Goal: Task Accomplishment & Management: Use online tool/utility

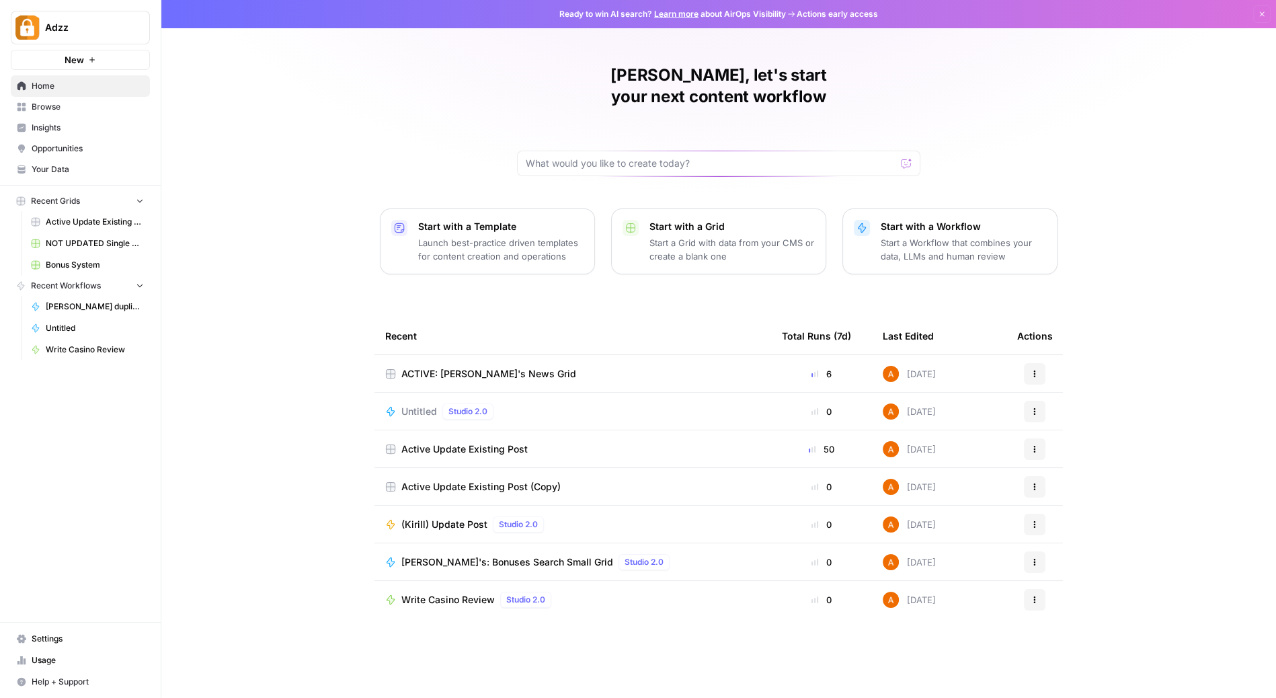
click at [603, 468] on td "Active Update Existing Post (Copy)" at bounding box center [573, 486] width 397 height 37
click at [545, 480] on span "Active Update Existing Post (Copy)" at bounding box center [480, 486] width 159 height 13
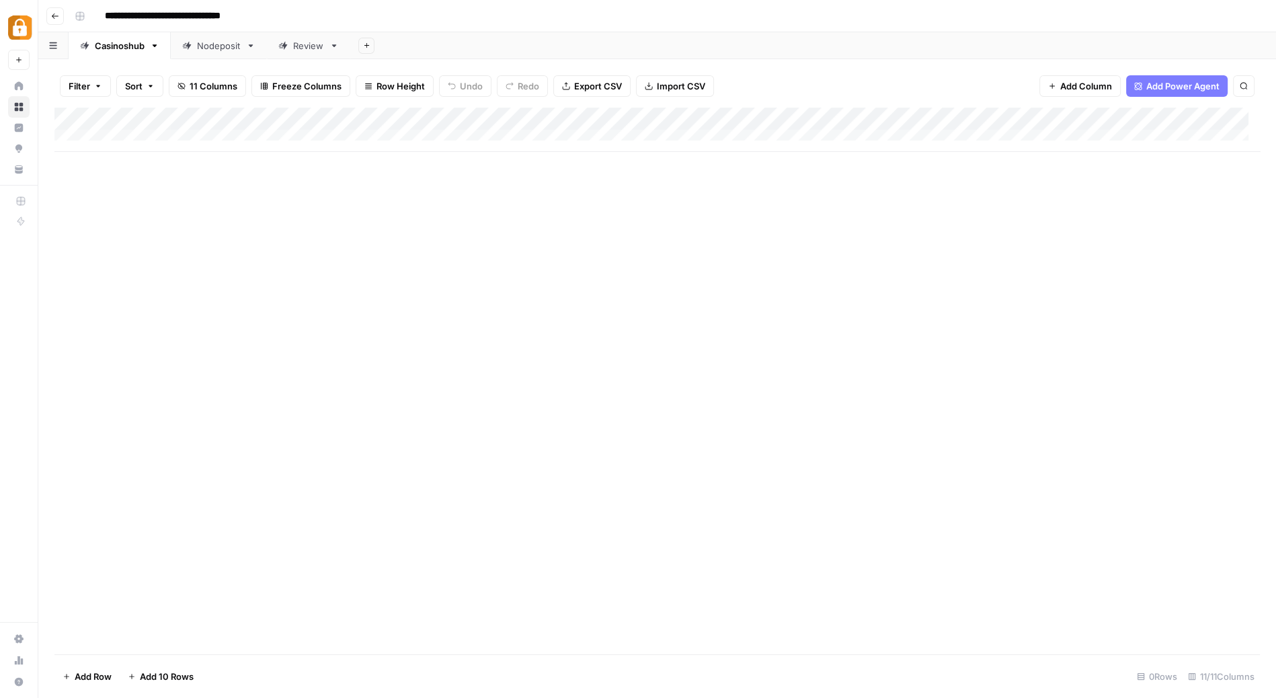
click at [217, 44] on div "Nodeposit" at bounding box center [219, 45] width 44 height 13
drag, startPoint x: 369, startPoint y: 137, endPoint x: 377, endPoint y: 252, distance: 115.3
click at [377, 252] on div "Add Column" at bounding box center [657, 381] width 1206 height 547
click at [52, 13] on icon "button" at bounding box center [55, 16] width 8 height 8
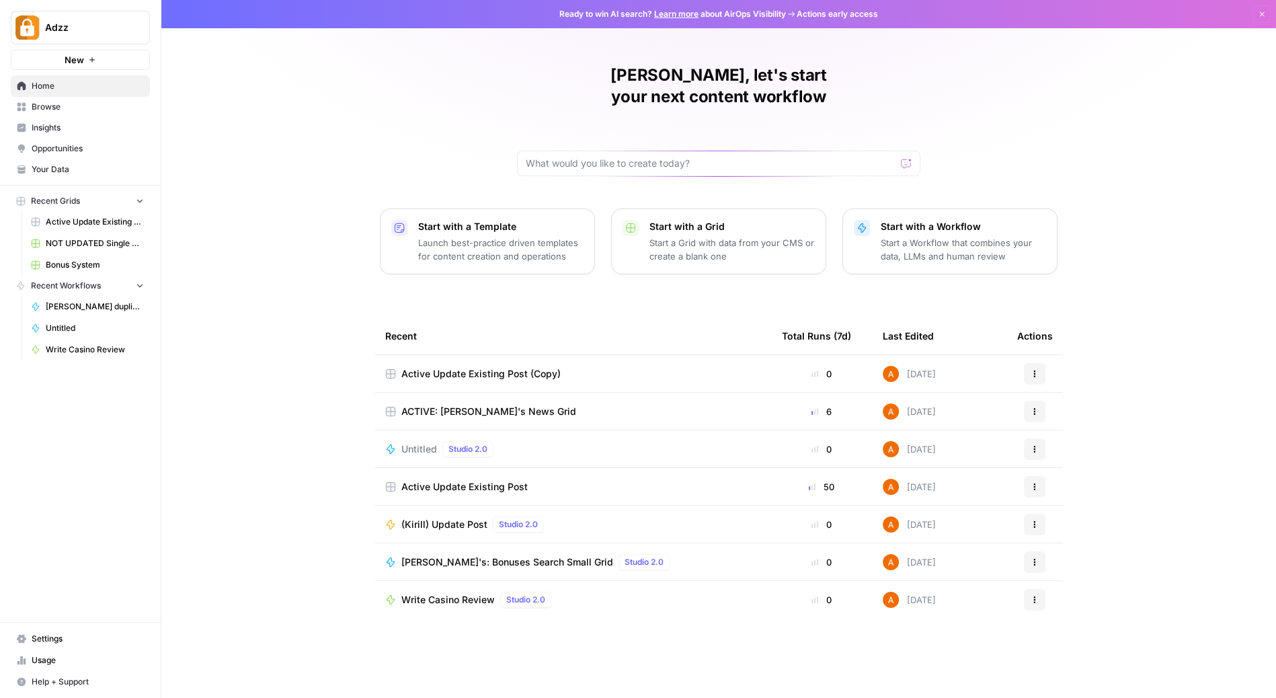
click at [557, 480] on div "Active Update Existing Post" at bounding box center [572, 486] width 375 height 13
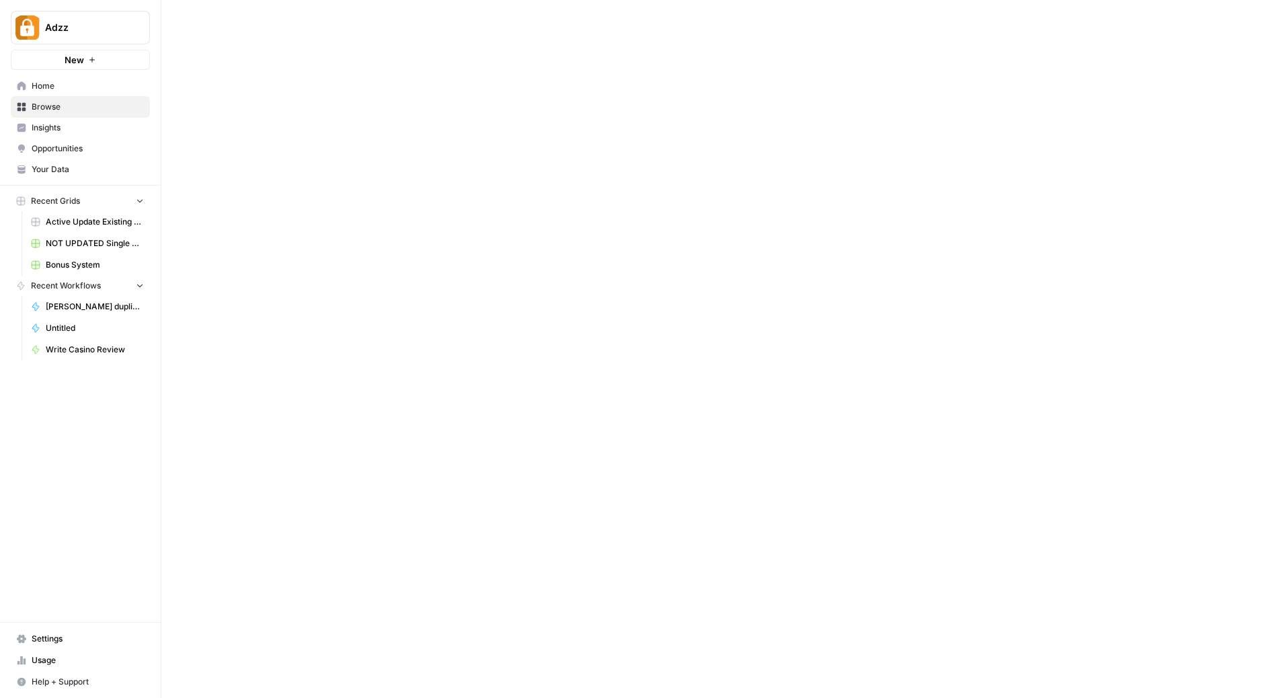
click at [557, 457] on div at bounding box center [718, 349] width 1115 height 698
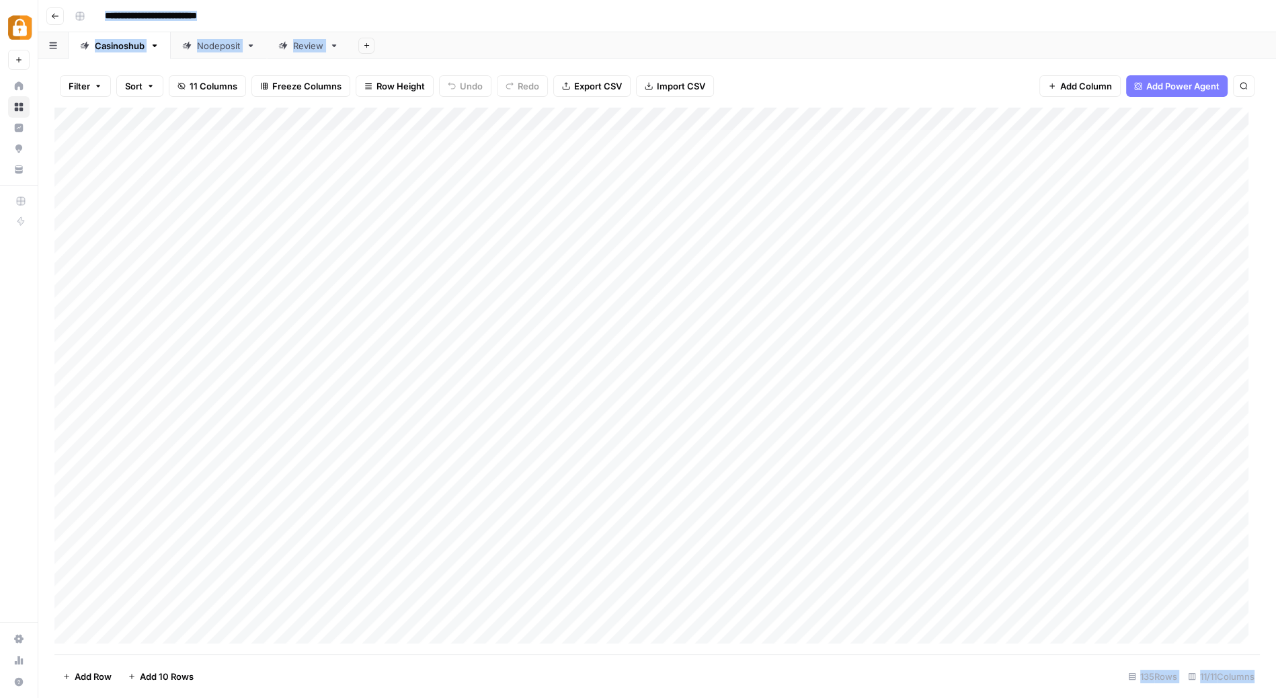
click at [229, 52] on link "Nodeposit" at bounding box center [219, 45] width 96 height 27
click at [473, 22] on div "**********" at bounding box center [666, 16] width 1194 height 22
click at [419, 143] on div "Add Column" at bounding box center [657, 382] width 1206 height 547
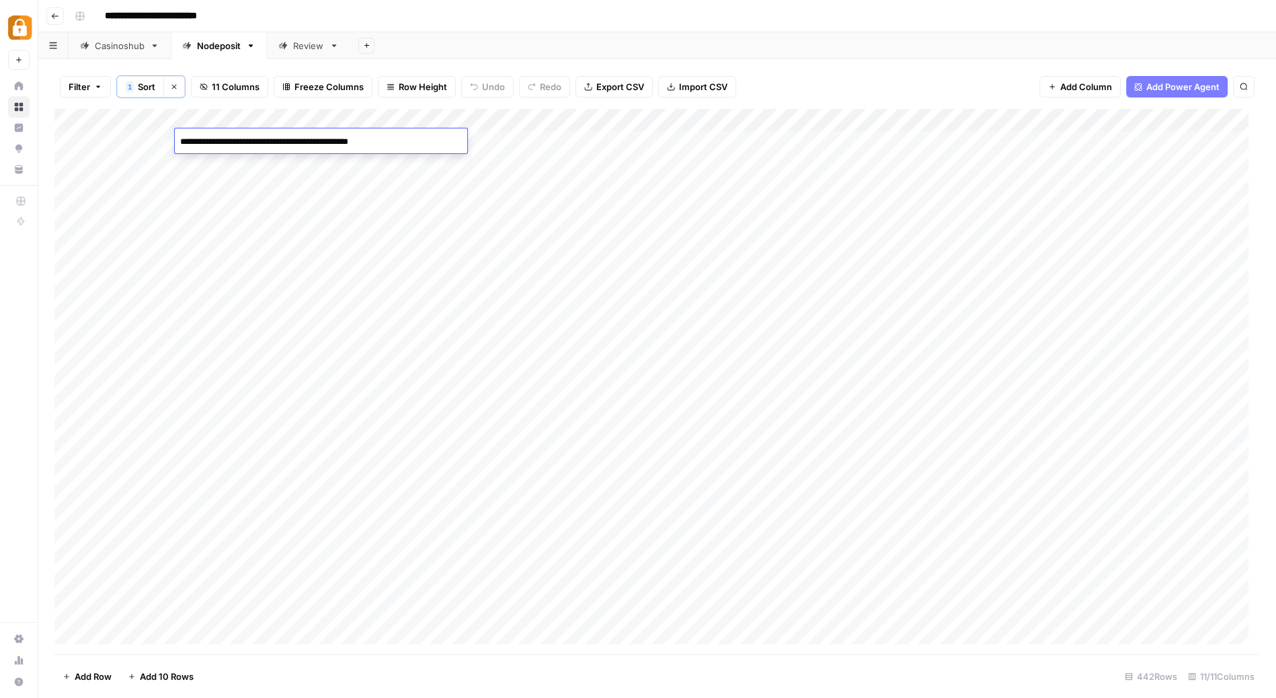
click at [419, 143] on textarea "**********" at bounding box center [321, 141] width 293 height 19
click at [1209, 119] on span "Add Column" at bounding box center [1229, 120] width 47 height 12
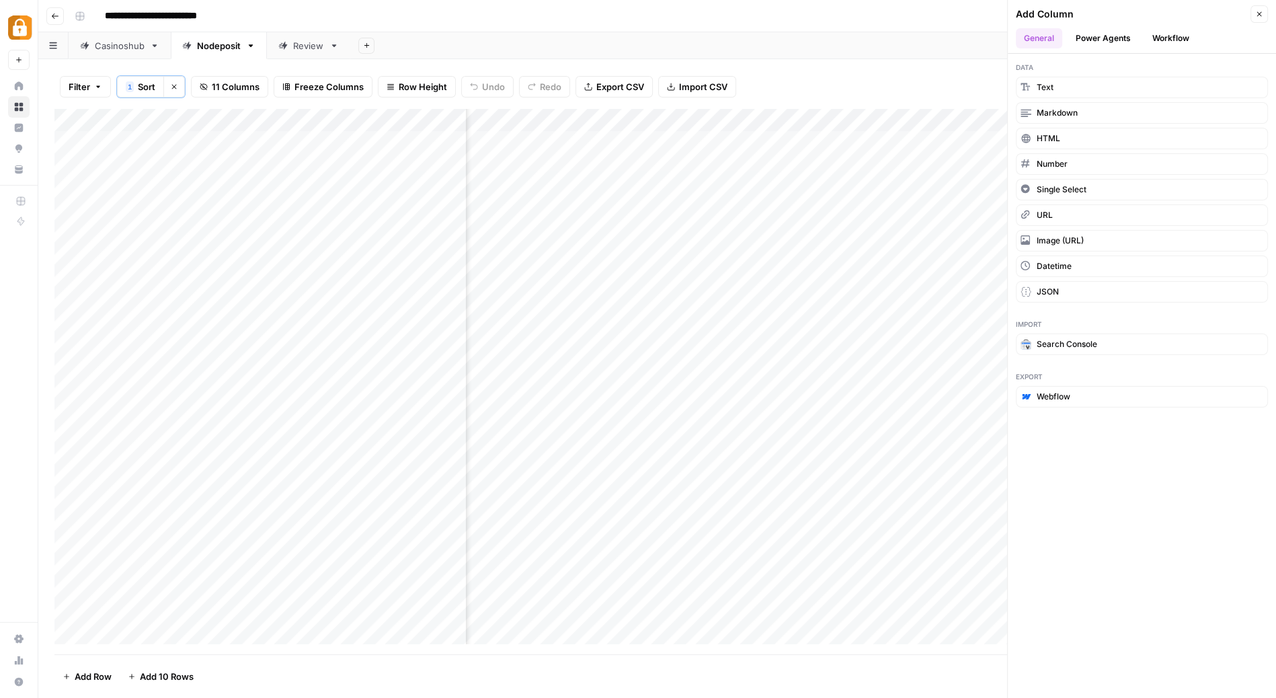
click at [1176, 38] on button "Workflow" at bounding box center [1171, 38] width 53 height 20
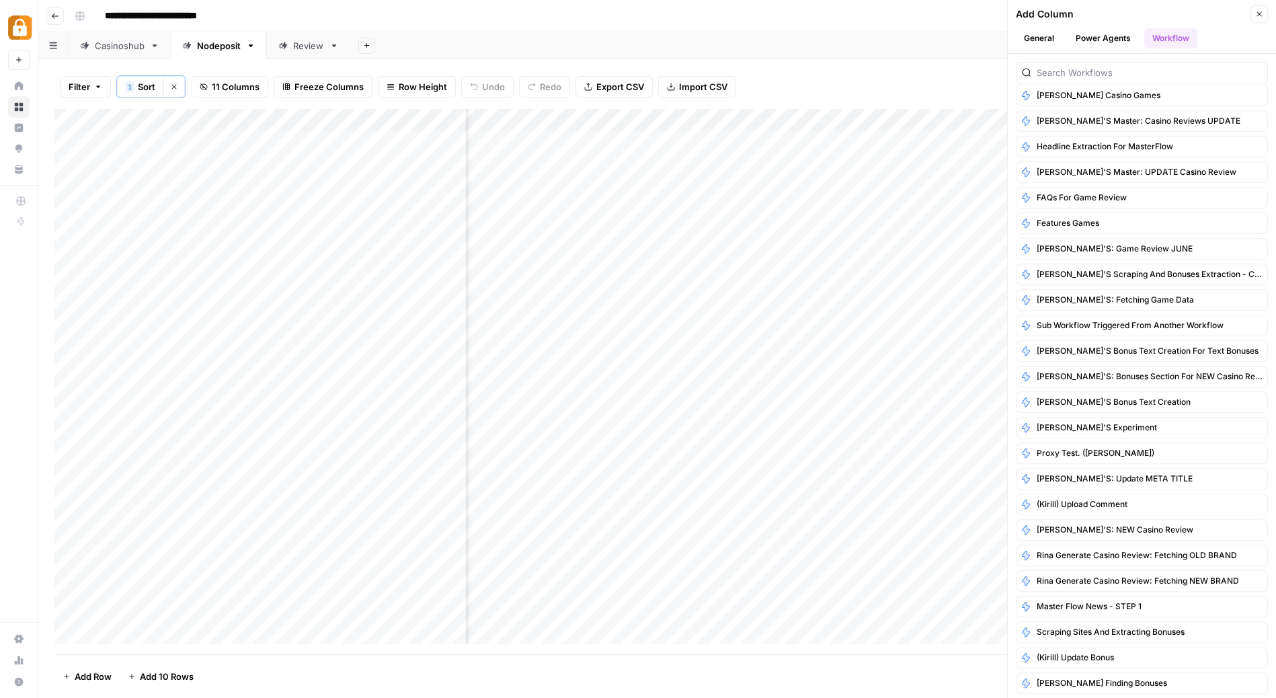
scroll to position [960, 0]
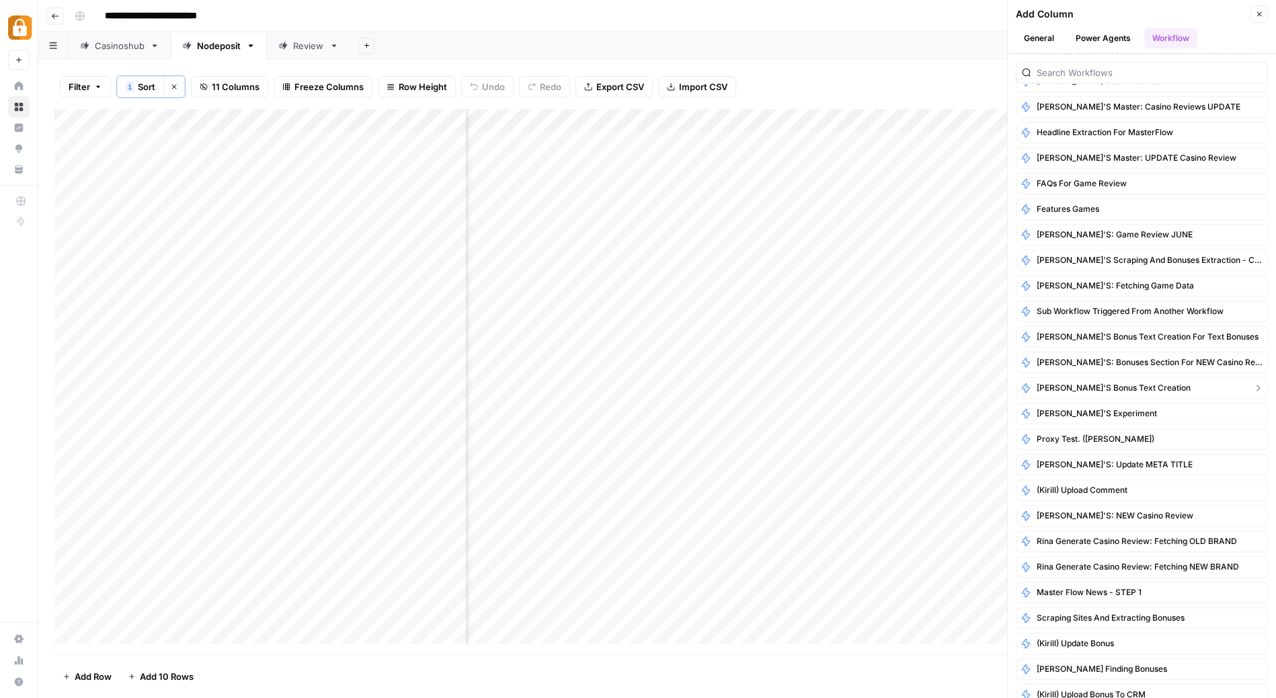
click at [1117, 377] on button "[PERSON_NAME]'s Bonus Text Creation" at bounding box center [1142, 388] width 252 height 22
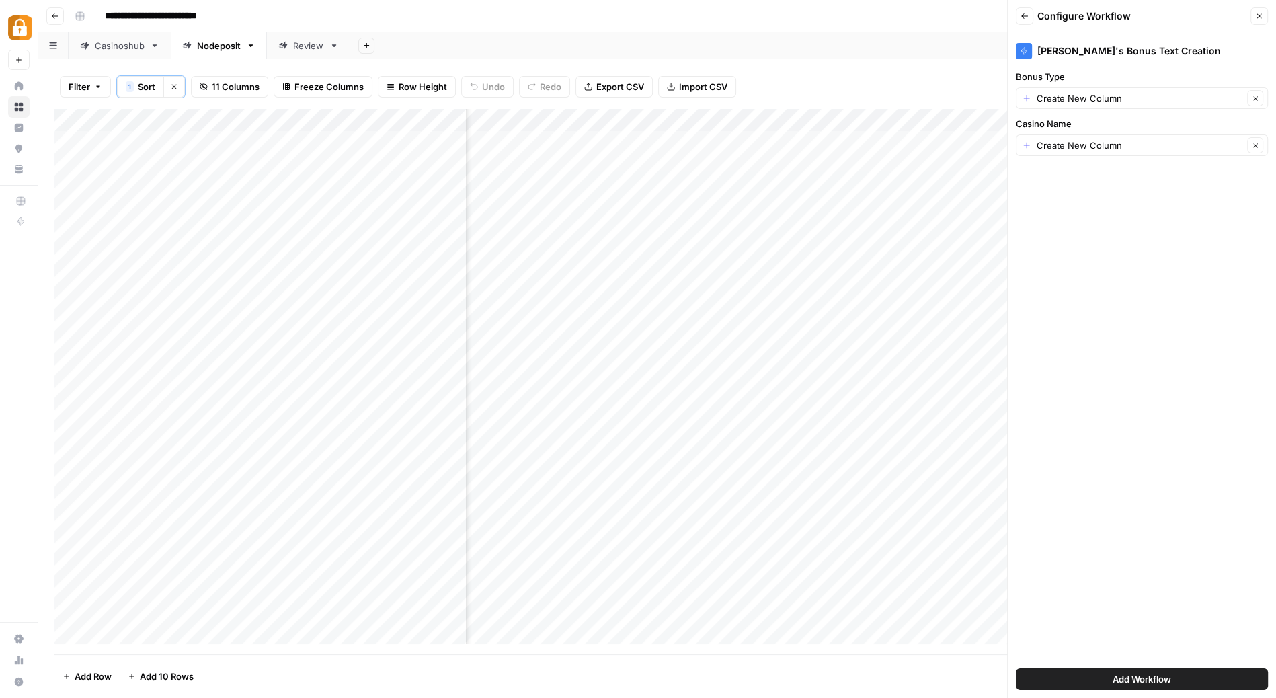
click at [1029, 14] on button "Back" at bounding box center [1024, 15] width 17 height 17
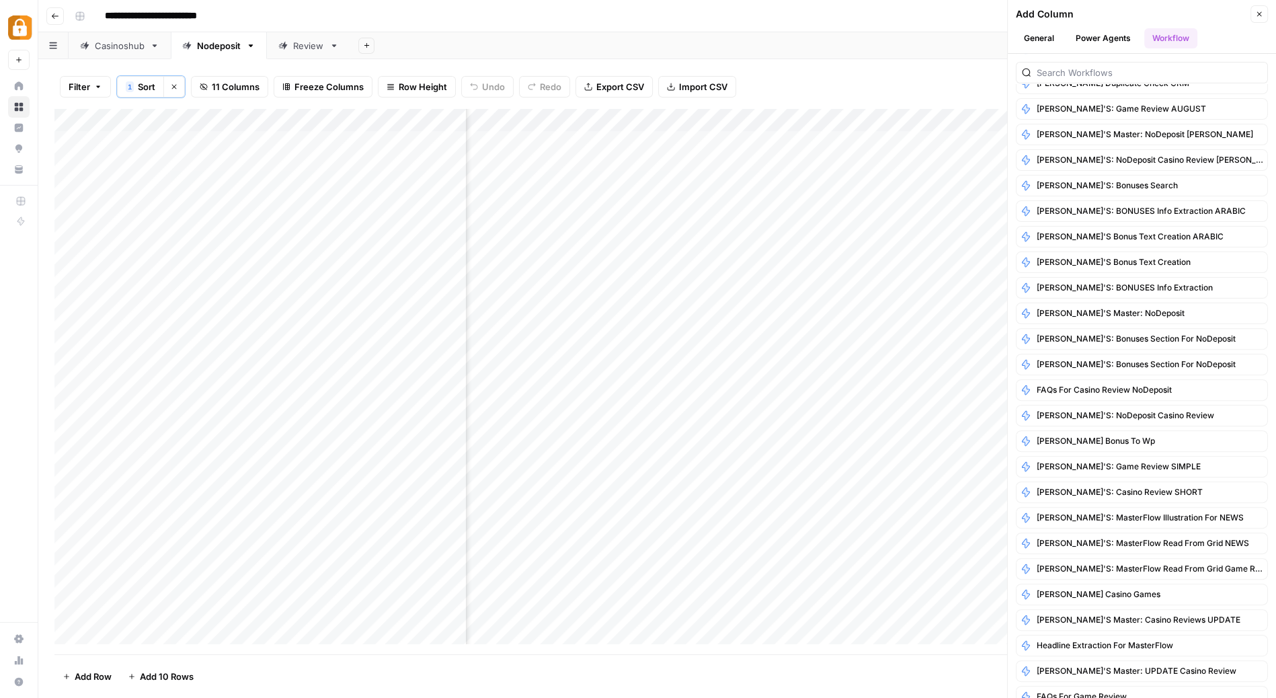
scroll to position [0, 0]
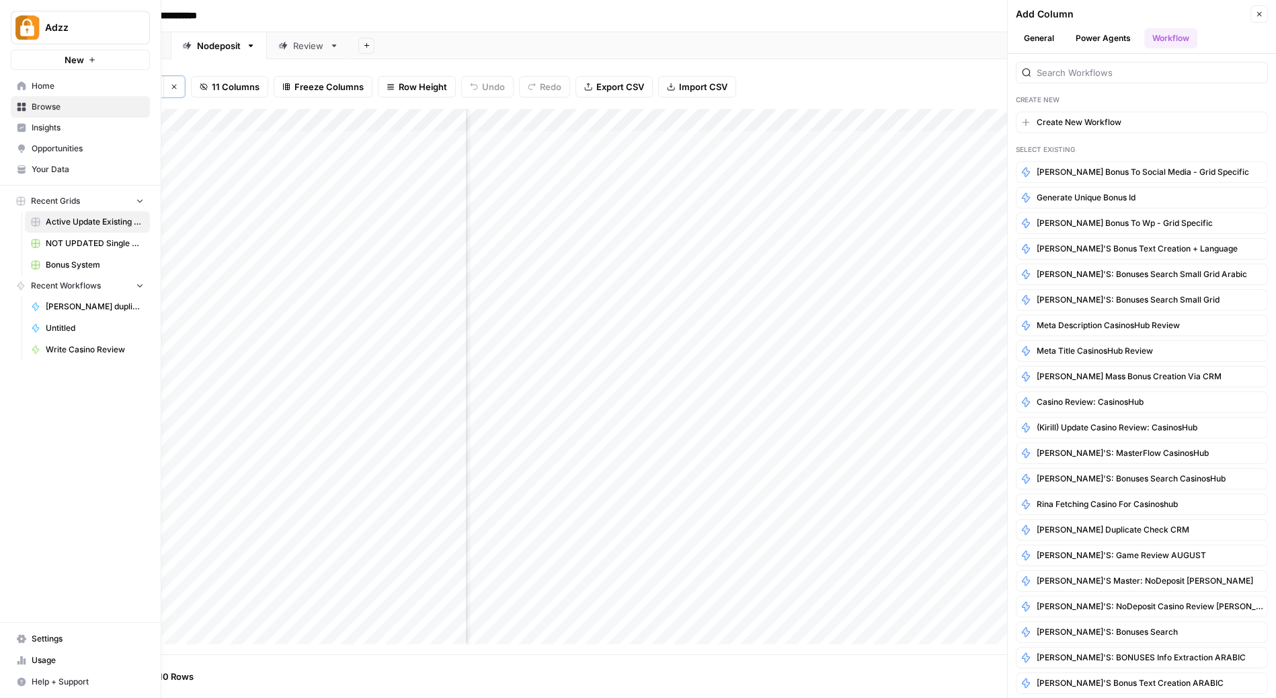
click at [26, 22] on img "Workspace: Adzz" at bounding box center [27, 27] width 24 height 24
click at [30, 97] on img "button" at bounding box center [28, 101] width 16 height 16
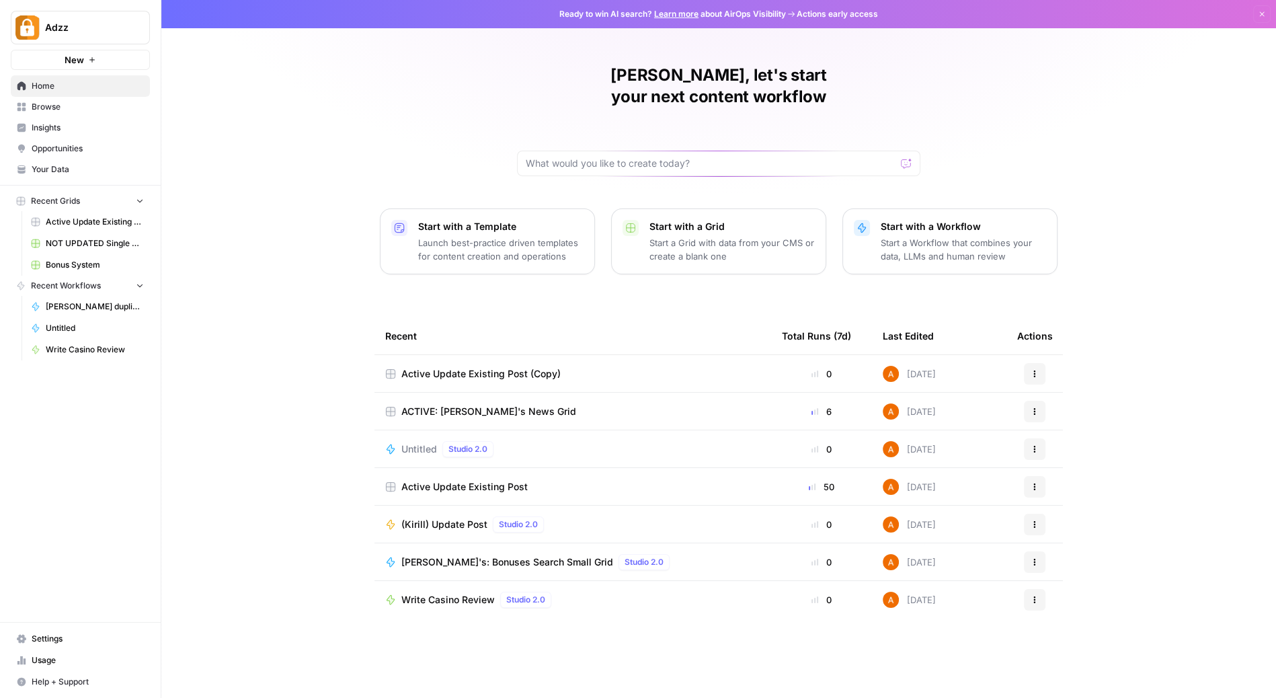
click at [65, 103] on span "Browse" at bounding box center [88, 107] width 112 height 12
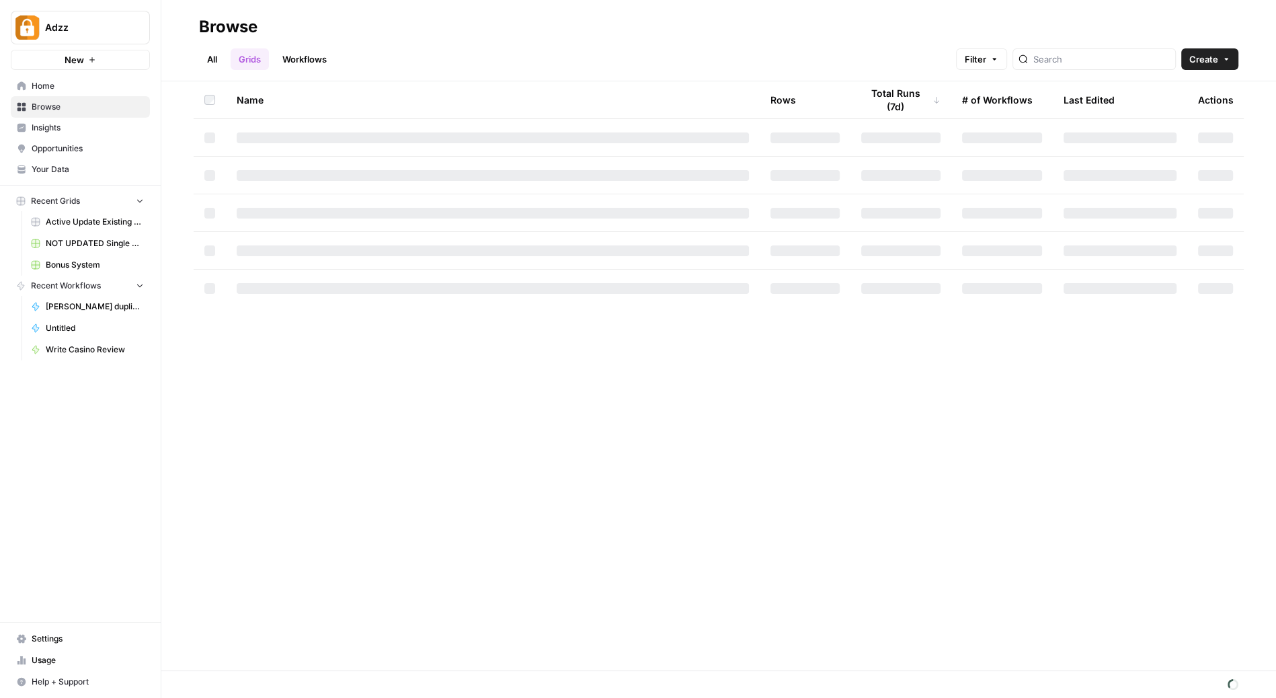
click at [323, 58] on link "Workflows" at bounding box center [304, 59] width 61 height 22
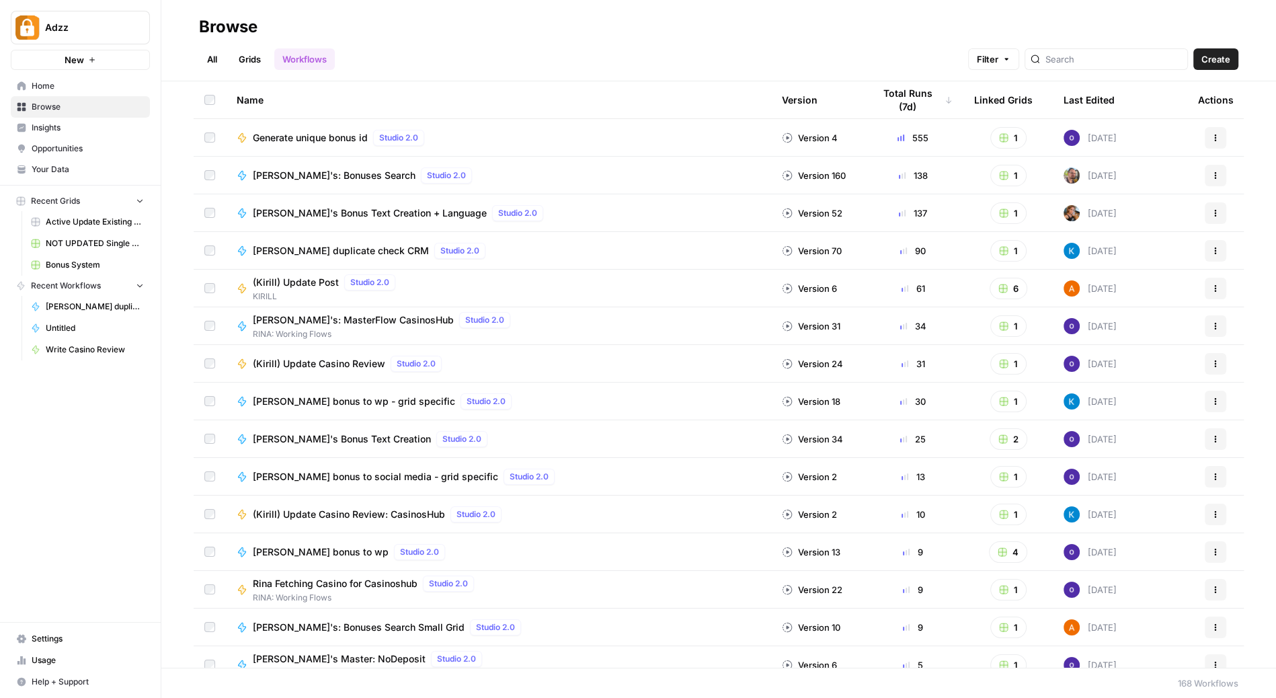
click at [1102, 50] on div at bounding box center [1106, 59] width 163 height 22
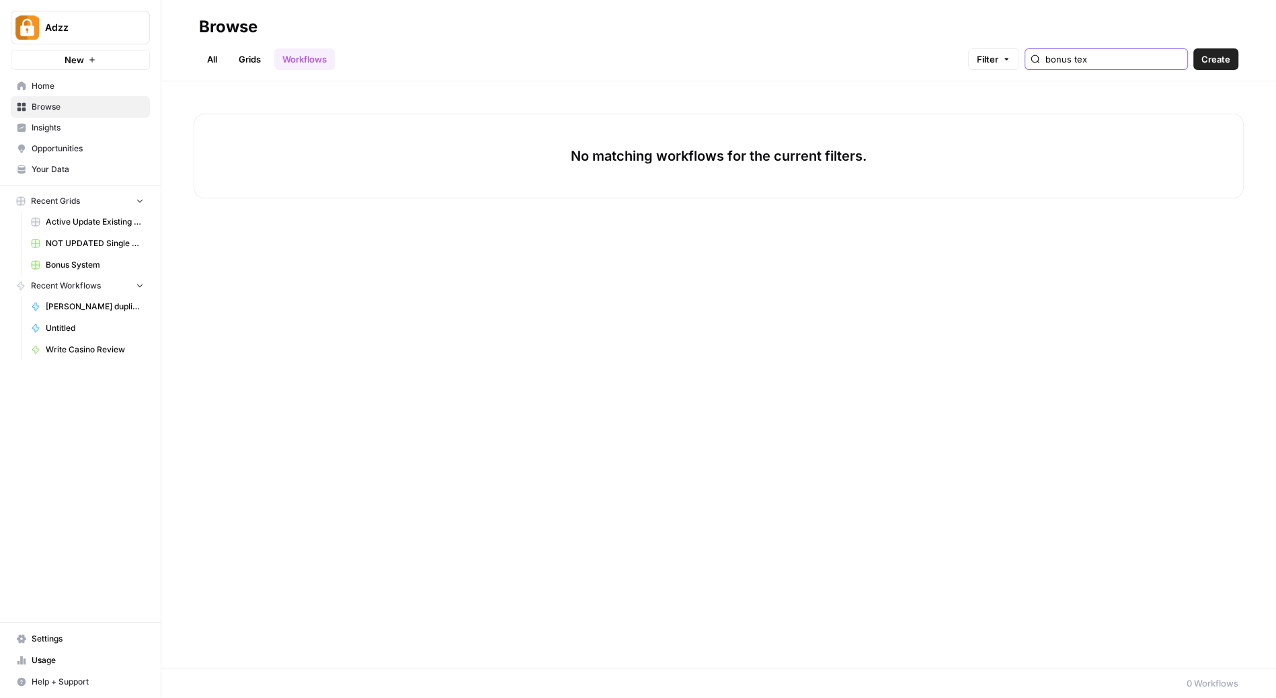
type input "bonus text"
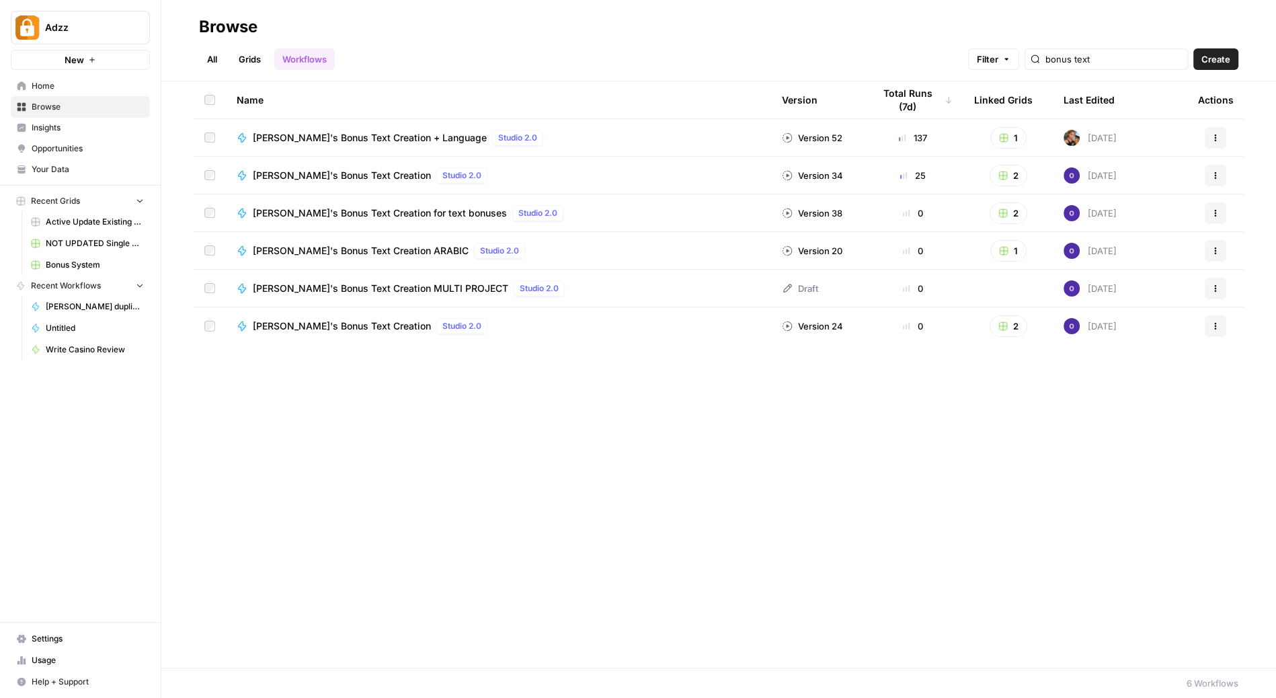
click at [572, 170] on div "Rina's Bonus Text Creation Studio 2.0" at bounding box center [499, 175] width 524 height 16
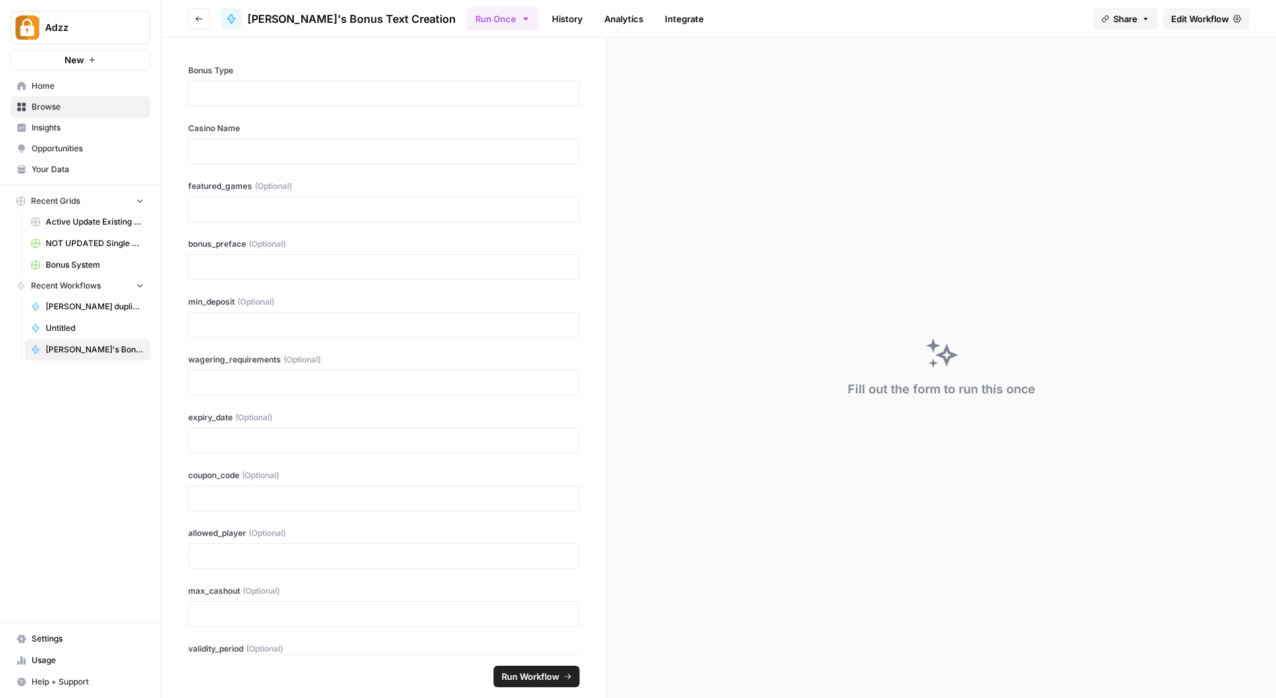
click at [196, 22] on icon "button" at bounding box center [199, 19] width 8 height 8
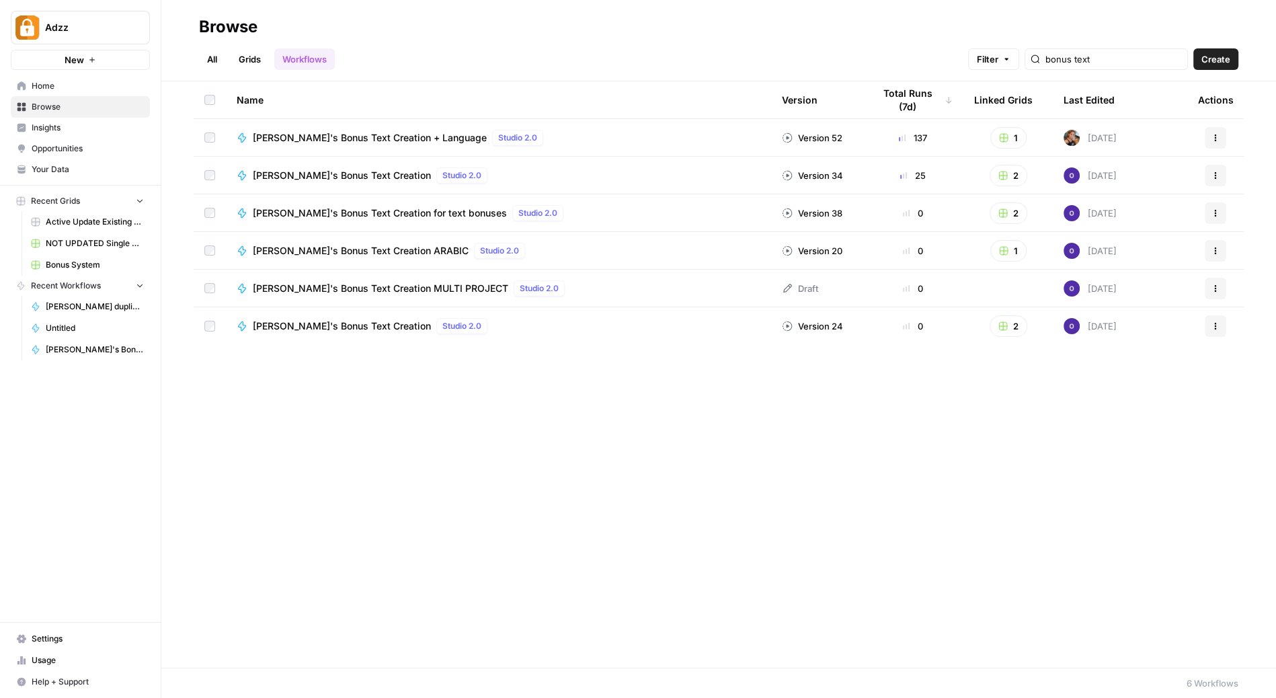
click at [634, 206] on div "Natalia's Bonus Text Creation for text bonuses Studio 2.0" at bounding box center [499, 213] width 524 height 16
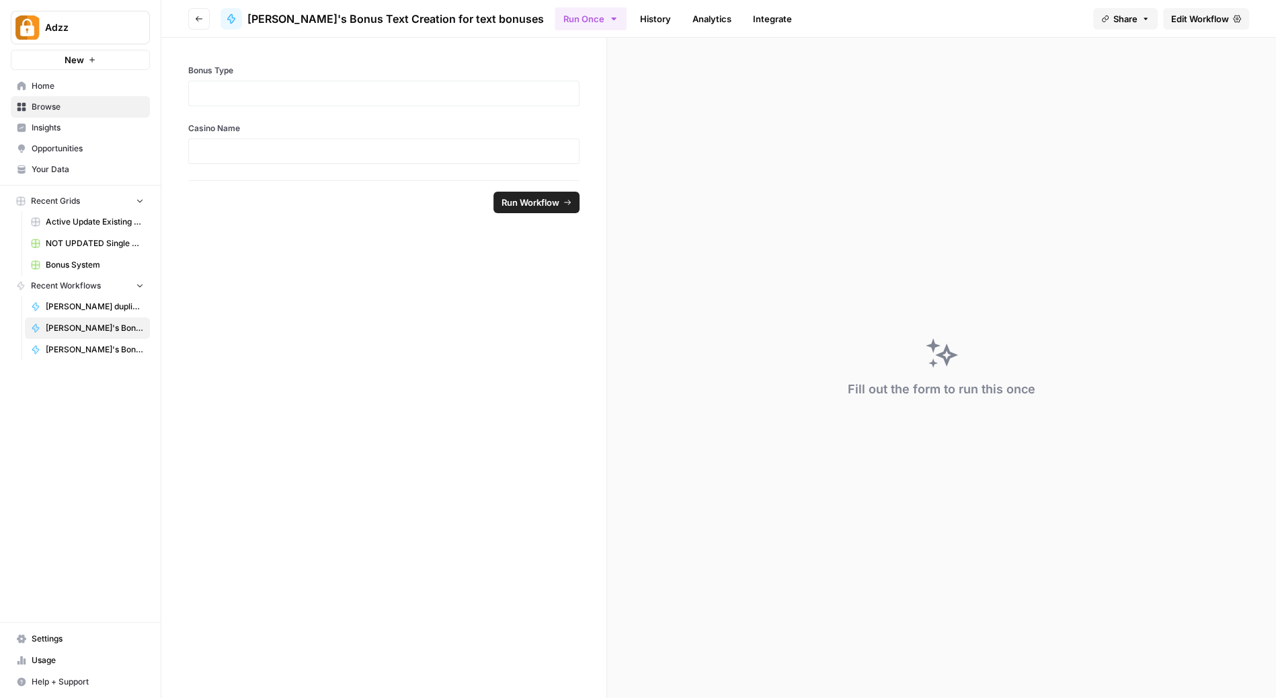
click at [196, 19] on icon "button" at bounding box center [199, 18] width 7 height 5
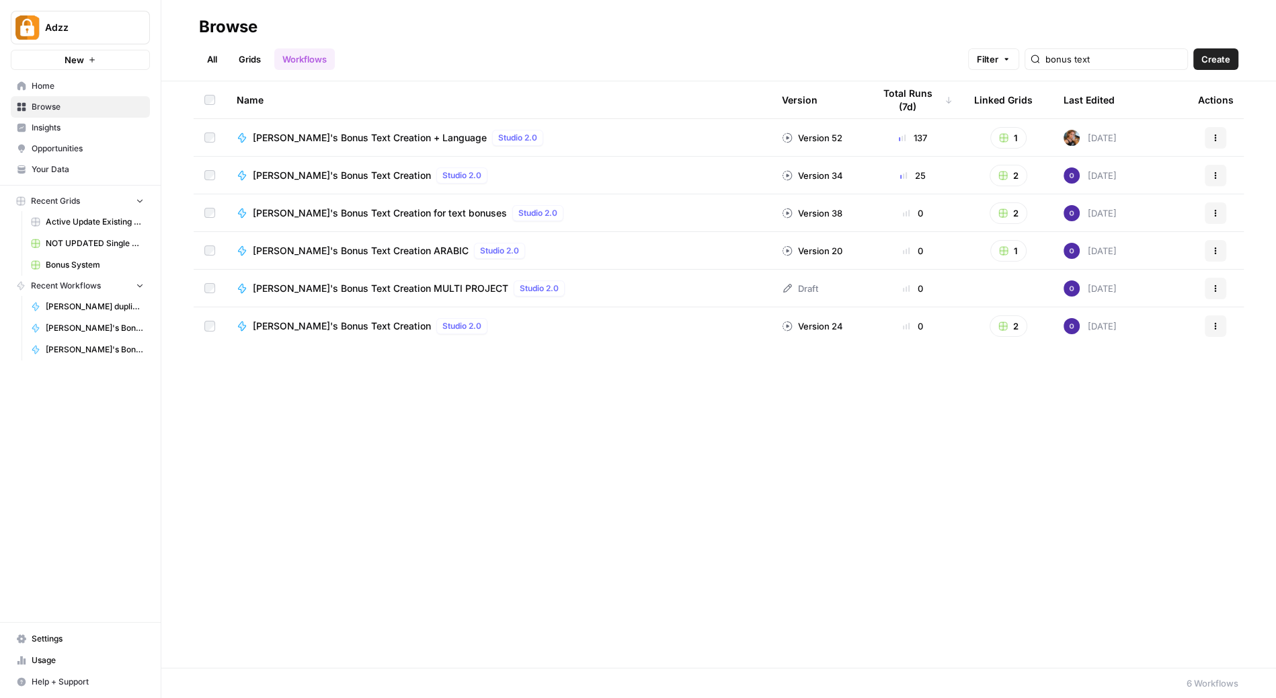
click at [534, 321] on div "Rina's Bonus Text Creation Studio 2.0" at bounding box center [499, 326] width 524 height 16
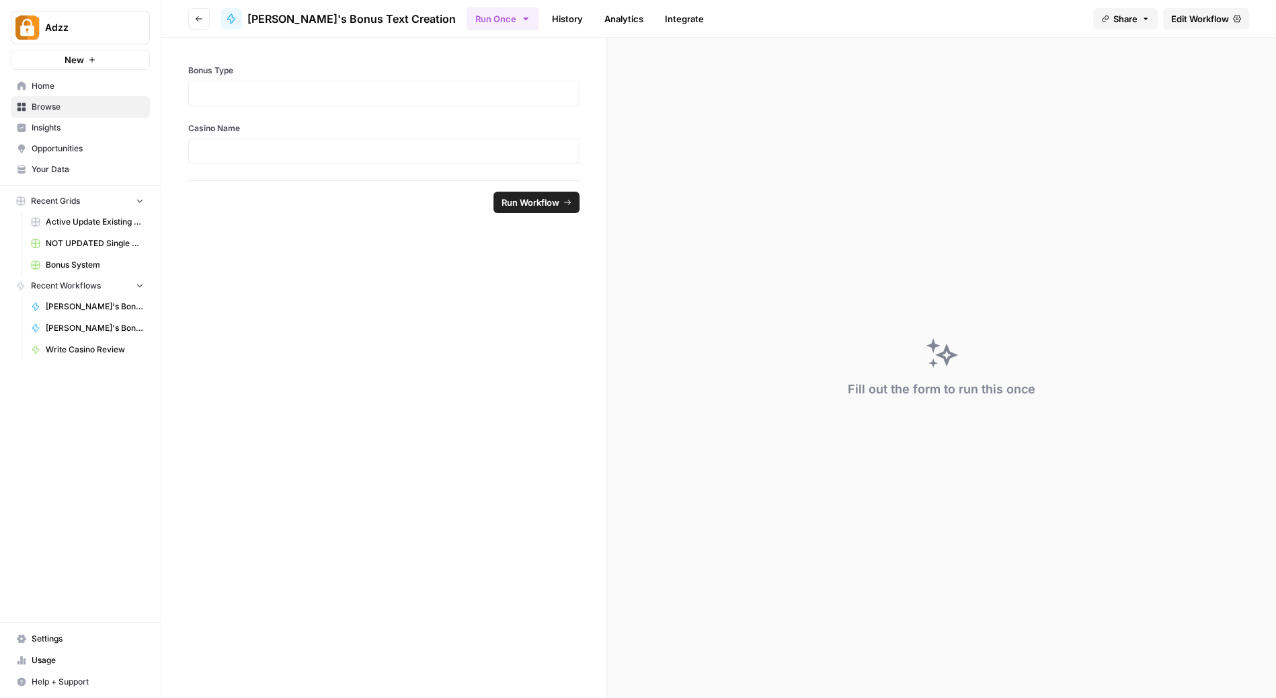
click at [197, 20] on icon "button" at bounding box center [199, 18] width 7 height 5
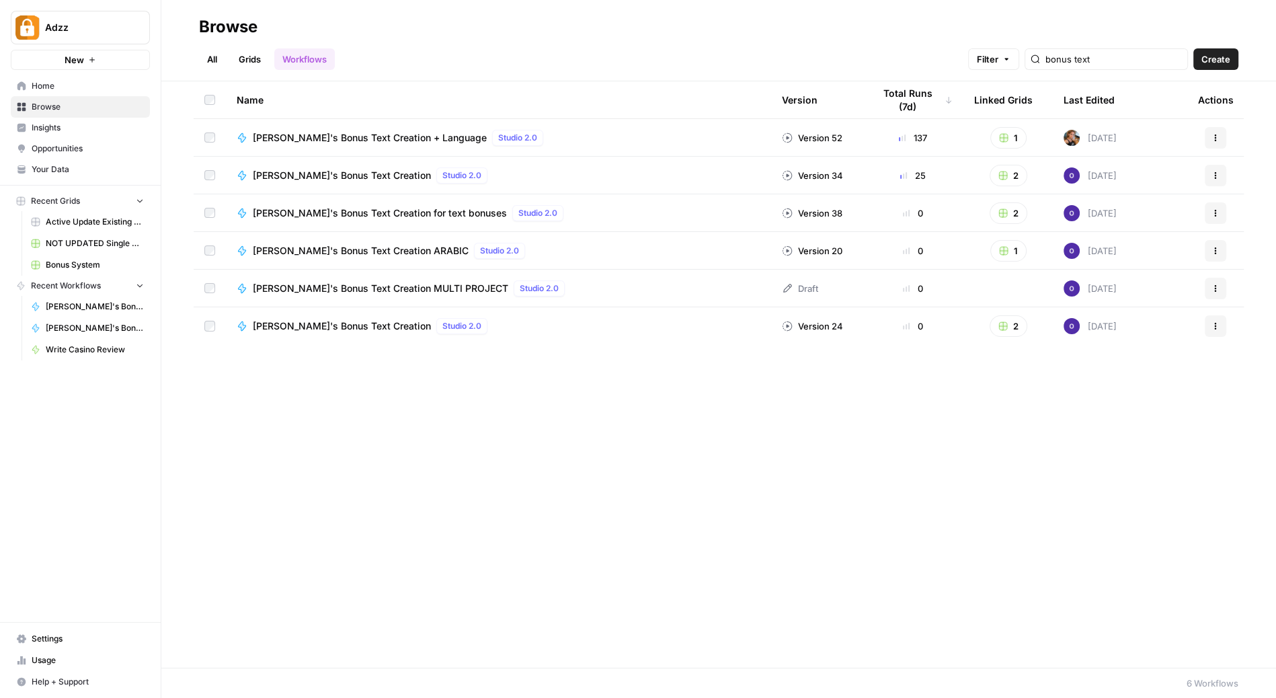
click at [599, 130] on div "Rina's Bonus Text Creation + Language Studio 2.0" at bounding box center [499, 138] width 524 height 16
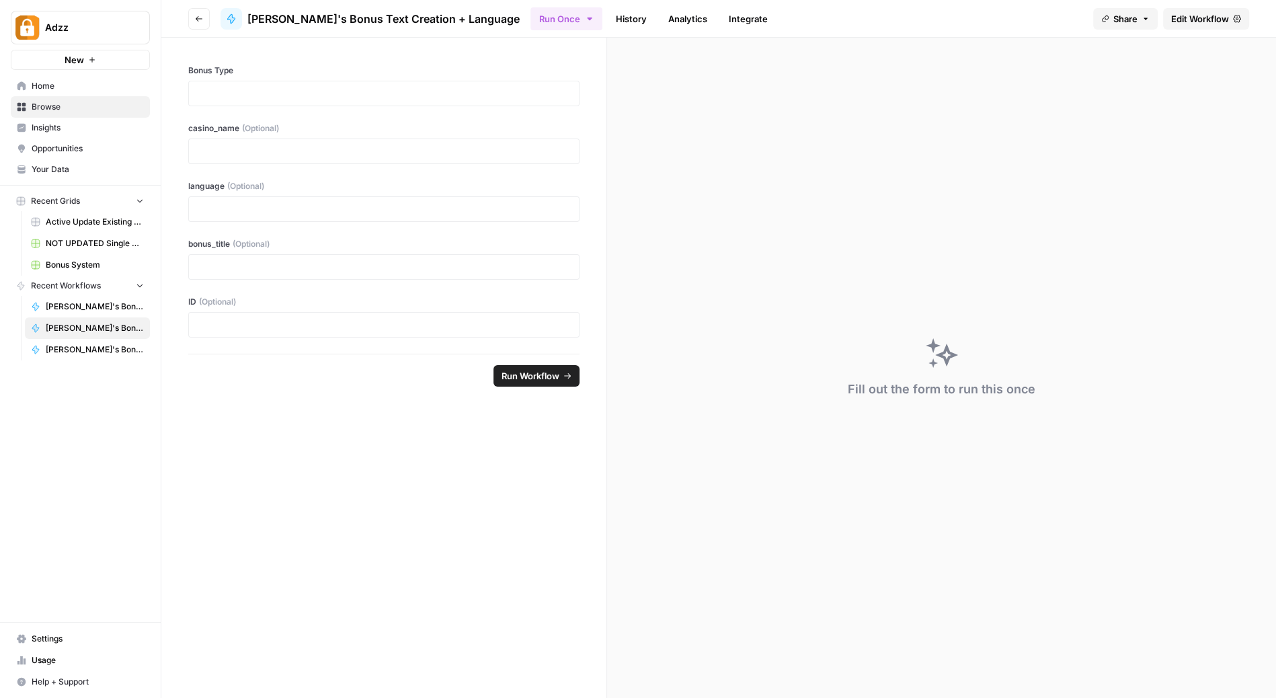
click at [200, 17] on icon "button" at bounding box center [199, 19] width 8 height 8
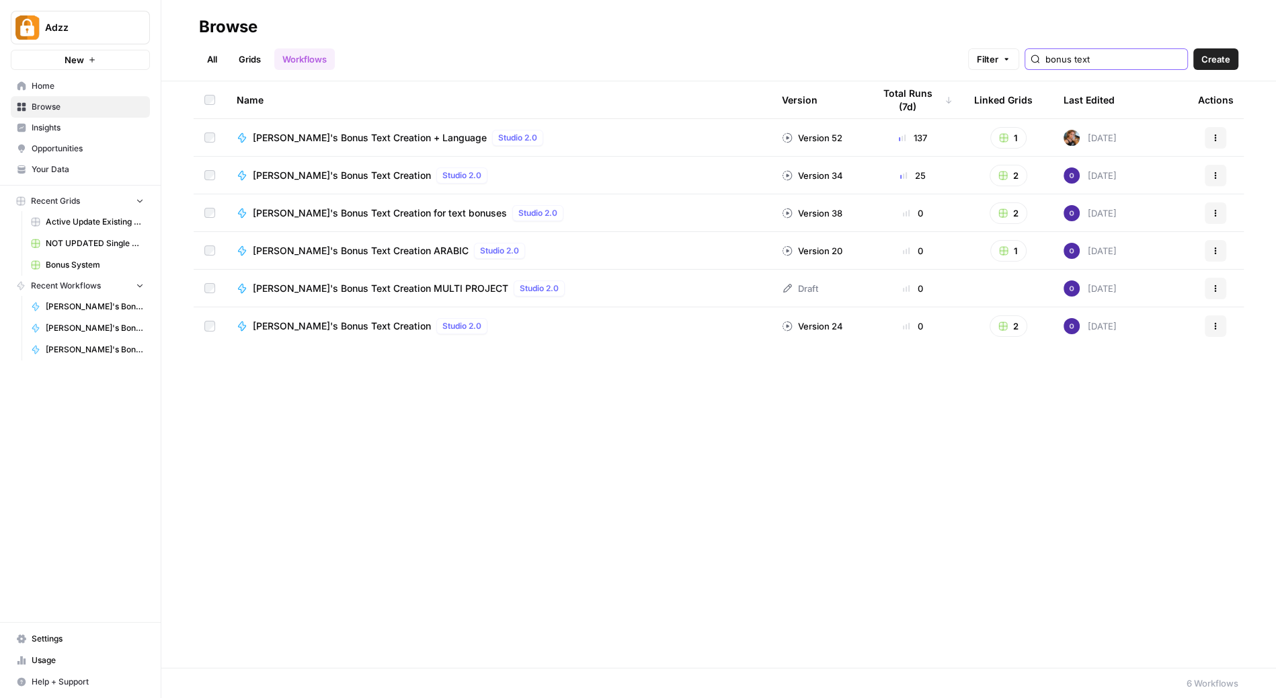
click at [1160, 64] on input "bonus text" at bounding box center [1114, 58] width 137 height 13
type input "text"
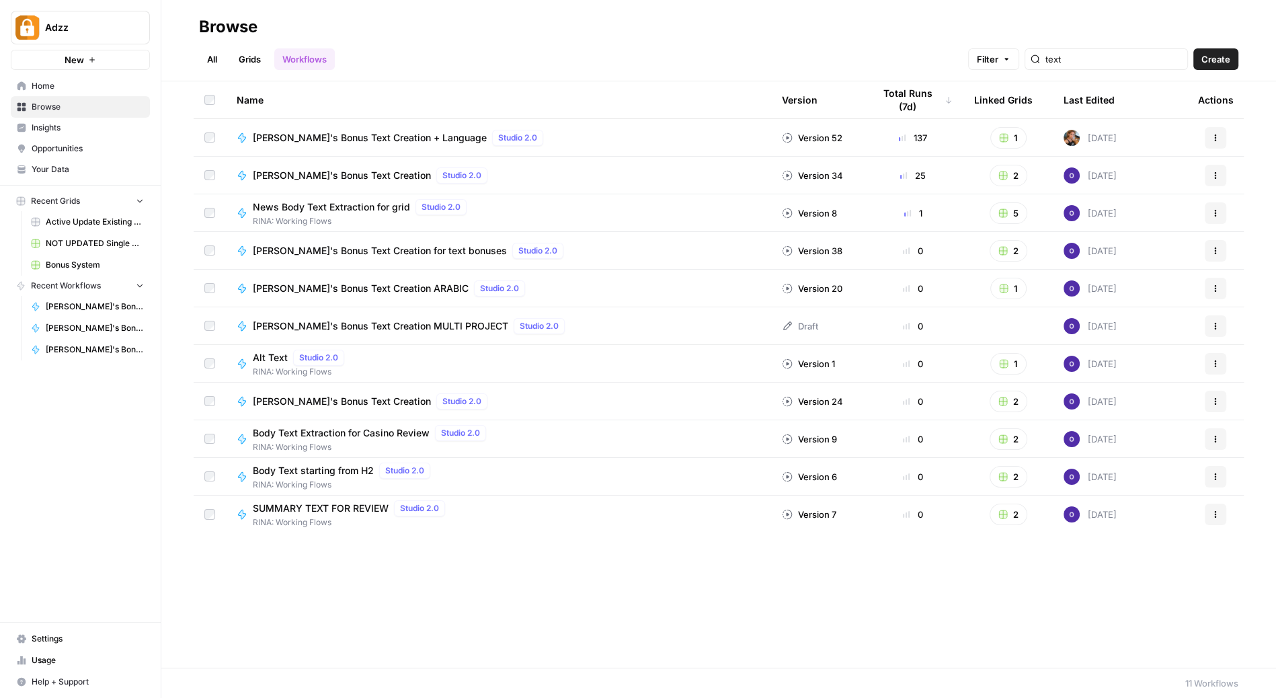
click at [549, 508] on div "SUMMARY TEXT FOR REVIEW Studio 2.0 RINA: Working Flows" at bounding box center [499, 514] width 524 height 28
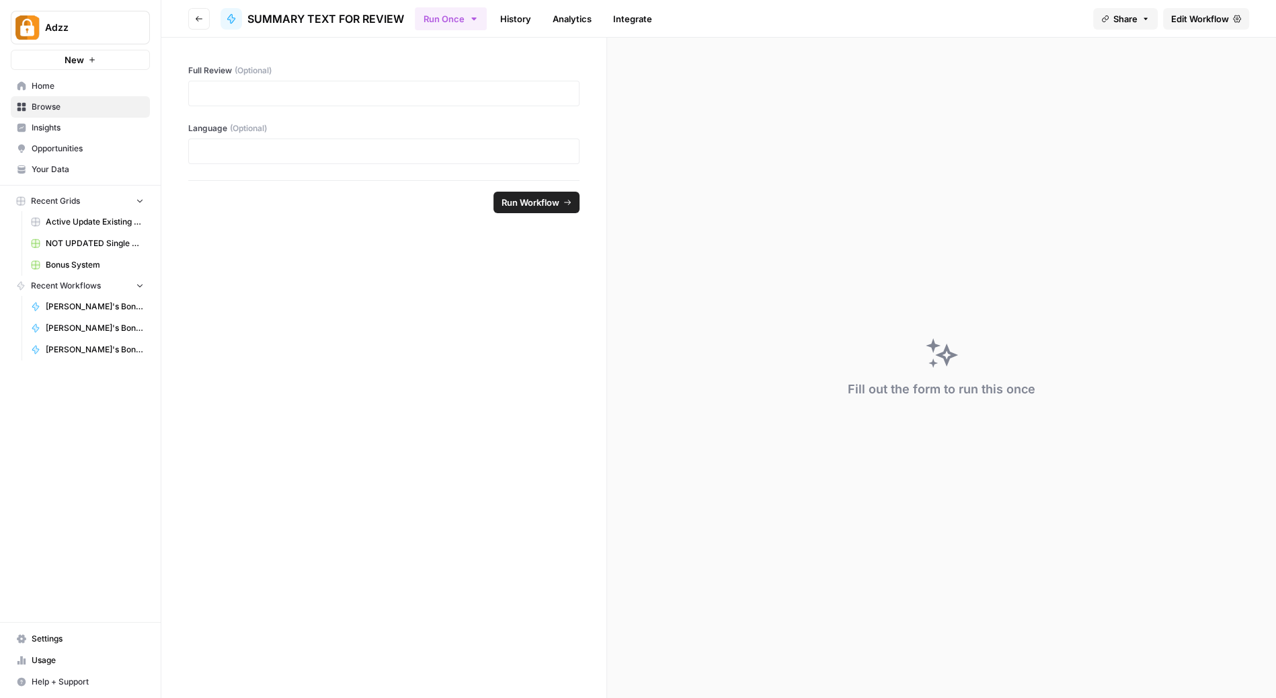
click at [1188, 20] on span "Edit Workflow" at bounding box center [1201, 18] width 58 height 13
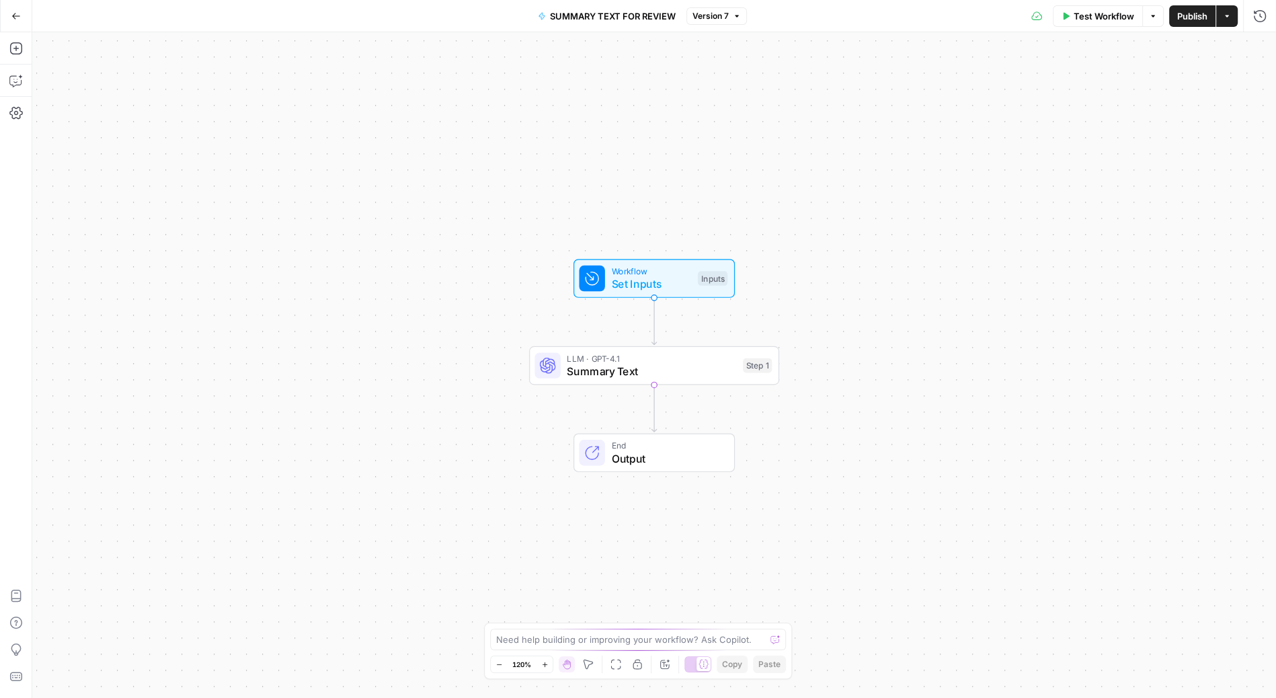
click at [648, 294] on div "Workflow Set Inputs Inputs Test Step" at bounding box center [654, 278] width 161 height 39
click at [620, 364] on span "Summary Text" at bounding box center [651, 371] width 169 height 16
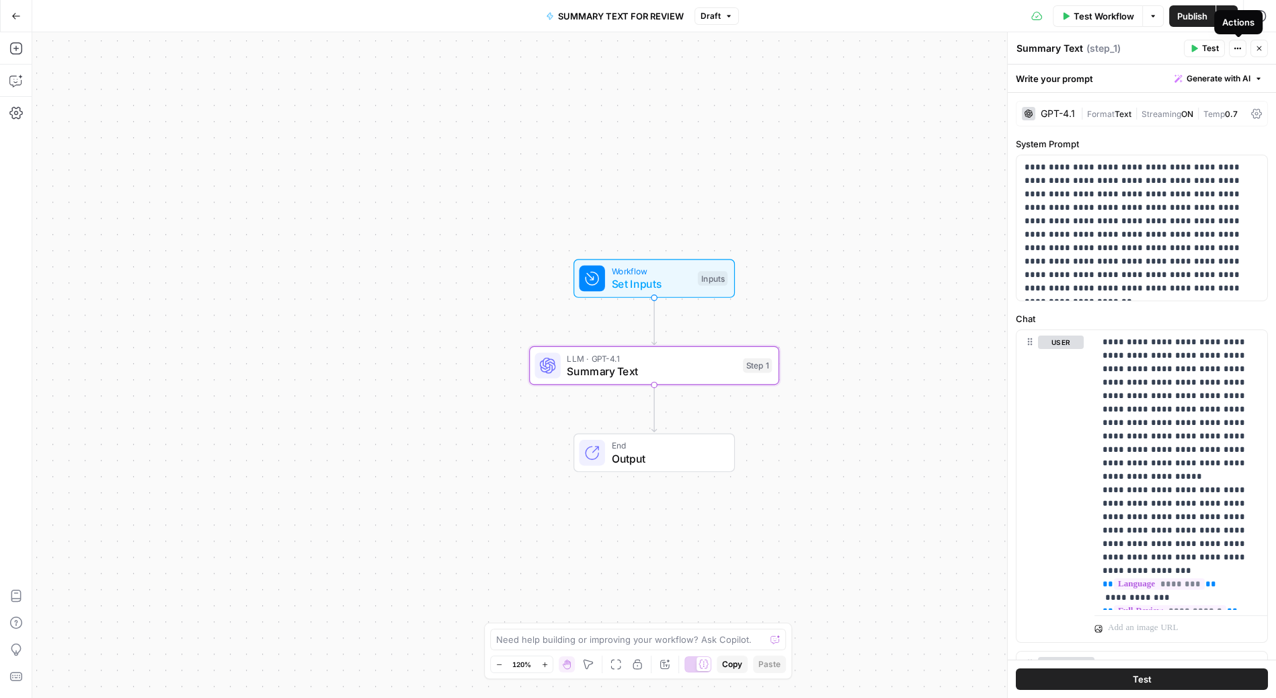
click at [1238, 46] on icon "button" at bounding box center [1238, 48] width 8 height 8
click at [730, 20] on button "Draft" at bounding box center [717, 15] width 44 height 17
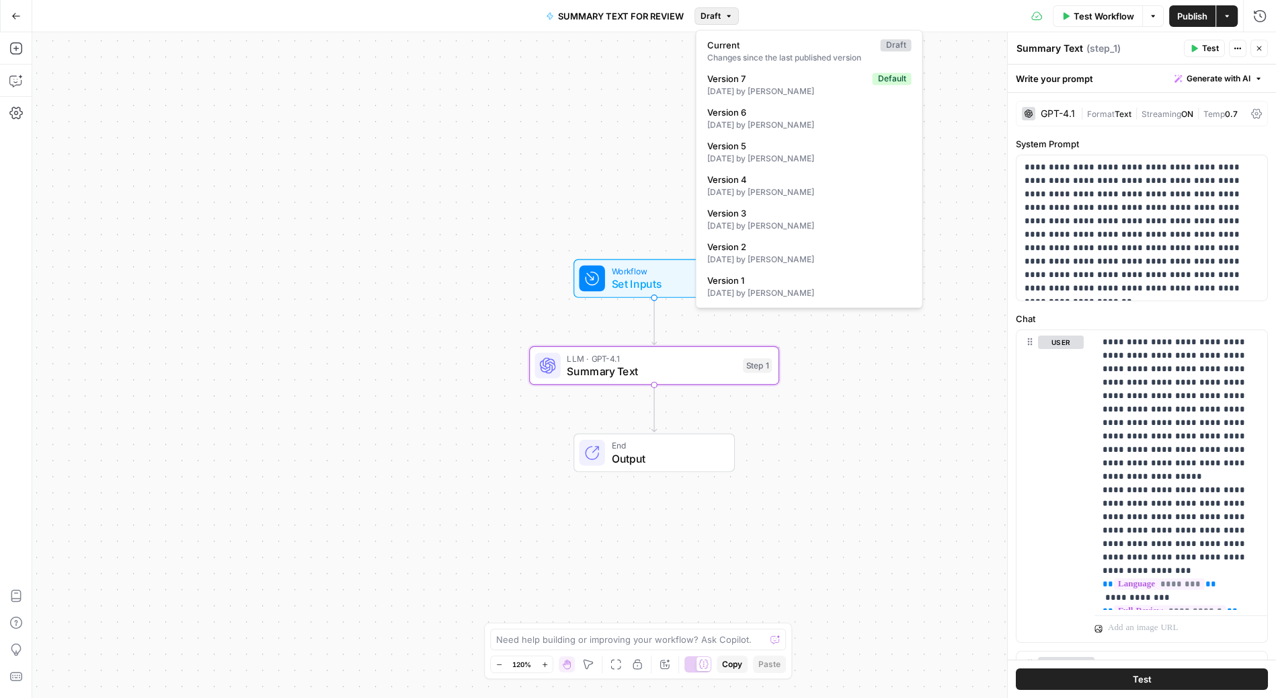
click at [603, 72] on div "Workflow Set Inputs Inputs LLM · GPT-4.1 Summary Text Step 1 End Output" at bounding box center [654, 365] width 1244 height 666
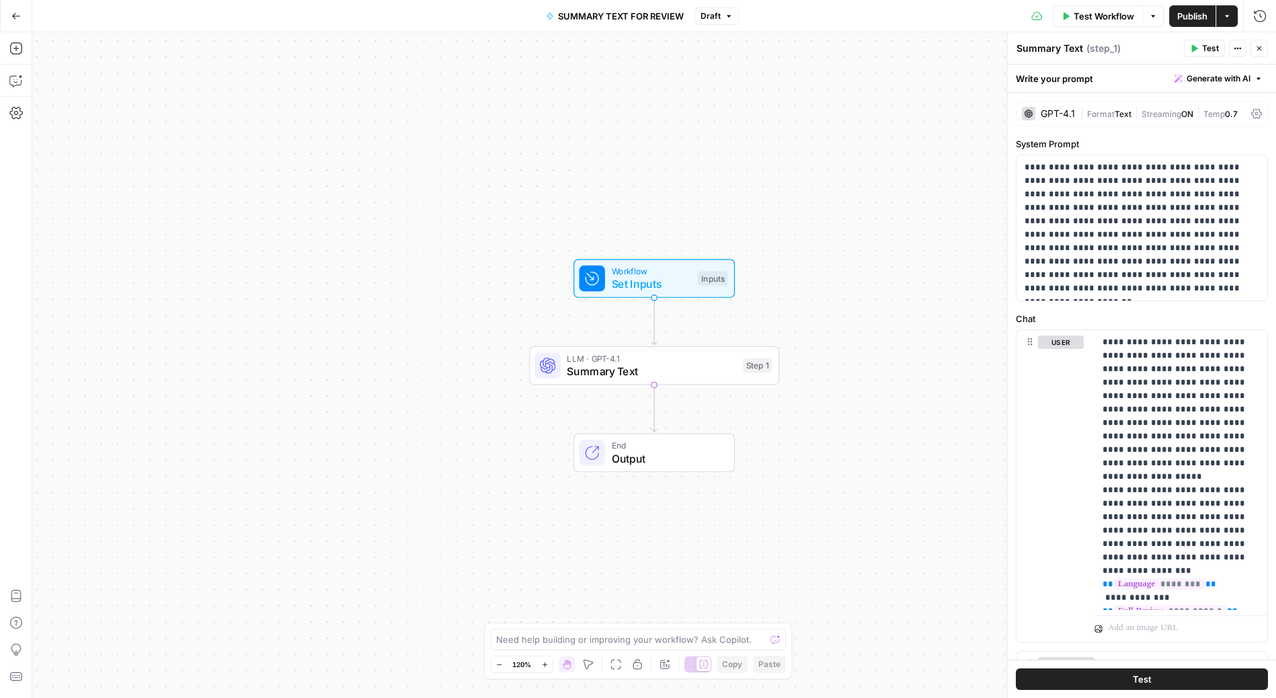
click at [1260, 50] on icon "button" at bounding box center [1260, 48] width 8 height 8
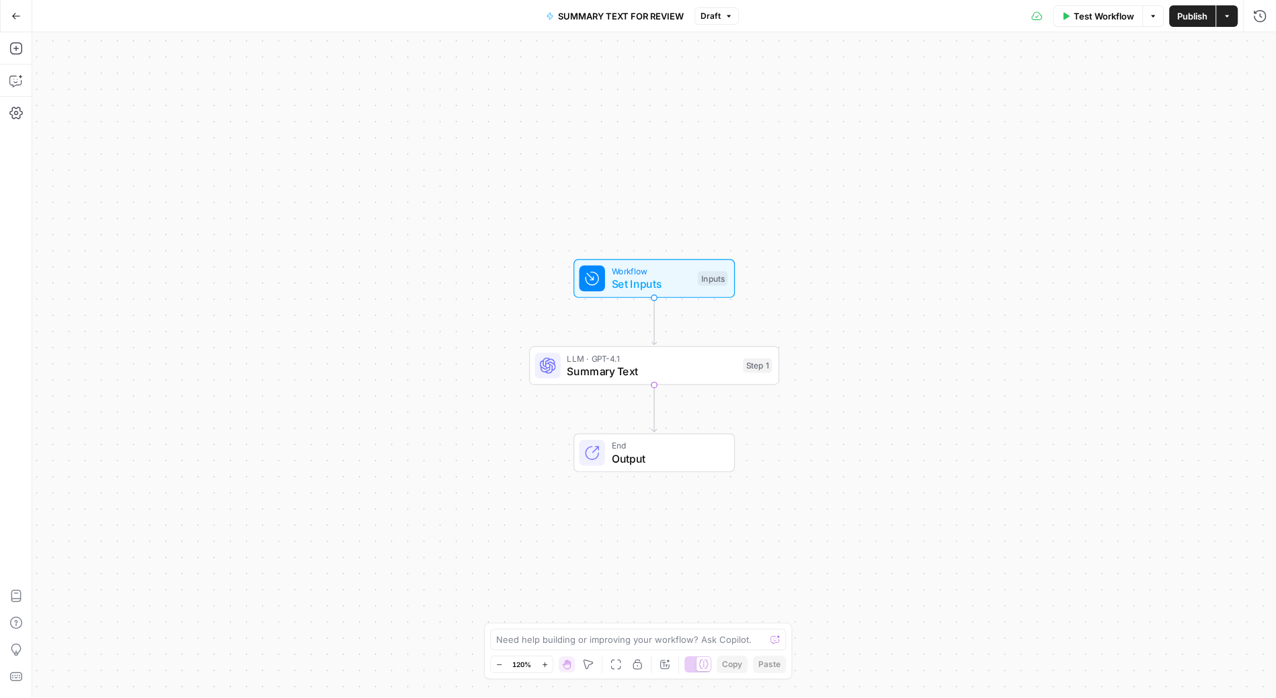
click at [1229, 22] on button "Actions" at bounding box center [1228, 16] width 22 height 22
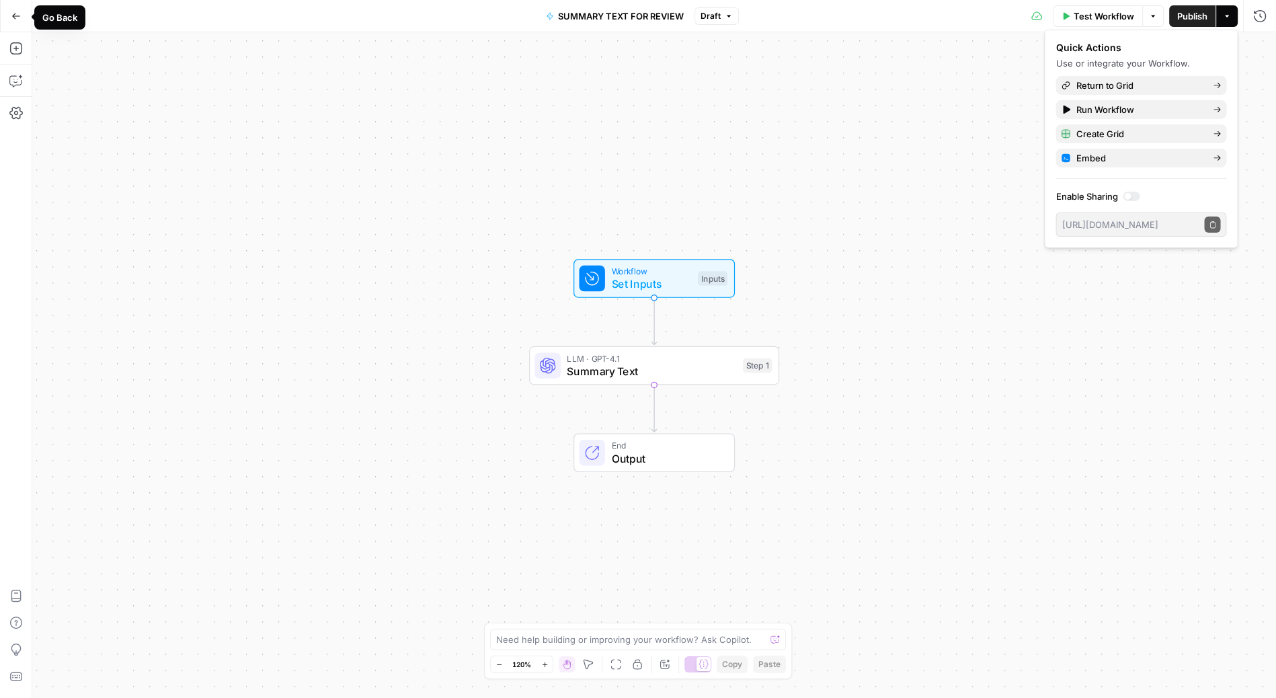
click at [20, 9] on button "Go Back" at bounding box center [16, 16] width 24 height 24
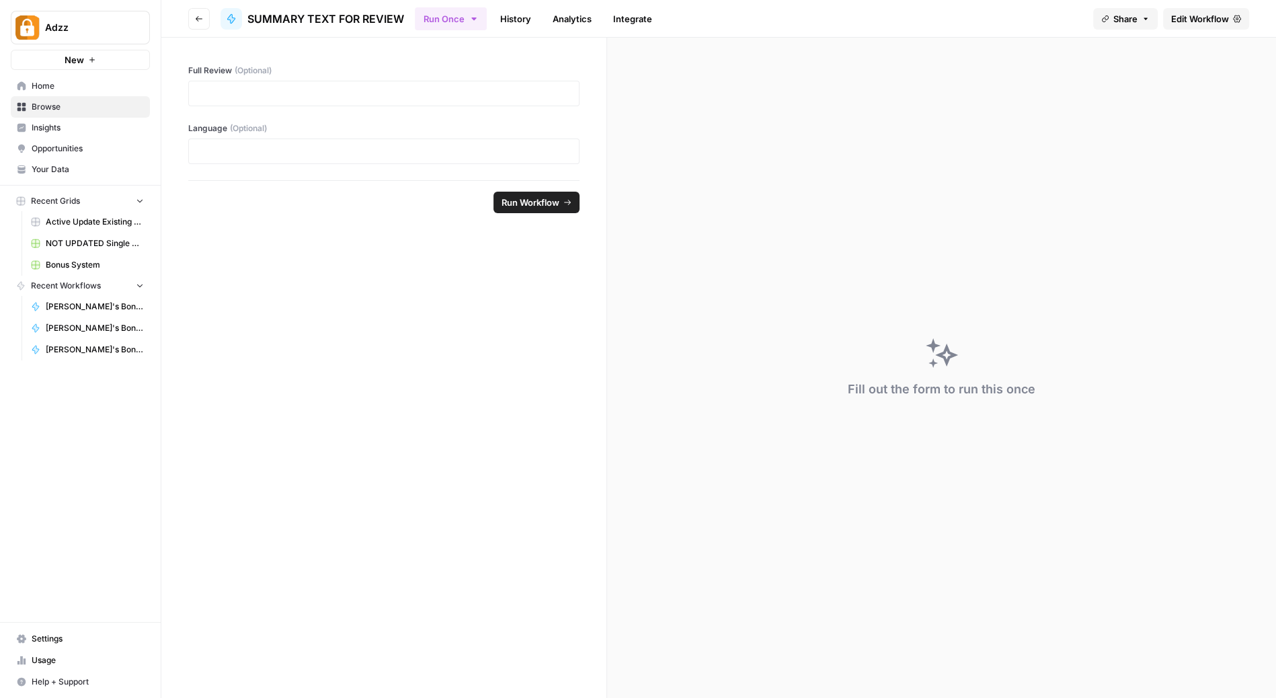
click at [202, 20] on icon "button" at bounding box center [199, 19] width 8 height 8
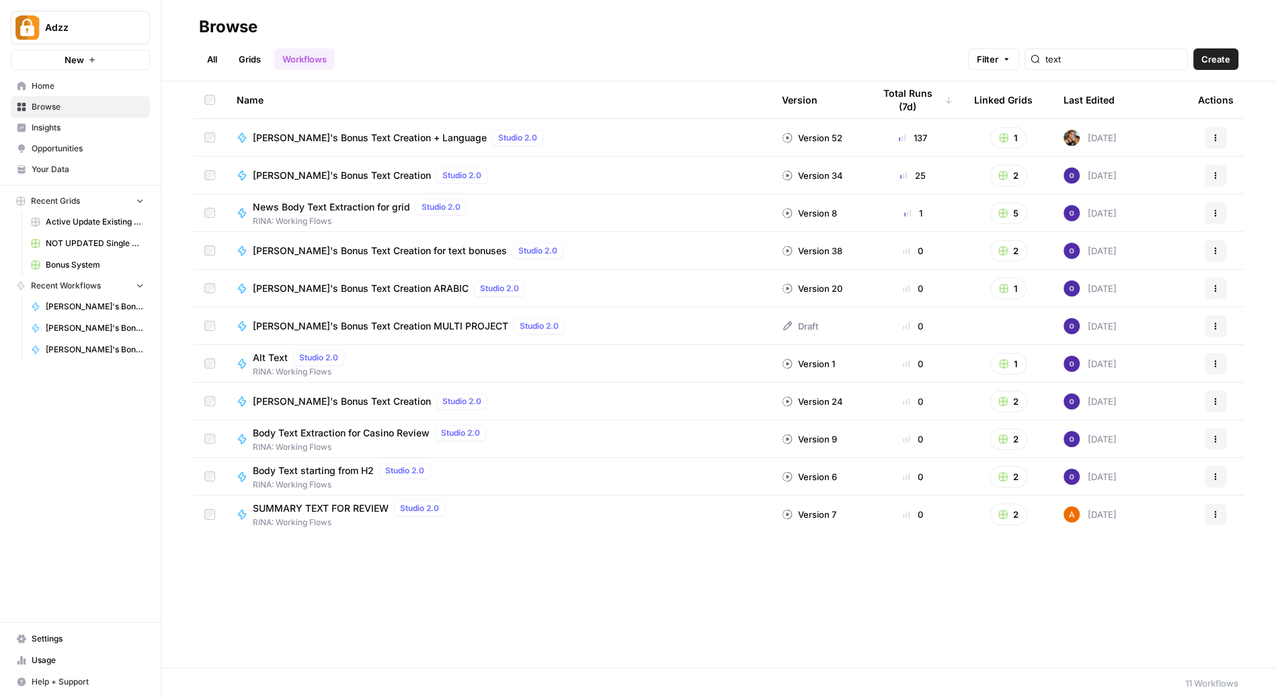
click at [1219, 513] on icon "button" at bounding box center [1216, 514] width 8 height 8
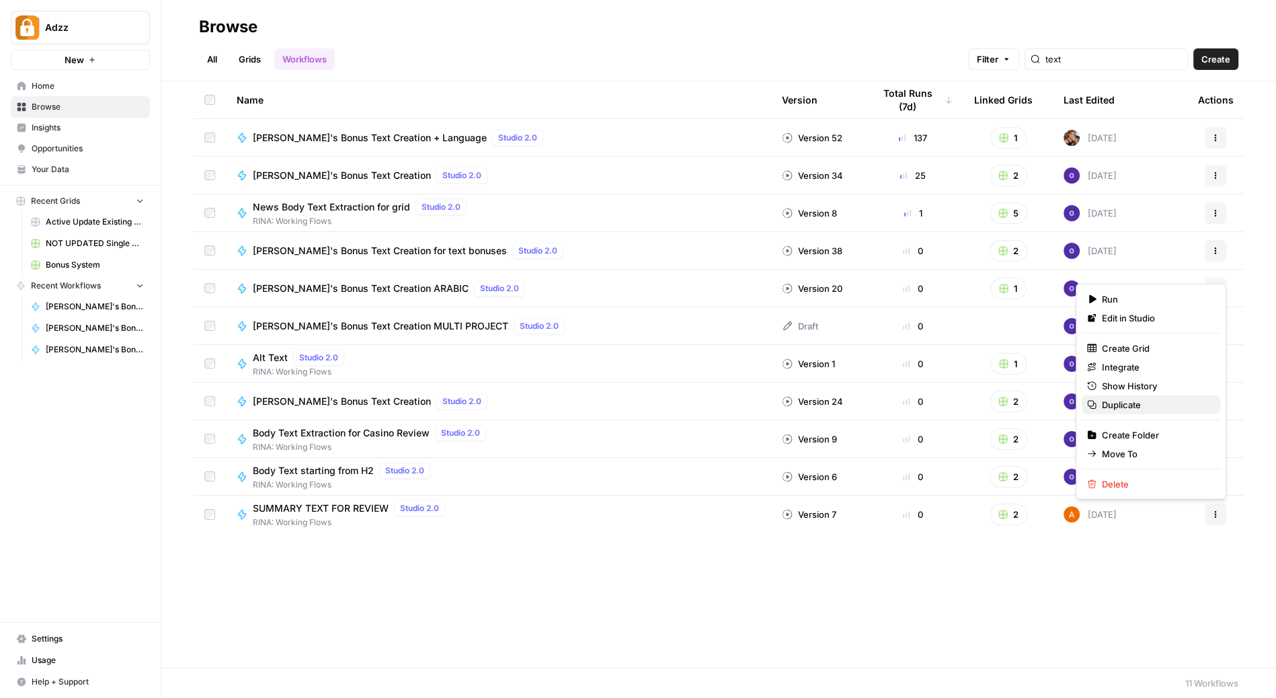
click at [1178, 405] on span "Duplicate" at bounding box center [1156, 404] width 108 height 13
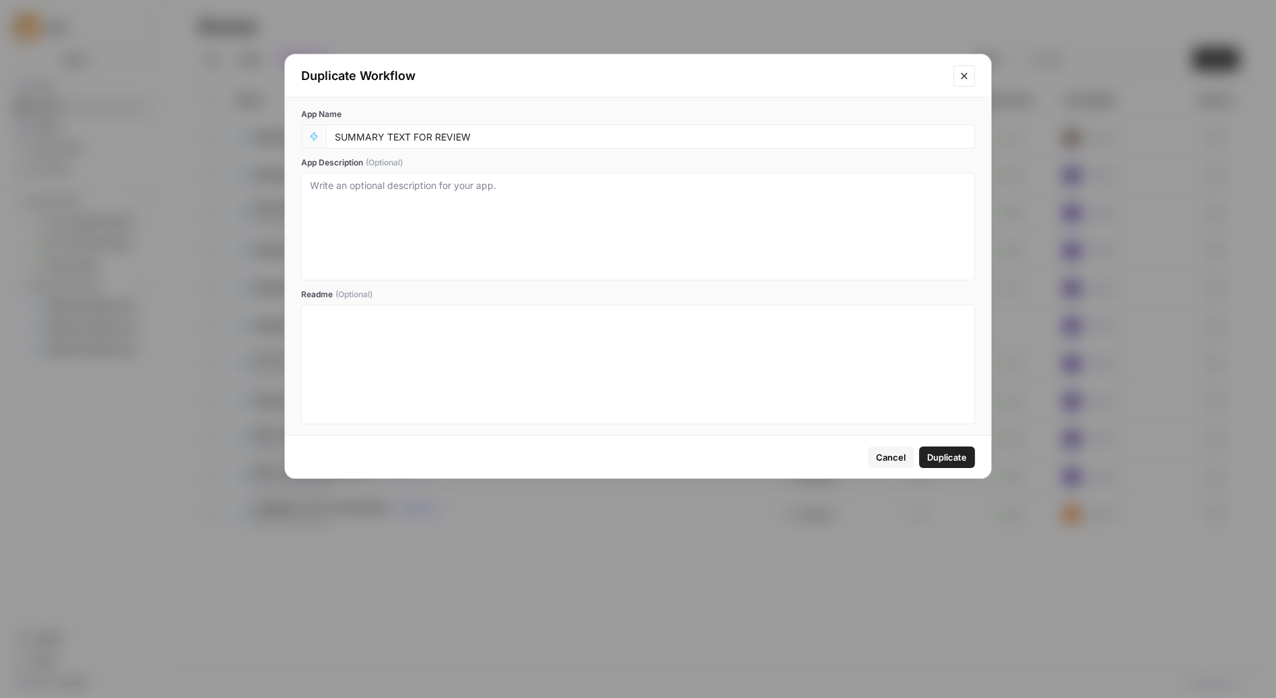
click at [516, 145] on div "SUMMARY TEXT FOR REVIEW" at bounding box center [650, 136] width 649 height 24
click at [510, 137] on input "SUMMARY TEXT FOR REVIEW" at bounding box center [651, 136] width 632 height 12
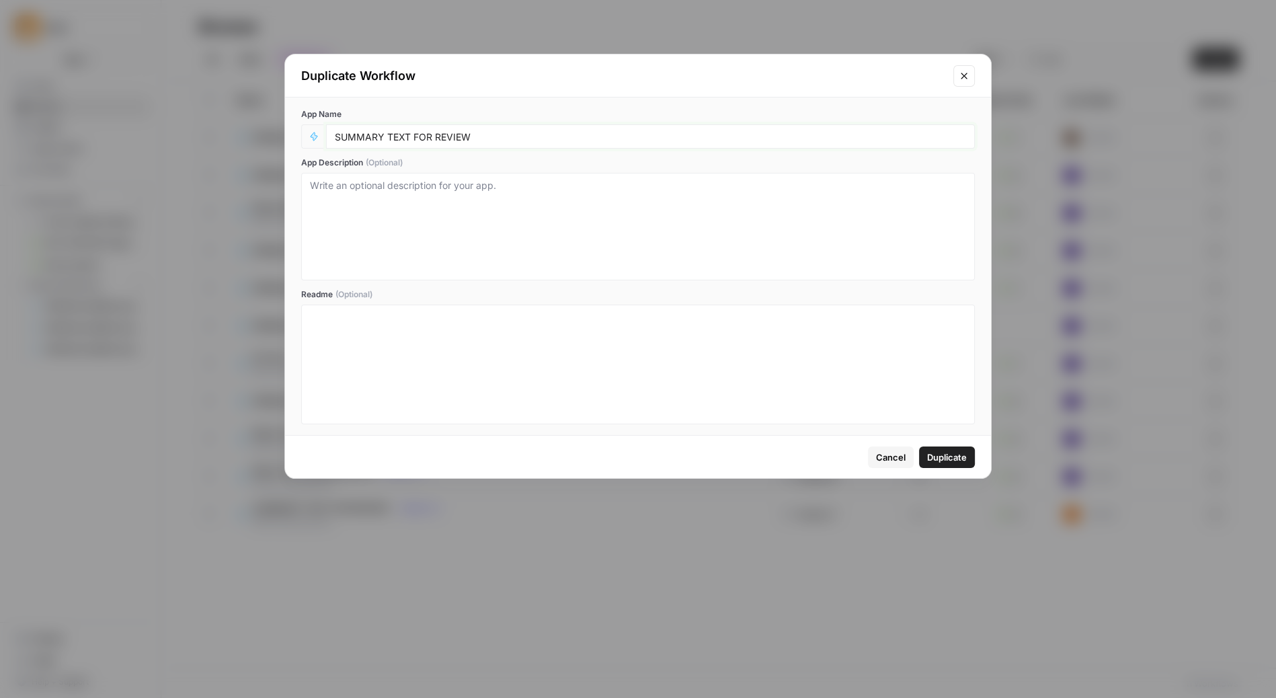
click at [510, 137] on input "SUMMARY TEXT FOR REVIEW" at bounding box center [651, 136] width 632 height 12
type input "Text for Bonus Codes Pages"
click at [951, 455] on span "Duplicate" at bounding box center [947, 457] width 40 height 13
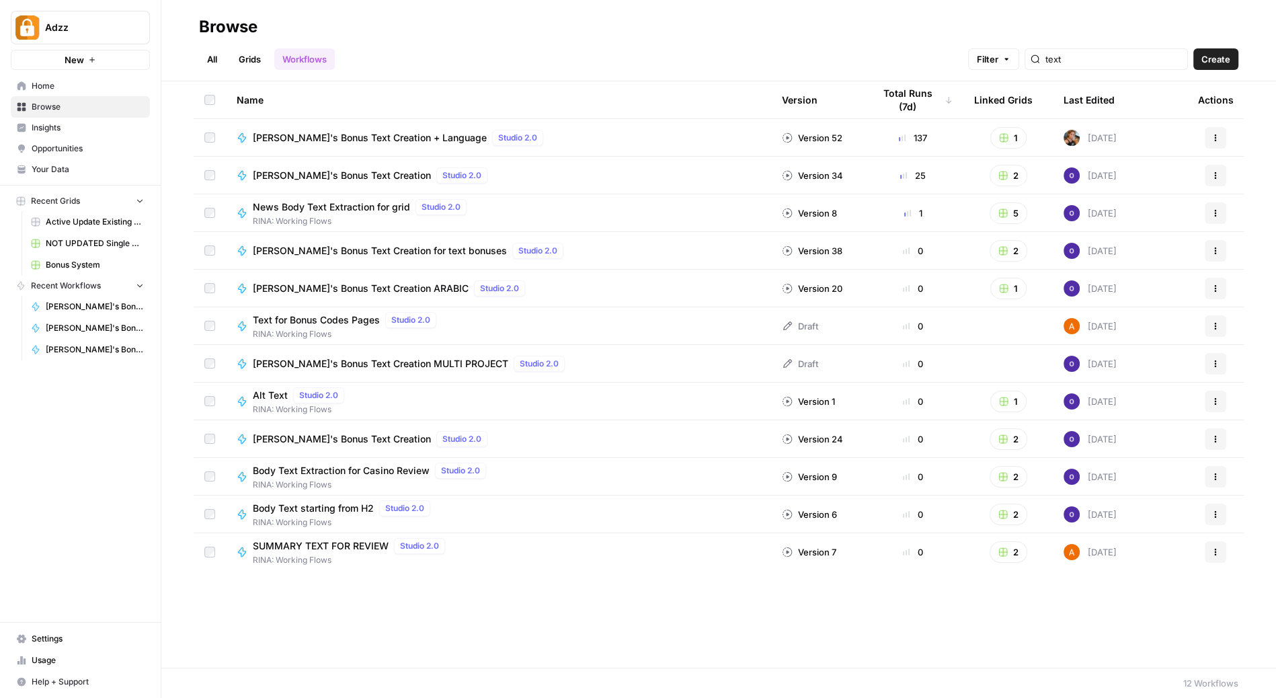
click at [603, 312] on div "Text for Bonus Codes Pages Studio 2.0 RINA: Working Flows" at bounding box center [499, 326] width 524 height 28
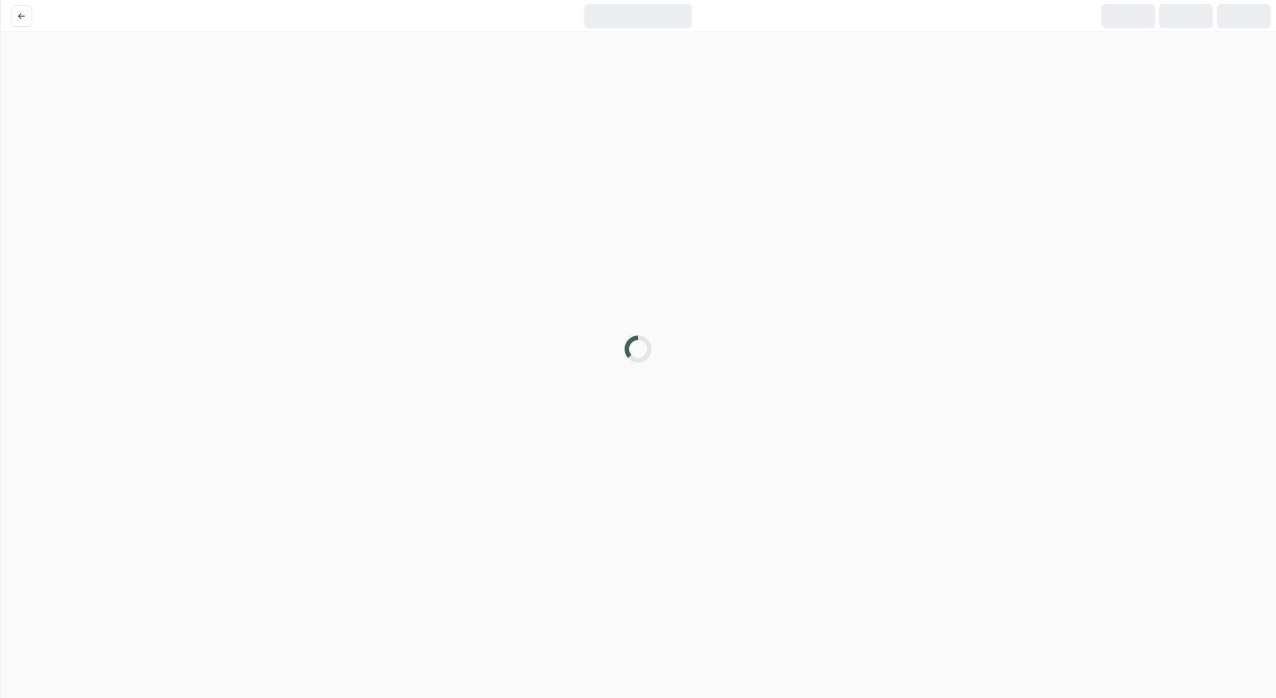
click at [603, 311] on div at bounding box center [638, 349] width 1276 height 698
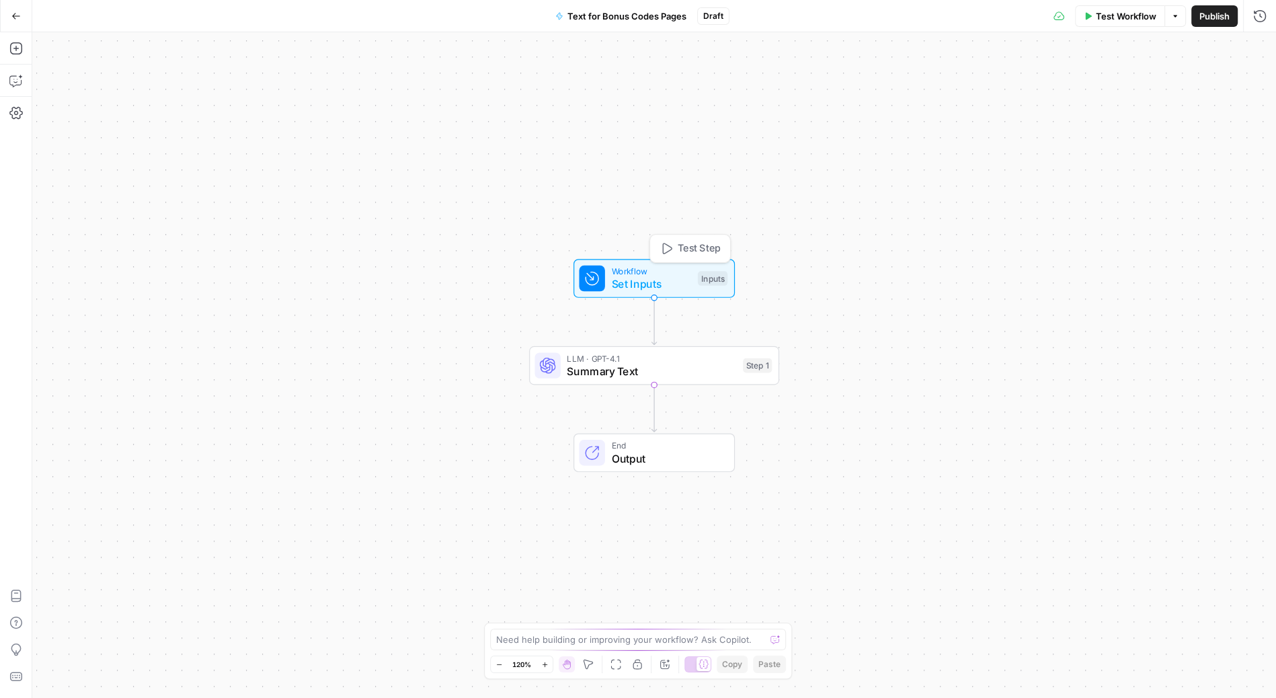
click at [640, 270] on span "Workflow" at bounding box center [651, 271] width 80 height 13
click at [1237, 81] on icon "button" at bounding box center [1237, 83] width 7 height 7
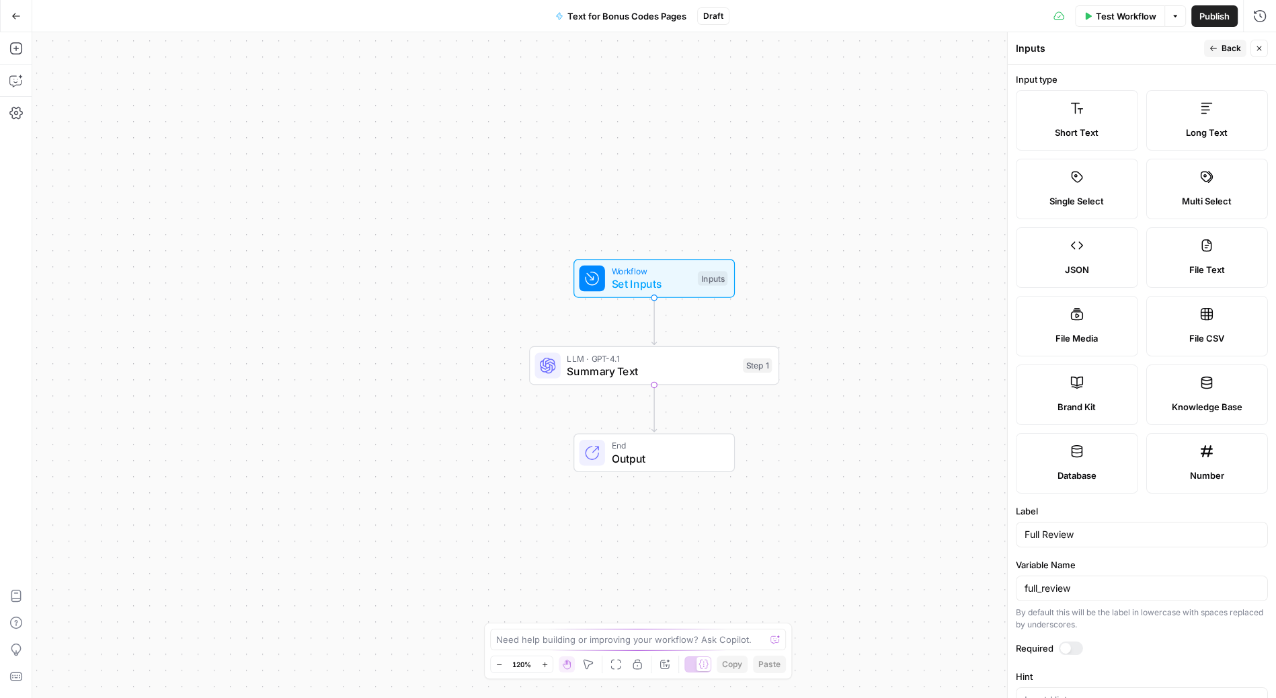
click at [1086, 130] on span "Short Text" at bounding box center [1077, 132] width 44 height 13
click at [1097, 528] on input "Full Review" at bounding box center [1142, 534] width 235 height 13
type input "B"
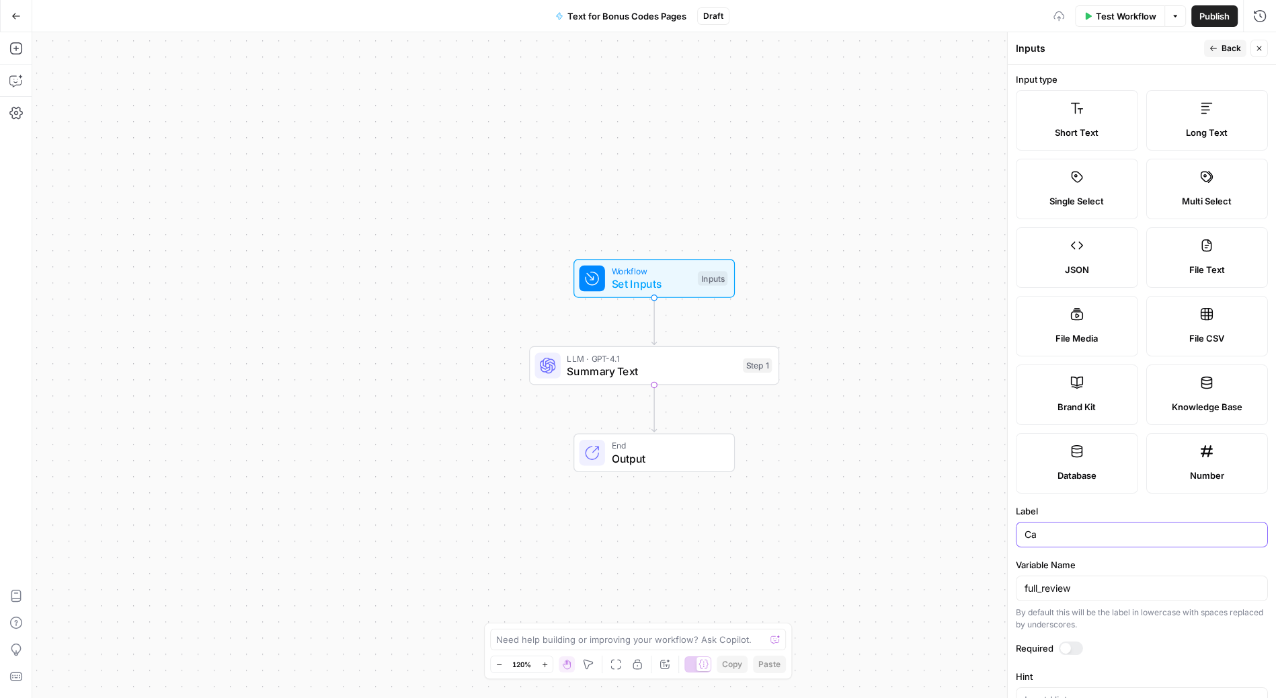
type input "C"
type input "casino_name"
click at [1115, 582] on input "full_review" at bounding box center [1142, 588] width 235 height 13
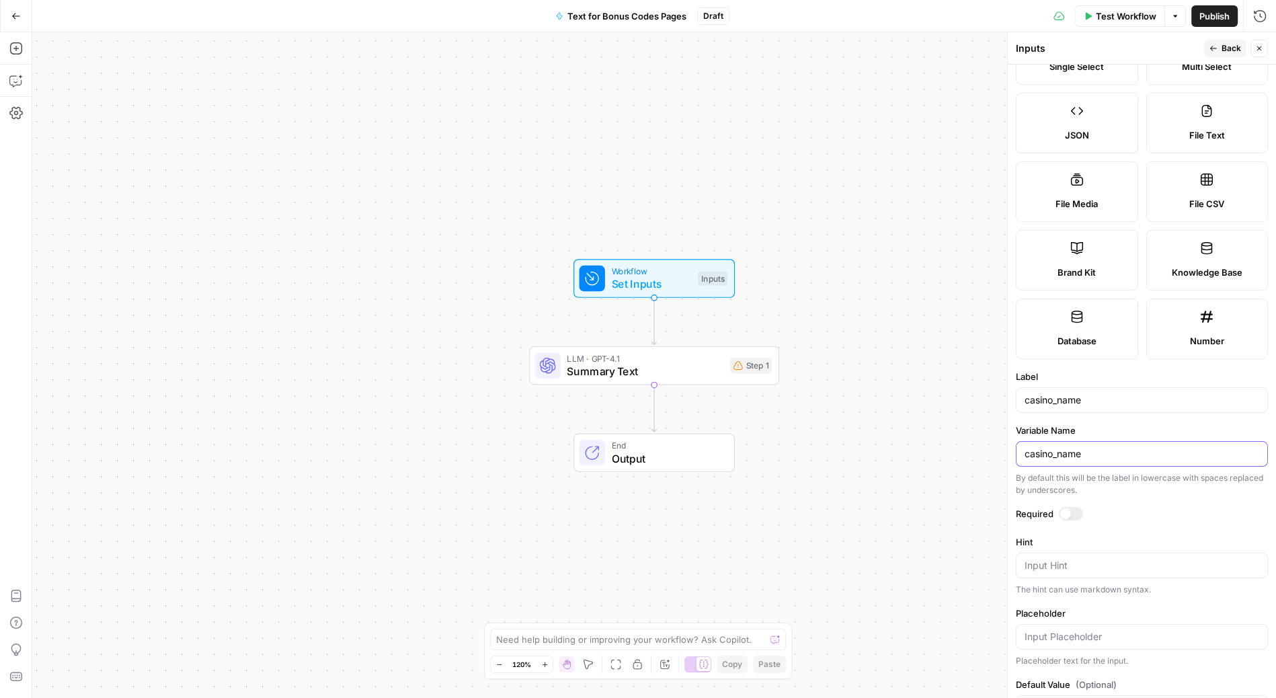
scroll to position [157, 0]
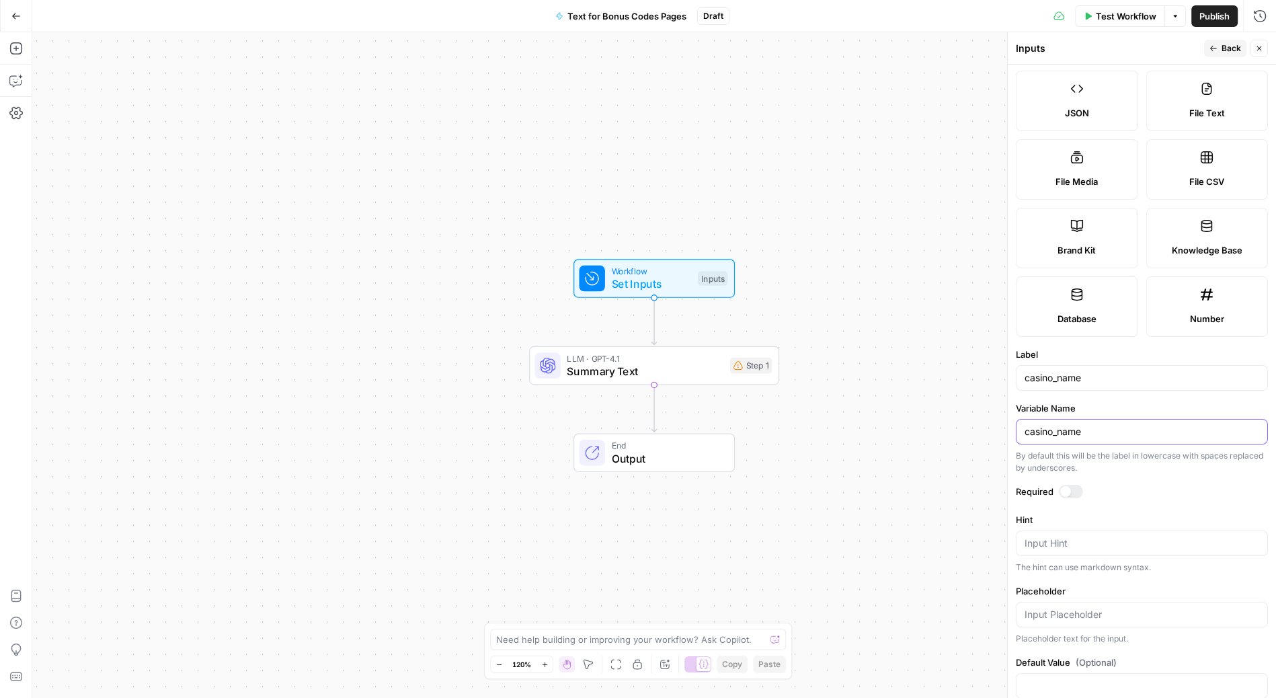
type input "casino_name"
click at [1080, 486] on div at bounding box center [1071, 491] width 24 height 13
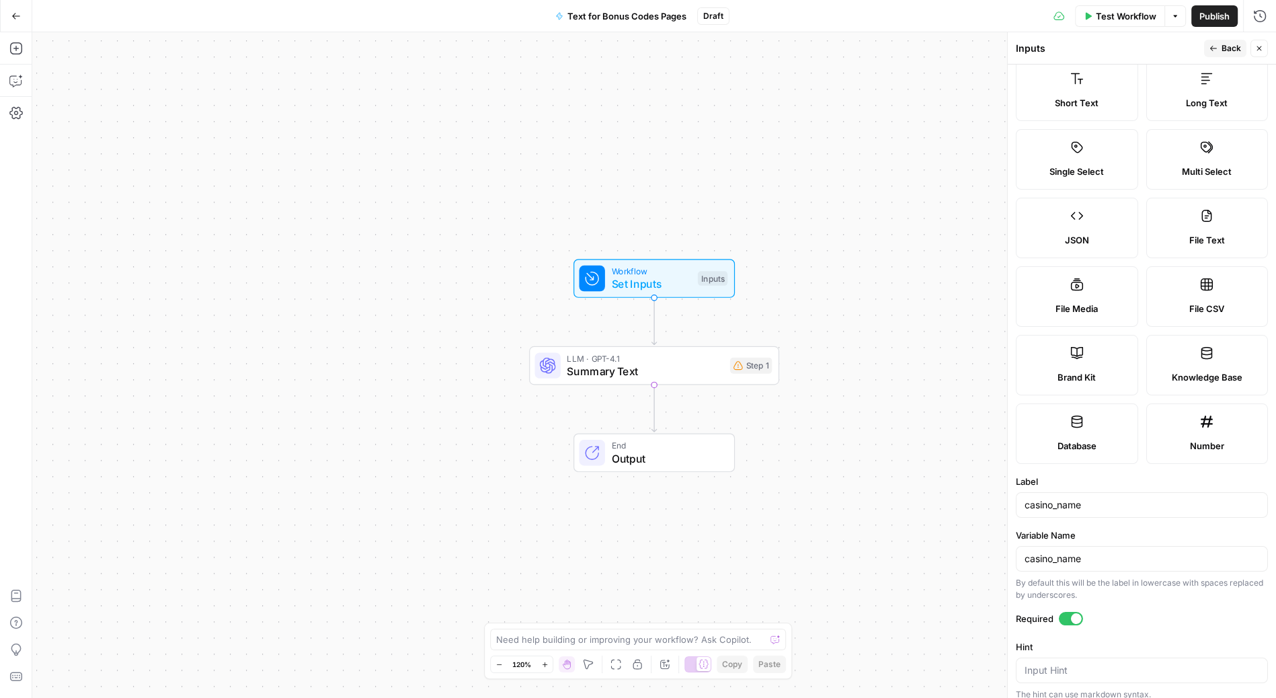
scroll to position [0, 0]
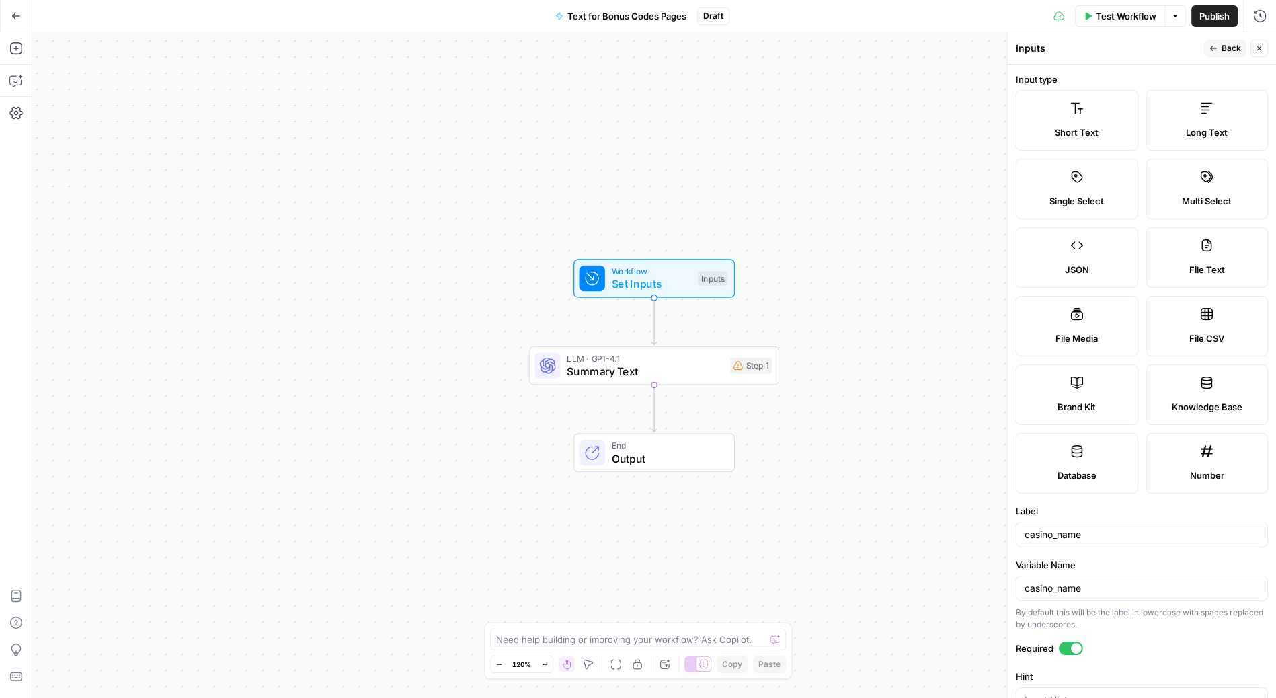
click at [620, 367] on span "Summary Text" at bounding box center [645, 371] width 157 height 16
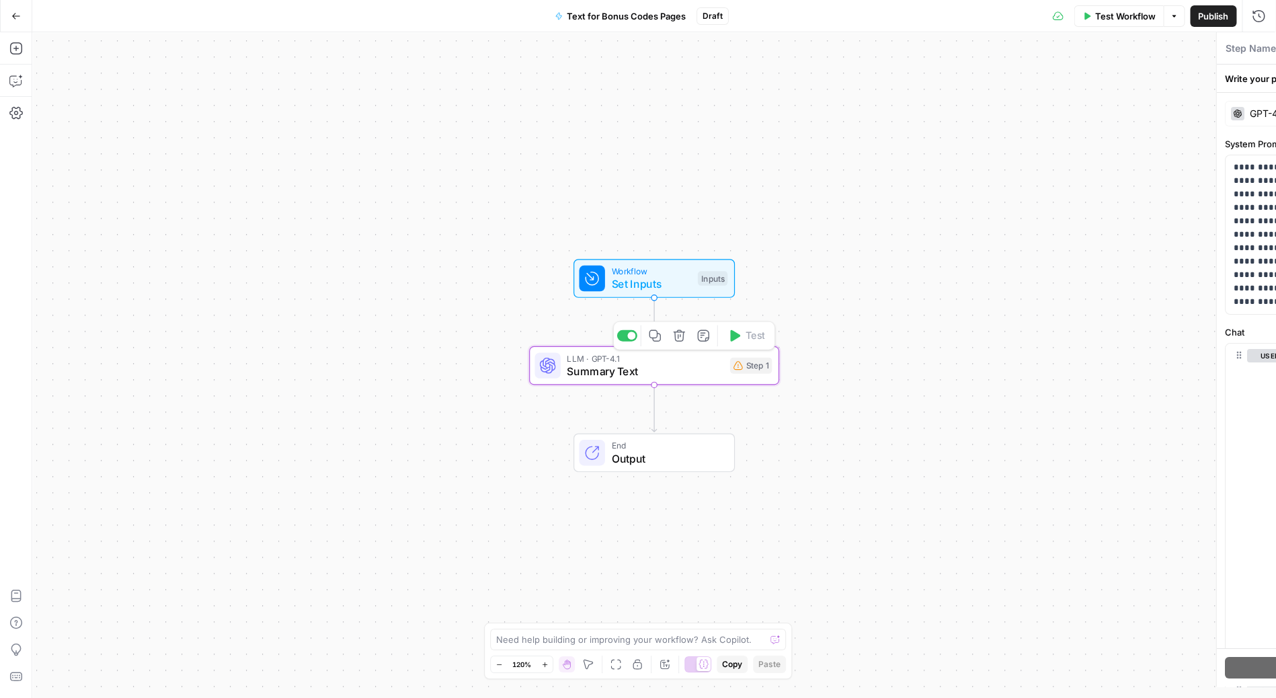
type textarea "Summary Text"
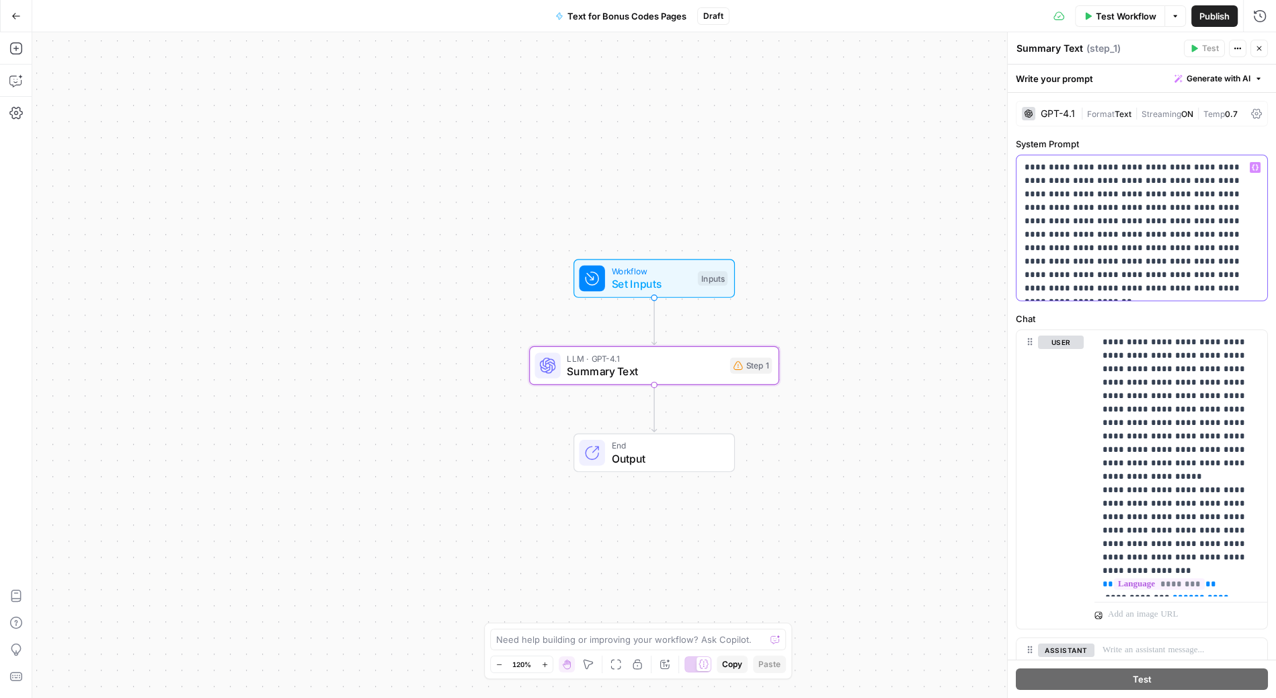
click at [1095, 165] on p "**********" at bounding box center [1137, 228] width 225 height 135
click at [1153, 171] on p "**********" at bounding box center [1137, 228] width 225 height 135
click at [1123, 195] on p "**********" at bounding box center [1137, 228] width 225 height 135
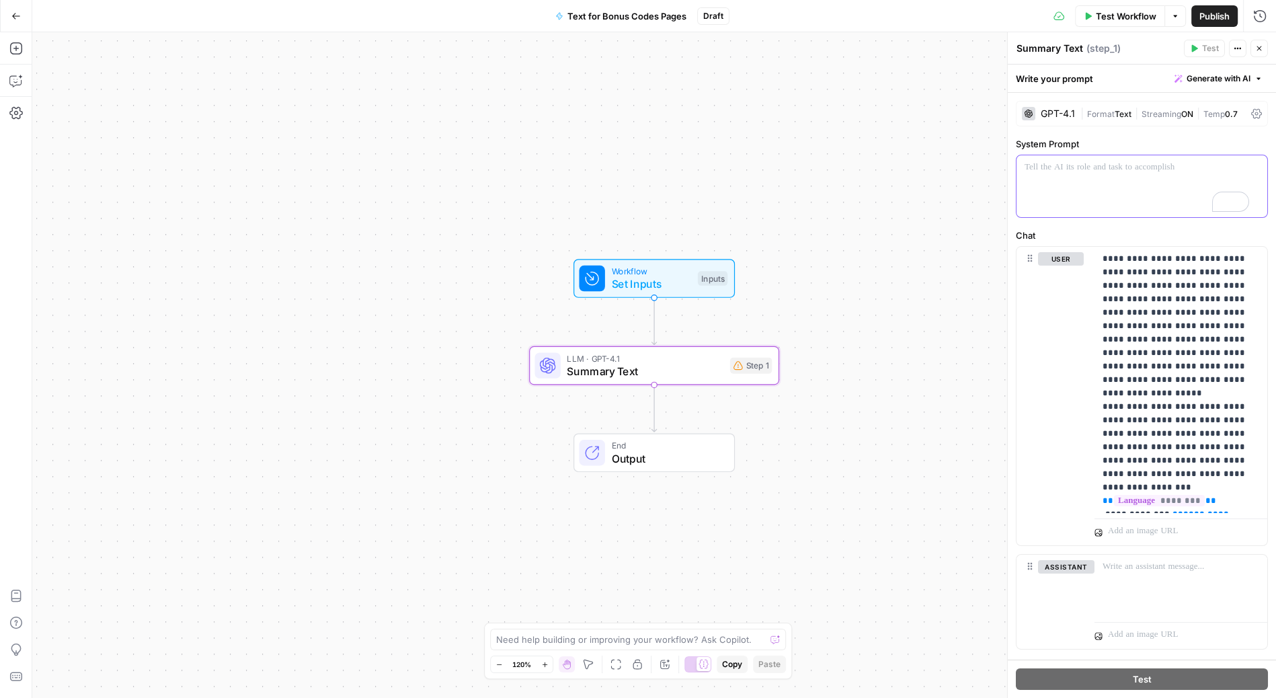
scroll to position [25, 0]
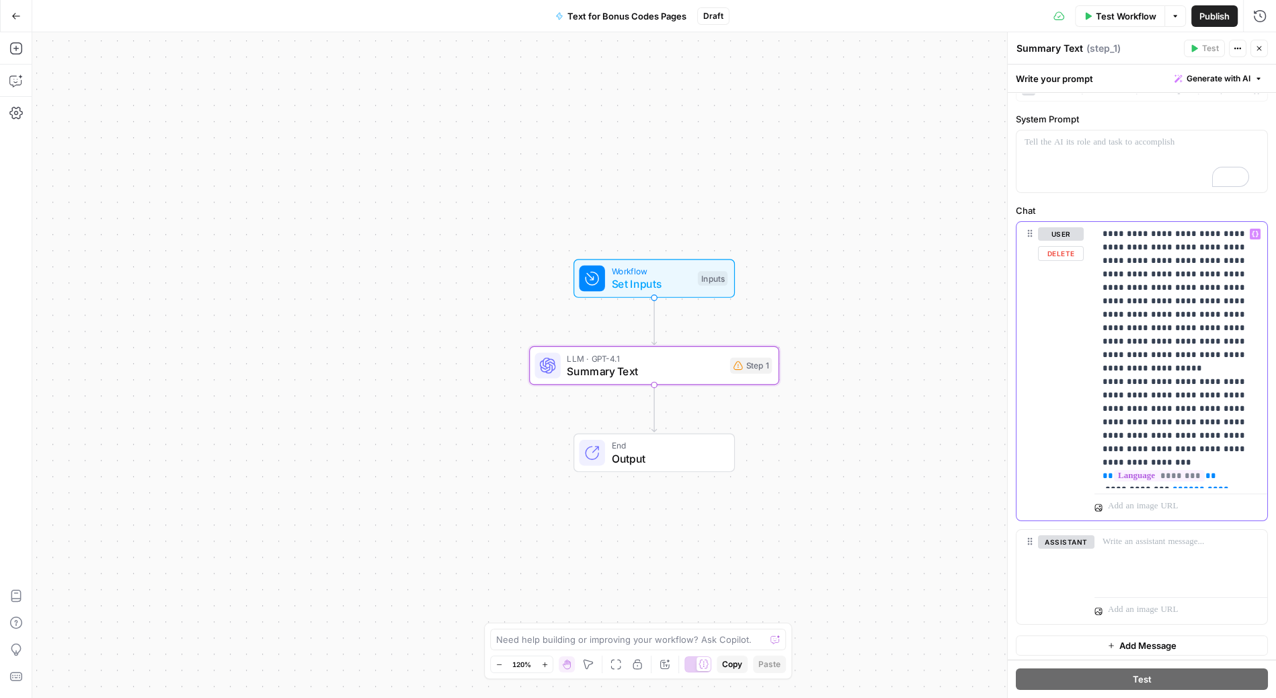
click at [1177, 480] on p "**********" at bounding box center [1176, 355] width 147 height 256
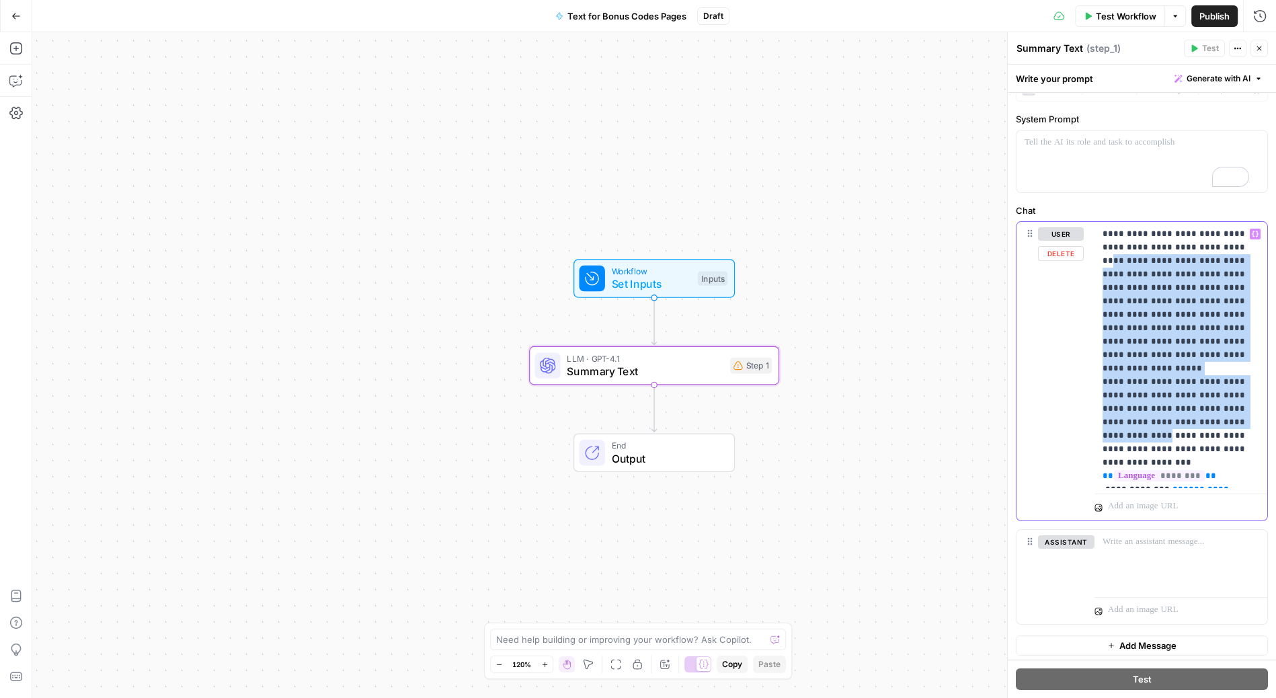
drag, startPoint x: 1120, startPoint y: 419, endPoint x: 1108, endPoint y: 257, distance: 162.6
click at [1108, 257] on p "**********" at bounding box center [1176, 355] width 147 height 256
click at [1102, 139] on p "To enrich screen reader interactions, please activate Accessibility in Grammarl…" at bounding box center [1137, 142] width 225 height 13
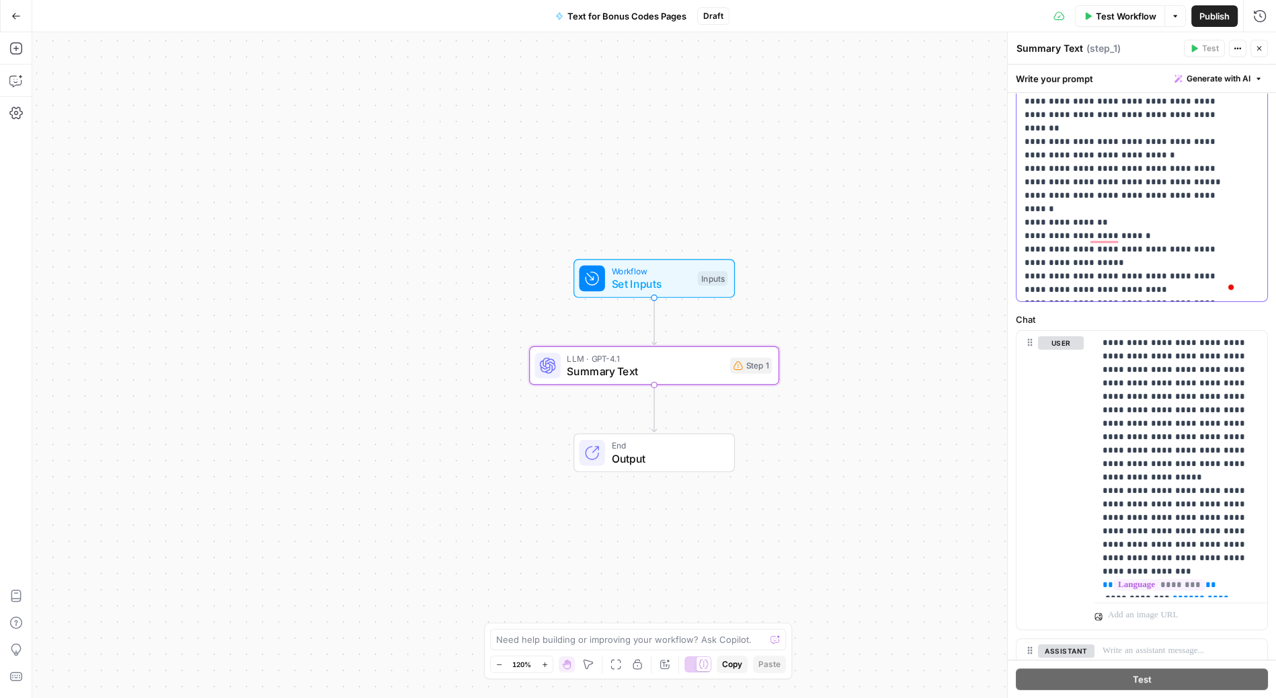
scroll to position [0, 0]
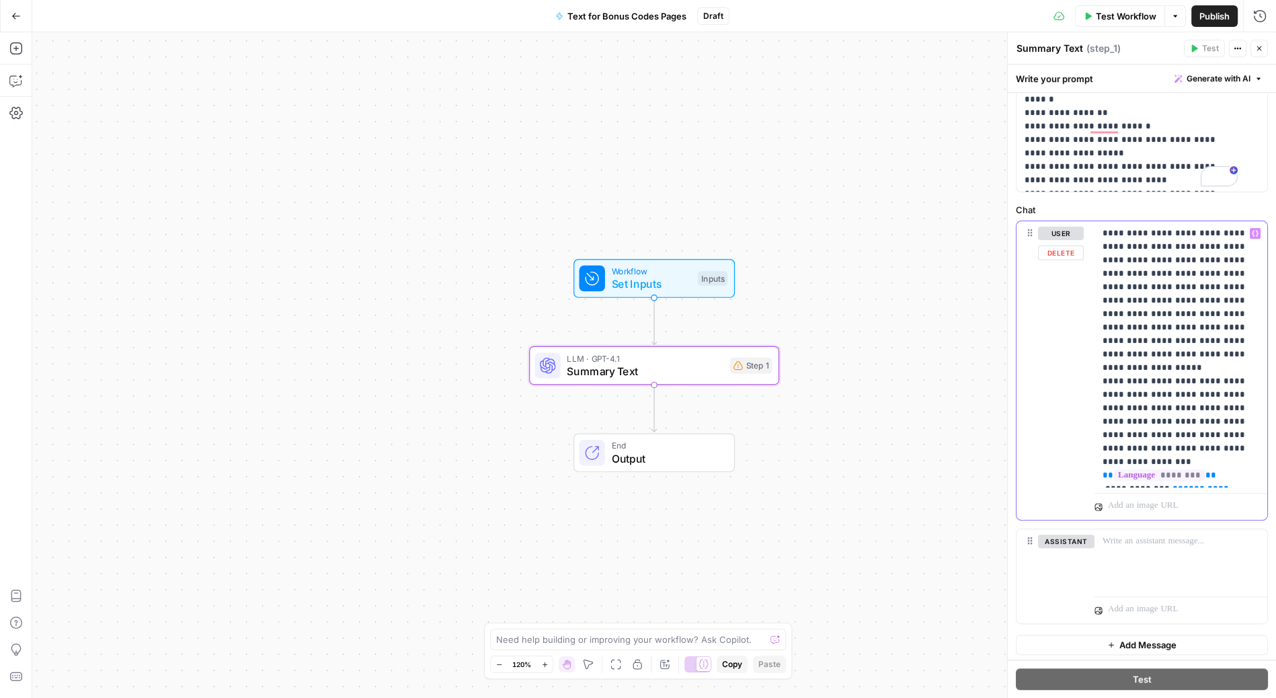
click at [1231, 234] on p "**********" at bounding box center [1176, 355] width 147 height 256
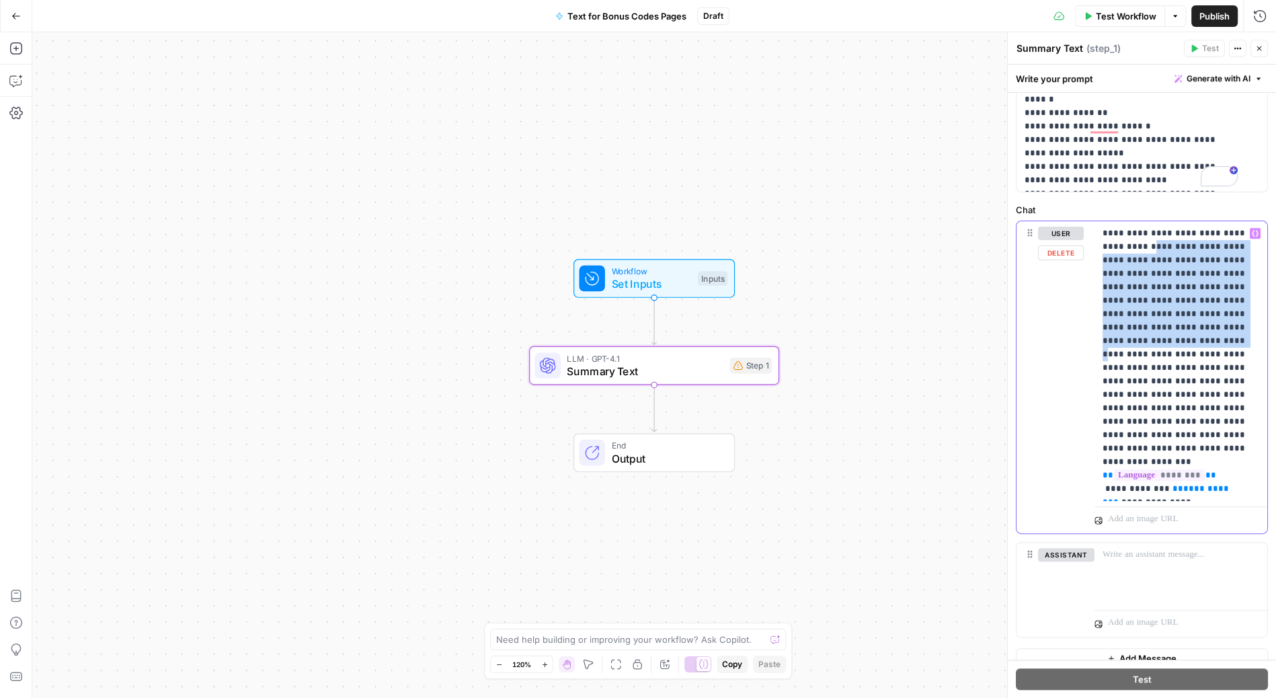
drag, startPoint x: 1167, startPoint y: 246, endPoint x: 1182, endPoint y: 336, distance: 91.4
click at [1182, 336] on p "**********" at bounding box center [1176, 361] width 147 height 269
drag, startPoint x: 1153, startPoint y: 363, endPoint x: 1167, endPoint y: 250, distance: 113.9
click at [1167, 250] on p "**********" at bounding box center [1176, 361] width 147 height 269
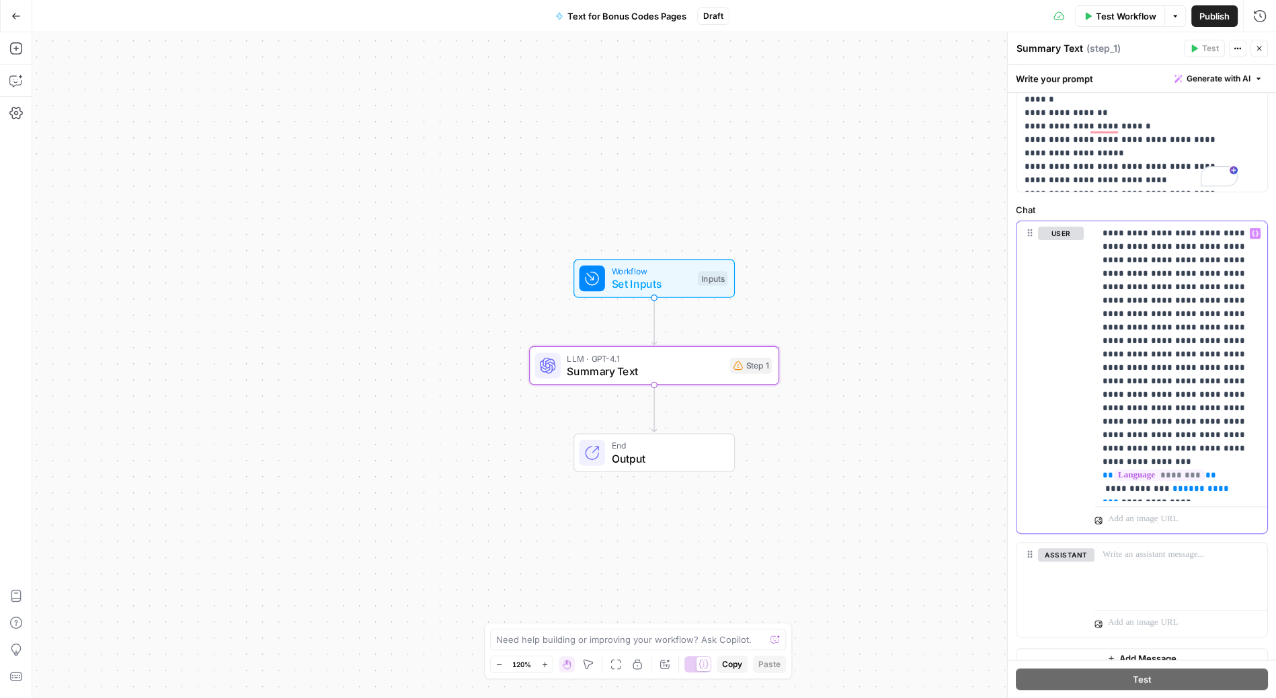
scroll to position [404, 0]
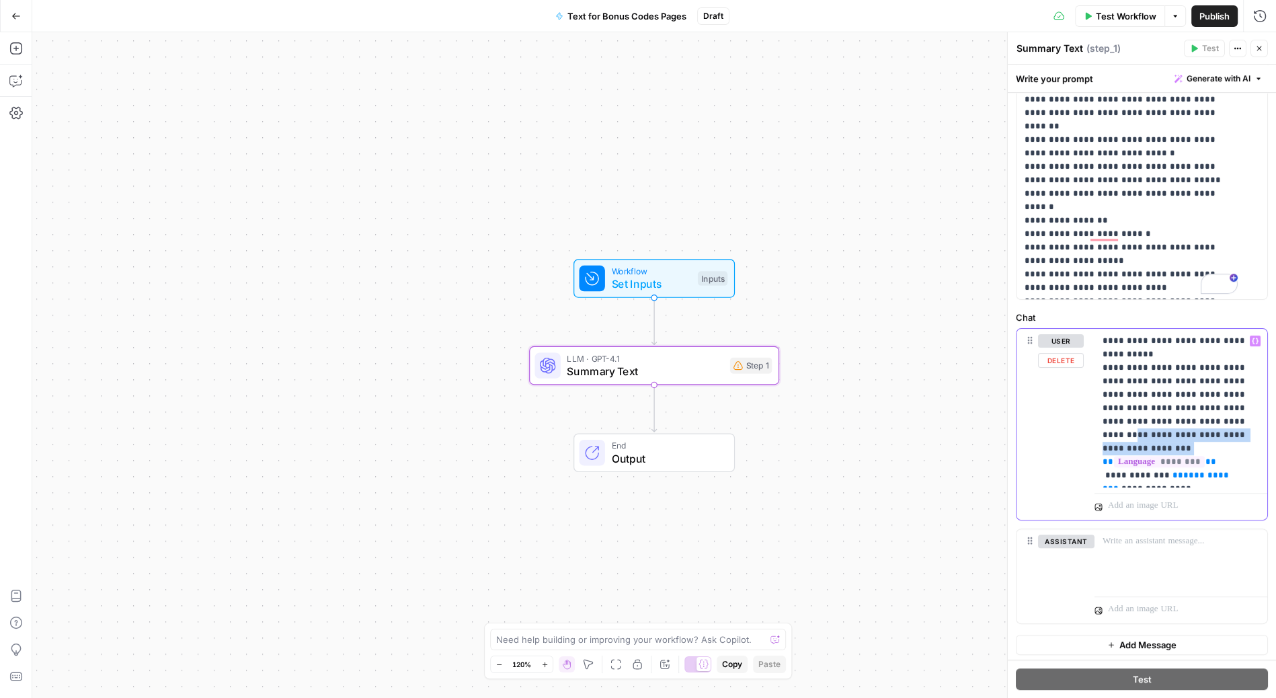
drag, startPoint x: 1246, startPoint y: 430, endPoint x: 1221, endPoint y: 420, distance: 26.0
click at [1221, 420] on p "**********" at bounding box center [1176, 408] width 147 height 148
click at [1118, 418] on p "**********" at bounding box center [1176, 408] width 147 height 148
drag, startPoint x: 1118, startPoint y: 418, endPoint x: 1215, endPoint y: 362, distance: 111.2
click at [1215, 362] on p "**********" at bounding box center [1176, 408] width 147 height 148
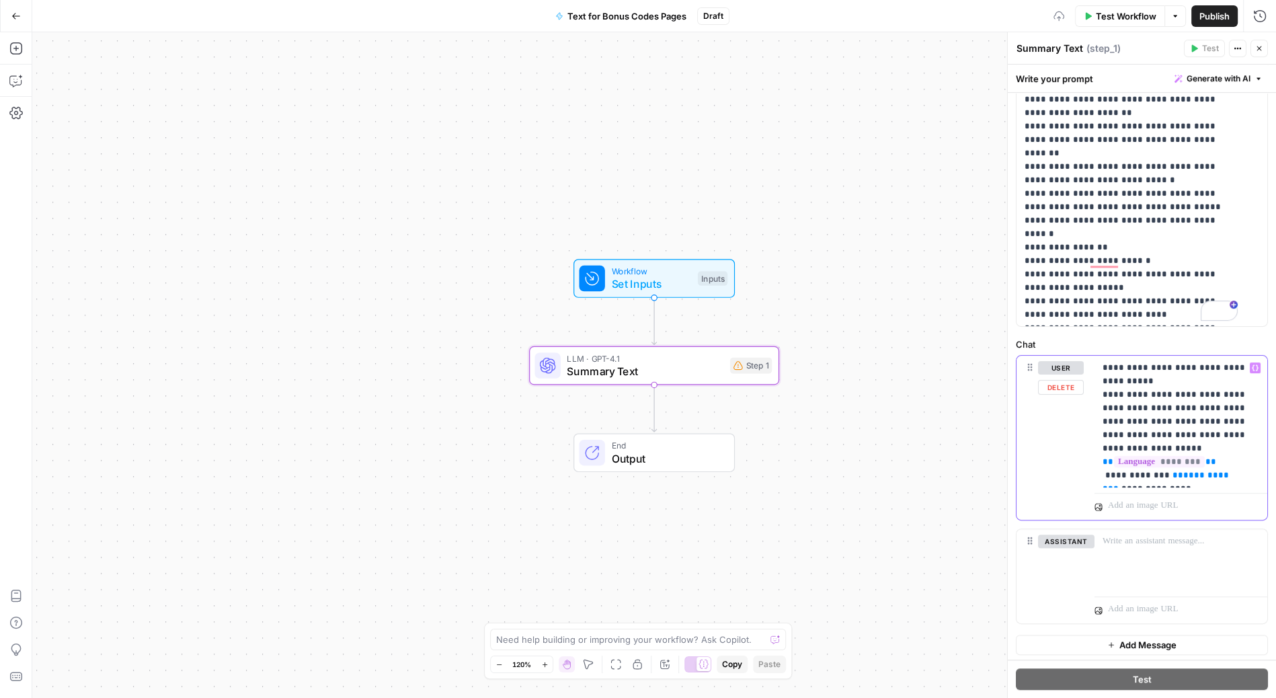
scroll to position [390, 0]
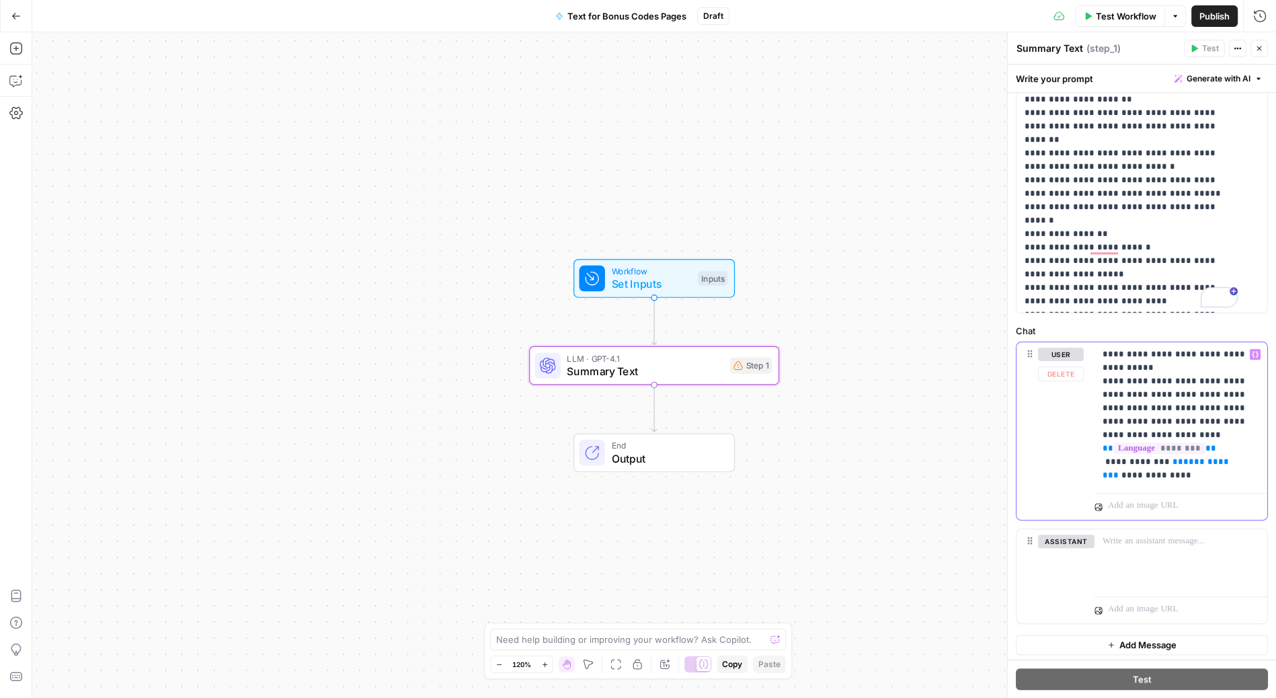
click at [1242, 394] on p "**********" at bounding box center [1176, 415] width 147 height 135
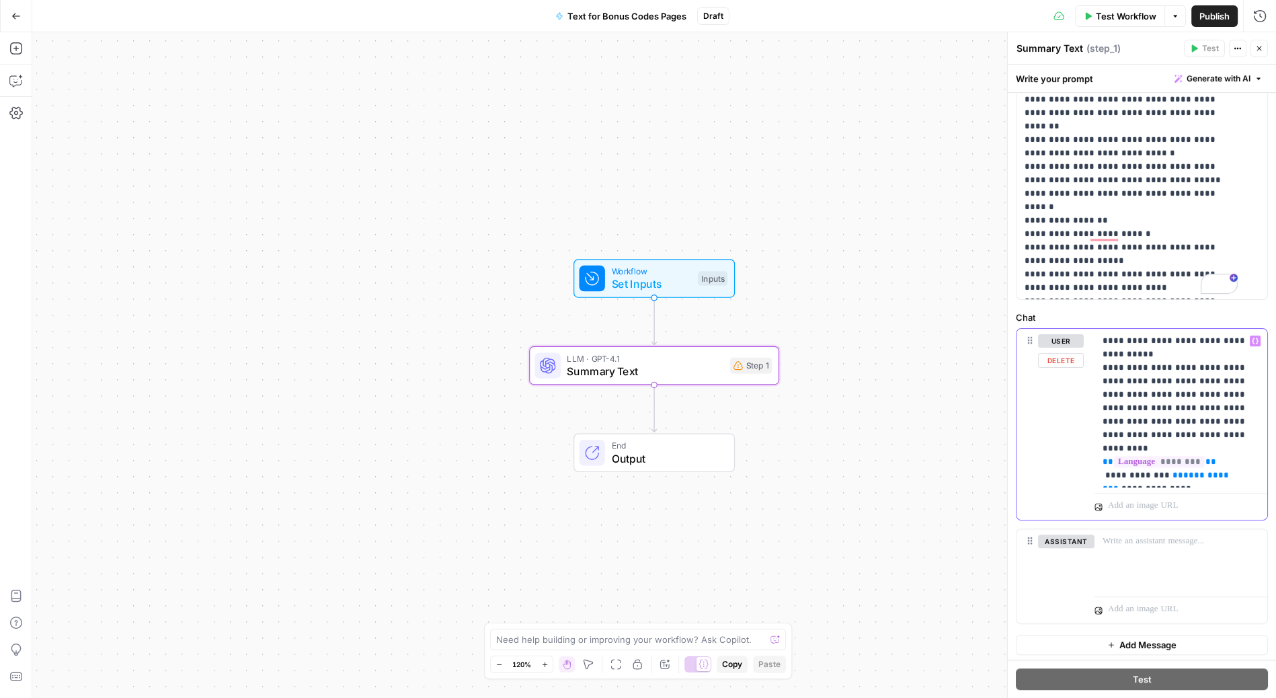
click at [1213, 412] on p "**********" at bounding box center [1176, 408] width 147 height 148
click at [1211, 404] on p "**********" at bounding box center [1176, 408] width 147 height 148
click at [1155, 431] on p "**********" at bounding box center [1176, 408] width 147 height 148
drag, startPoint x: 1177, startPoint y: 473, endPoint x: 1204, endPoint y: 436, distance: 45.2
click at [1204, 436] on p "**********" at bounding box center [1176, 408] width 147 height 148
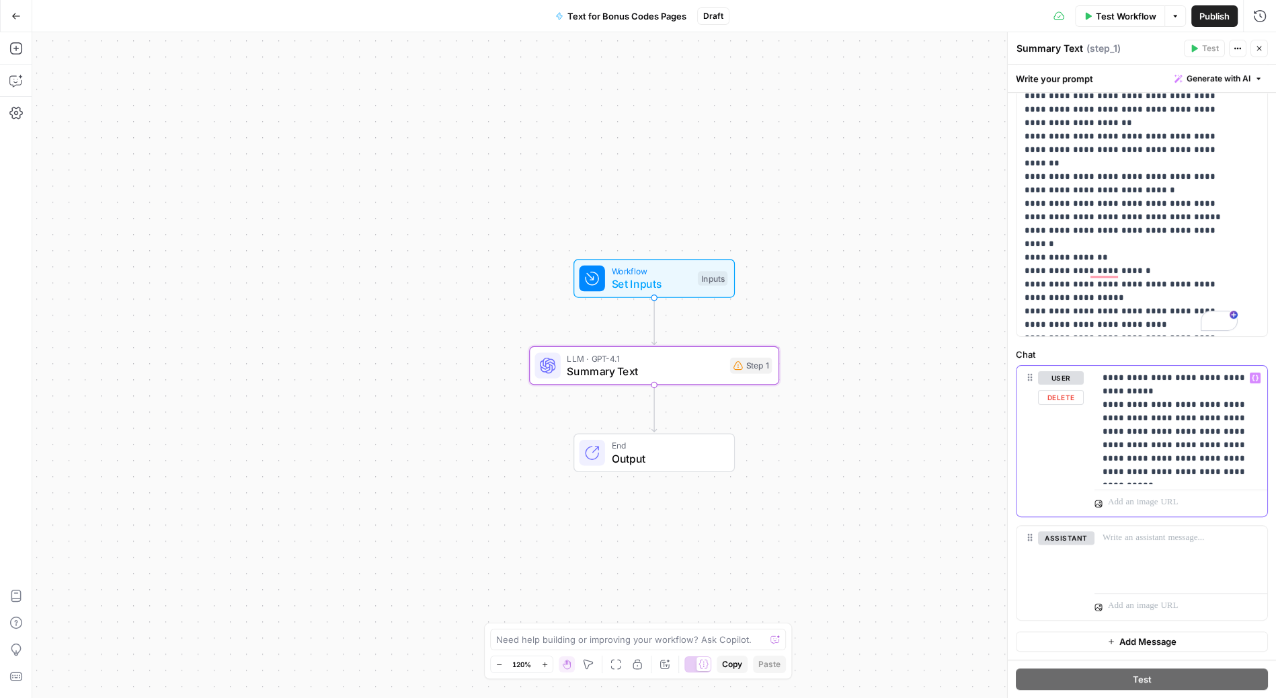
scroll to position [363, 0]
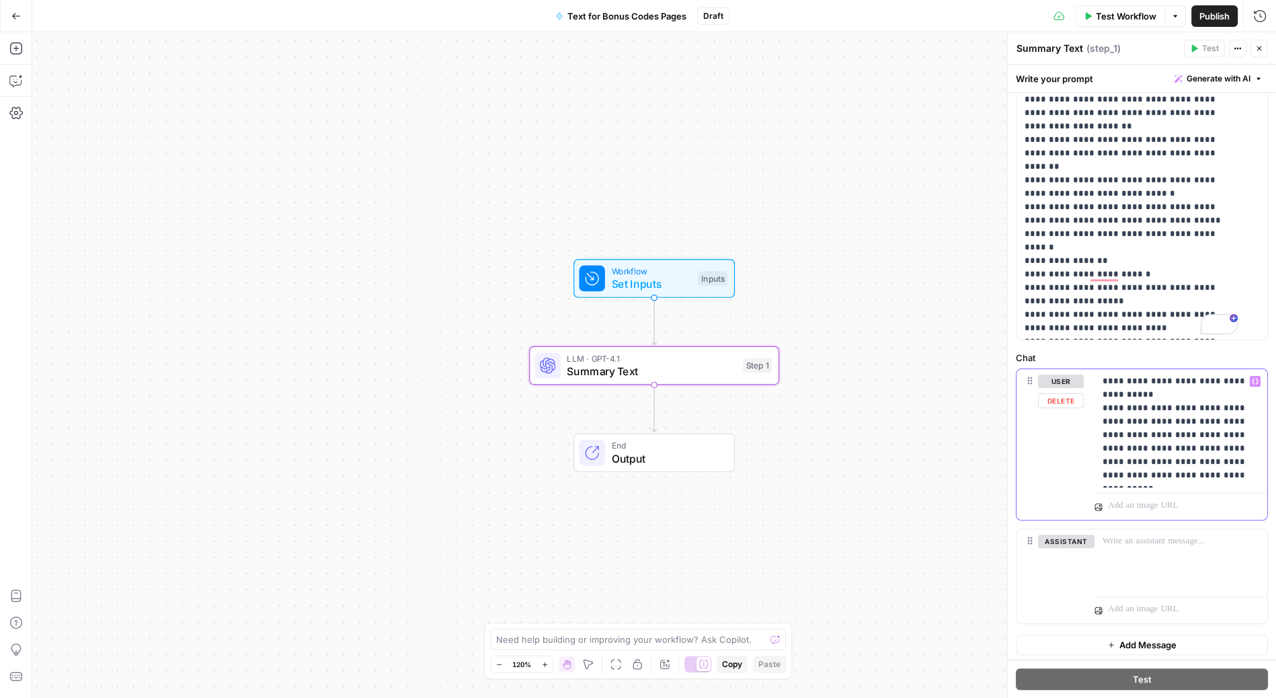
click at [1205, 444] on p "**********" at bounding box center [1176, 429] width 147 height 108
click at [1250, 384] on button "Variables Menu" at bounding box center [1255, 381] width 11 height 11
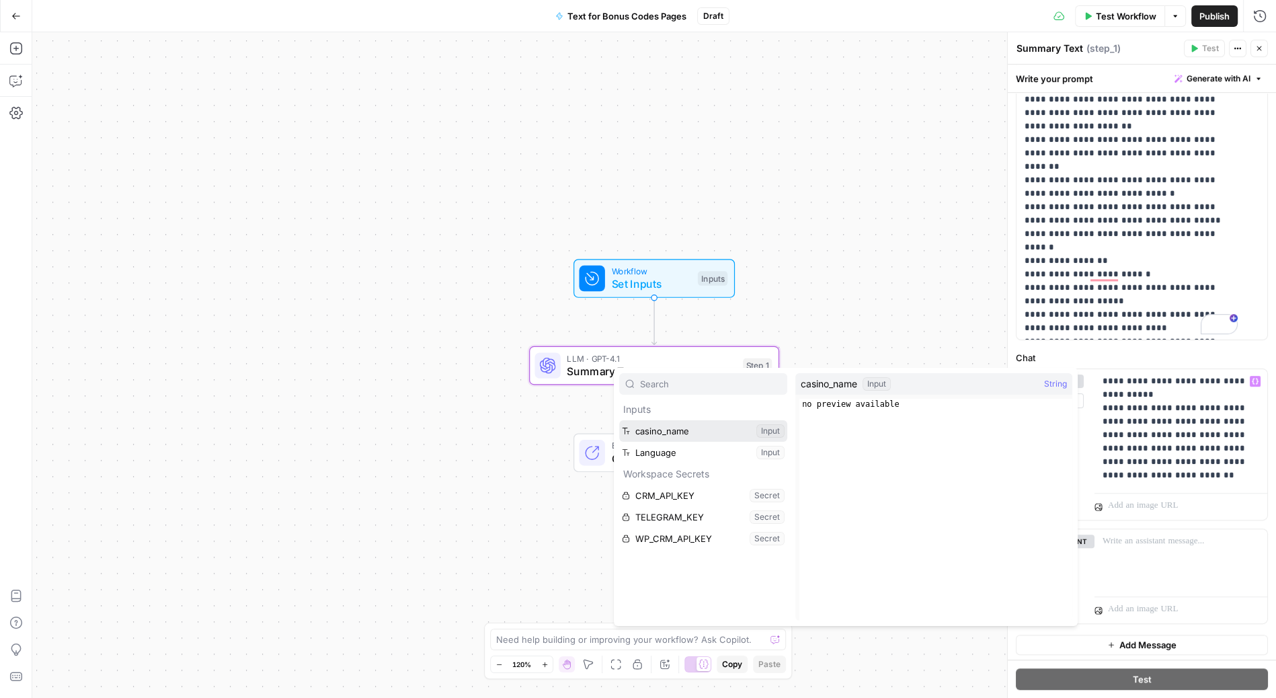
click at [691, 426] on button "Select variable casino_name" at bounding box center [703, 431] width 168 height 22
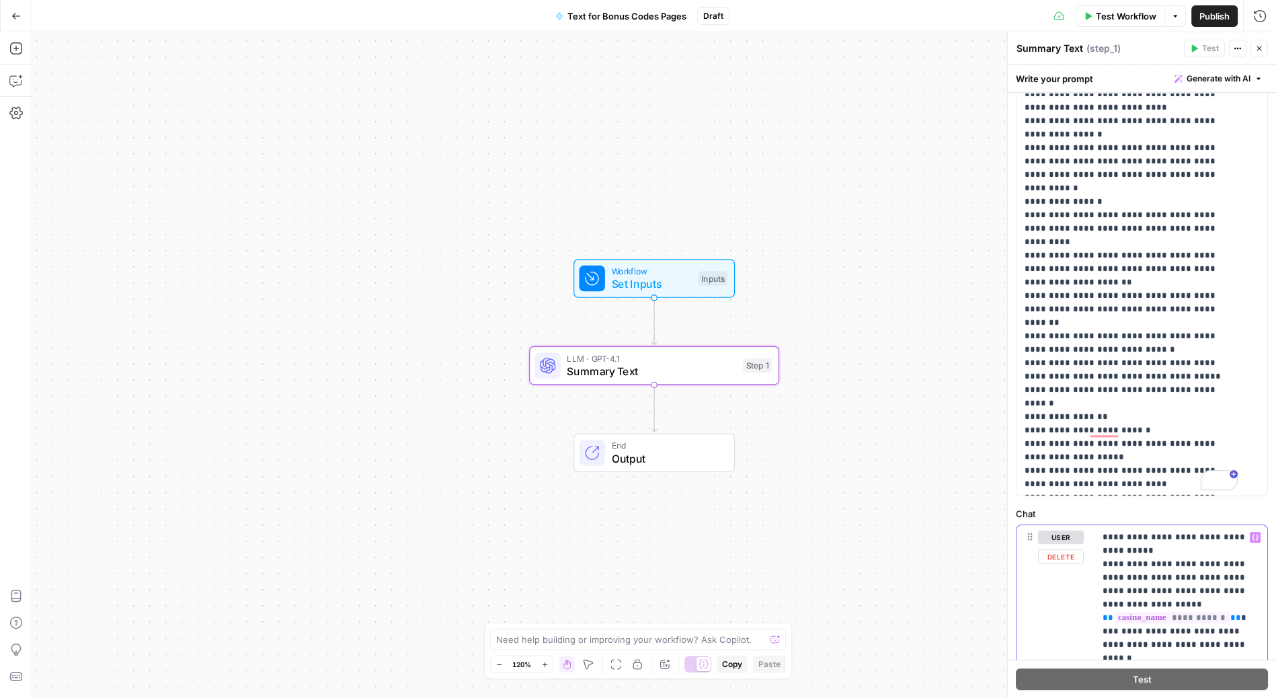
scroll to position [0, 0]
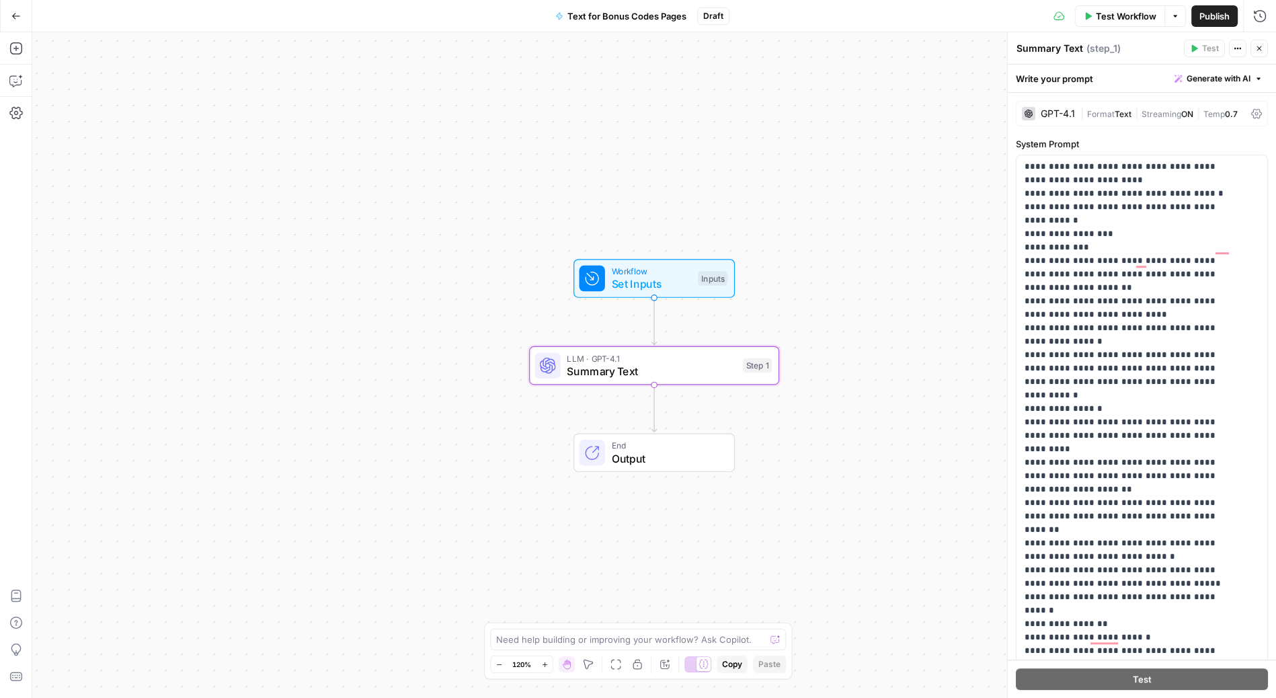
click at [1057, 110] on div "GPT-4.1" at bounding box center [1058, 113] width 34 height 9
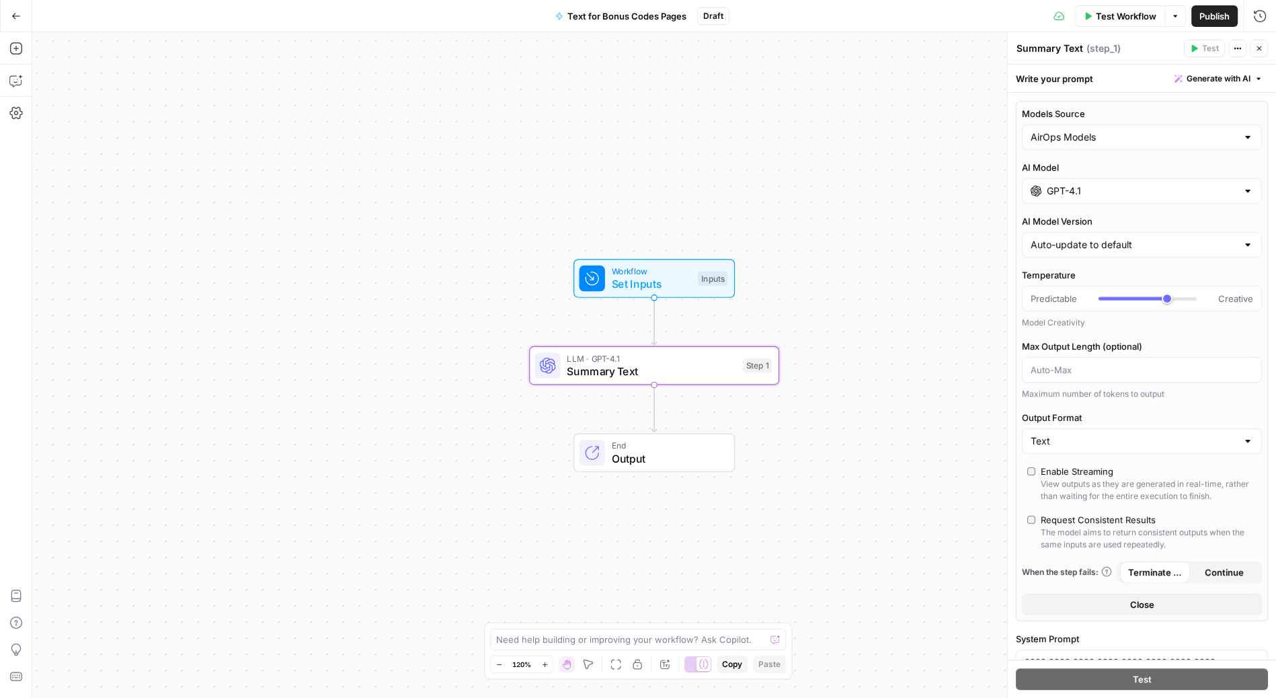
click at [1135, 225] on label "AI Model Version" at bounding box center [1142, 221] width 240 height 13
click at [1135, 238] on input "Auto-update to default" at bounding box center [1134, 244] width 206 height 13
click at [1128, 189] on input "GPT-4.1" at bounding box center [1142, 190] width 190 height 13
type input "Auto-update to default"
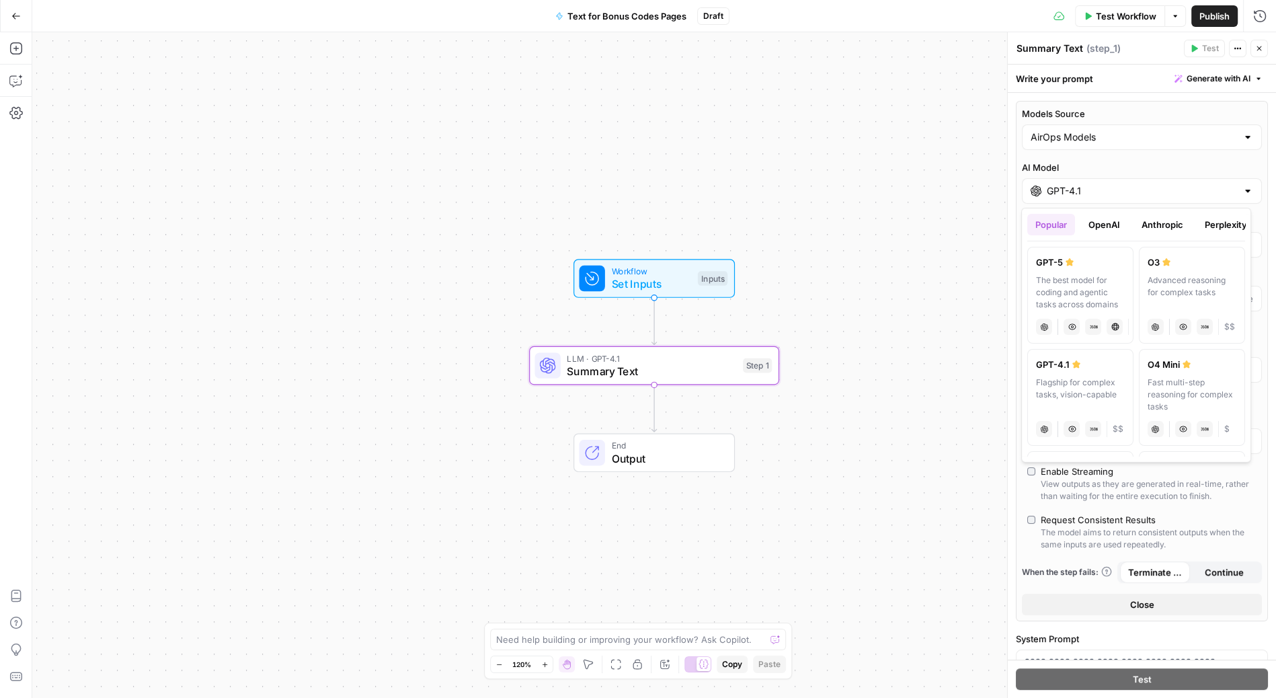
click at [1215, 223] on button "Perplexity" at bounding box center [1226, 225] width 59 height 22
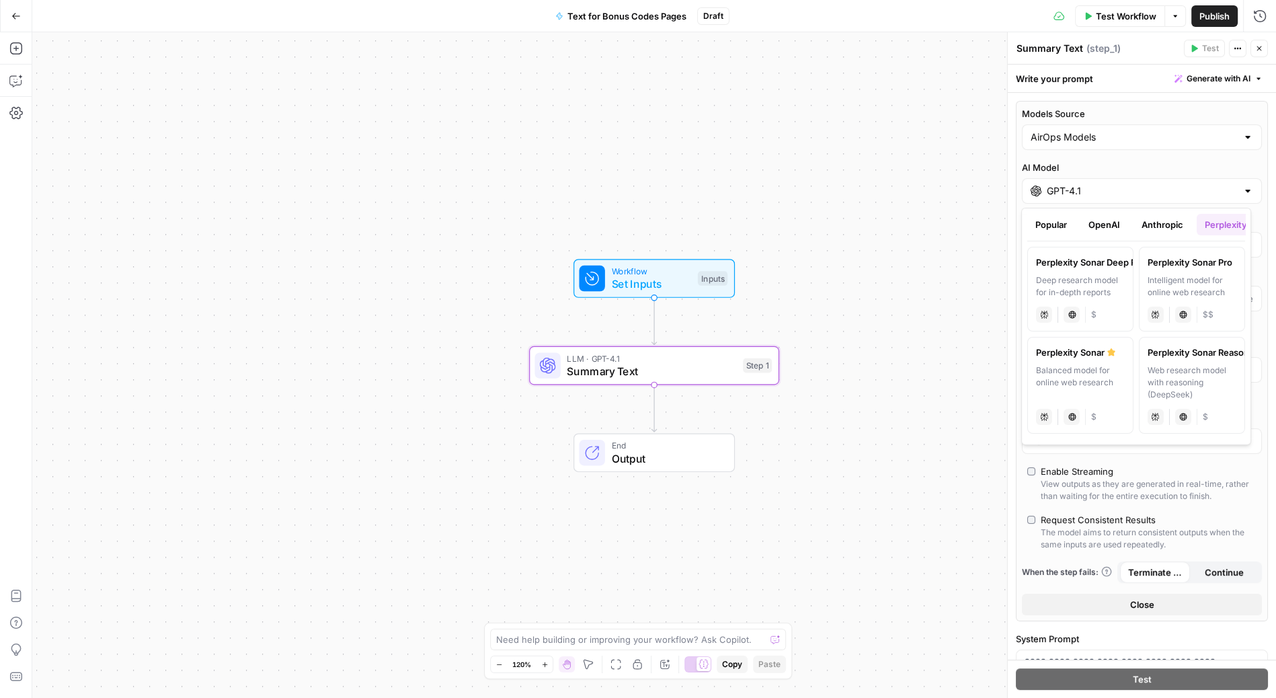
click at [1204, 272] on label "Perplexity Sonar Pro Intelligent model for online web research perplexity Live …" at bounding box center [1192, 289] width 106 height 85
type input "Perplexity Sonar Pro"
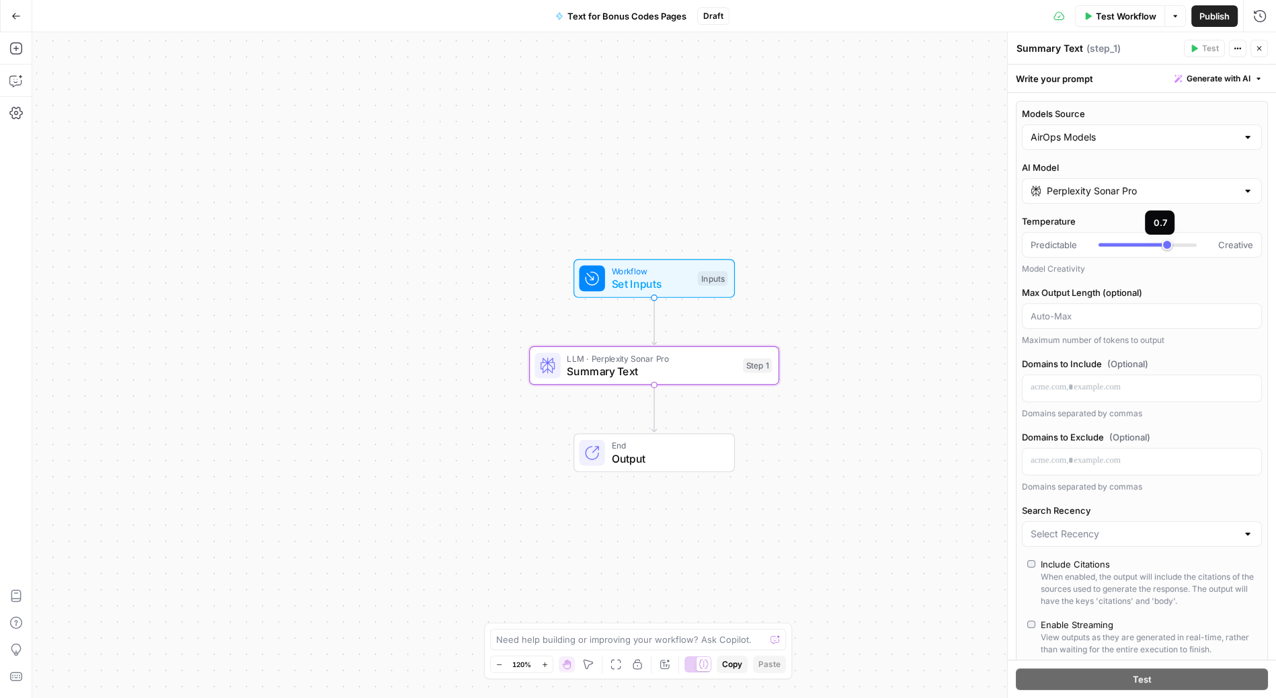
click at [1105, 239] on div at bounding box center [1148, 244] width 98 height 13
type input "*"
drag, startPoint x: 1109, startPoint y: 243, endPoint x: 1096, endPoint y: 243, distance: 12.8
click at [1096, 243] on div "Predictable Creative" at bounding box center [1142, 244] width 223 height 13
click at [1186, 258] on div "Temperature Predictable Creative Model Creativity" at bounding box center [1142, 245] width 240 height 61
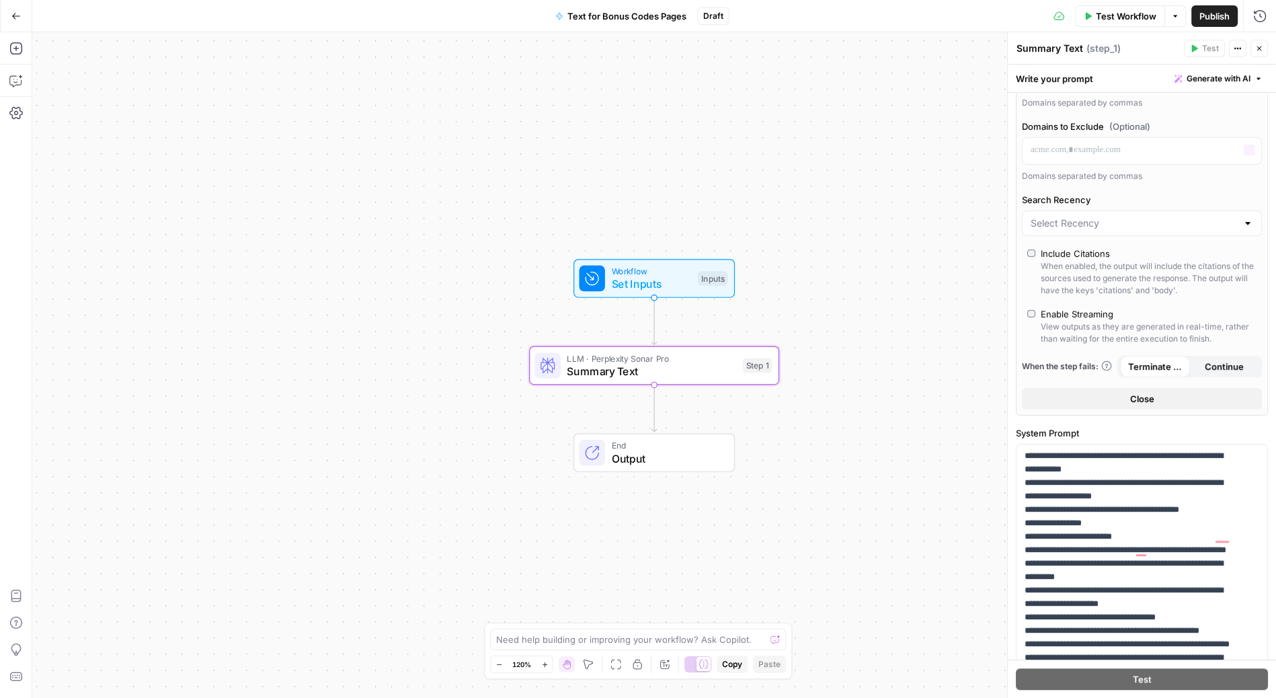
scroll to position [334, 0]
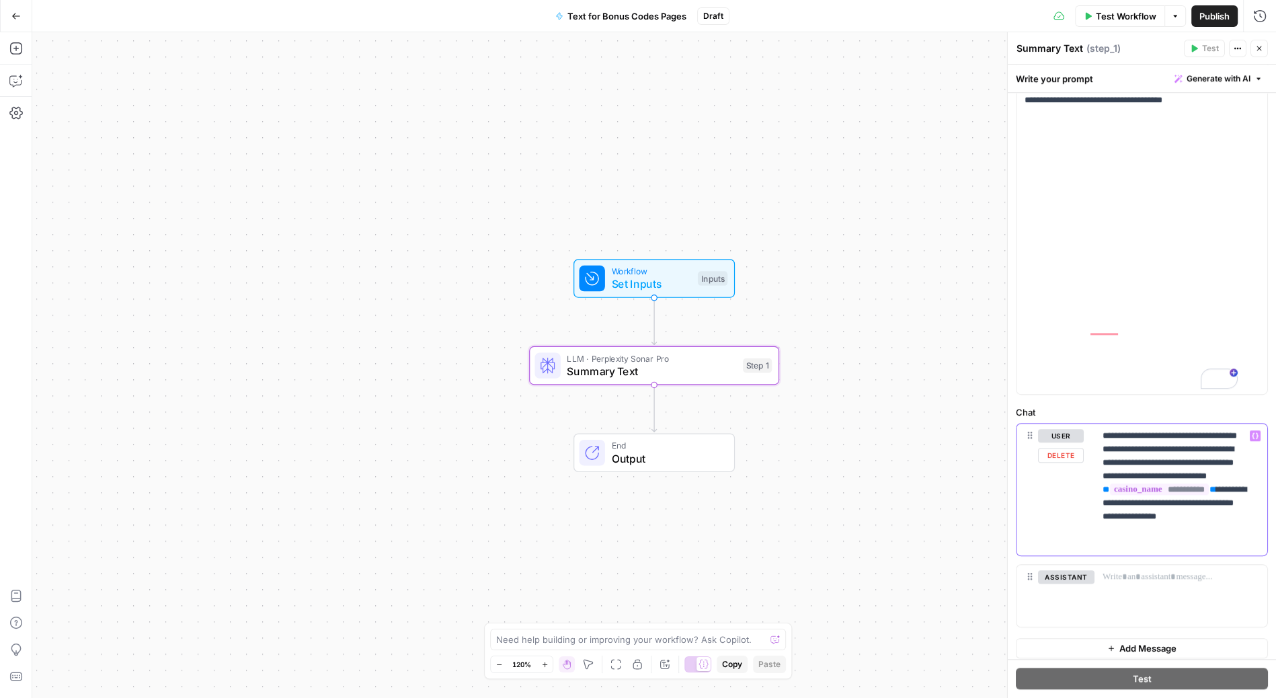
click at [1250, 542] on div "**********" at bounding box center [1181, 490] width 173 height 132
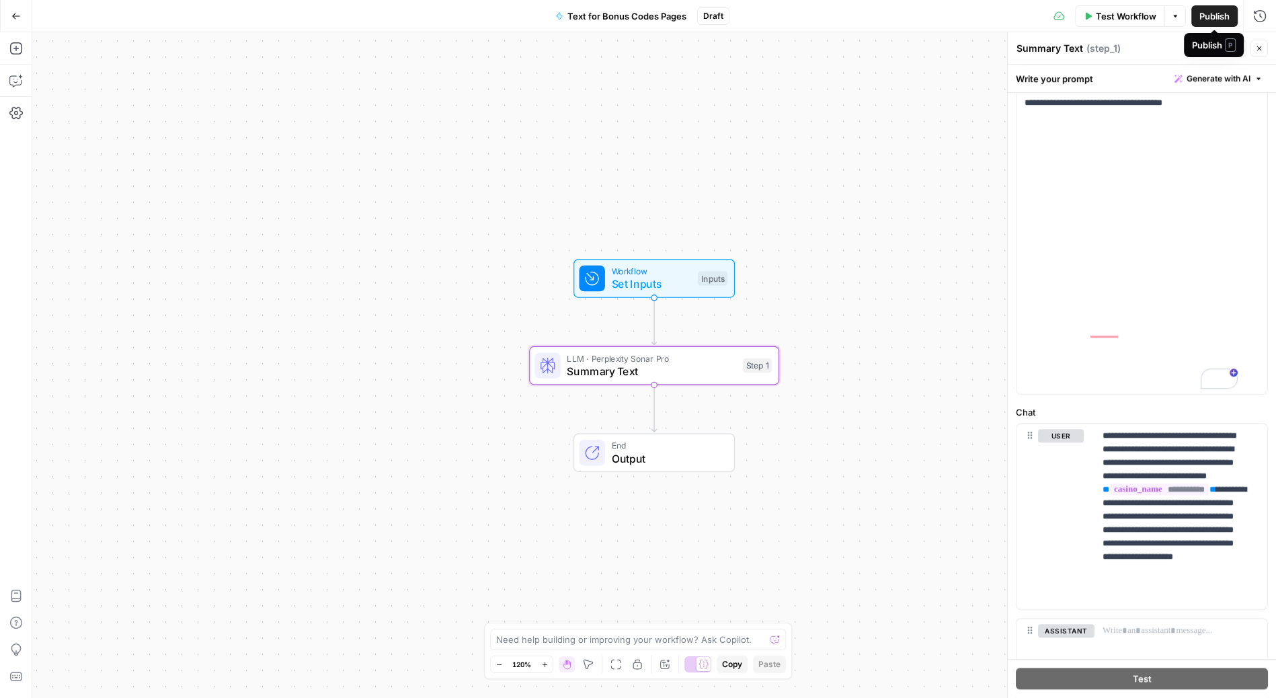
click at [1207, 13] on span "Publish" at bounding box center [1215, 15] width 30 height 13
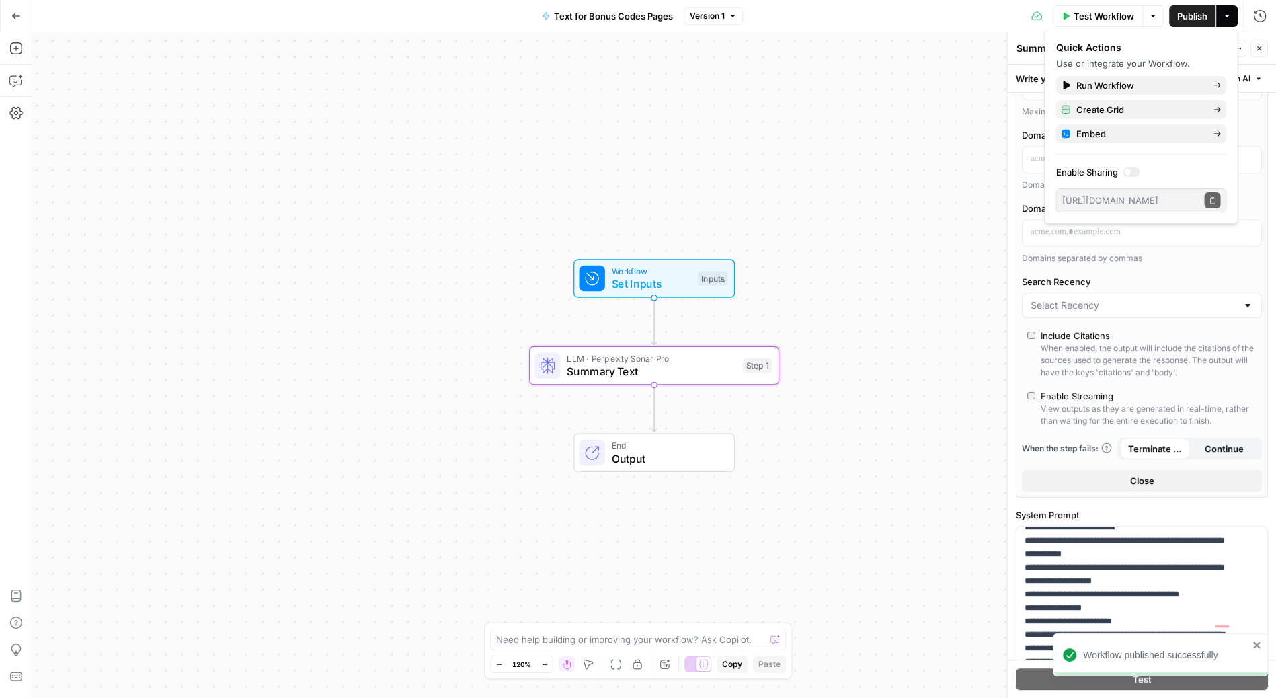
scroll to position [115, 0]
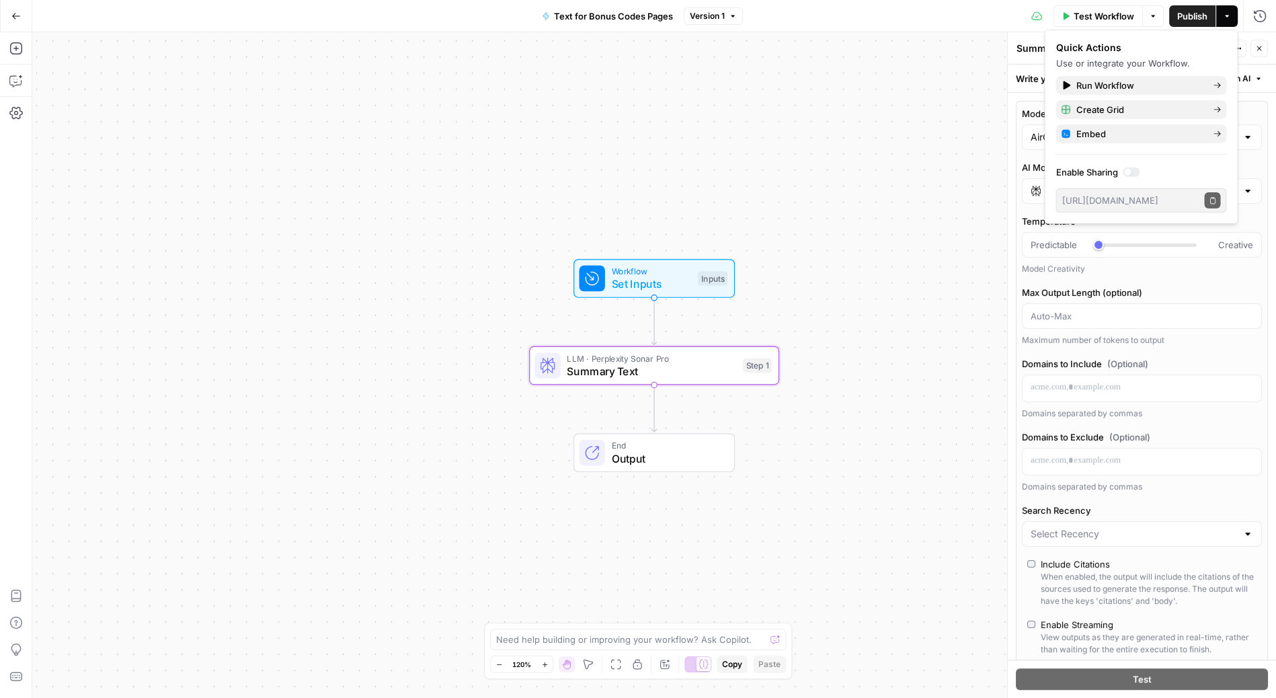
click at [931, 13] on div "Test Workflow Options Publish Actions Run History" at bounding box center [1010, 16] width 534 height 32
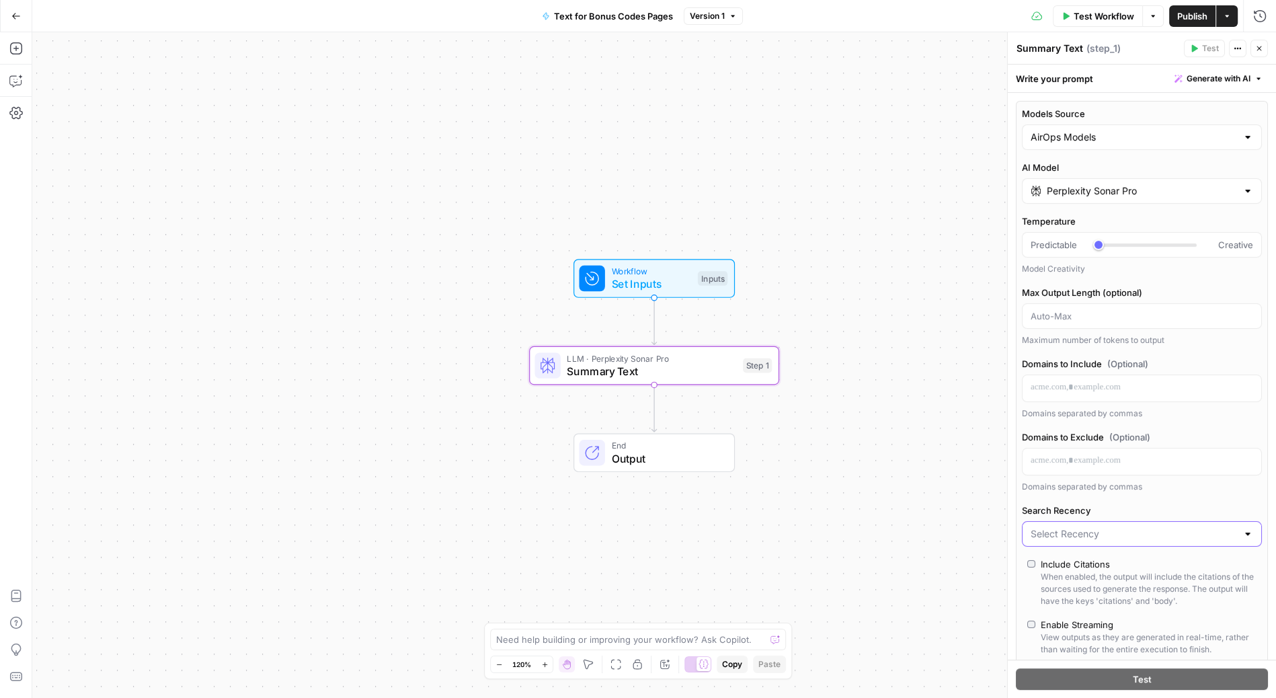
click at [1184, 529] on input "Search Recency" at bounding box center [1134, 533] width 206 height 13
click at [1113, 527] on input "Search Recency" at bounding box center [1134, 533] width 206 height 13
click at [1110, 22] on span "Test Workflow" at bounding box center [1104, 15] width 61 height 13
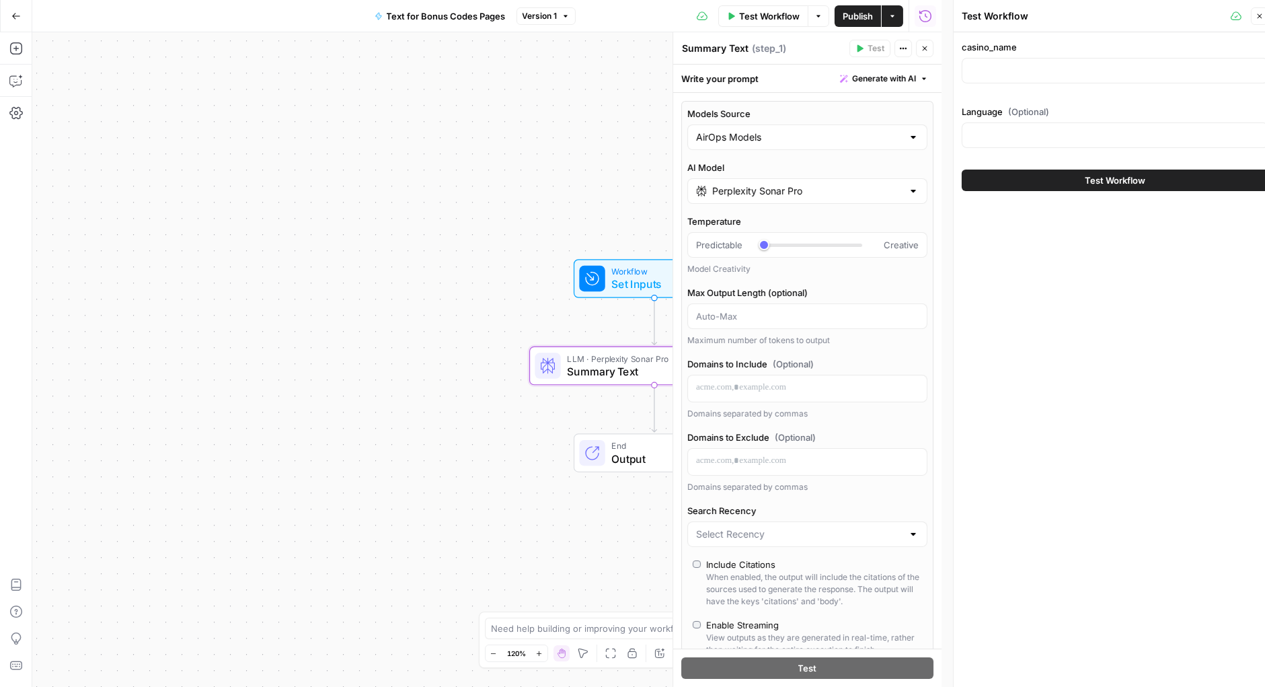
click at [1024, 62] on div at bounding box center [1115, 71] width 307 height 26
type input "Bovada casino"
click at [1112, 180] on span "Test Workflow" at bounding box center [1115, 180] width 61 height 13
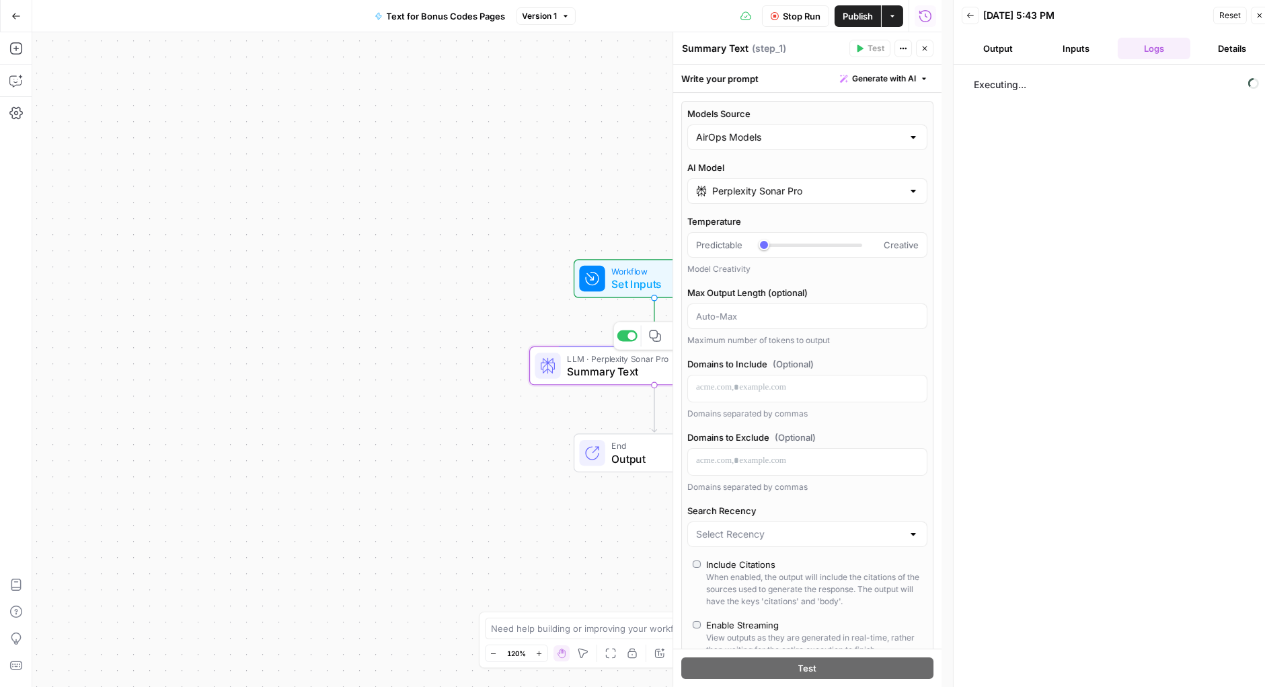
click at [632, 372] on span "Summary Text" at bounding box center [651, 371] width 169 height 16
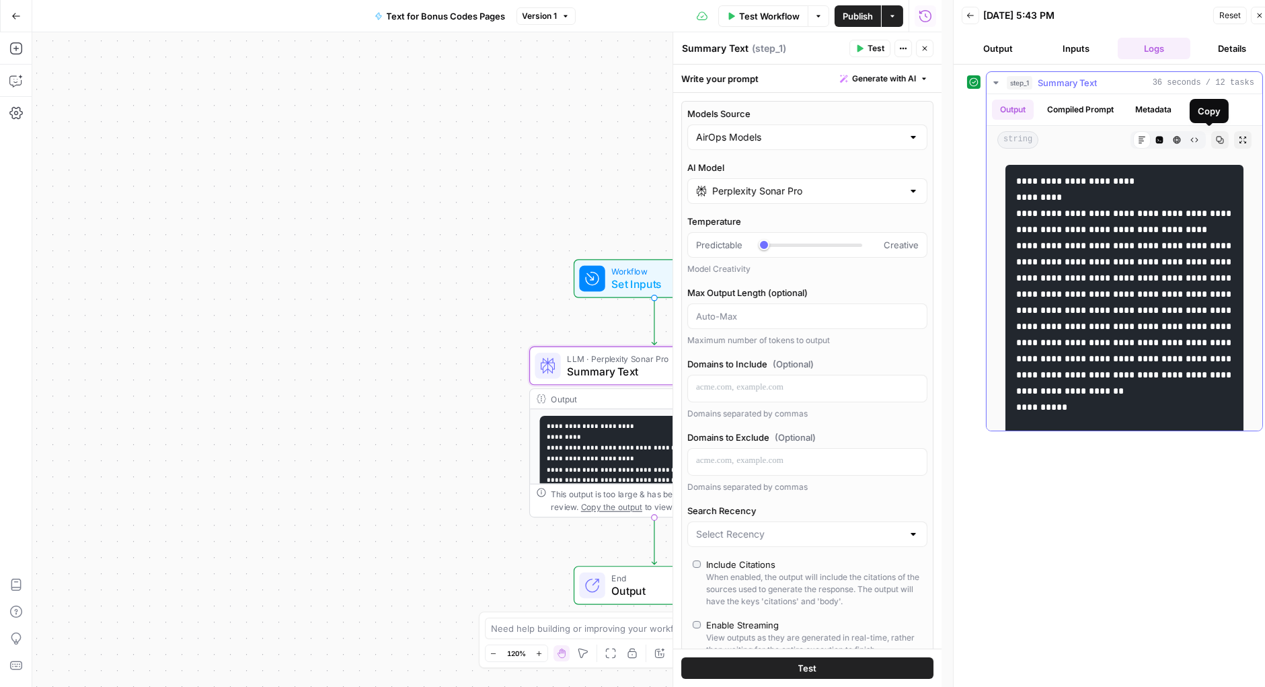
click at [1216, 138] on icon "button" at bounding box center [1220, 140] width 8 height 8
click at [618, 488] on div "This output is too large & has been abbreviated for review. Copy the output to …" at bounding box center [661, 501] width 221 height 26
click at [621, 360] on span "LLM · Perplexity Sonar Pro" at bounding box center [651, 358] width 169 height 13
click at [1260, 13] on icon "button" at bounding box center [1260, 15] width 8 height 8
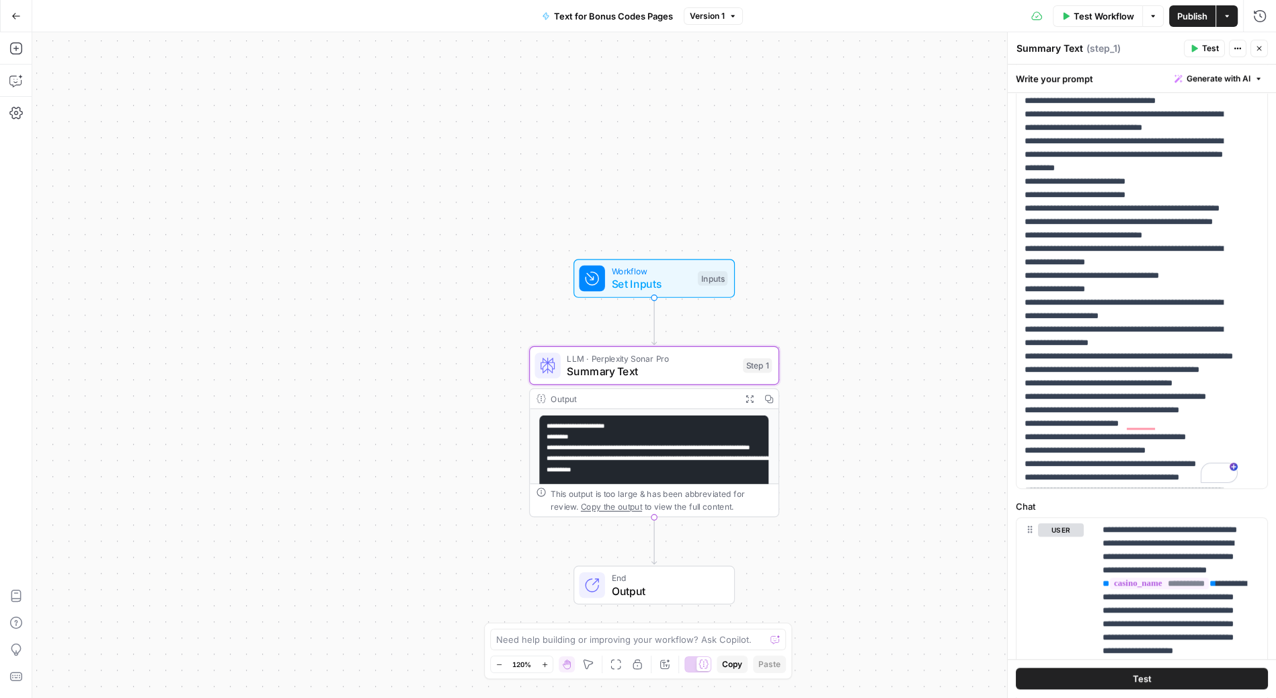
scroll to position [868, 0]
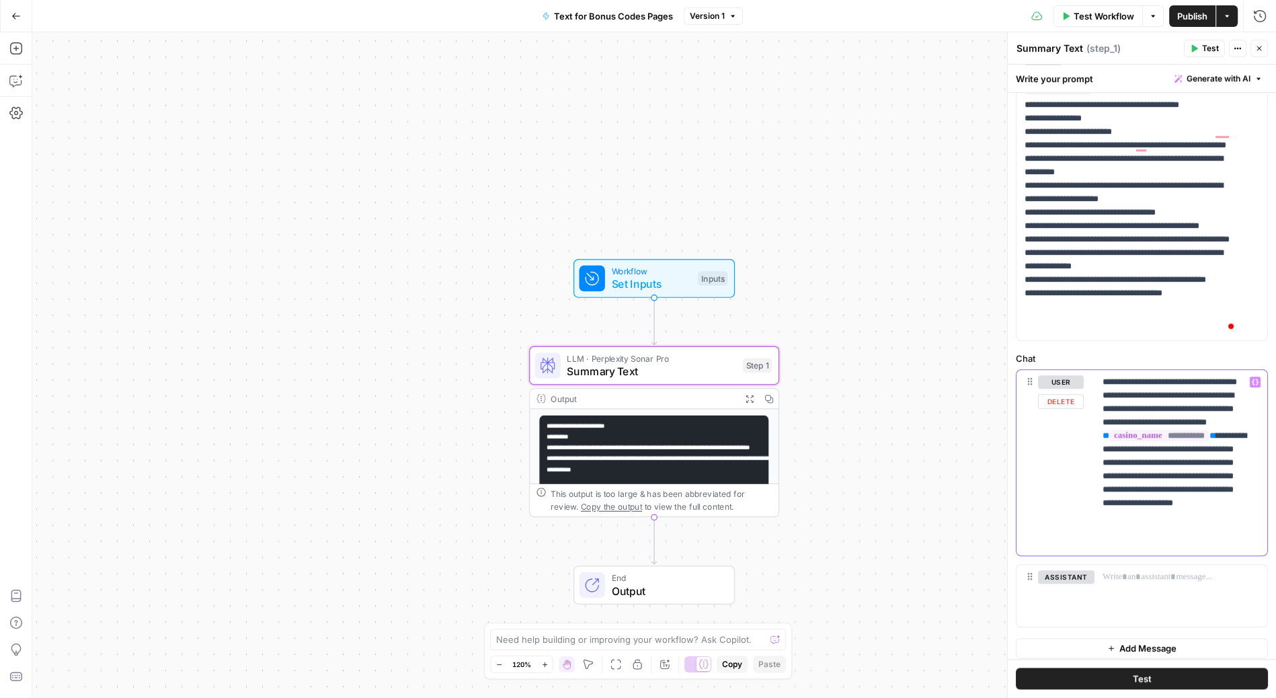
click at [1163, 474] on p "**********" at bounding box center [1176, 462] width 147 height 175
click at [1141, 471] on p "**********" at bounding box center [1176, 462] width 147 height 175
click at [1204, 503] on p "**********" at bounding box center [1176, 469] width 147 height 188
click at [1203, 492] on p "**********" at bounding box center [1176, 476] width 147 height 202
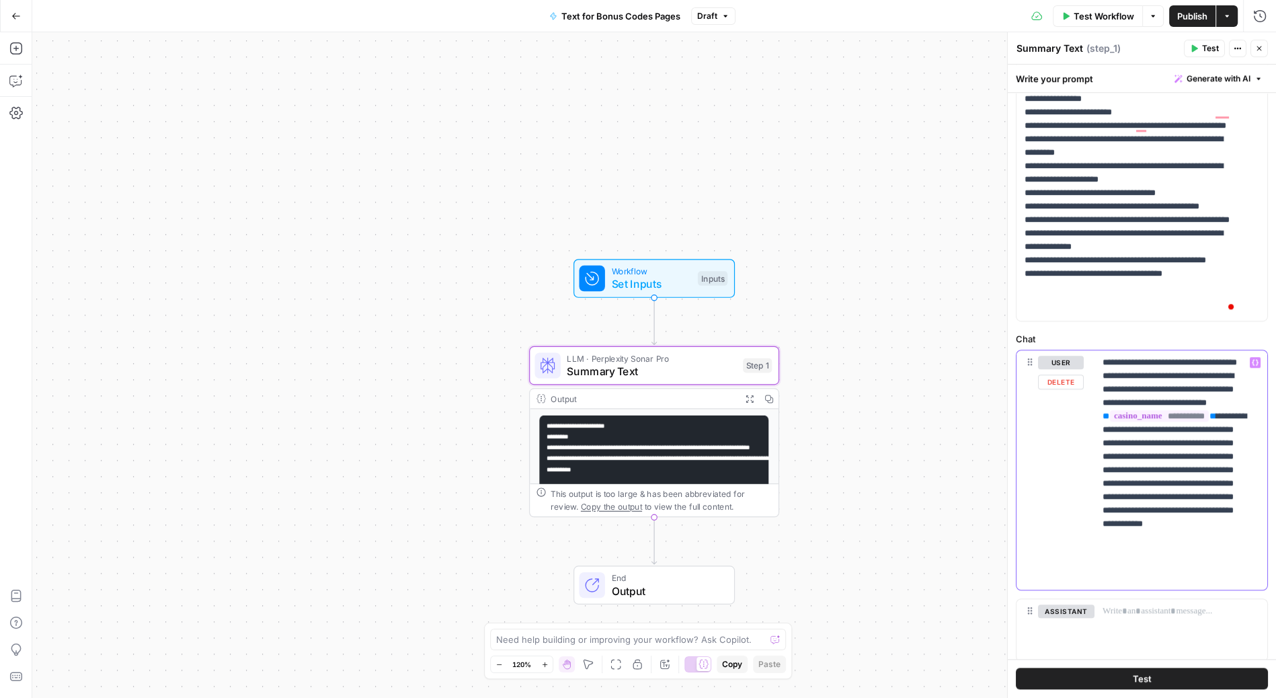
scroll to position [984, 0]
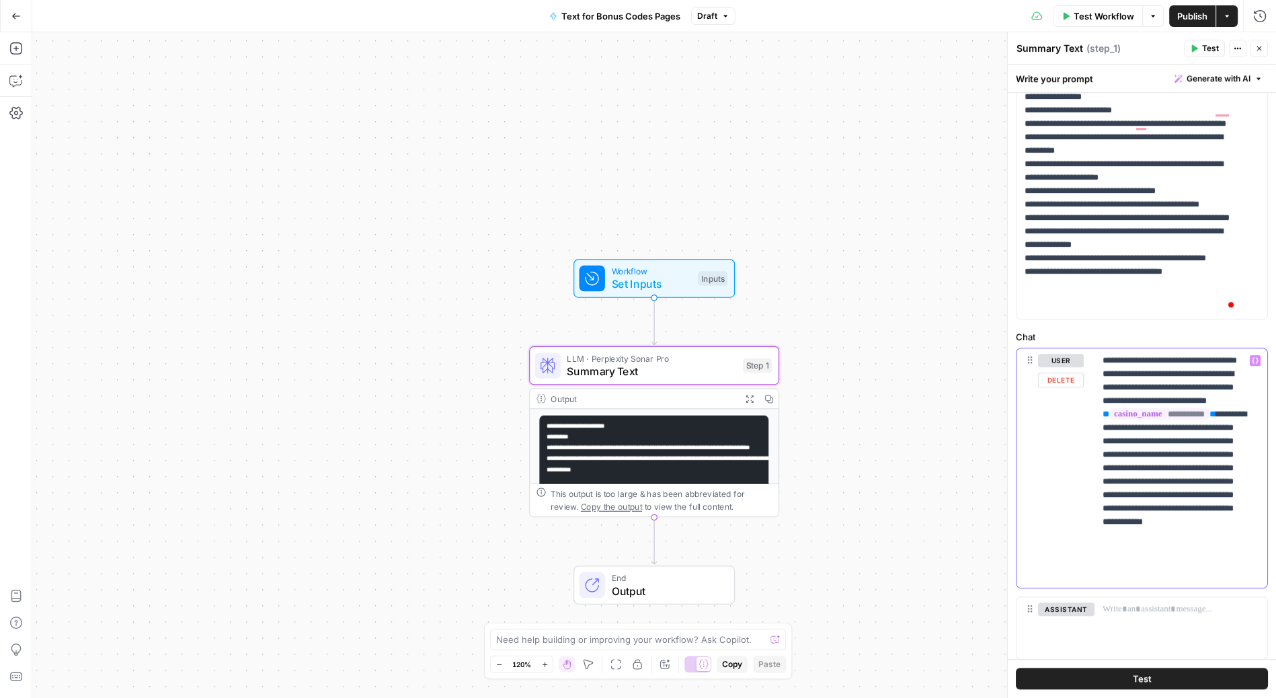
click at [1165, 570] on p "**********" at bounding box center [1176, 468] width 147 height 229
click at [1207, 629] on p "**********" at bounding box center [1176, 495] width 147 height 282
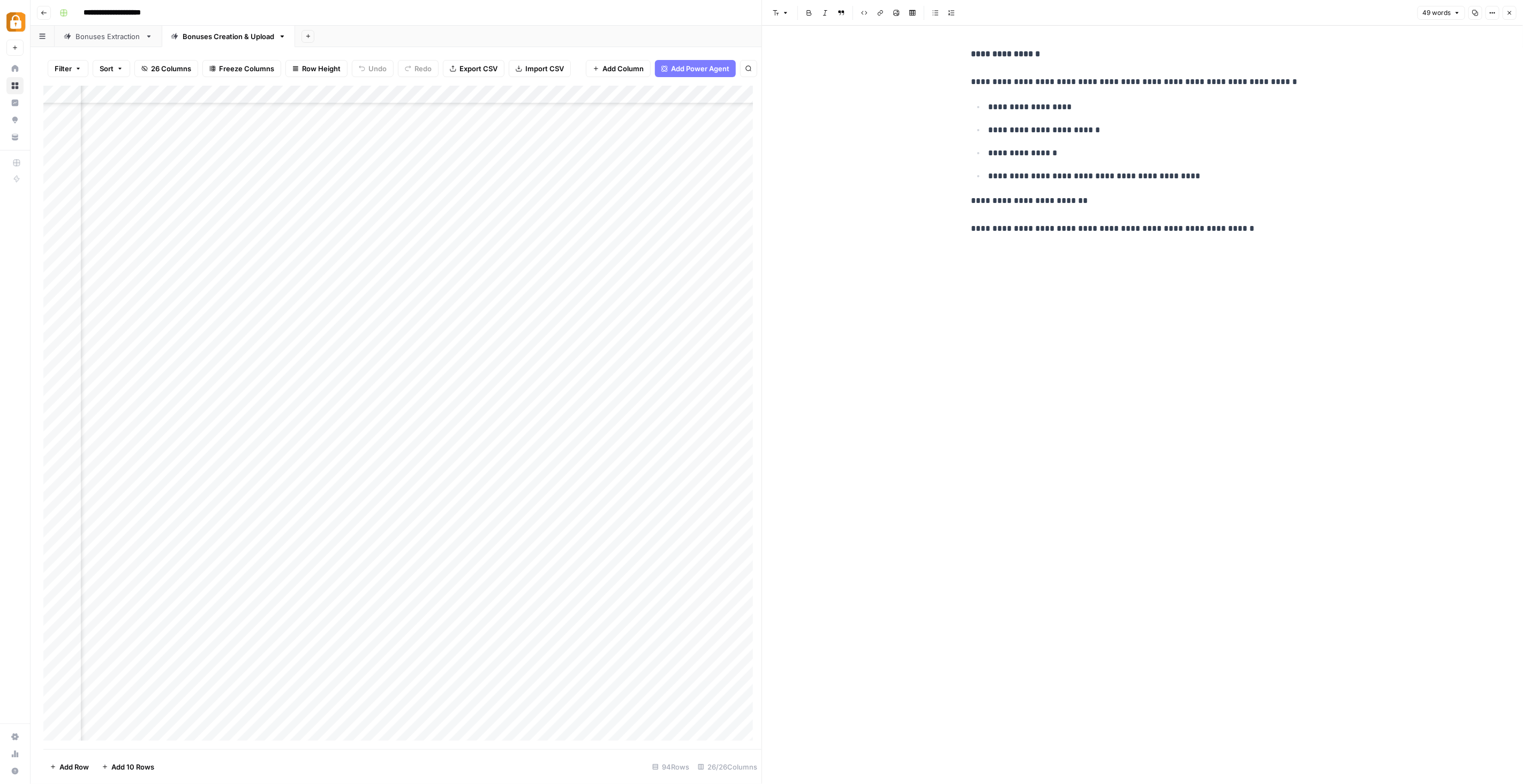
scroll to position [1092, 404]
type input "**********"
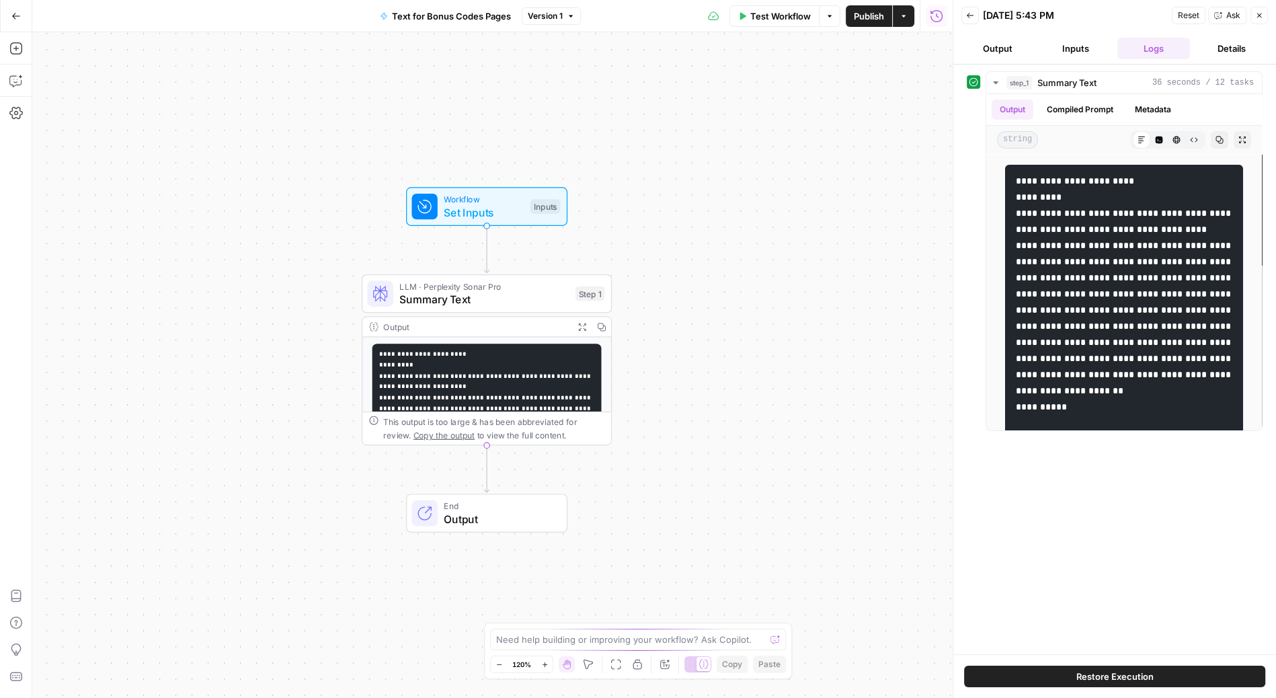
click at [16, 14] on icon "button" at bounding box center [15, 15] width 9 height 9
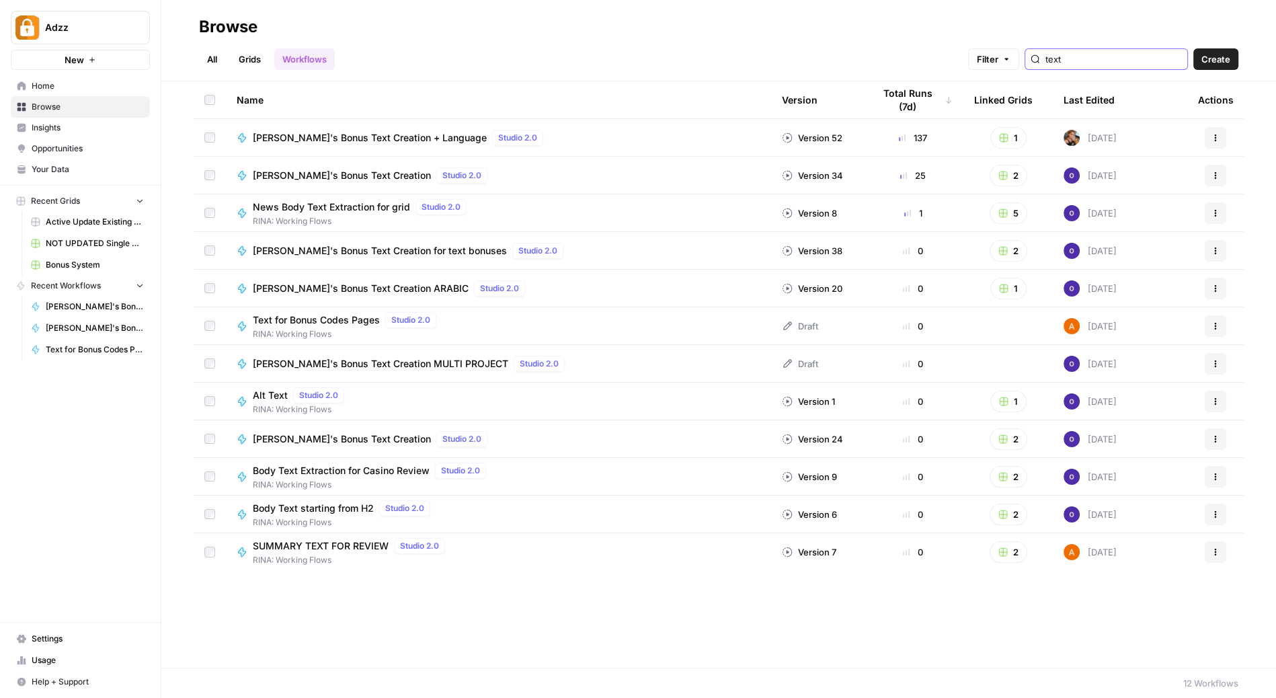
click at [1122, 52] on input "text" at bounding box center [1114, 58] width 137 height 13
type input "update"
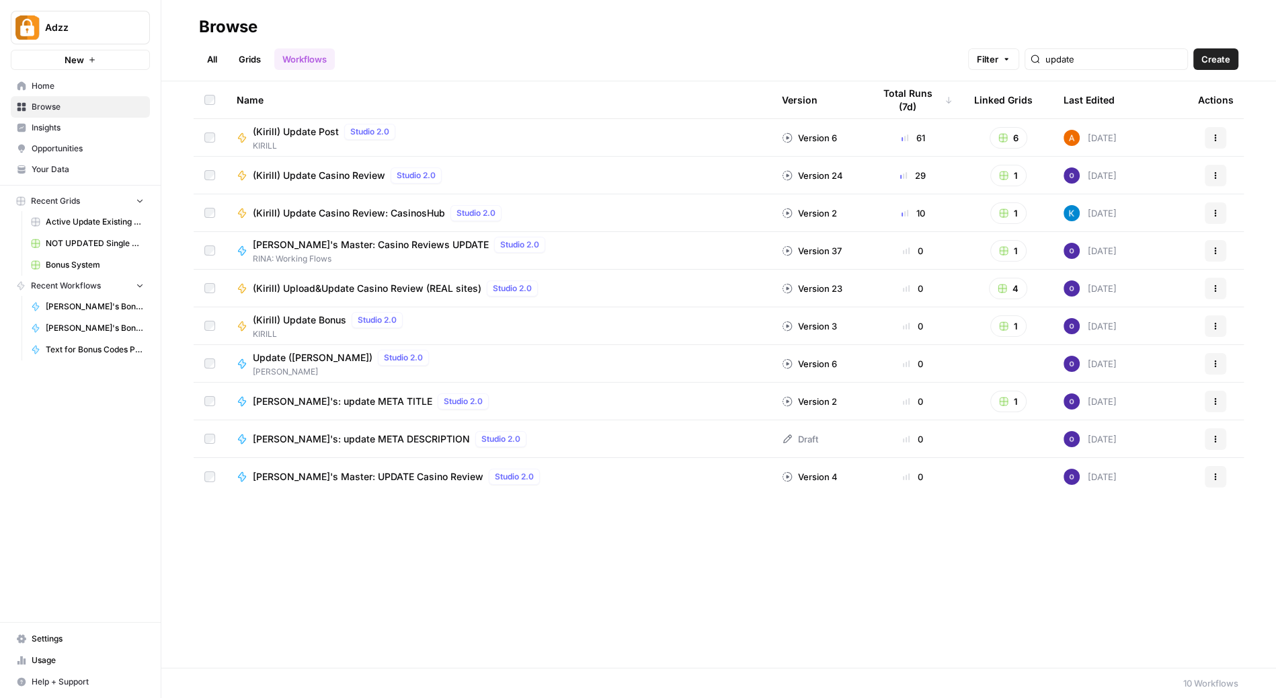
click at [244, 56] on link "Grids" at bounding box center [250, 59] width 38 height 22
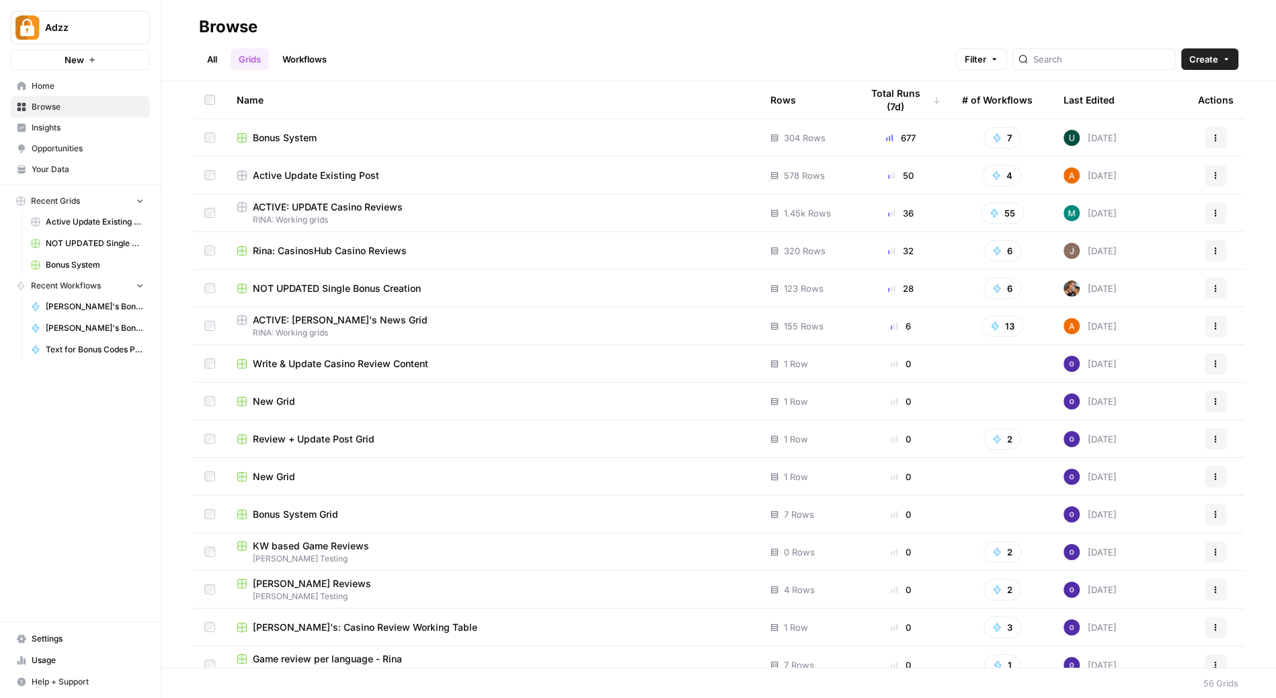
click at [416, 171] on div "Active Update Existing Post" at bounding box center [493, 175] width 512 height 13
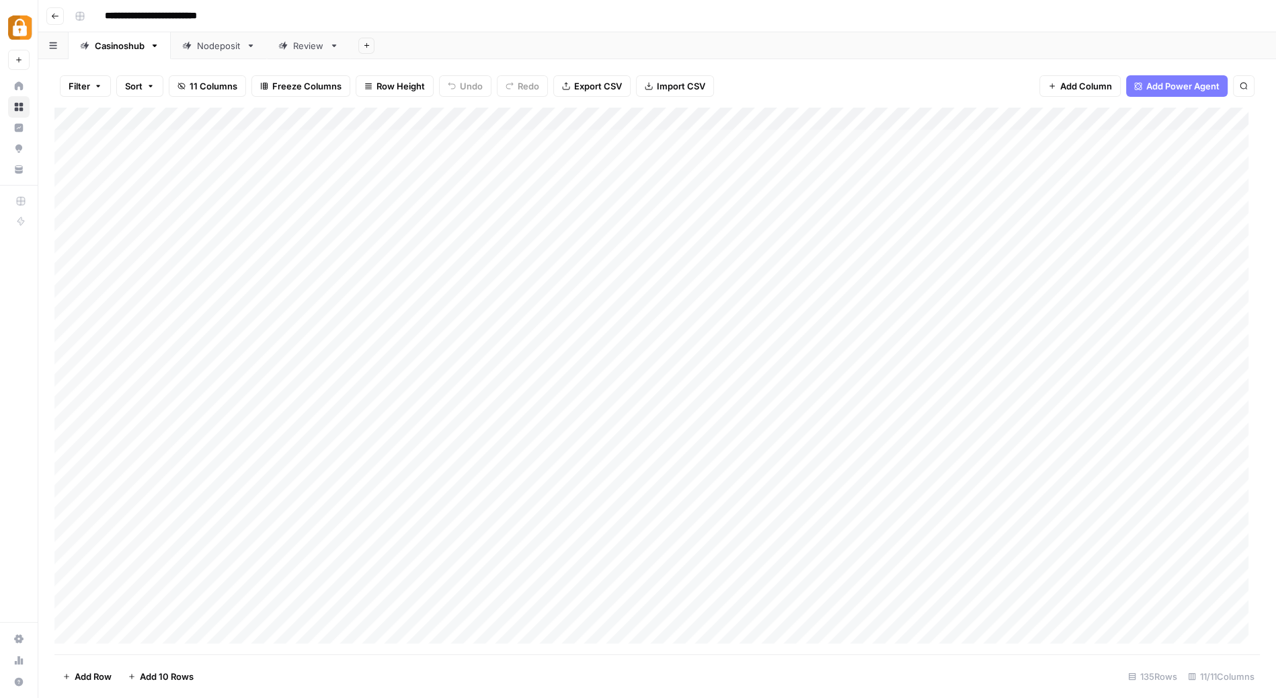
click at [223, 50] on div "Nodeposit" at bounding box center [219, 45] width 44 height 13
click at [137, 624] on div "Add Column" at bounding box center [657, 382] width 1206 height 547
click at [194, 632] on div "Add Column" at bounding box center [657, 382] width 1206 height 547
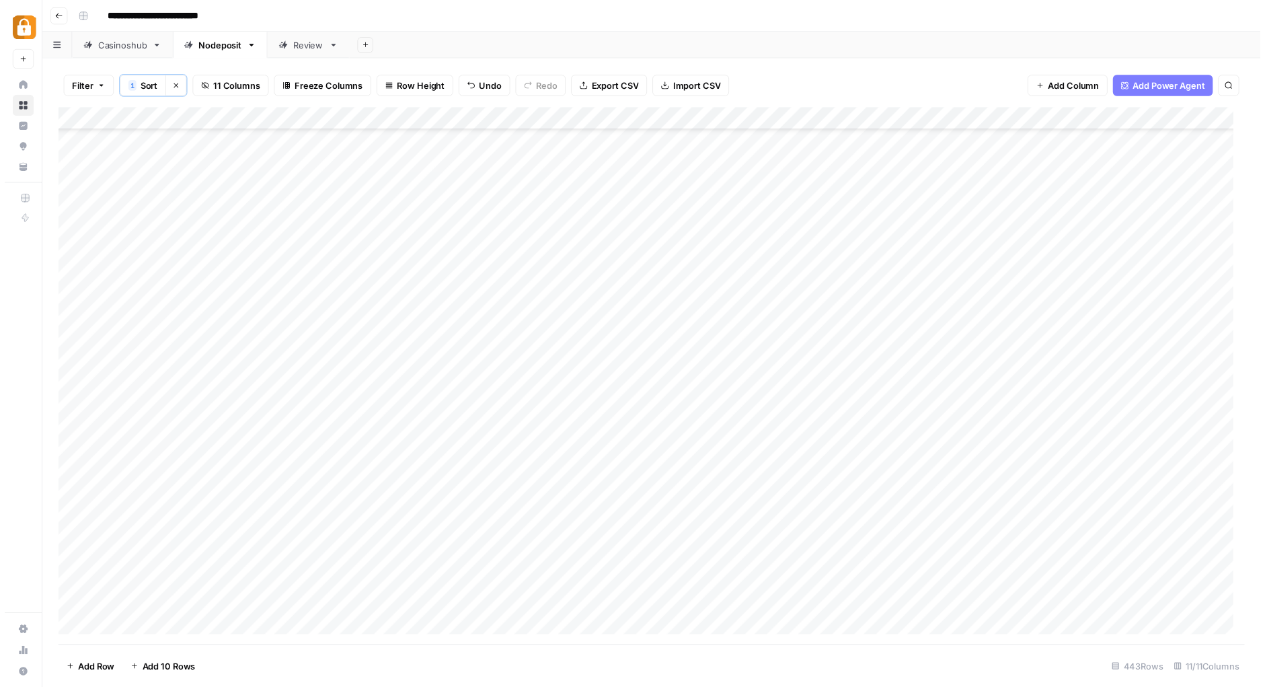
scroll to position [9662, 0]
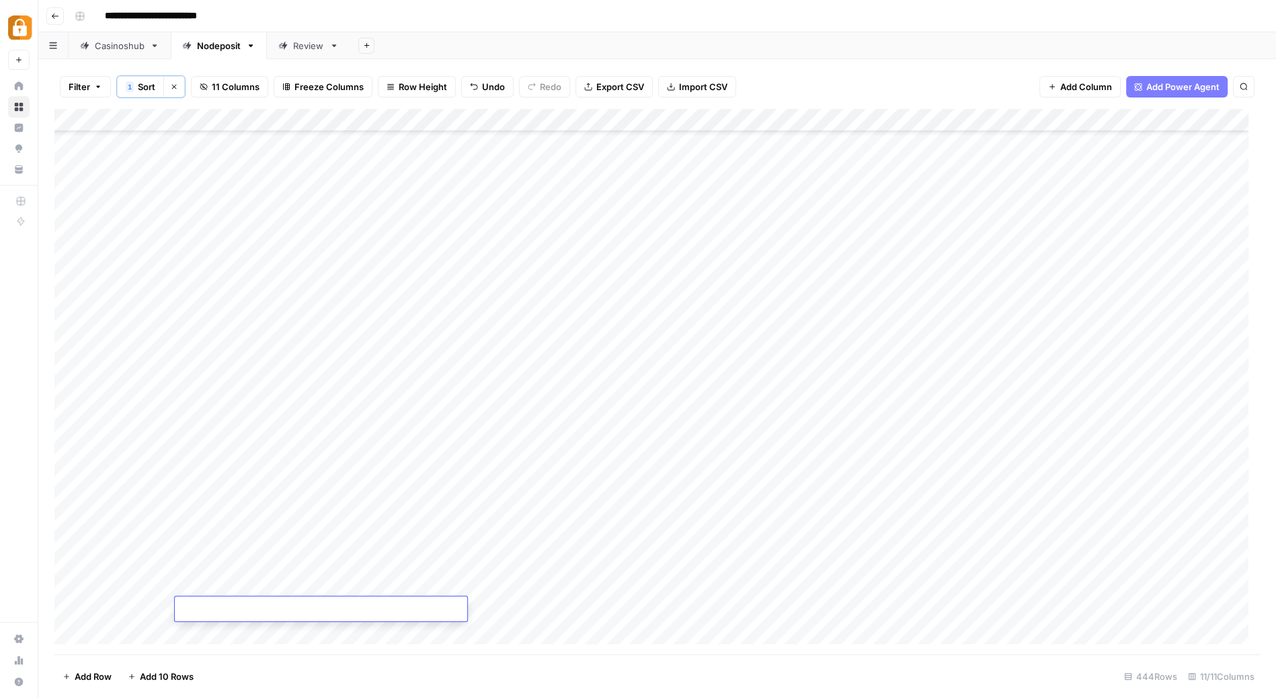
click at [681, 584] on div "Add Column" at bounding box center [657, 382] width 1206 height 547
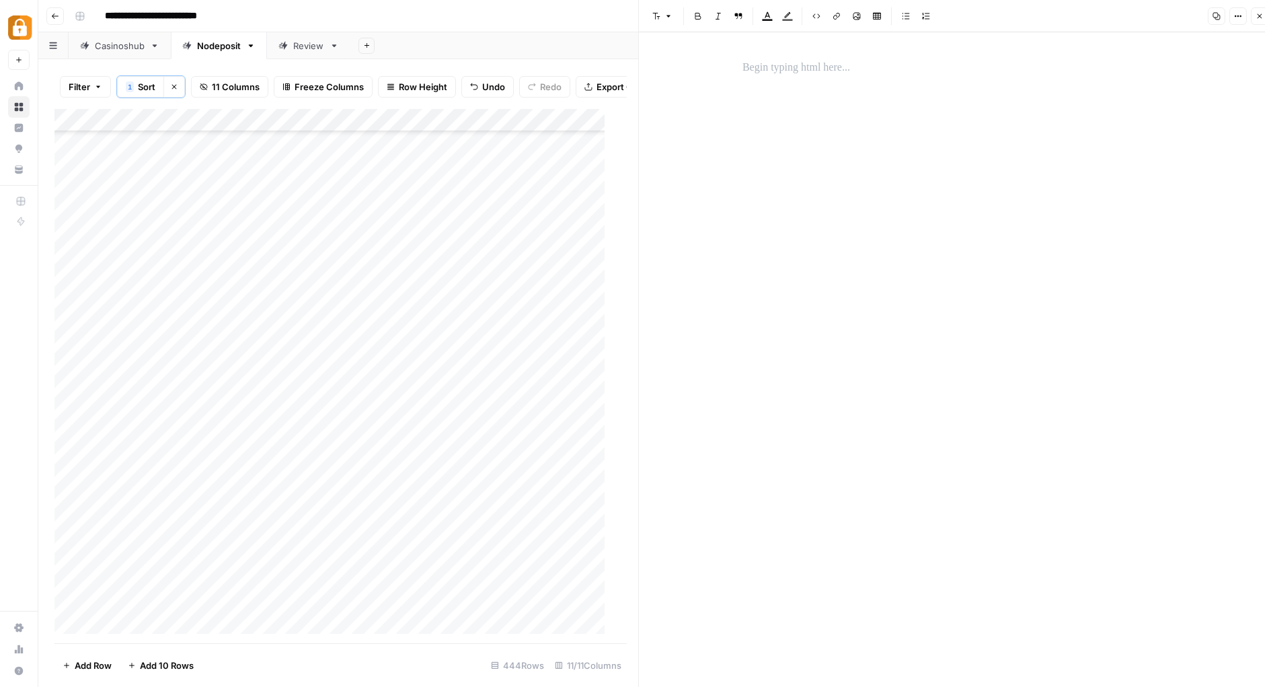
click at [817, 71] on p at bounding box center [957, 67] width 430 height 17
click at [822, 18] on button "Code block" at bounding box center [816, 15] width 17 height 17
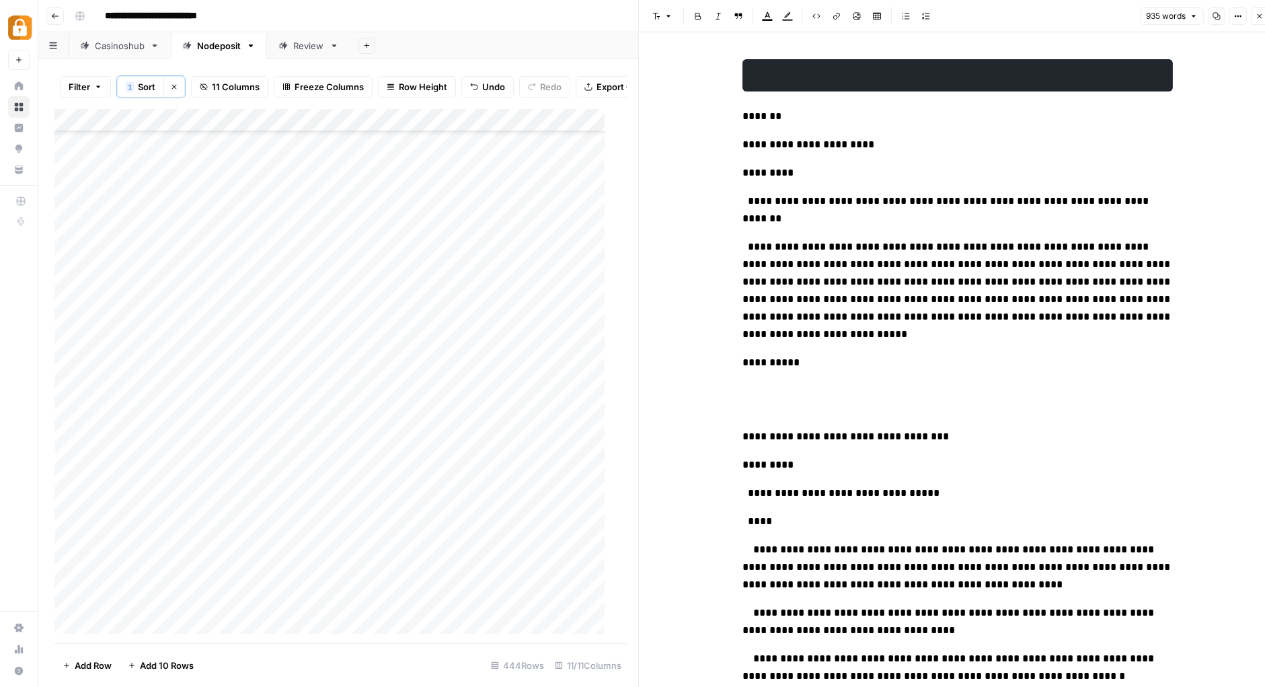
click at [812, 13] on icon "button" at bounding box center [816, 16] width 8 height 8
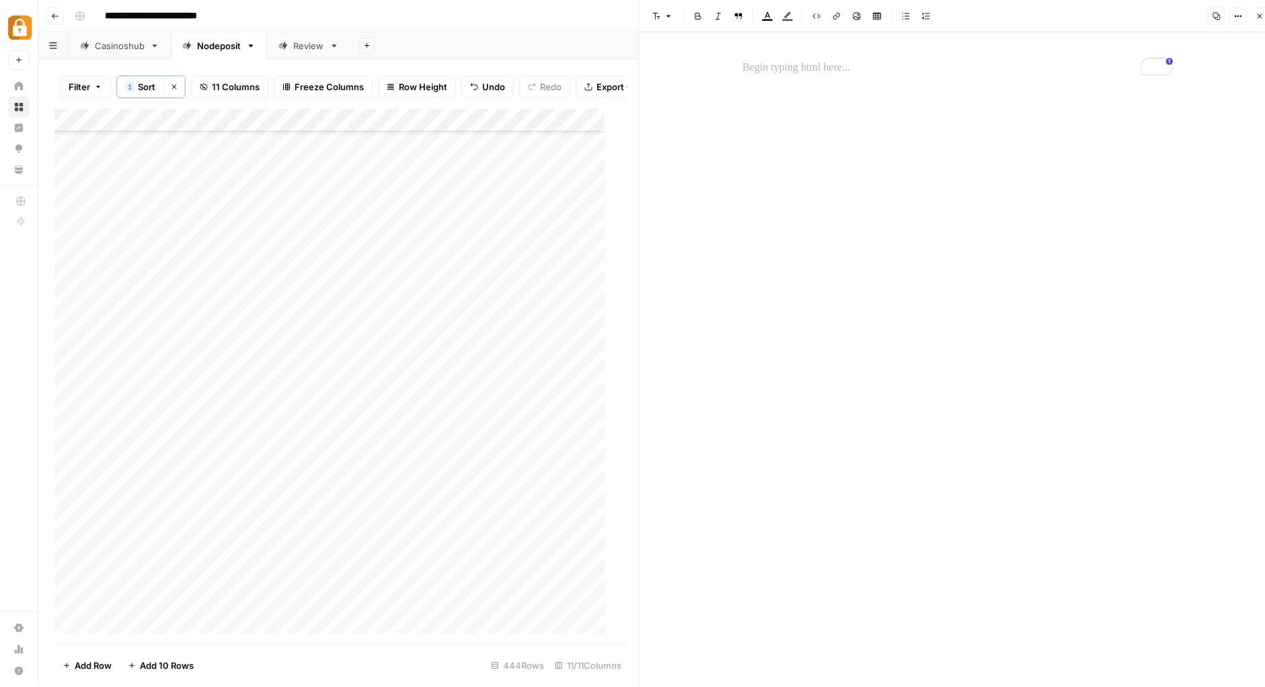
click at [788, 69] on p "To enrich screen reader interactions, please activate Accessibility in Grammarl…" at bounding box center [957, 67] width 430 height 17
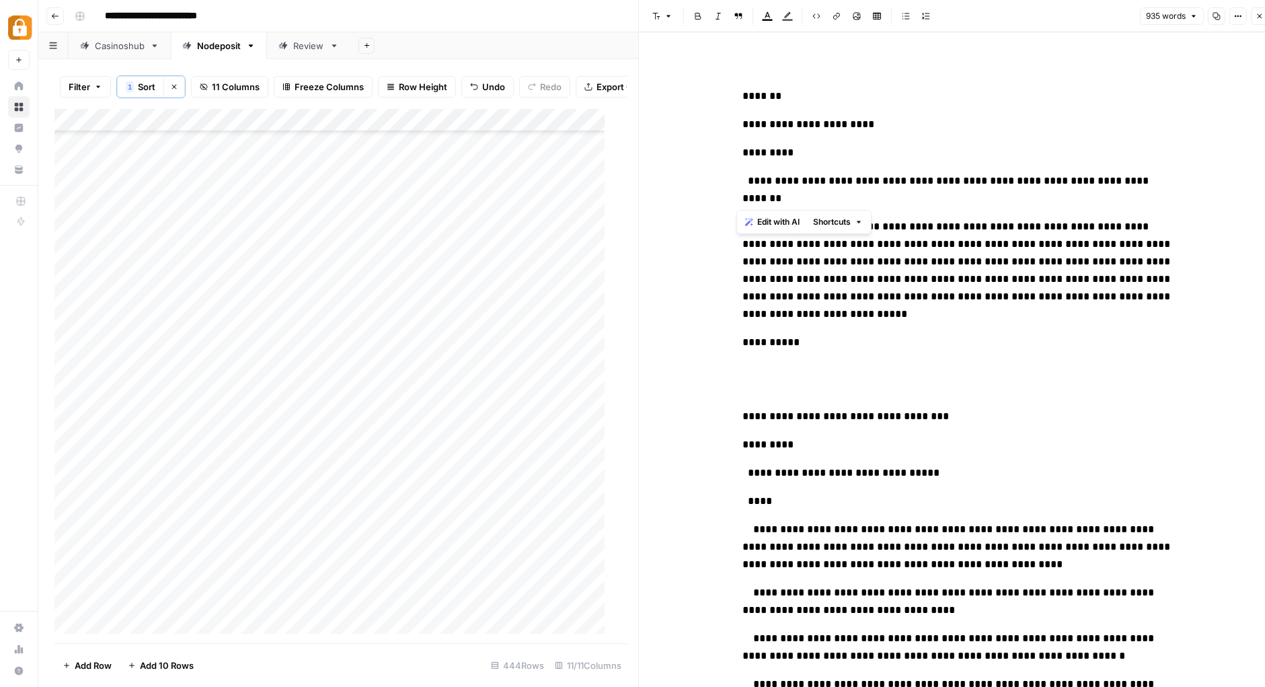
drag, startPoint x: 784, startPoint y: 194, endPoint x: 744, endPoint y: 169, distance: 47.2
click at [816, 363] on p "To enrich screen reader interactions, please activate Accessibility in Grammarl…" at bounding box center [957, 379] width 430 height 35
click at [1239, 19] on icon "button" at bounding box center [1238, 16] width 8 height 8
click at [1192, 118] on span "HTML" at bounding box center [1192, 123] width 52 height 13
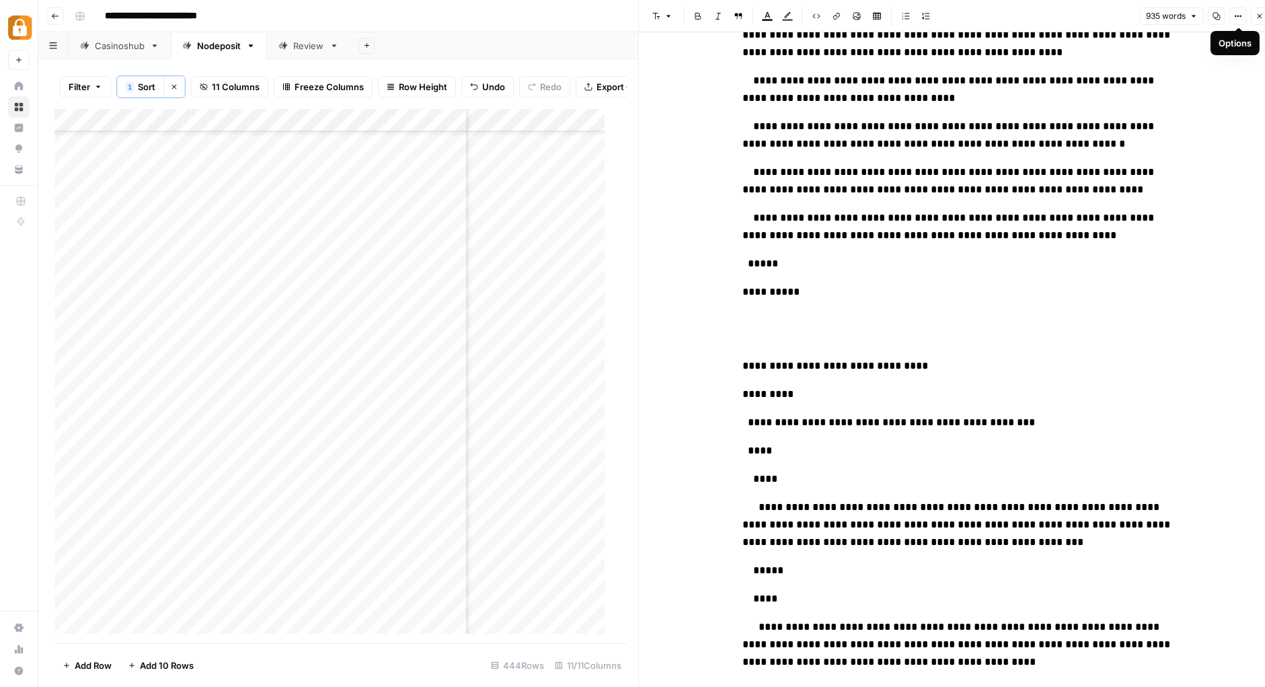
scroll to position [9672, 178]
click at [524, 576] on div "Add Column" at bounding box center [334, 376] width 561 height 535
click at [524, 576] on div at bounding box center [536, 575] width 123 height 25
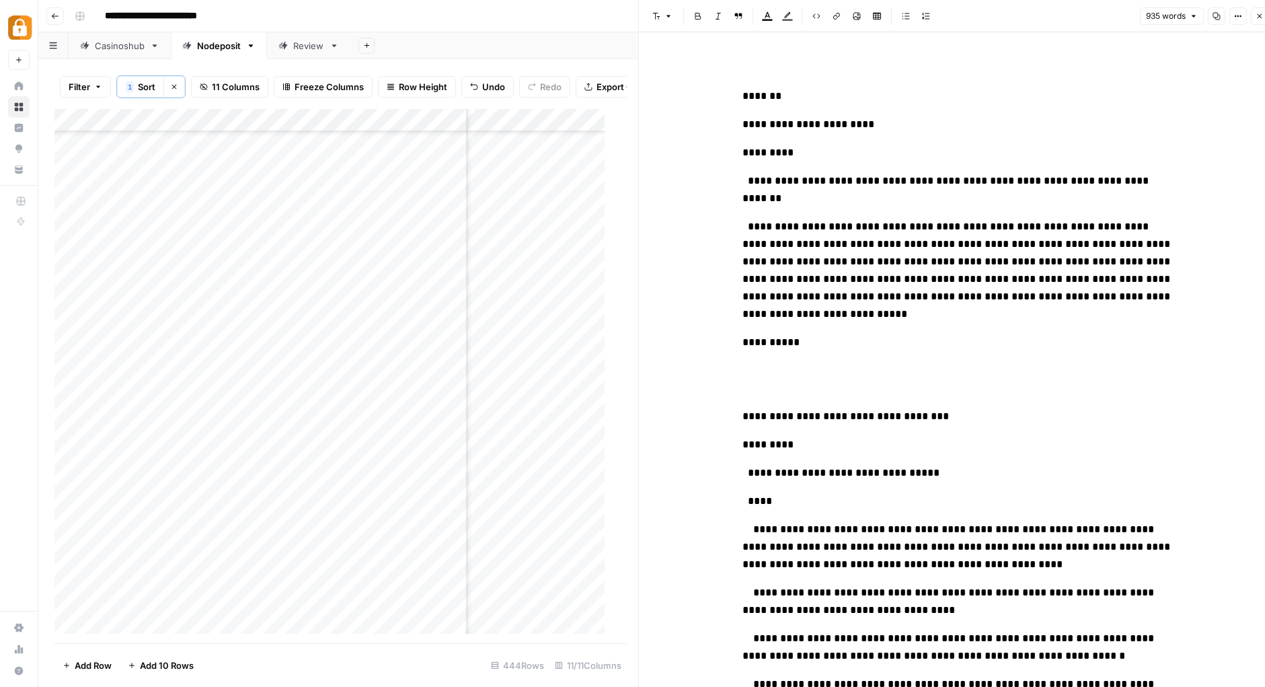
click at [892, 421] on span "**********" at bounding box center [845, 416] width 206 height 10
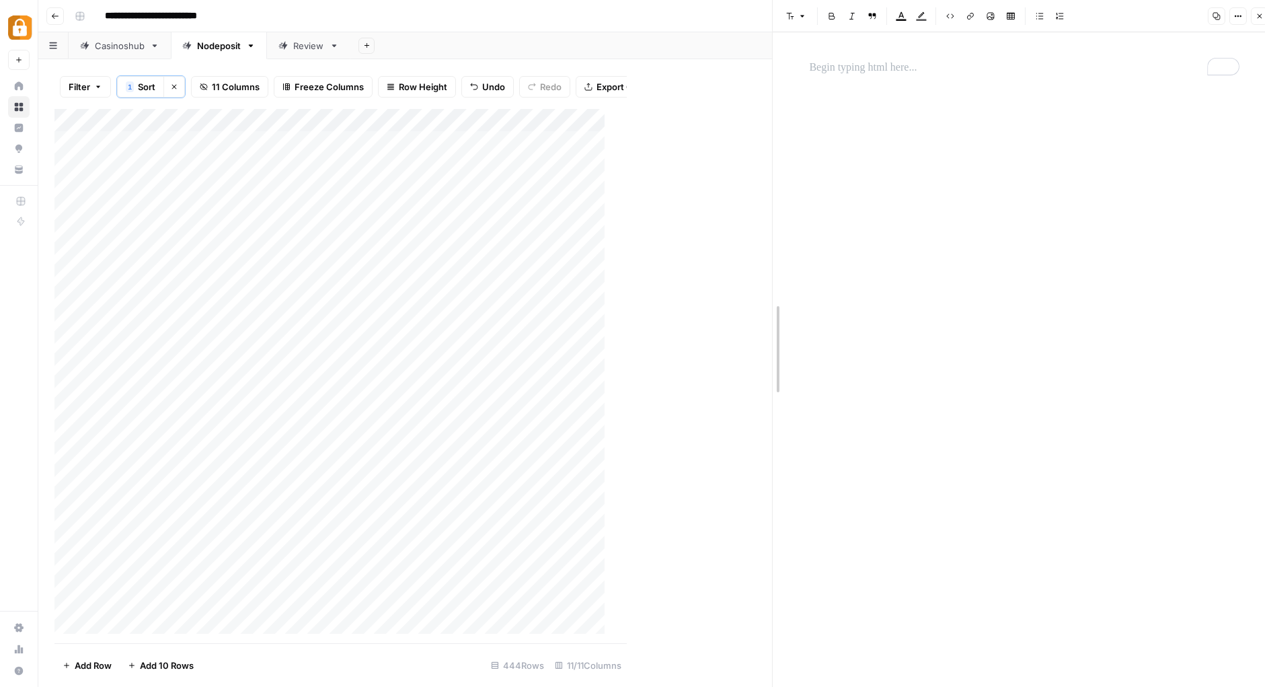
drag, startPoint x: 640, startPoint y: 28, endPoint x: 1026, endPoint y: 50, distance: 387.3
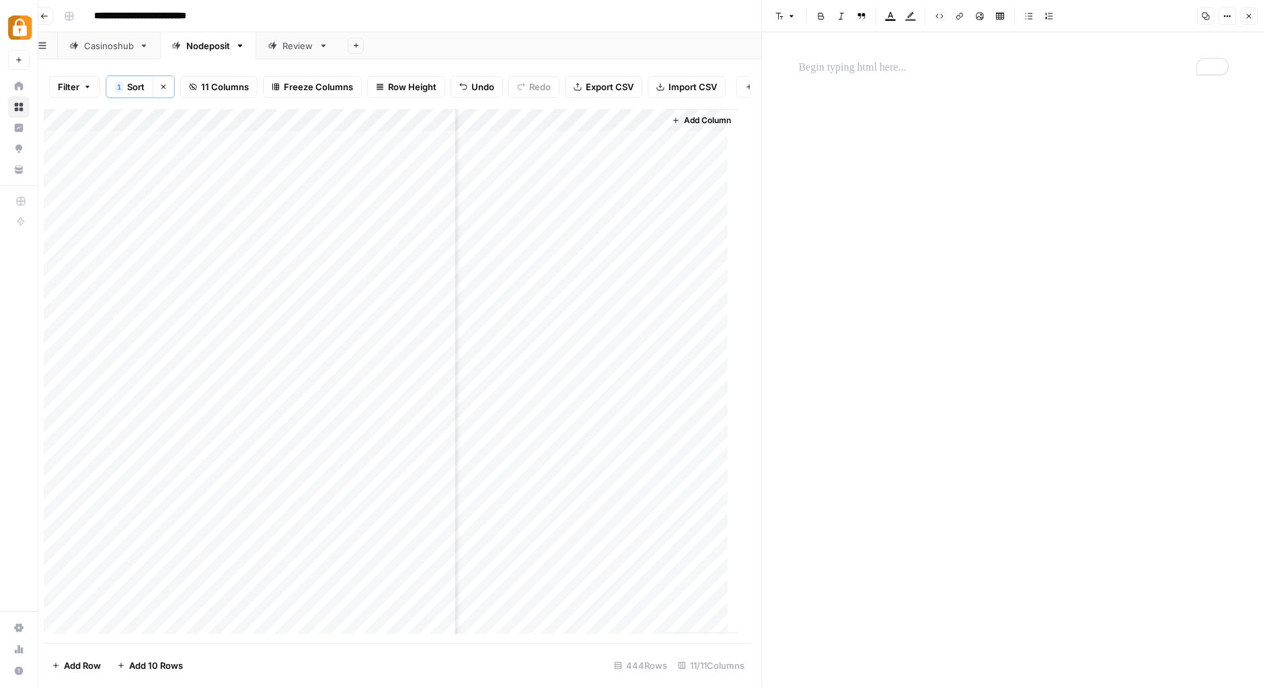
click at [687, 120] on span "Add Column" at bounding box center [707, 120] width 47 height 12
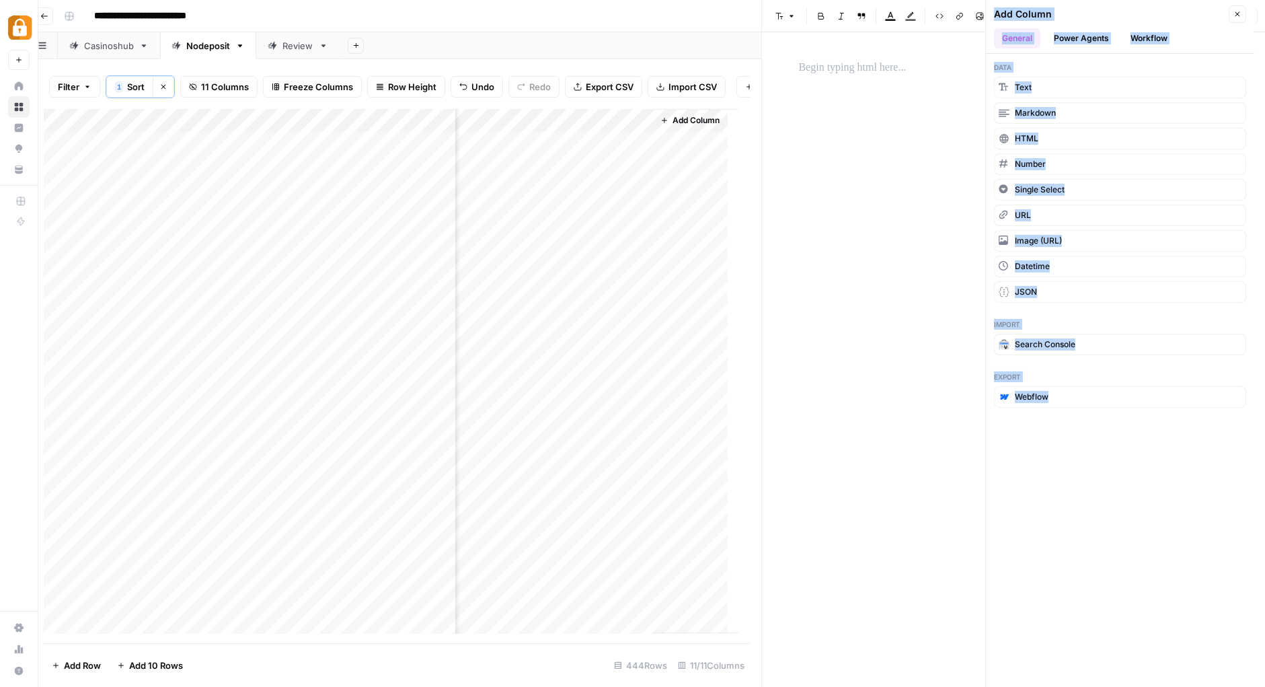
click at [1138, 28] on button "Workflow" at bounding box center [1148, 38] width 53 height 20
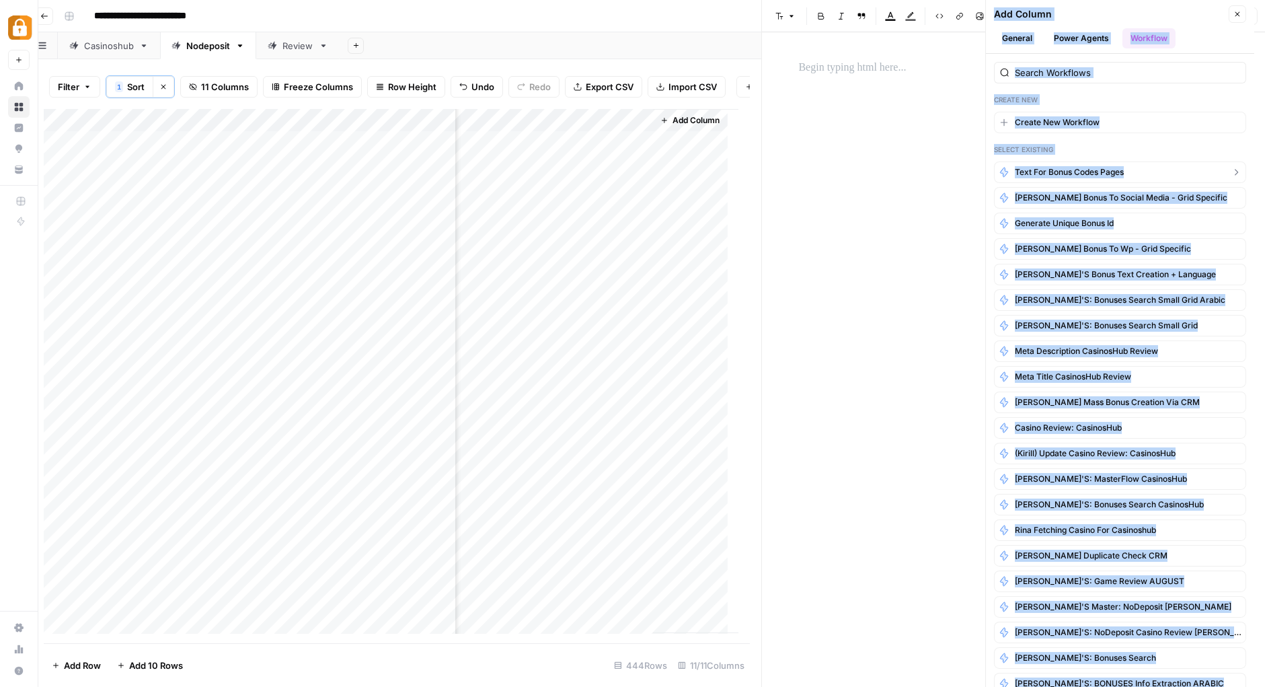
click at [1073, 166] on span "Text for Bonus Codes Pages" at bounding box center [1069, 172] width 109 height 12
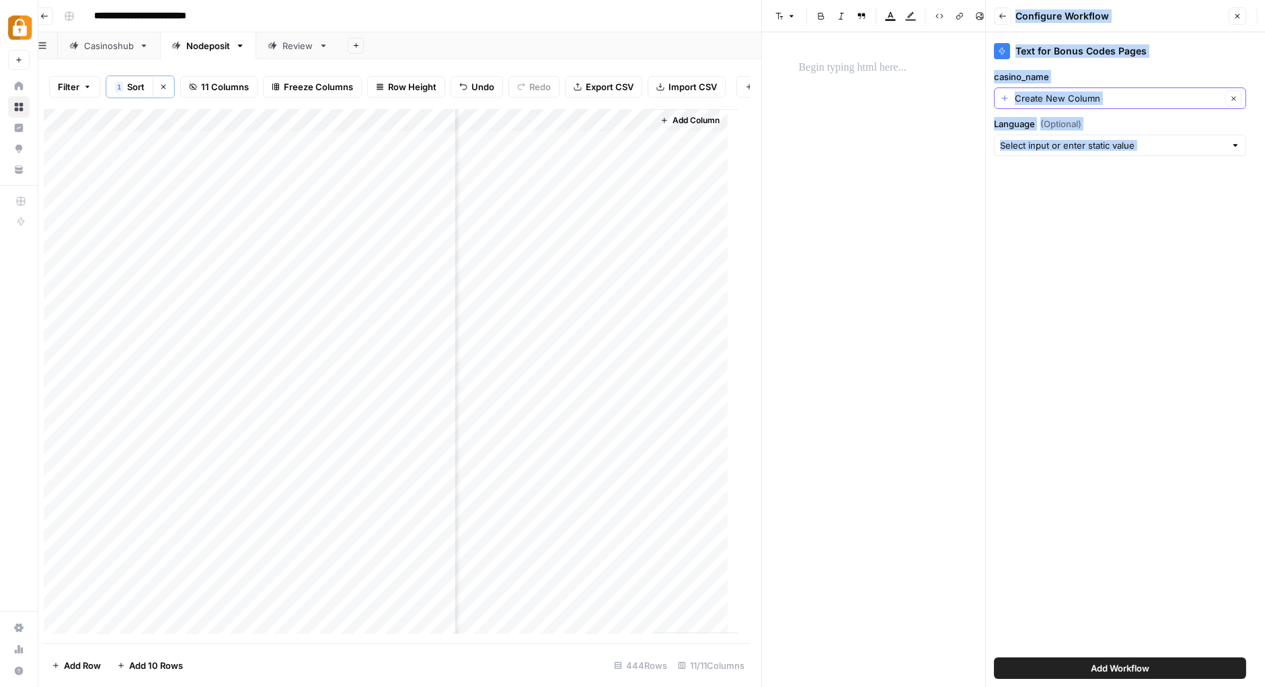
click at [1100, 91] on input "Create New Column" at bounding box center [1118, 97] width 206 height 13
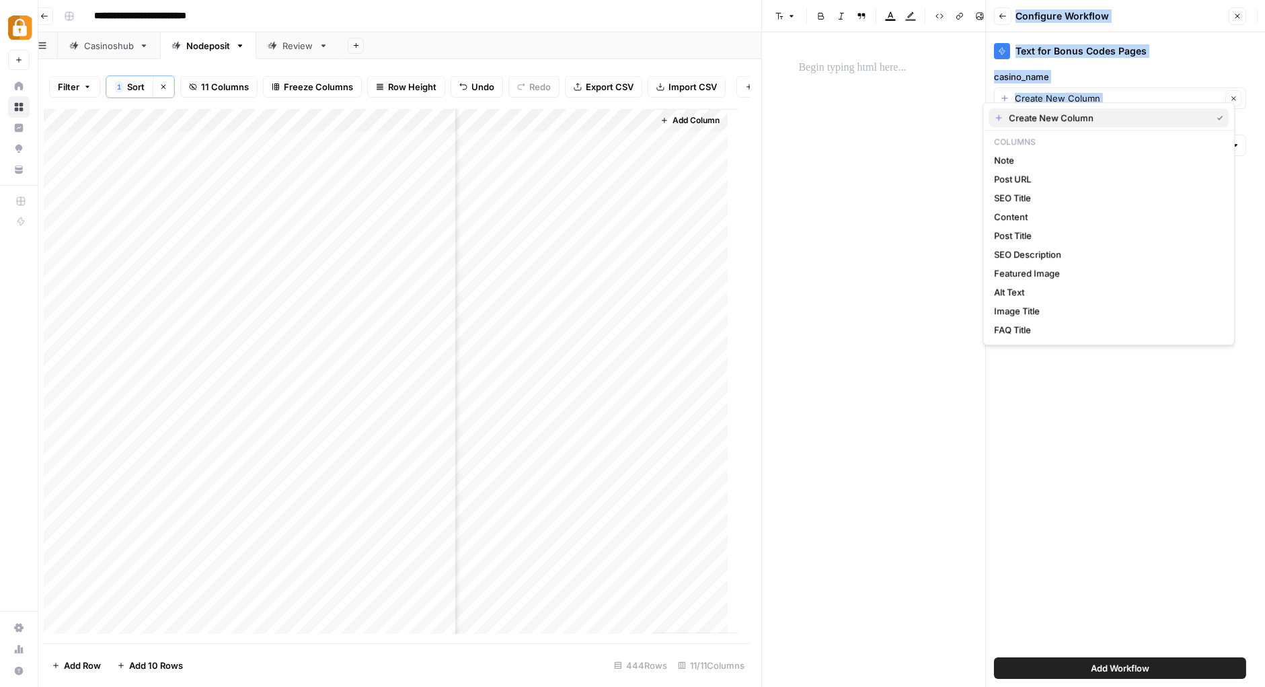
click at [1071, 114] on span "Create New Column" at bounding box center [1107, 117] width 197 height 13
type input "Create New Column"
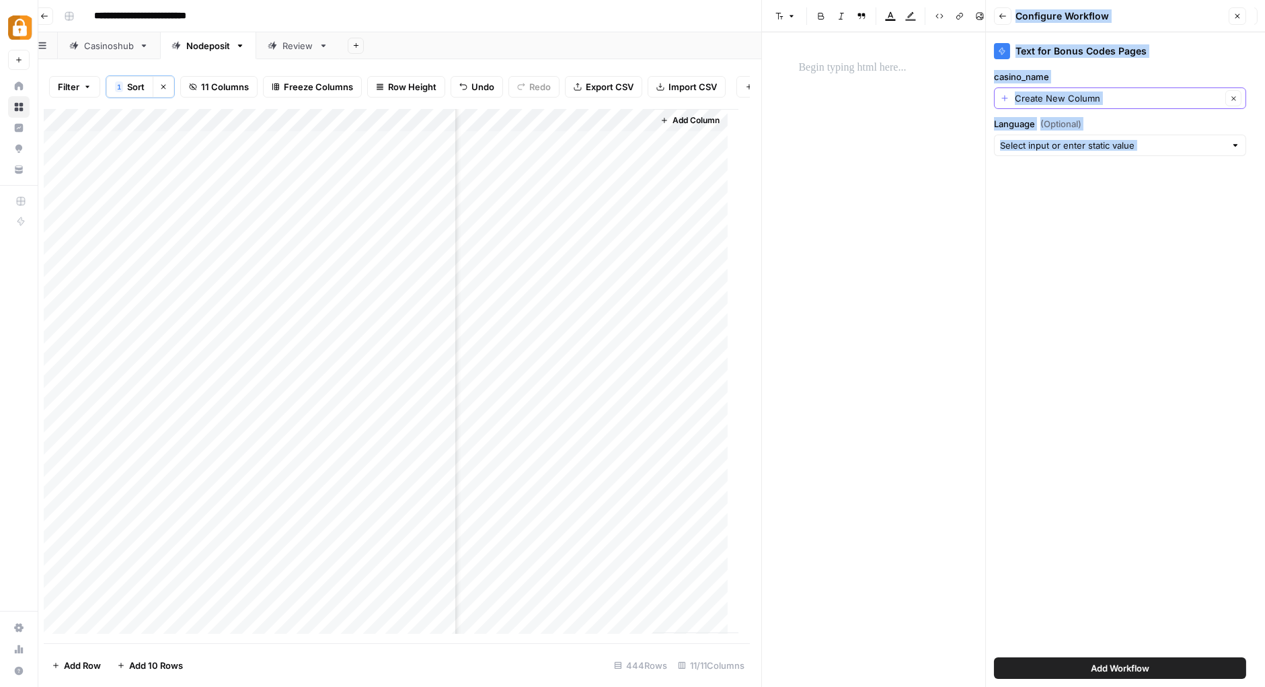
click at [1092, 91] on input "Create New Column" at bounding box center [1118, 97] width 206 height 13
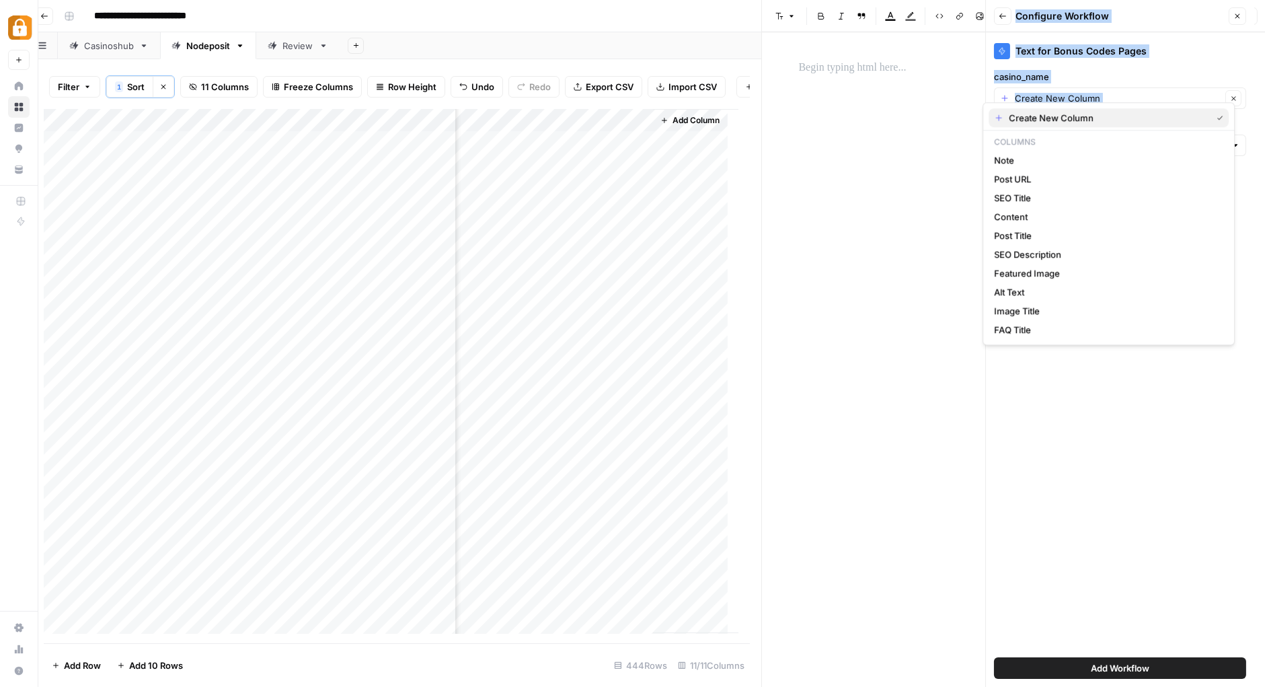
click at [1003, 115] on div "Create New Column" at bounding box center [1108, 117] width 229 height 13
type input "Create New Column"
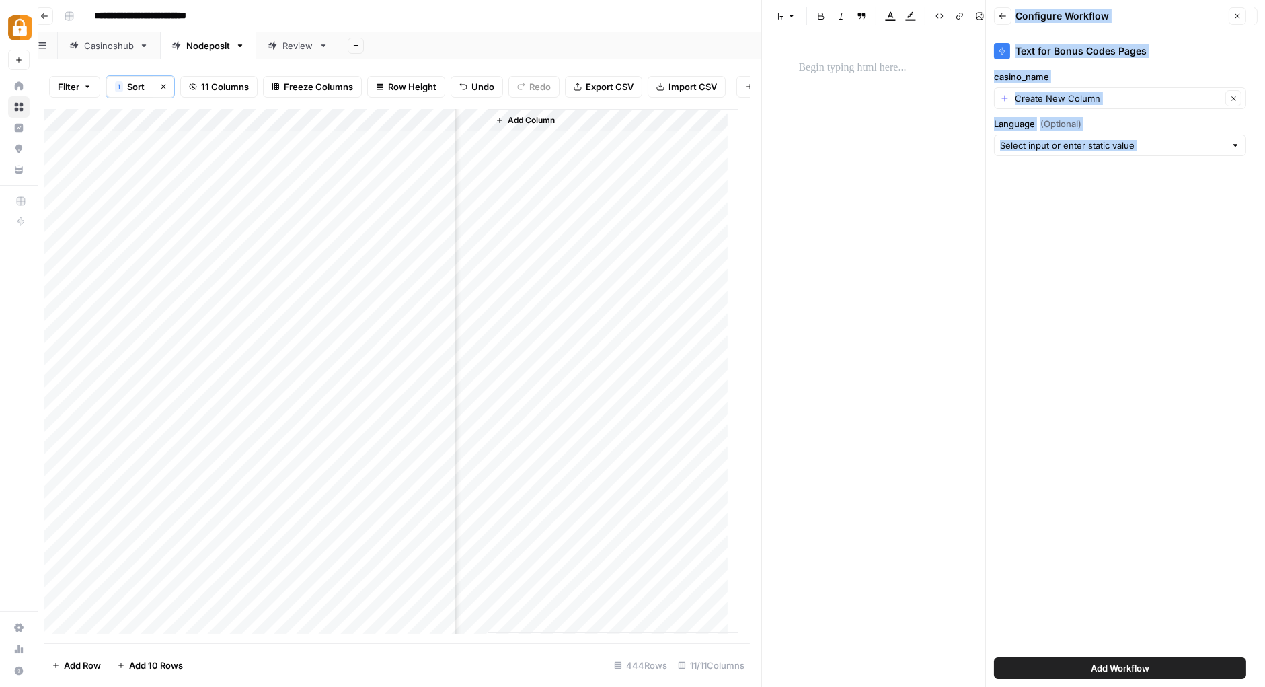
scroll to position [0, 988]
click at [518, 119] on span "Add Column" at bounding box center [512, 120] width 47 height 12
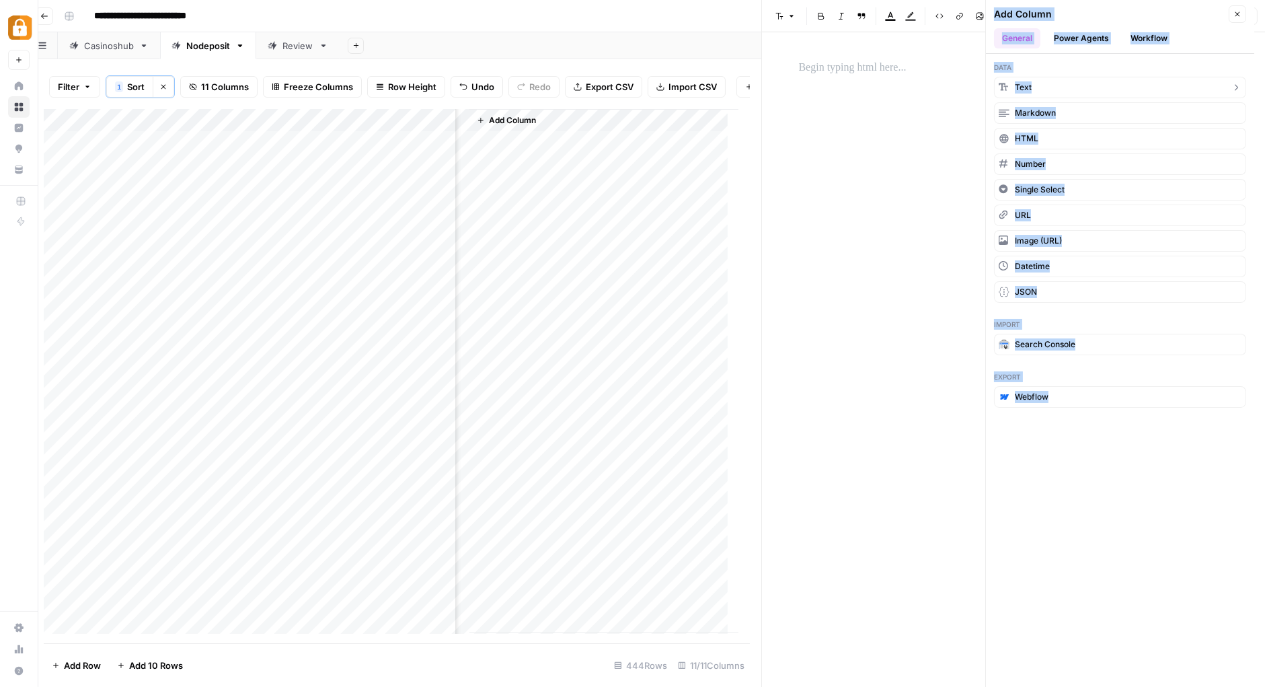
click at [1021, 81] on button "Text" at bounding box center [1120, 88] width 252 height 22
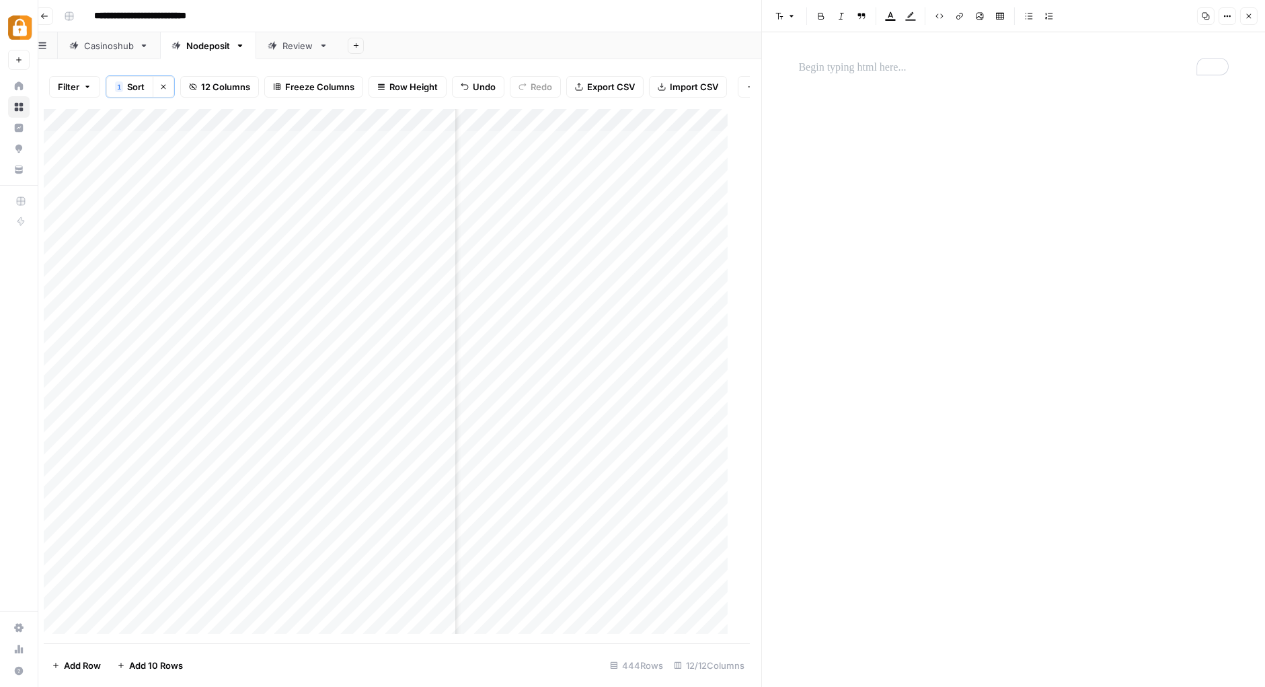
scroll to position [0, 888]
click at [648, 118] on div "Add Column" at bounding box center [391, 376] width 695 height 535
click at [617, 148] on input "New Column" at bounding box center [626, 151] width 137 height 13
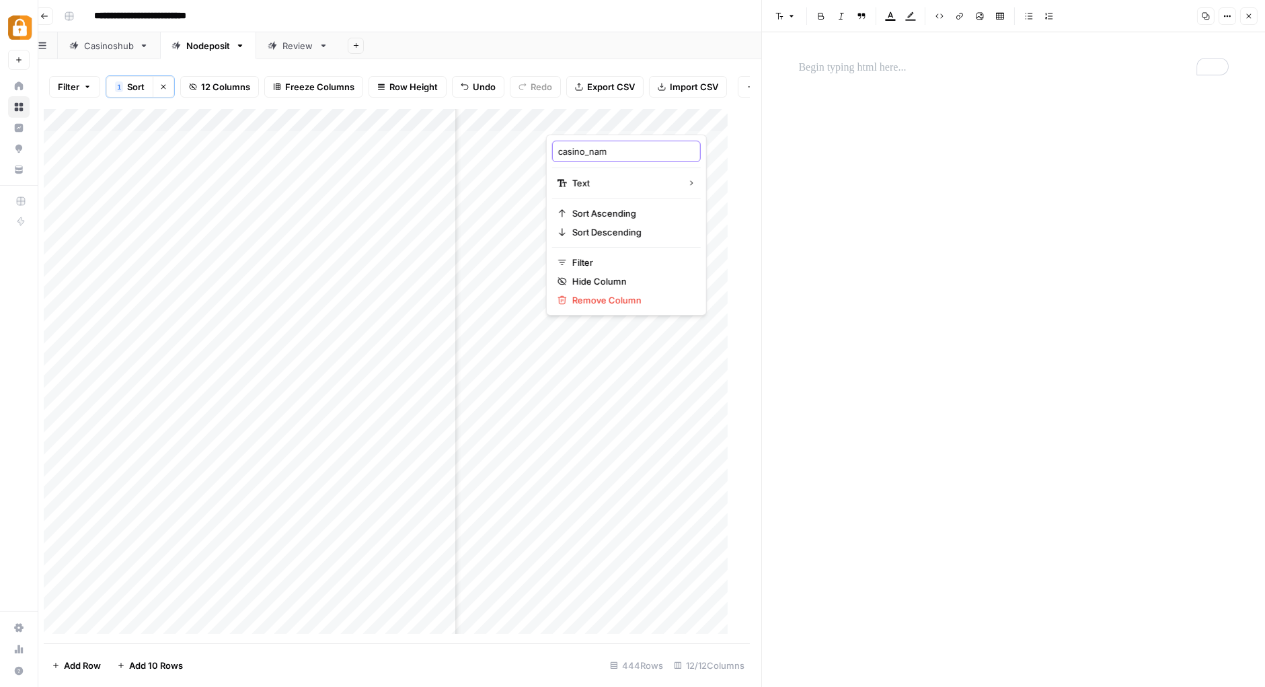
type input "casino_name"
drag, startPoint x: 642, startPoint y: 124, endPoint x: 363, endPoint y: 100, distance: 279.5
click at [363, 100] on div "Filter 1 Sort Clear sorts 12 Columns Freeze Columns Row Height Undo Redo Export…" at bounding box center [389, 372] width 722 height 627
click at [709, 119] on span "Add Column" at bounding box center [707, 120] width 47 height 12
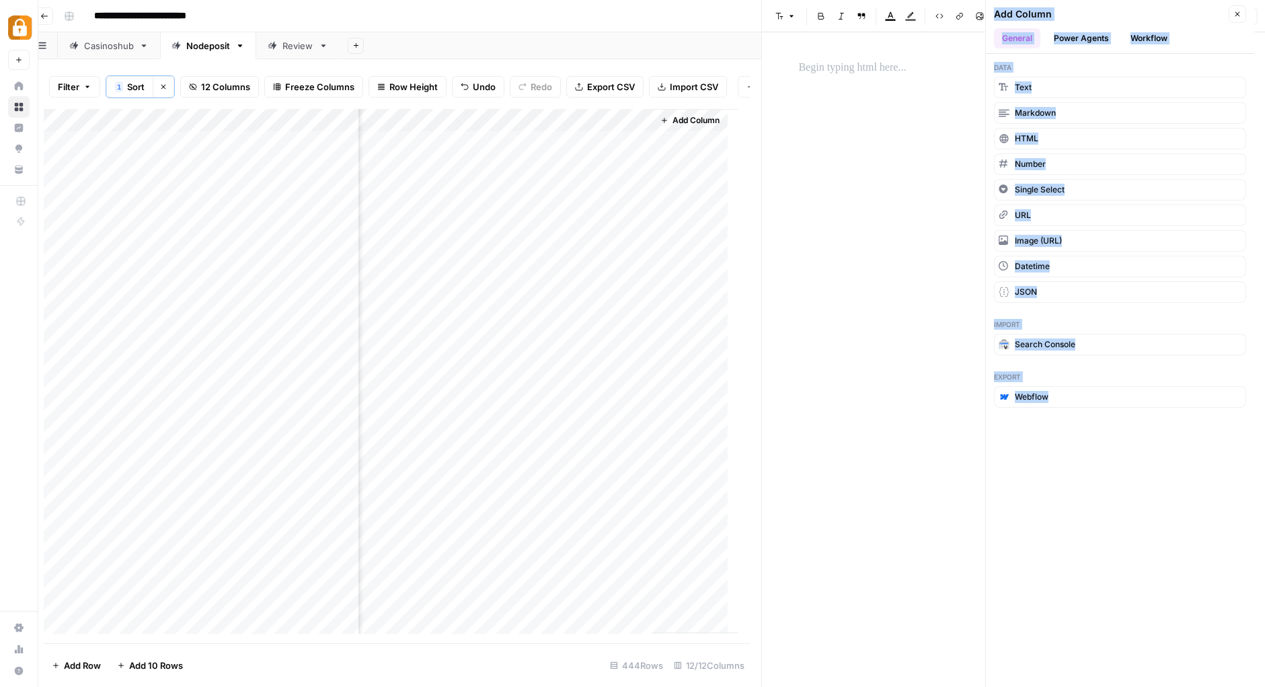
click at [1144, 28] on button "Workflow" at bounding box center [1148, 38] width 53 height 20
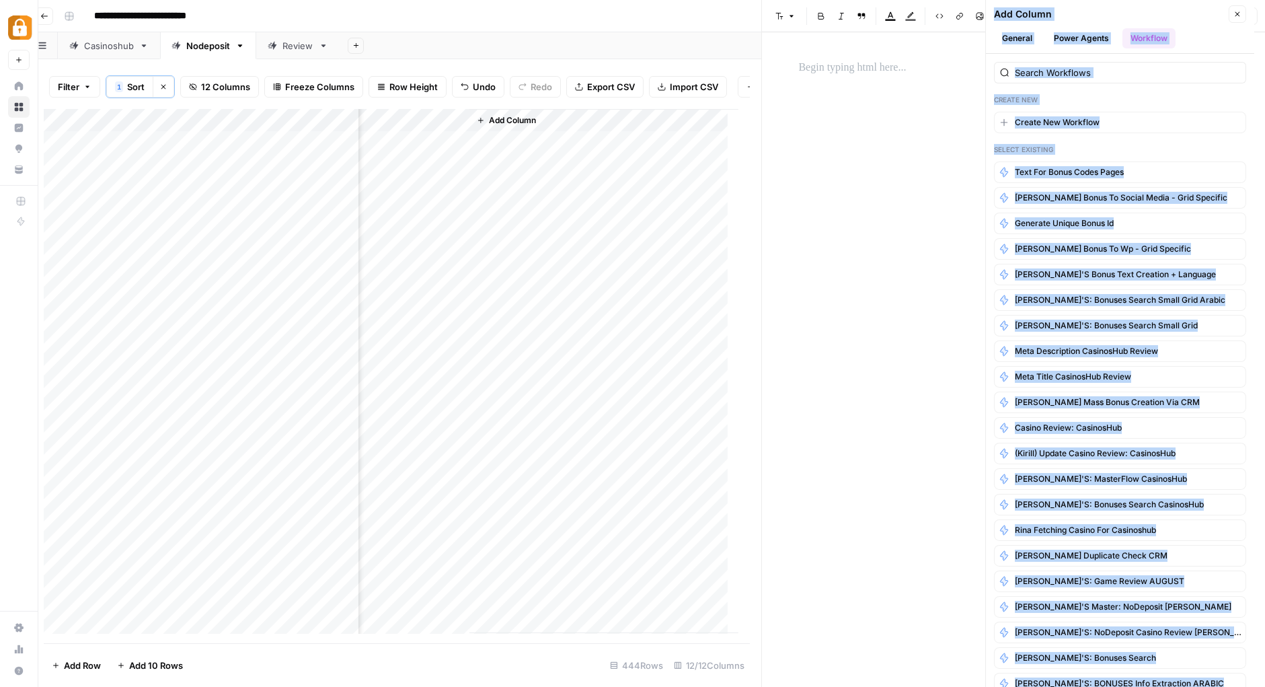
scroll to position [0, 1182]
click at [1114, 161] on button "Text for Bonus Codes Pages" at bounding box center [1120, 172] width 252 height 22
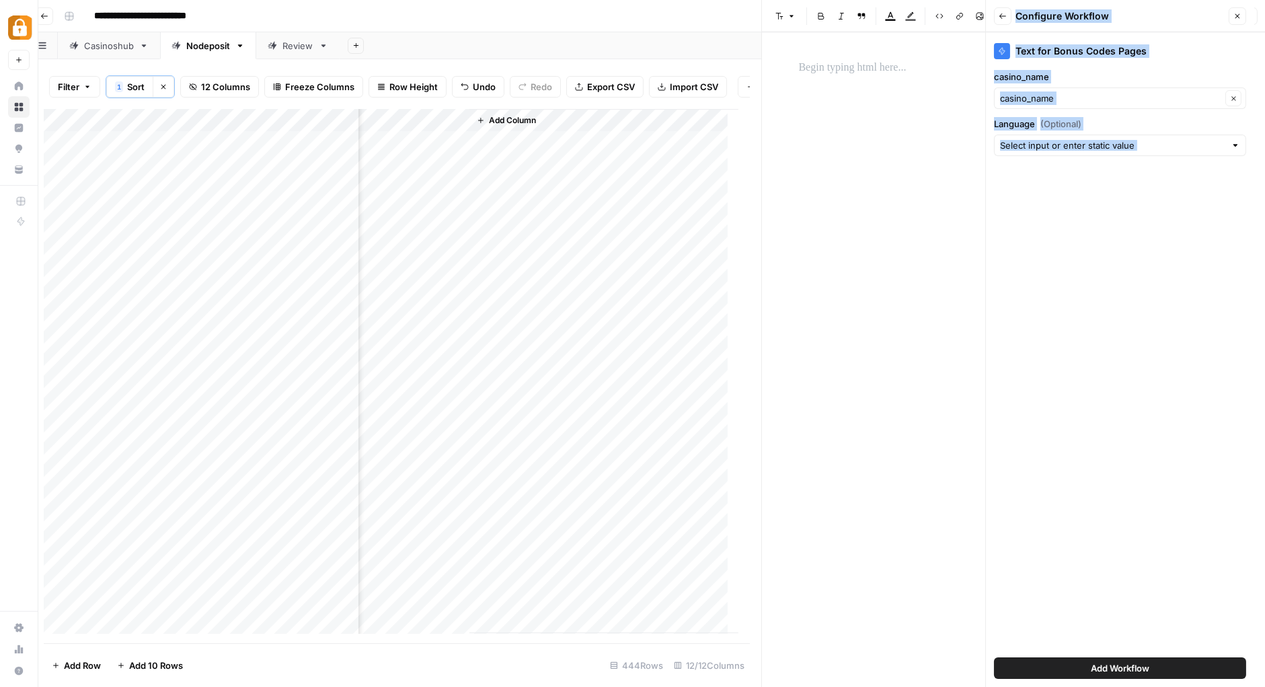
click at [1106, 664] on span "Add Workflow" at bounding box center [1120, 667] width 59 height 13
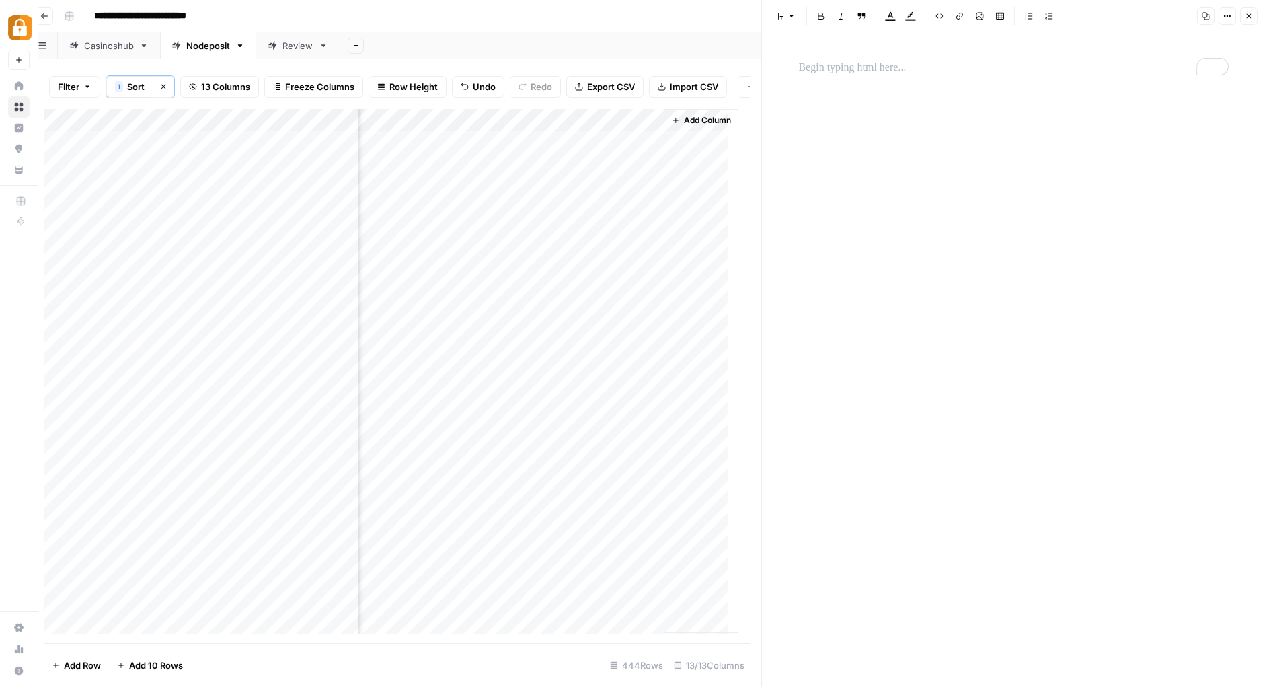
scroll to position [0, 1170]
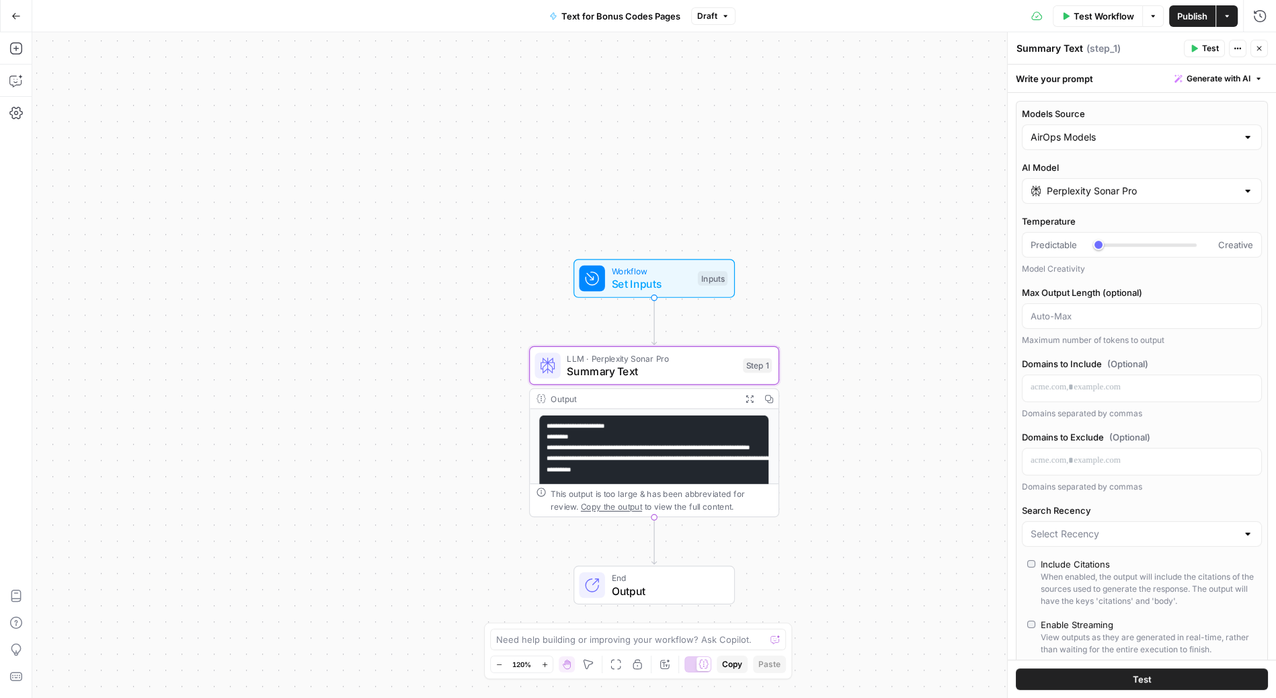
scroll to position [843, 0]
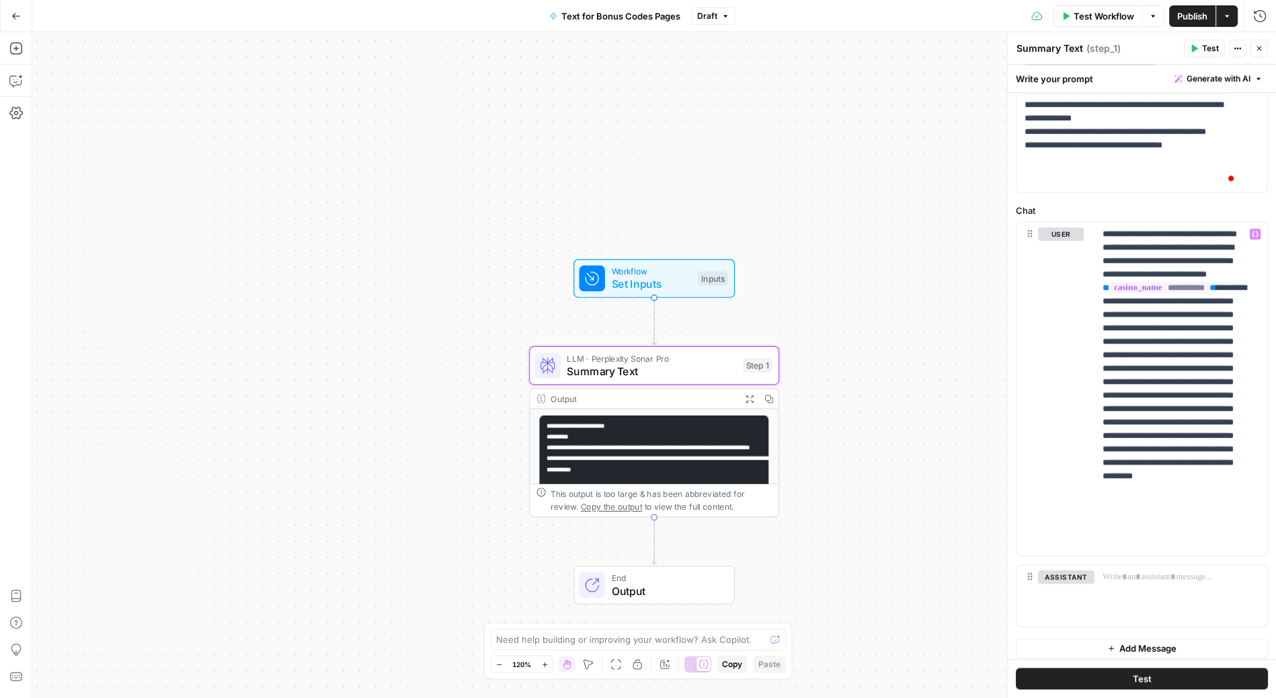
click at [1145, 676] on span "Test" at bounding box center [1142, 679] width 19 height 13
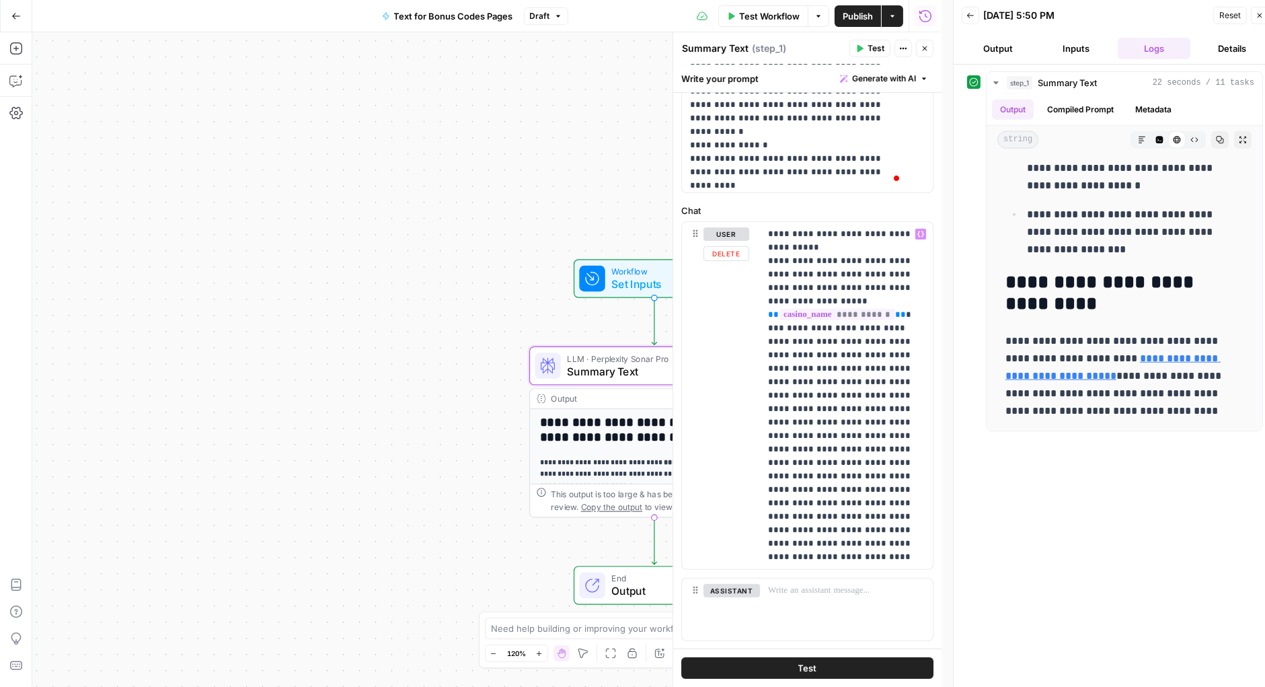
scroll to position [1135, 0]
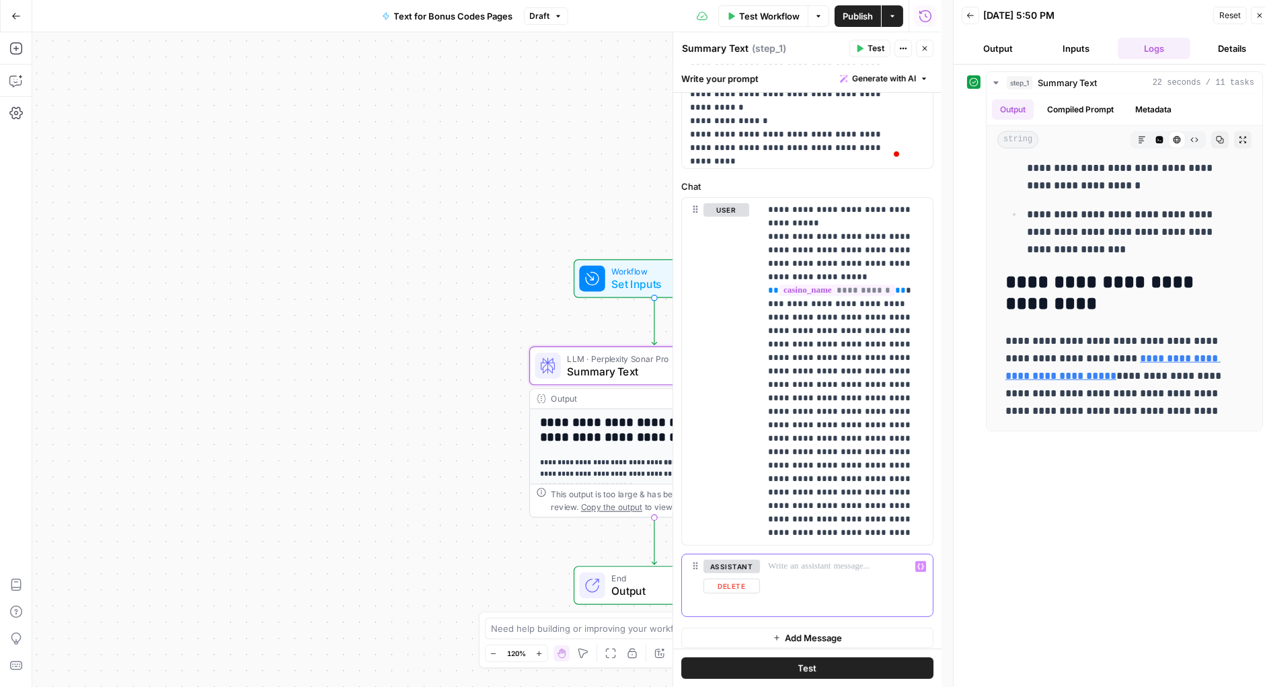
click at [822, 560] on p at bounding box center [846, 566] width 157 height 13
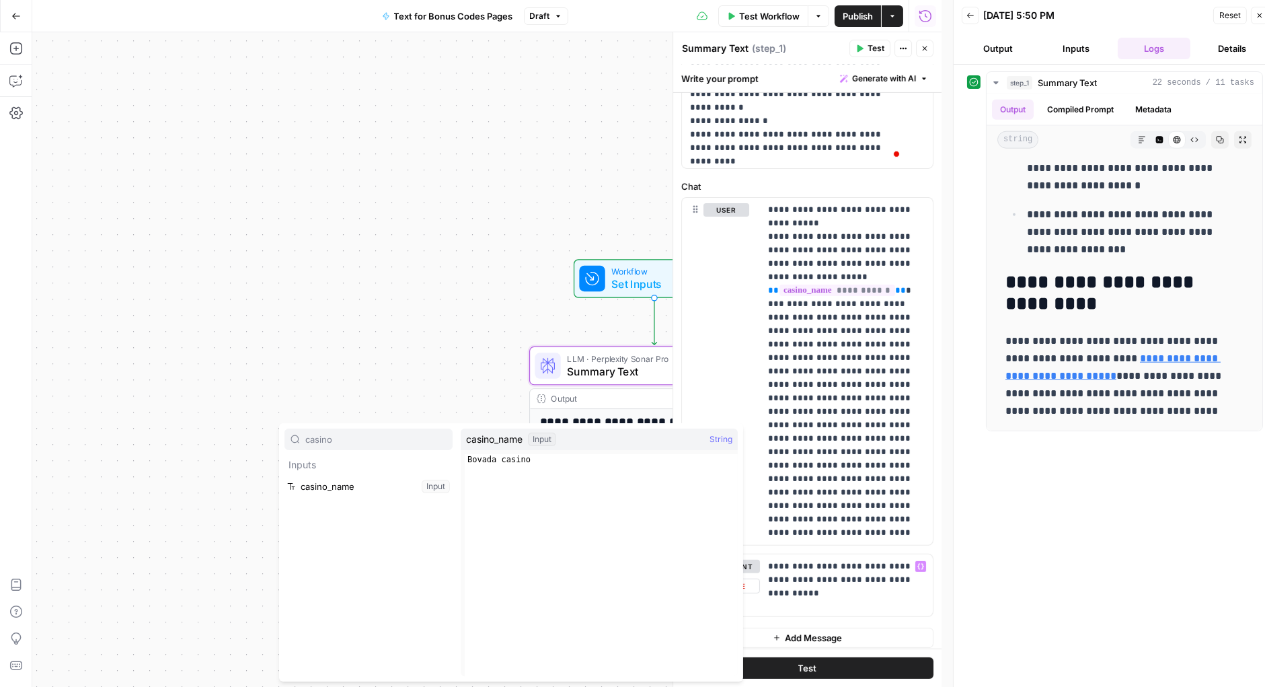
type input "casino"
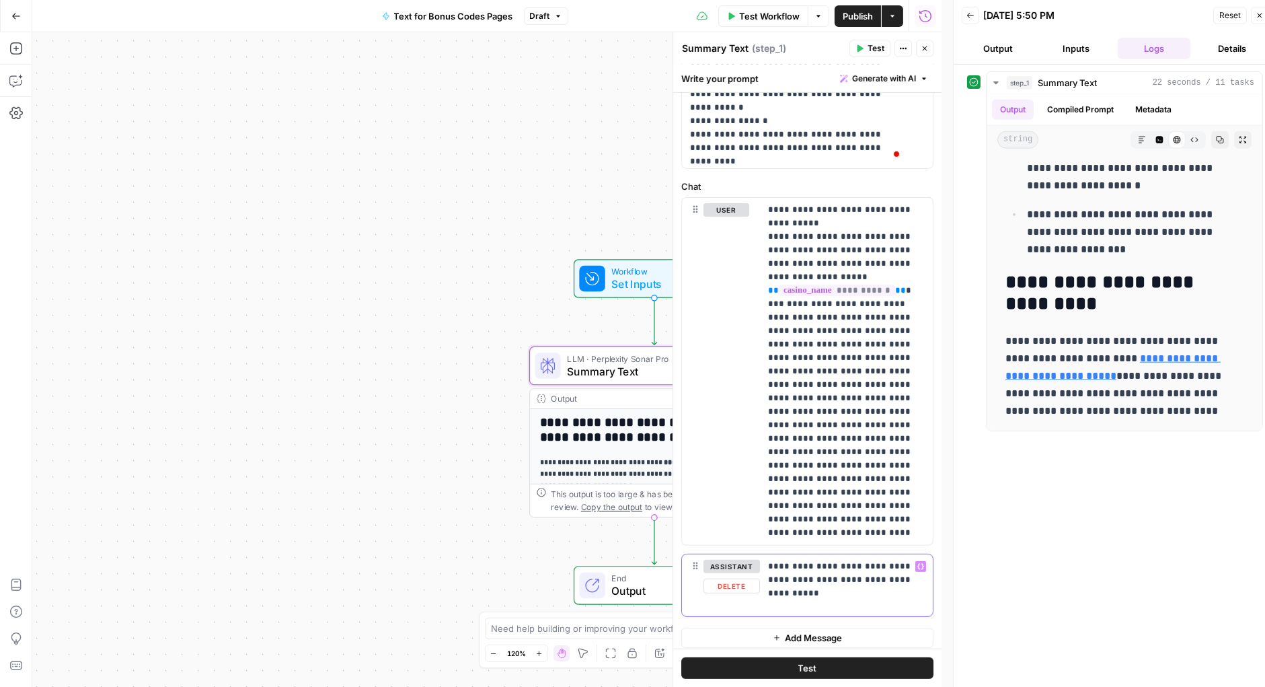
click at [839, 593] on div "**********" at bounding box center [846, 585] width 173 height 62
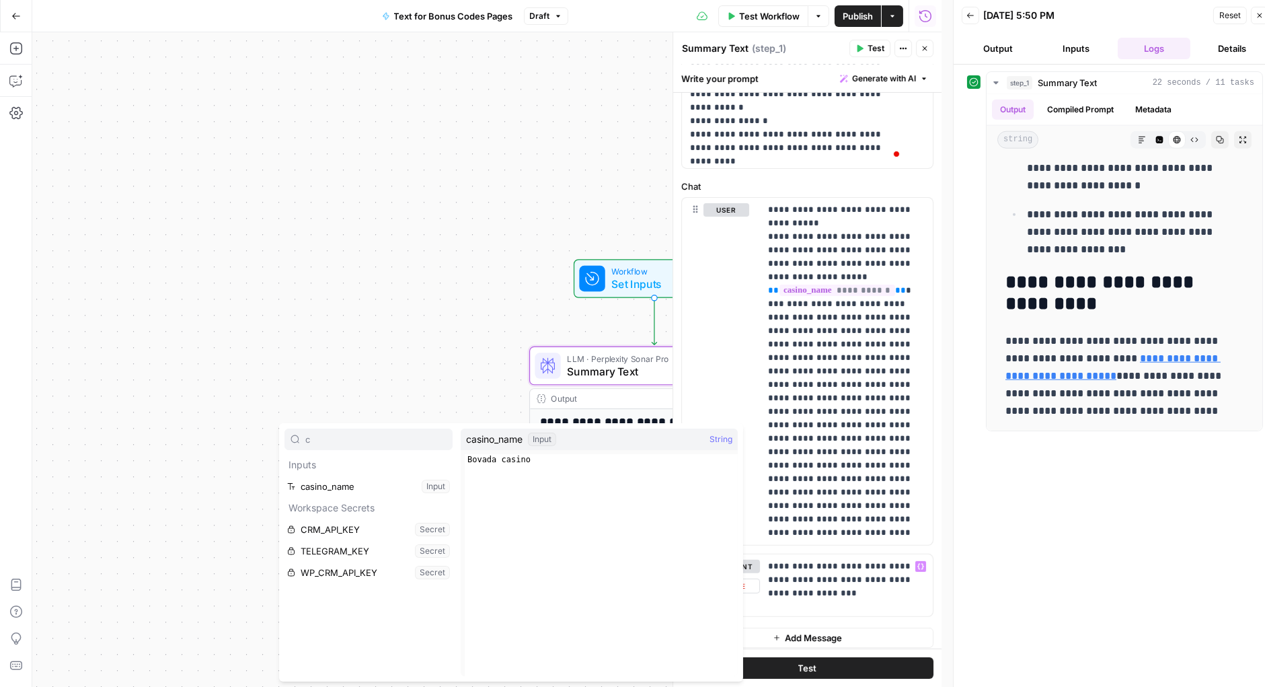
type input "c"
click at [864, 584] on p "**********" at bounding box center [841, 580] width 147 height 40
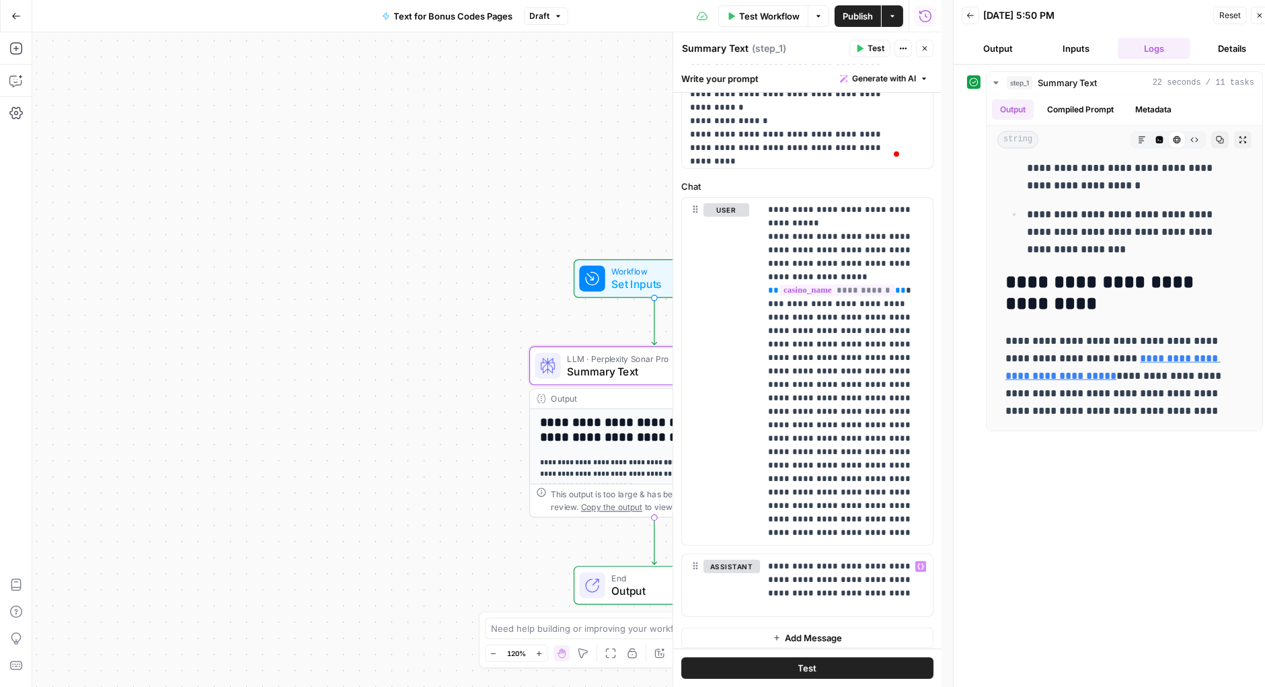
click at [855, 9] on span "Publish" at bounding box center [858, 15] width 30 height 13
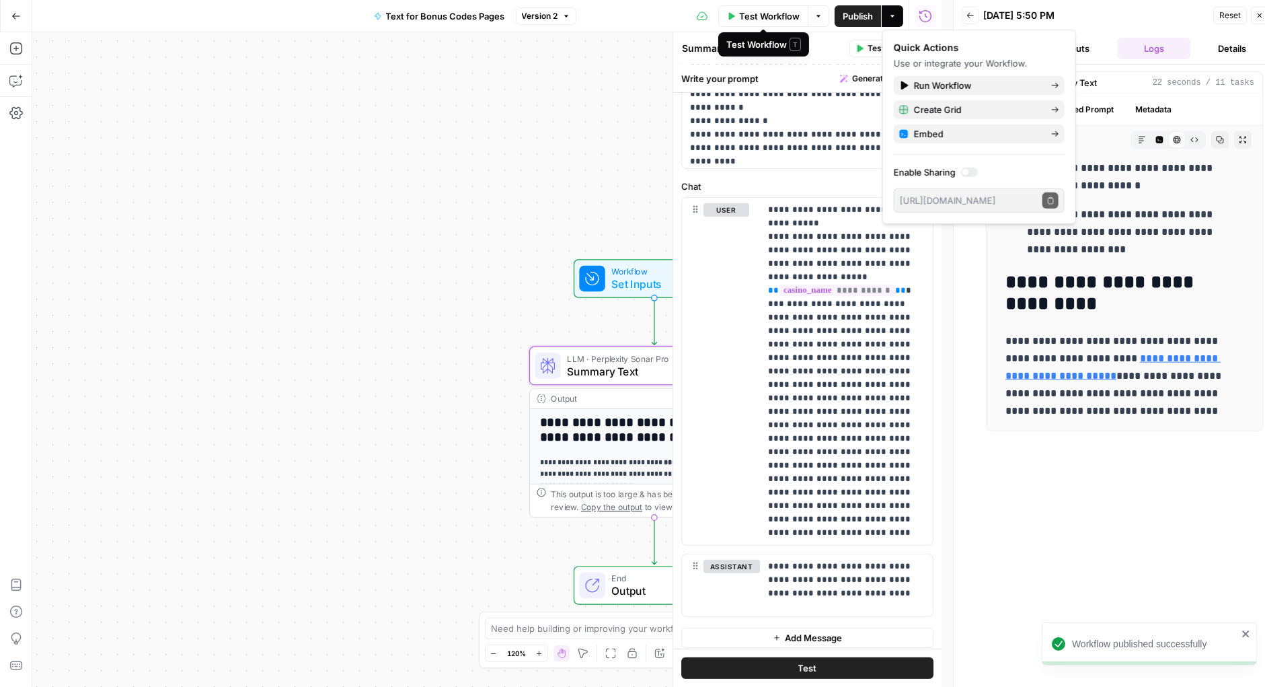
click at [788, 13] on span "Test Workflow" at bounding box center [769, 15] width 61 height 13
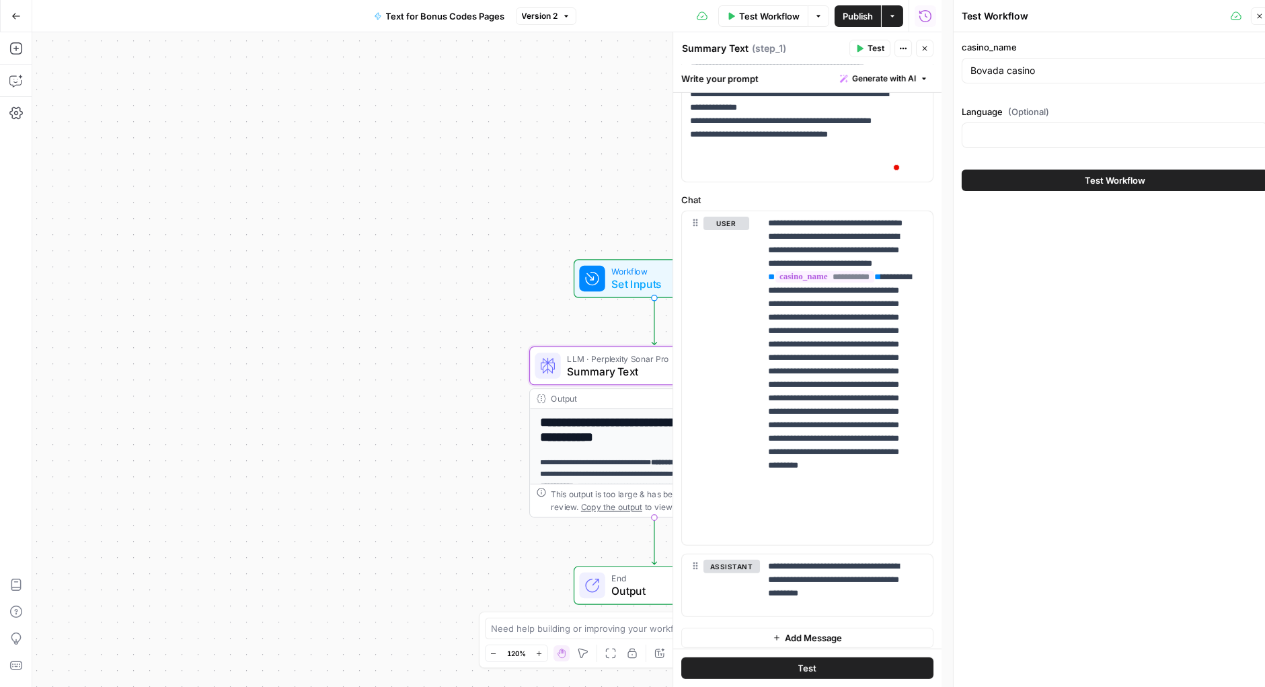
scroll to position [1121, 0]
click at [1083, 61] on div "Bovada casino" at bounding box center [1115, 71] width 307 height 26
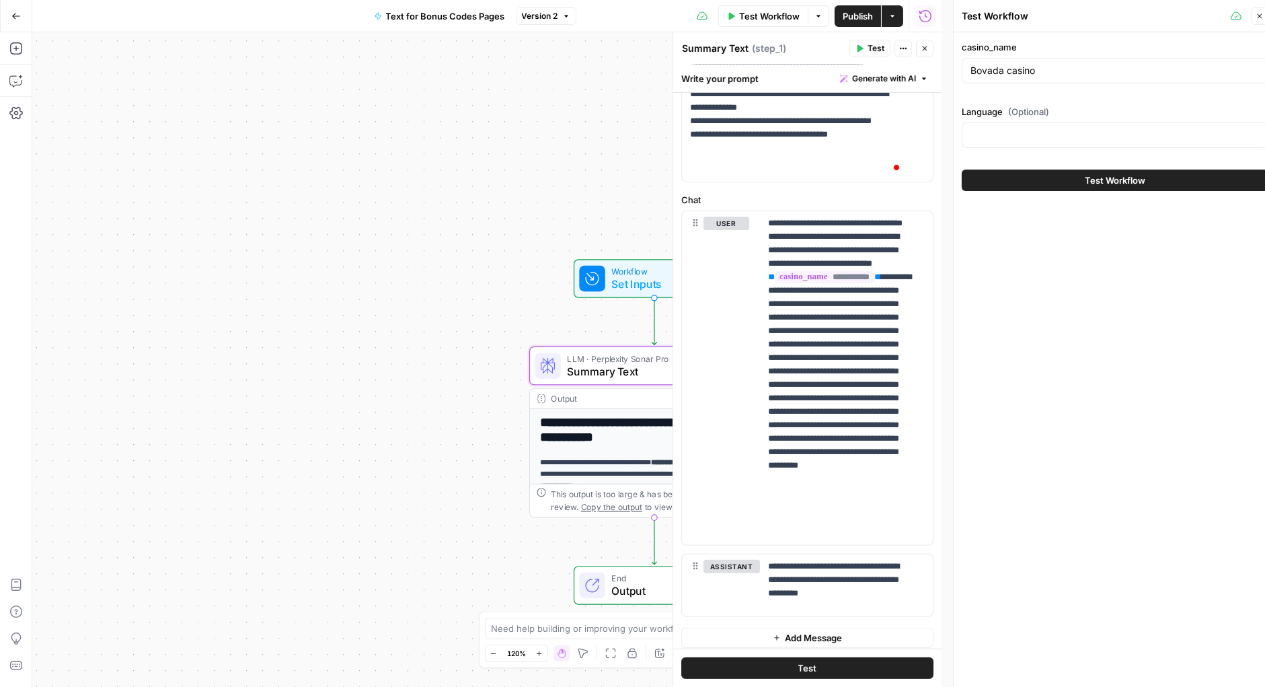
click at [1083, 61] on div "Bovada casino" at bounding box center [1115, 71] width 307 height 26
type input "B"
type input "[GEOGRAPHIC_DATA]"
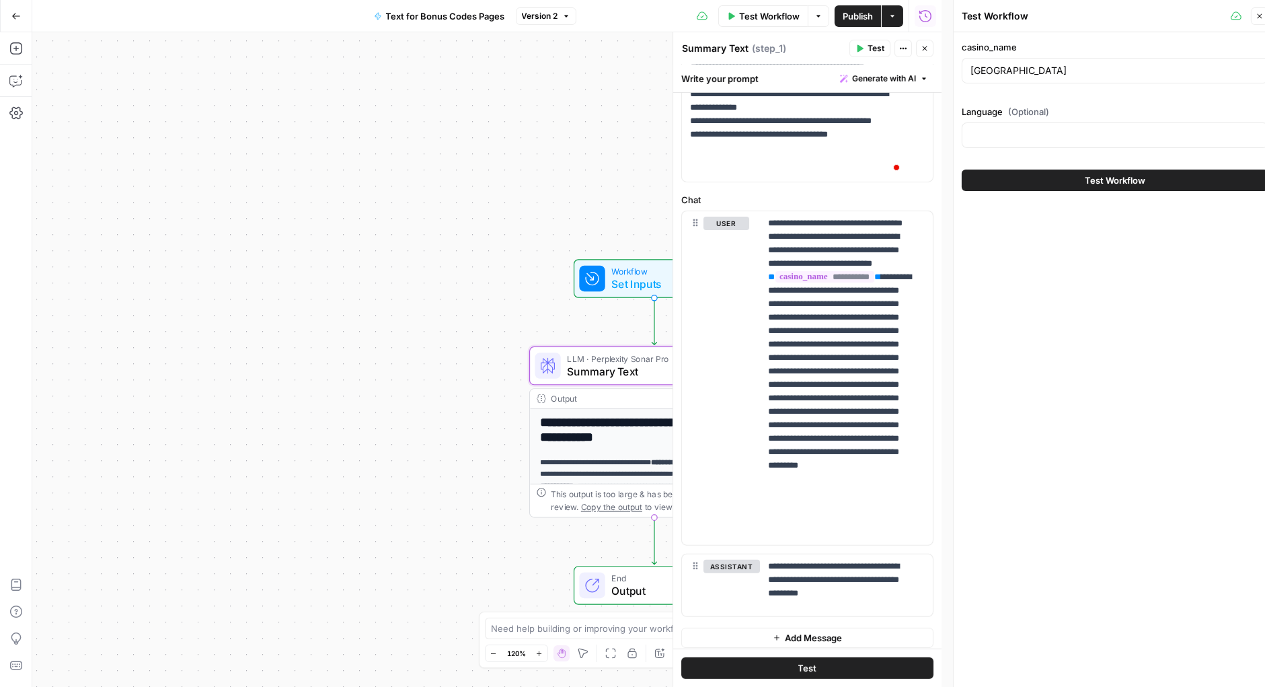
click at [1092, 178] on span "Test Workflow" at bounding box center [1115, 180] width 61 height 13
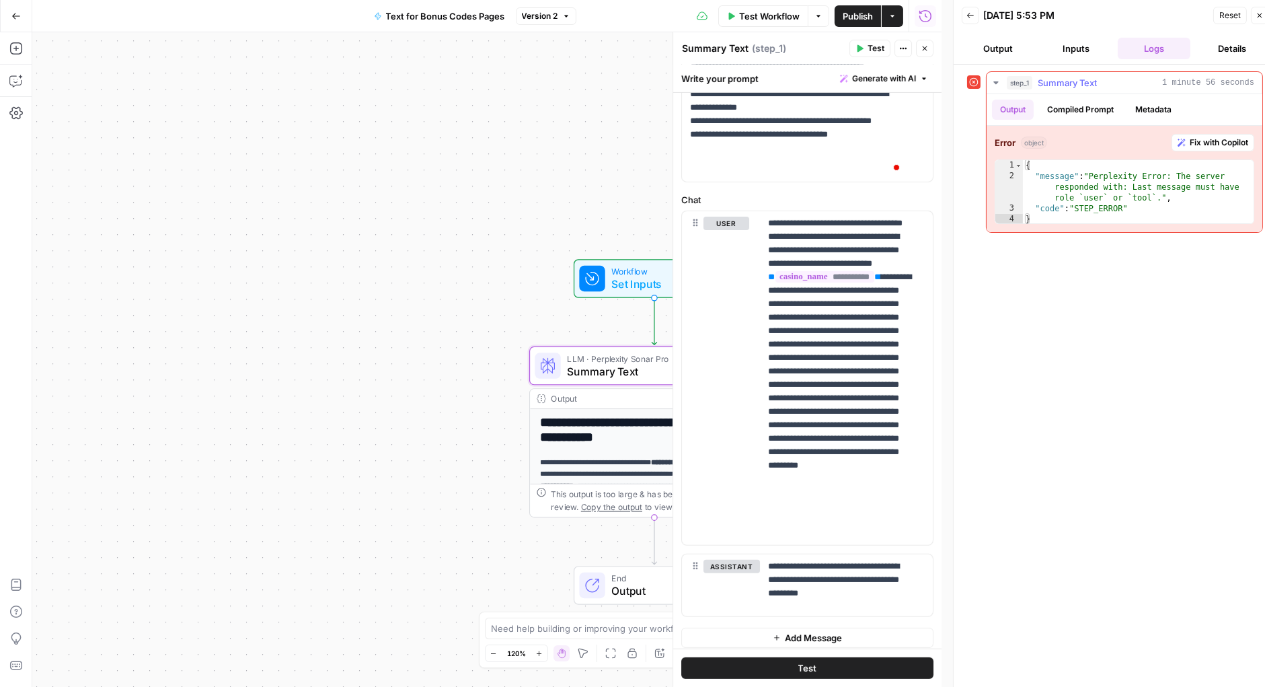
click at [1210, 140] on span "Fix with Copilot" at bounding box center [1219, 143] width 59 height 12
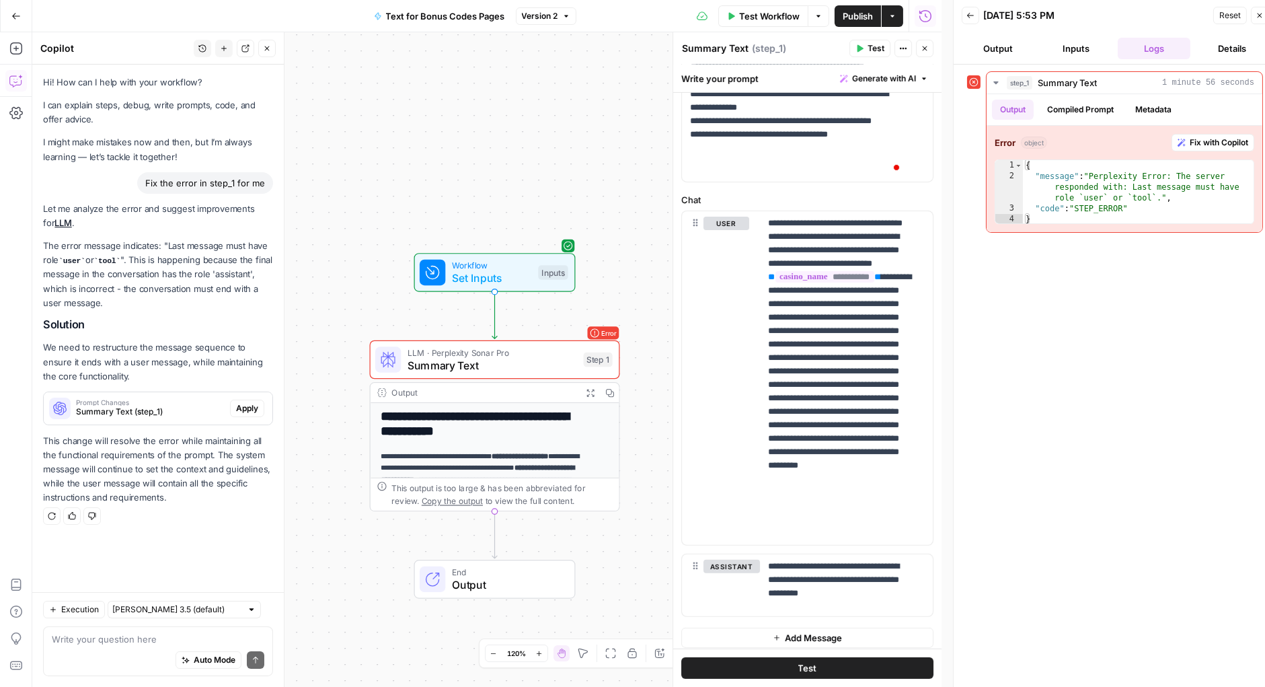
scroll to position [11, 0]
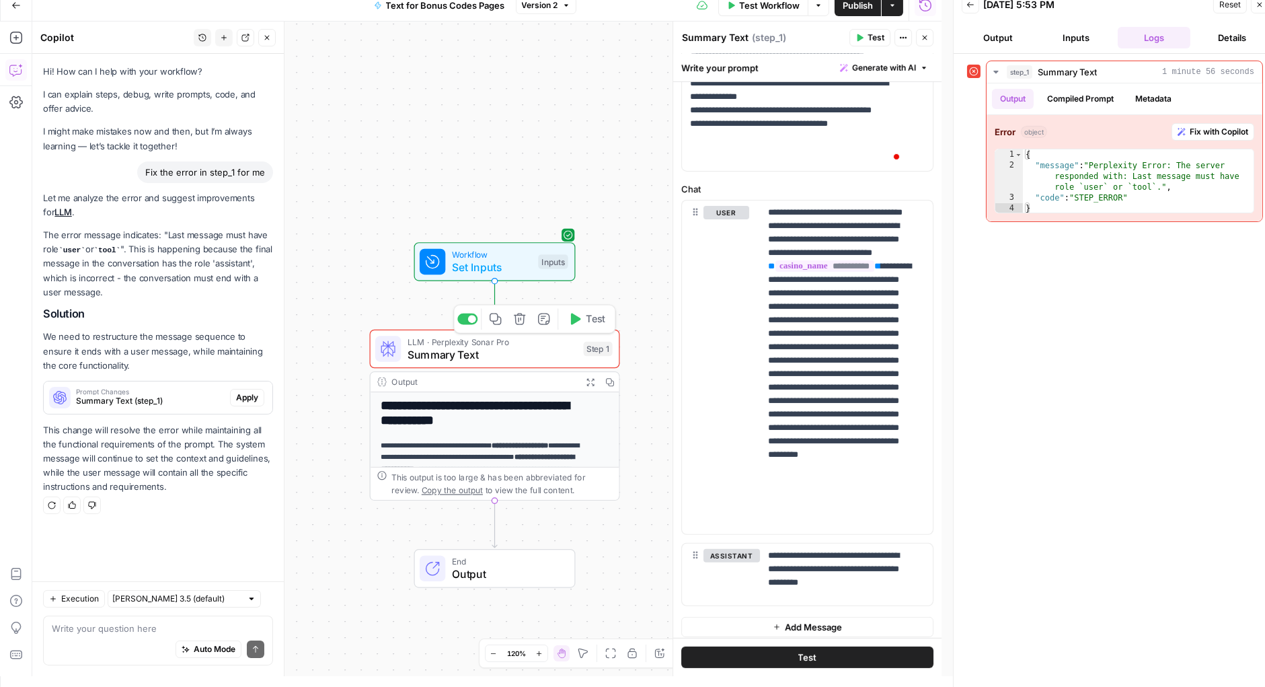
click at [504, 352] on span "Summary Text" at bounding box center [492, 354] width 169 height 16
click at [487, 408] on h2 "**********" at bounding box center [481, 413] width 203 height 29
click at [735, 549] on button "assistant" at bounding box center [731, 555] width 56 height 13
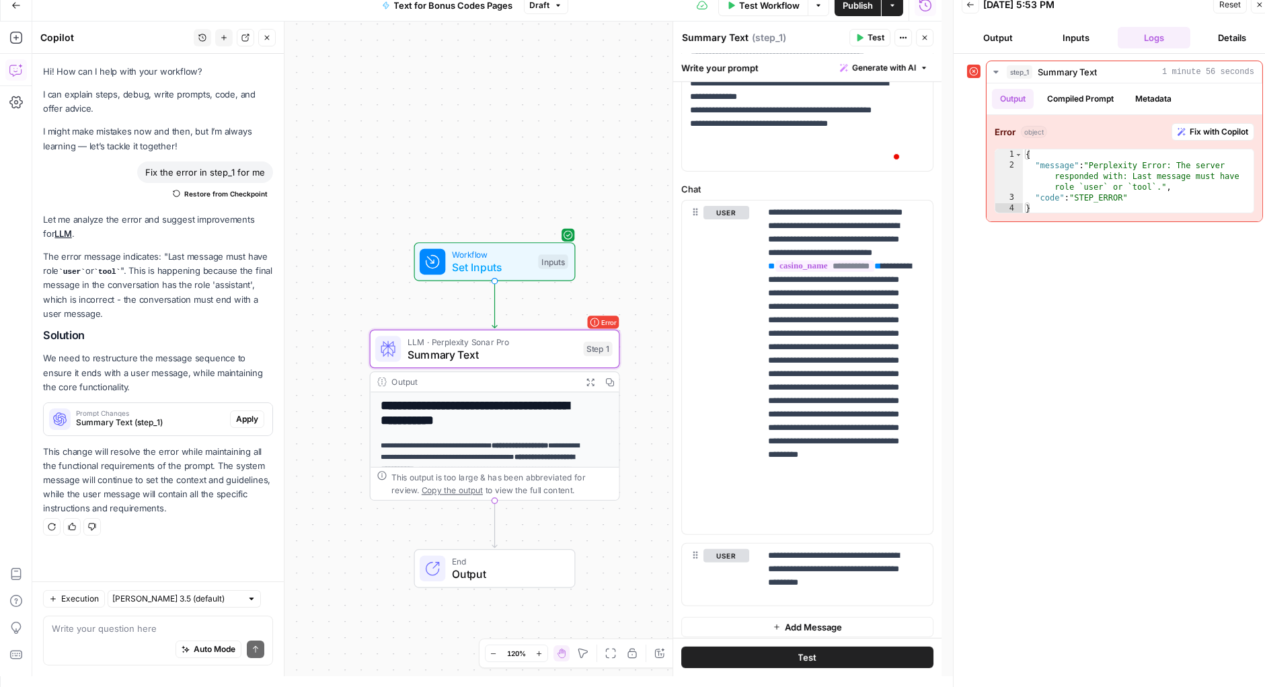
click at [839, 649] on button "Test" at bounding box center [807, 657] width 252 height 22
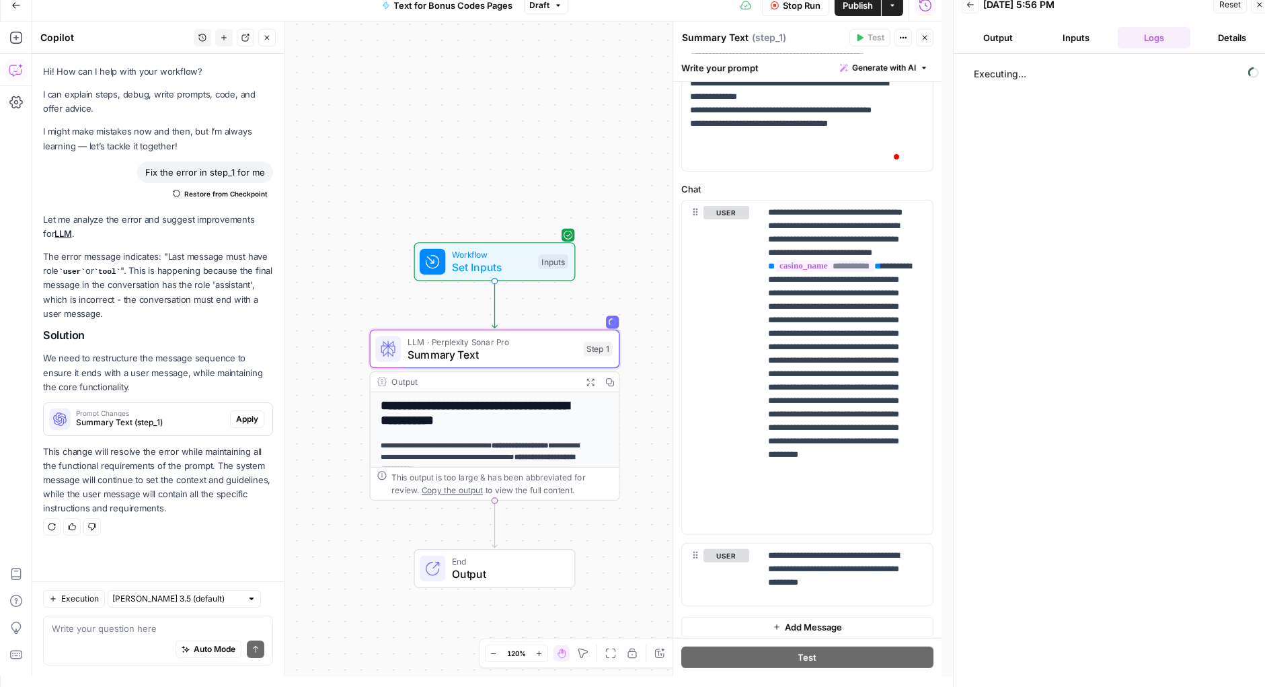
click at [859, 10] on span "Publish" at bounding box center [858, 5] width 30 height 13
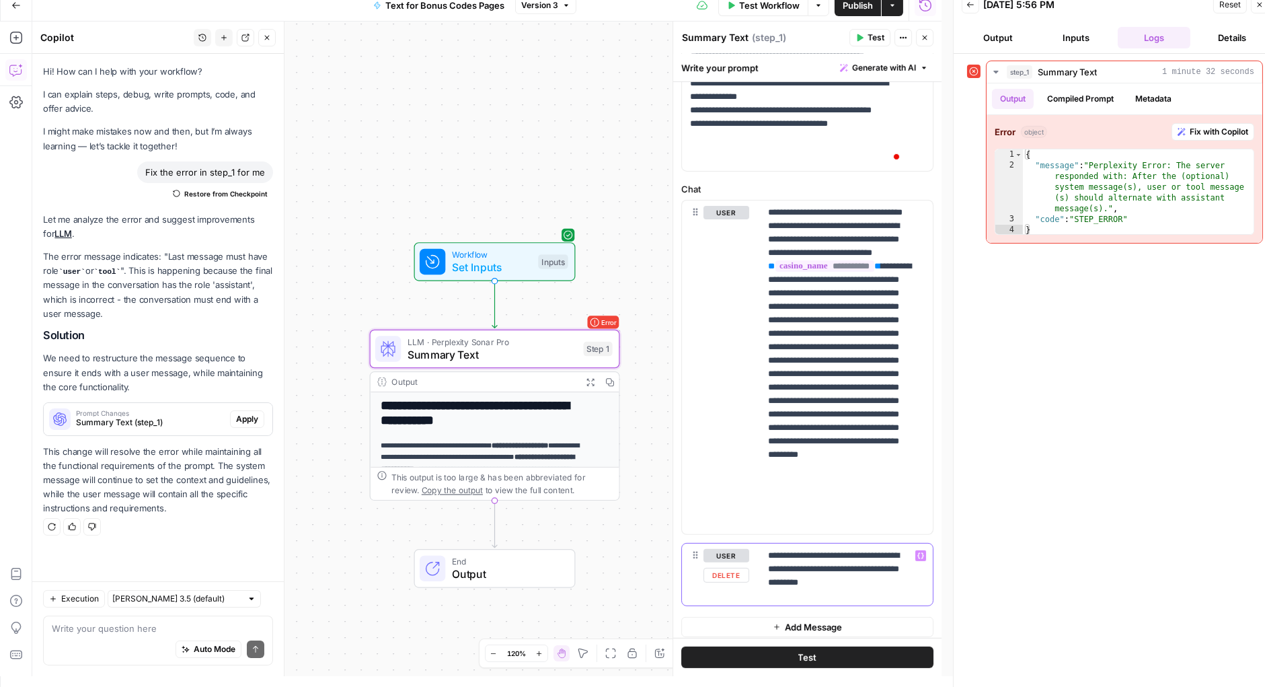
drag, startPoint x: 874, startPoint y: 572, endPoint x: 765, endPoint y: 545, distance: 112.4
click at [765, 545] on div "**********" at bounding box center [846, 574] width 173 height 62
click at [728, 568] on button "Delete" at bounding box center [726, 575] width 46 height 15
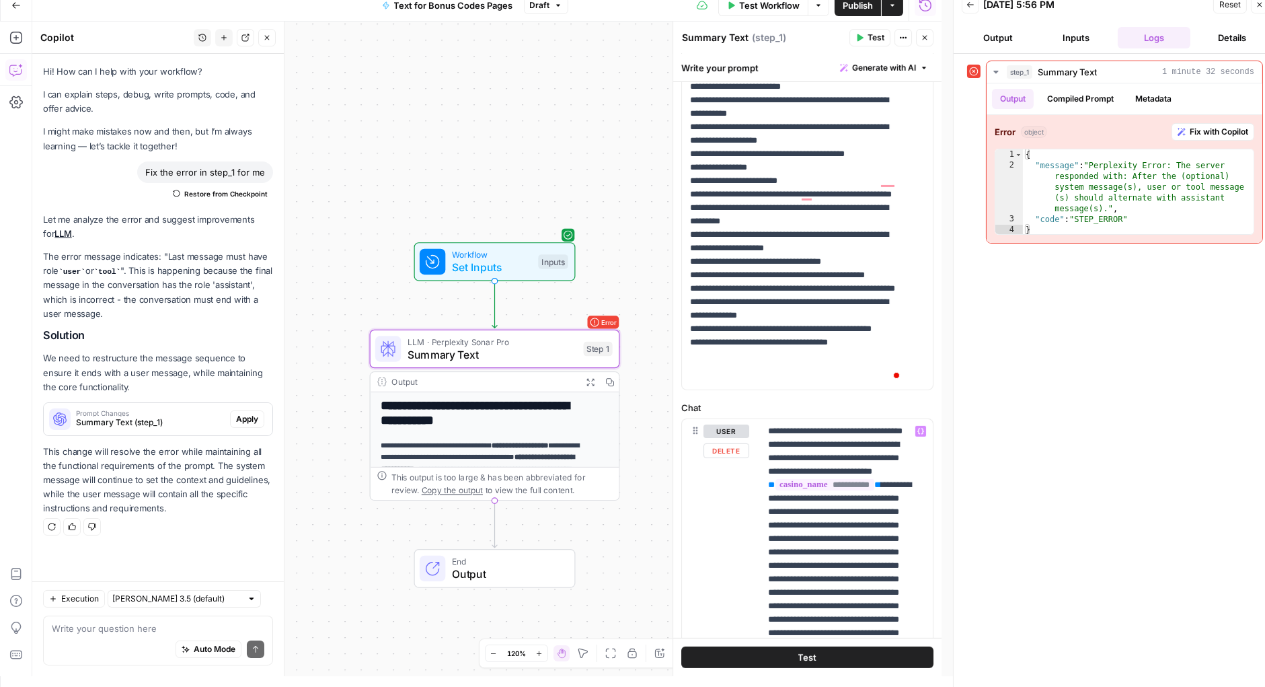
scroll to position [1050, 0]
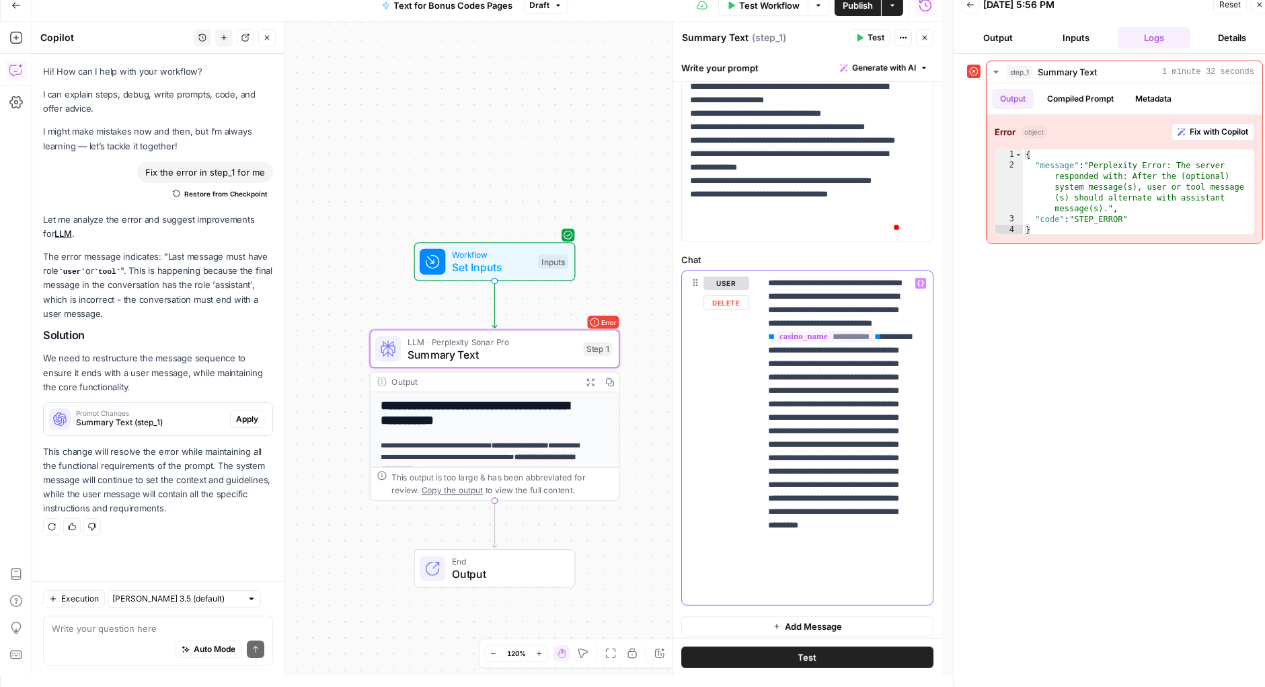
click at [883, 585] on p "**********" at bounding box center [841, 437] width 147 height 323
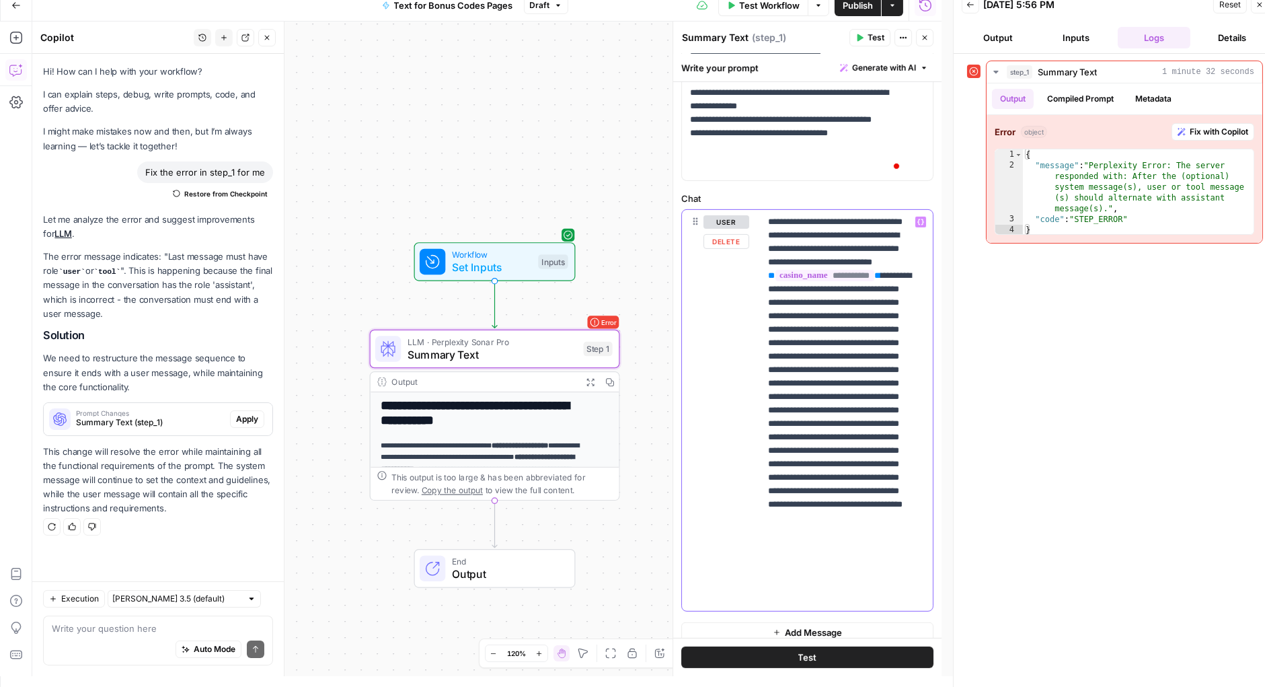
scroll to position [1118, 0]
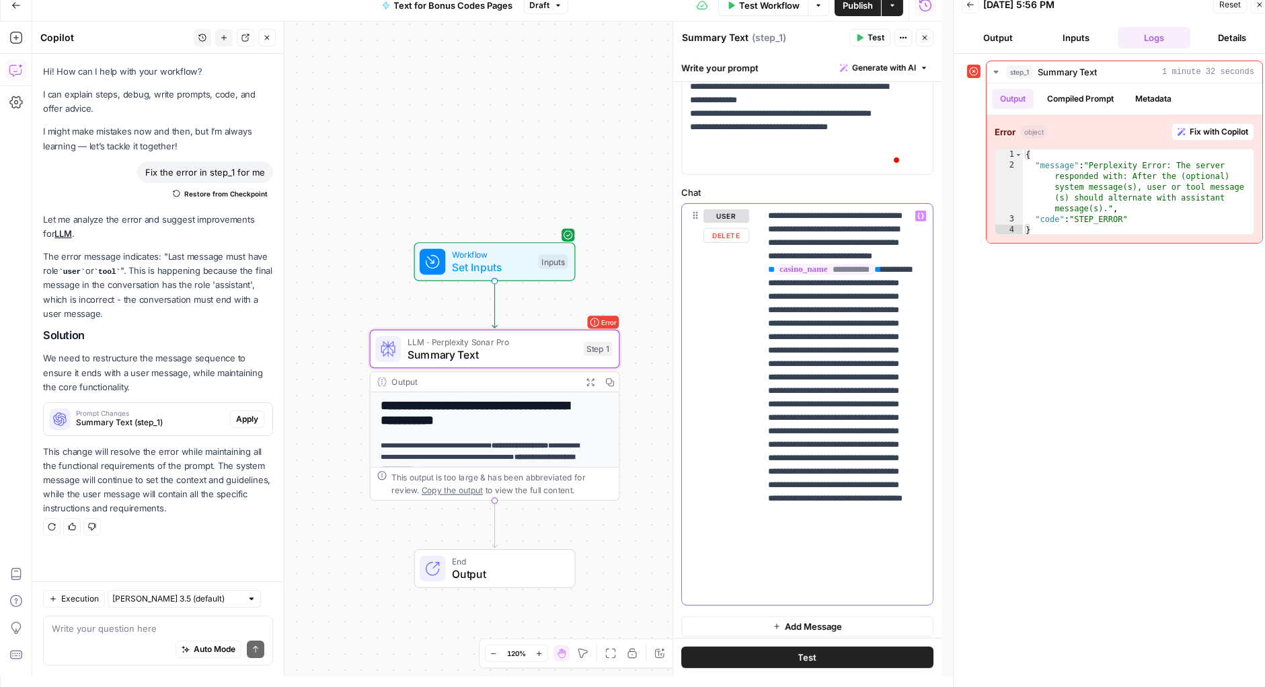
click at [851, 571] on p "**********" at bounding box center [841, 404] width 147 height 390
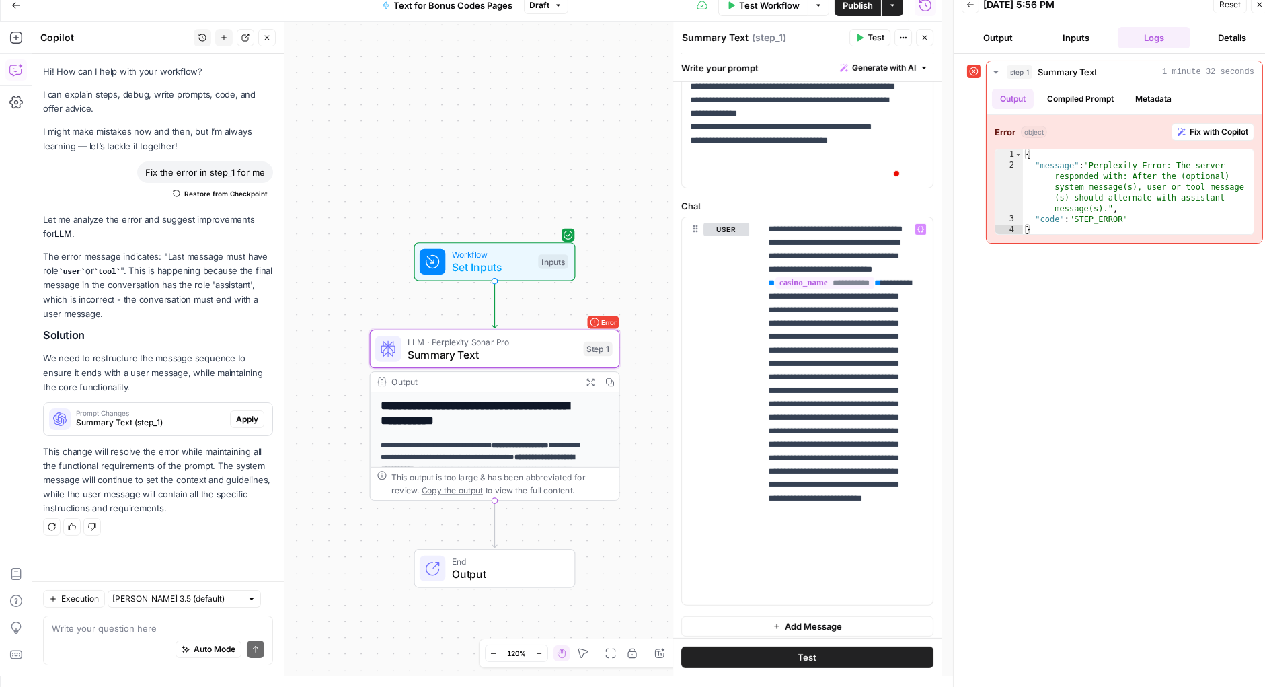
click at [860, 8] on span "Publish" at bounding box center [858, 5] width 30 height 13
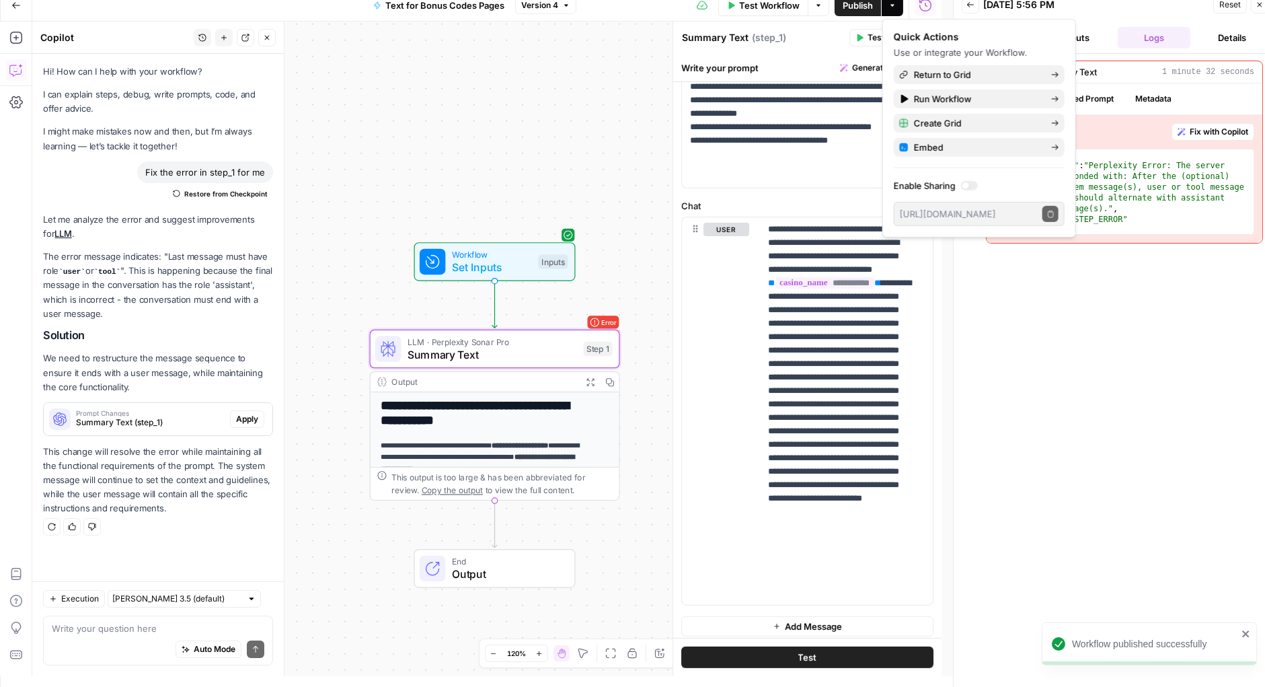
click at [803, 654] on span "Test" at bounding box center [807, 656] width 19 height 13
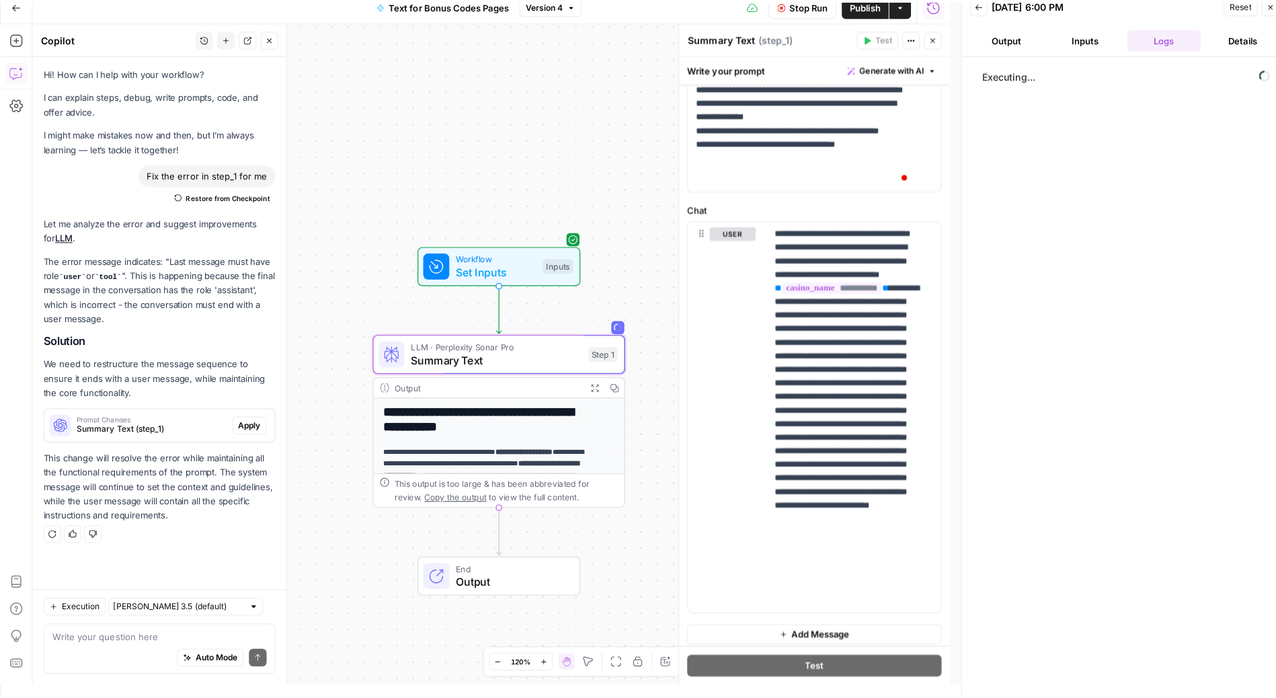
scroll to position [0, 0]
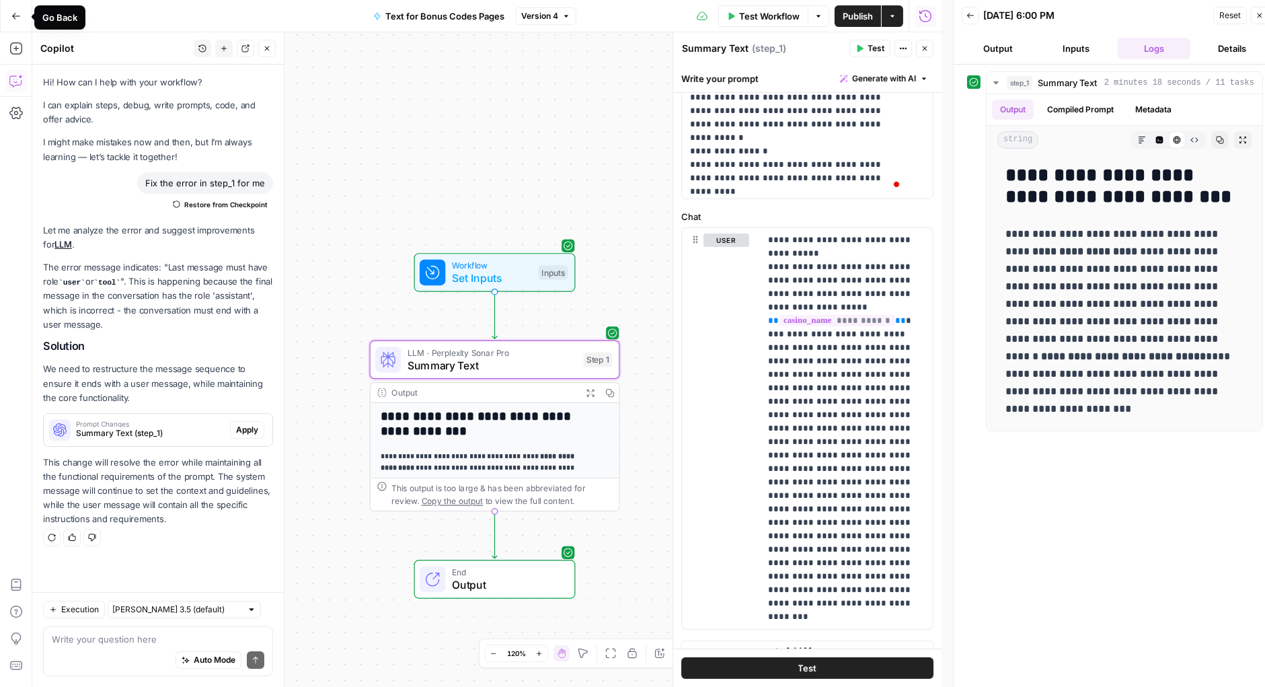
click at [17, 9] on button "Go Back" at bounding box center [16, 16] width 24 height 24
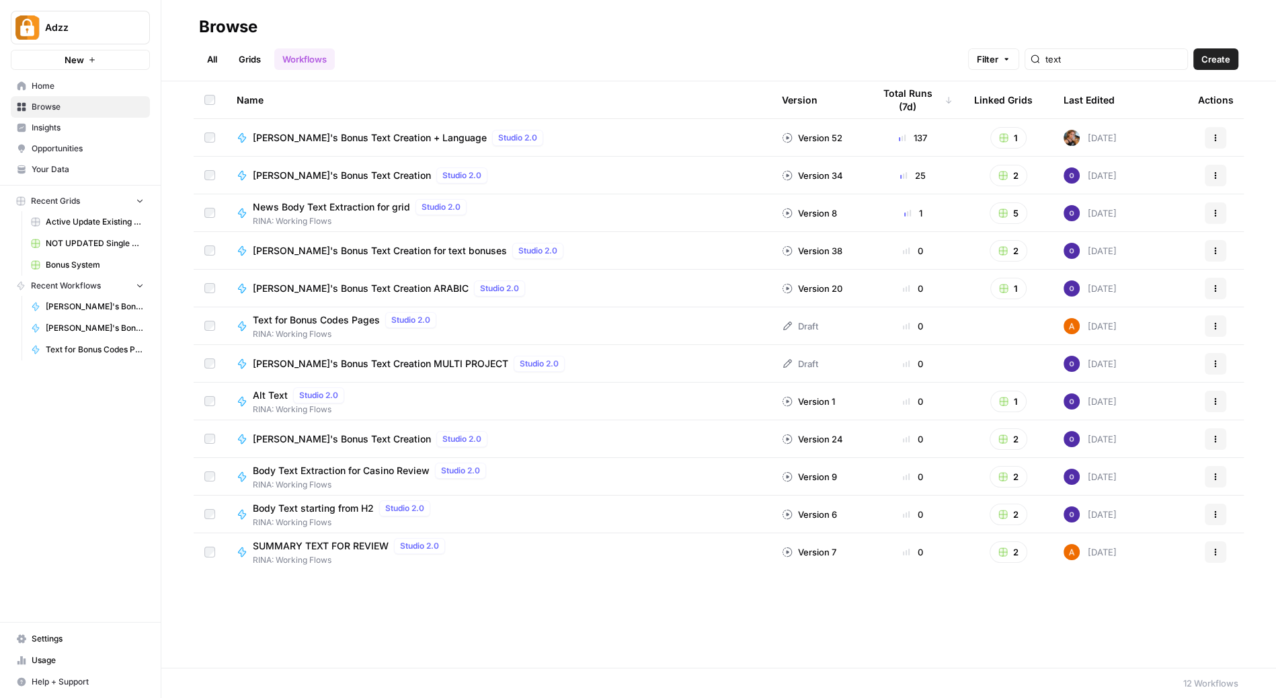
click at [256, 56] on link "Grids" at bounding box center [250, 59] width 38 height 22
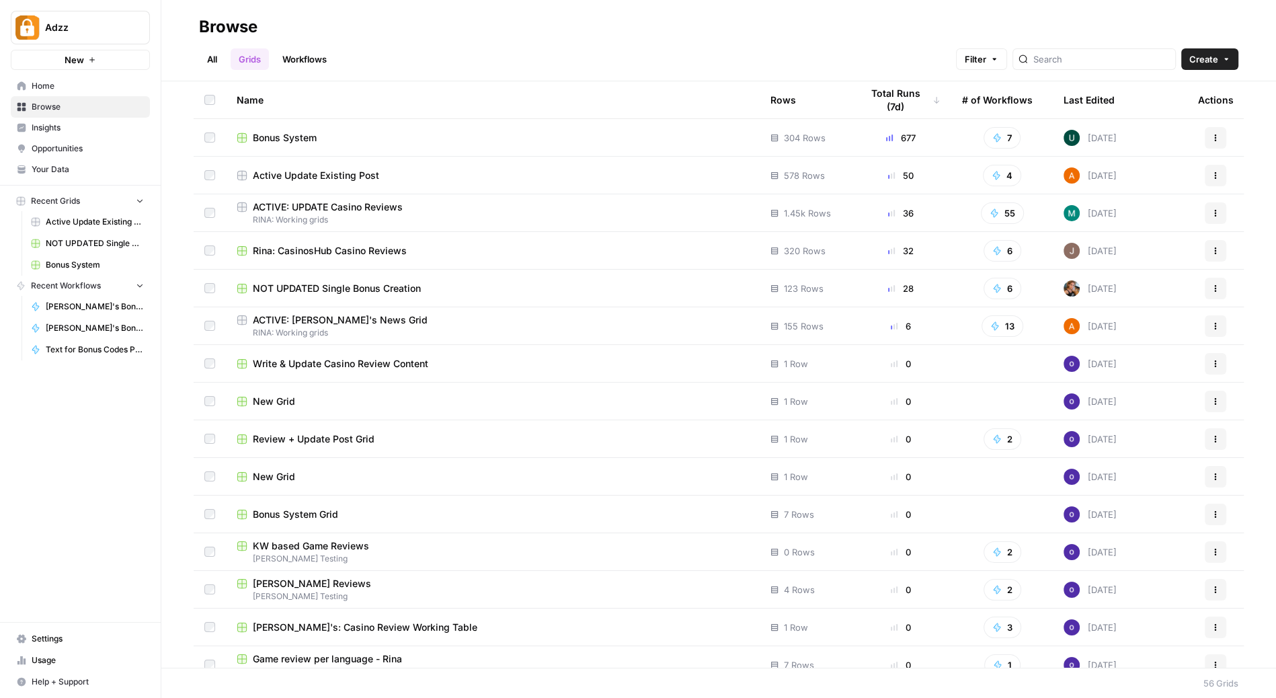
click at [319, 169] on span "Active Update Existing Post" at bounding box center [316, 175] width 126 height 13
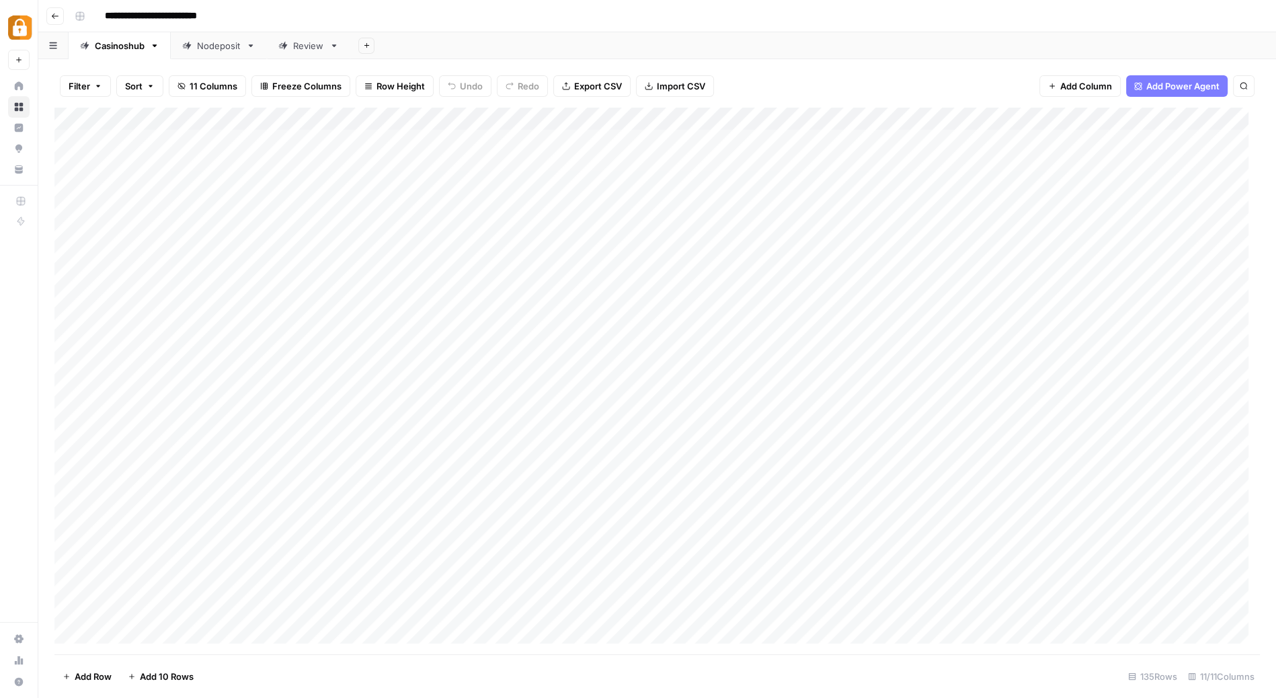
click at [224, 50] on div "Nodeposit" at bounding box center [219, 45] width 44 height 13
click at [1156, 120] on div "Add Column" at bounding box center [657, 245] width 1206 height 273
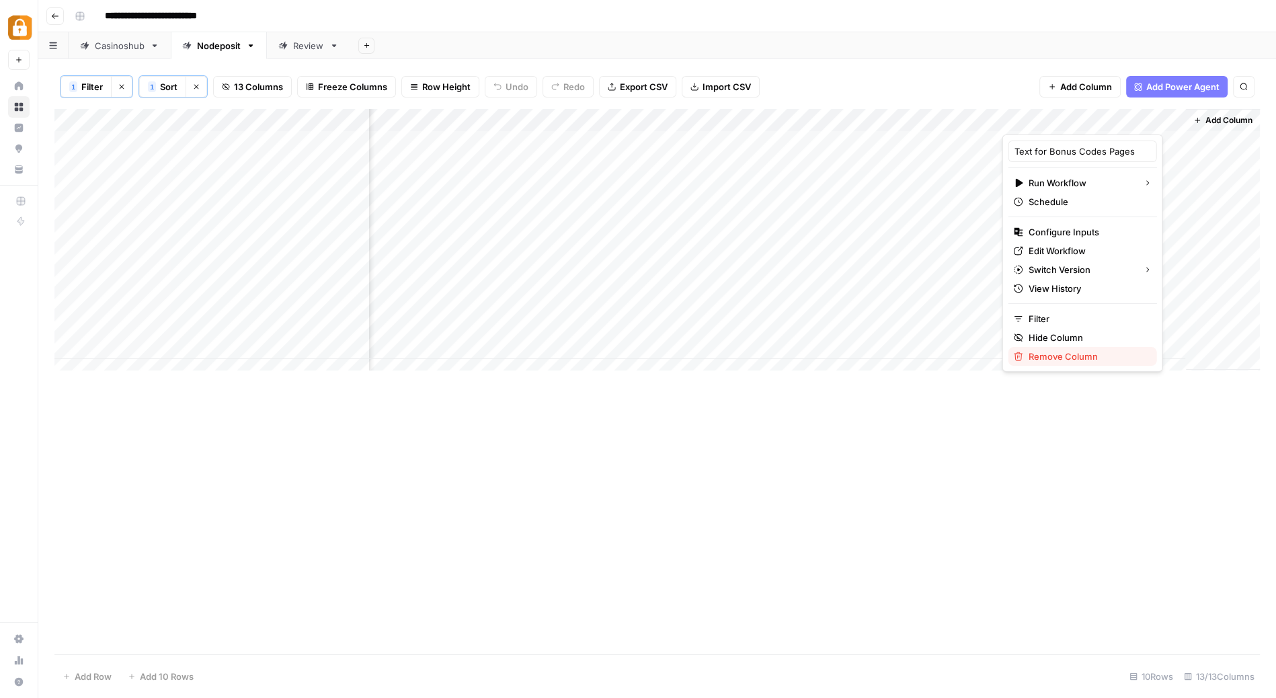
click at [1053, 354] on span "Remove Column" at bounding box center [1088, 356] width 118 height 13
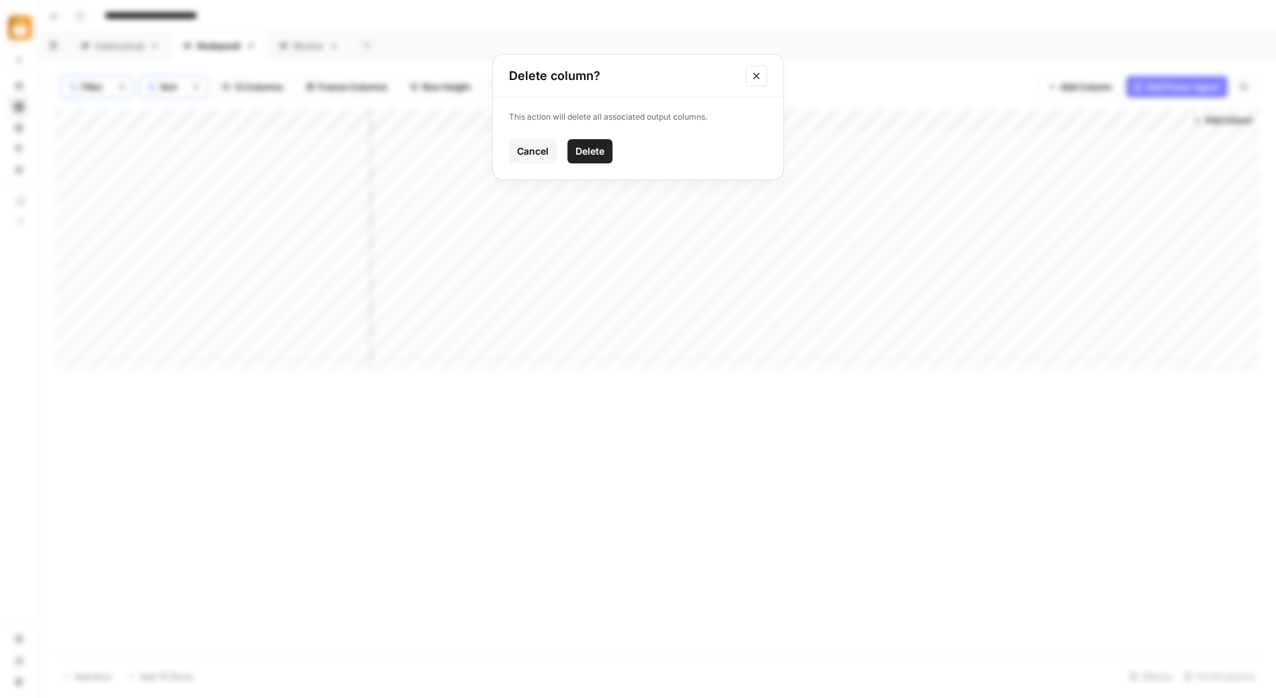
click at [590, 151] on span "Delete" at bounding box center [590, 151] width 29 height 13
click at [1242, 120] on span "Add Column" at bounding box center [1229, 120] width 47 height 12
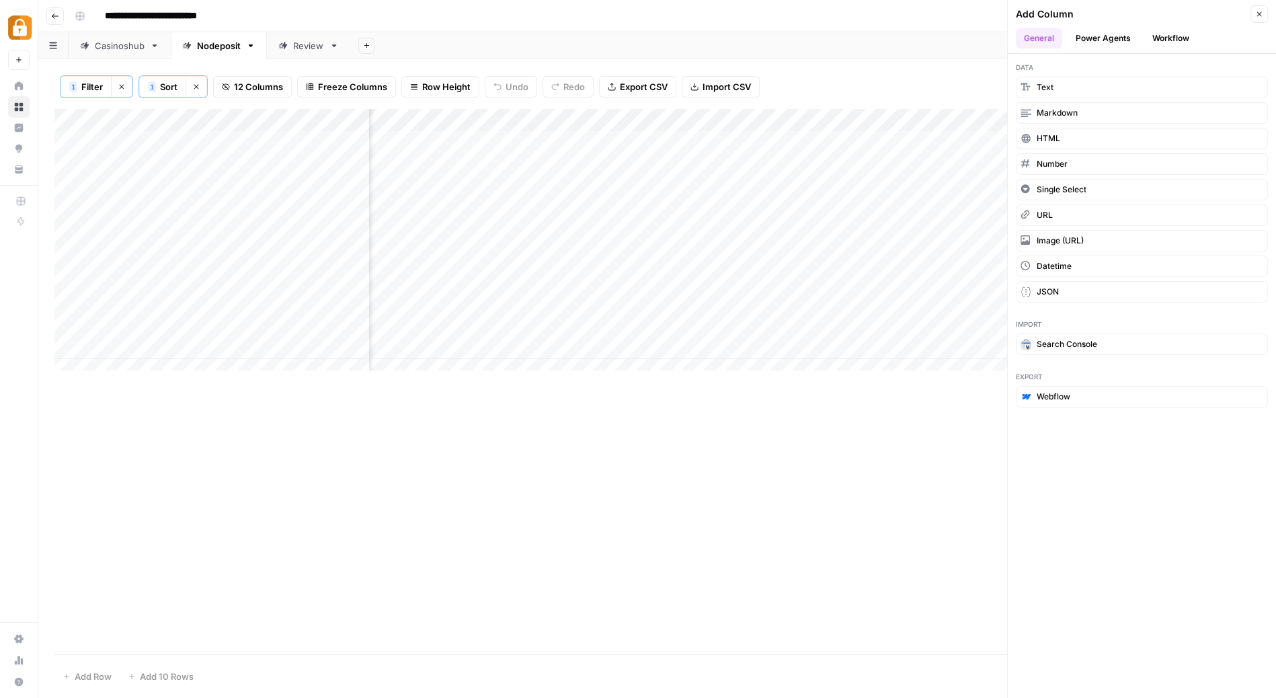
click at [1168, 34] on button "Workflow" at bounding box center [1171, 38] width 53 height 20
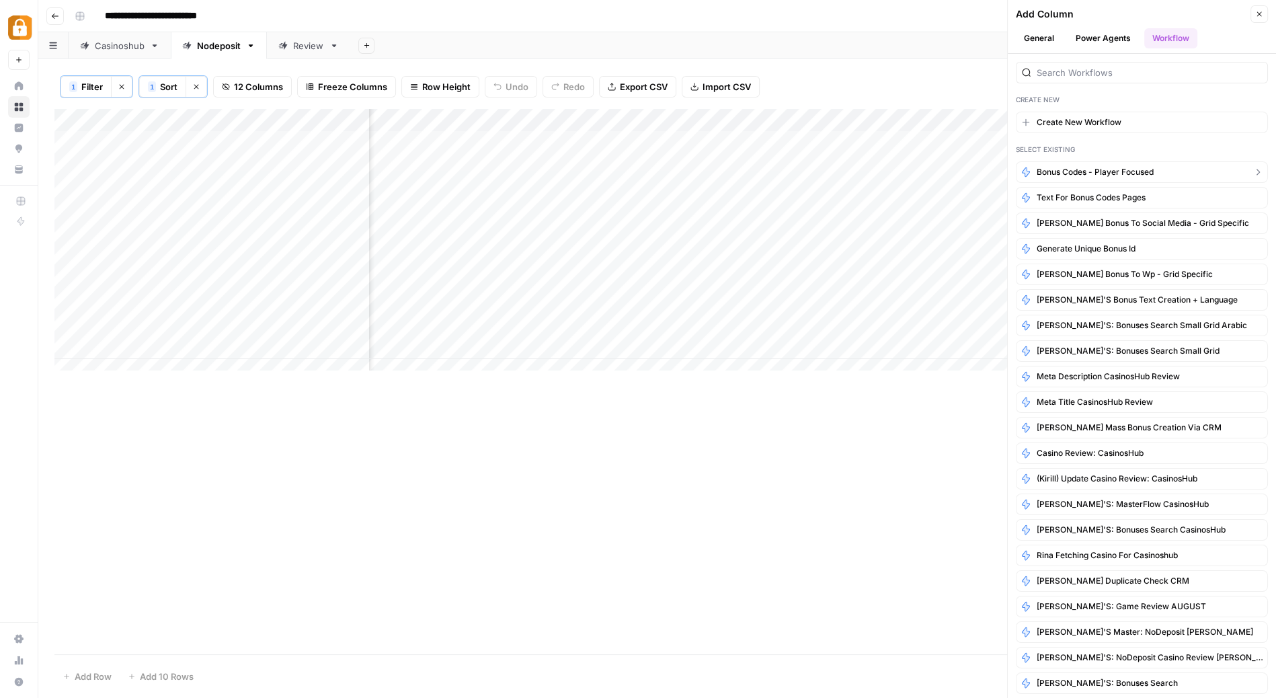
click at [1150, 166] on span "Bonus Codes - Player Focused" at bounding box center [1095, 172] width 117 height 12
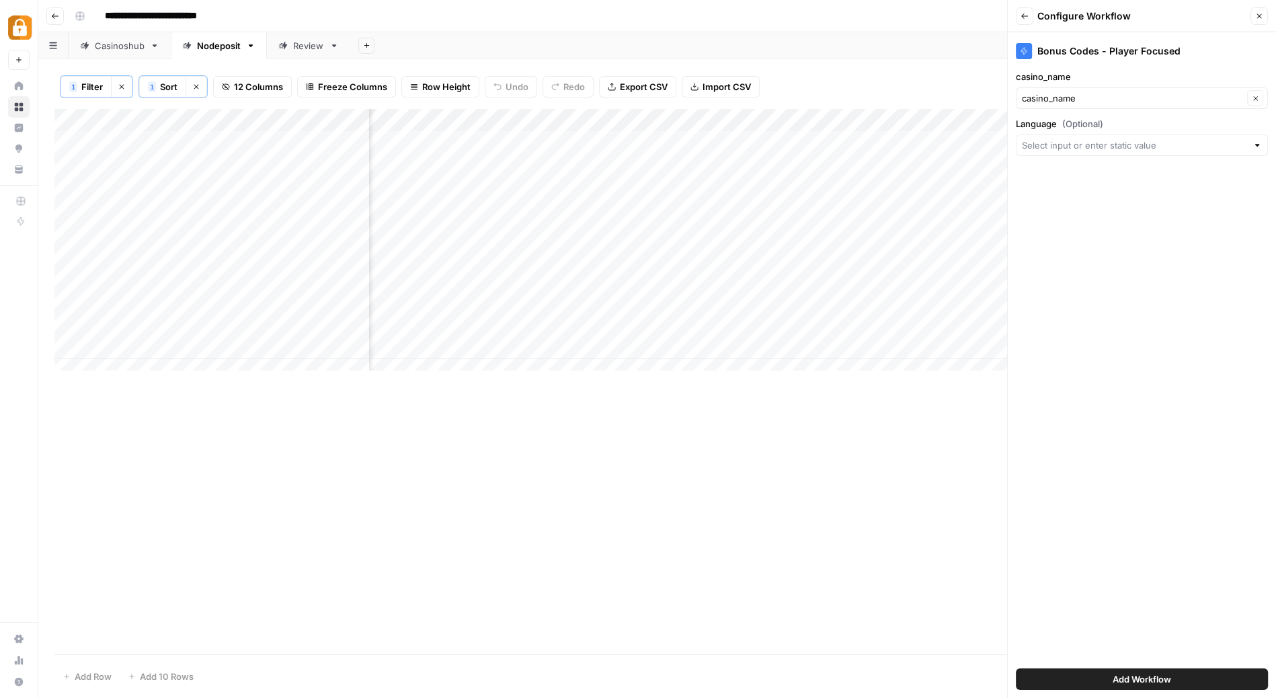
click at [1153, 672] on button "Add Workflow" at bounding box center [1142, 679] width 252 height 22
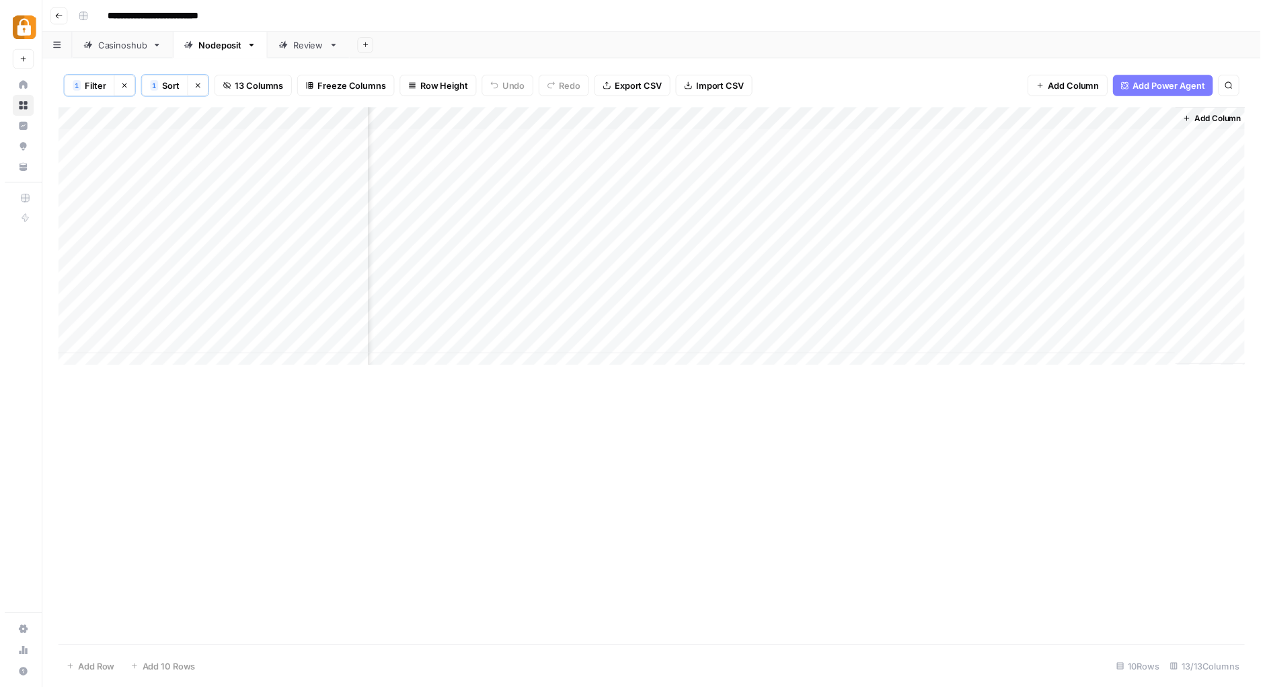
scroll to position [0, 658]
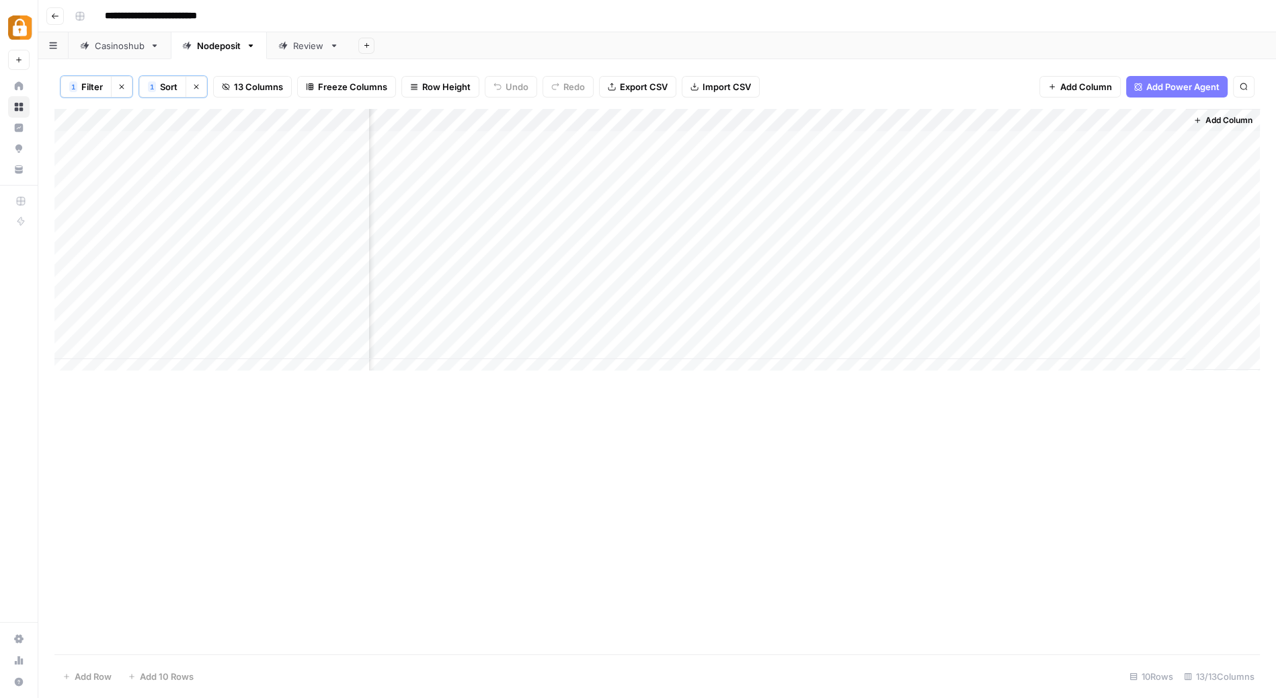
click at [1087, 186] on div "Add Column" at bounding box center [657, 245] width 1206 height 273
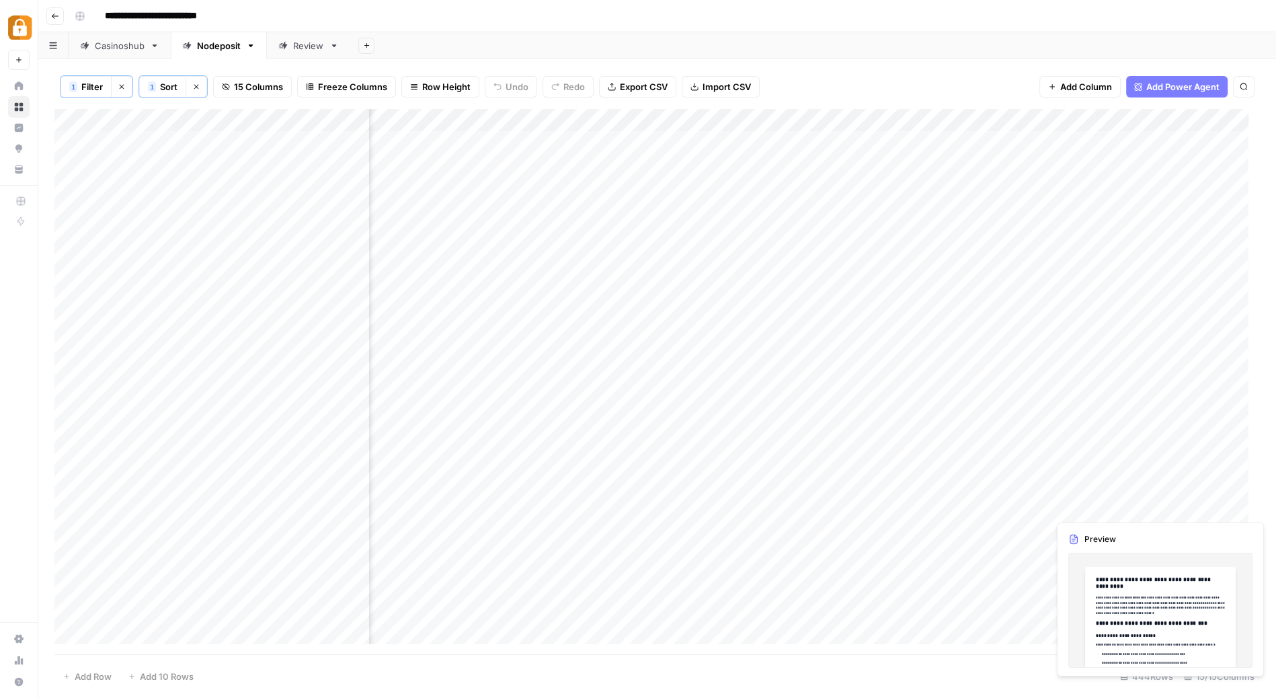
click at [1223, 502] on div "Add Column" at bounding box center [657, 382] width 1206 height 547
click at [1212, 506] on div "Add Column" at bounding box center [657, 382] width 1206 height 547
click at [1212, 506] on body "**********" at bounding box center [638, 349] width 1276 height 698
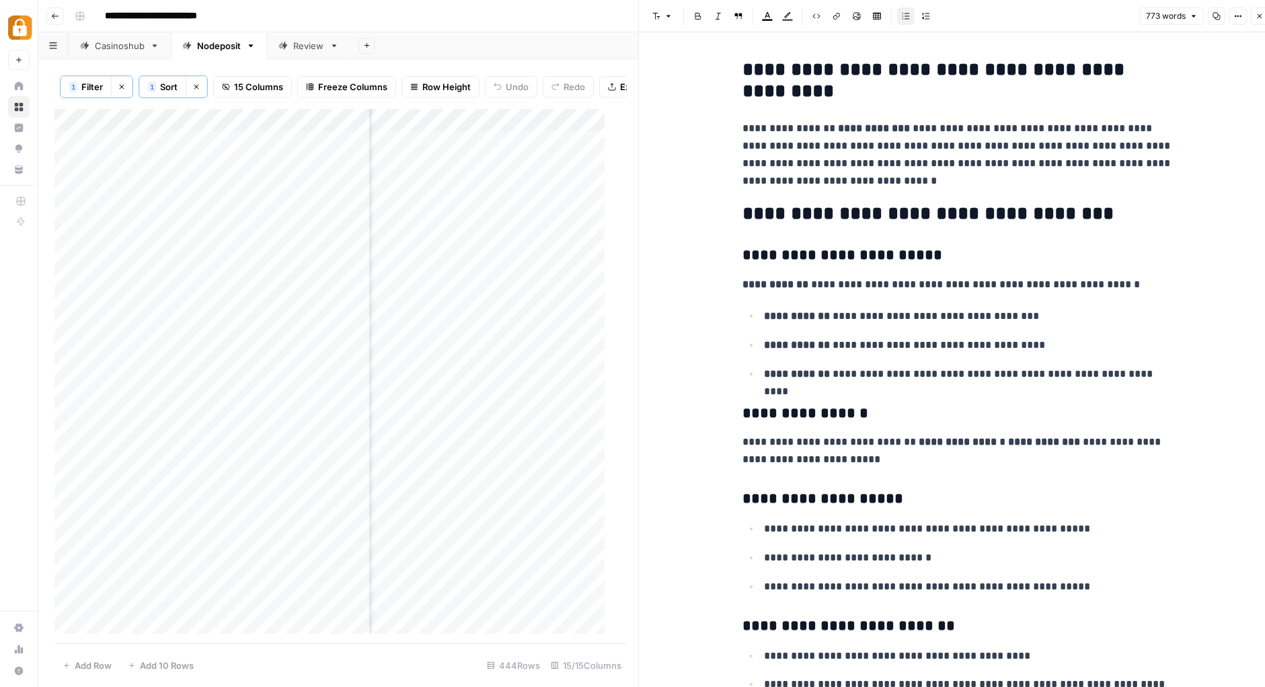
scroll to position [0, 1280]
click at [532, 130] on div "Add Column" at bounding box center [334, 376] width 561 height 535
click at [445, 253] on link "Edit Workflow" at bounding box center [450, 262] width 149 height 19
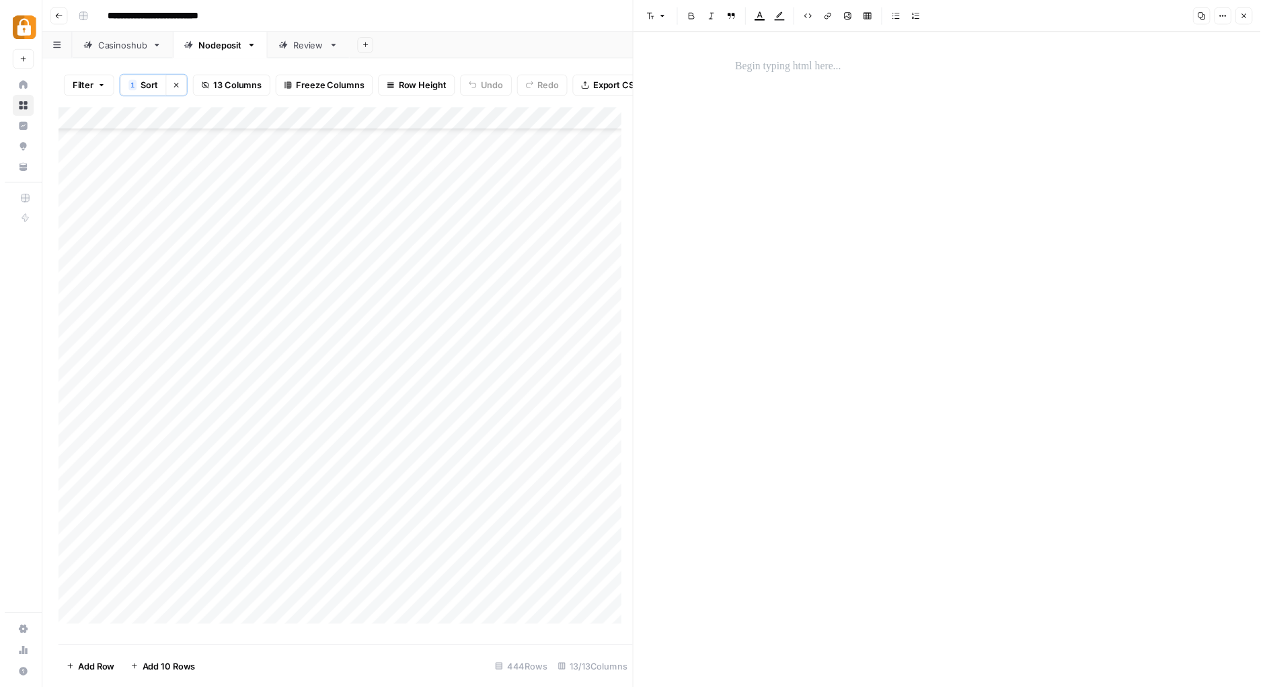
scroll to position [8410, 0]
drag, startPoint x: 635, startPoint y: 36, endPoint x: 819, endPoint y: 46, distance: 184.5
click at [151, 81] on span "Sort" at bounding box center [146, 86] width 17 height 13
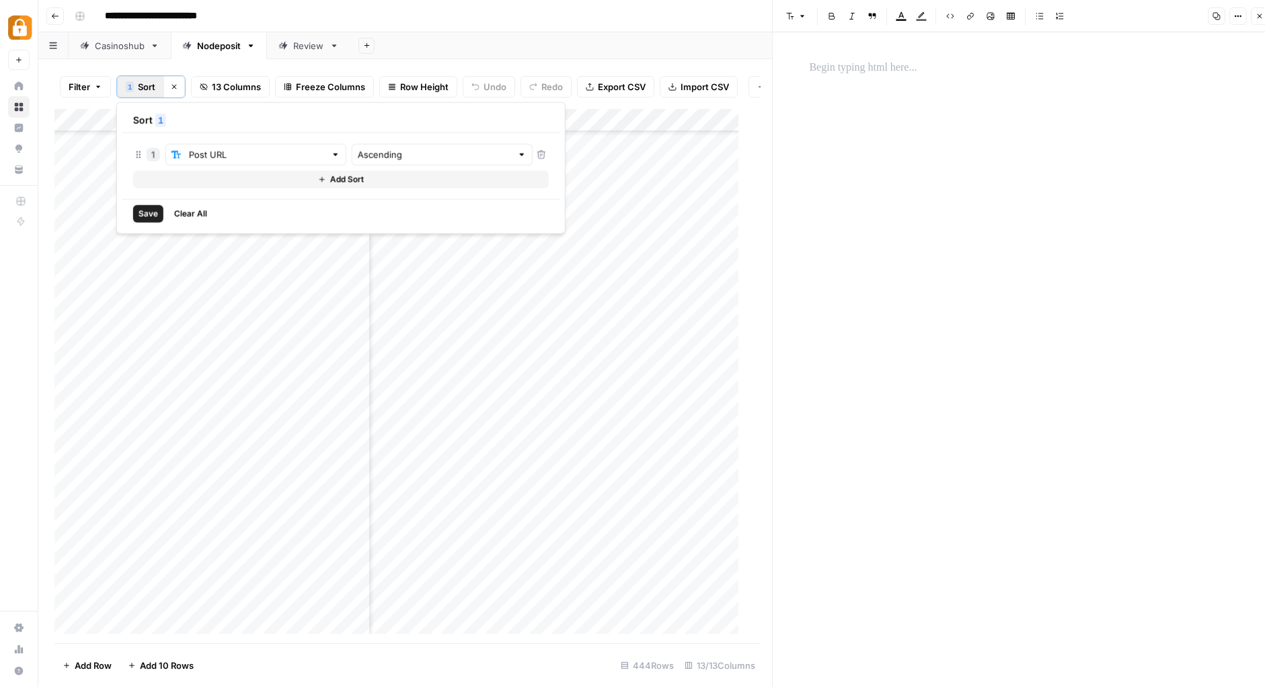
click at [79, 82] on span "Filter" at bounding box center [80, 86] width 22 height 13
click at [143, 157] on button "Add Filter" at bounding box center [327, 152] width 501 height 17
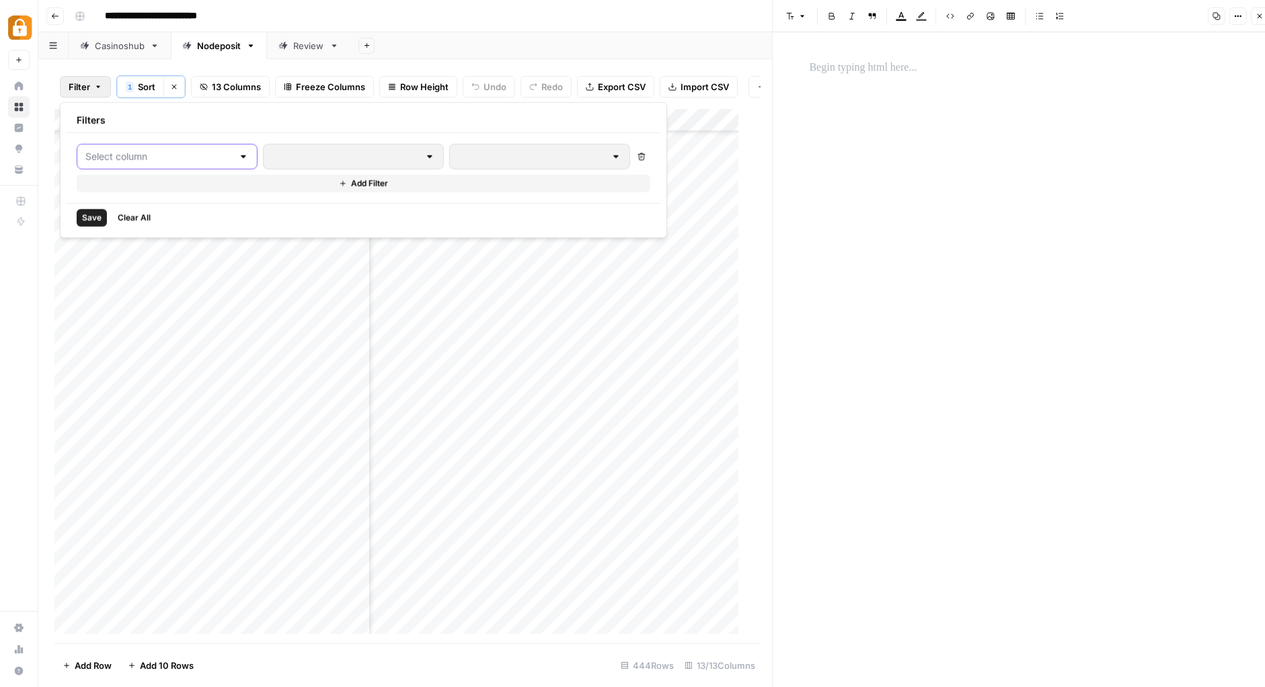
click at [204, 155] on input "text" at bounding box center [158, 156] width 147 height 13
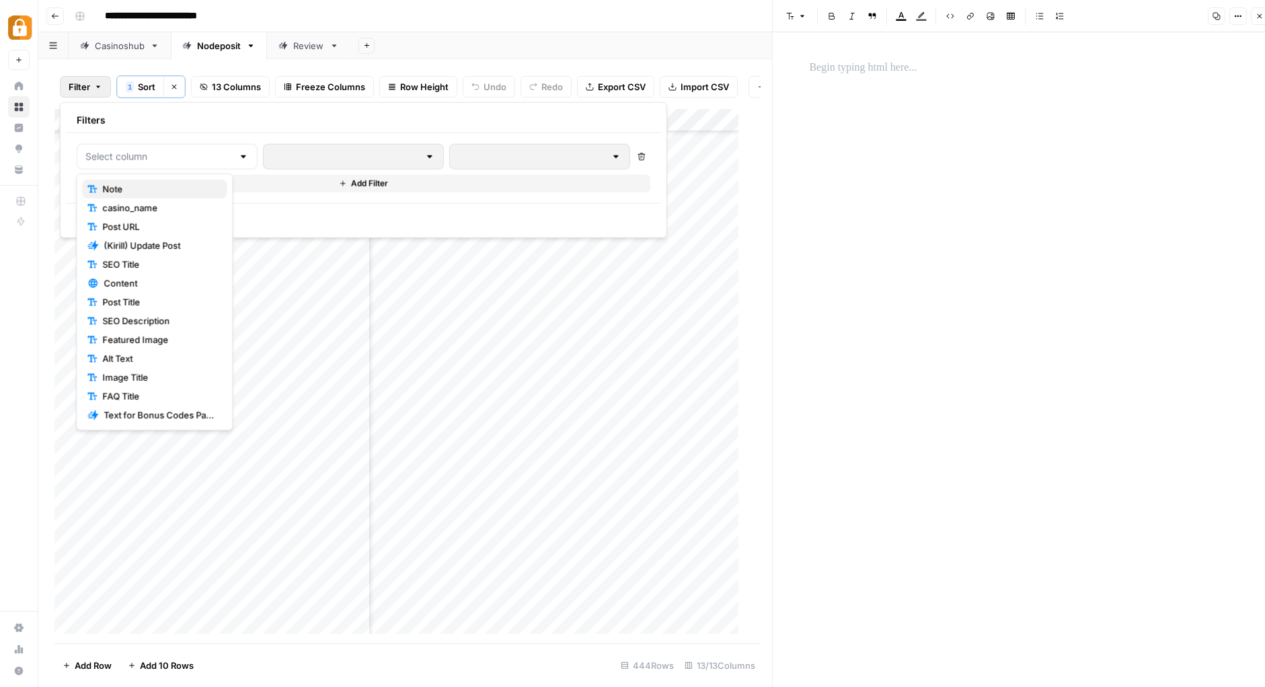
click at [156, 181] on button "Note" at bounding box center [154, 189] width 145 height 19
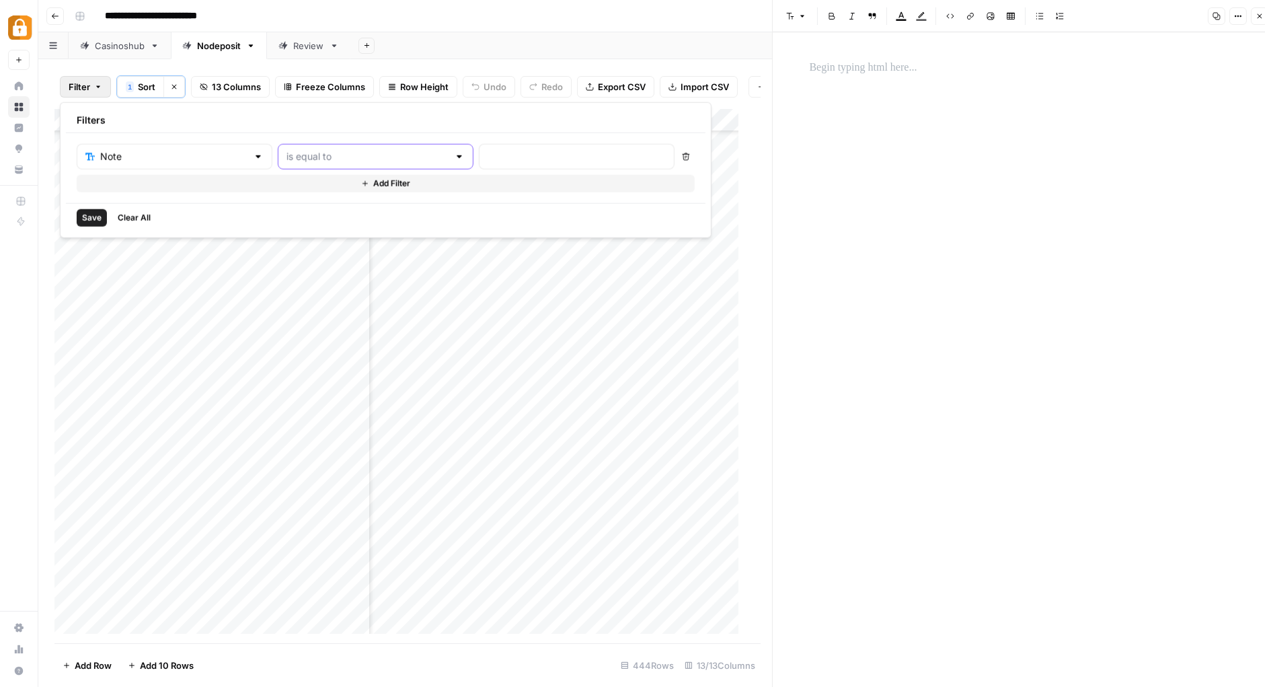
click at [332, 154] on input "text" at bounding box center [367, 156] width 162 height 13
click at [299, 220] on span "contains" at bounding box center [314, 226] width 128 height 13
type input "contains"
click at [445, 142] on div "Note contains Delete Add Filter" at bounding box center [386, 168] width 640 height 70
click at [488, 155] on input "text" at bounding box center [577, 156] width 178 height 13
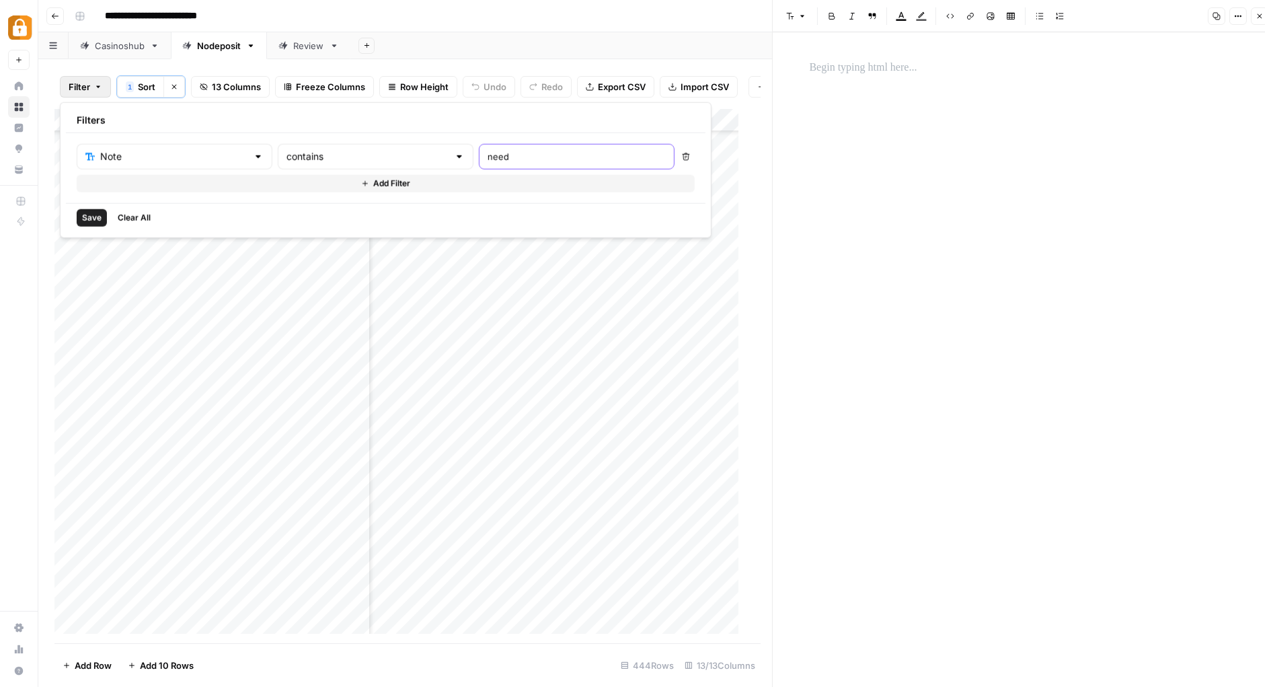
type input "need"
click at [83, 221] on span "Save" at bounding box center [92, 218] width 20 height 12
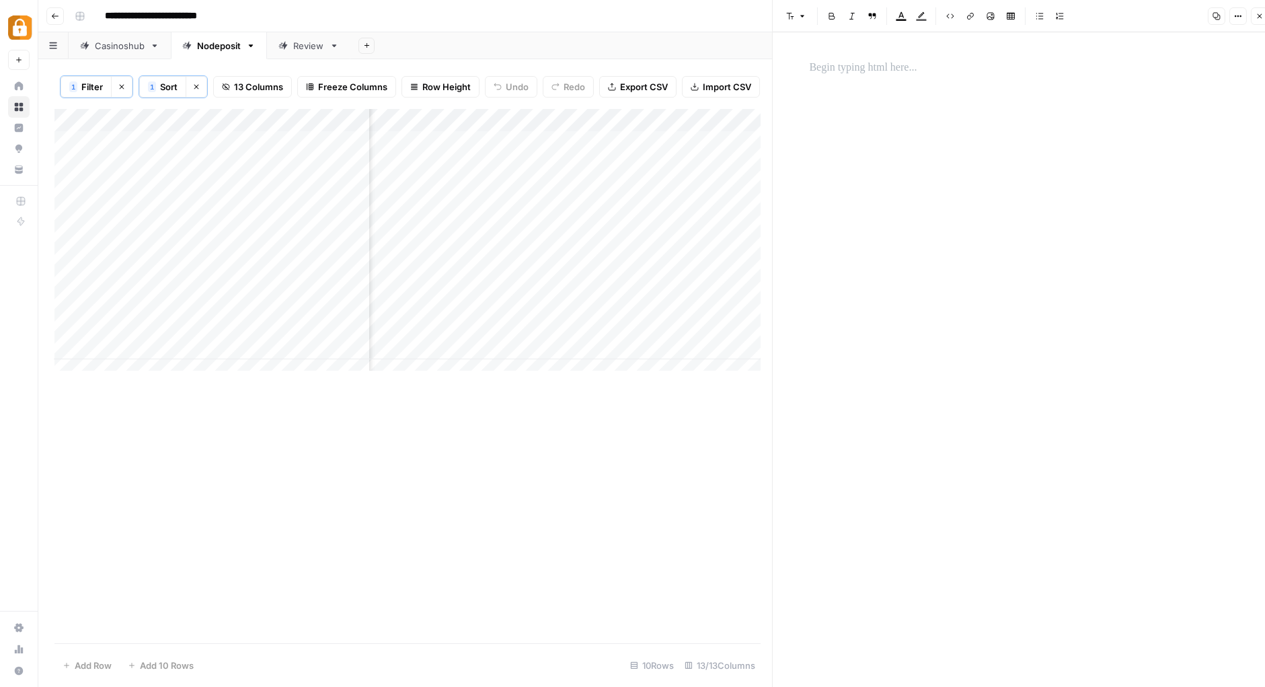
scroll to position [0, 0]
click at [269, 199] on div "Add Column" at bounding box center [407, 245] width 706 height 273
type textarea "*"
type textarea "*******"
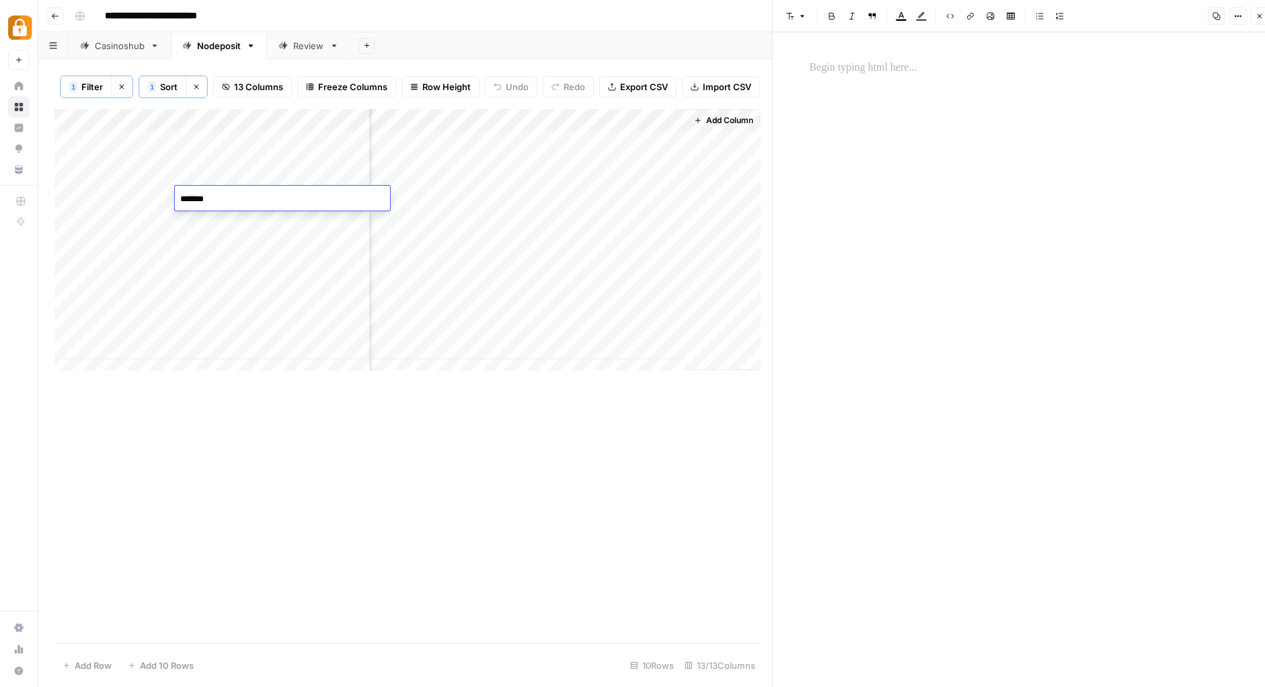
click at [594, 200] on div "Add Column" at bounding box center [407, 245] width 706 height 273
click at [359, 125] on div "Add Column" at bounding box center [407, 245] width 706 height 273
click at [358, 122] on div at bounding box center [273, 132] width 194 height 27
click at [351, 124] on div at bounding box center [273, 132] width 194 height 27
click at [307, 123] on div at bounding box center [273, 132] width 194 height 27
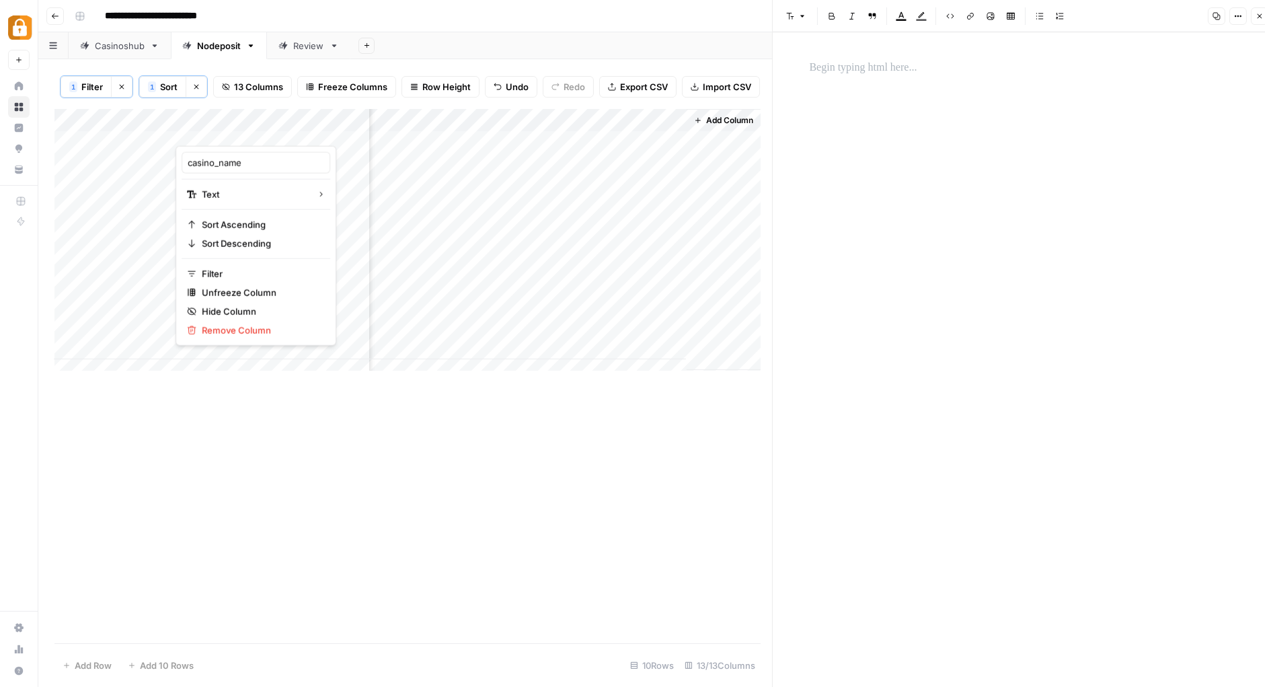
click at [135, 151] on div "Add Column" at bounding box center [407, 245] width 706 height 273
click at [240, 135] on div "Add Column" at bounding box center [407, 245] width 706 height 273
click at [328, 194] on span "Text" at bounding box center [346, 196] width 52 height 13
click at [360, 126] on div "Add Column" at bounding box center [407, 245] width 706 height 273
click at [1263, 15] on icon "button" at bounding box center [1260, 16] width 8 height 8
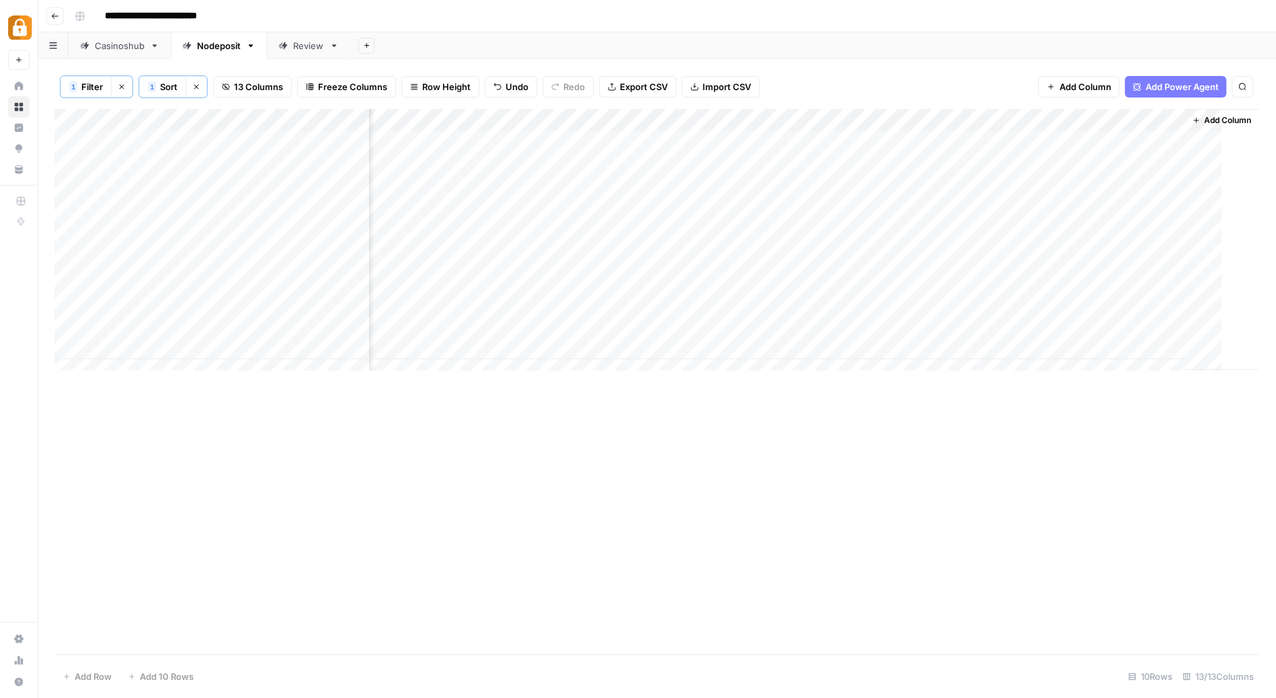
scroll to position [0, 632]
click at [356, 118] on div "Add Column" at bounding box center [657, 245] width 1206 height 273
click at [275, 145] on input "casino_name" at bounding box center [256, 151] width 137 height 13
click at [358, 120] on div "Add Column" at bounding box center [657, 245] width 1206 height 273
click at [358, 120] on div at bounding box center [273, 121] width 194 height 27
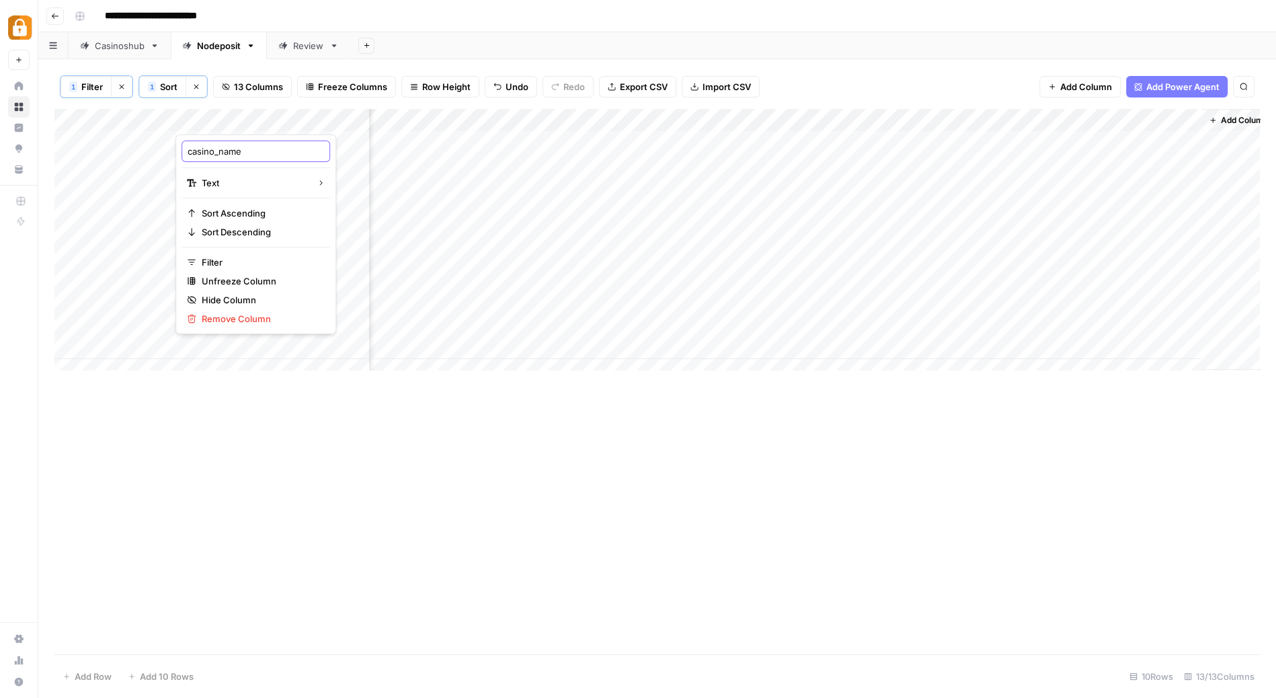
click at [260, 149] on input "casino_name" at bounding box center [256, 151] width 137 height 13
click at [561, 15] on div "**********" at bounding box center [666, 16] width 1194 height 22
click at [262, 180] on div "Add Column" at bounding box center [657, 245] width 1206 height 273
click at [1108, 183] on div "Add Column" at bounding box center [657, 245] width 1206 height 273
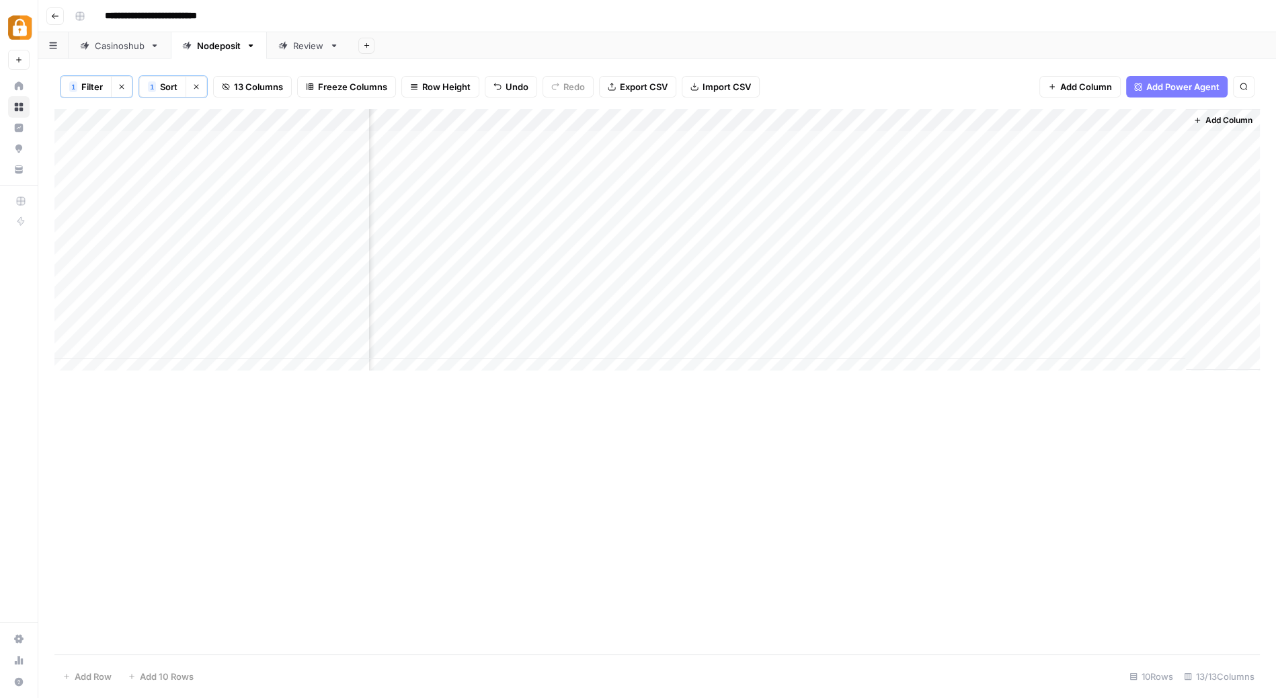
click at [1227, 120] on span "Add Column" at bounding box center [1229, 120] width 47 height 12
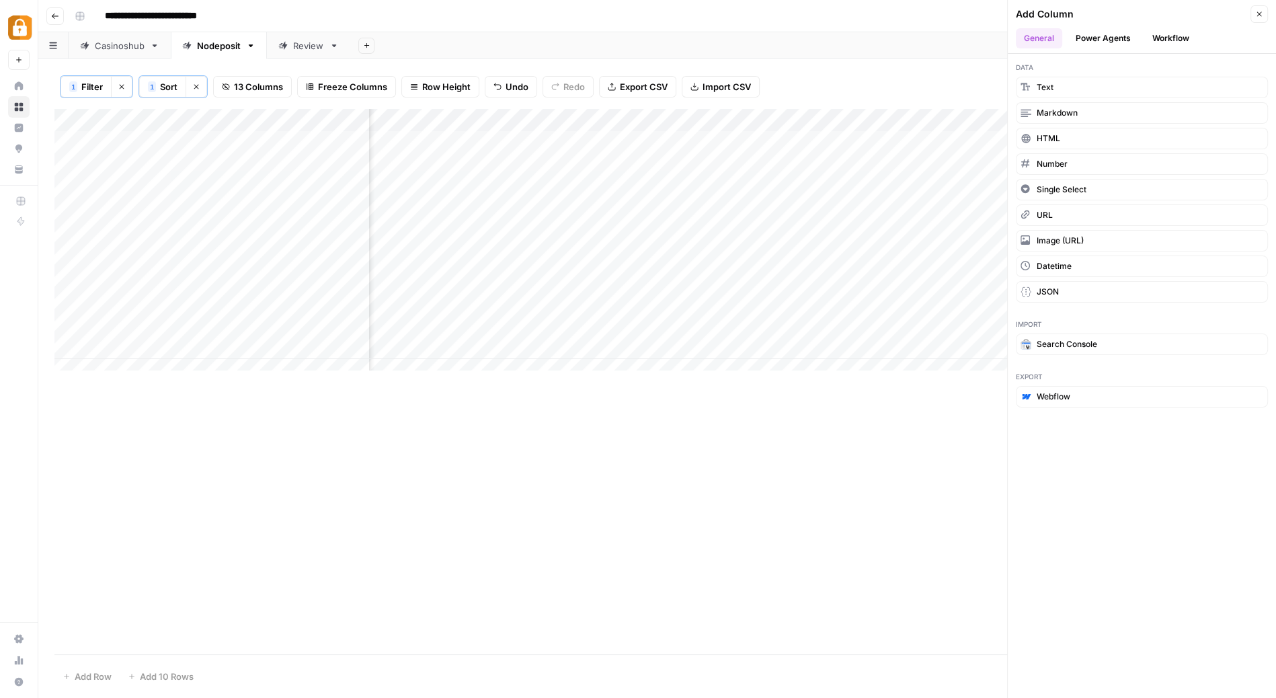
click at [1170, 37] on button "Workflow" at bounding box center [1171, 38] width 53 height 20
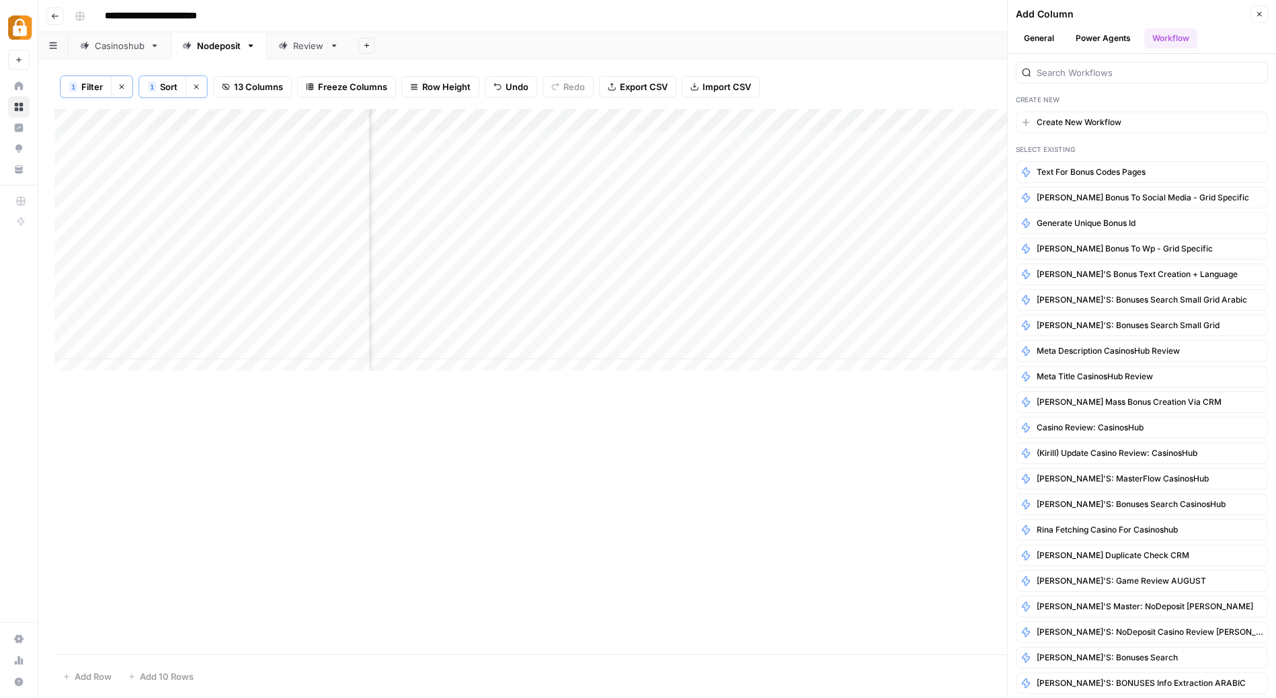
click at [1135, 79] on div at bounding box center [1142, 73] width 252 height 22
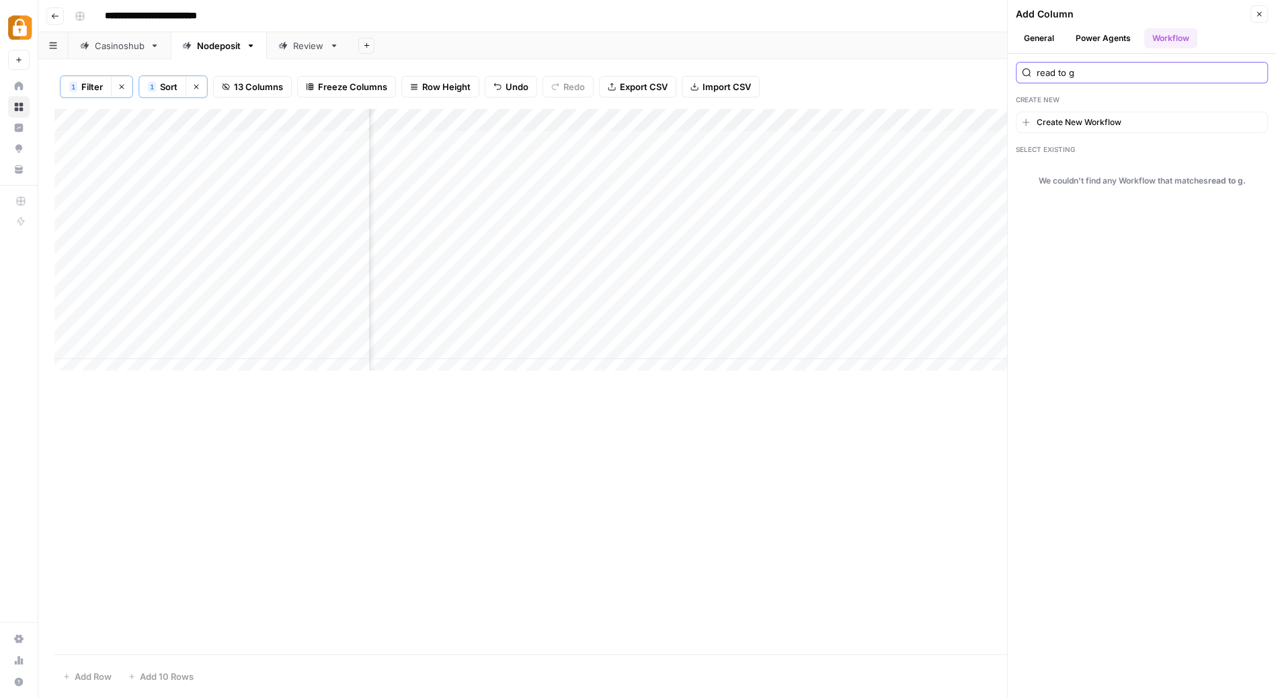
type input "read to"
click at [1099, 118] on span "Create New Workflow" at bounding box center [1079, 122] width 85 height 12
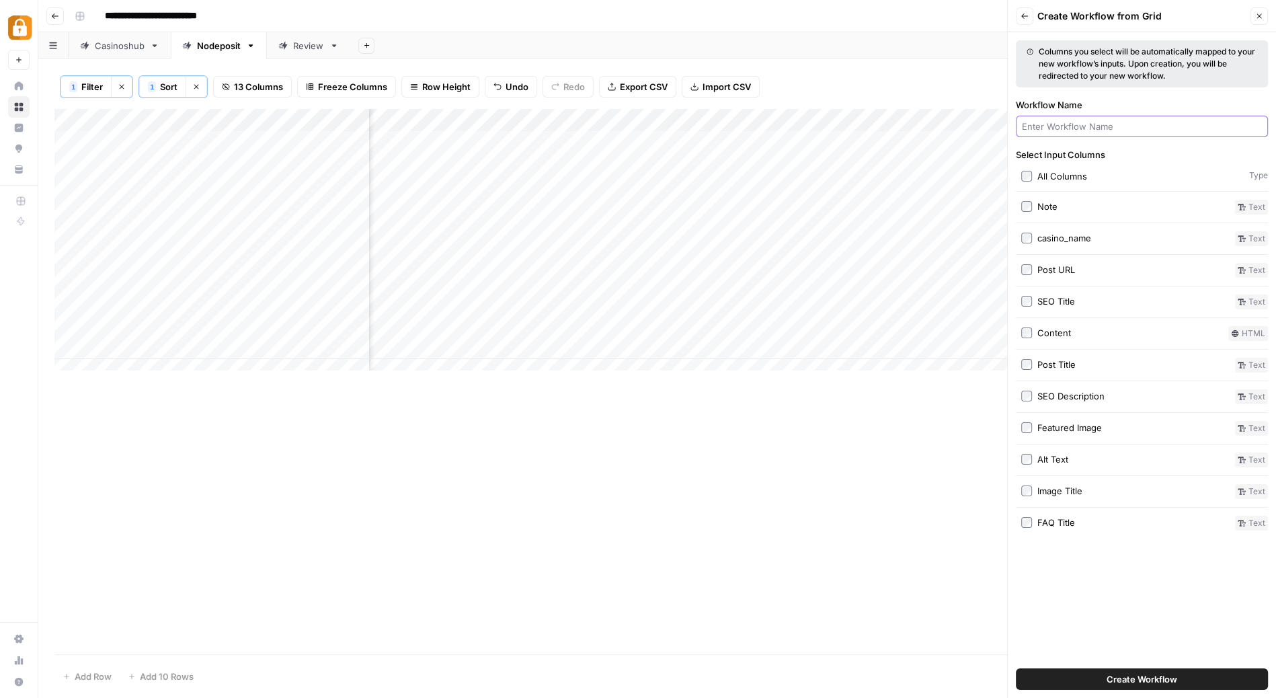
click at [1148, 120] on input "Workflow Name" at bounding box center [1142, 126] width 240 height 13
type input "C"
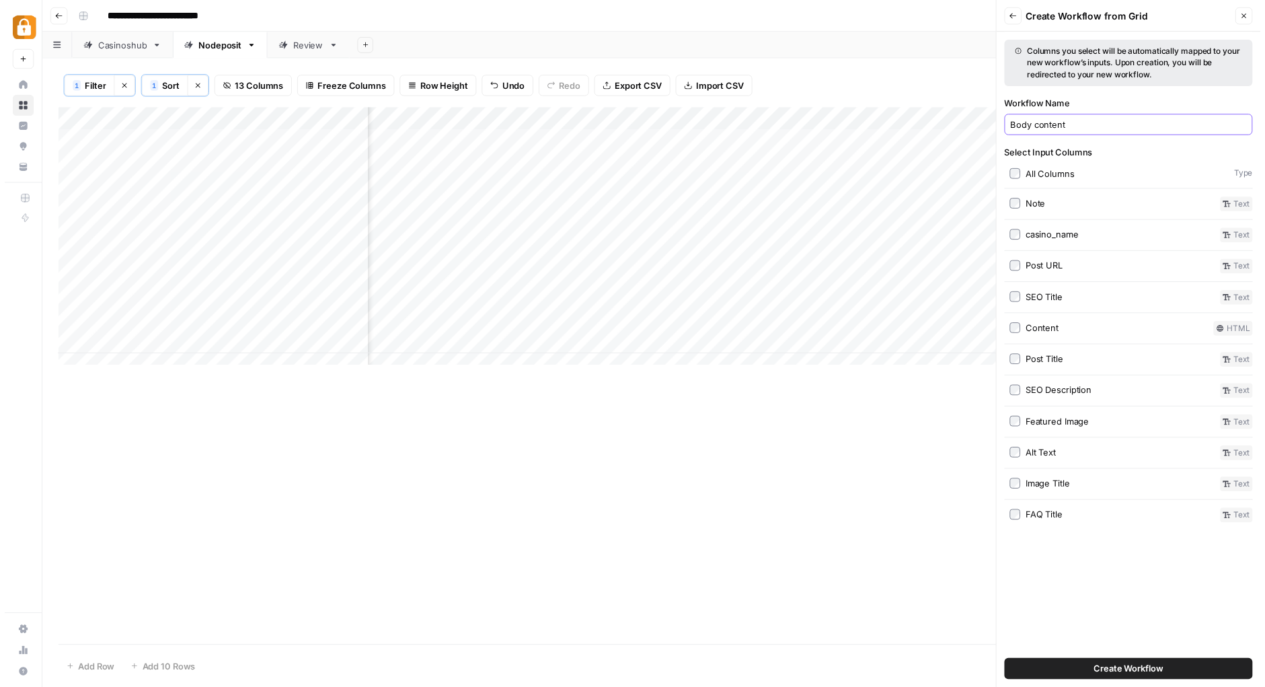
scroll to position [0, 842]
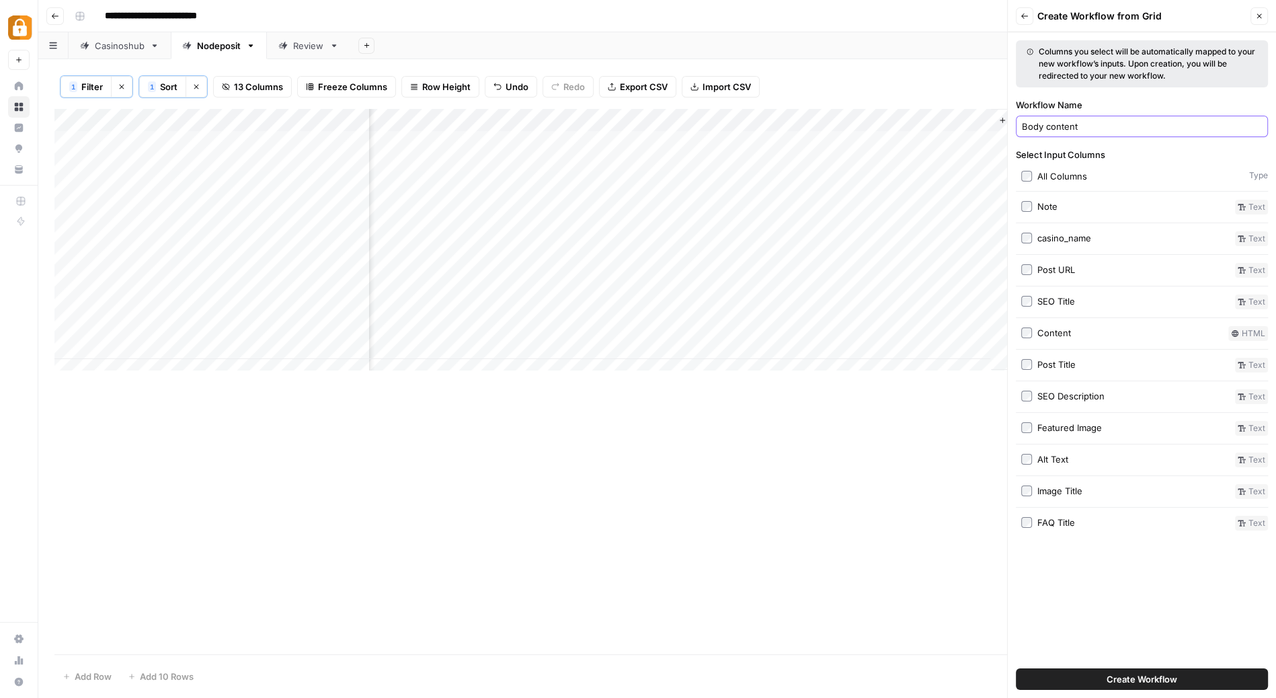
click at [1119, 122] on input "Body content" at bounding box center [1142, 126] width 240 height 13
click at [859, 184] on div "Add Column" at bounding box center [657, 245] width 1206 height 273
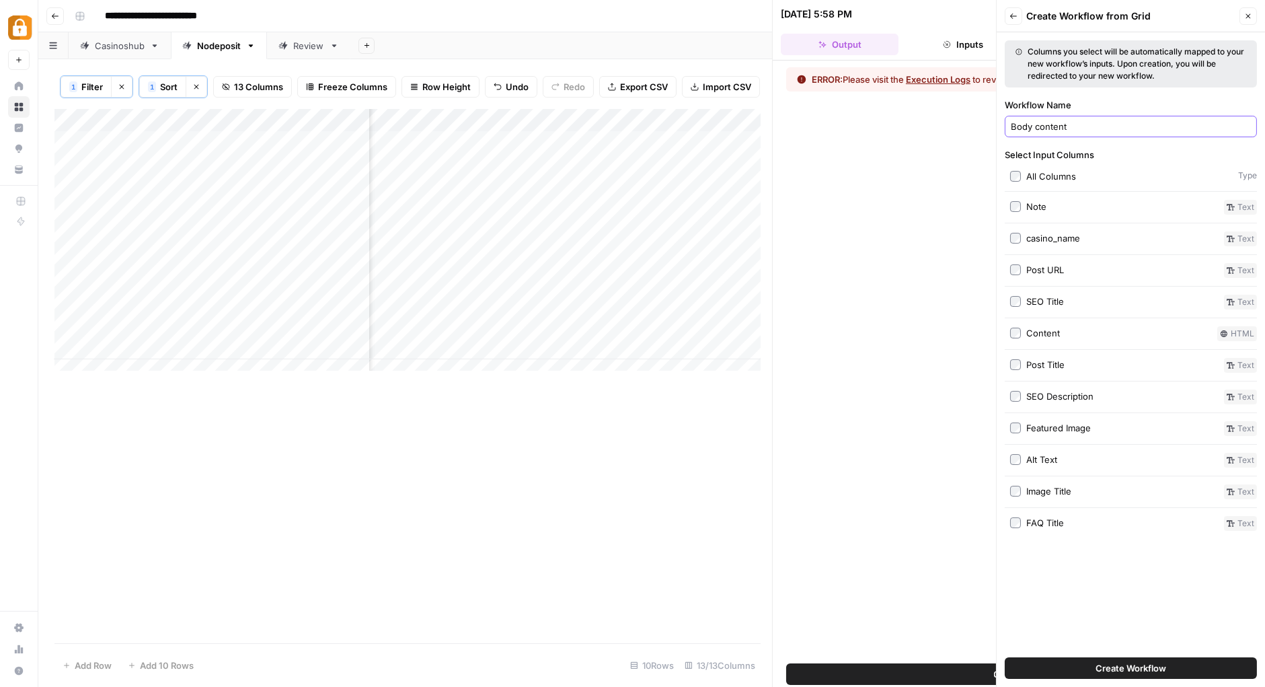
type input "Body content"
click at [1247, 13] on icon "button" at bounding box center [1248, 16] width 8 height 8
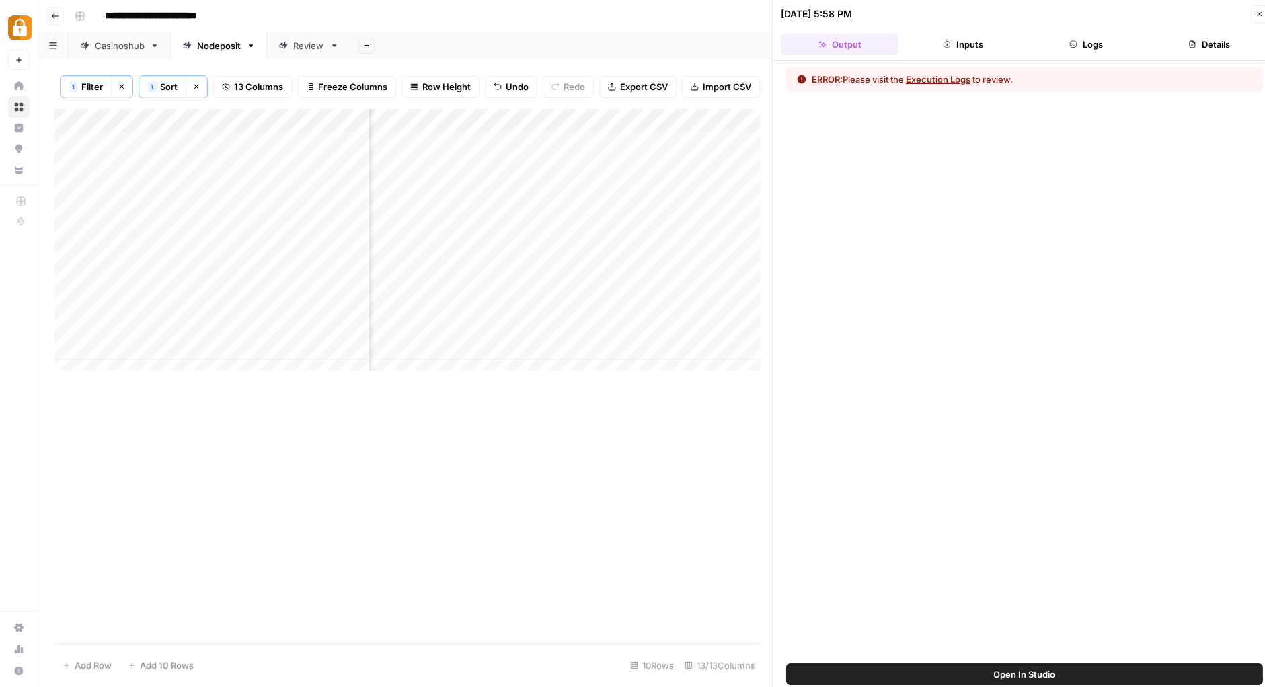
click at [1083, 48] on button "Logs" at bounding box center [1087, 45] width 118 height 22
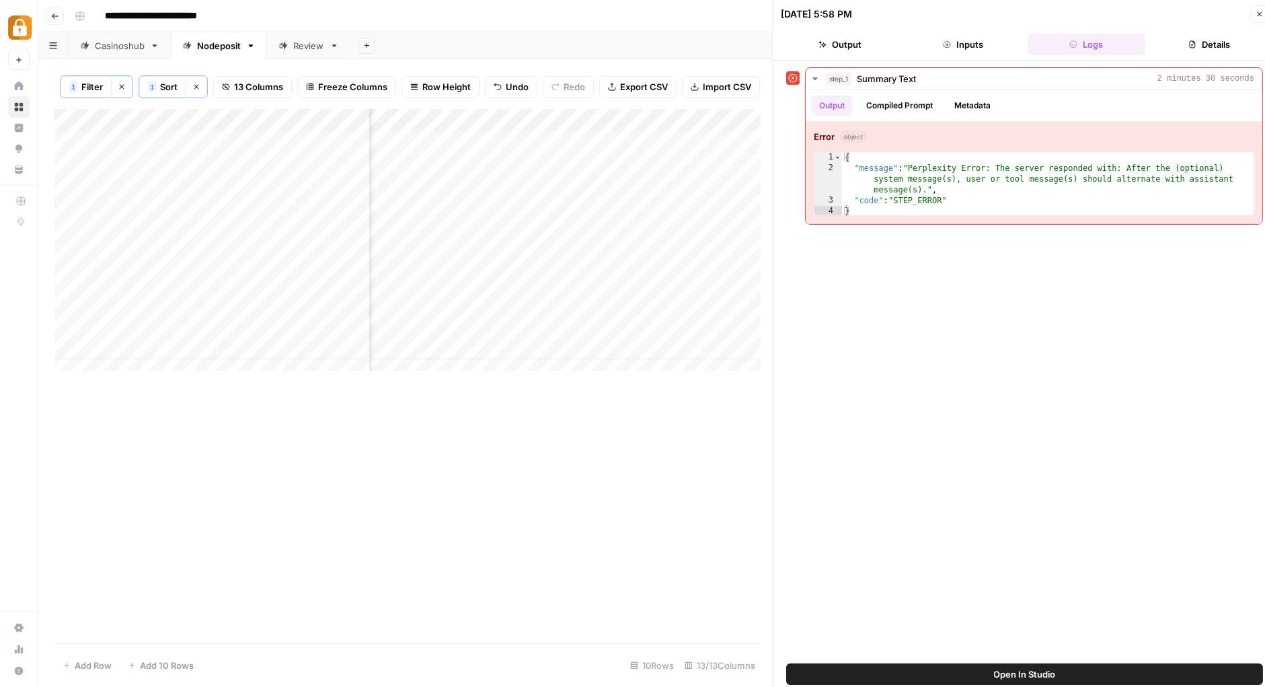
click at [1261, 15] on icon "button" at bounding box center [1260, 14] width 5 height 5
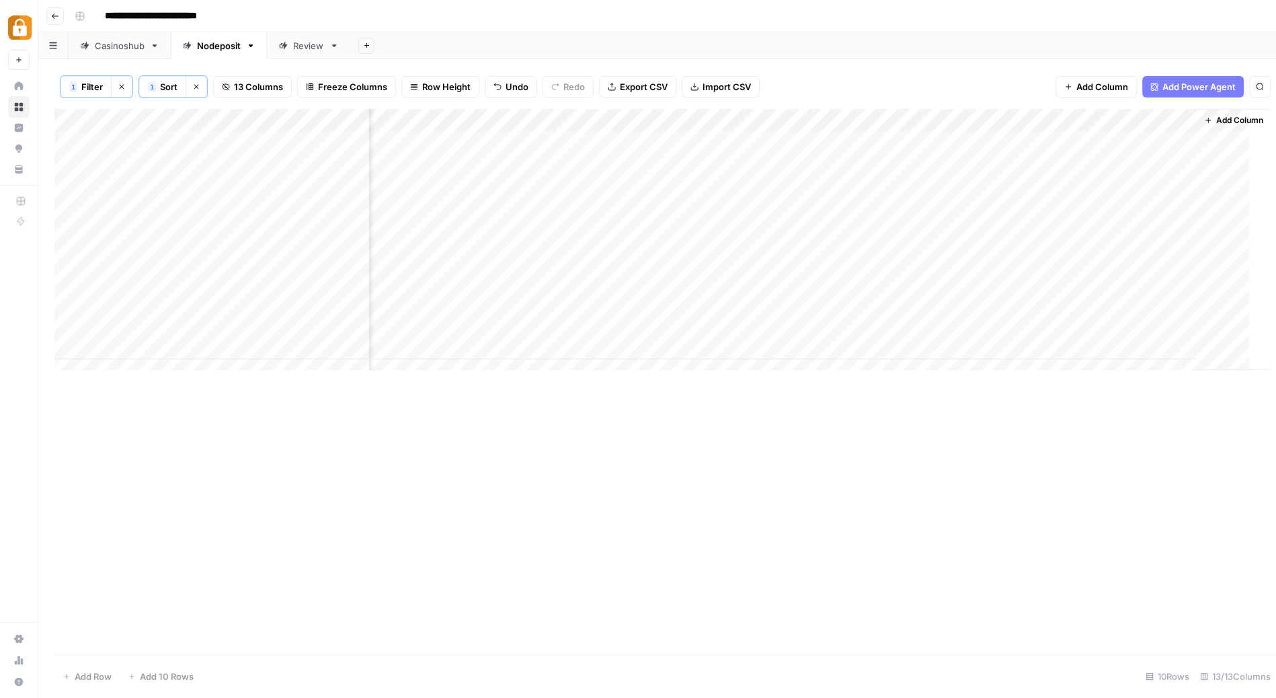
scroll to position [0, 632]
click at [1172, 119] on div "Add Column" at bounding box center [657, 245] width 1206 height 273
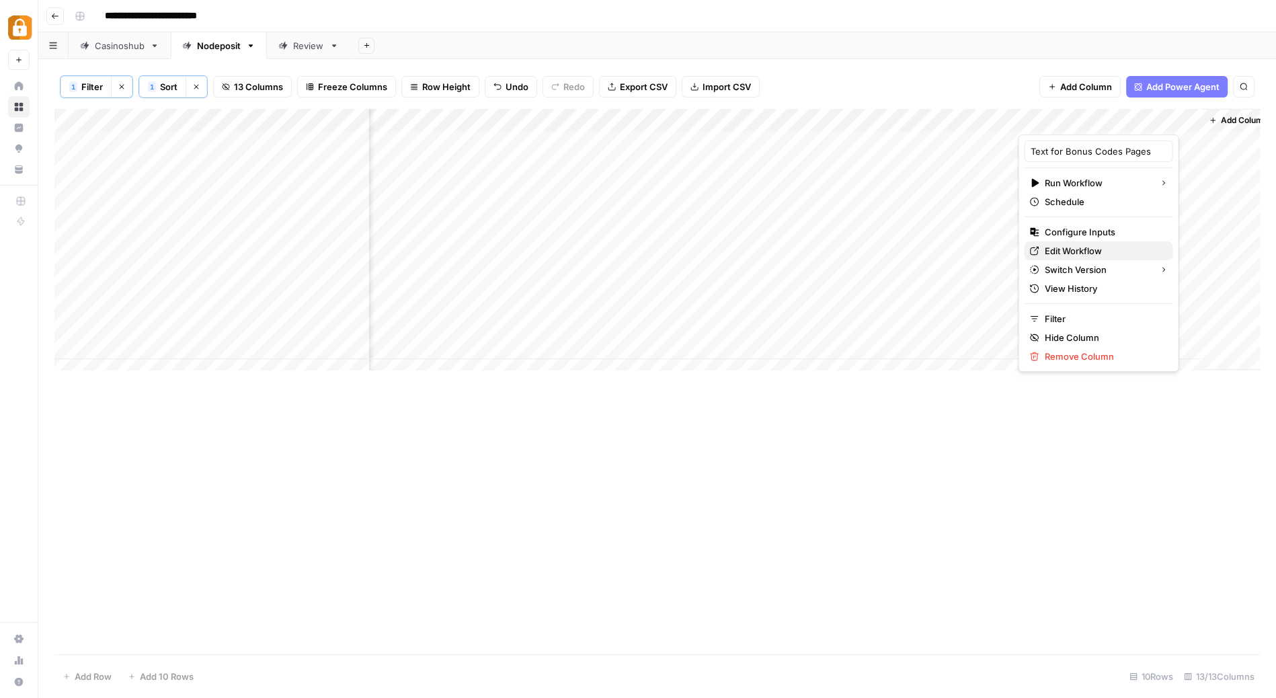
click at [1106, 246] on span "Edit Workflow" at bounding box center [1103, 250] width 118 height 13
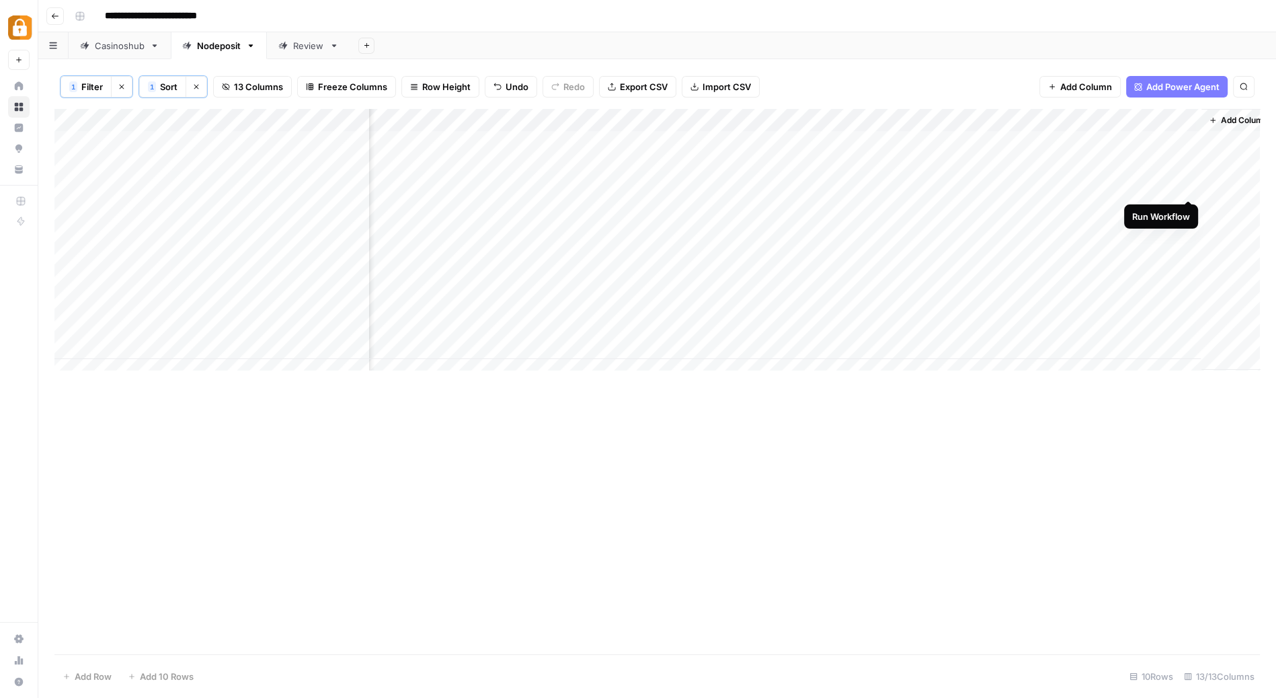
click at [1189, 182] on div "Add Column" at bounding box center [657, 245] width 1206 height 273
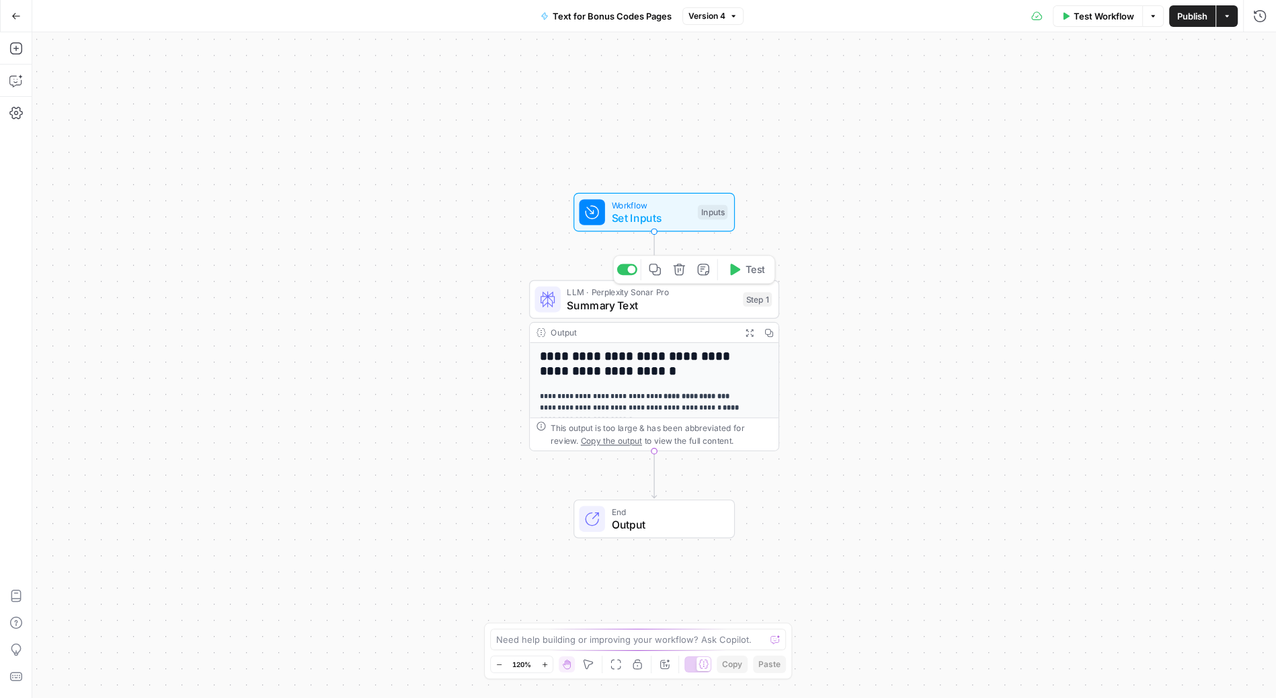
click at [644, 300] on span "Summary Text" at bounding box center [651, 305] width 169 height 16
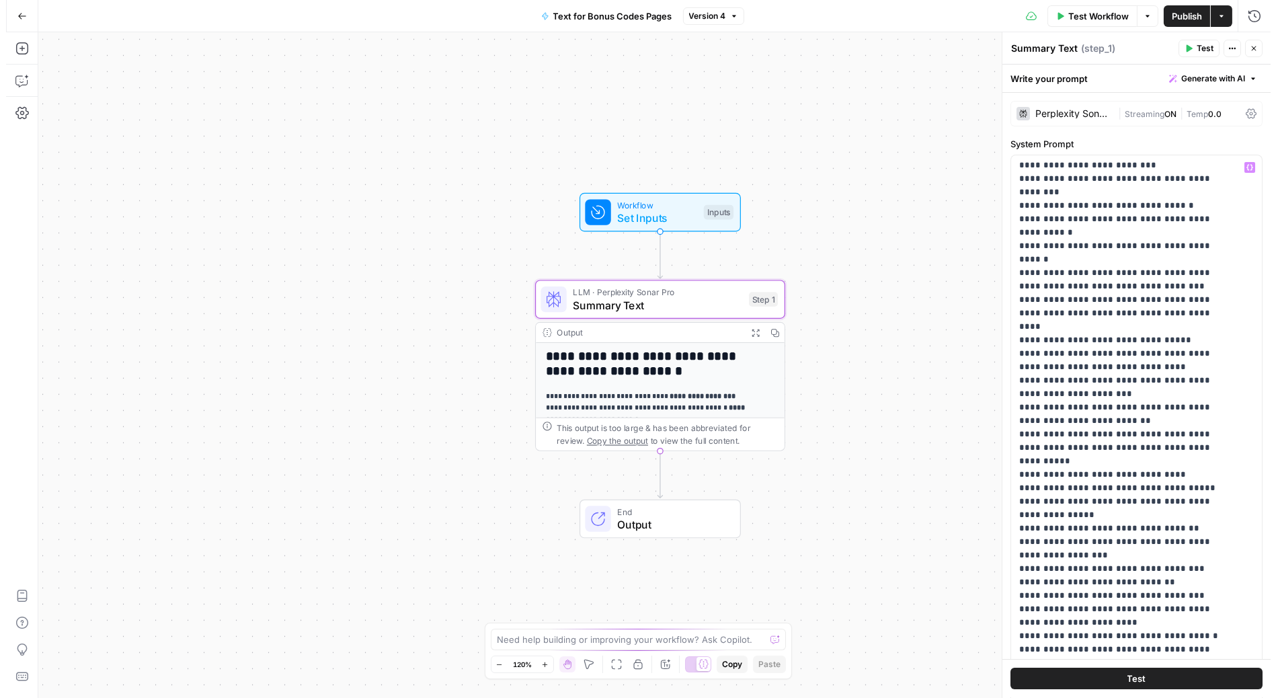
scroll to position [1063, 0]
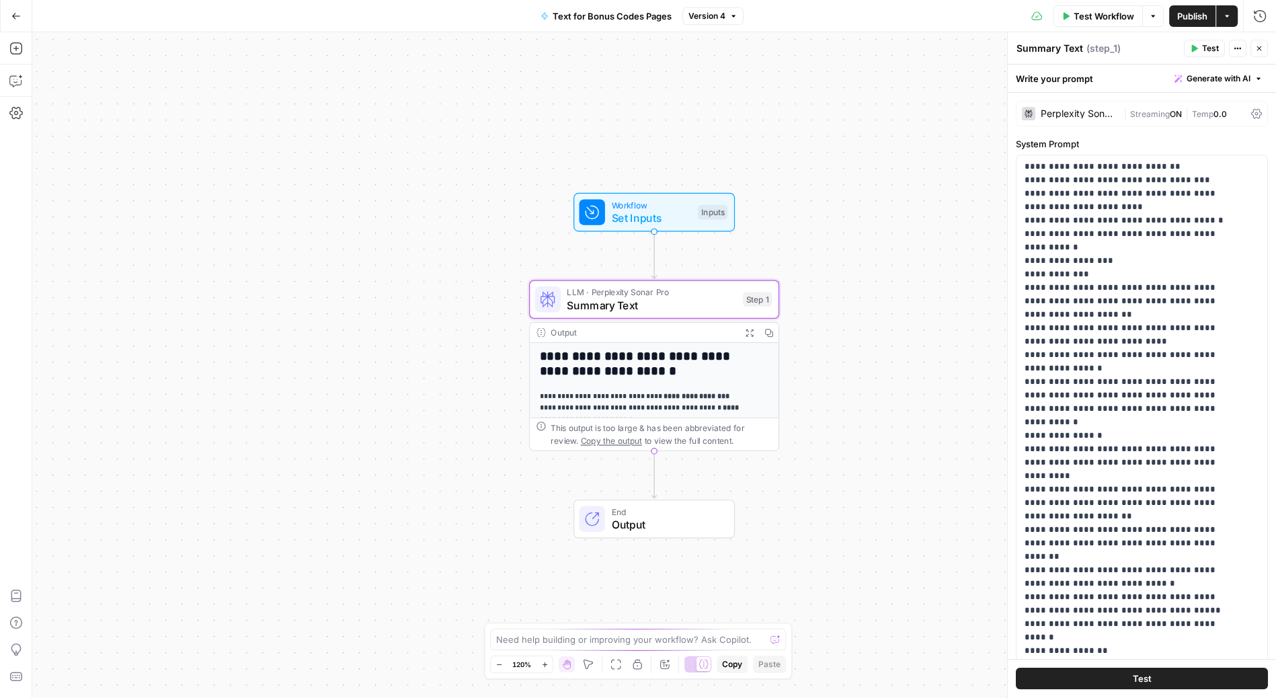
click at [649, 508] on span "End" at bounding box center [666, 511] width 110 height 13
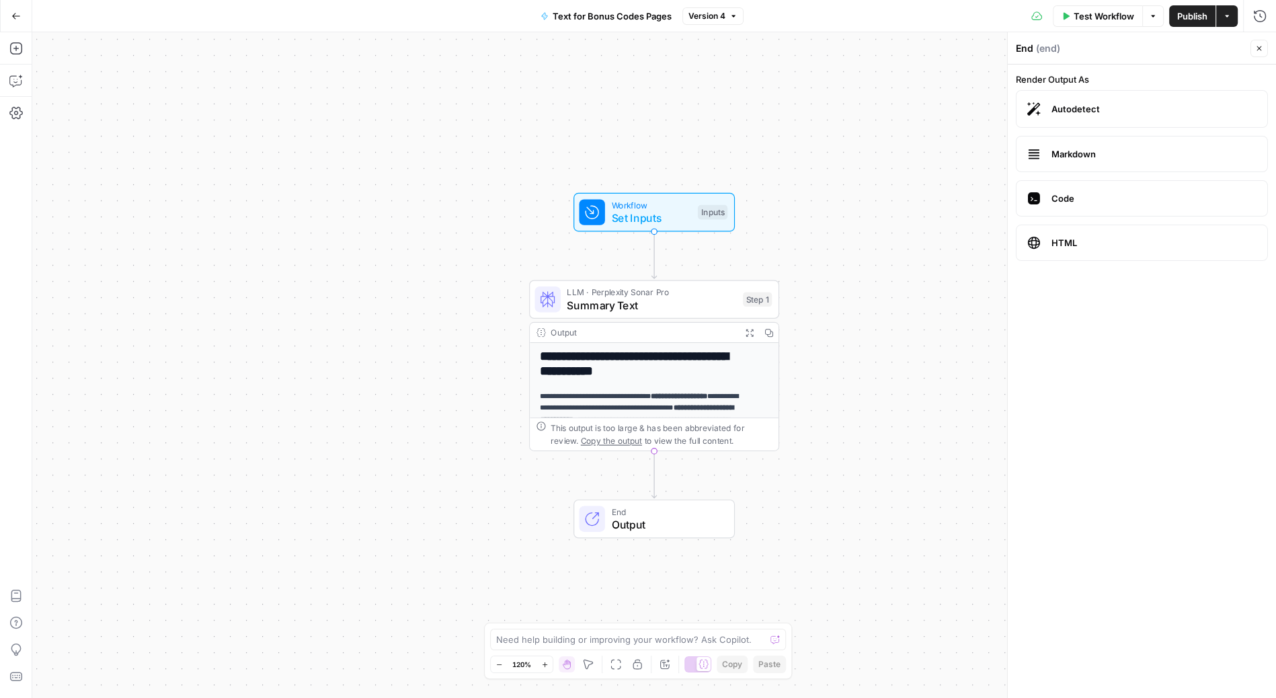
click at [11, 163] on div "Add Steps Copilot Settings AirOps Academy Help Give Feedback Shortcuts" at bounding box center [16, 365] width 32 height 666
click at [1257, 45] on icon "button" at bounding box center [1260, 48] width 8 height 8
click at [16, 191] on div "Add Steps Copilot Settings AirOps Academy Help Give Feedback Shortcuts" at bounding box center [16, 365] width 32 height 666
click at [661, 509] on span "End" at bounding box center [666, 511] width 110 height 13
click at [314, 346] on div "**********" at bounding box center [654, 365] width 1244 height 666
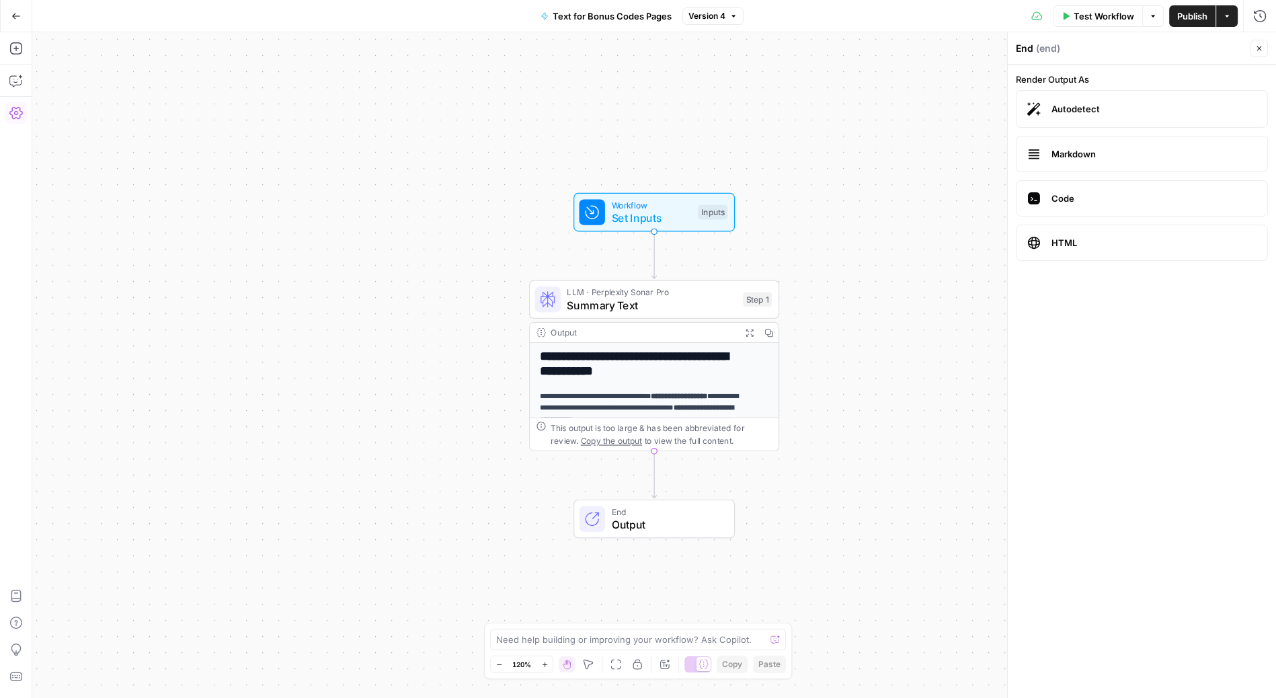
click at [20, 112] on icon "button" at bounding box center [15, 112] width 13 height 13
click at [15, 45] on icon "button" at bounding box center [15, 48] width 13 height 13
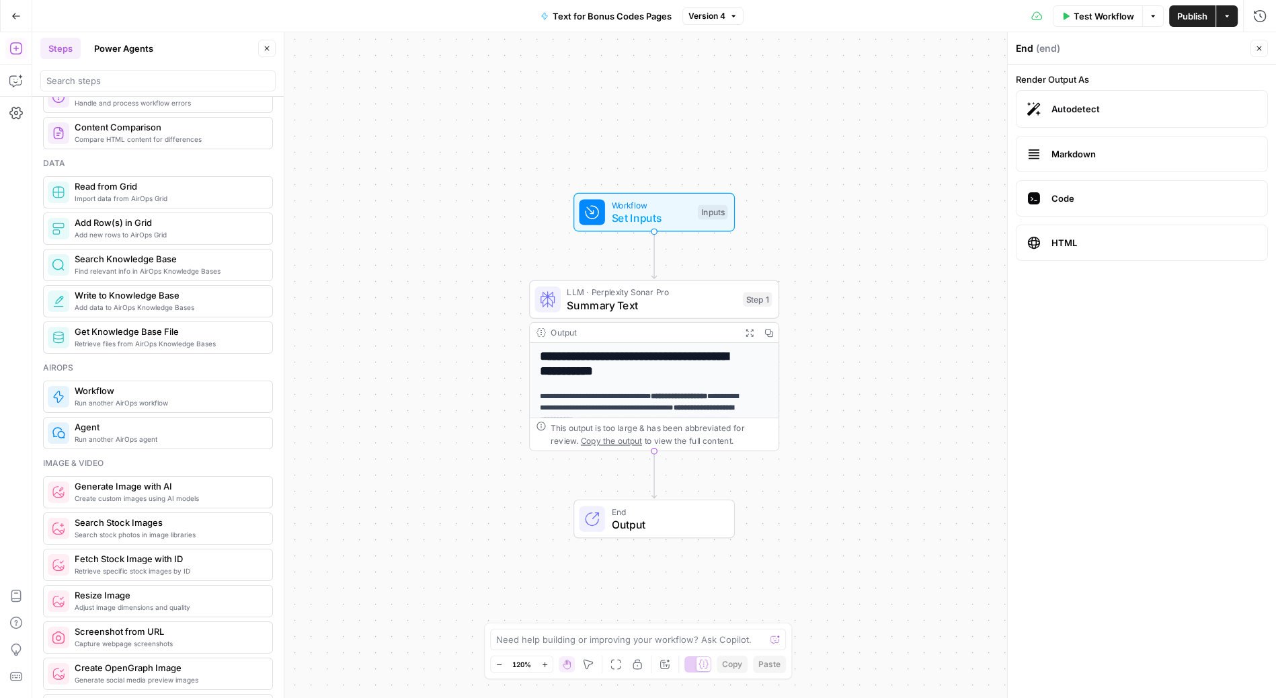
scroll to position [549, 0]
click at [661, 508] on span "End" at bounding box center [666, 511] width 110 height 13
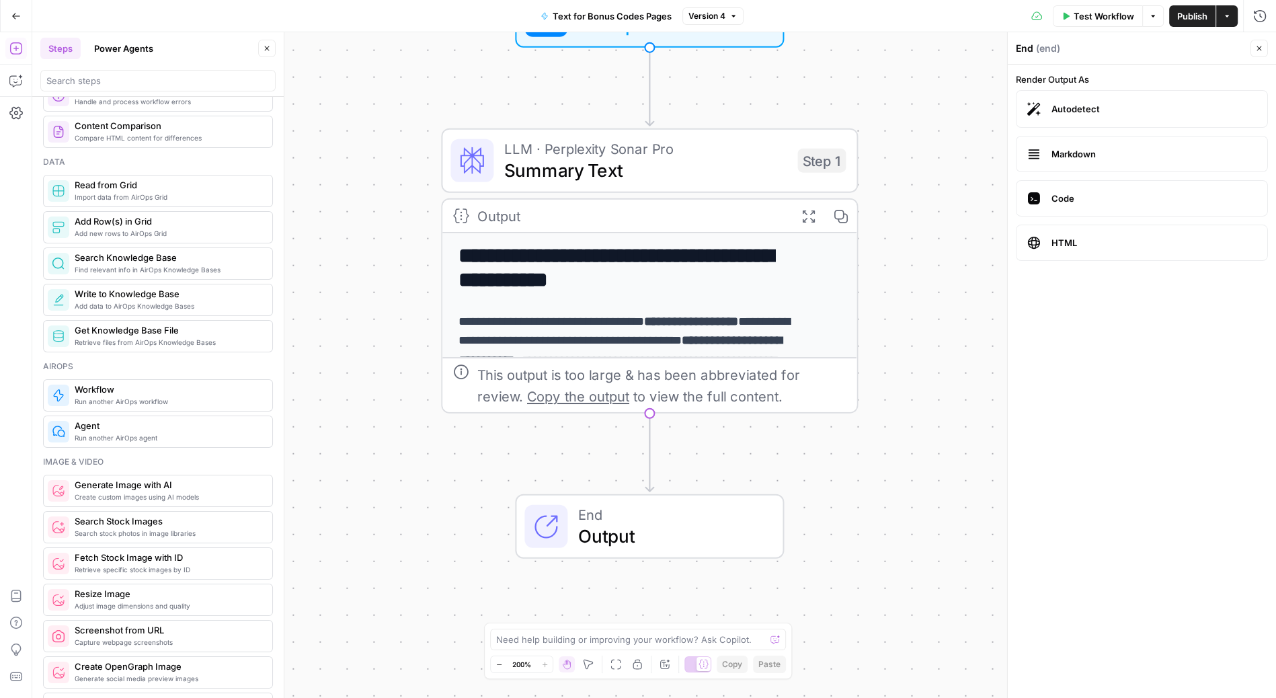
click at [661, 508] on span "End" at bounding box center [669, 515] width 183 height 22
click at [603, 519] on span "End" at bounding box center [669, 515] width 183 height 22
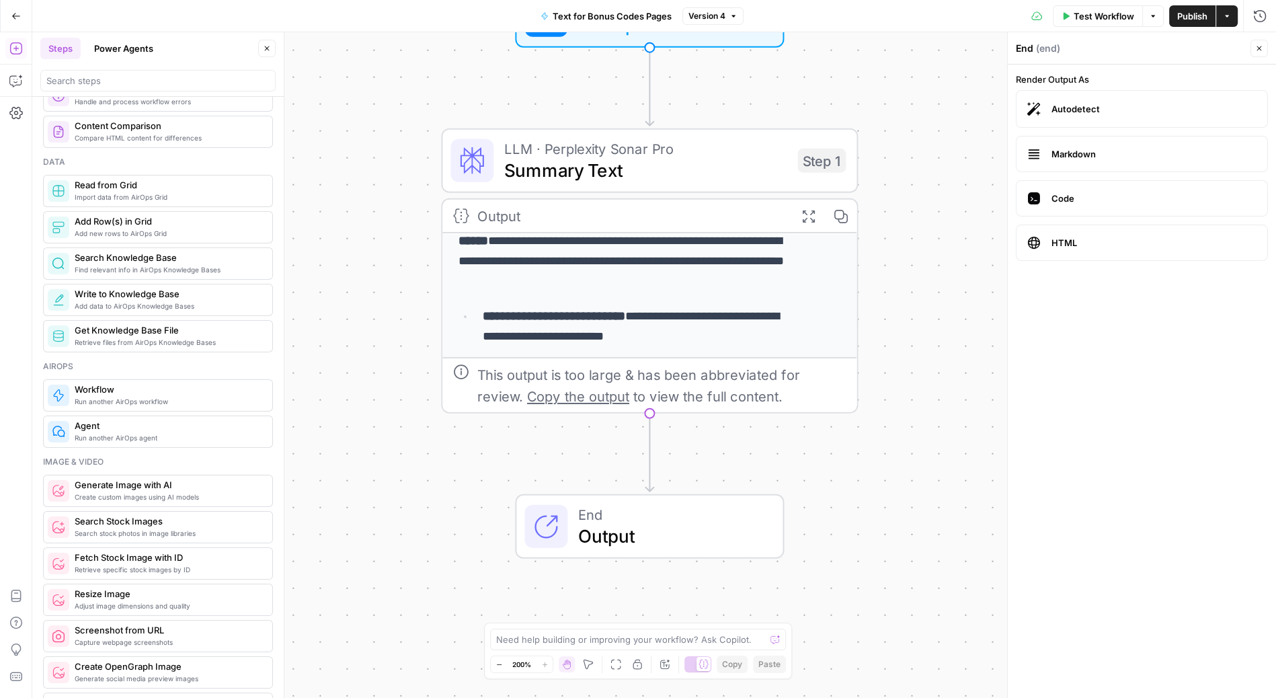
scroll to position [44, 0]
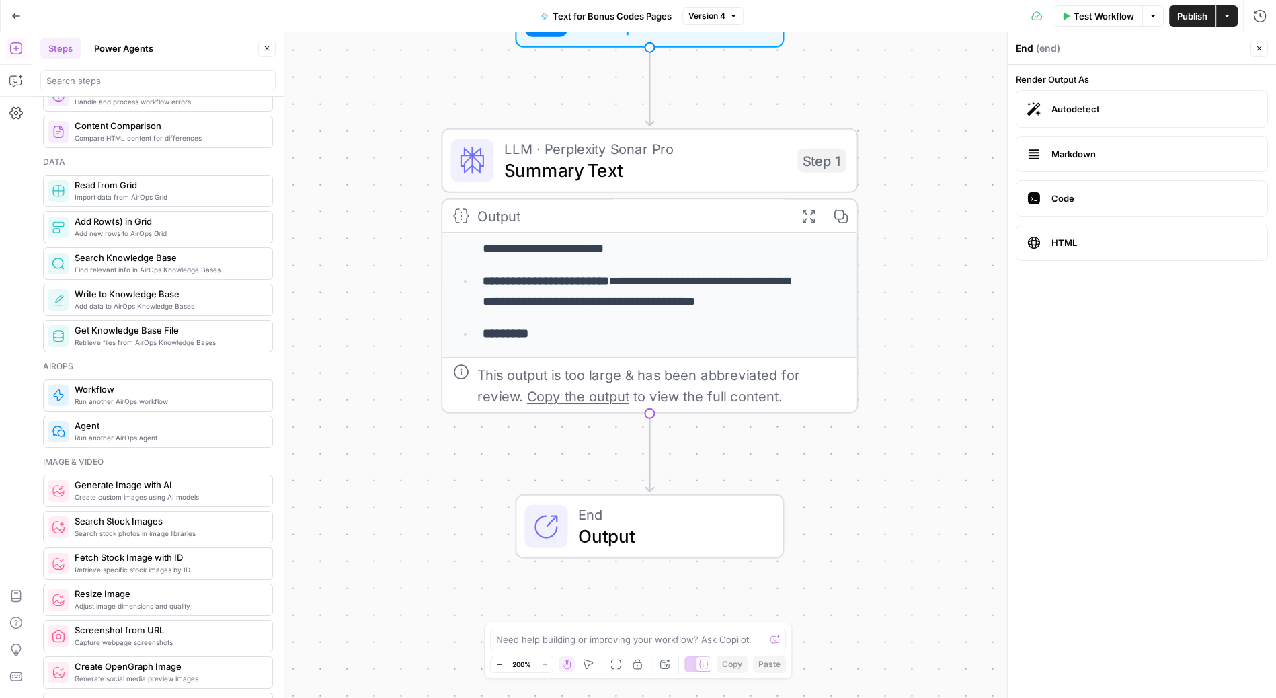
click at [599, 516] on span "End" at bounding box center [669, 515] width 183 height 22
click at [180, 180] on span "Read from Grid" at bounding box center [168, 184] width 187 height 13
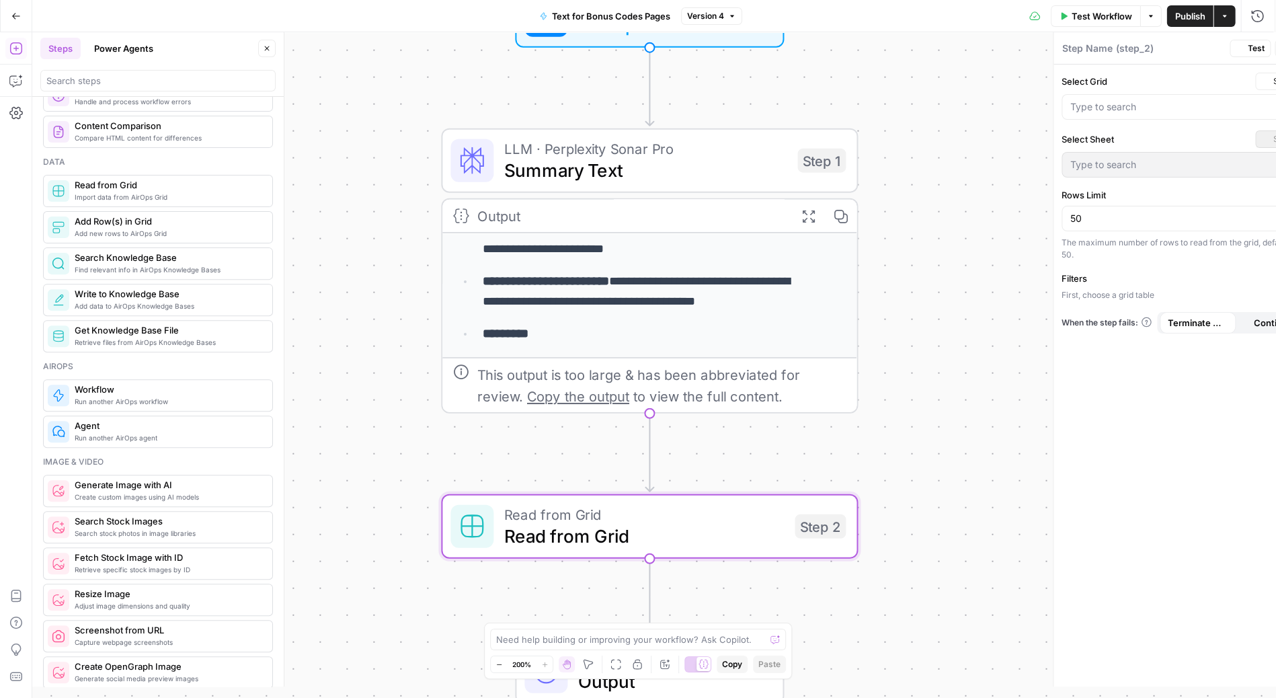
type textarea "Read from Grid"
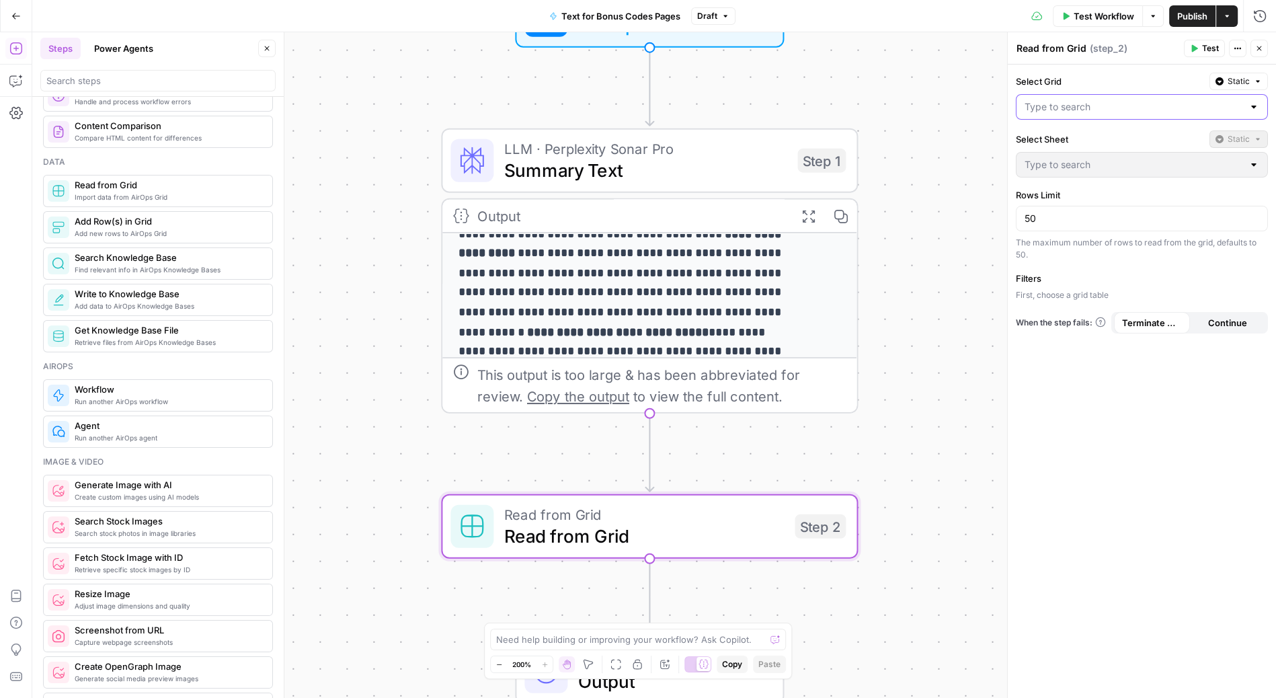
click at [1105, 109] on input "Select Grid" at bounding box center [1134, 106] width 219 height 13
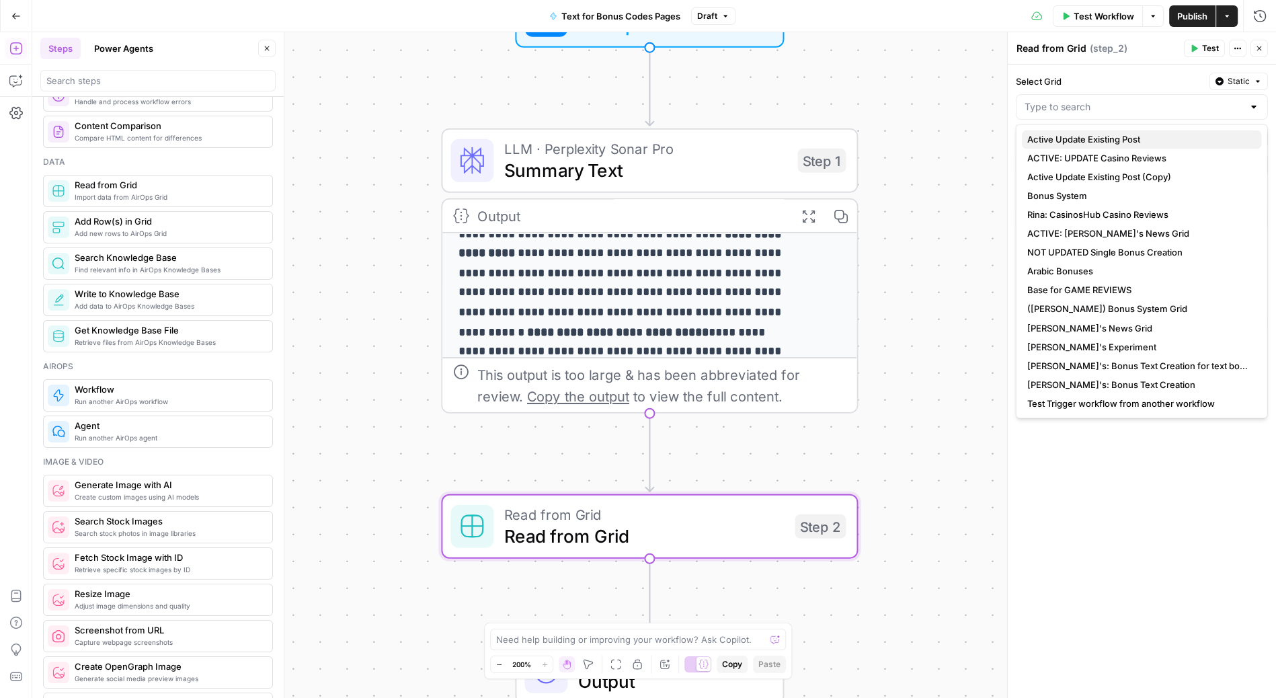
click at [1110, 130] on button "Active Update Existing Post" at bounding box center [1142, 139] width 240 height 19
type input "Active Update Existing Post"
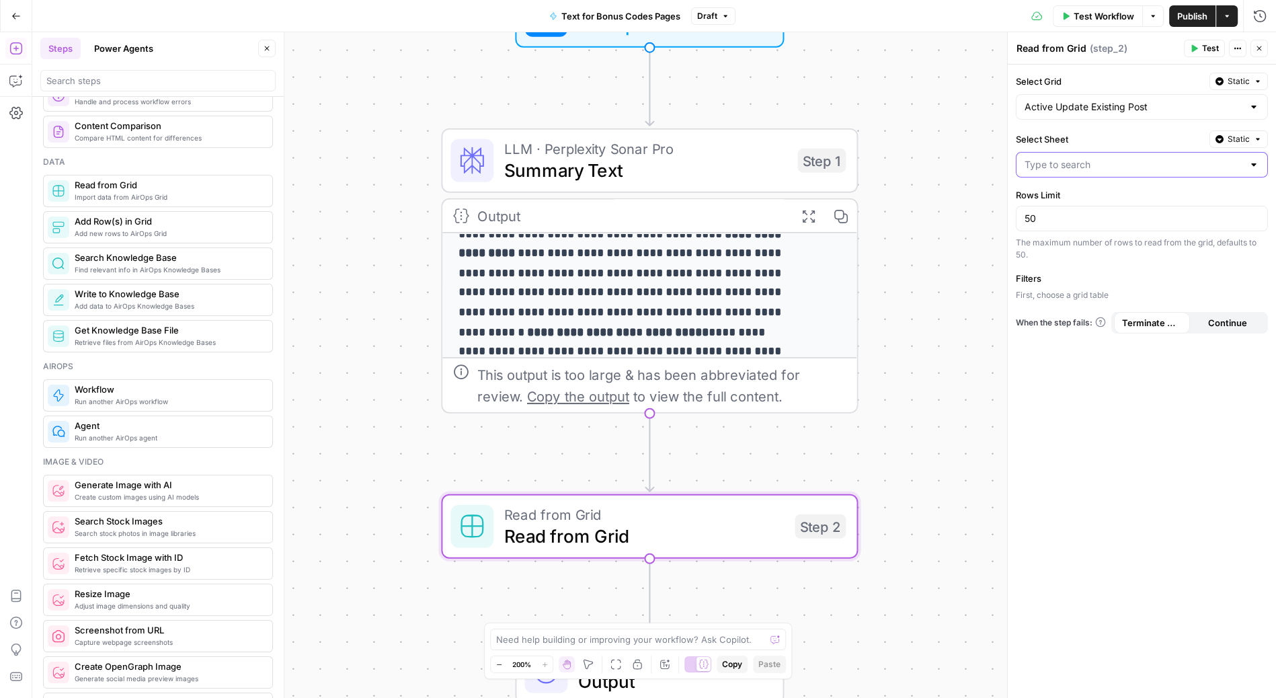
click at [1118, 166] on input "Select Sheet" at bounding box center [1134, 164] width 219 height 13
click at [1094, 211] on span "Nodeposit" at bounding box center [1140, 214] width 224 height 13
type input "Nodeposit"
click at [1263, 47] on icon "button" at bounding box center [1260, 48] width 8 height 8
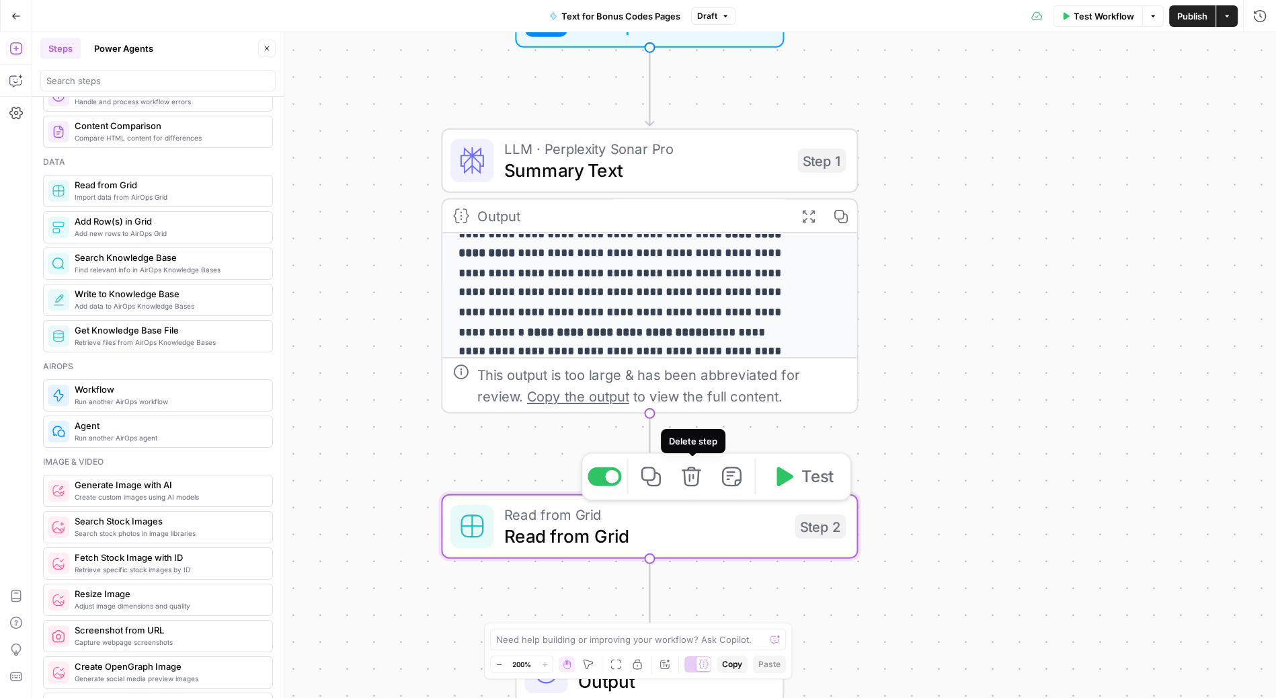
click at [697, 477] on icon "button" at bounding box center [692, 477] width 22 height 22
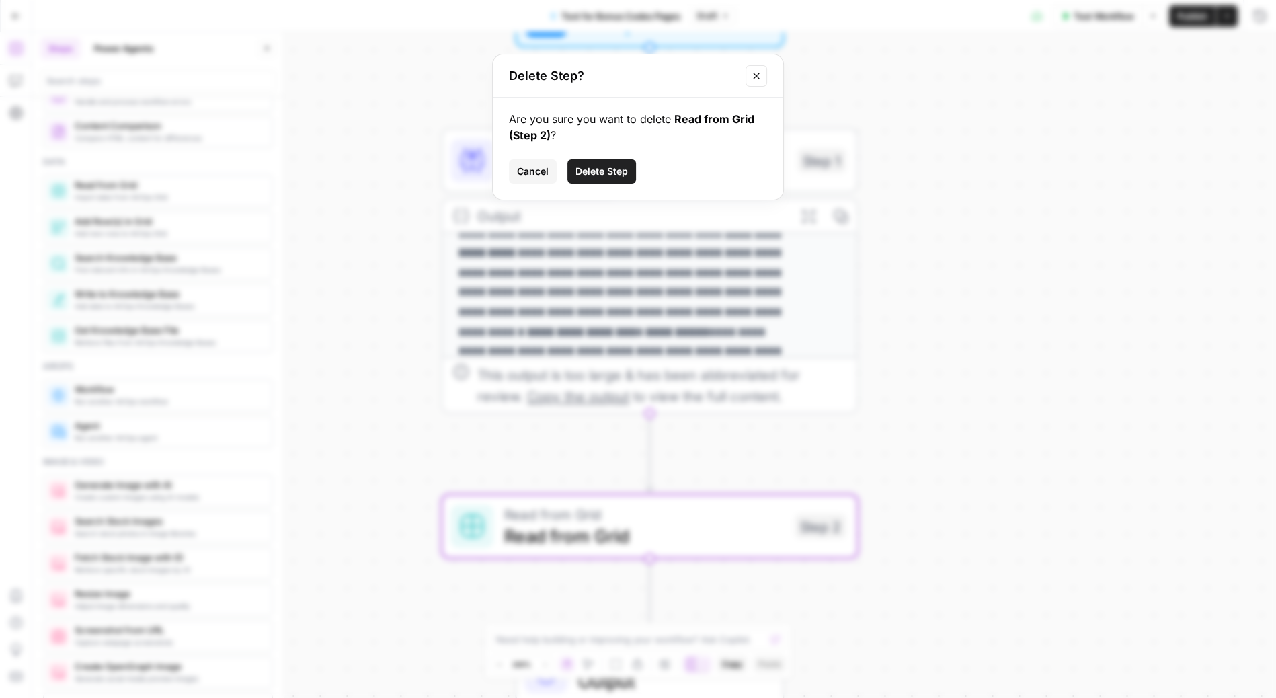
click at [609, 167] on span "Delete Step" at bounding box center [602, 171] width 52 height 13
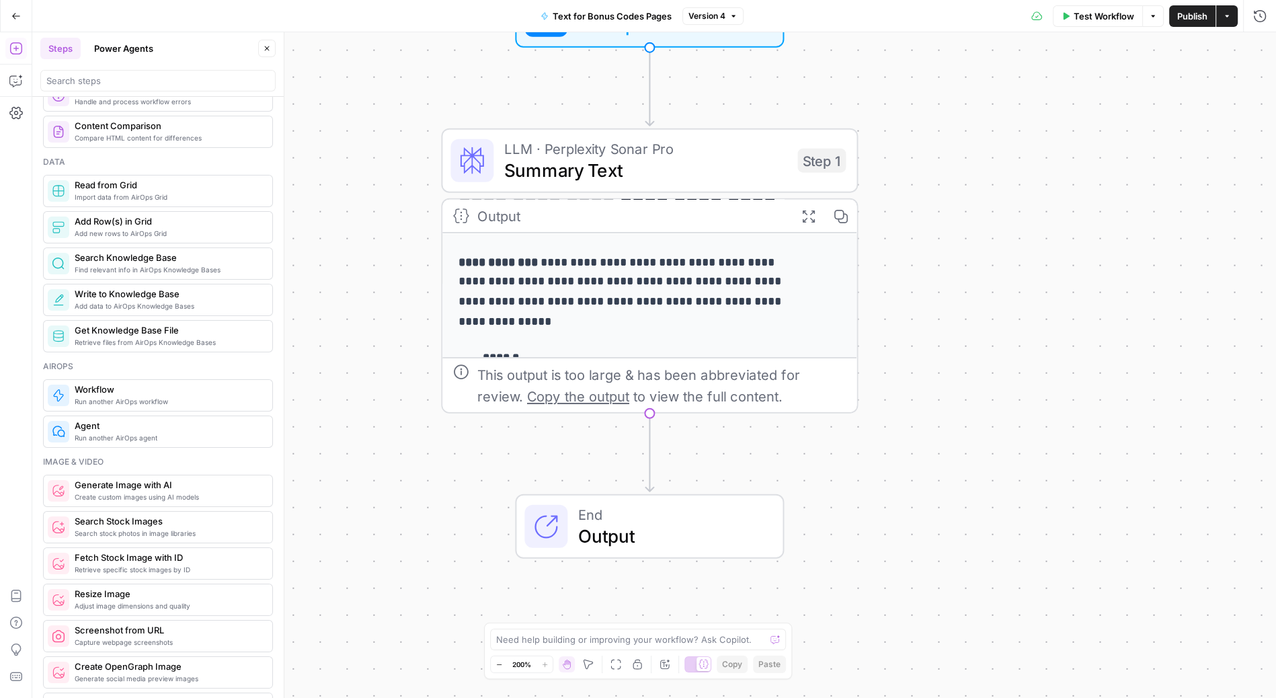
scroll to position [144, 0]
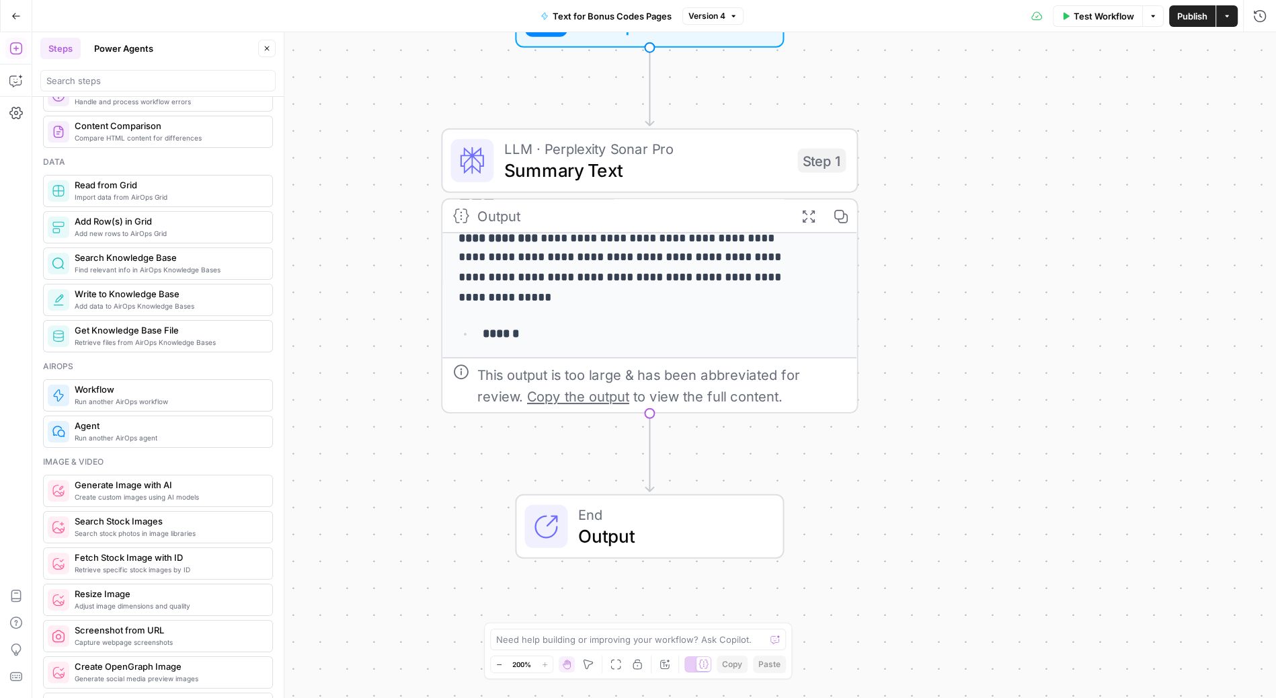
click at [609, 210] on div "Output" at bounding box center [630, 216] width 307 height 22
click at [605, 253] on p "**********" at bounding box center [628, 268] width 338 height 79
click at [612, 215] on div "Output" at bounding box center [630, 216] width 307 height 22
click at [698, 211] on div "Output" at bounding box center [630, 216] width 307 height 22
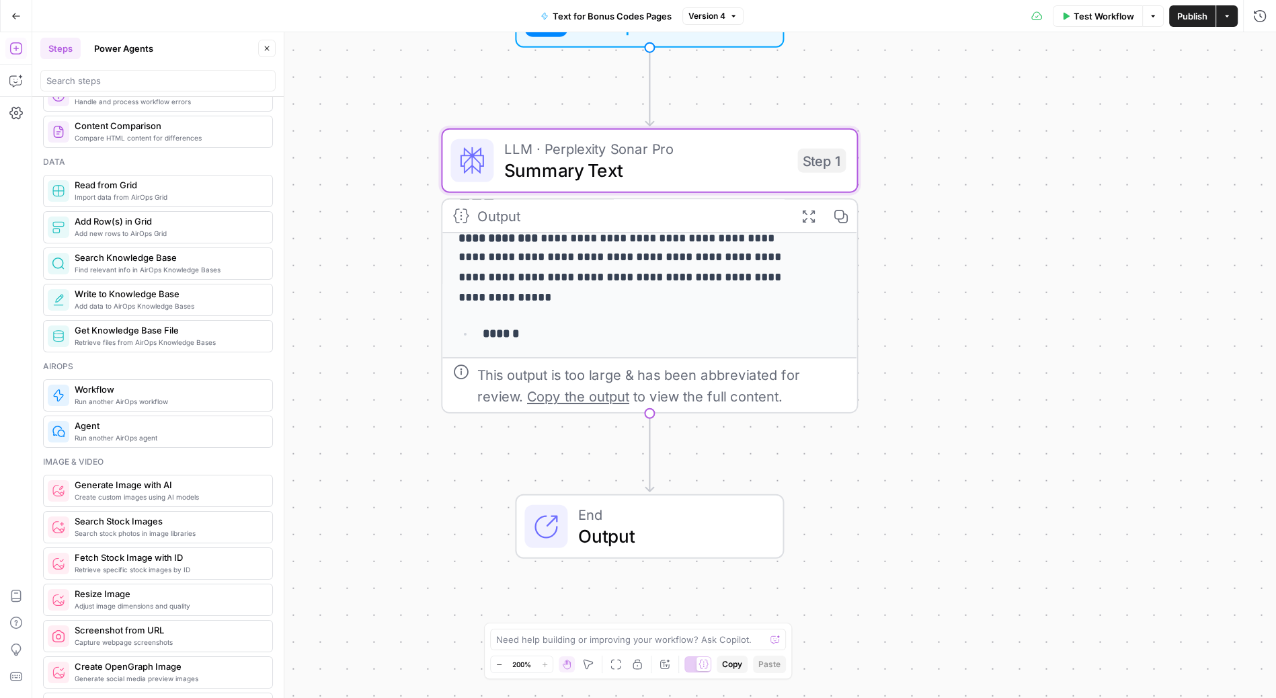
click at [481, 206] on div "Output" at bounding box center [630, 216] width 307 height 22
click at [268, 50] on icon "button" at bounding box center [267, 48] width 8 height 8
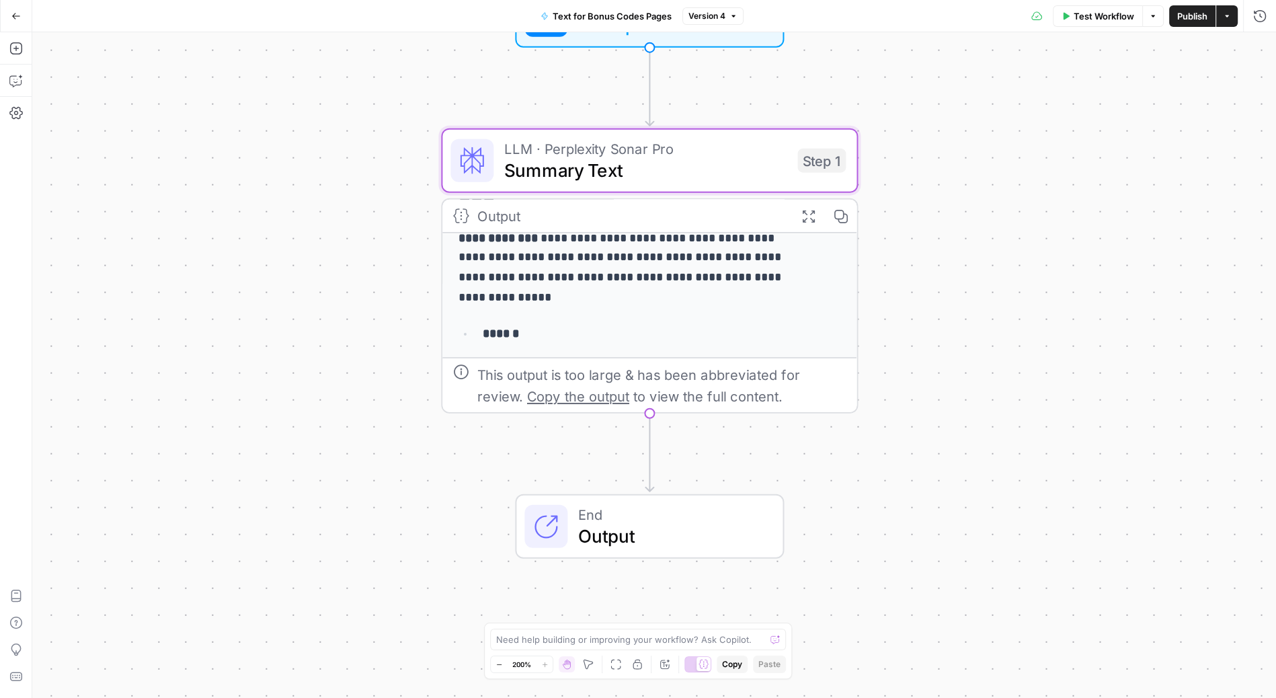
click at [568, 171] on span "Summary Text" at bounding box center [645, 170] width 282 height 27
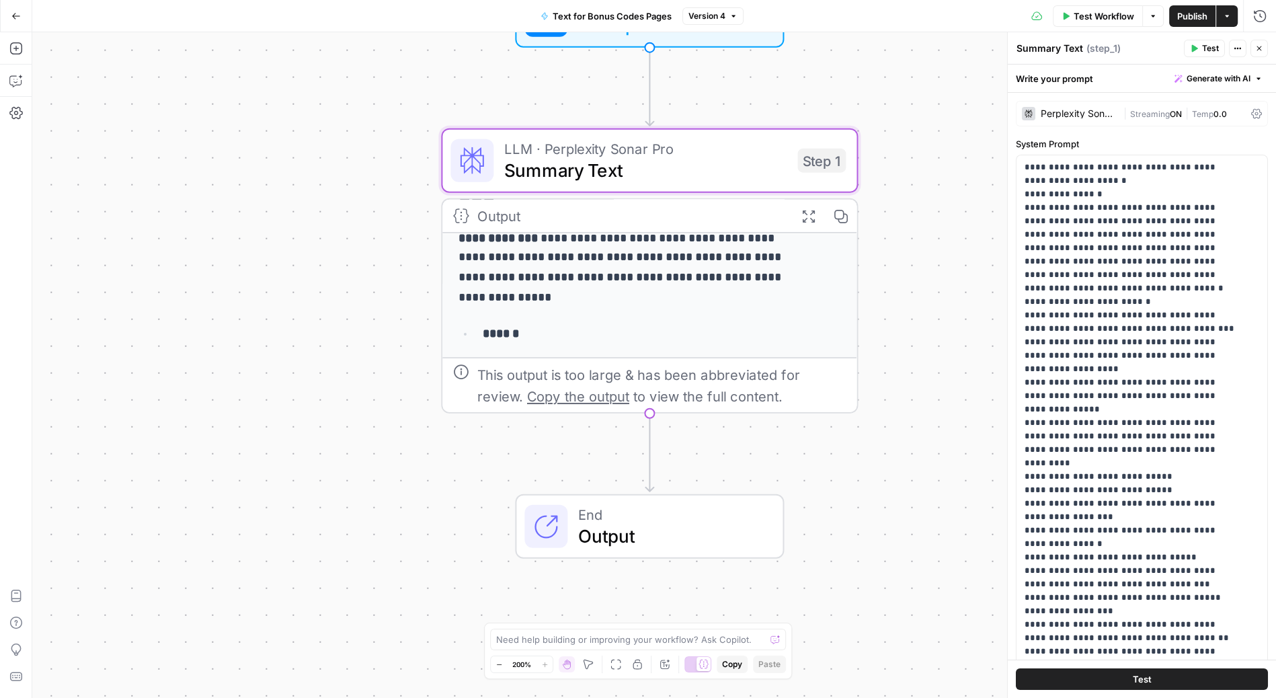
click at [580, 215] on div "Output" at bounding box center [630, 216] width 307 height 22
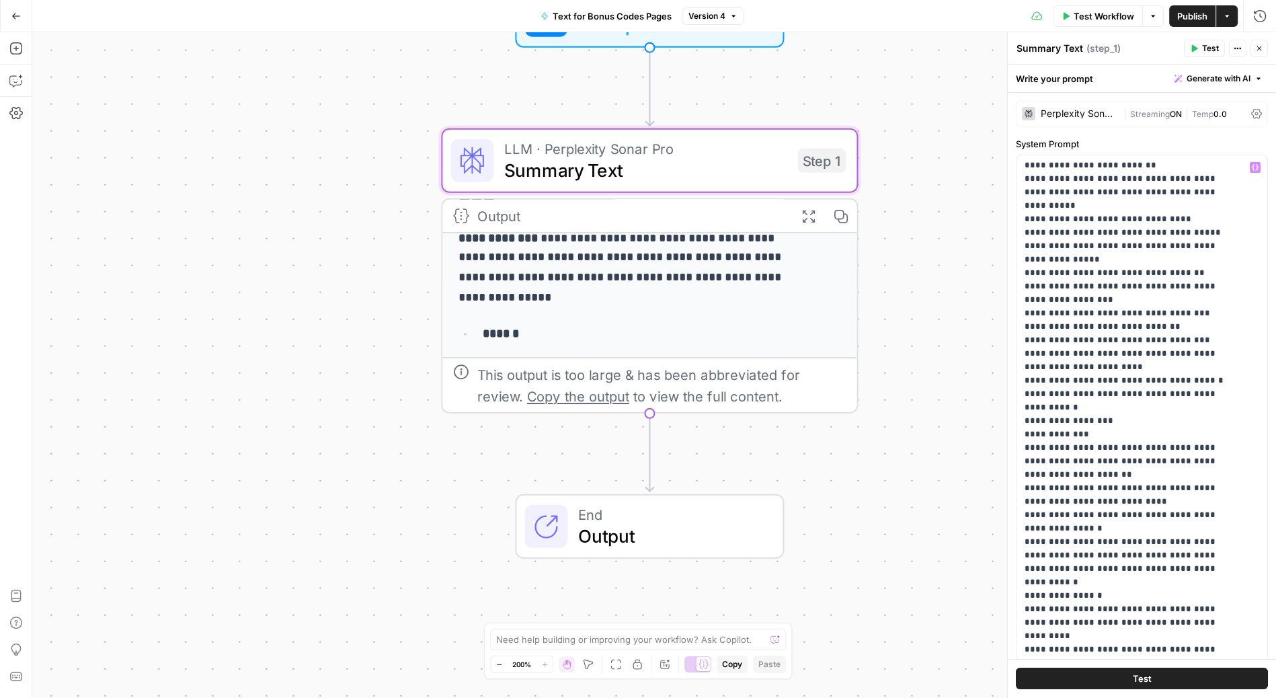
scroll to position [1063, 0]
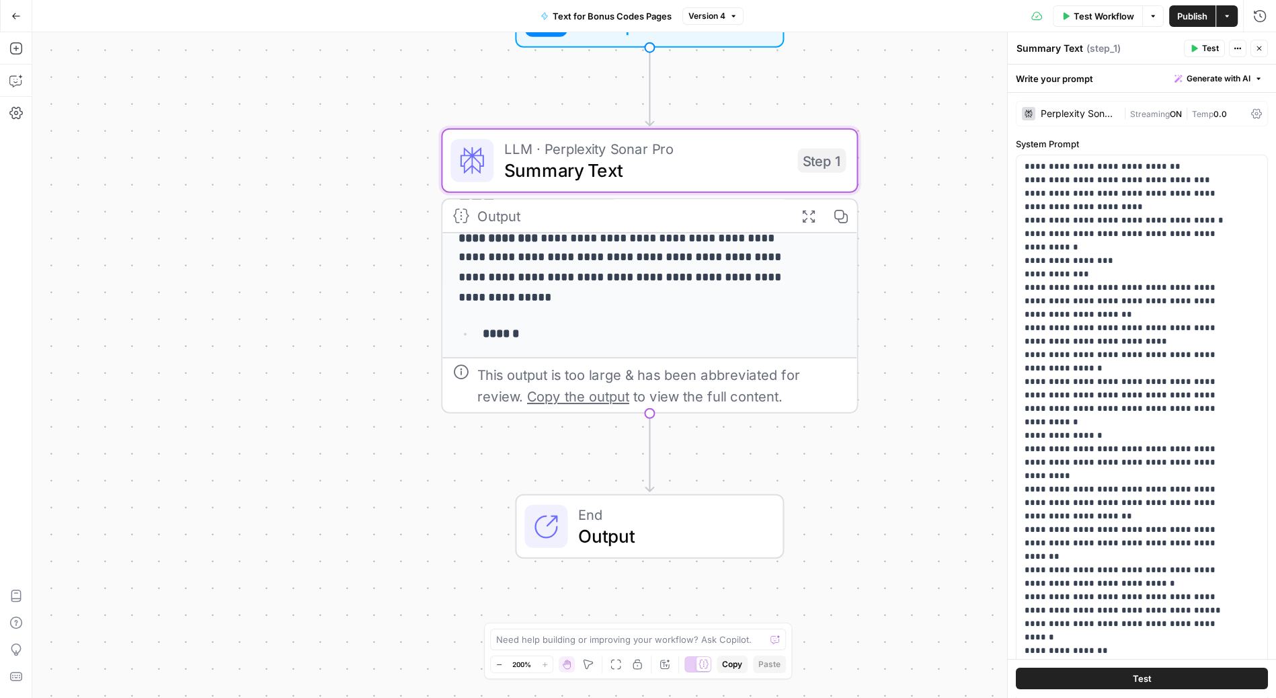
click at [1257, 77] on icon "button" at bounding box center [1259, 78] width 4 height 2
click at [1192, 143] on span "Refine" at bounding box center [1186, 138] width 107 height 13
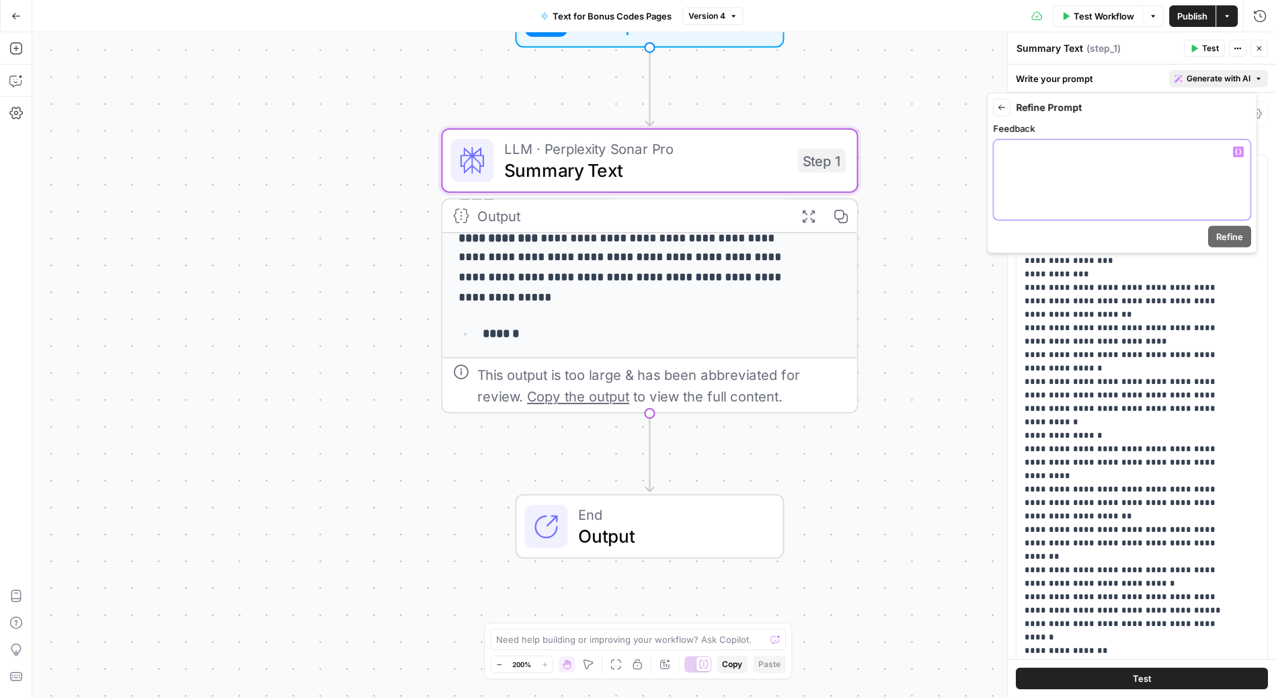
click at [1153, 140] on div at bounding box center [1122, 180] width 257 height 80
click at [1096, 161] on p "**********" at bounding box center [1122, 165] width 241 height 40
click at [1229, 230] on span "Refine" at bounding box center [1230, 236] width 27 height 13
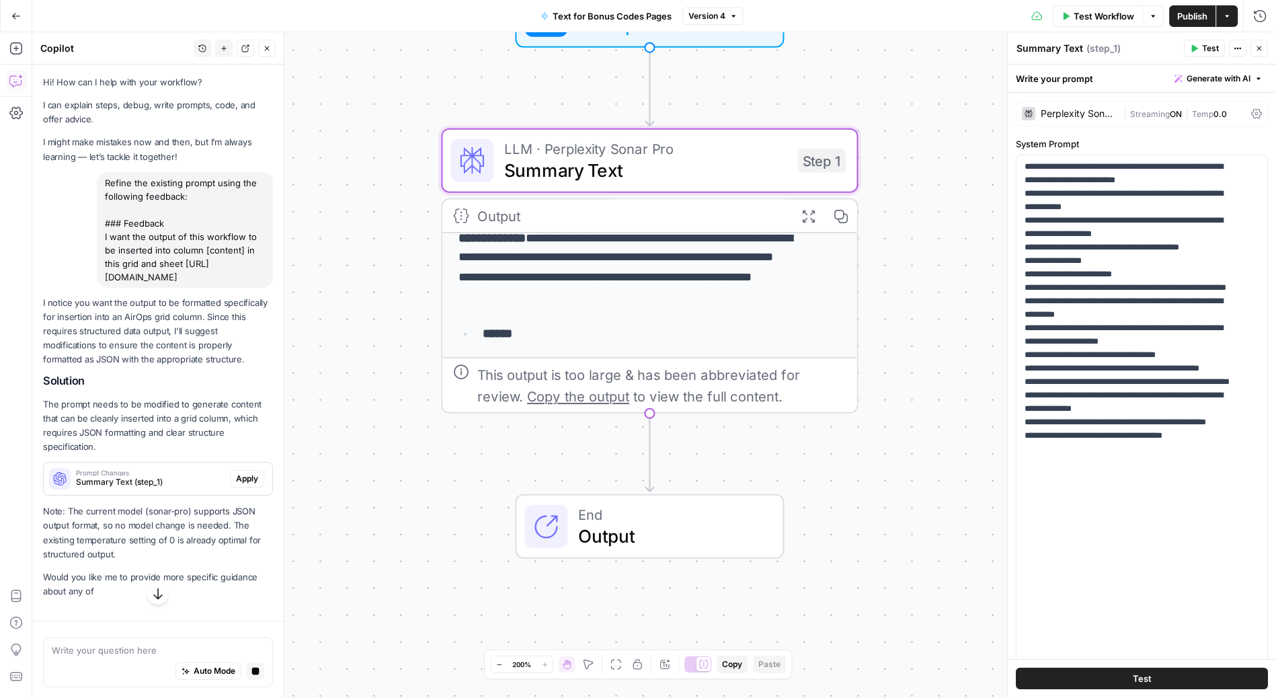
scroll to position [1, 0]
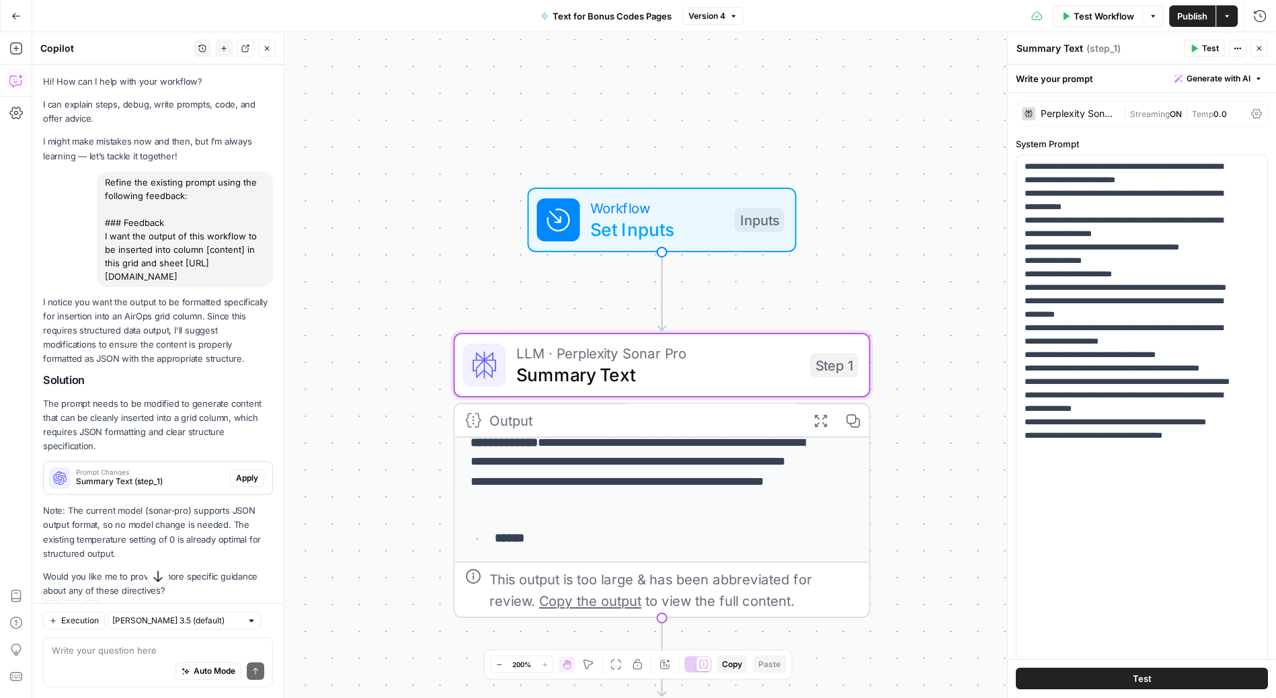
click at [236, 484] on span "Apply" at bounding box center [247, 478] width 22 height 12
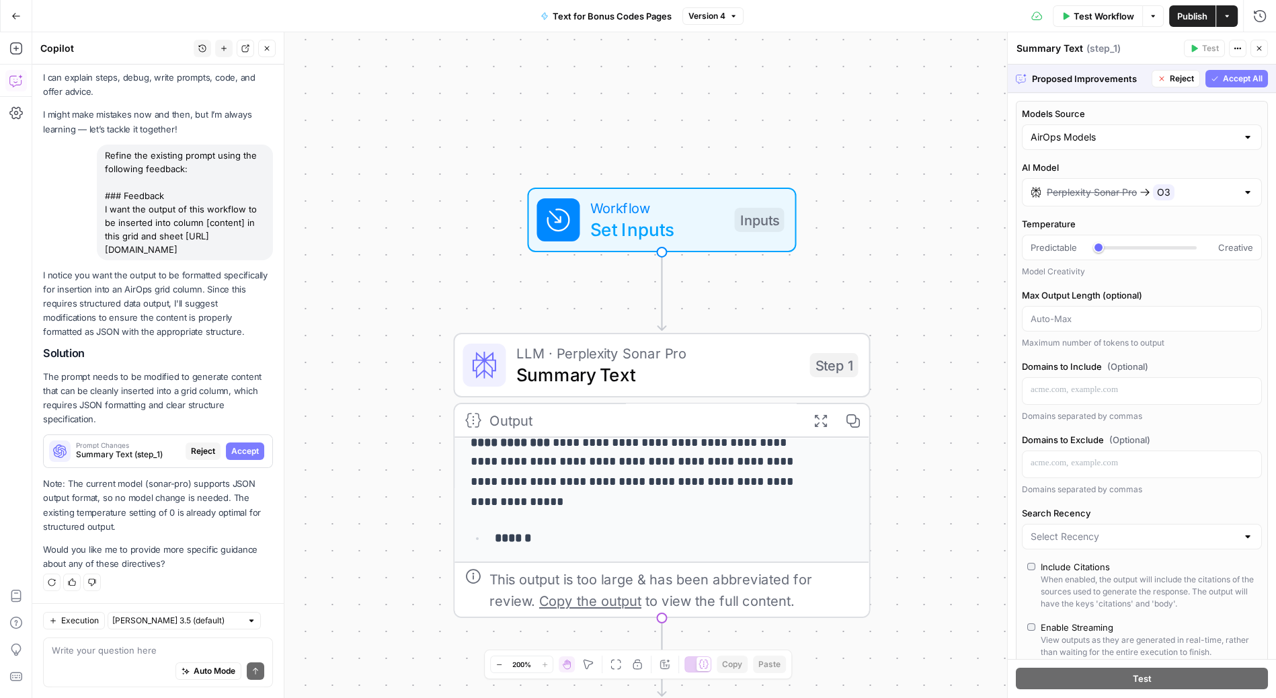
scroll to position [39, 0]
click at [1239, 77] on span "Accept All" at bounding box center [1243, 79] width 40 height 12
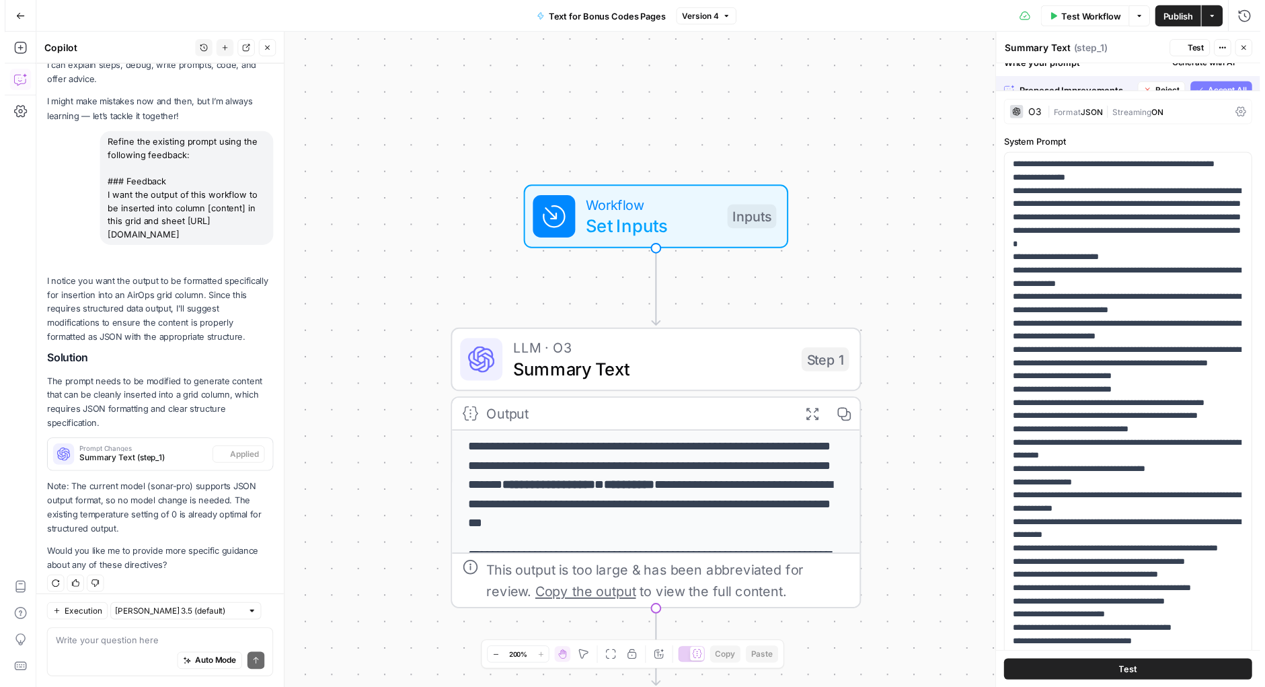
scroll to position [61, 0]
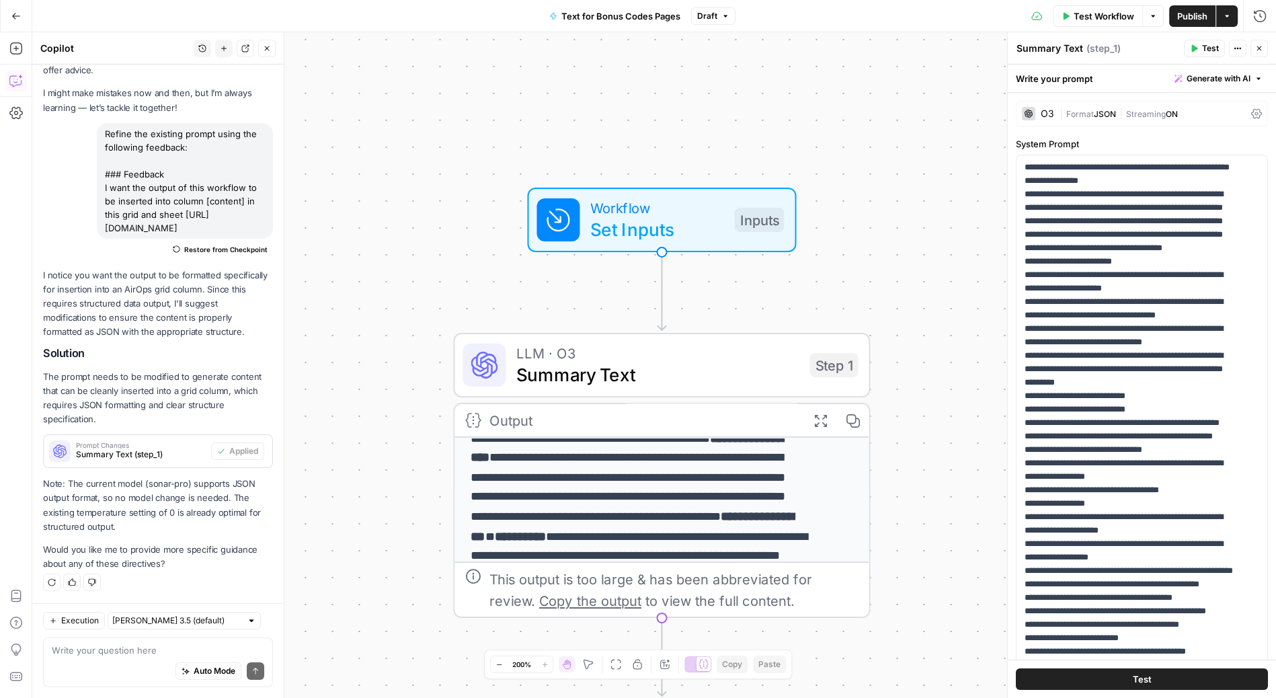
click at [1192, 11] on span "Publish" at bounding box center [1193, 15] width 30 height 13
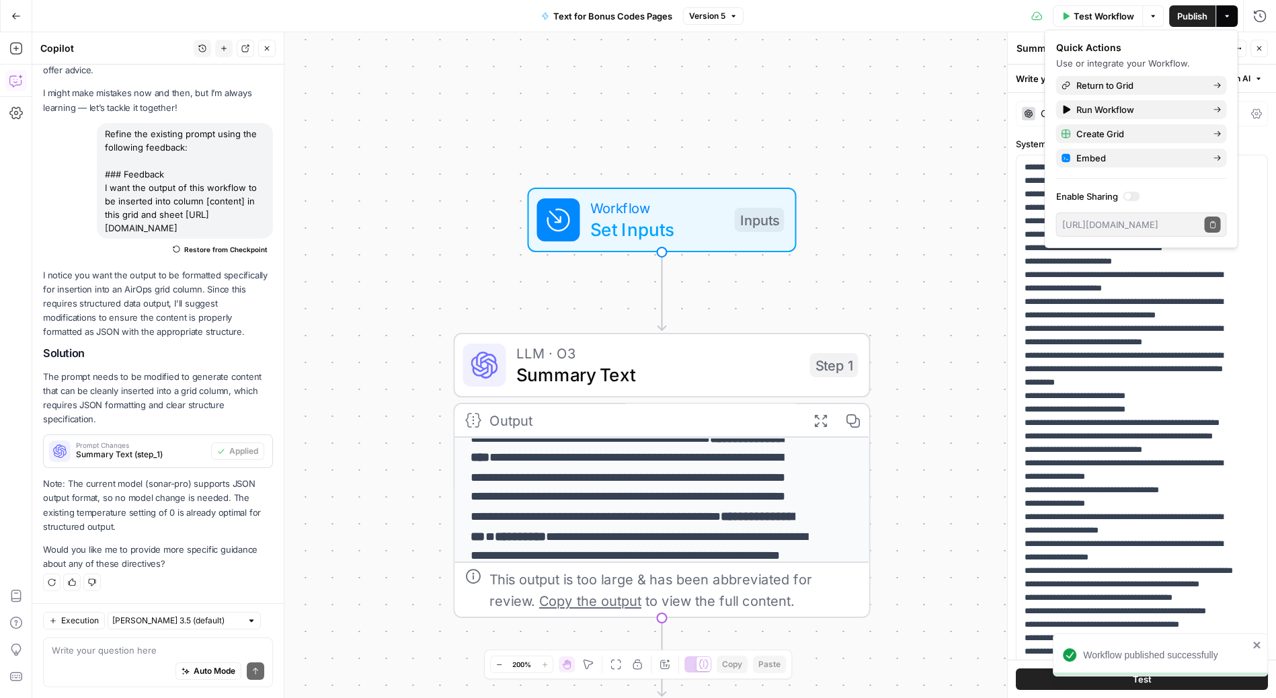
click at [1118, 15] on span "Test Workflow" at bounding box center [1104, 15] width 61 height 13
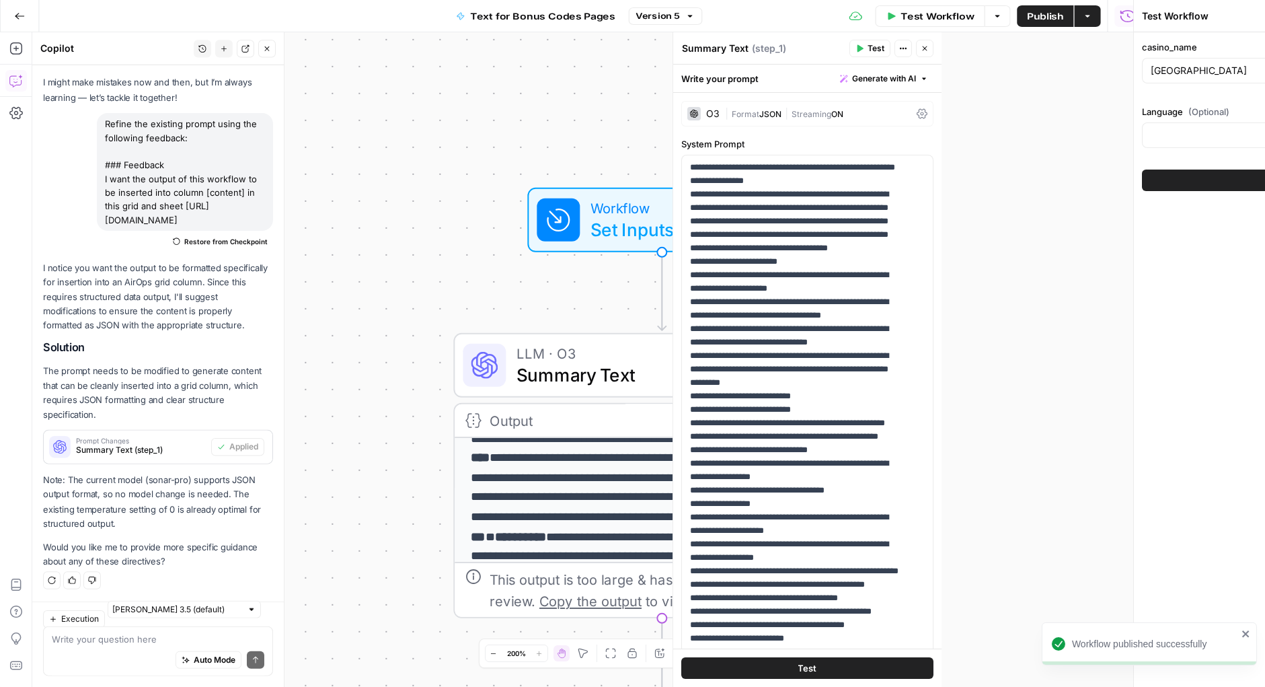
scroll to position [72, 0]
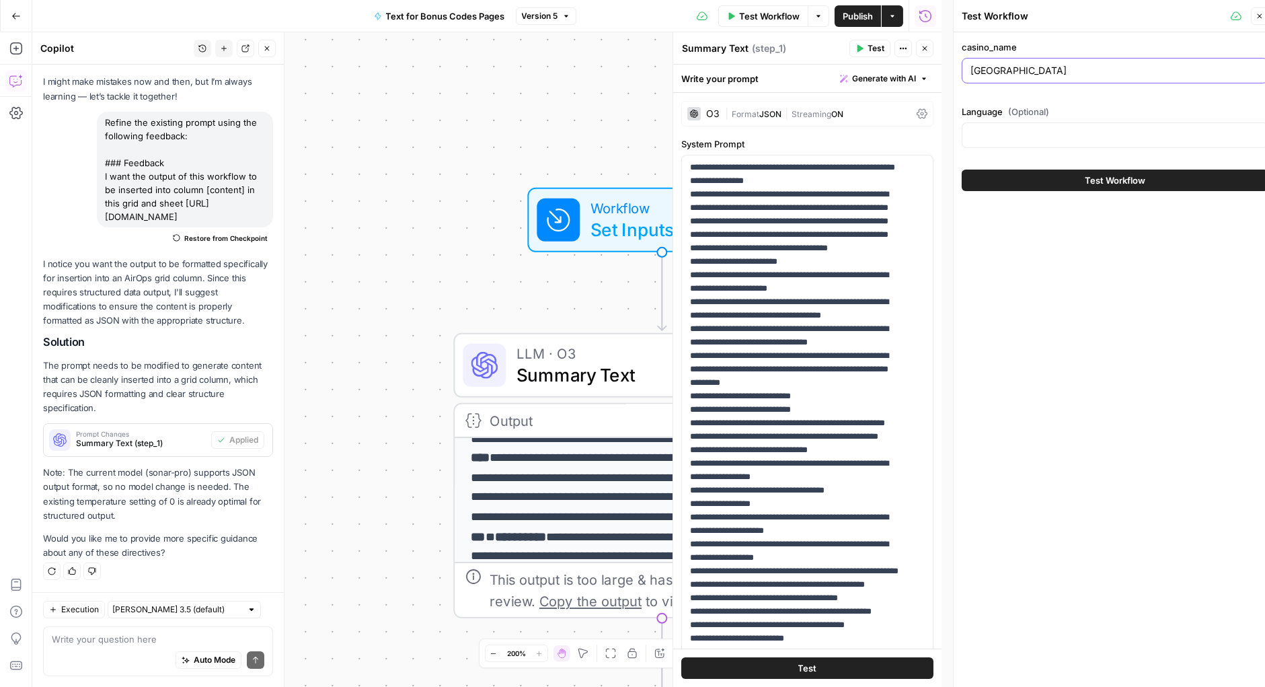
click at [1079, 64] on input "[GEOGRAPHIC_DATA]" at bounding box center [1114, 70] width 289 height 13
click at [1106, 75] on input "[GEOGRAPHIC_DATA]" at bounding box center [1114, 70] width 289 height 13
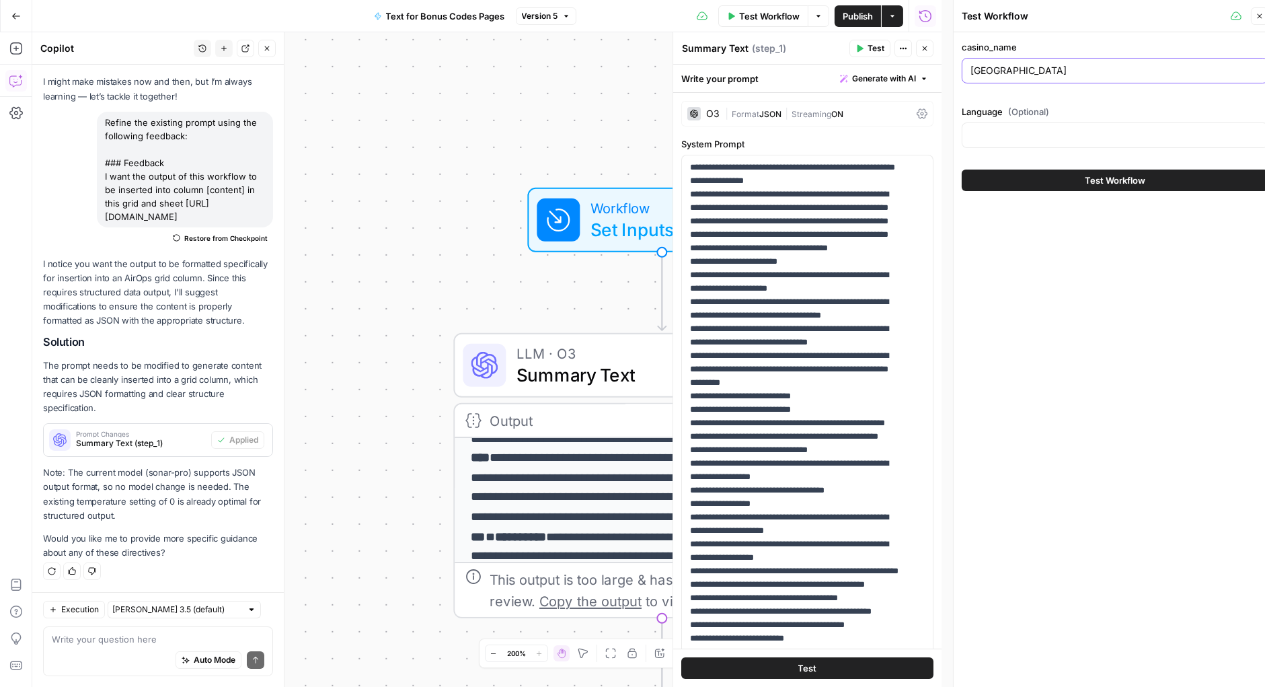
click at [1106, 75] on input "[GEOGRAPHIC_DATA]" at bounding box center [1114, 70] width 289 height 13
type input "Casobet"
click at [1095, 174] on span "Test Workflow" at bounding box center [1115, 180] width 61 height 13
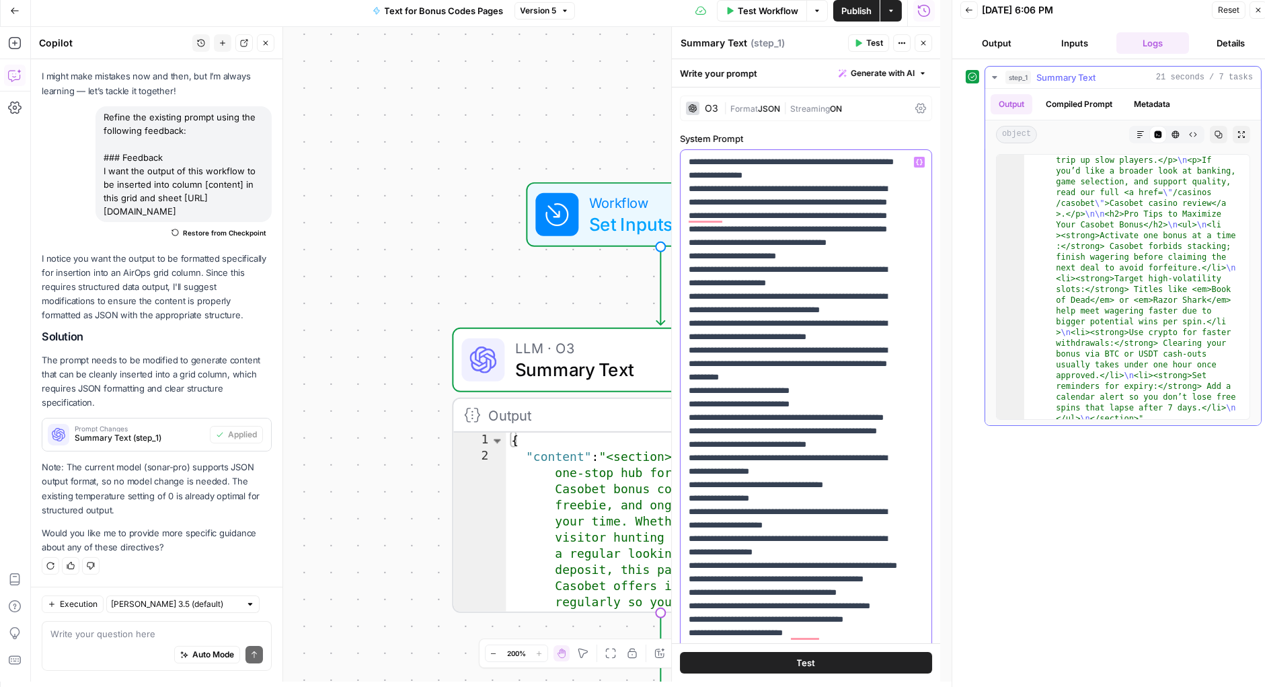
scroll to position [1521, 0]
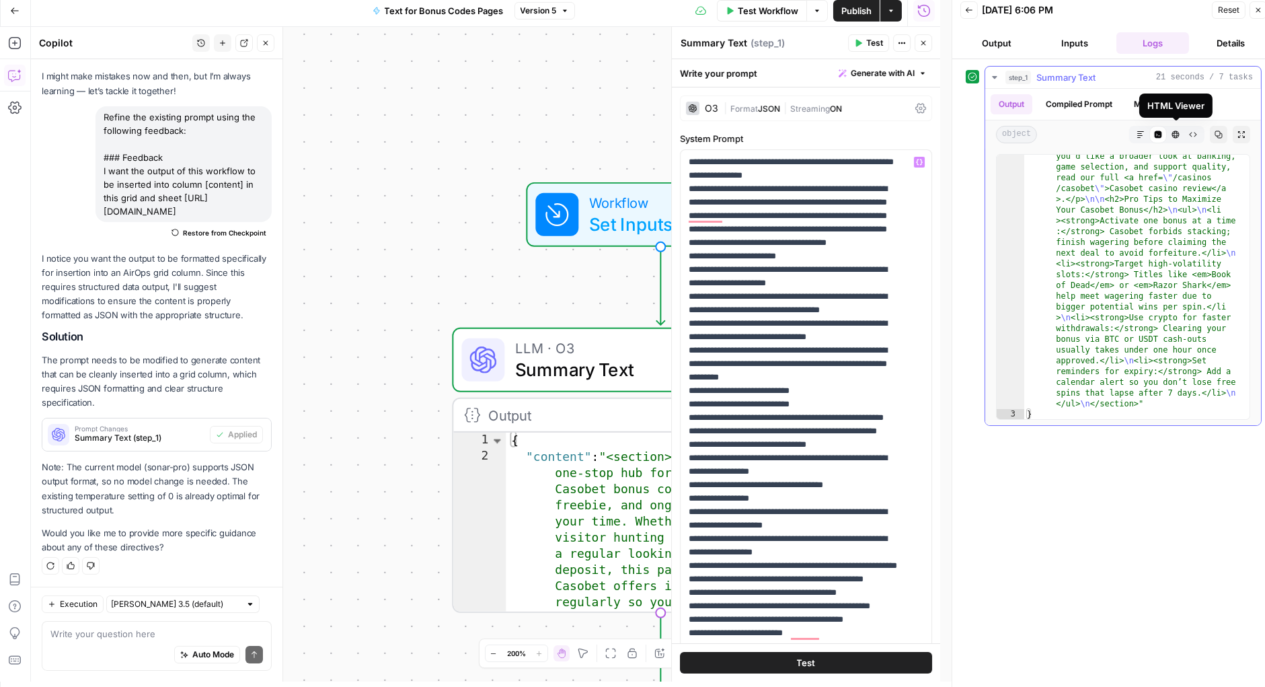
click at [1175, 130] on icon "button" at bounding box center [1176, 134] width 8 height 8
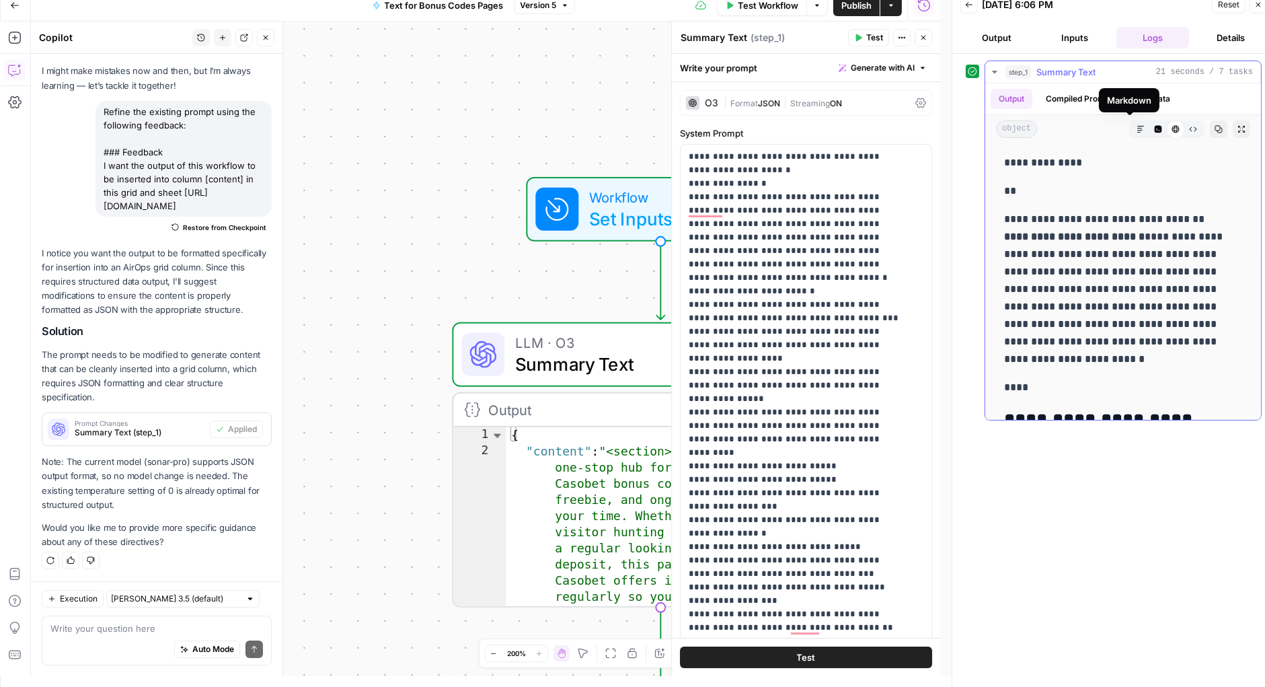
scroll to position [0, 1]
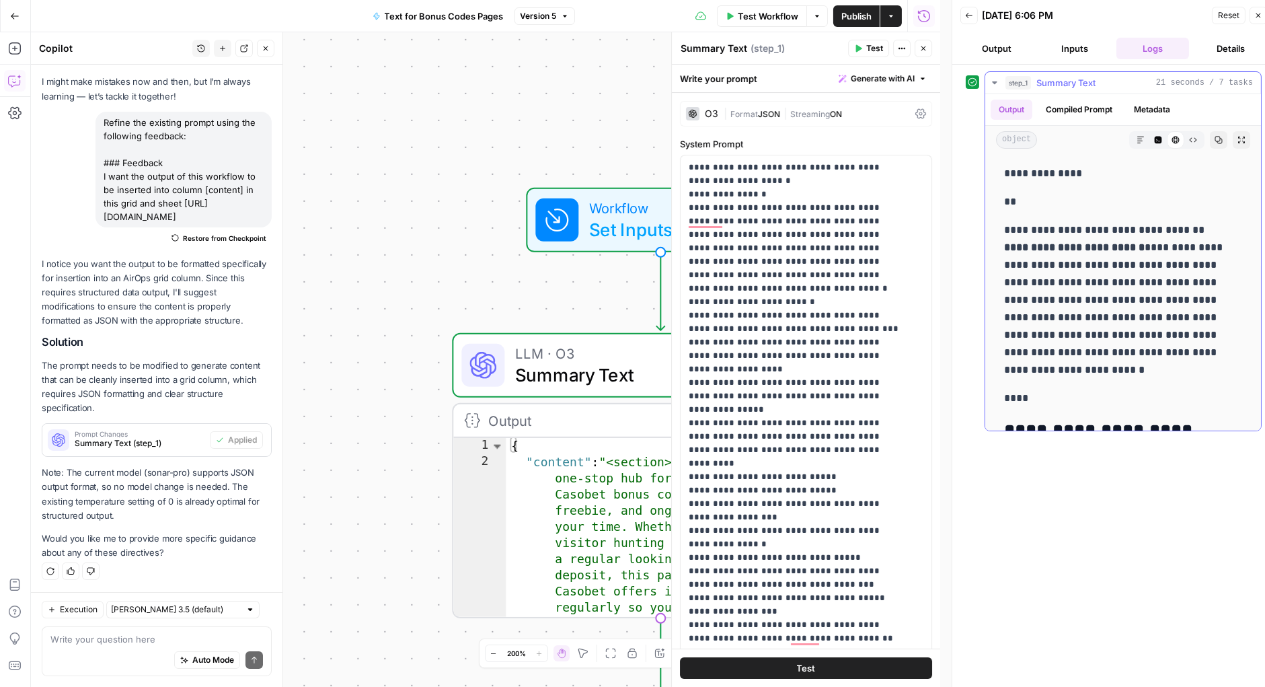
drag, startPoint x: 1030, startPoint y: 197, endPoint x: 1004, endPoint y: 174, distance: 34.7
copy div "**********"
click at [888, 77] on span "Generate with AI" at bounding box center [883, 79] width 64 height 12
click at [868, 149] on div "Improve your existing prompt" at bounding box center [854, 152] width 112 height 12
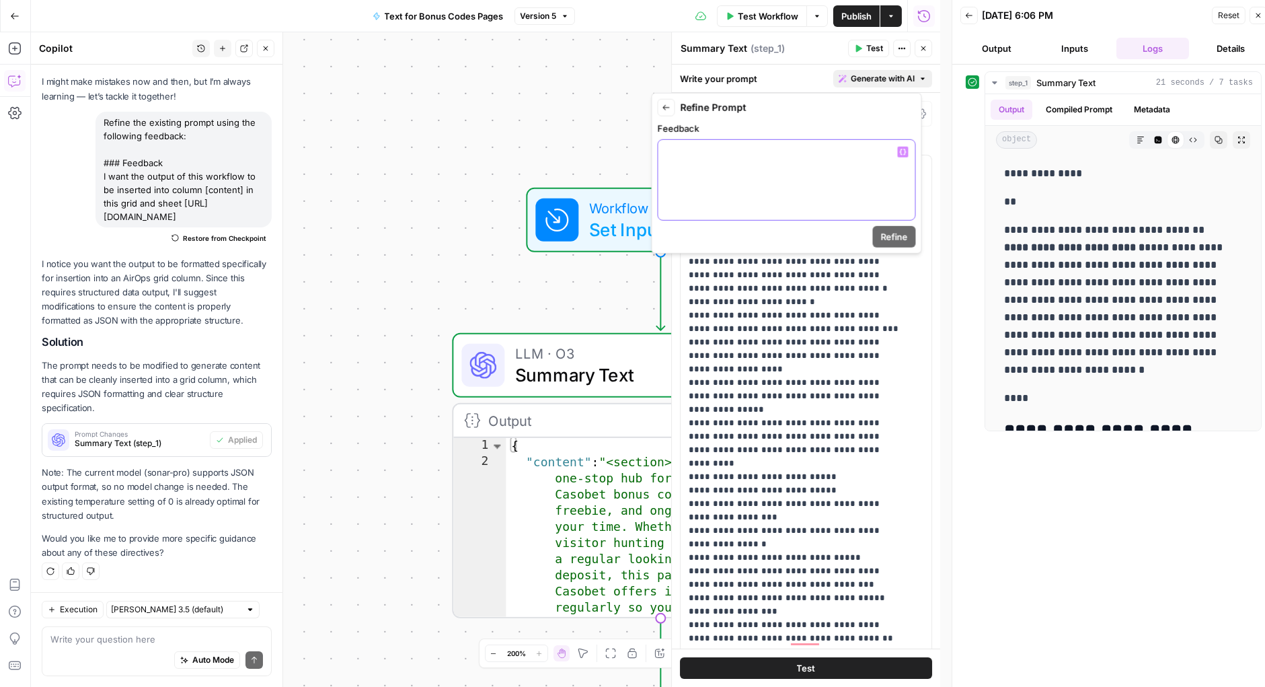
click at [820, 153] on p at bounding box center [786, 151] width 241 height 13
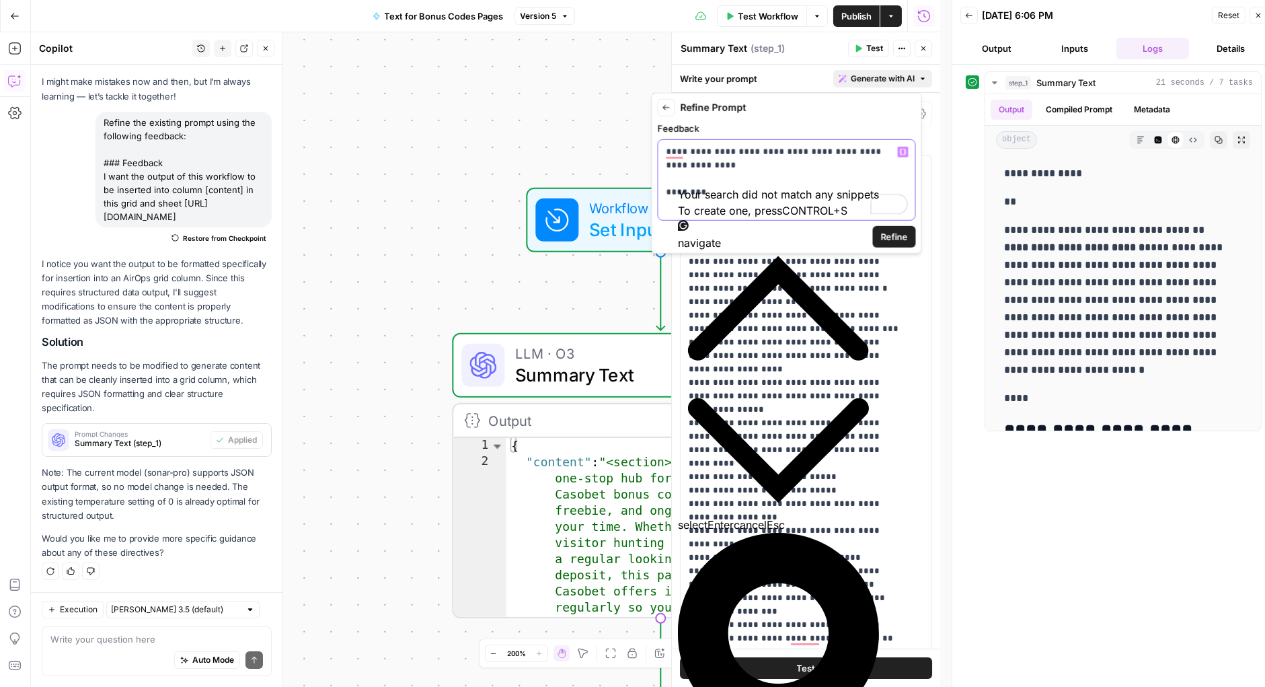
click at [857, 171] on p "**********" at bounding box center [786, 172] width 241 height 54
click at [860, 219] on div "Your search did not match any snippets To create one, press CONTROL + S" at bounding box center [778, 202] width 201 height 32
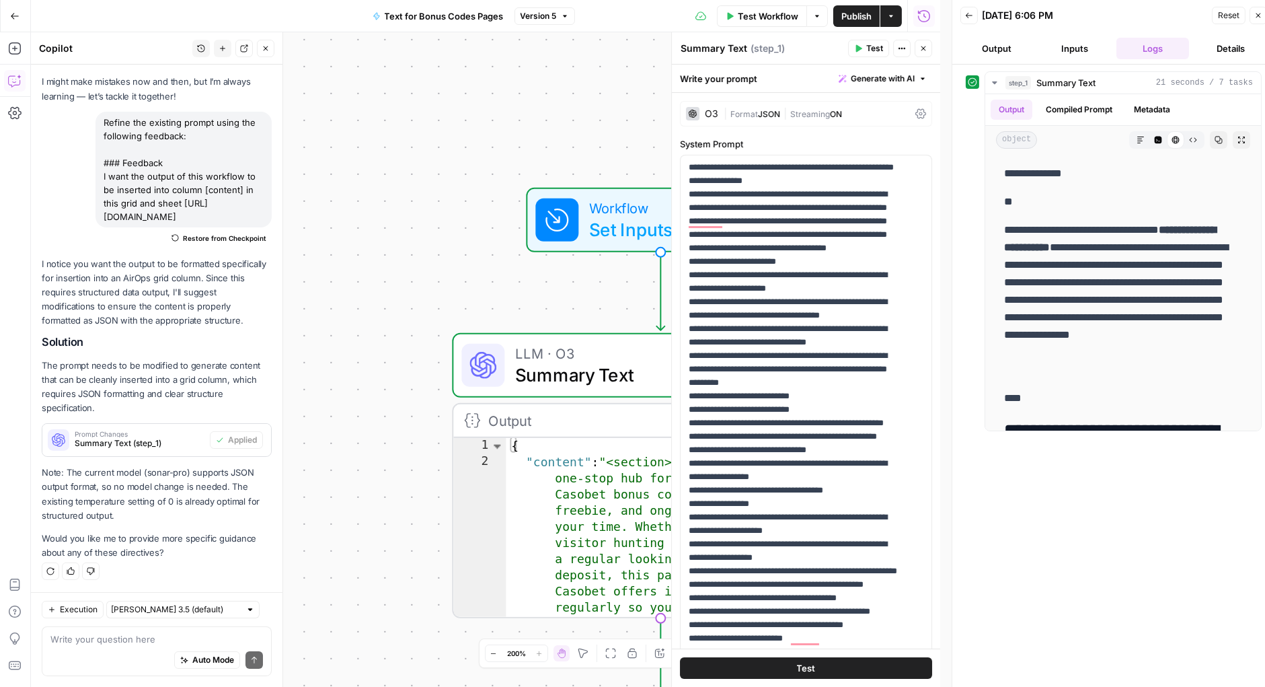
click at [875, 71] on button "Generate with AI" at bounding box center [882, 78] width 99 height 17
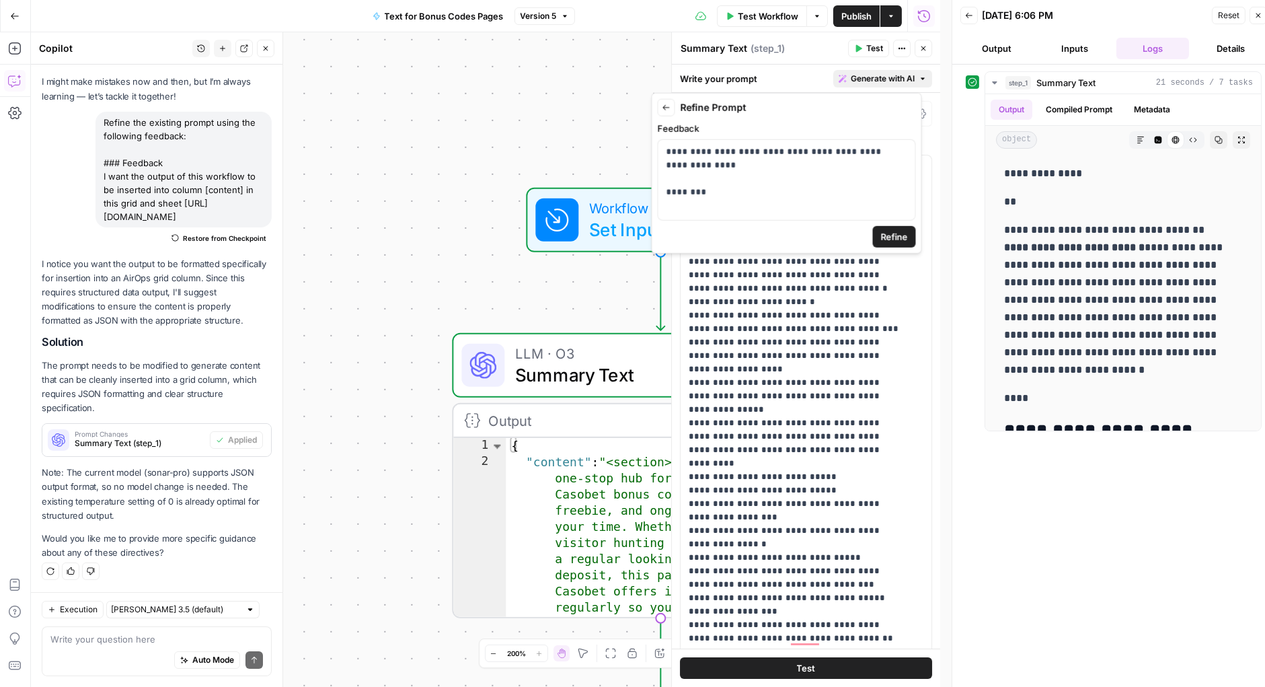
click at [898, 232] on span "Refine" at bounding box center [894, 236] width 27 height 13
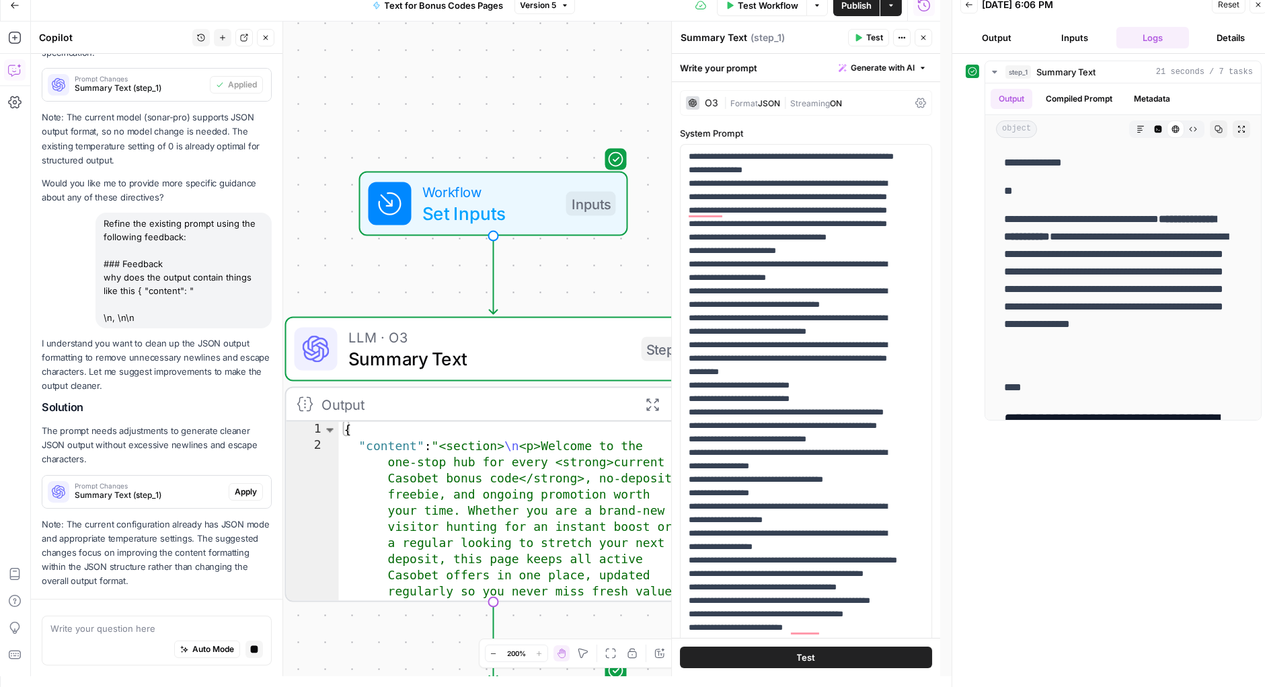
scroll to position [455, 0]
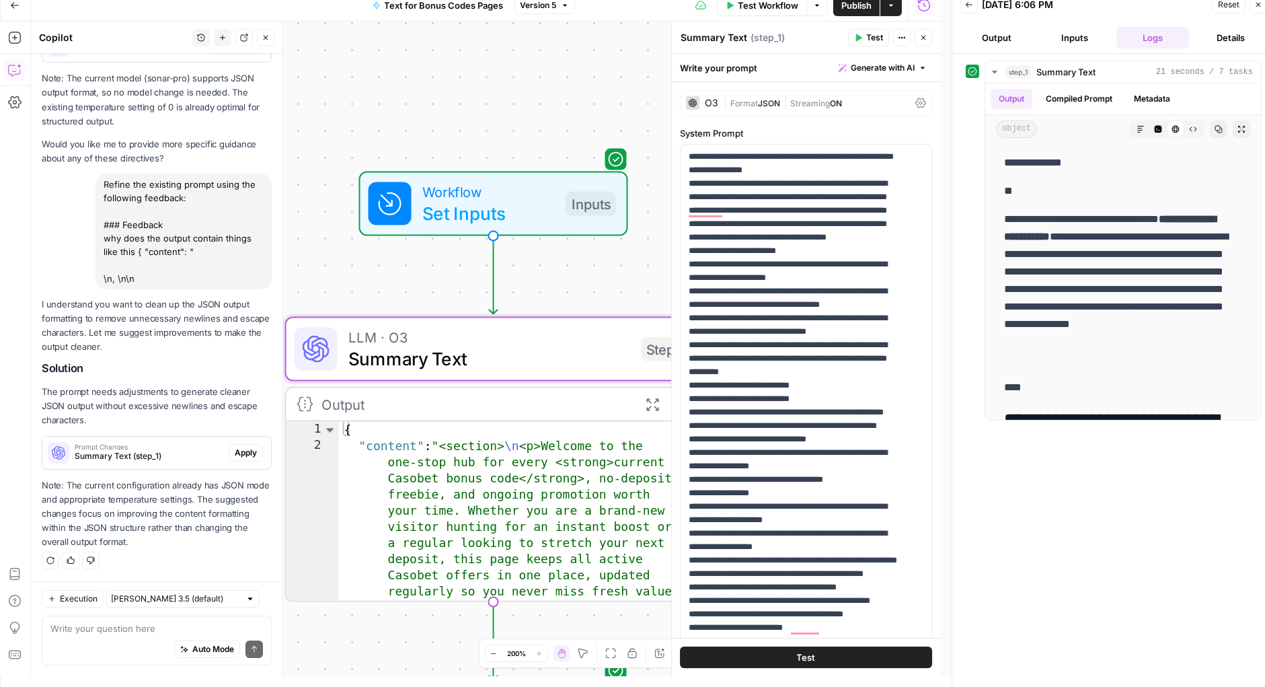
click at [235, 453] on span "Apply" at bounding box center [246, 453] width 22 height 12
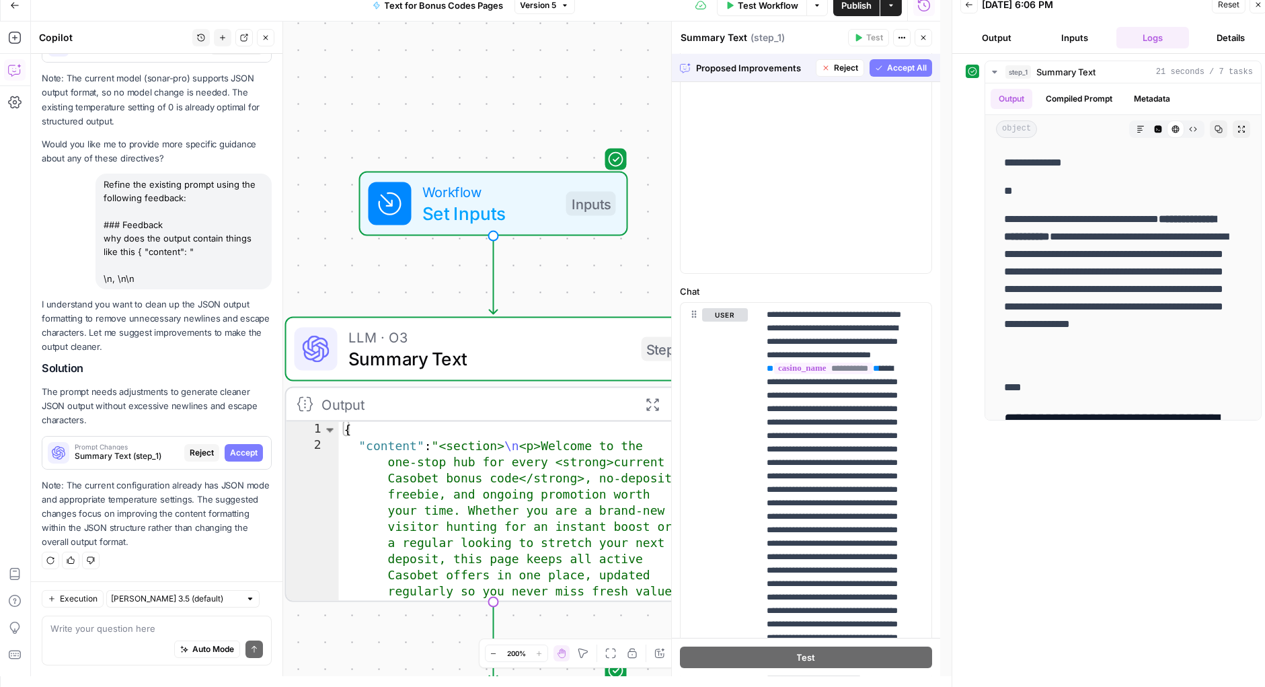
scroll to position [701, 0]
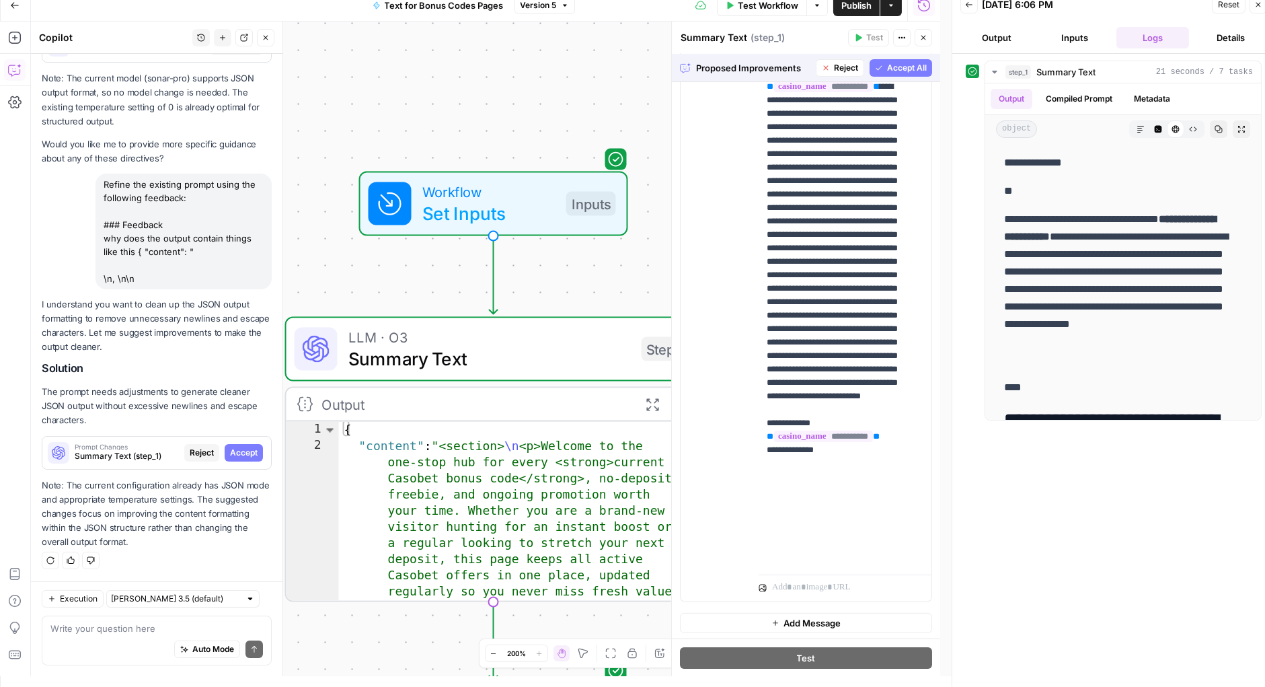
click at [847, 8] on span "Publish" at bounding box center [856, 5] width 30 height 13
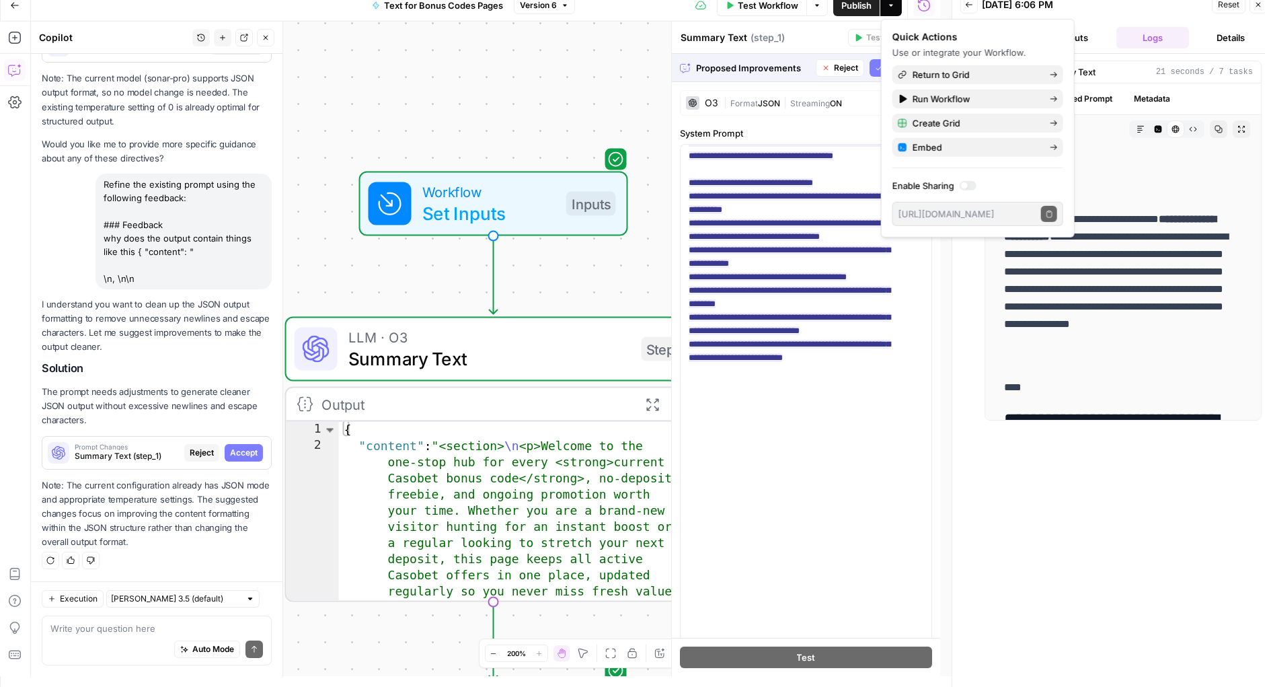
click at [1258, 7] on icon "button" at bounding box center [1258, 5] width 8 height 8
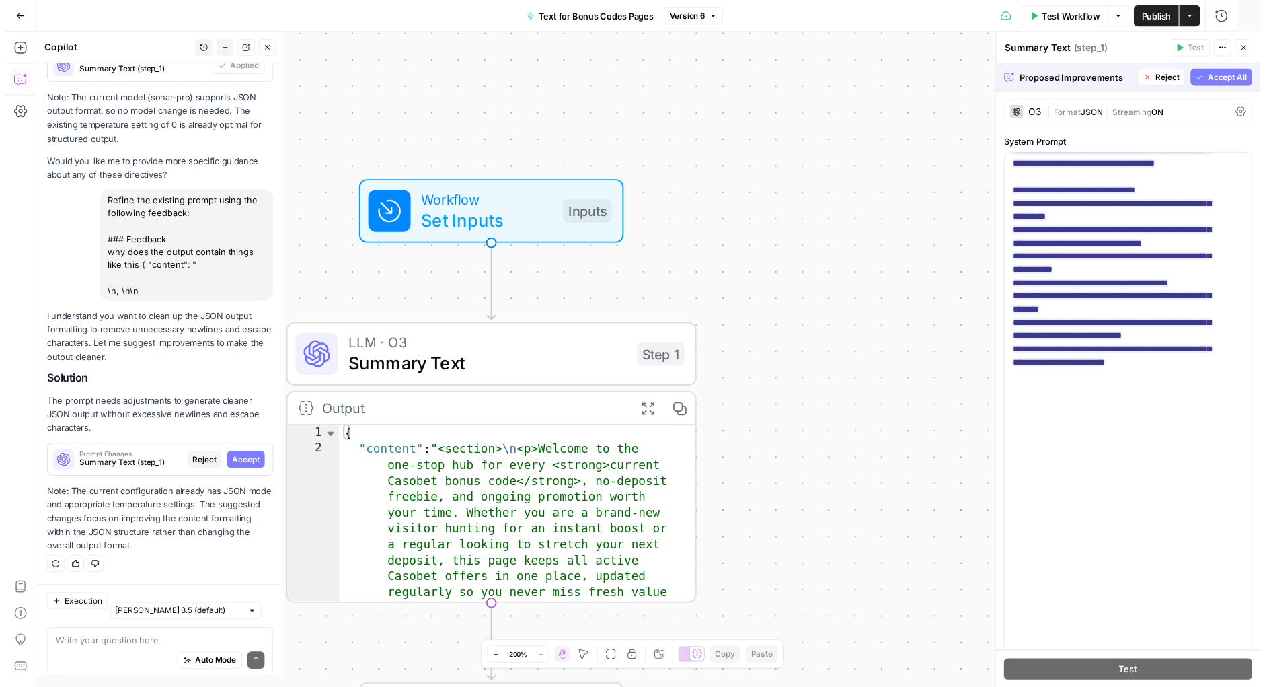
scroll to position [422, 0]
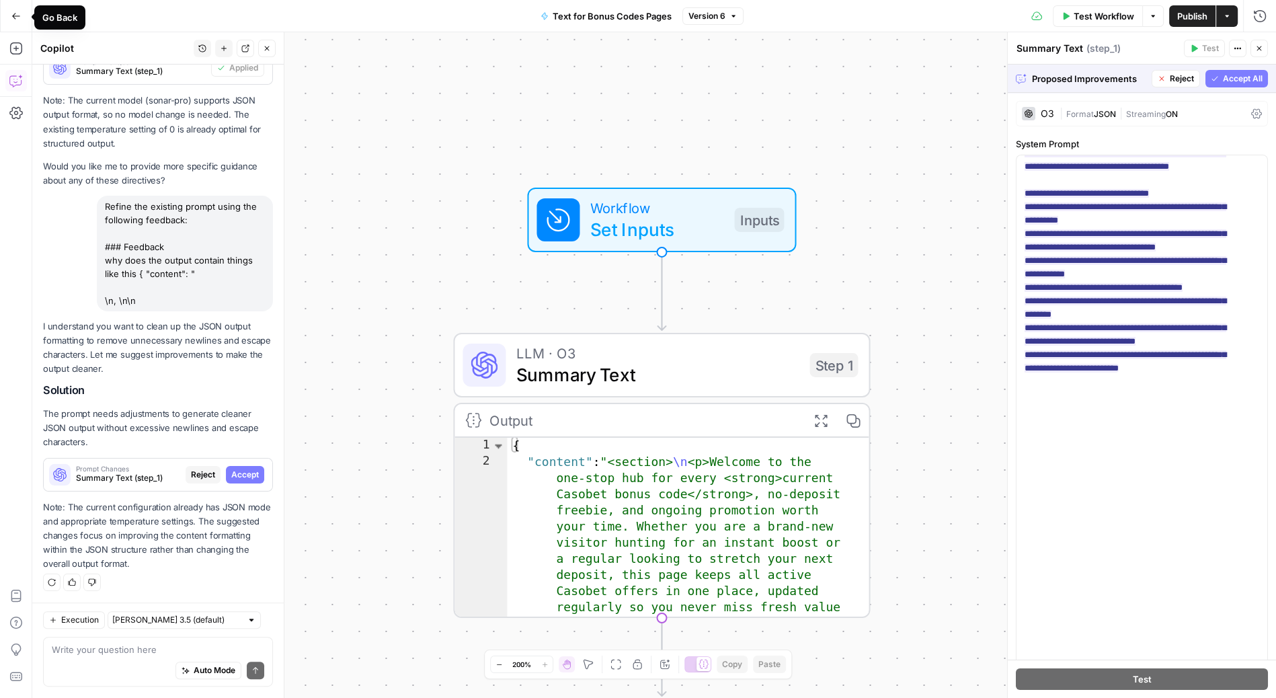
click at [16, 15] on icon "button" at bounding box center [15, 15] width 9 height 9
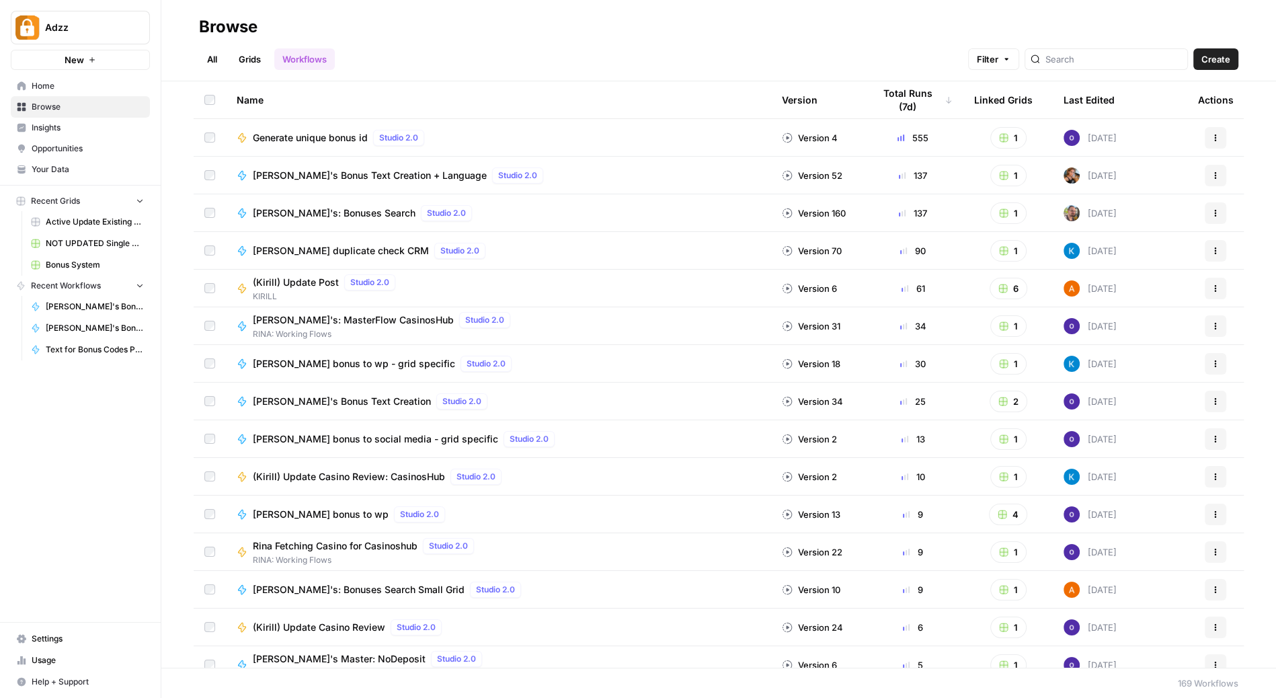
click at [307, 60] on link "Workflows" at bounding box center [304, 59] width 61 height 22
click at [317, 56] on link "Workflows" at bounding box center [304, 59] width 61 height 22
click at [1116, 62] on input "search" at bounding box center [1114, 58] width 137 height 13
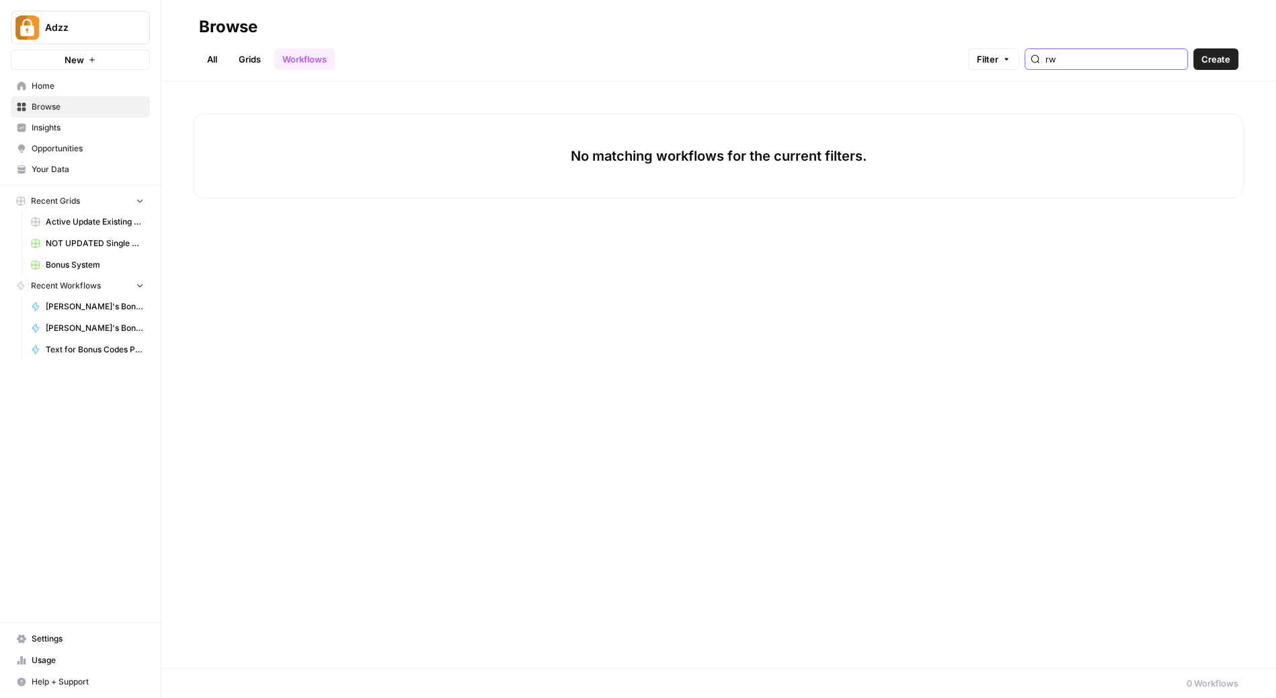
type input "r"
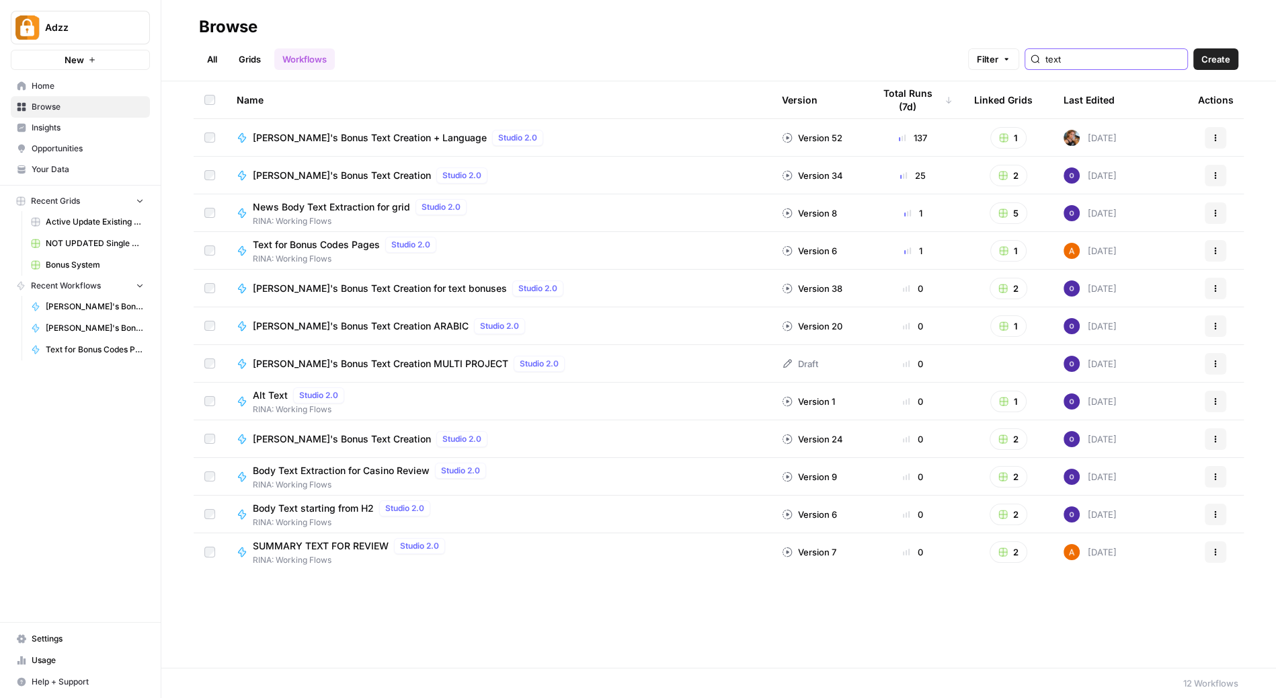
click at [1217, 247] on icon "button" at bounding box center [1216, 251] width 8 height 8
type input "text"
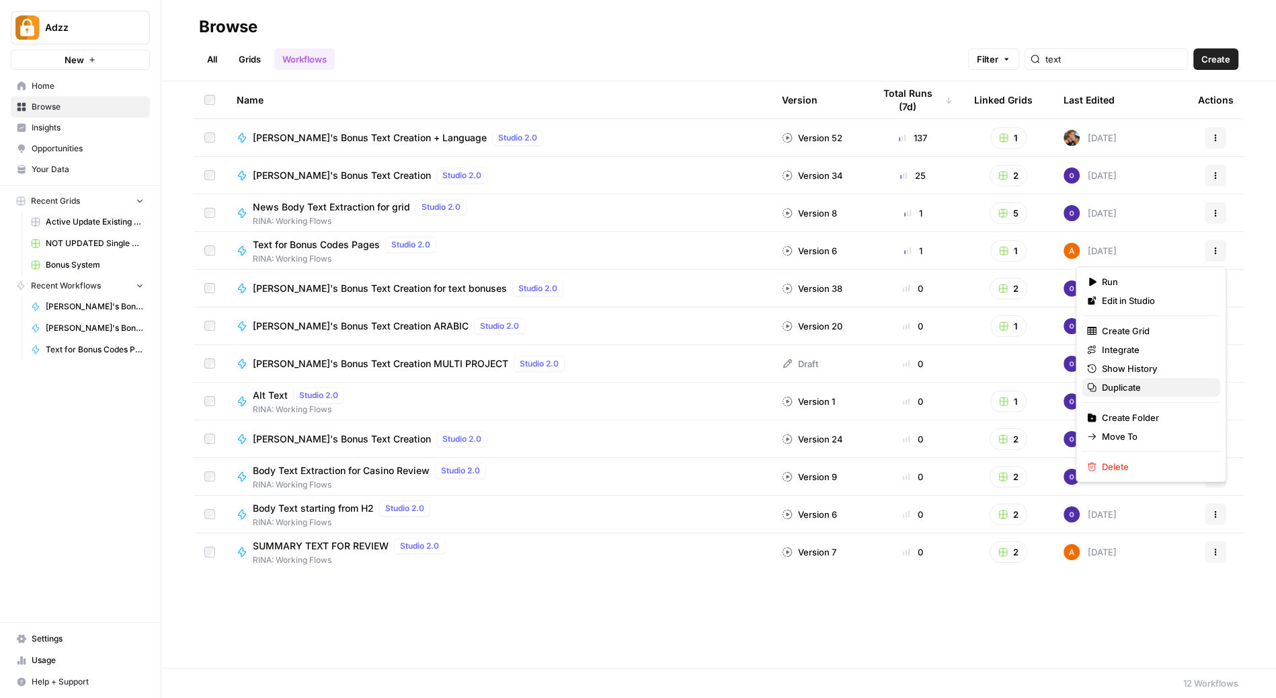
click at [1142, 389] on span "Duplicate" at bounding box center [1156, 387] width 108 height 13
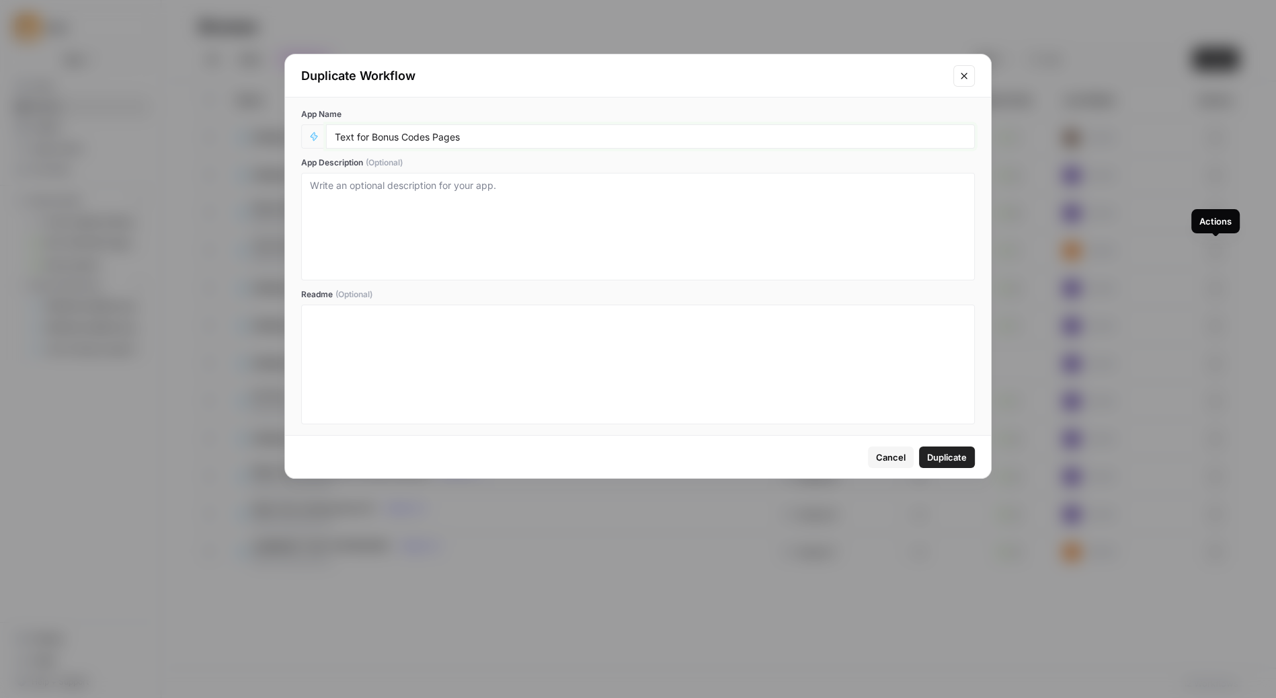
click at [469, 134] on input "Text for Bonus Codes Pages" at bounding box center [651, 136] width 632 height 12
type input "Bonus Codes - Player Focused"
click at [958, 457] on span "Duplicate" at bounding box center [947, 457] width 40 height 13
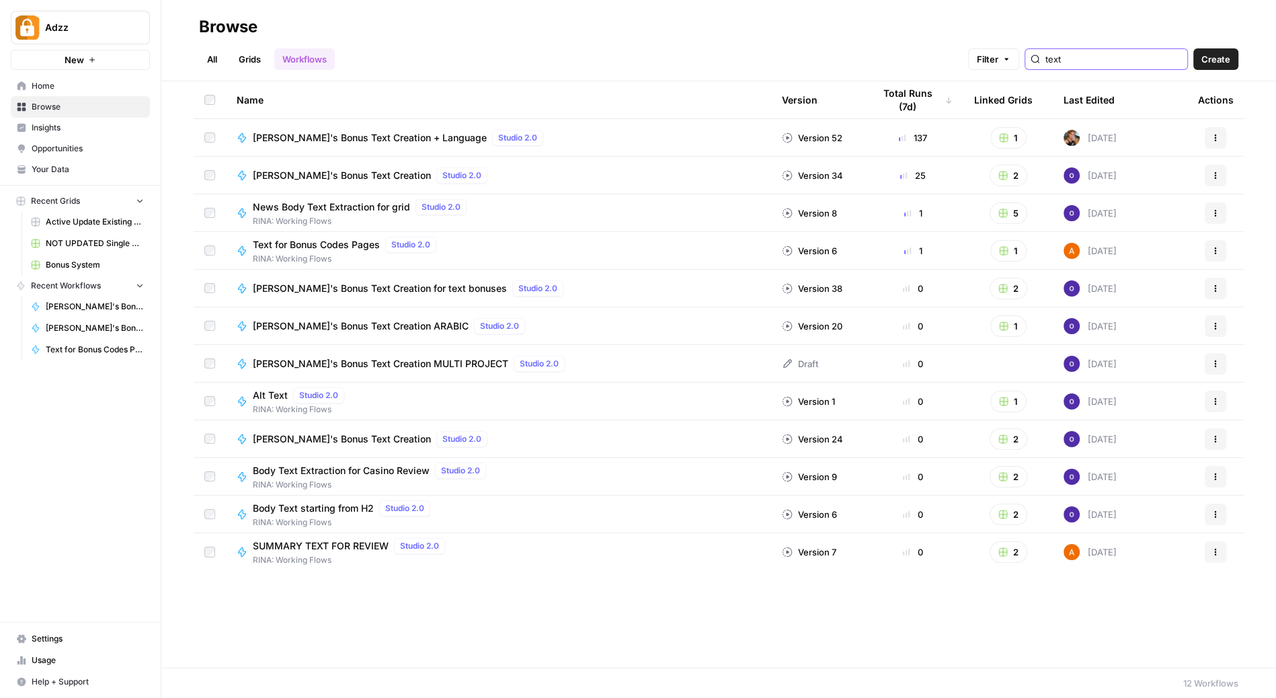
click at [1118, 54] on input "text" at bounding box center [1114, 58] width 137 height 13
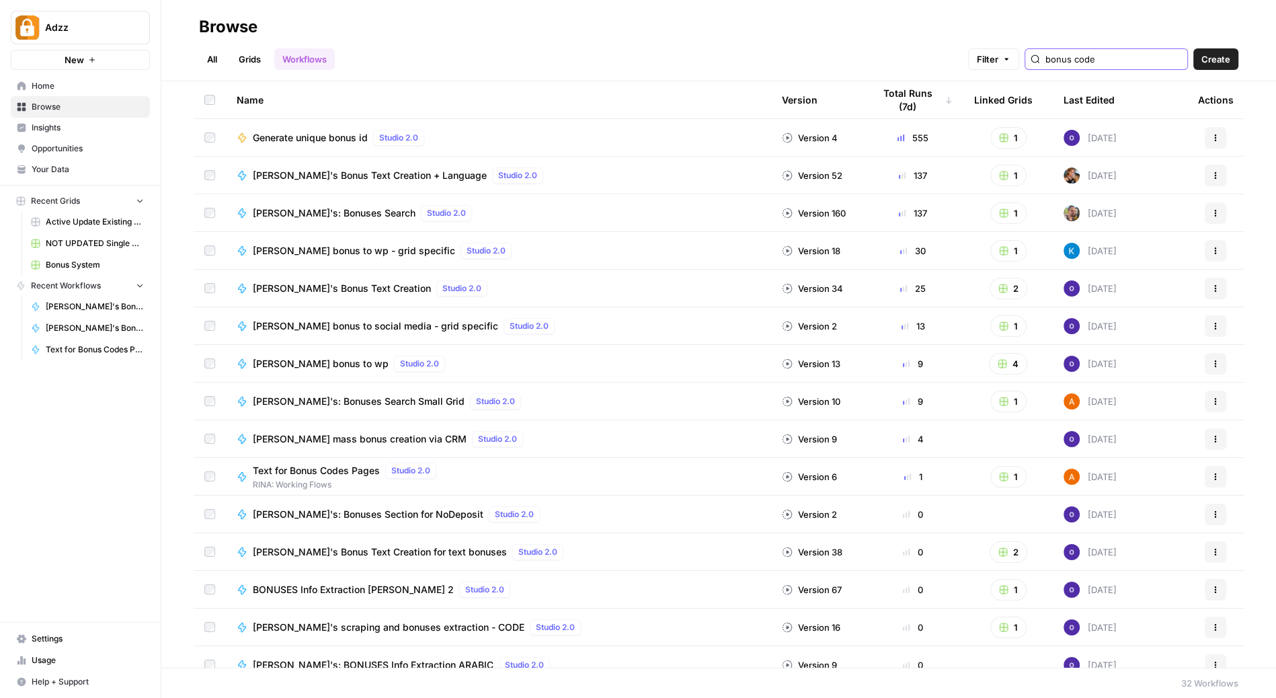
type input "bonus codes"
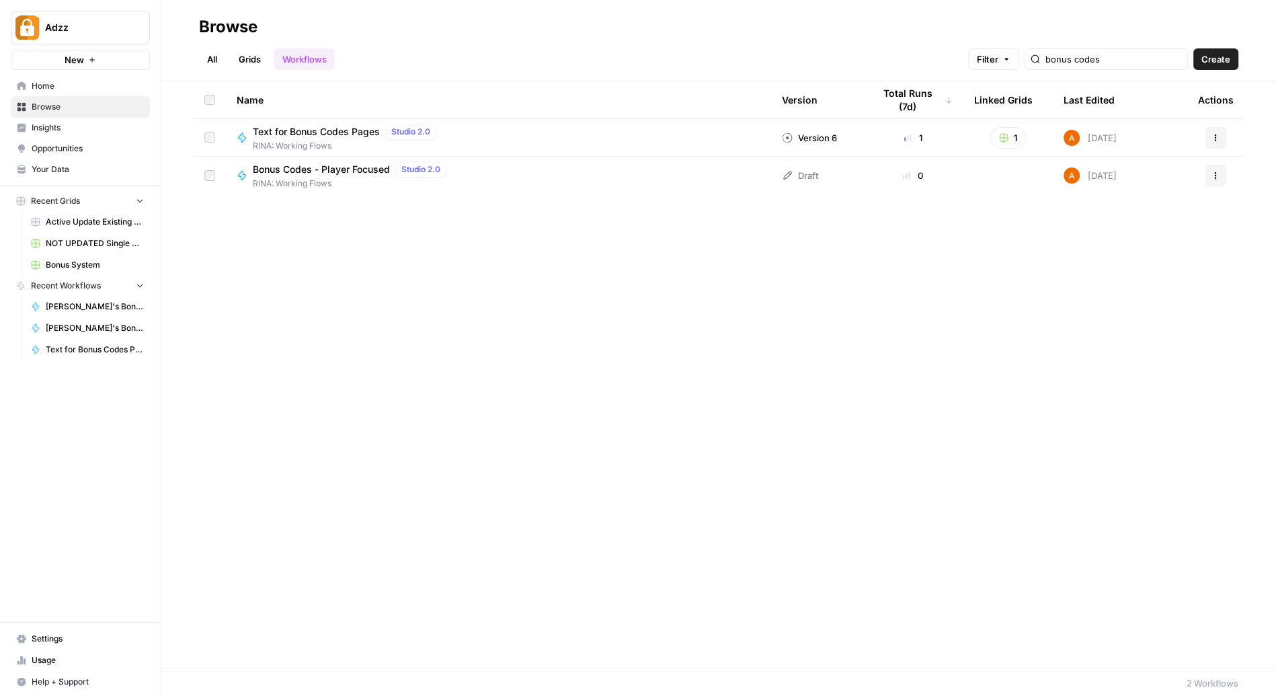
click at [529, 167] on div "Bonus Codes - Player Focused Studio 2.0 RINA: Working Flows" at bounding box center [499, 175] width 524 height 28
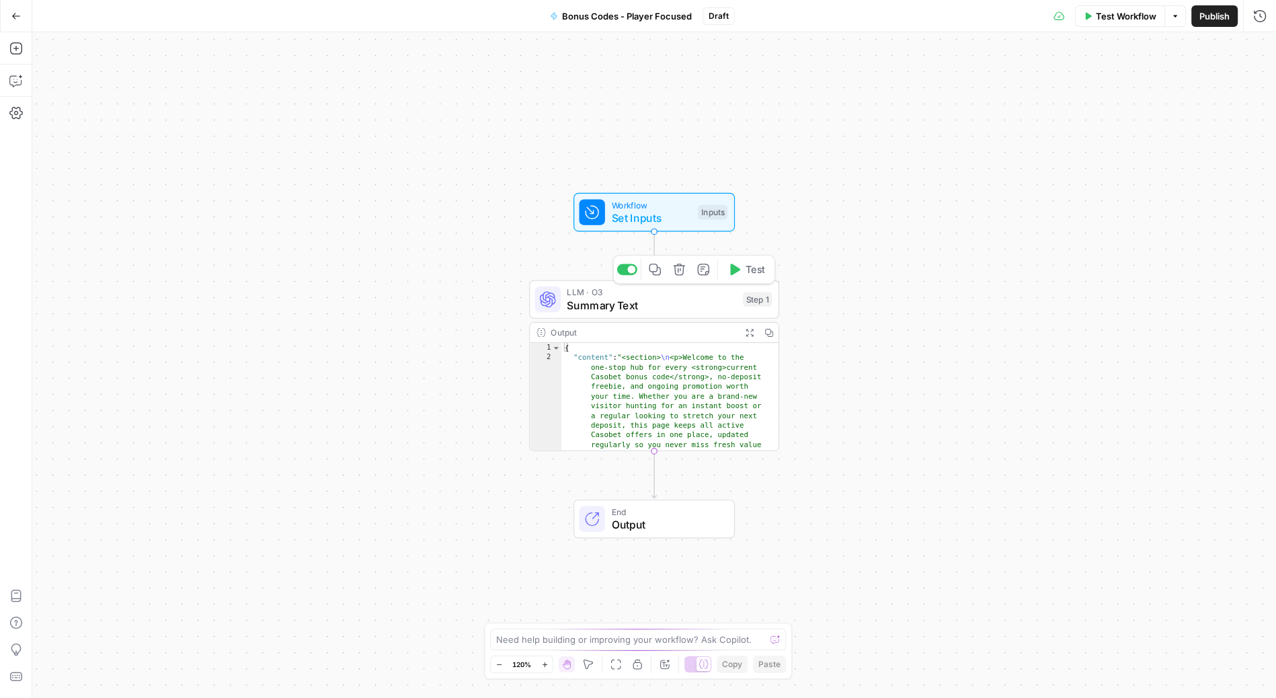
click at [650, 297] on span "Summary Text" at bounding box center [651, 305] width 169 height 16
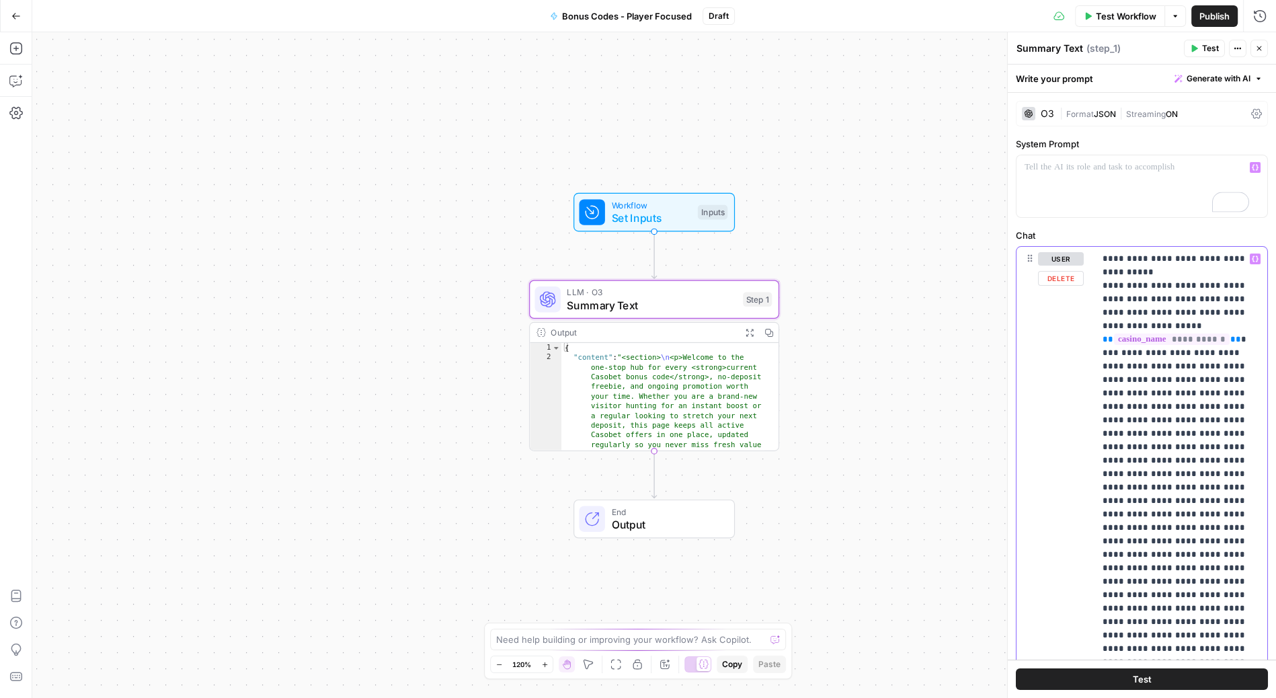
click at [1163, 367] on p "**********" at bounding box center [1176, 514] width 147 height 525
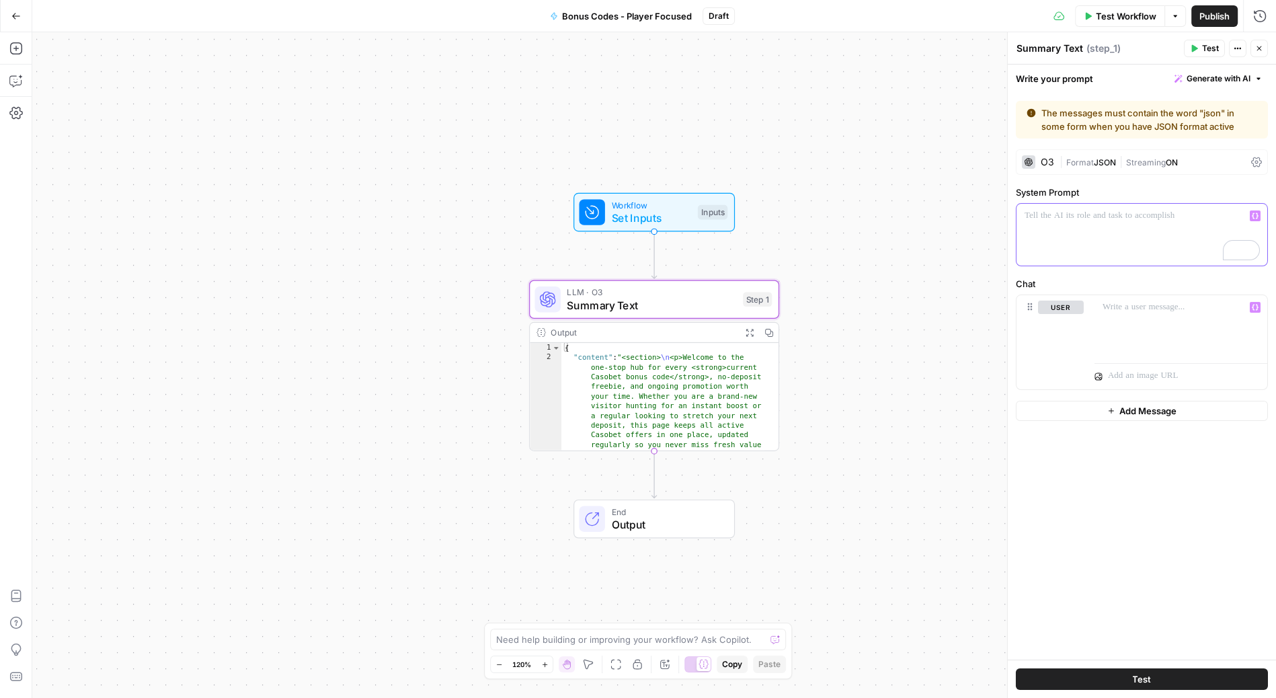
click at [1126, 222] on div "To enrich screen reader interactions, please activate Accessibility in Grammarl…" at bounding box center [1142, 235] width 251 height 62
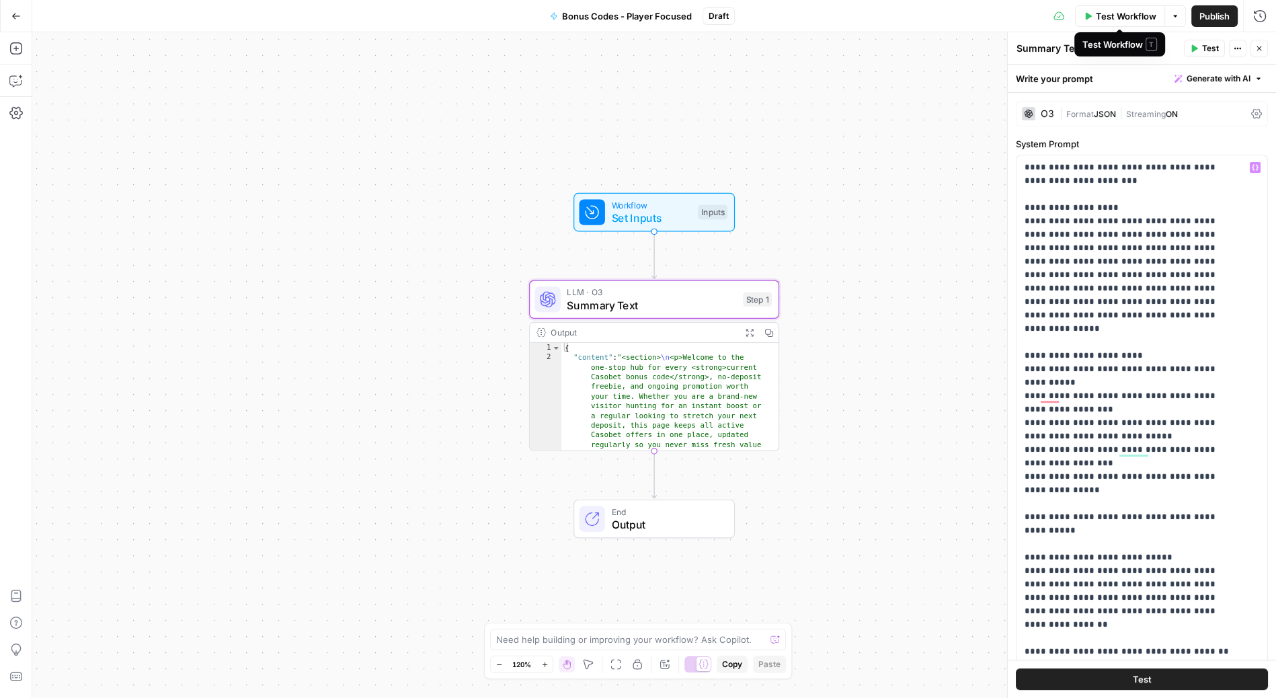
click at [1133, 11] on span "Test Workflow" at bounding box center [1126, 15] width 61 height 13
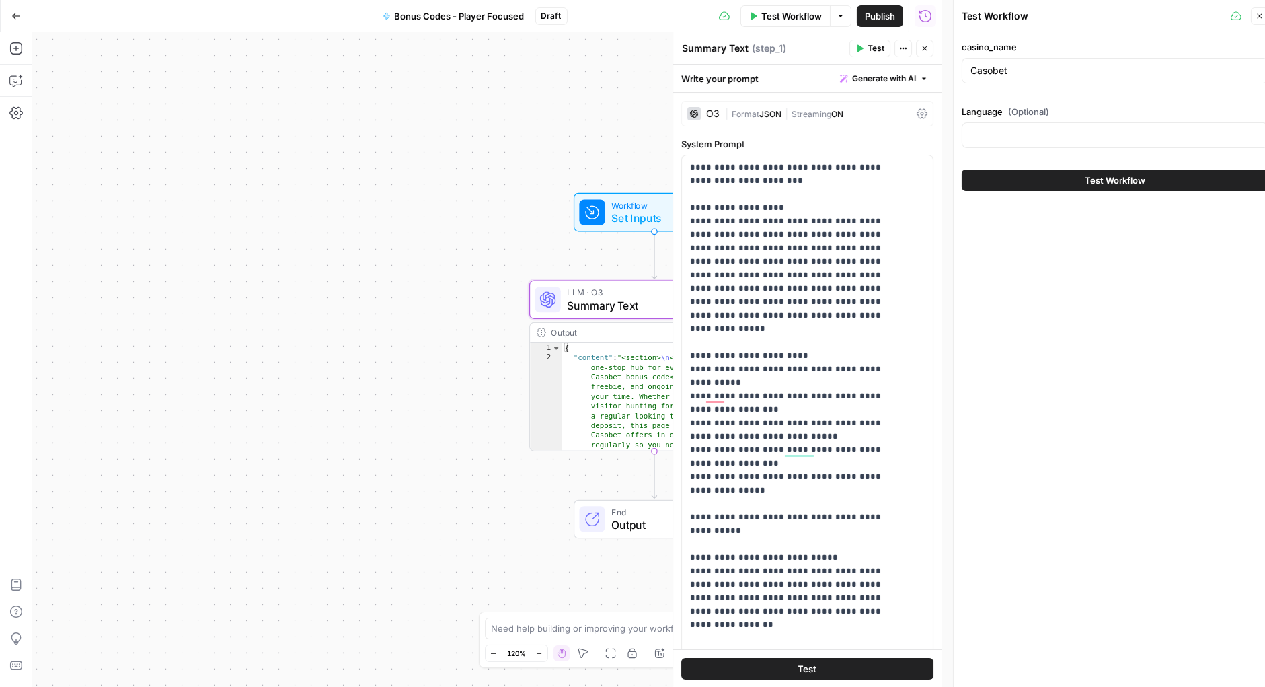
click at [1110, 183] on span "Test Workflow" at bounding box center [1115, 180] width 61 height 13
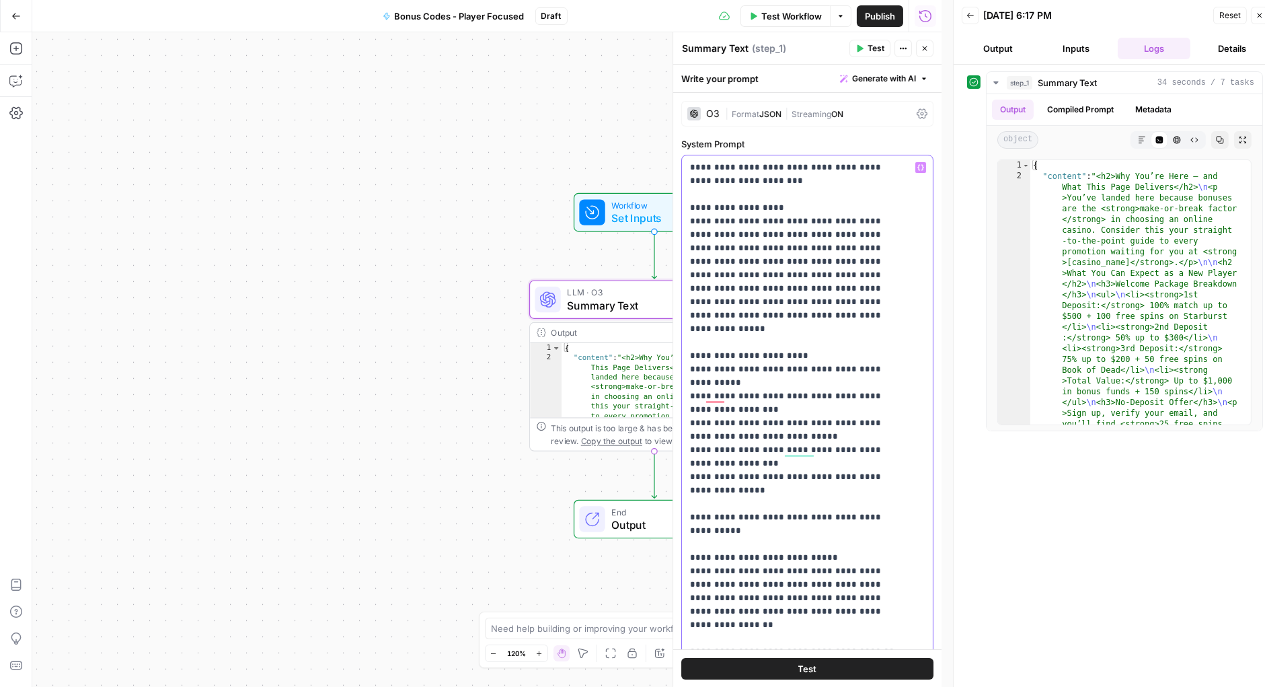
click at [807, 669] on span "Test" at bounding box center [807, 667] width 19 height 13
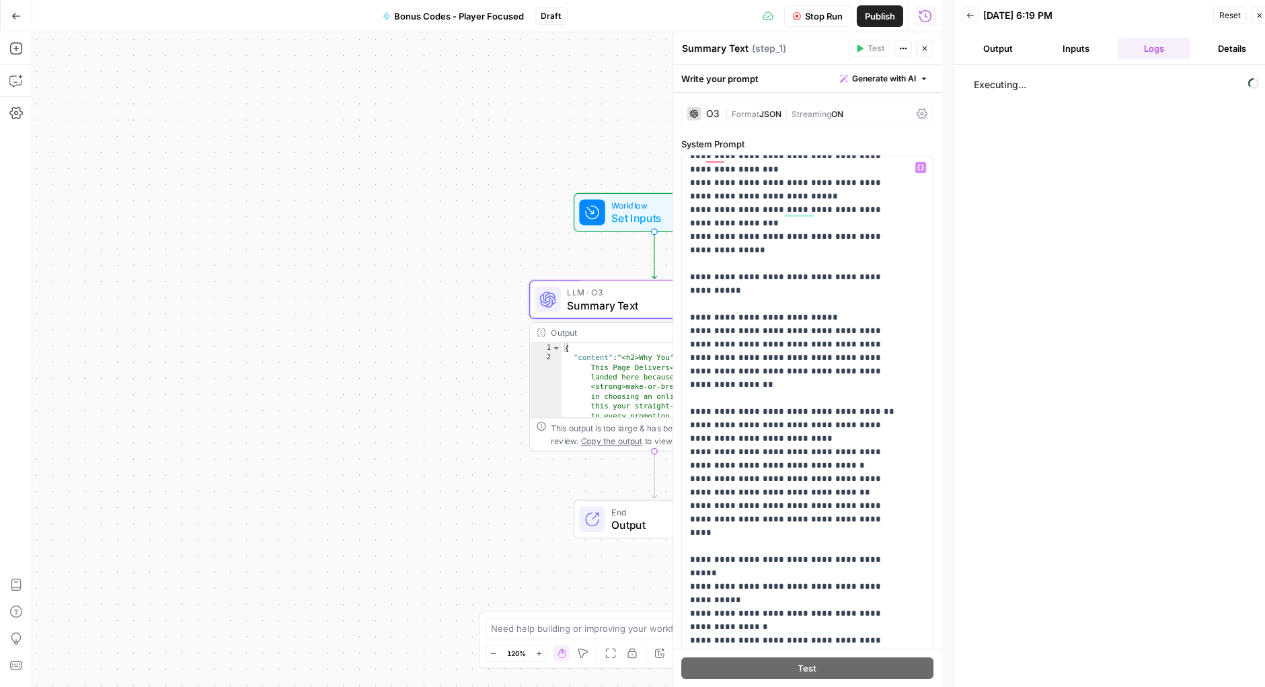
scroll to position [252, 0]
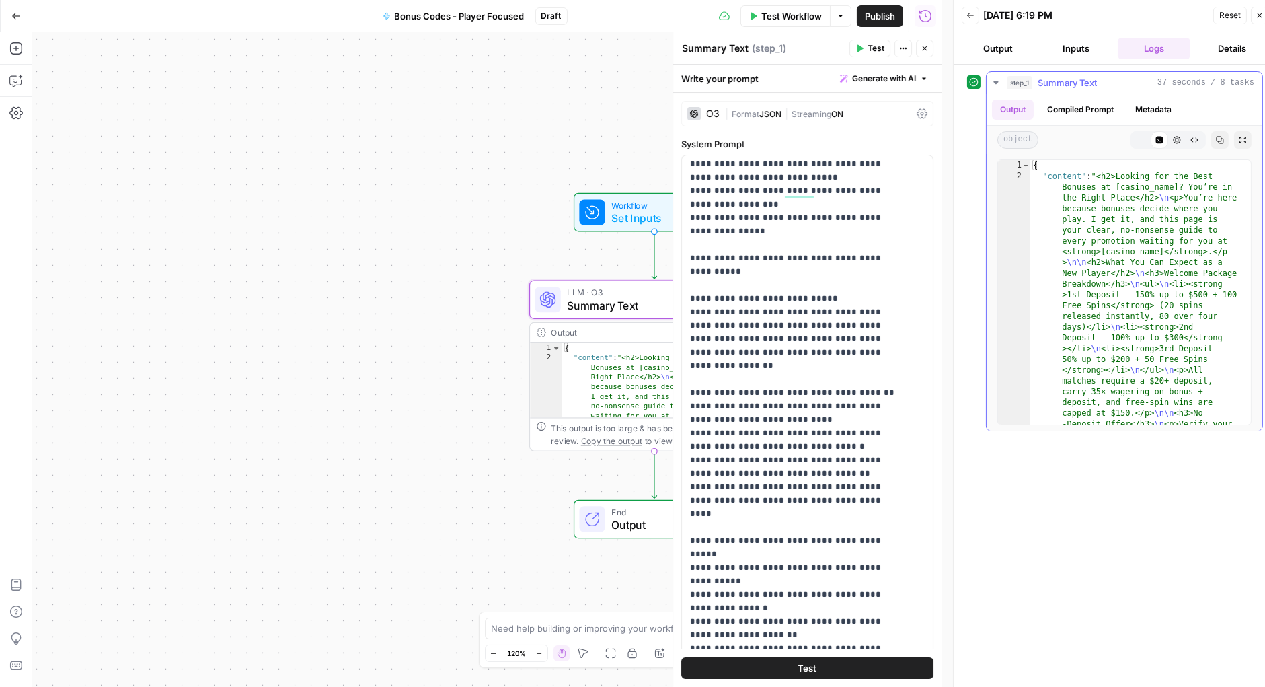
click at [1219, 137] on icon "button" at bounding box center [1220, 140] width 8 height 8
click at [884, 10] on span "Publish" at bounding box center [880, 15] width 30 height 13
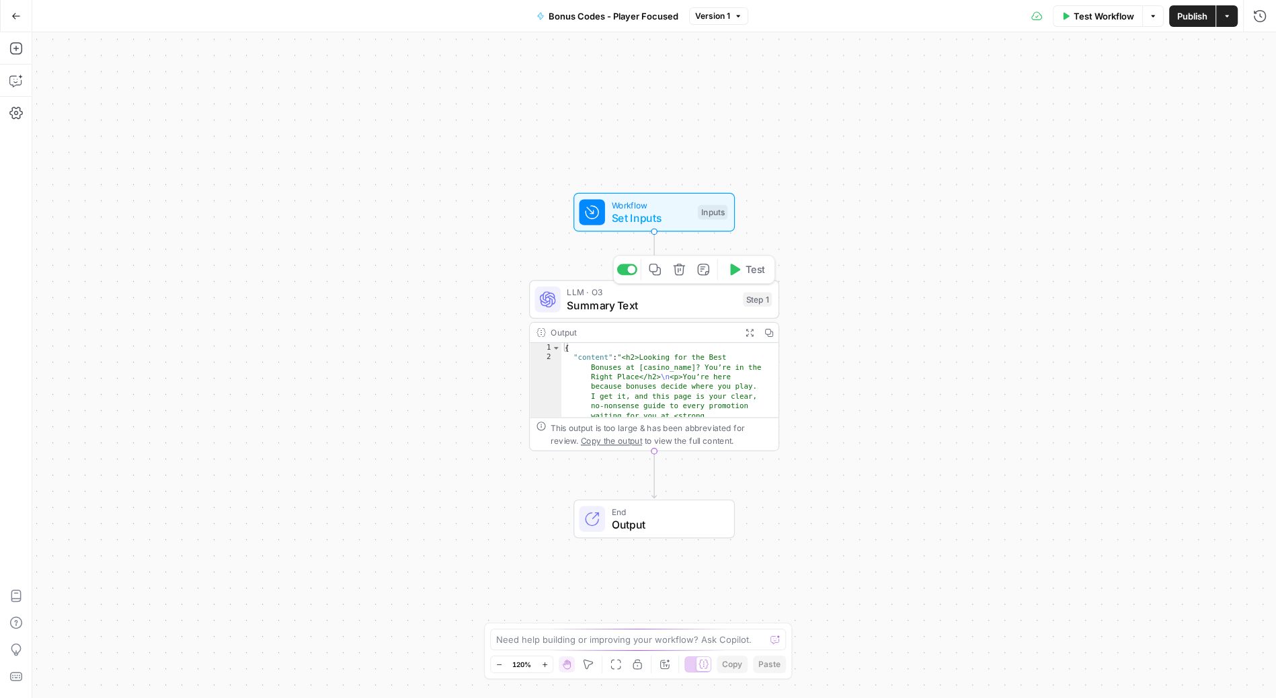
click at [650, 304] on span "Summary Text" at bounding box center [651, 305] width 169 height 16
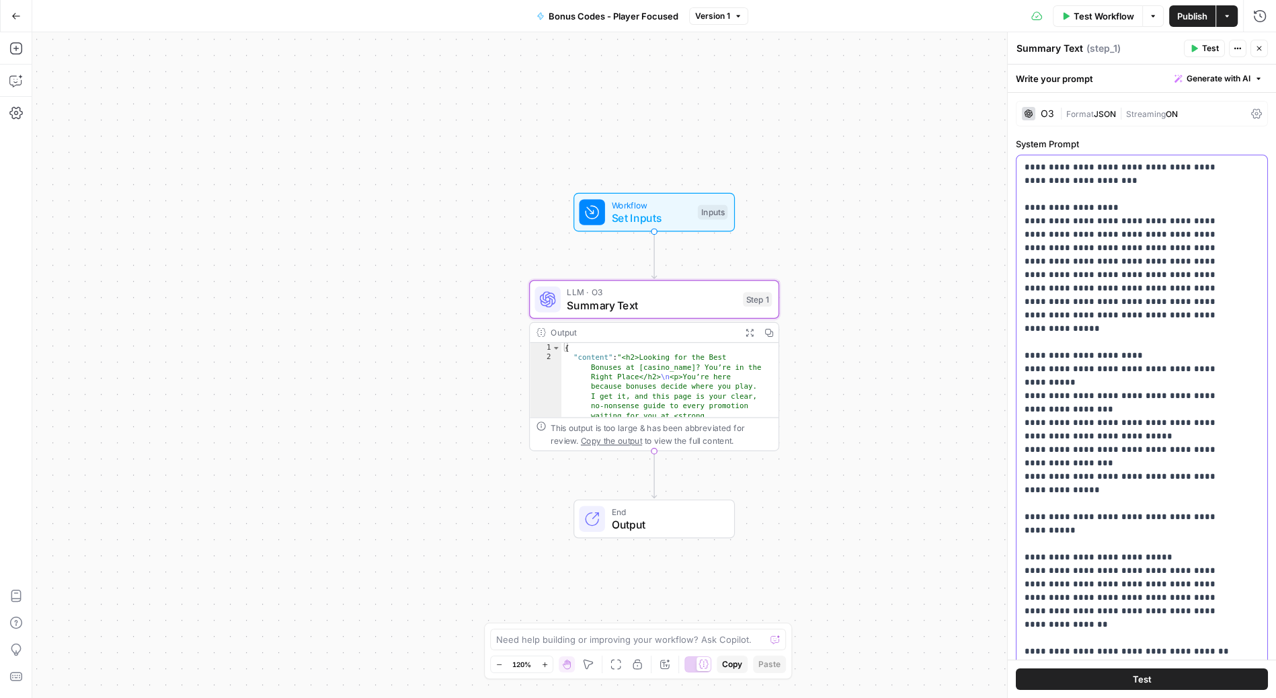
click at [1190, 15] on span "Publish" at bounding box center [1193, 15] width 30 height 13
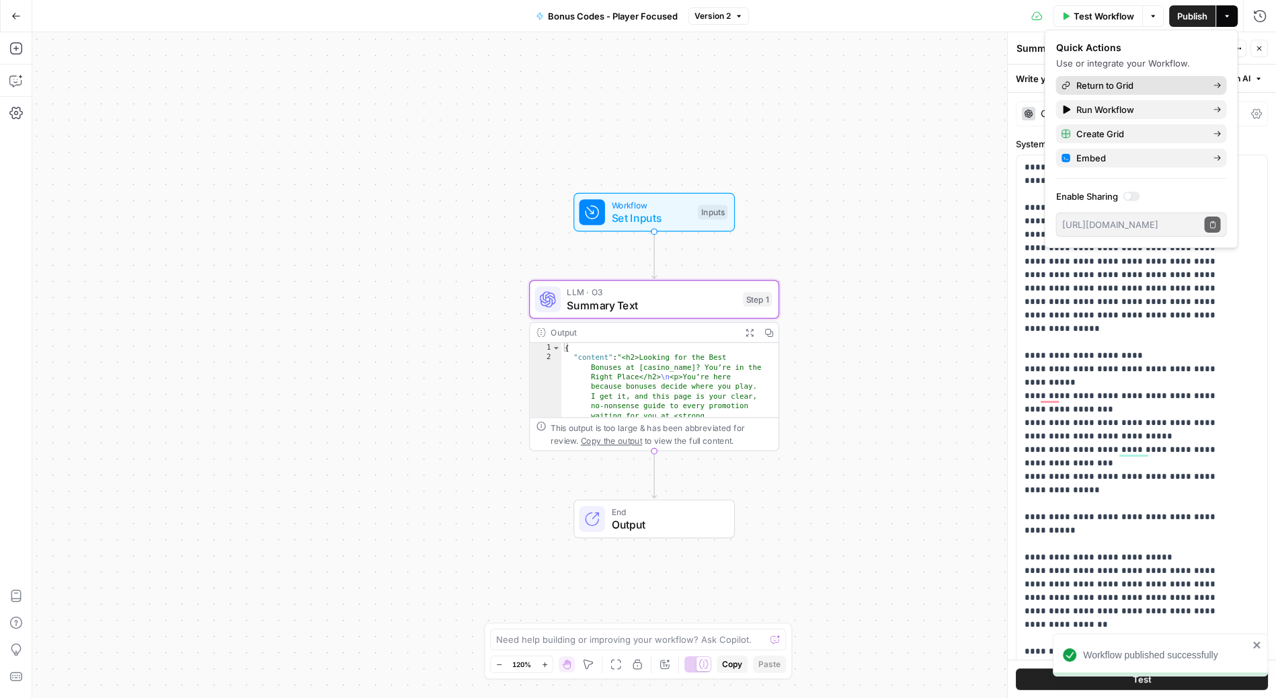
click at [1139, 77] on link "Return to Grid" at bounding box center [1141, 85] width 171 height 19
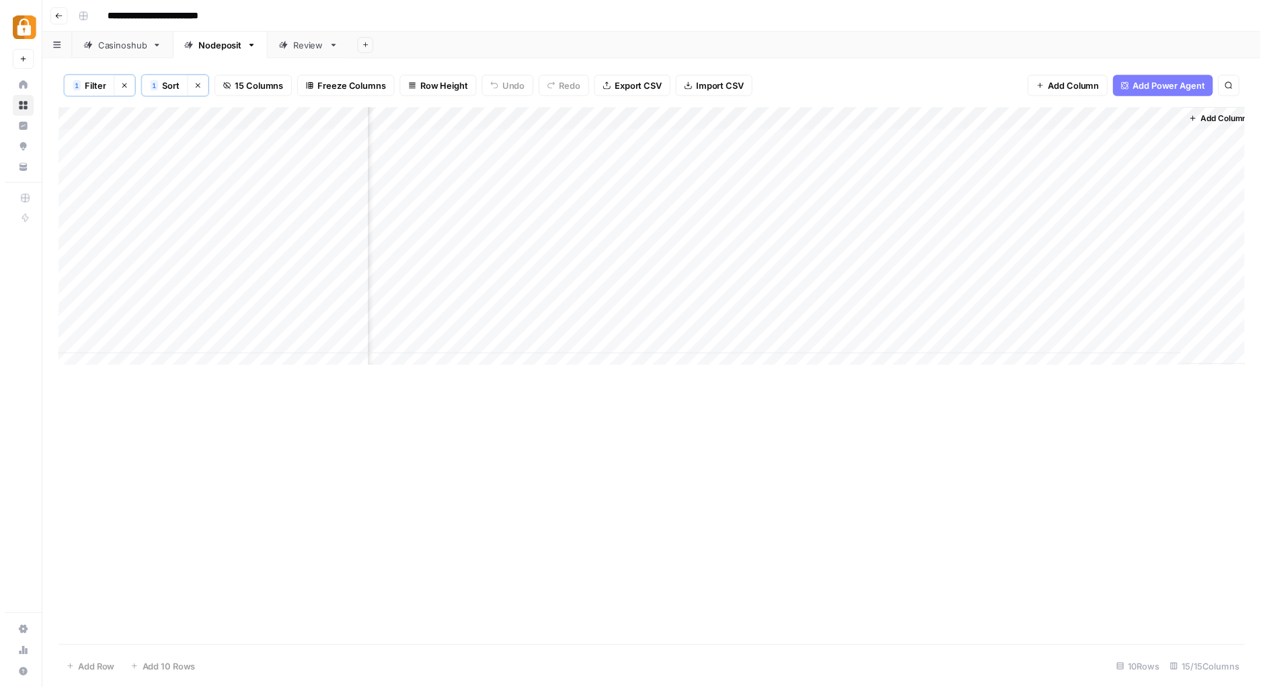
scroll to position [0, 900]
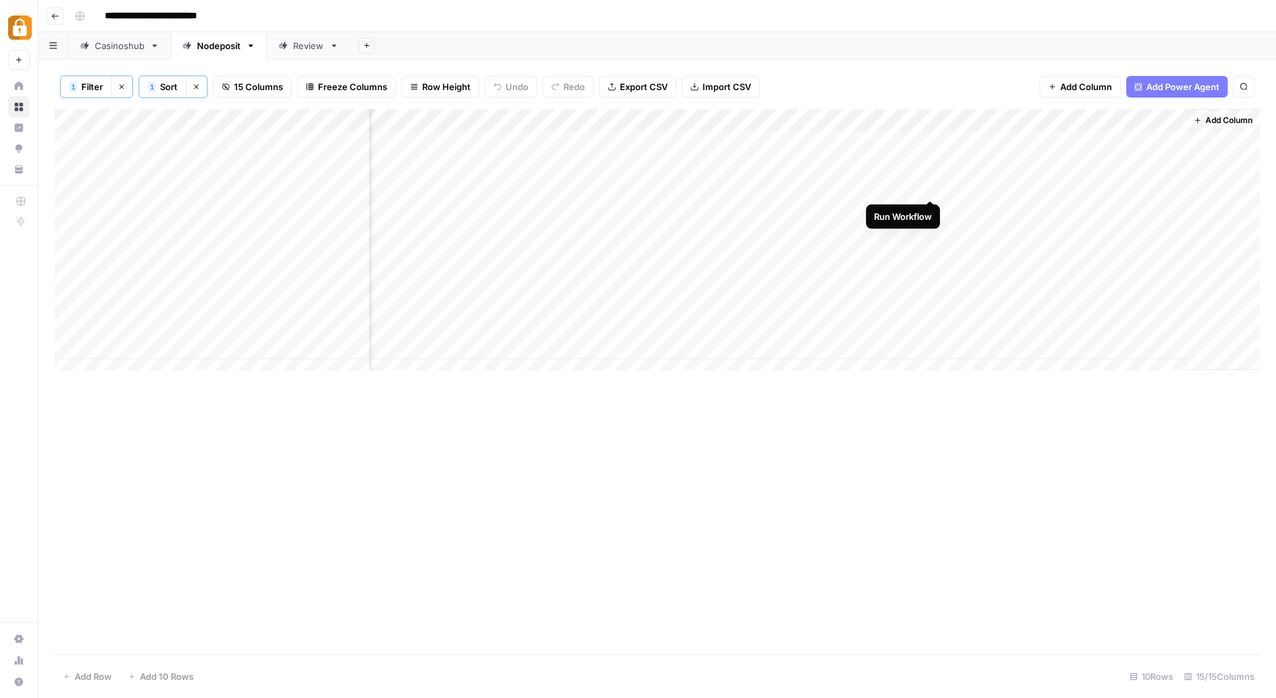
click at [931, 184] on div "Add Column" at bounding box center [657, 245] width 1206 height 273
click at [998, 186] on div "Add Column" at bounding box center [657, 245] width 1206 height 273
click at [998, 186] on body "**********" at bounding box center [638, 349] width 1276 height 698
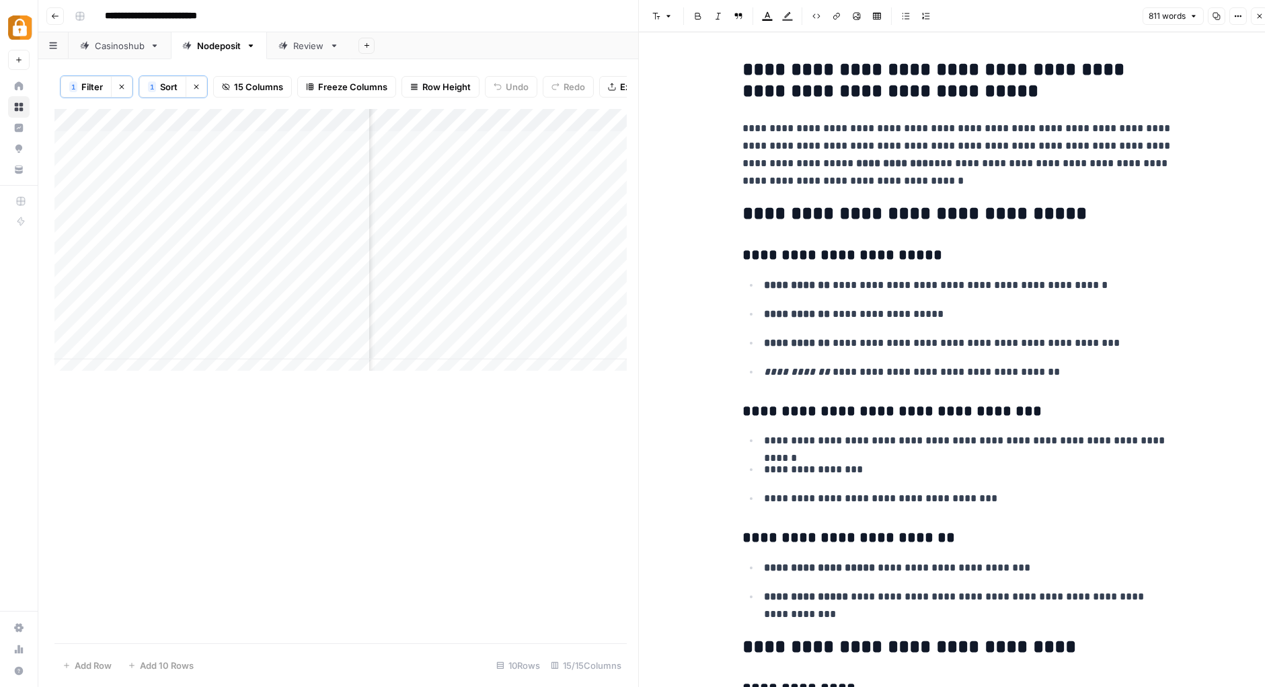
click at [1264, 16] on button "Close" at bounding box center [1259, 15] width 17 height 17
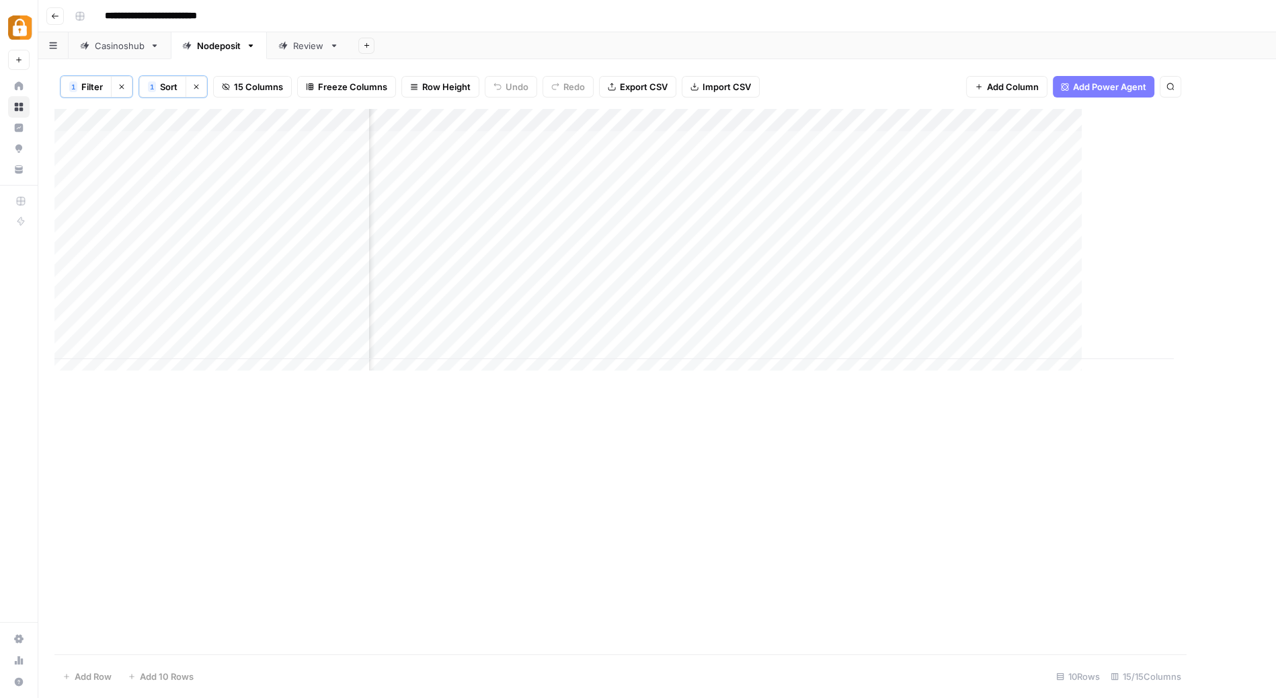
scroll to position [0, 884]
click at [929, 120] on div "Add Column" at bounding box center [657, 245] width 1206 height 273
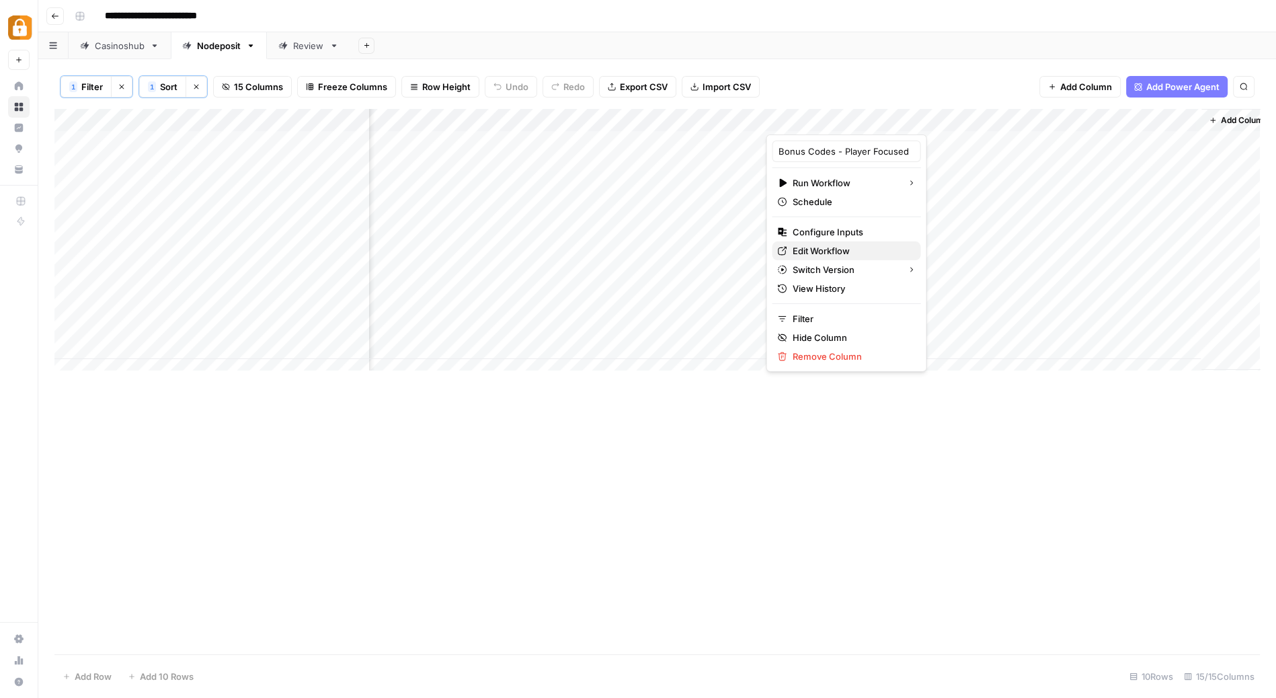
click at [835, 247] on span "Edit Workflow" at bounding box center [851, 250] width 118 height 13
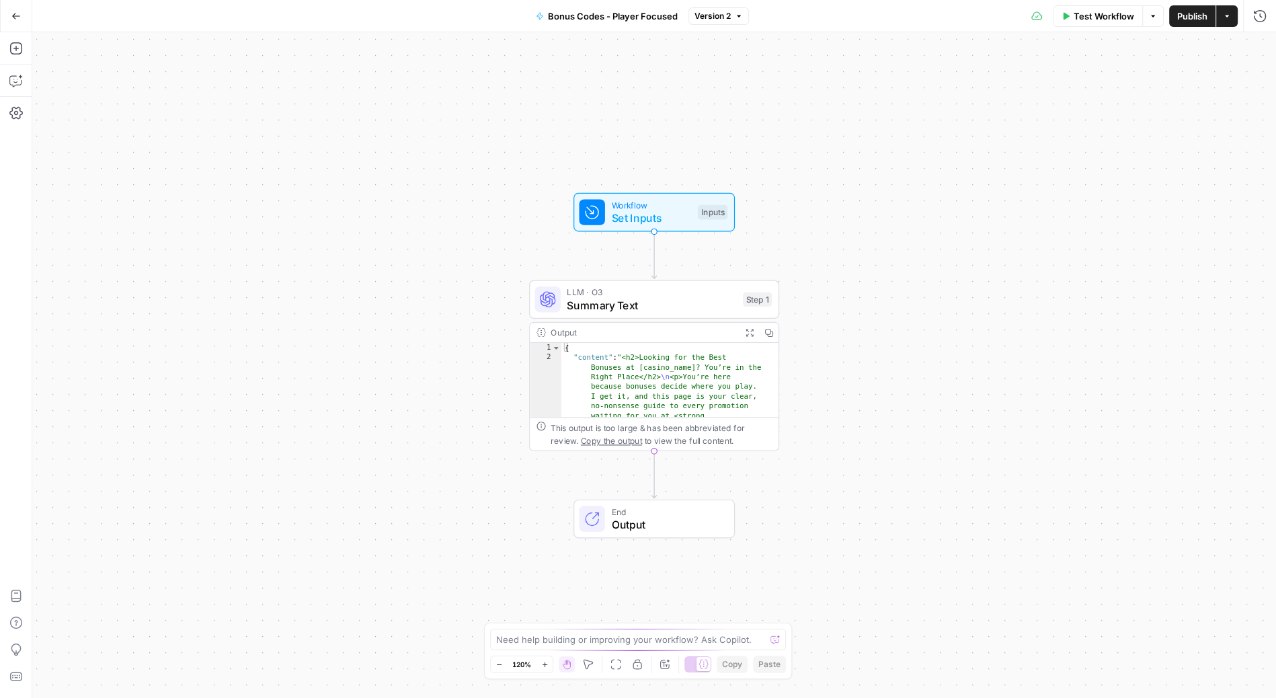
type textarea "**********"
click at [651, 301] on span "Summary Text" at bounding box center [651, 305] width 169 height 16
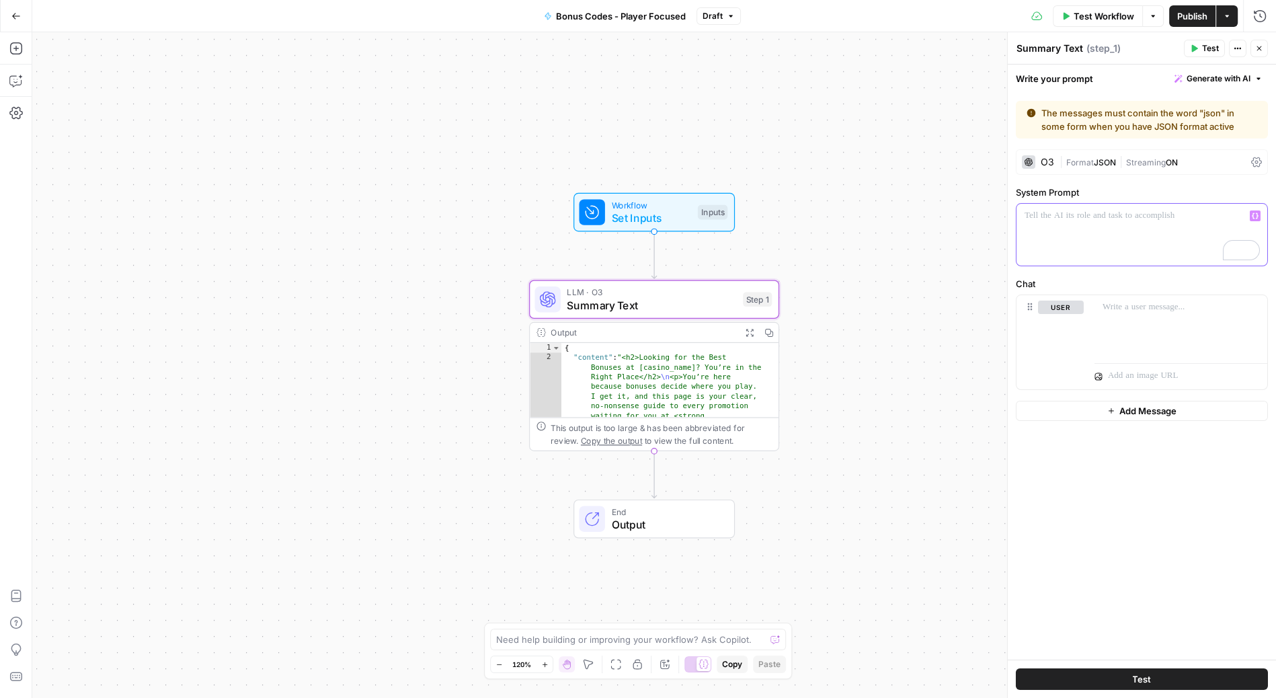
click at [1104, 213] on p "To enrich screen reader interactions, please activate Accessibility in Grammarl…" at bounding box center [1142, 215] width 235 height 13
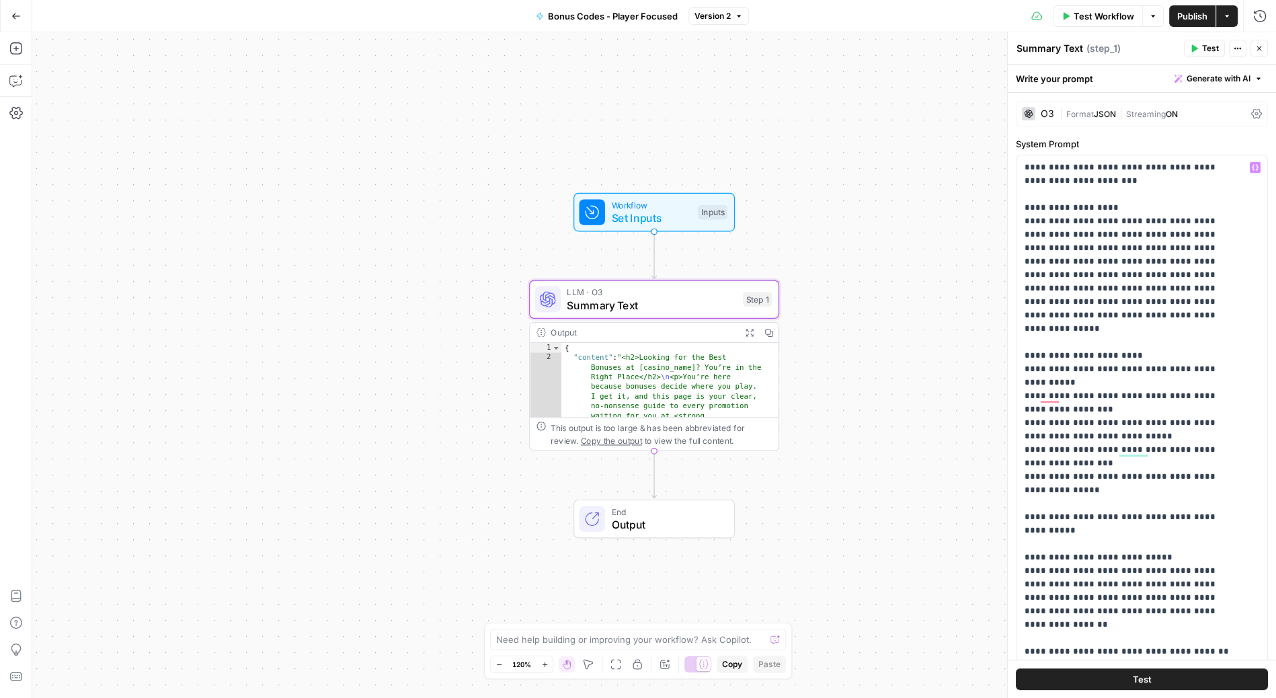
click at [1187, 13] on span "Publish" at bounding box center [1193, 15] width 30 height 13
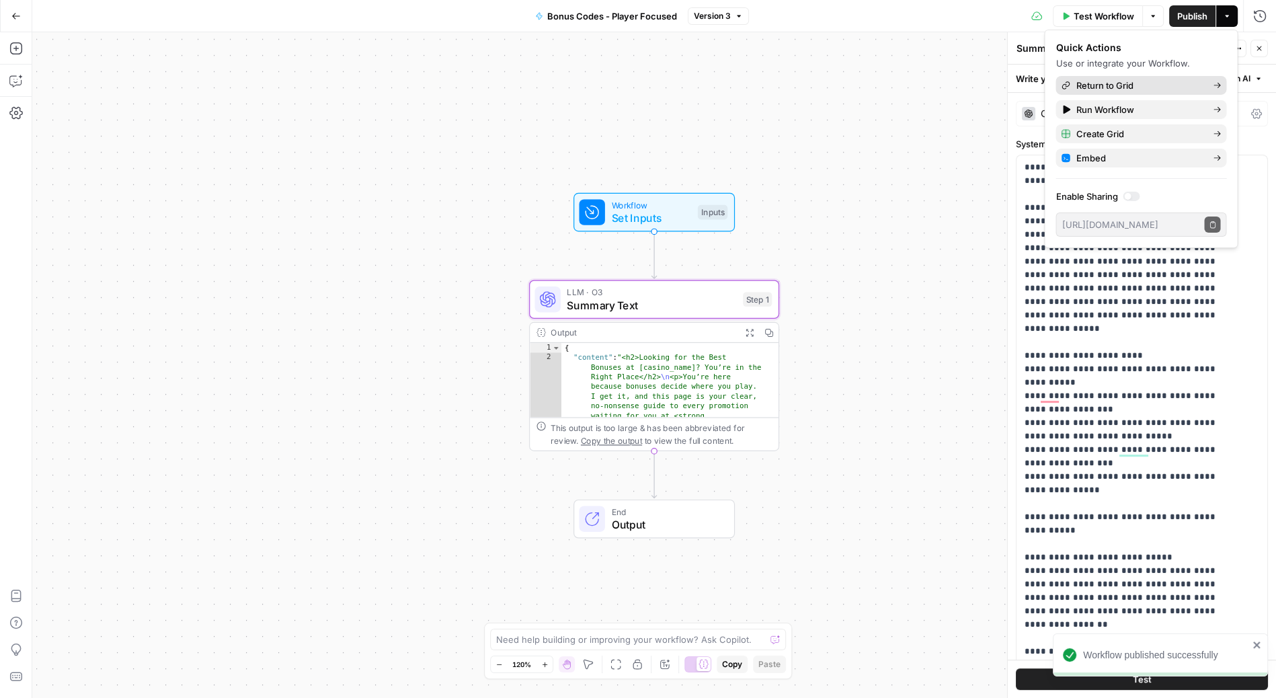
click at [1165, 84] on span "Return to Grid" at bounding box center [1139, 85] width 126 height 13
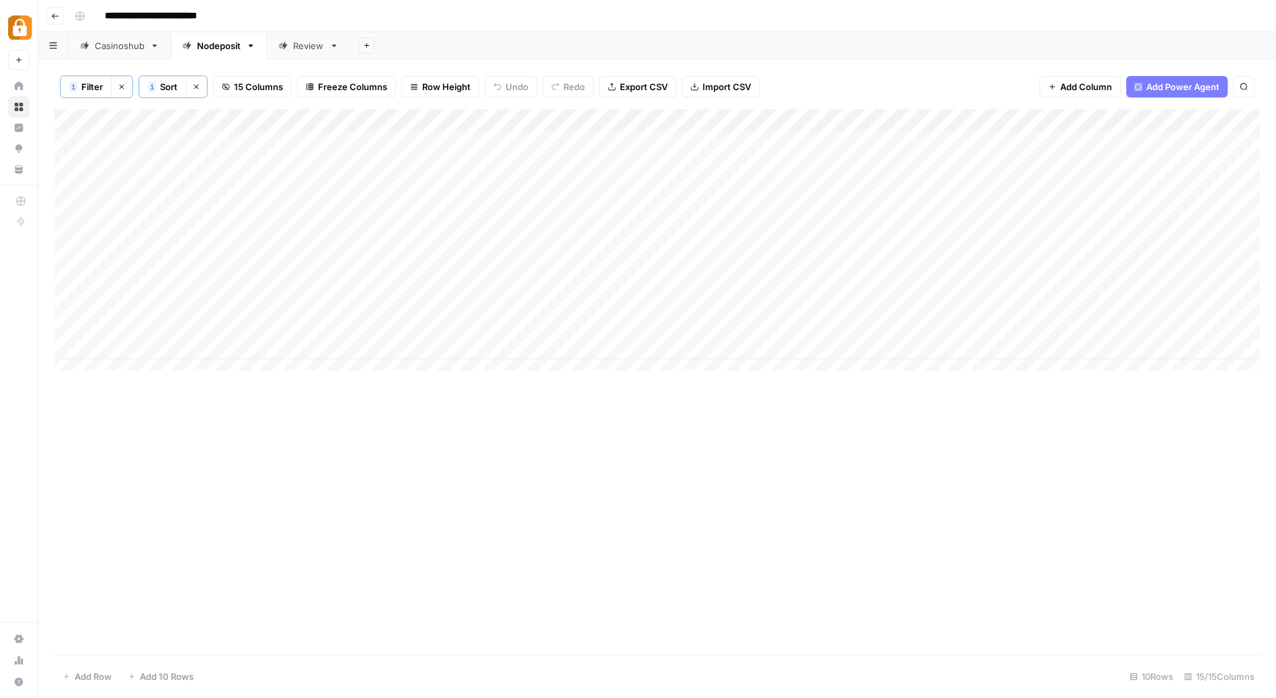
click at [258, 234] on div "Add Column" at bounding box center [657, 245] width 1206 height 273
type textarea "*"
type textarea "**********"
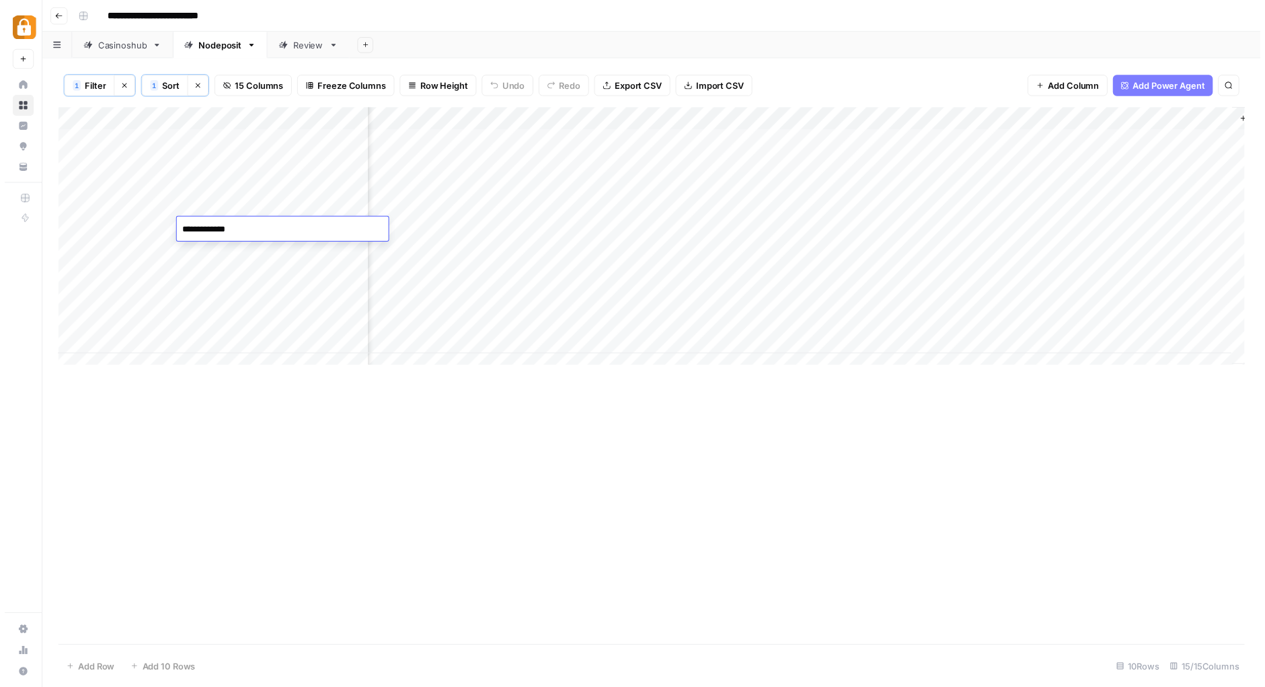
scroll to position [0, 900]
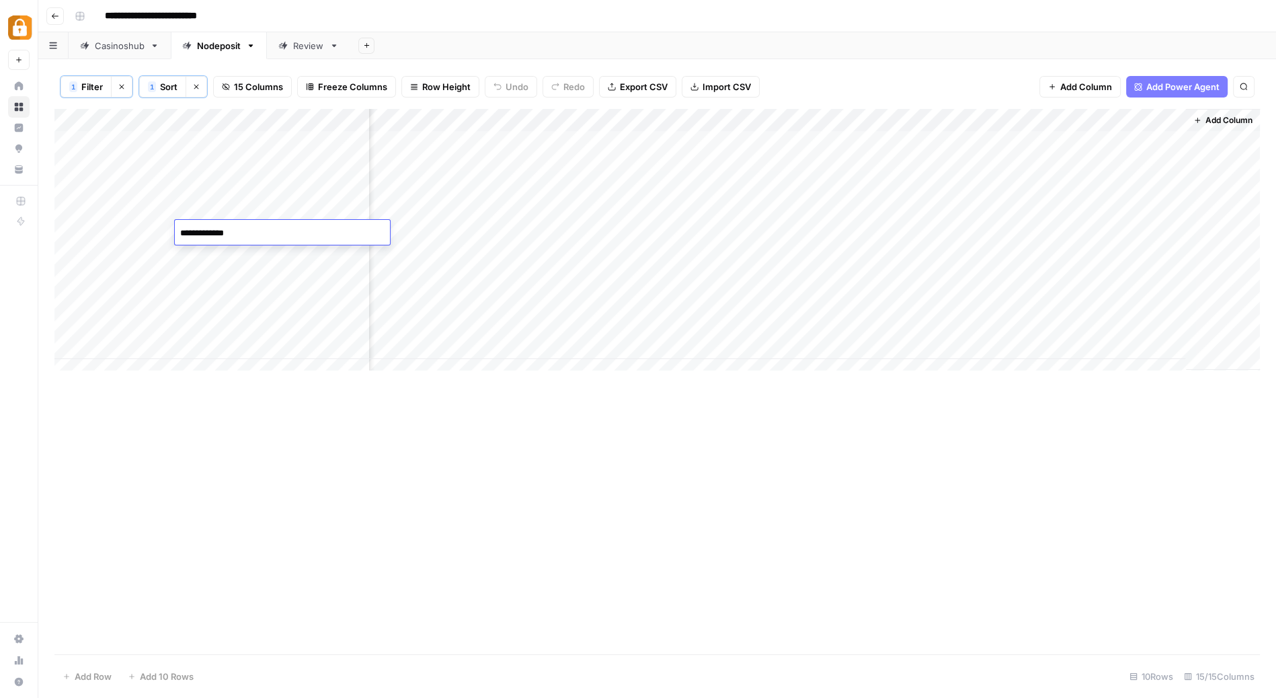
click at [845, 232] on div "Add Column" at bounding box center [657, 245] width 1206 height 273
click at [1013, 175] on div "Add Column" at bounding box center [657, 245] width 1206 height 273
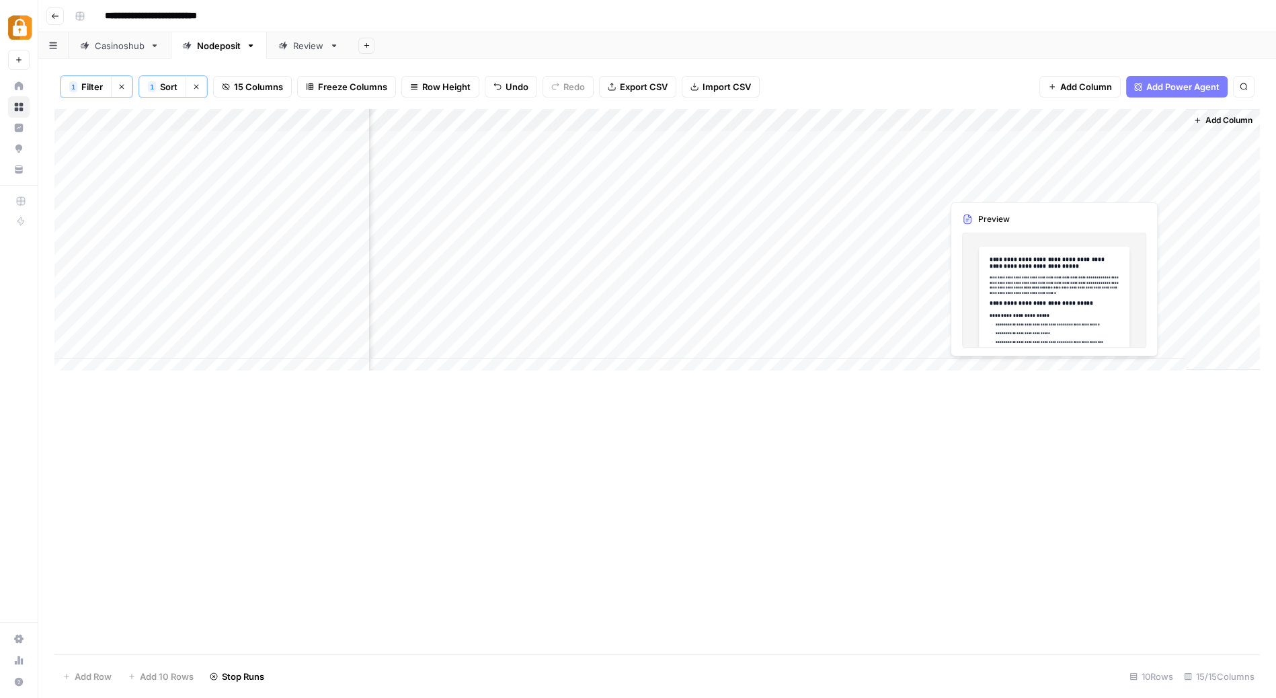
click at [1015, 182] on div "Add Column" at bounding box center [657, 245] width 1206 height 273
click at [1014, 188] on div "Add Column" at bounding box center [657, 245] width 1206 height 273
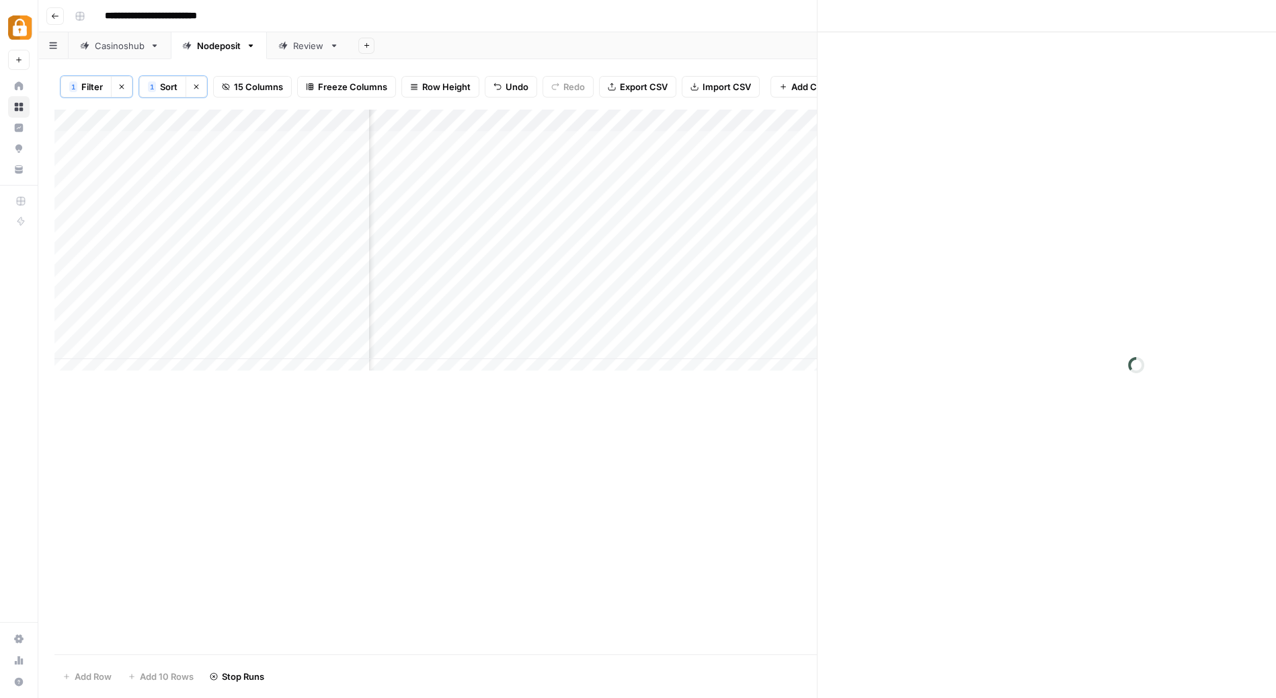
click at [1014, 188] on div at bounding box center [1003, 186] width 123 height 25
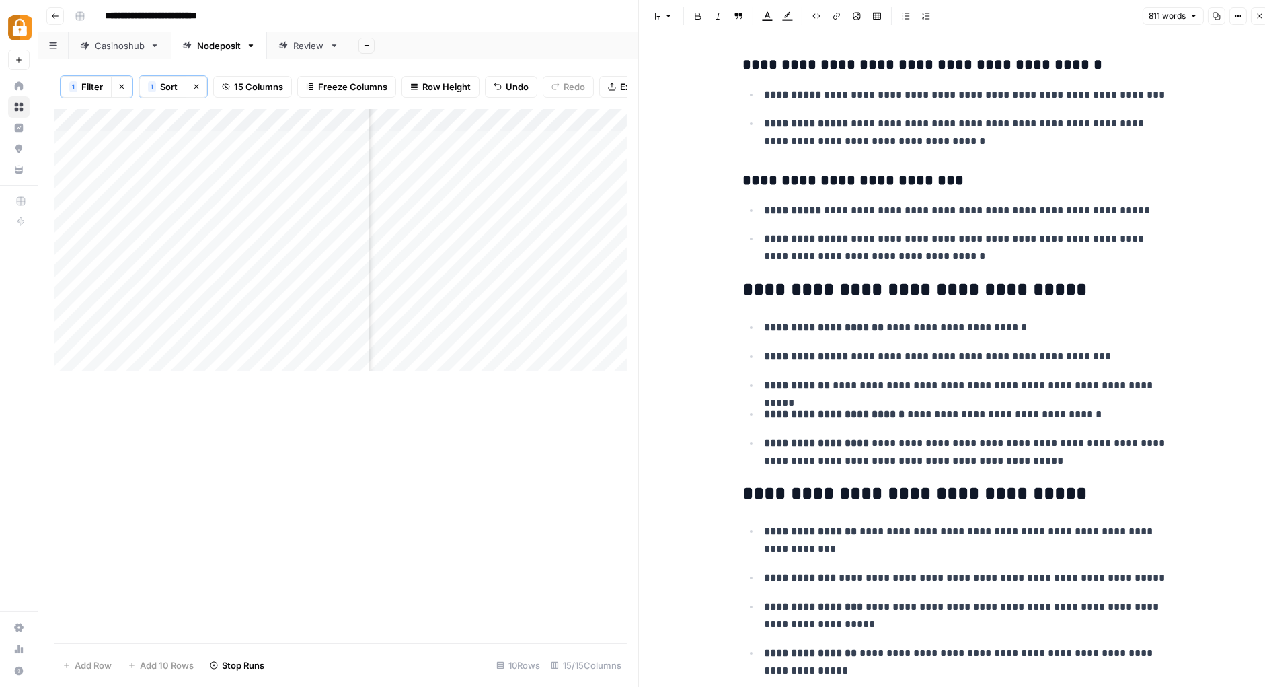
scroll to position [1496, 0]
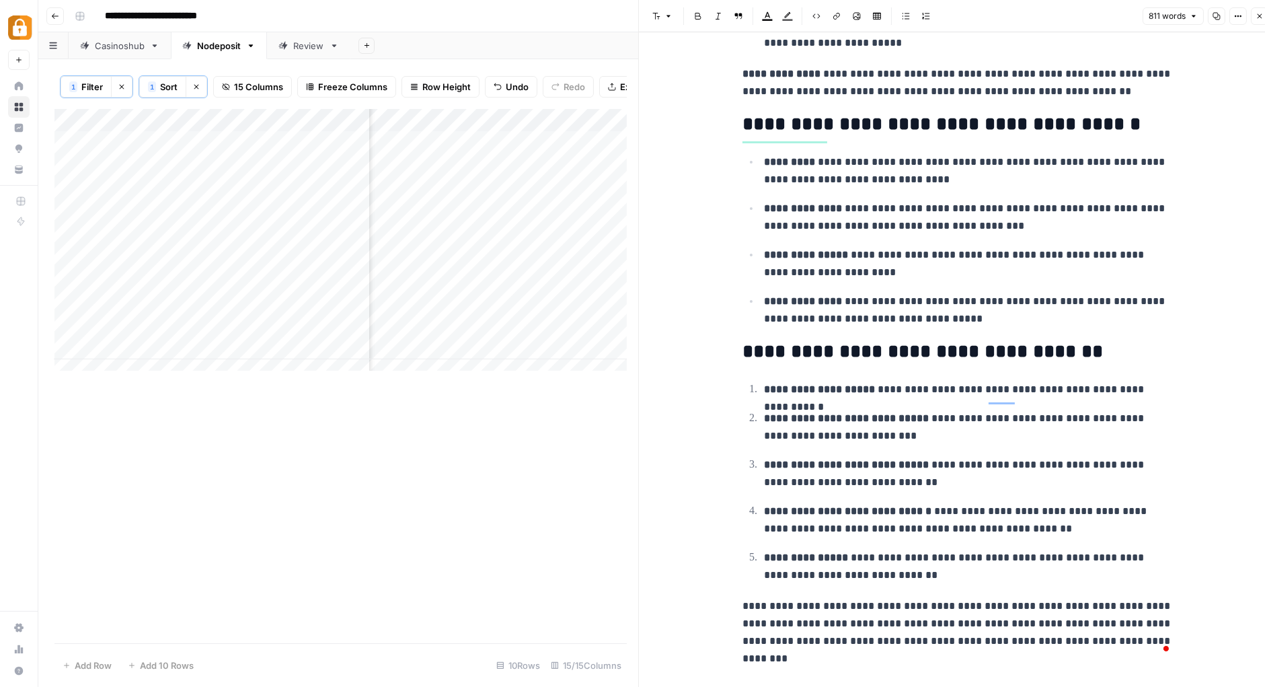
click at [1263, 17] on icon "button" at bounding box center [1260, 16] width 8 height 8
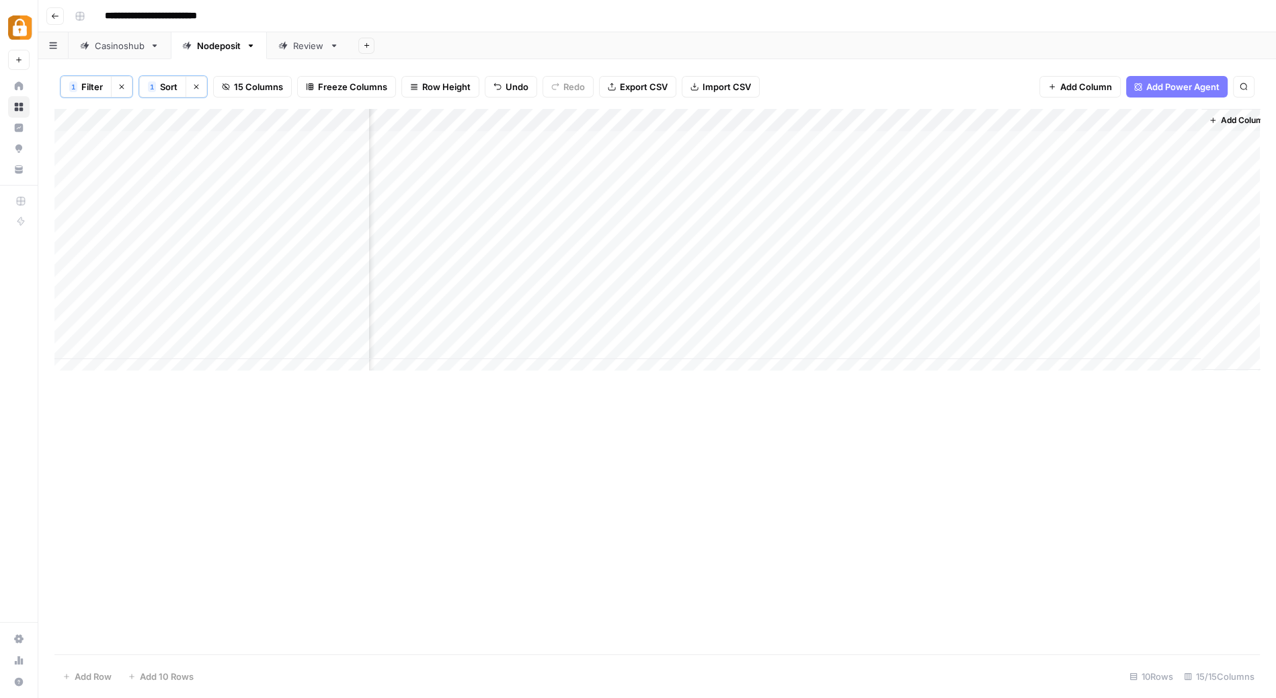
click at [928, 117] on div "Add Column" at bounding box center [657, 245] width 1206 height 273
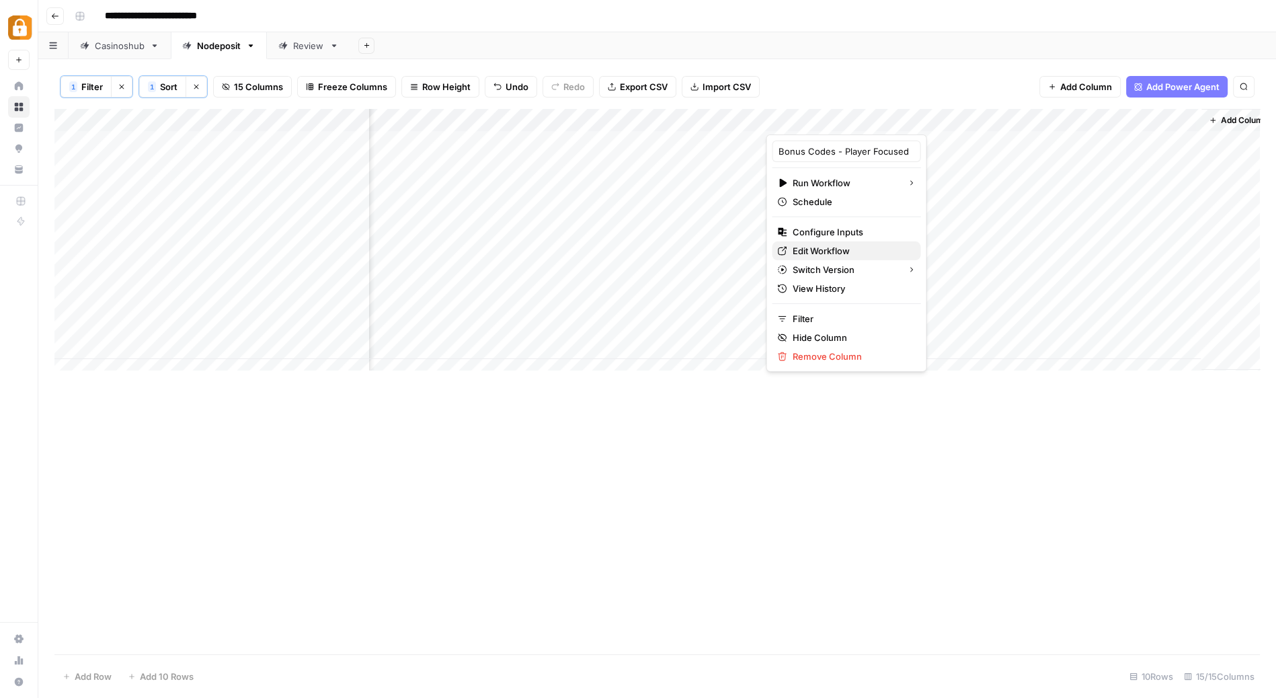
click at [834, 244] on span "Edit Workflow" at bounding box center [851, 250] width 118 height 13
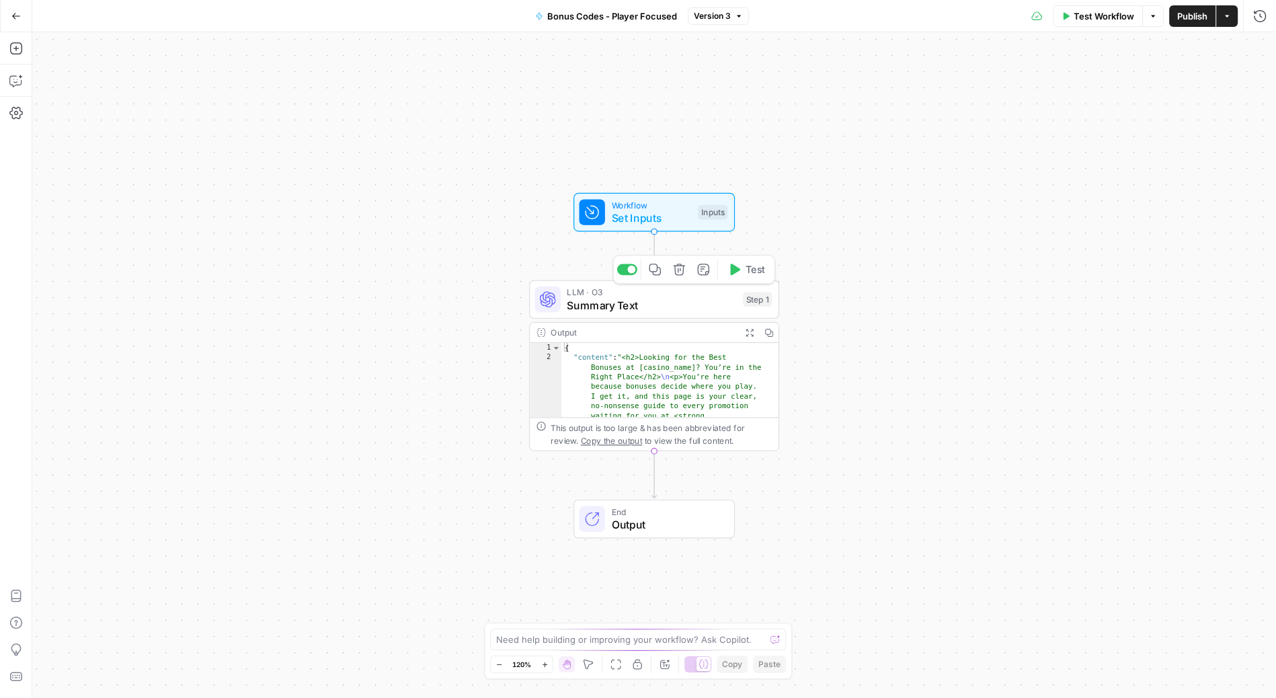
click at [688, 310] on span "Summary Text" at bounding box center [651, 305] width 169 height 16
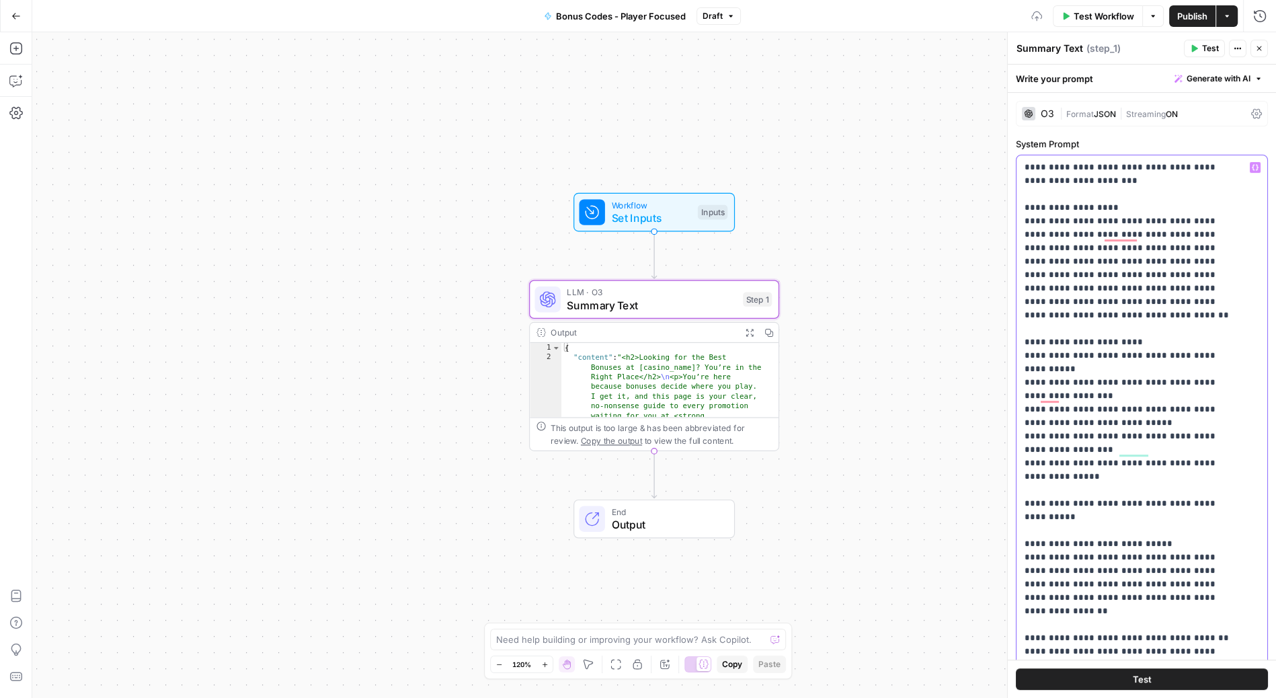
click at [1250, 169] on button "Variables Menu" at bounding box center [1255, 167] width 11 height 11
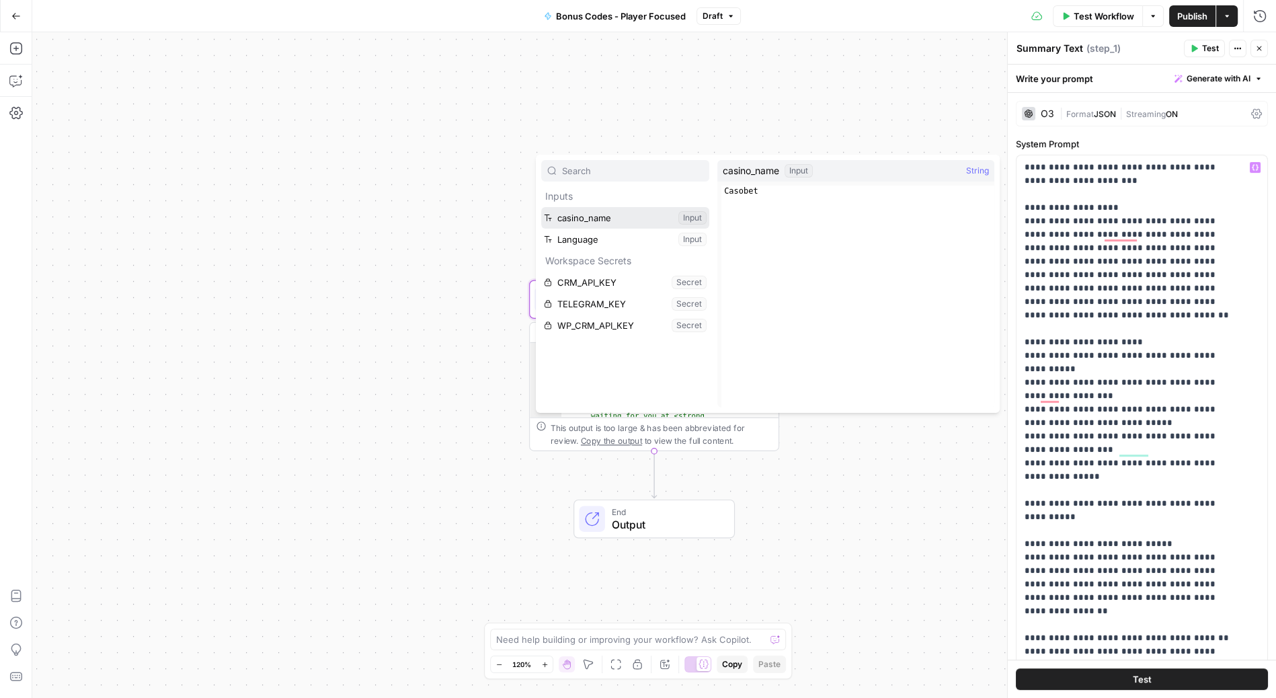
click at [580, 214] on button "Select variable casino_name" at bounding box center [625, 218] width 168 height 22
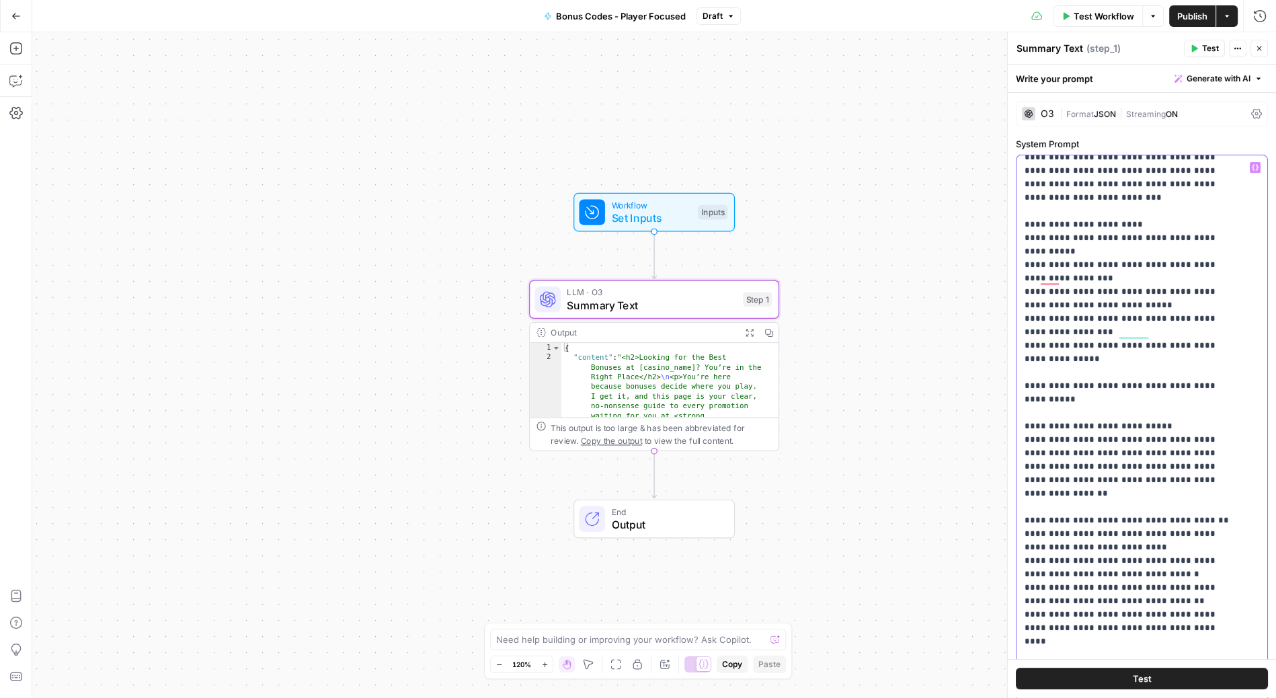
scroll to position [145, 0]
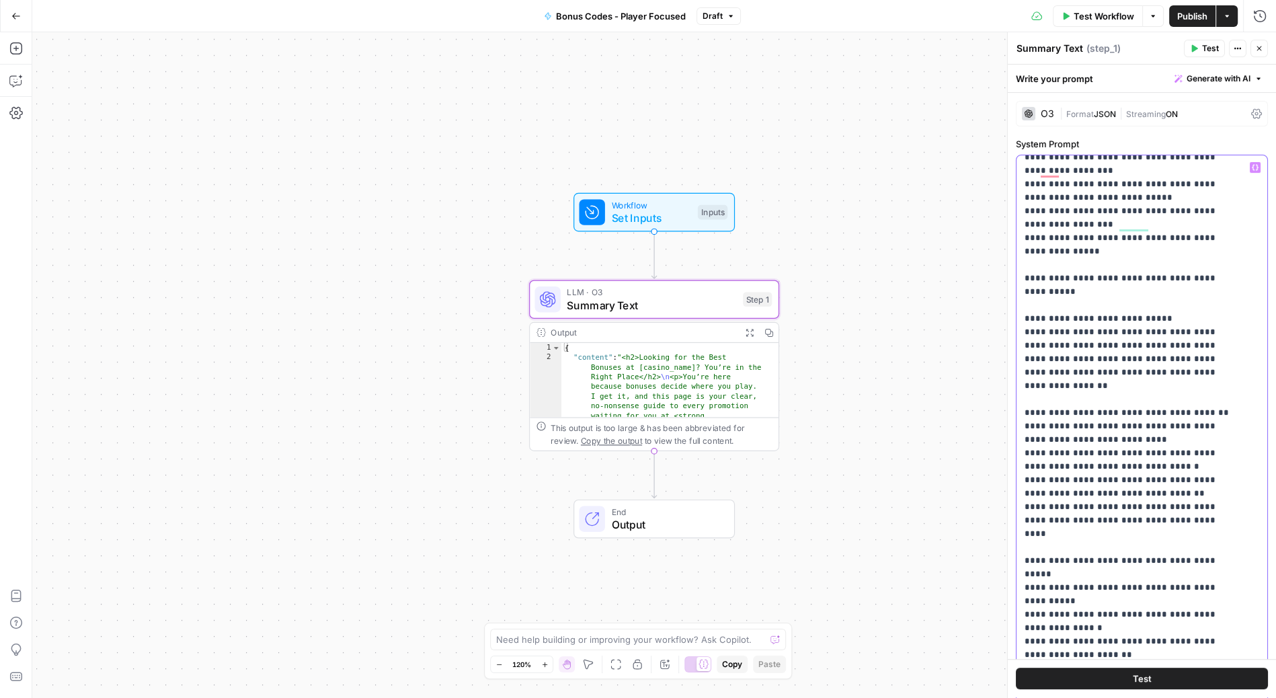
drag, startPoint x: 1210, startPoint y: 348, endPoint x: 1149, endPoint y: 347, distance: 60.5
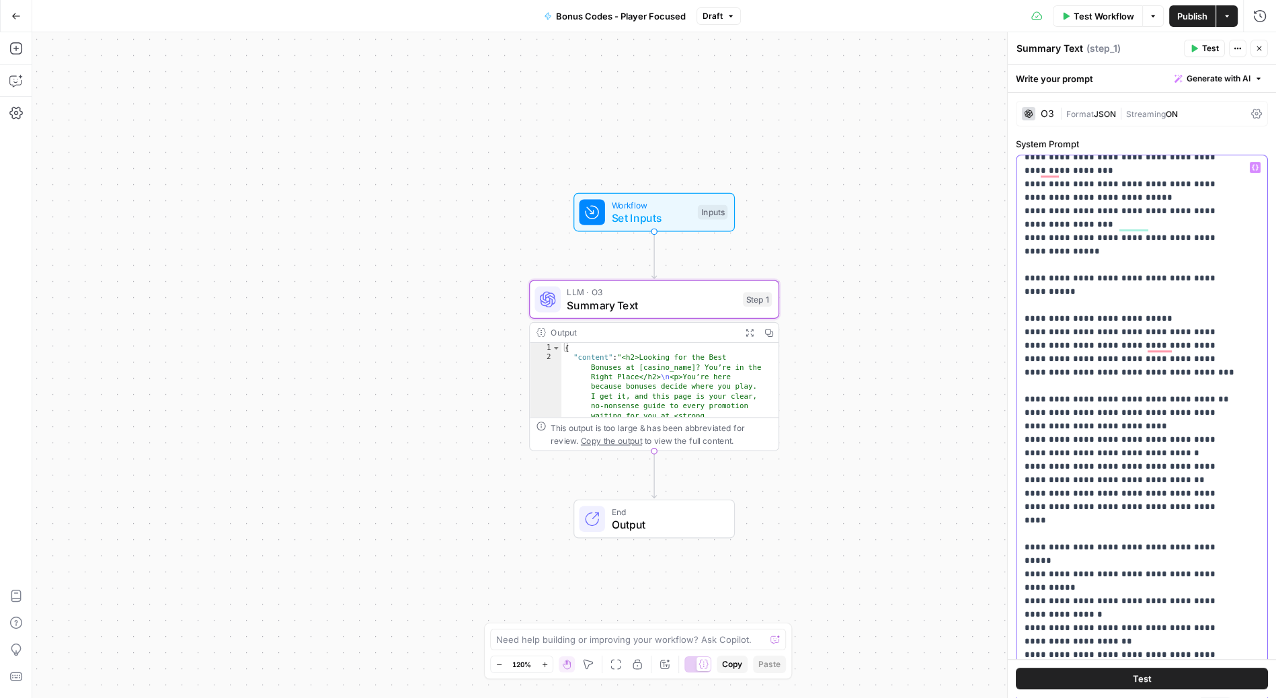
click at [1252, 164] on icon "button" at bounding box center [1255, 167] width 7 height 7
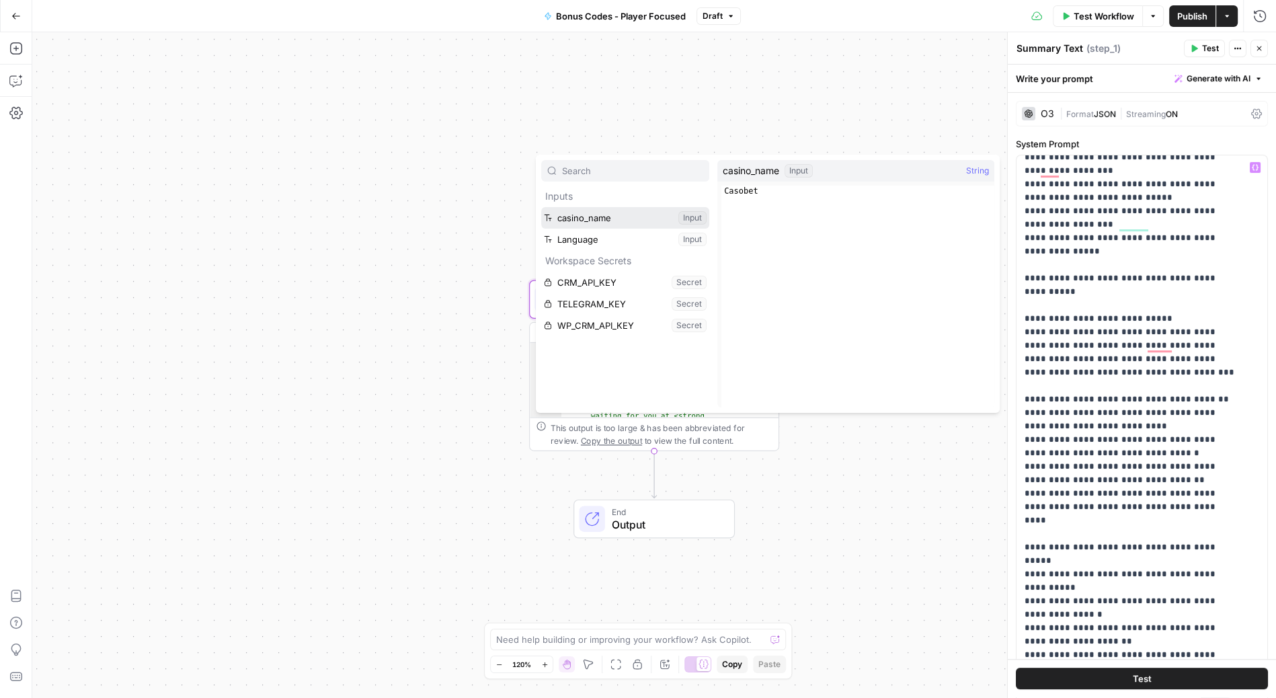
click at [597, 210] on button "Select variable casino_name" at bounding box center [625, 218] width 168 height 22
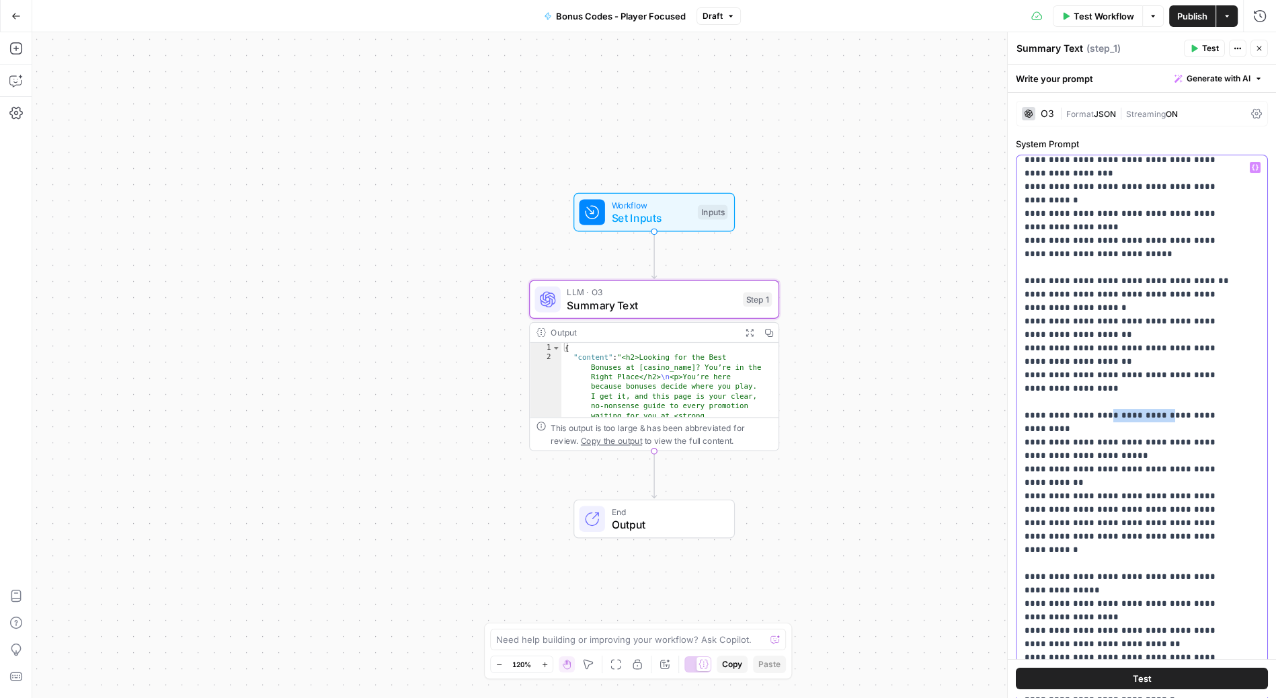
drag, startPoint x: 1171, startPoint y: 334, endPoint x: 1107, endPoint y: 330, distance: 64.0
click at [1107, 330] on p "**********" at bounding box center [1131, 543] width 213 height 2878
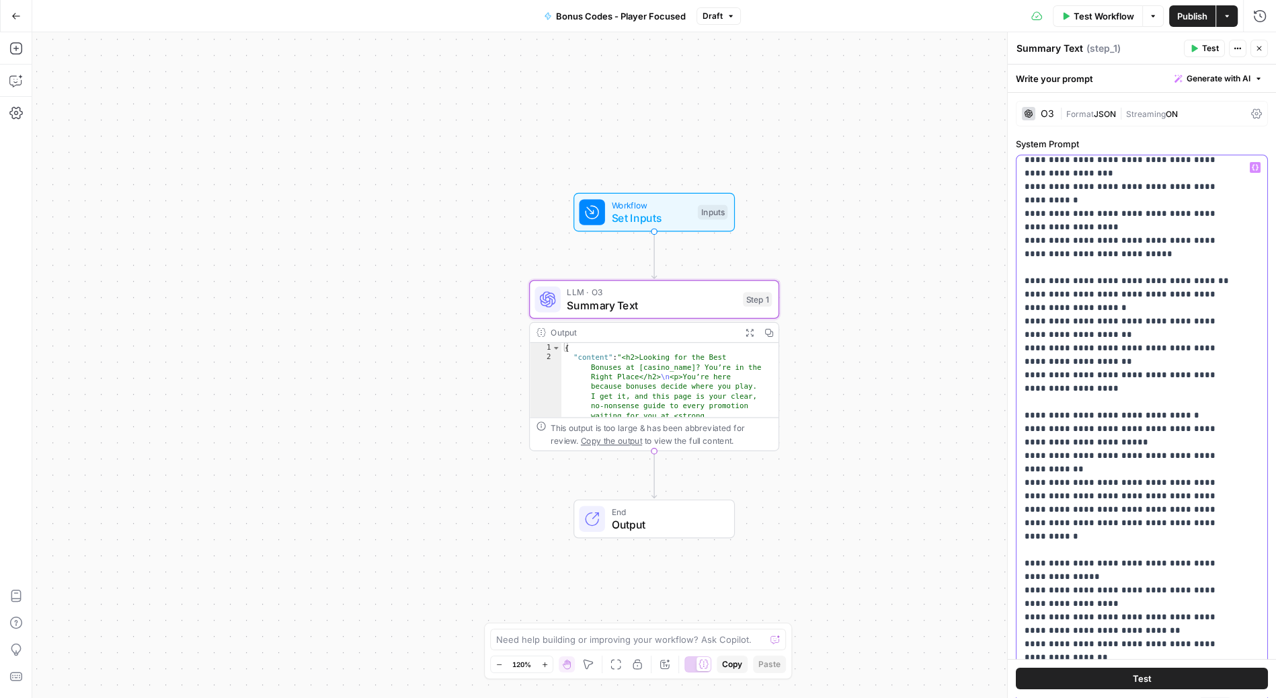
click at [1252, 164] on icon "button" at bounding box center [1255, 167] width 7 height 7
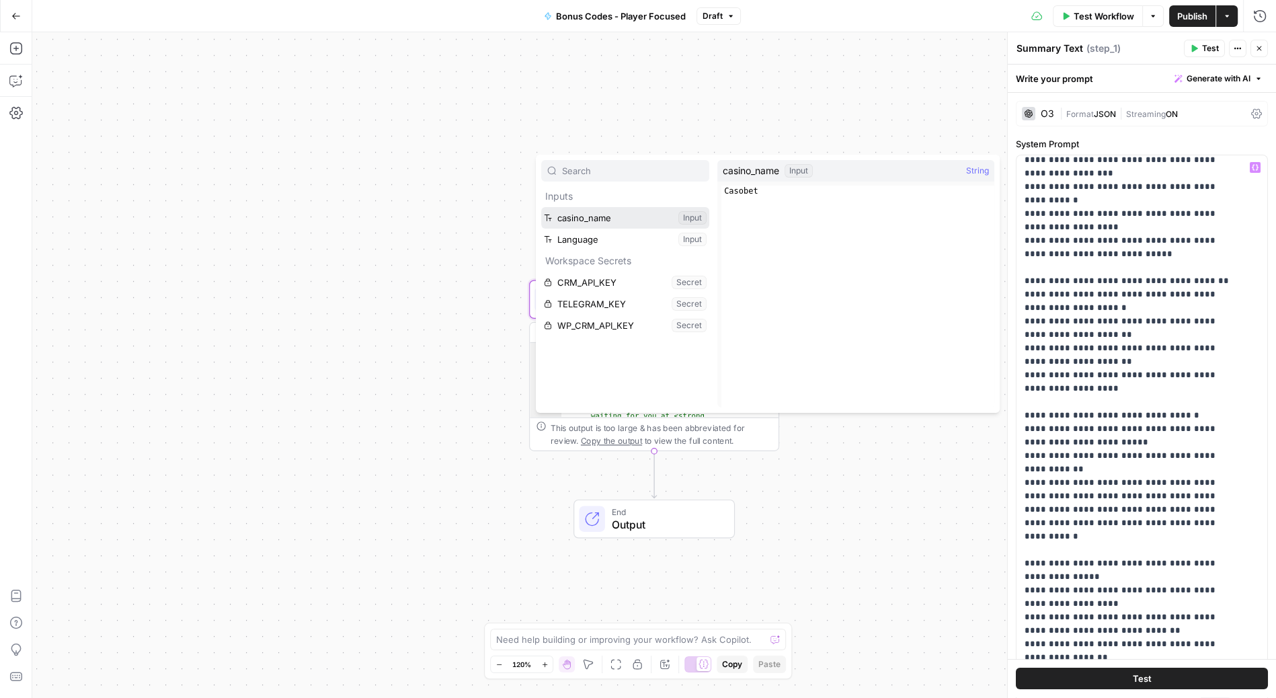
click at [580, 208] on button "Select variable casino_name" at bounding box center [625, 218] width 168 height 22
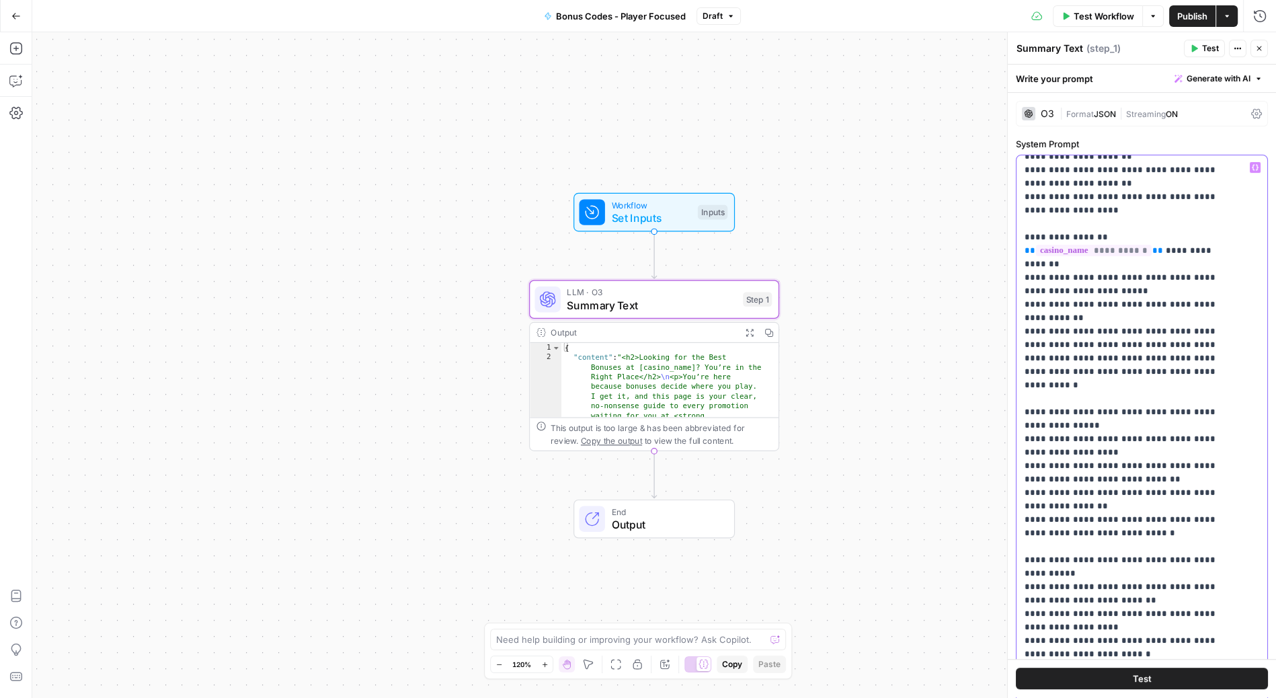
drag, startPoint x: 1228, startPoint y: 461, endPoint x: 1166, endPoint y: 460, distance: 61.9
click at [1166, 460] on p "**********" at bounding box center [1131, 372] width 213 height 2892
click at [1252, 167] on icon "button" at bounding box center [1255, 168] width 7 height 6
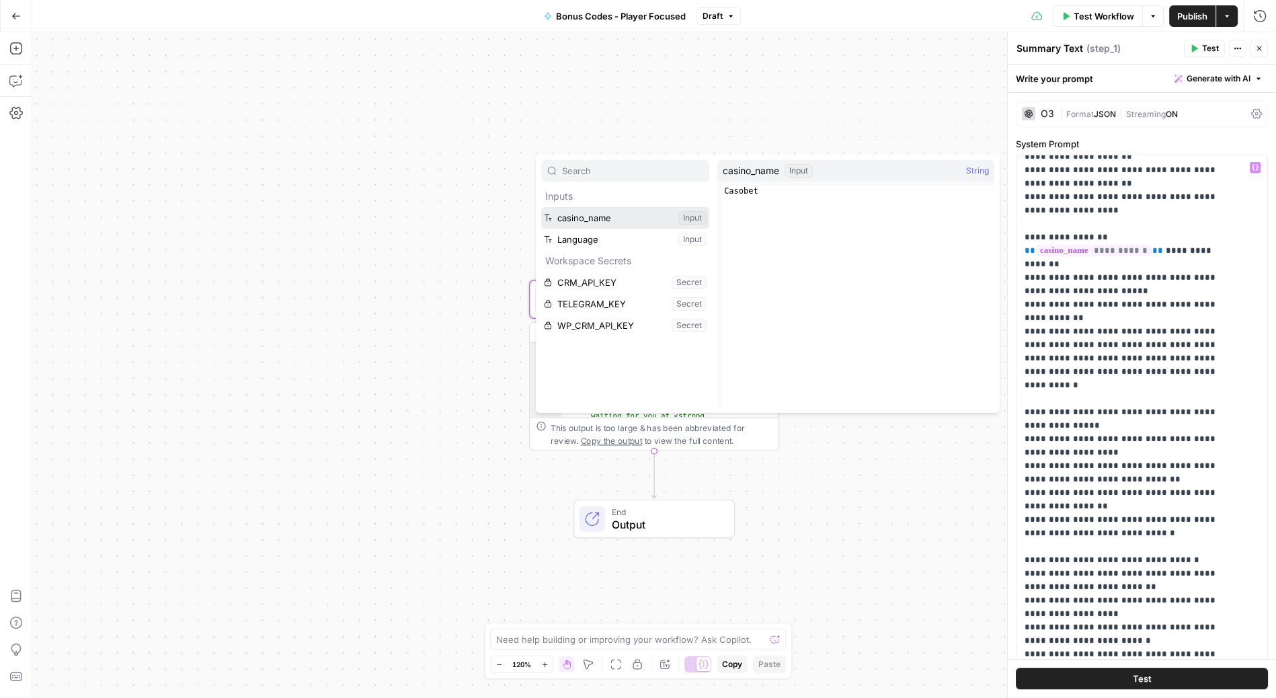
click at [582, 215] on button "Select variable casino_name" at bounding box center [625, 218] width 168 height 22
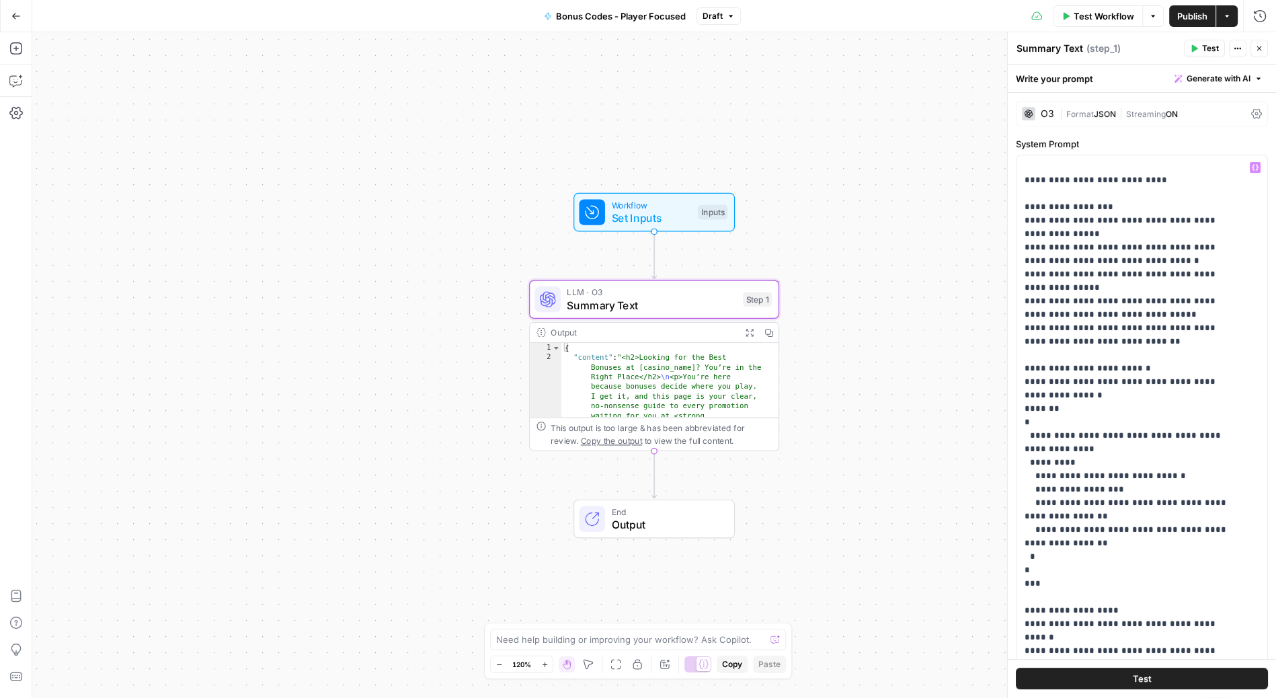
click at [1190, 13] on span "Publish" at bounding box center [1193, 15] width 30 height 13
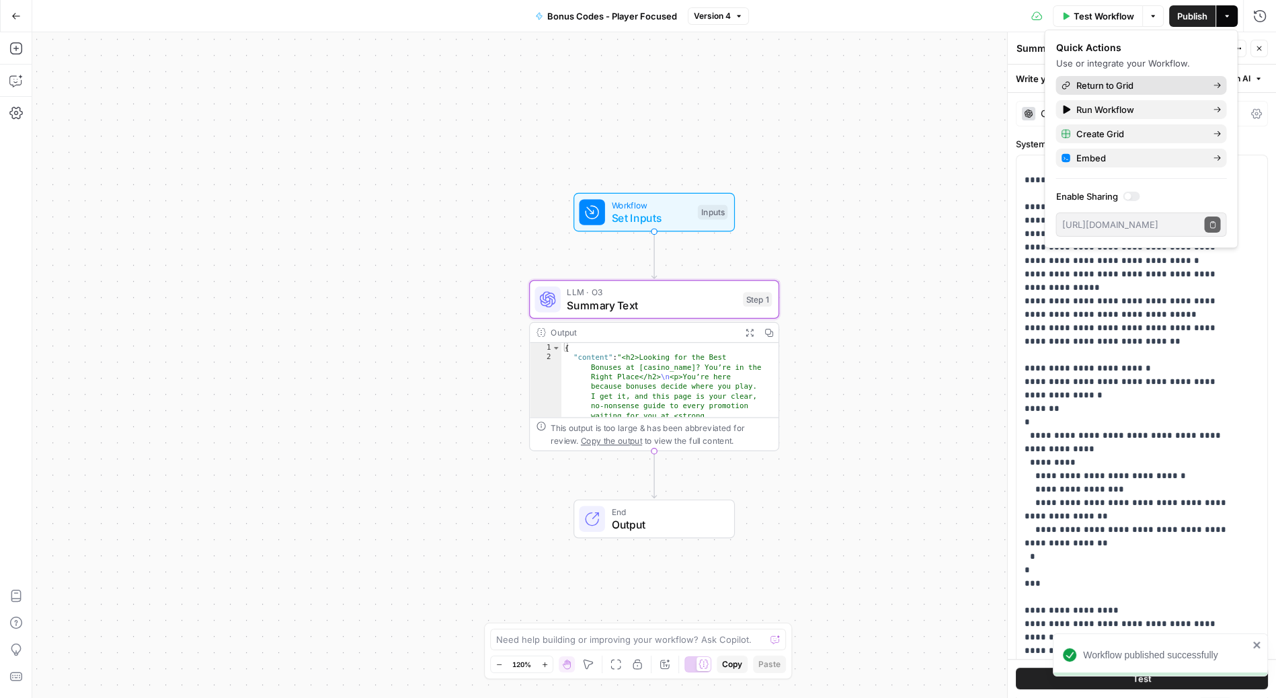
click at [1135, 84] on span "Return to Grid" at bounding box center [1139, 85] width 126 height 13
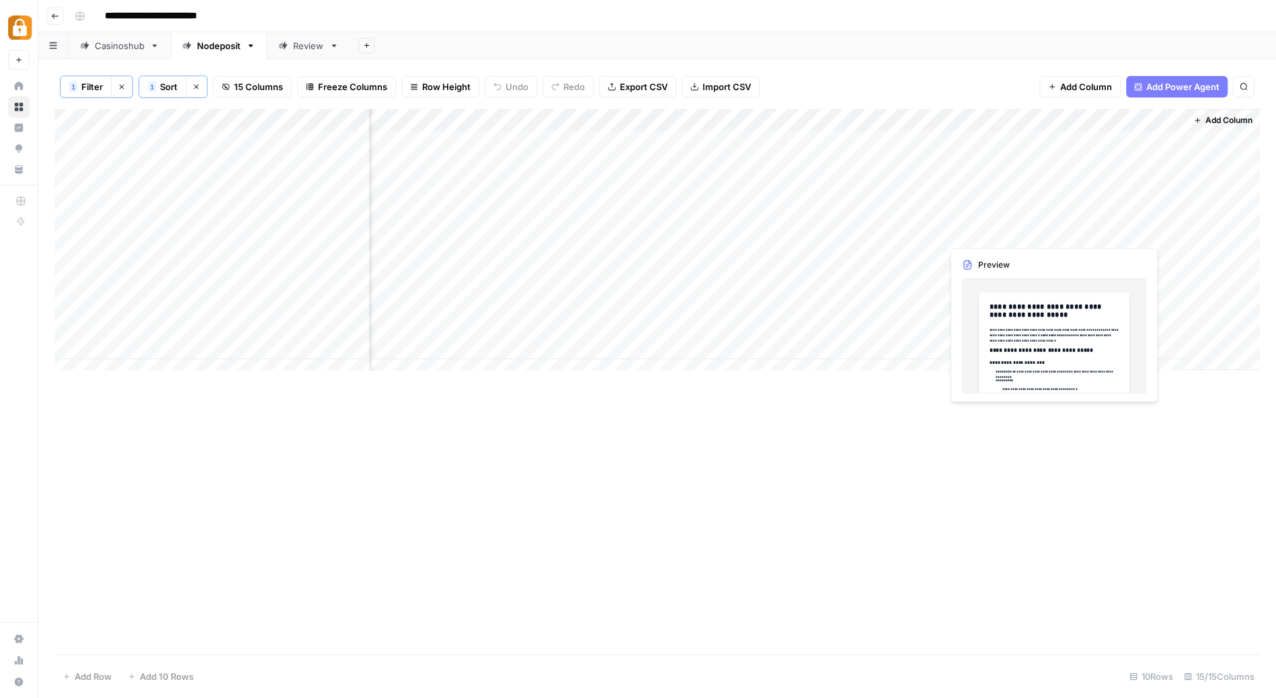
click at [1003, 237] on div "Add Column" at bounding box center [657, 245] width 1206 height 273
click at [1003, 229] on div "Add Column" at bounding box center [657, 245] width 1206 height 273
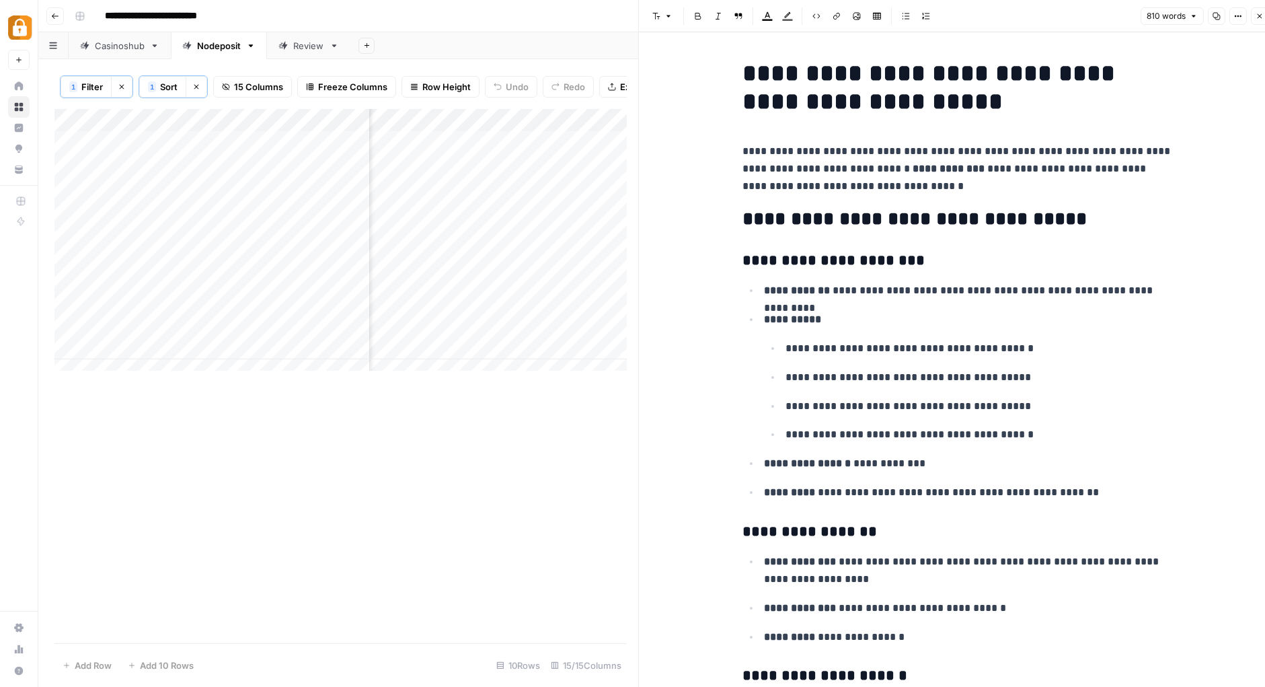
click at [989, 172] on p "**********" at bounding box center [957, 169] width 430 height 52
click at [933, 104] on h1 "**********" at bounding box center [957, 87] width 430 height 56
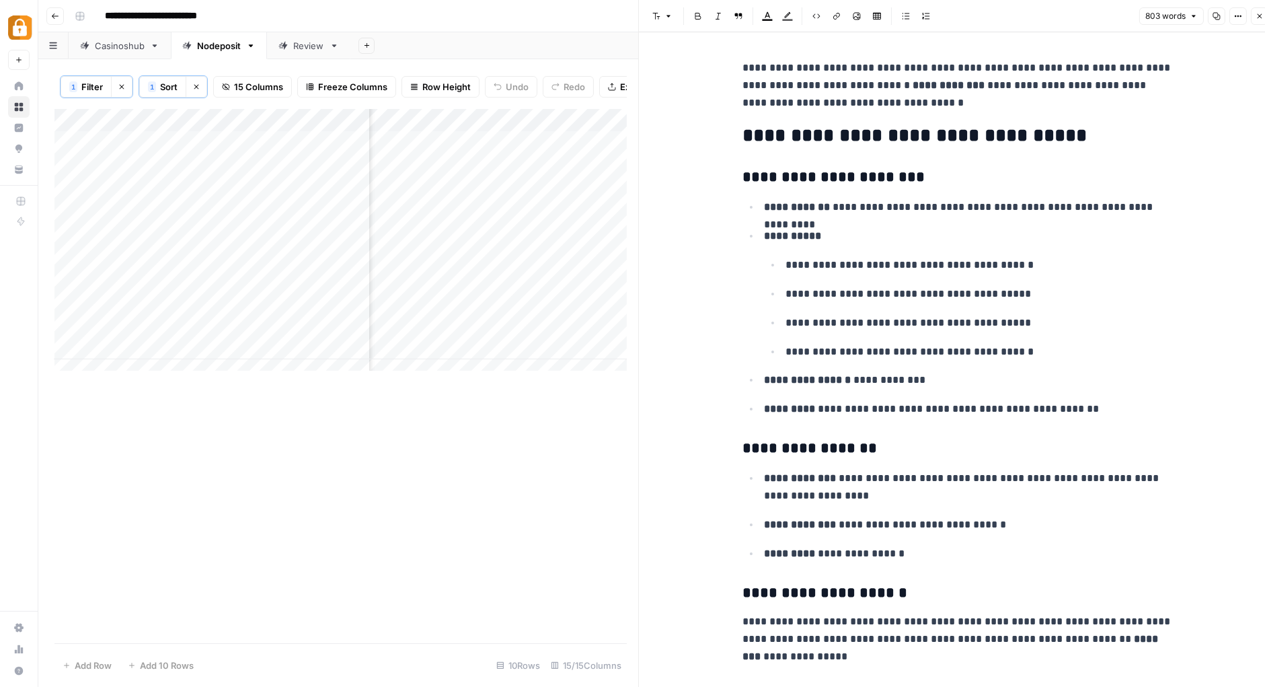
click at [989, 82] on p "**********" at bounding box center [957, 85] width 430 height 52
drag, startPoint x: 989, startPoint y: 87, endPoint x: 910, endPoint y: 82, distance: 78.9
click at [910, 82] on p "**********" at bounding box center [957, 85] width 430 height 52
click at [1154, 84] on p "**********" at bounding box center [957, 85] width 430 height 52
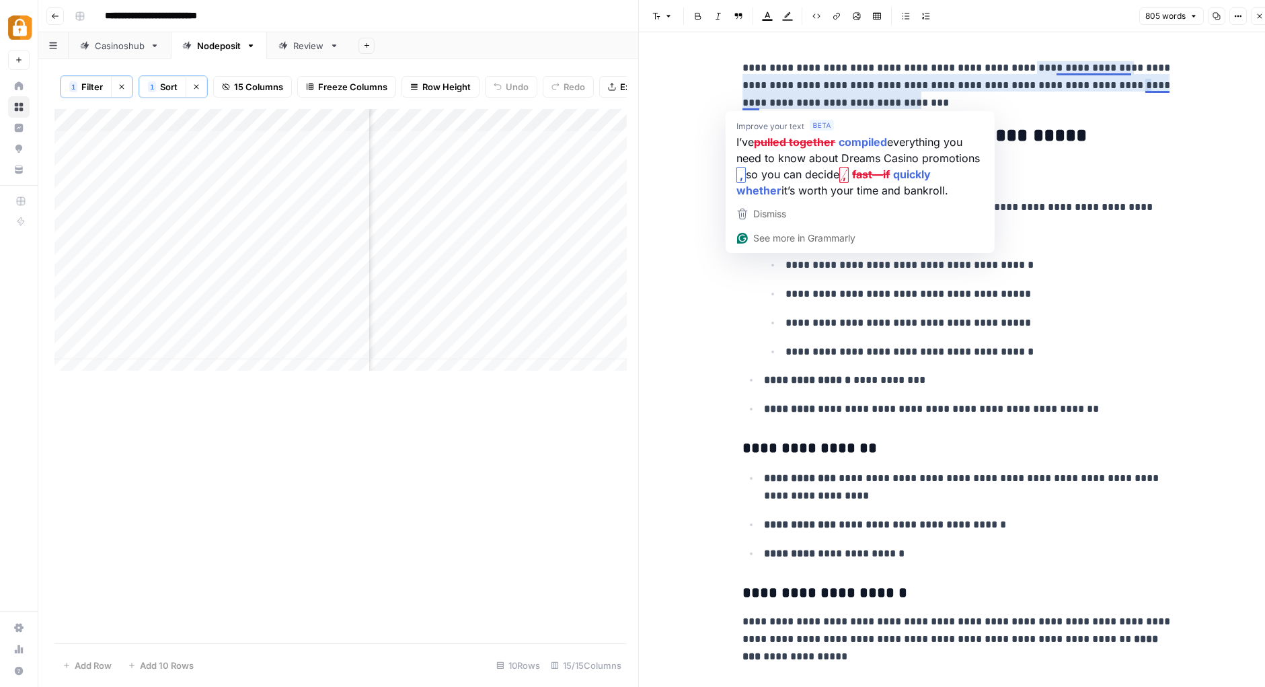
click at [747, 102] on p "**********" at bounding box center [957, 85] width 430 height 52
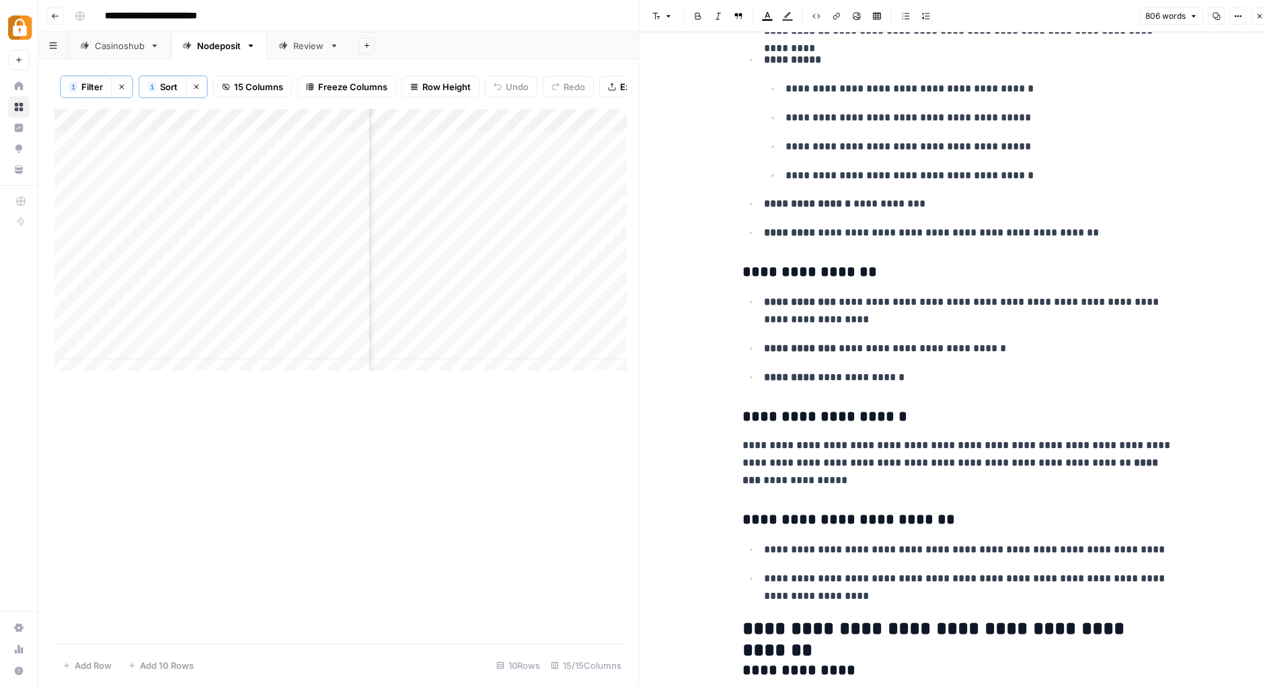
scroll to position [189, 0]
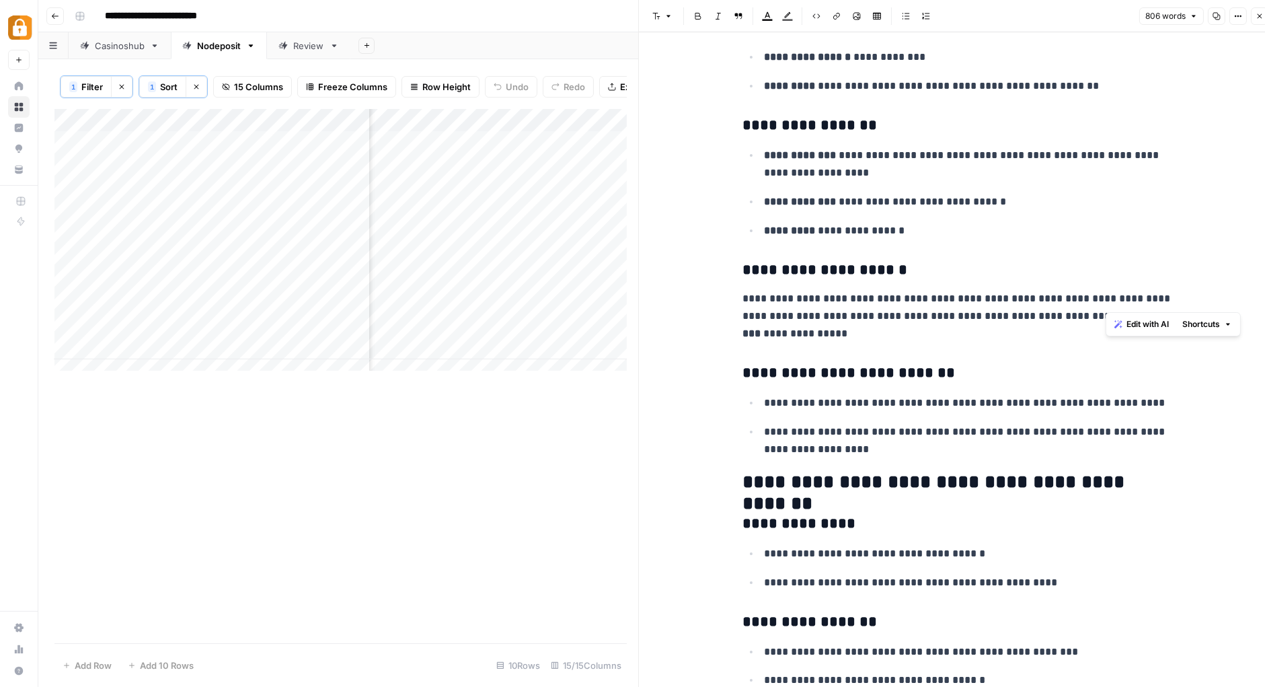
drag, startPoint x: 1115, startPoint y: 299, endPoint x: 1106, endPoint y: 299, distance: 8.8
click at [1106, 299] on p "**********" at bounding box center [957, 316] width 430 height 52
copy p "*"
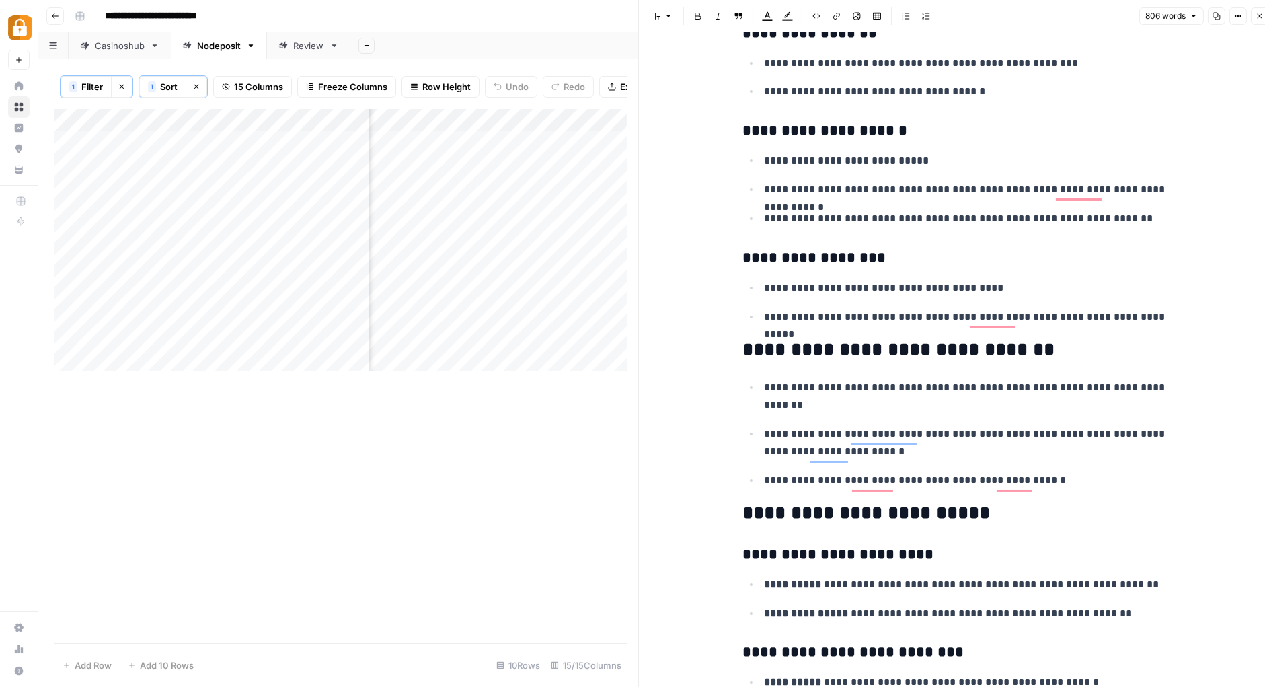
scroll to position [951, 0]
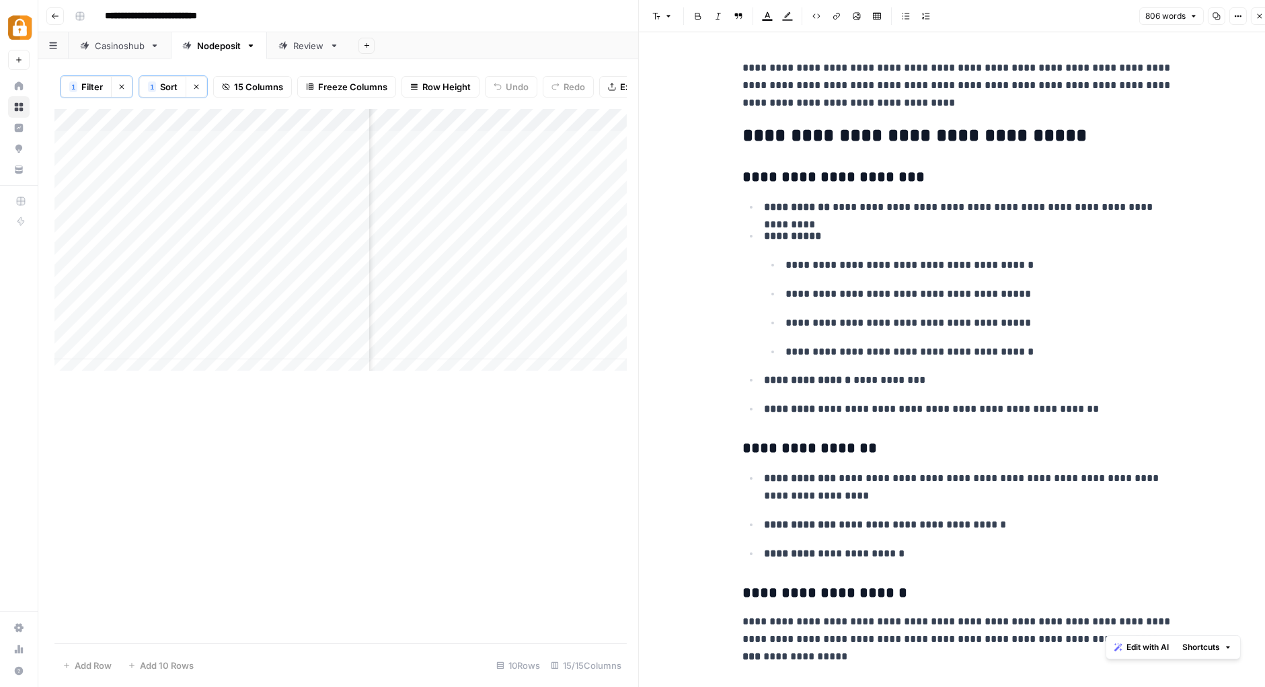
click at [1262, 18] on icon "button" at bounding box center [1260, 16] width 8 height 8
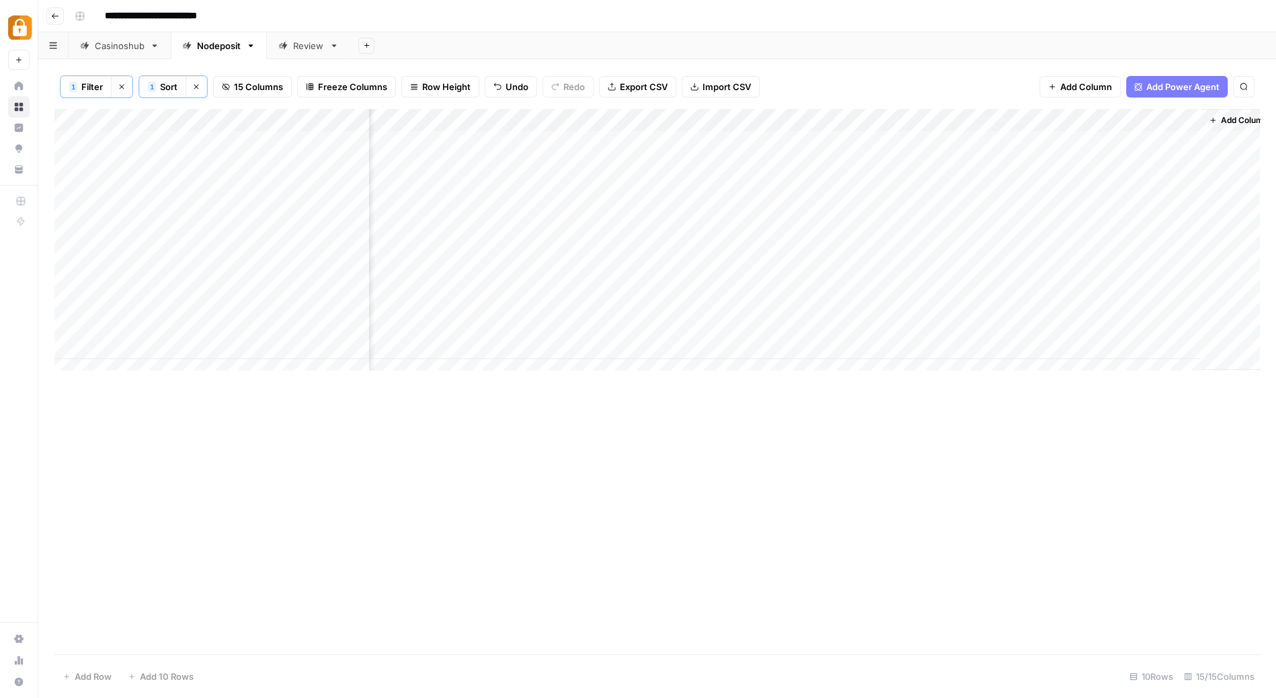
click at [928, 120] on div "Add Column" at bounding box center [657, 245] width 1206 height 273
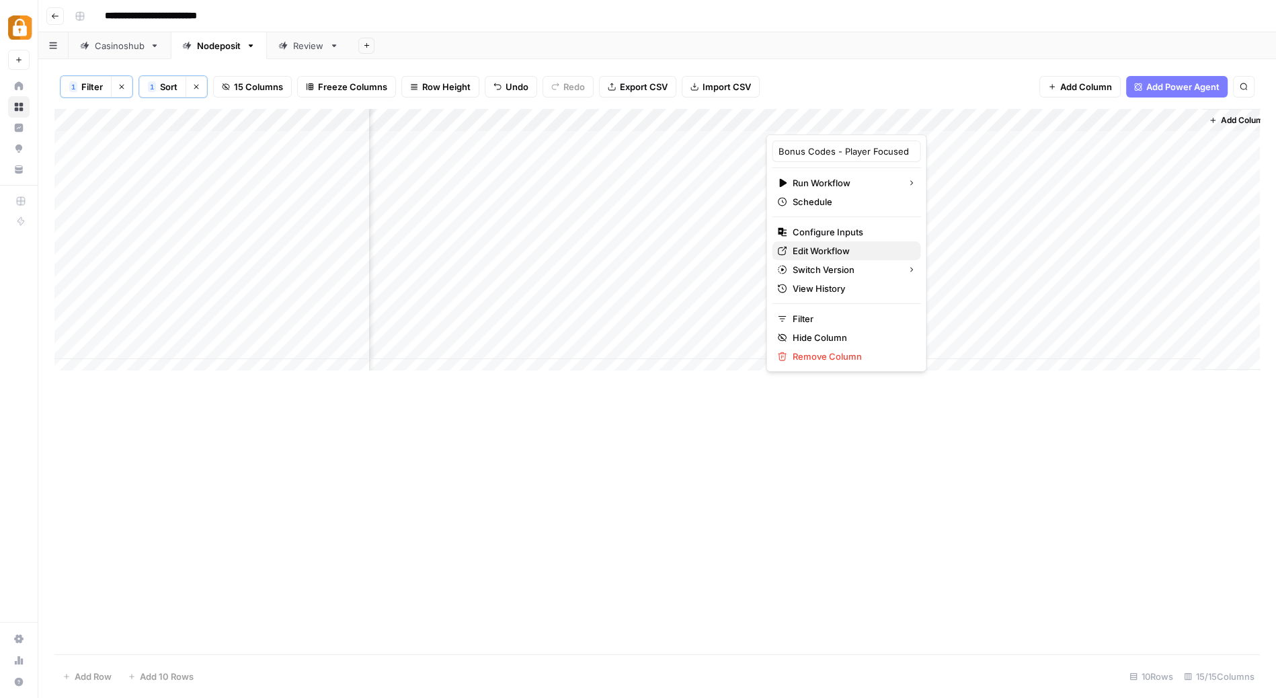
click at [846, 244] on span "Edit Workflow" at bounding box center [851, 250] width 118 height 13
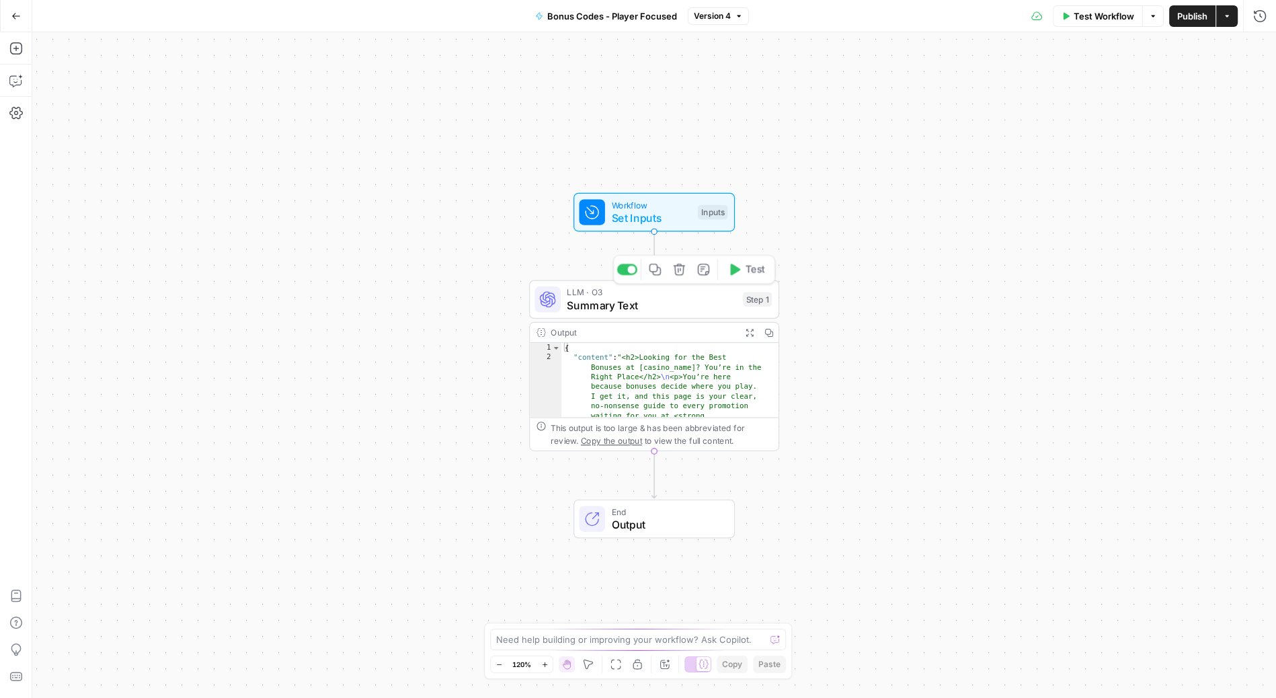
click at [674, 307] on span "Summary Text" at bounding box center [651, 305] width 169 height 16
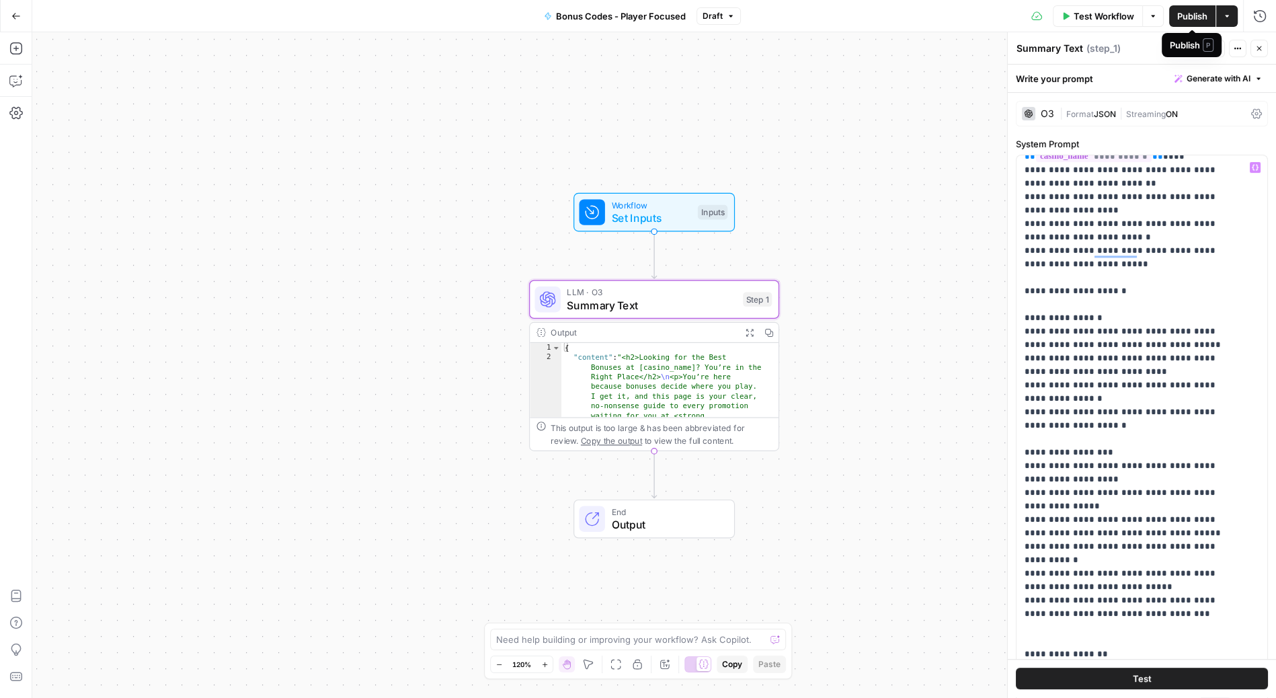
click at [1193, 11] on span "Publish" at bounding box center [1193, 15] width 30 height 13
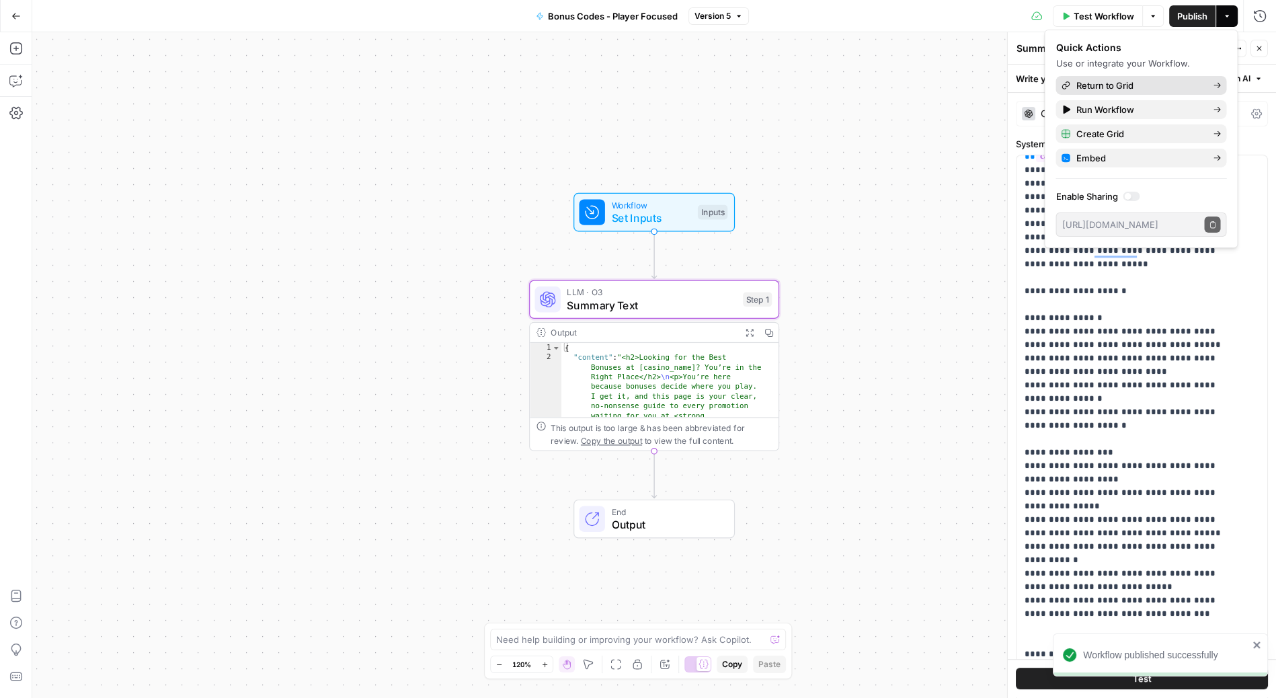
click at [1133, 81] on span "Return to Grid" at bounding box center [1139, 85] width 126 height 13
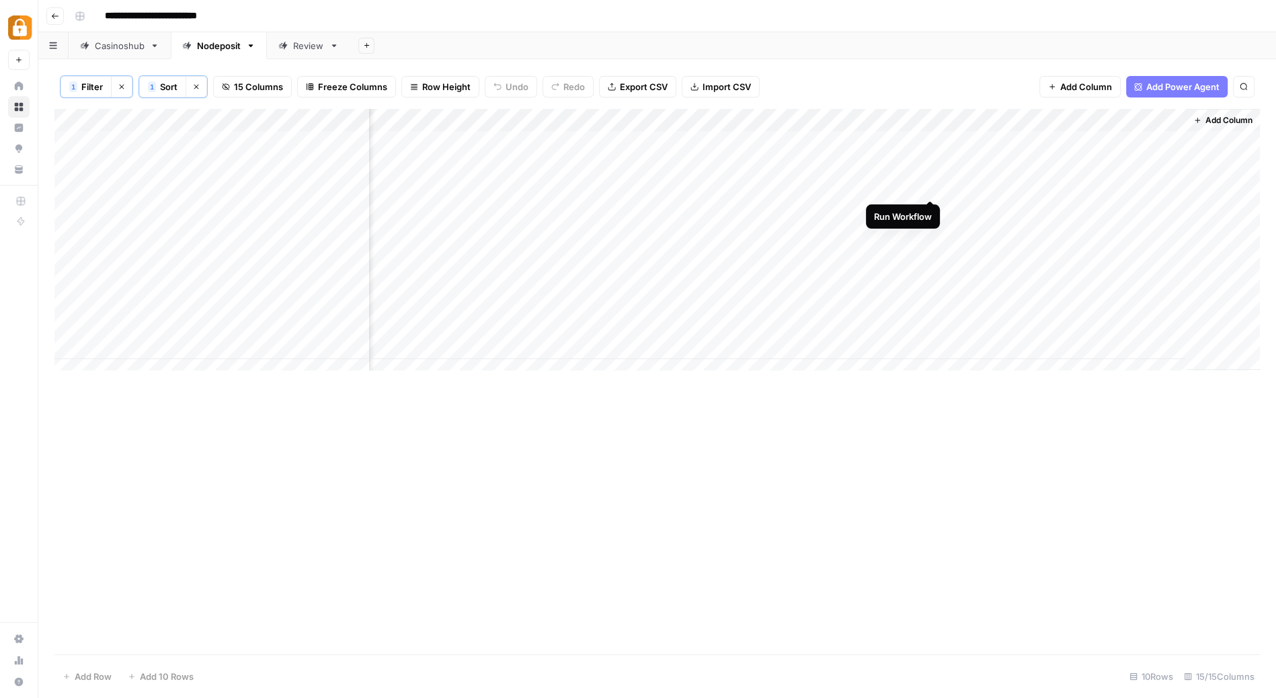
click at [931, 187] on div "Add Column" at bounding box center [657, 245] width 1206 height 273
click at [932, 230] on div "Add Column" at bounding box center [657, 245] width 1206 height 273
click at [894, 119] on div "Add Column" at bounding box center [657, 245] width 1206 height 273
click at [911, 143] on div "Content" at bounding box center [928, 152] width 149 height 22
click at [911, 143] on div "Add Column" at bounding box center [657, 245] width 1206 height 273
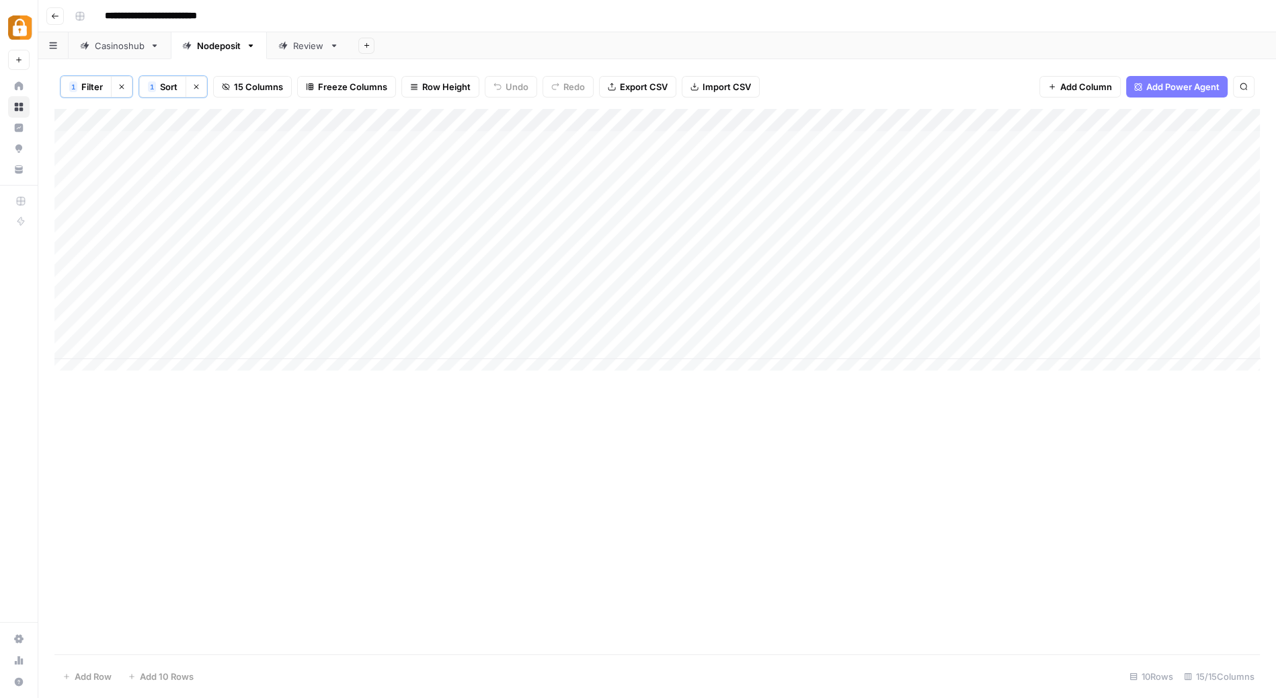
click at [957, 118] on div "Add Column" at bounding box center [657, 245] width 1206 height 273
click at [916, 153] on input "Content" at bounding box center [928, 151] width 137 height 13
type input "Manual Content"
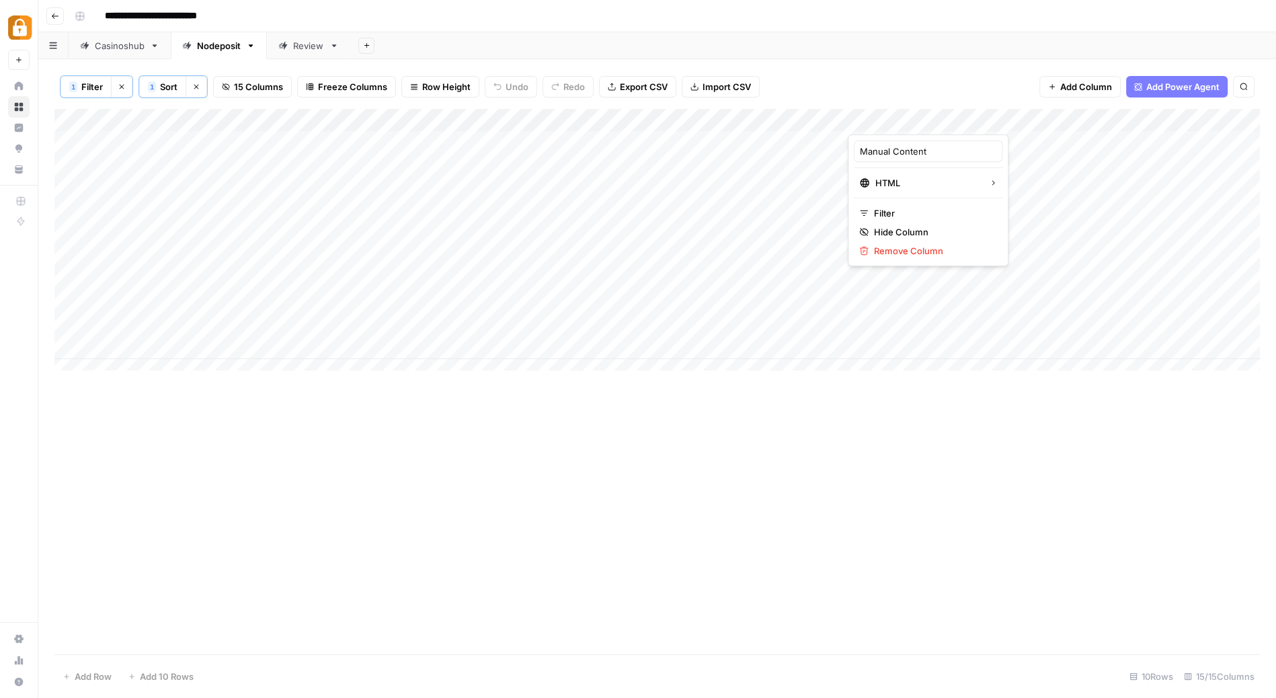
click at [1003, 68] on div "1 Filter Clear filters 1 Sort Clear sorts 15 Columns Freeze Columns Row Height …" at bounding box center [657, 87] width 1206 height 44
click at [953, 119] on div "Add Column" at bounding box center [657, 245] width 1206 height 273
click at [907, 145] on input "Content" at bounding box center [928, 151] width 137 height 13
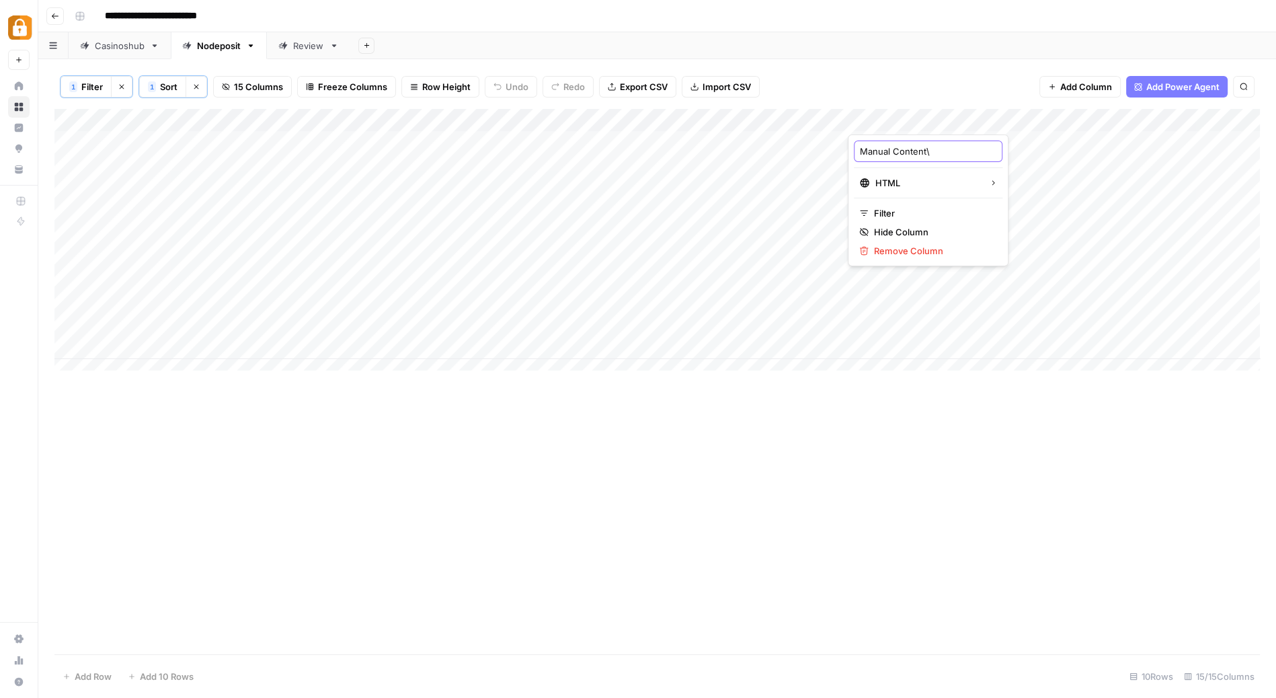
type input "Manual Content"
click at [957, 115] on div "Add Column" at bounding box center [657, 245] width 1206 height 273
click at [753, 118] on div "Add Column" at bounding box center [657, 245] width 1206 height 273
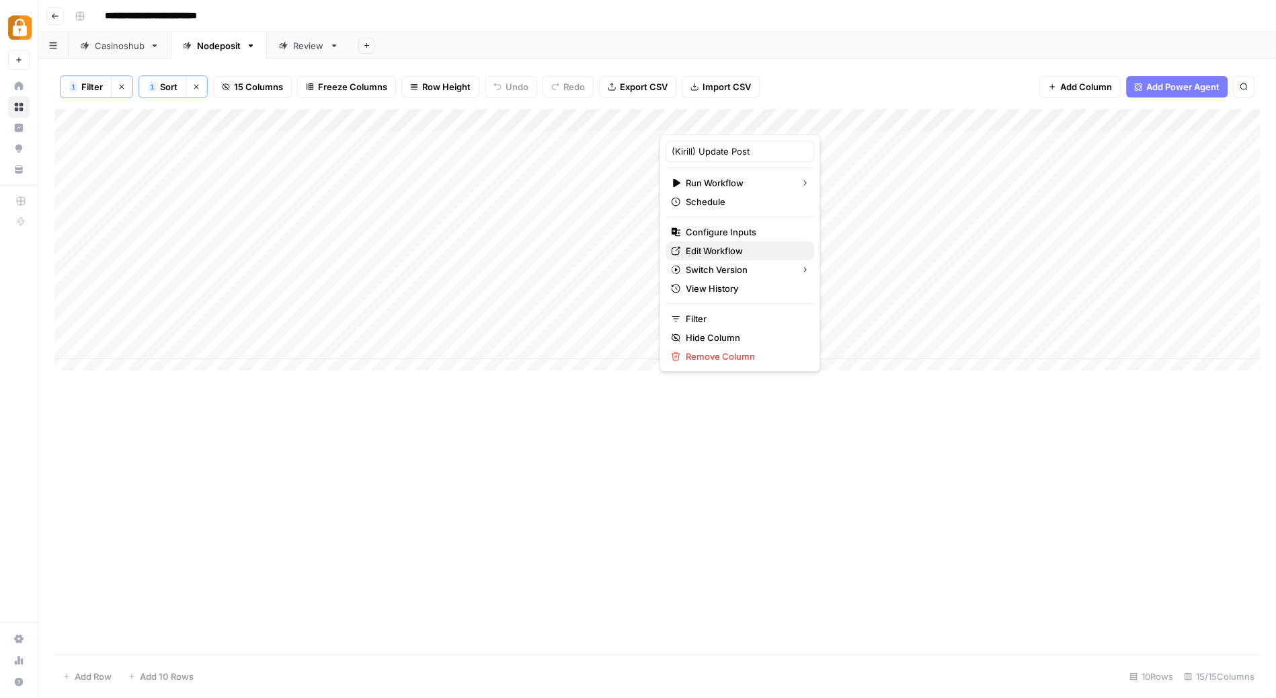
click at [732, 244] on span "Edit Workflow" at bounding box center [745, 250] width 118 height 13
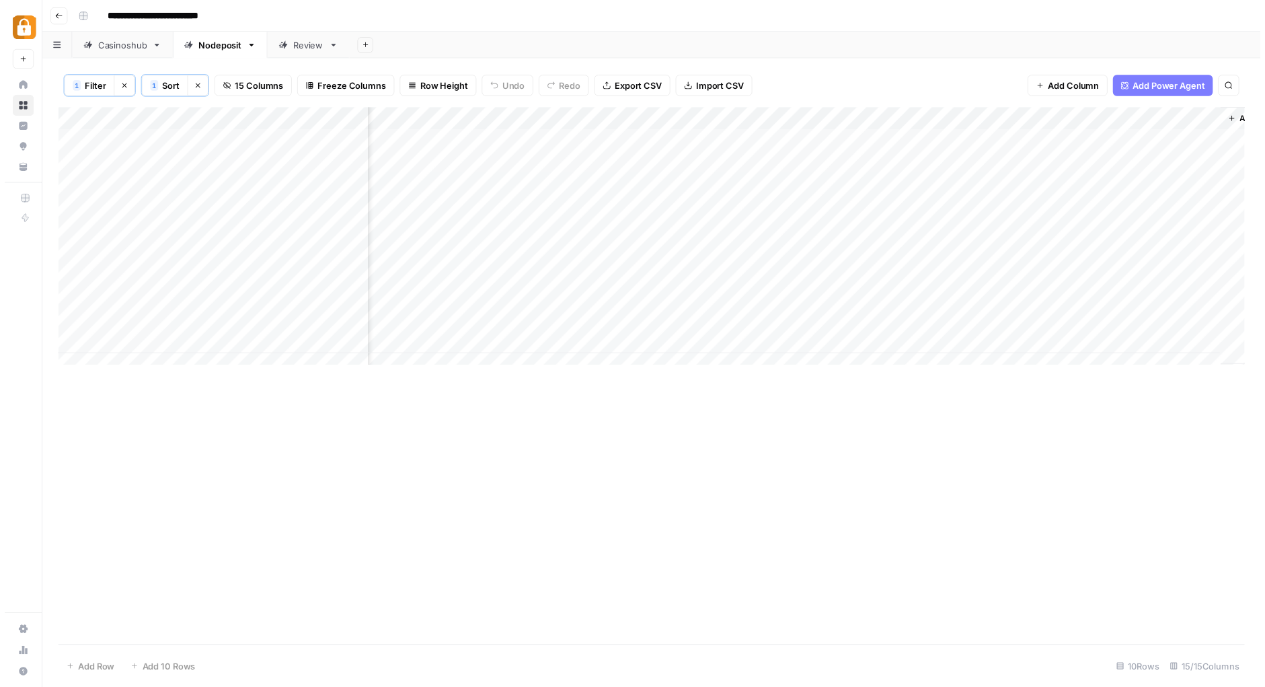
scroll to position [0, 900]
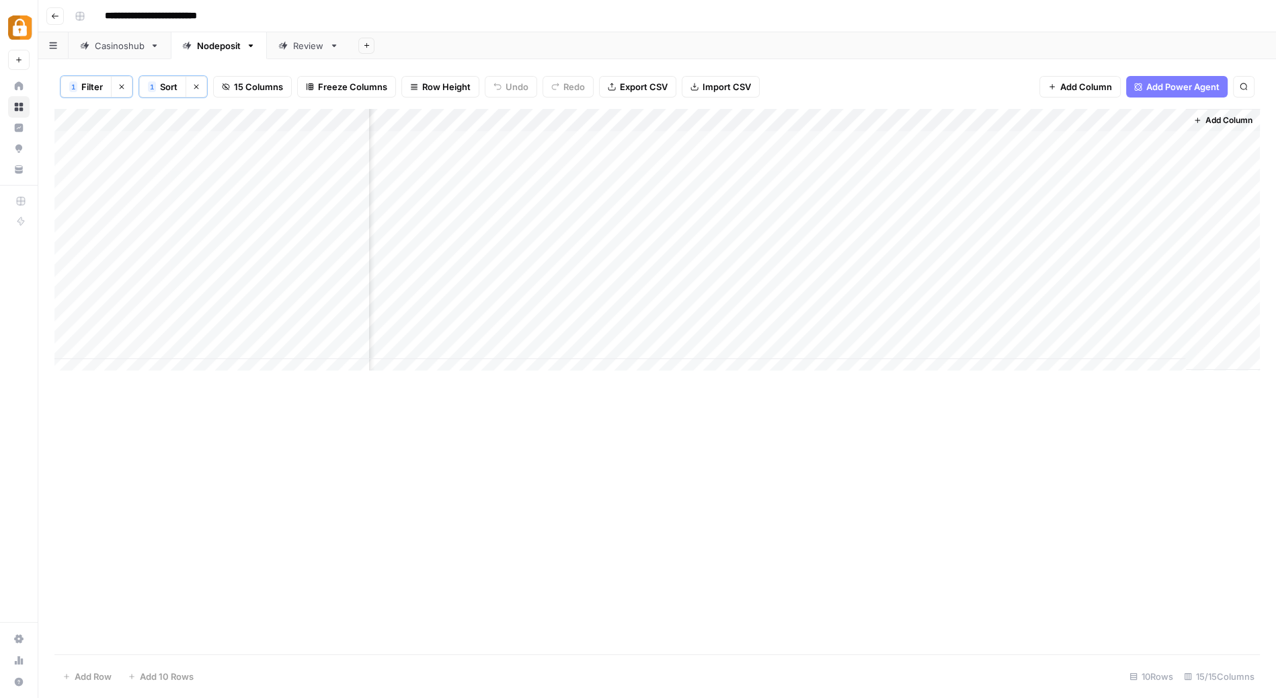
click at [1050, 119] on div "Add Column" at bounding box center [657, 245] width 1206 height 273
click at [1022, 146] on input "Content (1)" at bounding box center [1023, 151] width 137 height 13
type input "Content"
click at [996, 186] on div "Add Column" at bounding box center [657, 245] width 1206 height 273
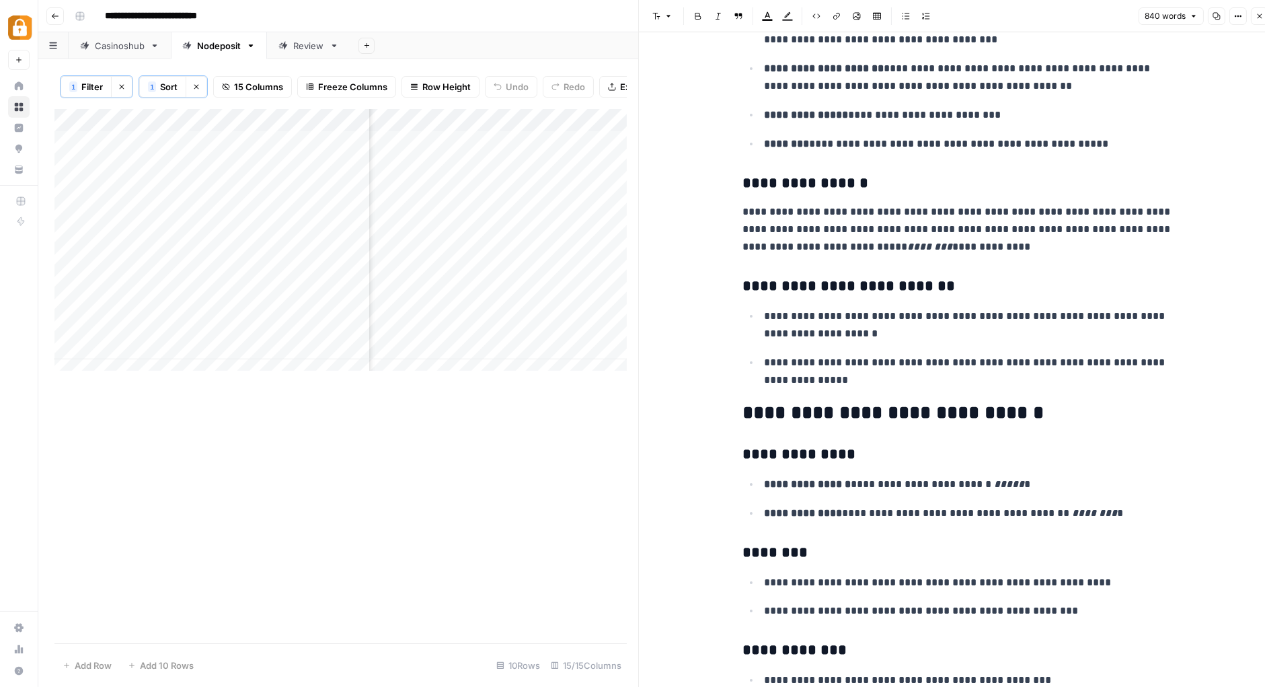
scroll to position [246, 0]
click at [822, 184] on h3 "**********" at bounding box center [957, 183] width 430 height 19
click at [656, 14] on icon "button" at bounding box center [656, 16] width 8 height 8
click at [1163, 214] on p "**********" at bounding box center [957, 228] width 430 height 52
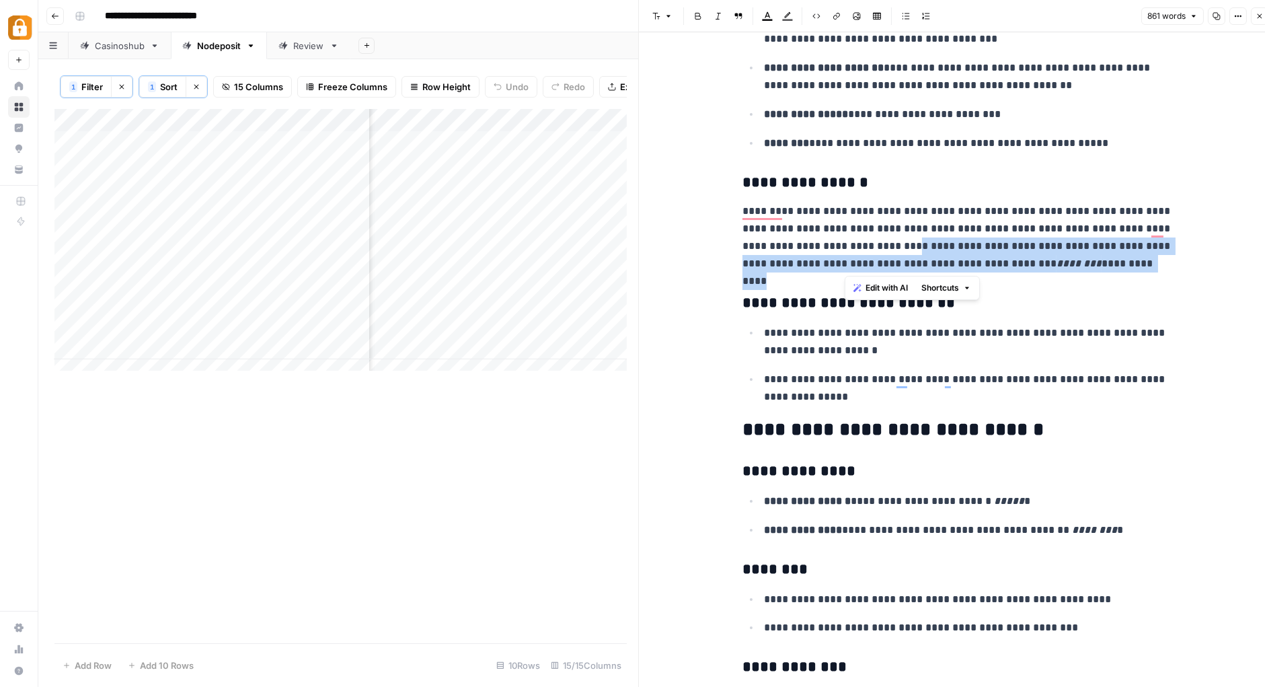
drag, startPoint x: 1135, startPoint y: 266, endPoint x: 847, endPoint y: 244, distance: 289.3
click at [847, 244] on p "**********" at bounding box center [957, 237] width 430 height 70
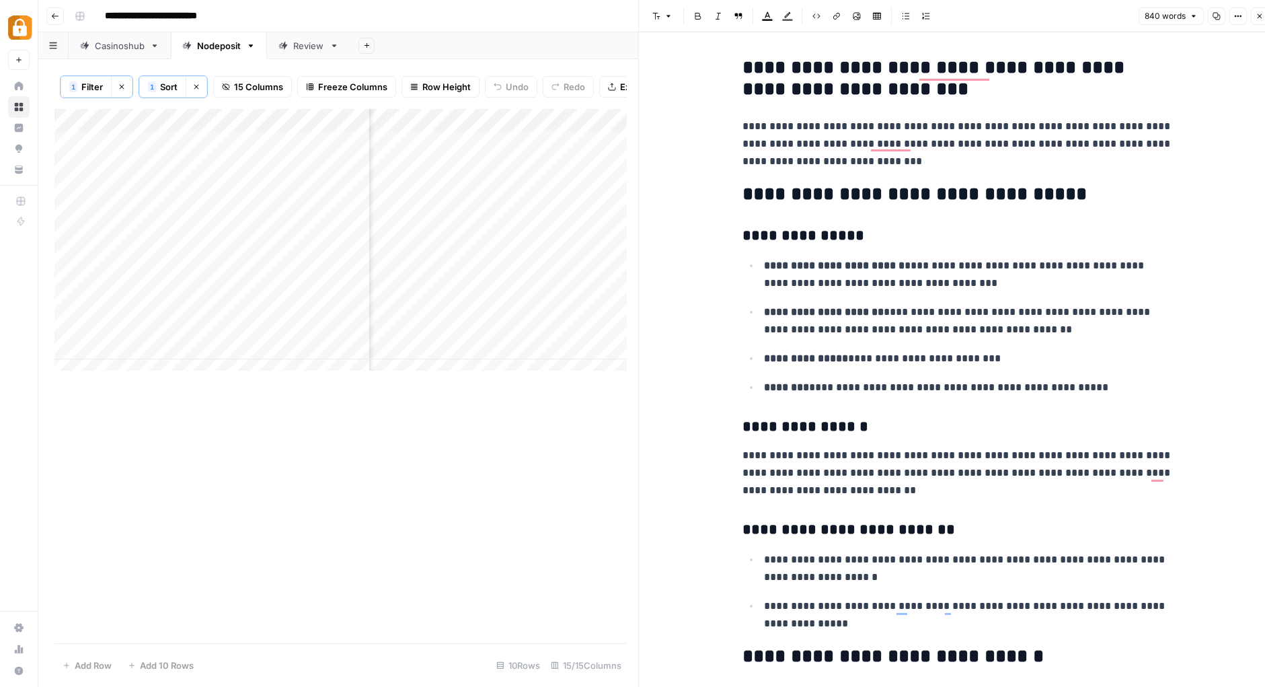
scroll to position [0, 0]
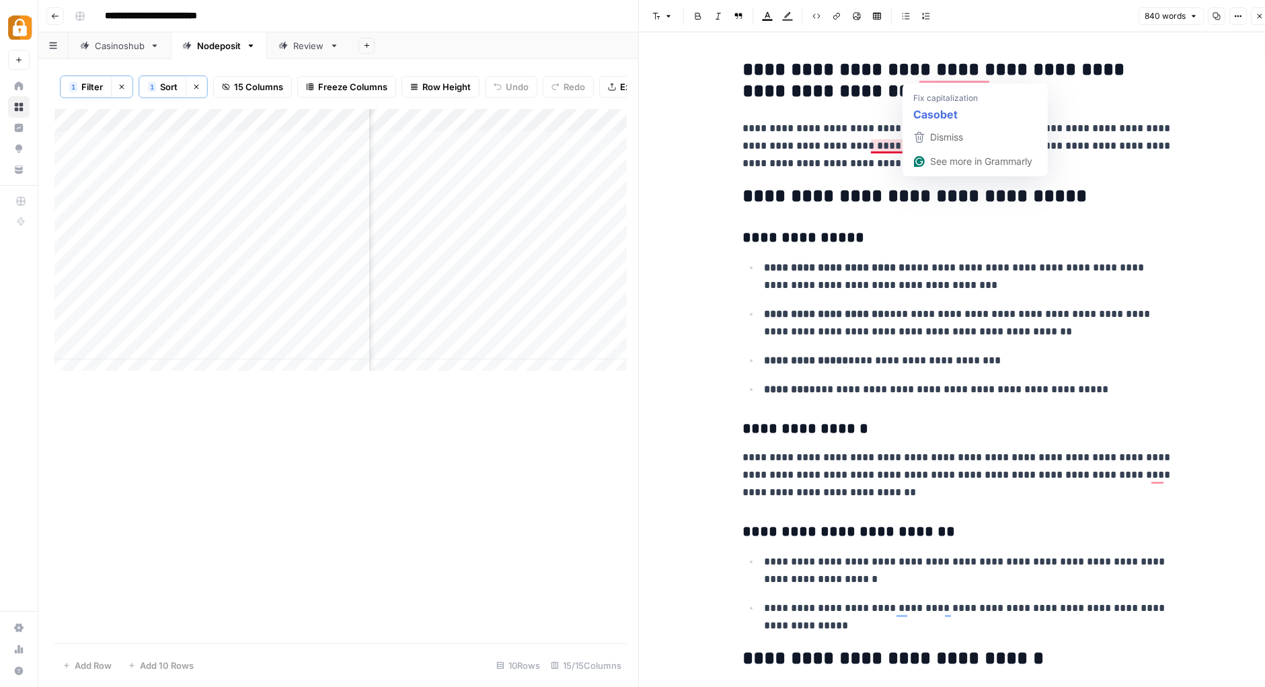
click at [880, 144] on p "**********" at bounding box center [957, 146] width 430 height 52
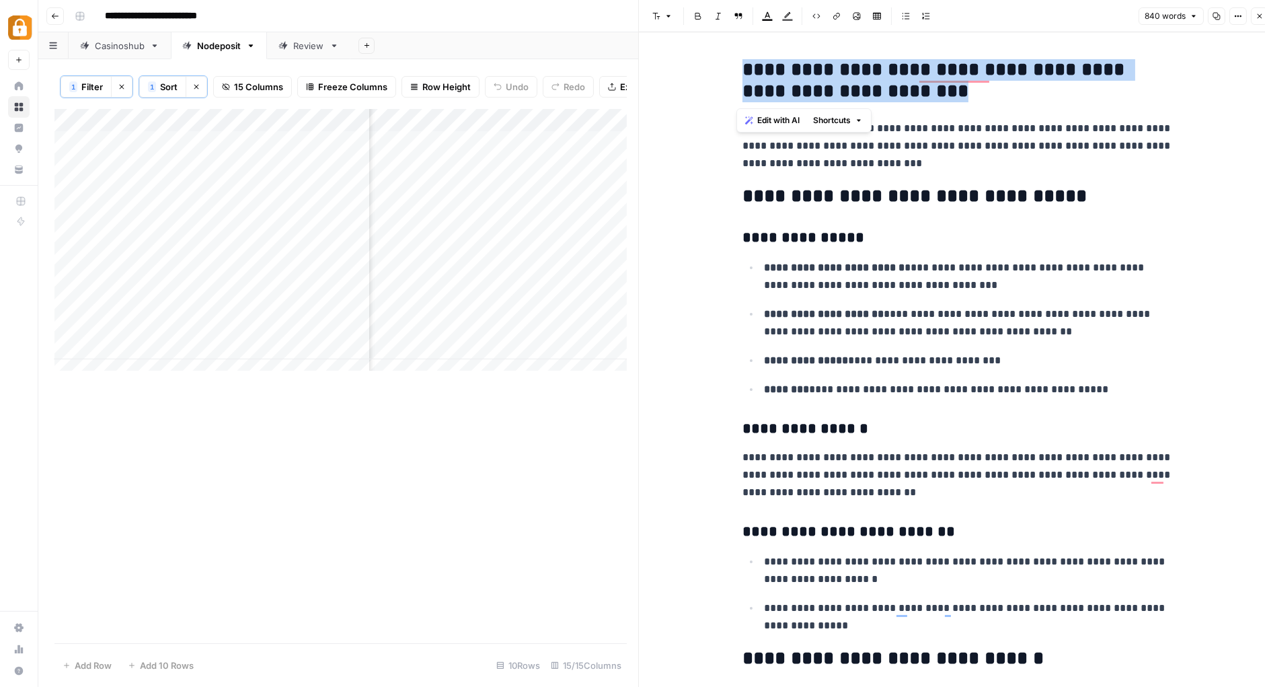
drag, startPoint x: 880, startPoint y: 89, endPoint x: 738, endPoint y: 68, distance: 144.1
click at [742, 68] on h2 "**********" at bounding box center [957, 80] width 430 height 43
click at [786, 66] on h2 "**********" at bounding box center [957, 80] width 430 height 43
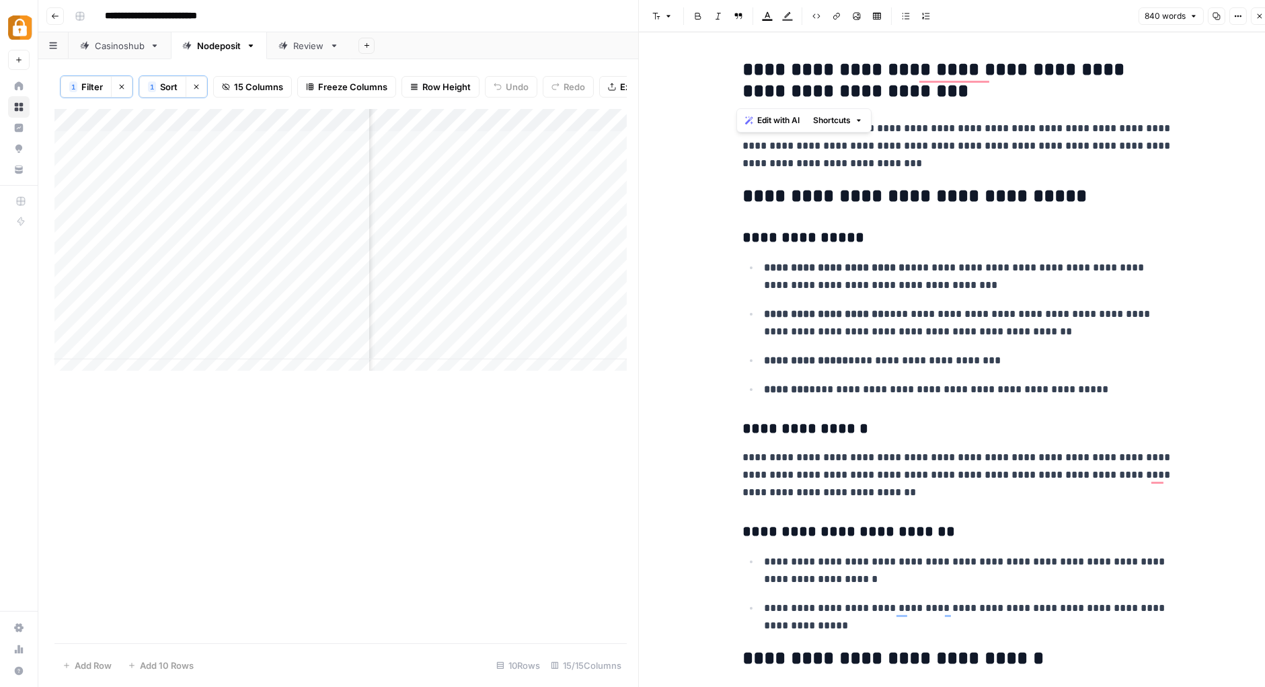
click at [786, 66] on h2 "**********" at bounding box center [957, 80] width 430 height 43
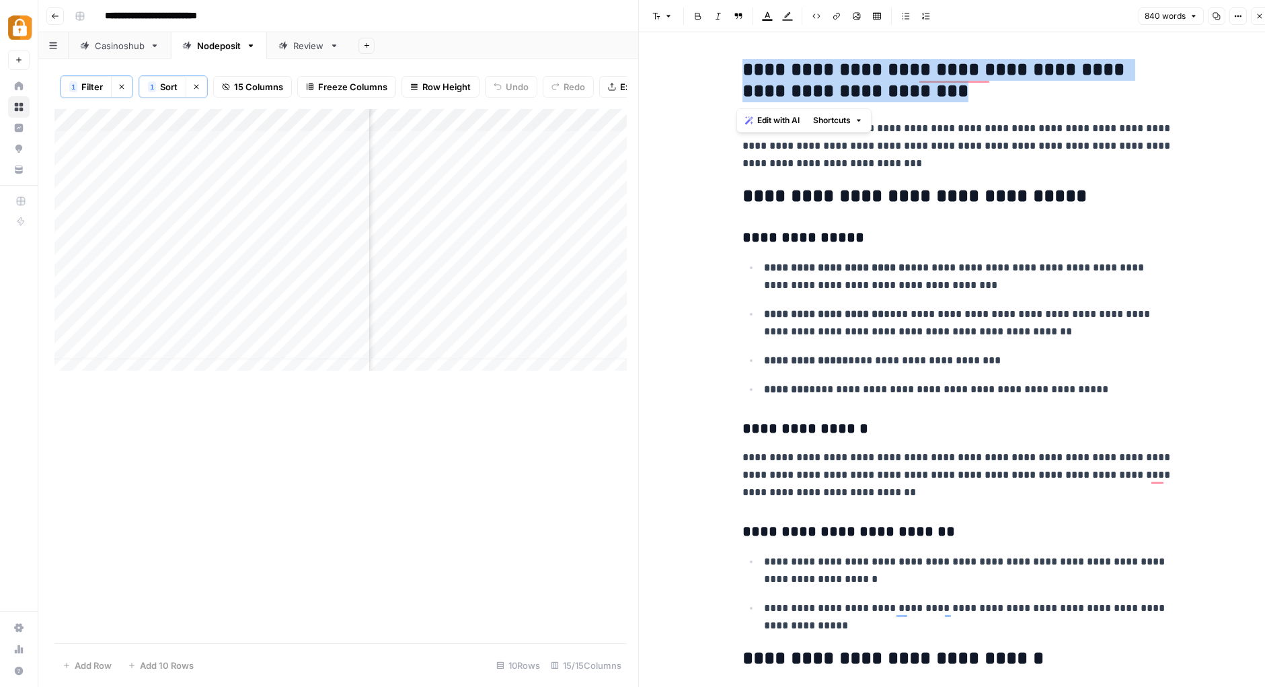
click at [663, 10] on button "Font style" at bounding box center [662, 15] width 31 height 17
click at [707, 44] on span "paragraph" at bounding box center [705, 45] width 65 height 13
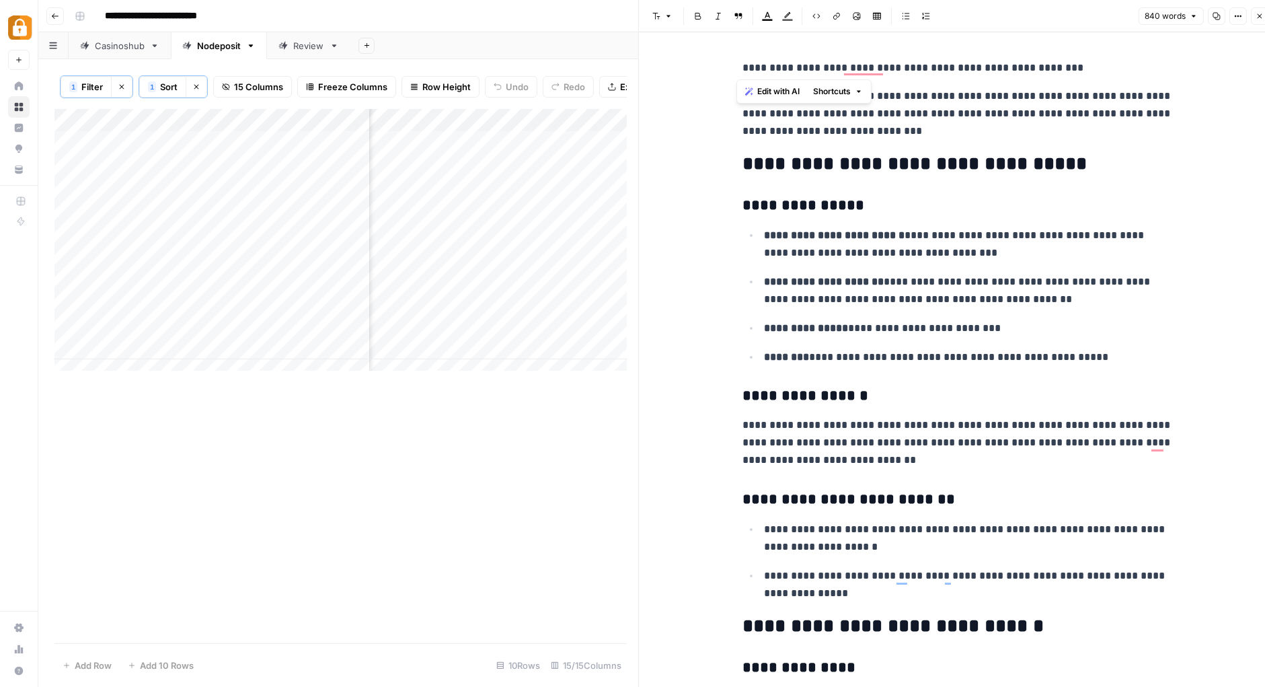
click at [929, 96] on p "**********" at bounding box center [957, 113] width 430 height 52
drag, startPoint x: 1048, startPoint y: 95, endPoint x: 712, endPoint y: 98, distance: 336.3
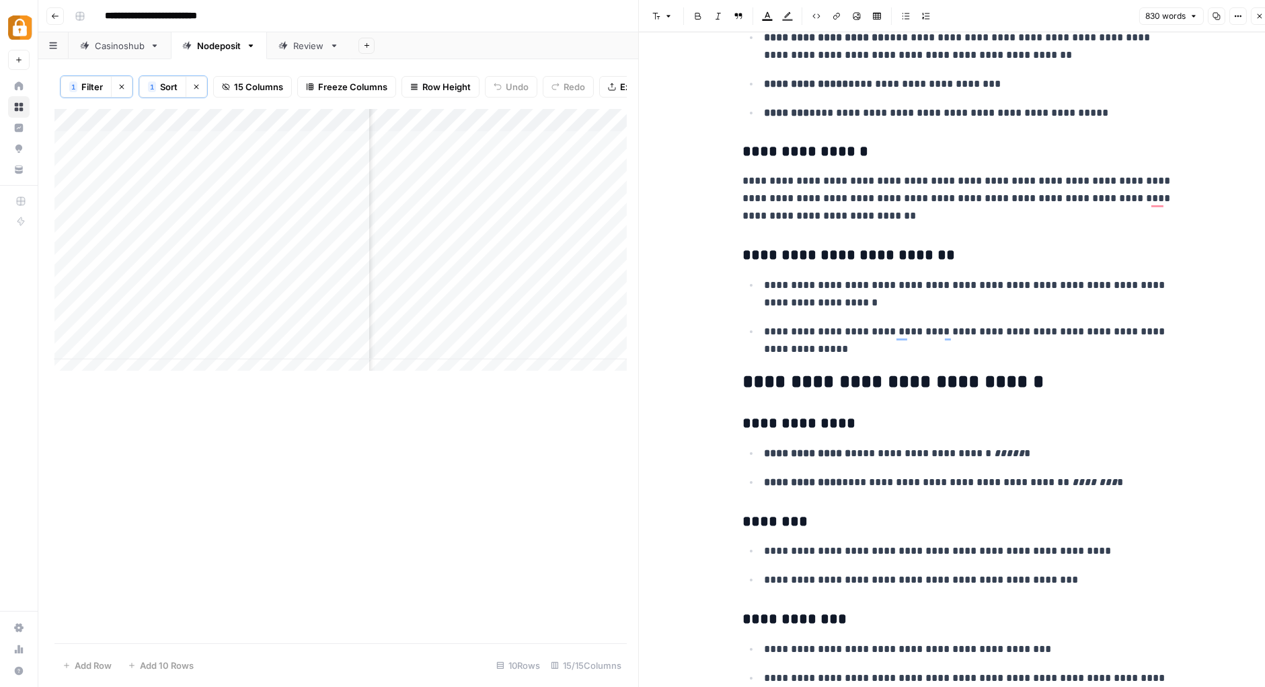
scroll to position [229, 0]
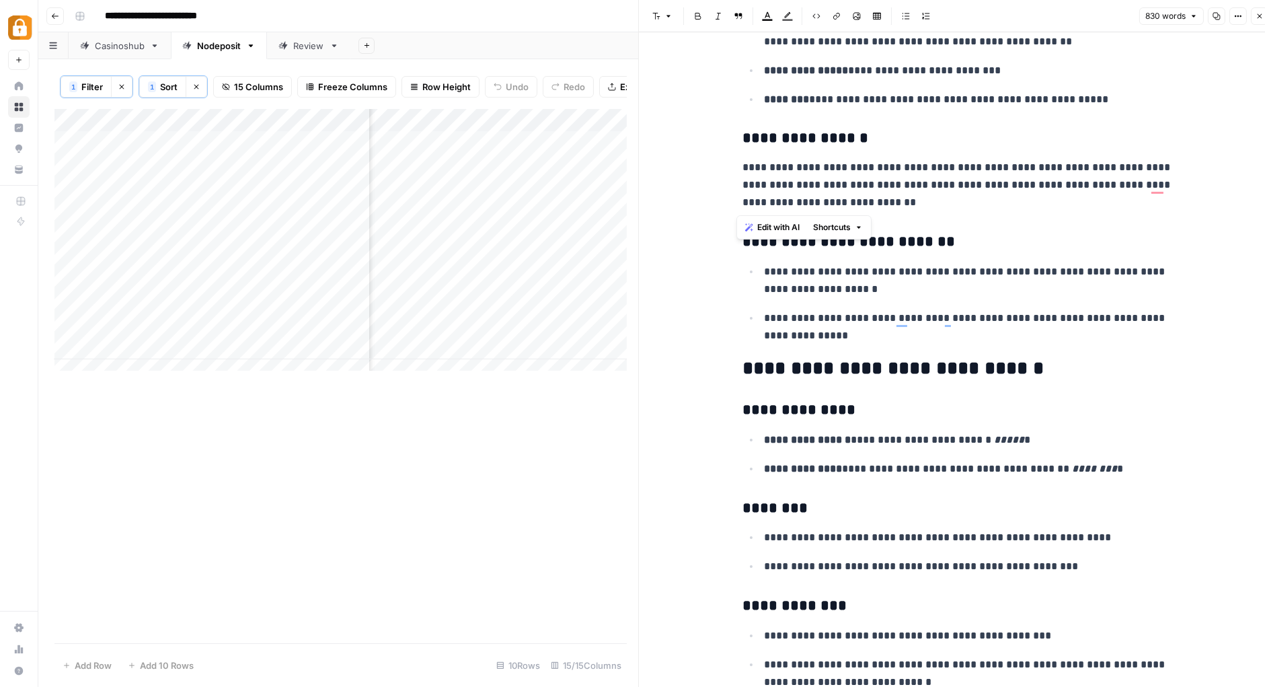
drag, startPoint x: 856, startPoint y: 206, endPoint x: 738, endPoint y: 171, distance: 123.4
click at [742, 171] on p "**********" at bounding box center [957, 185] width 430 height 52
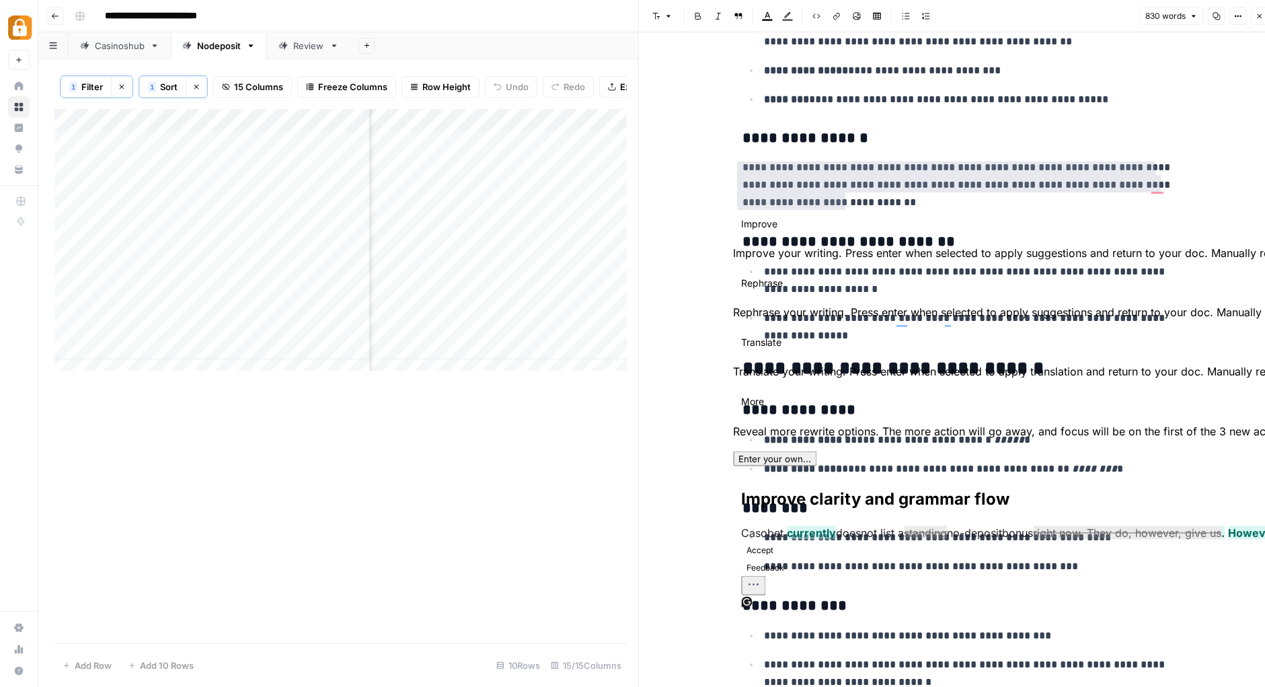
click at [773, 542] on button "Accept" at bounding box center [761, 550] width 38 height 16
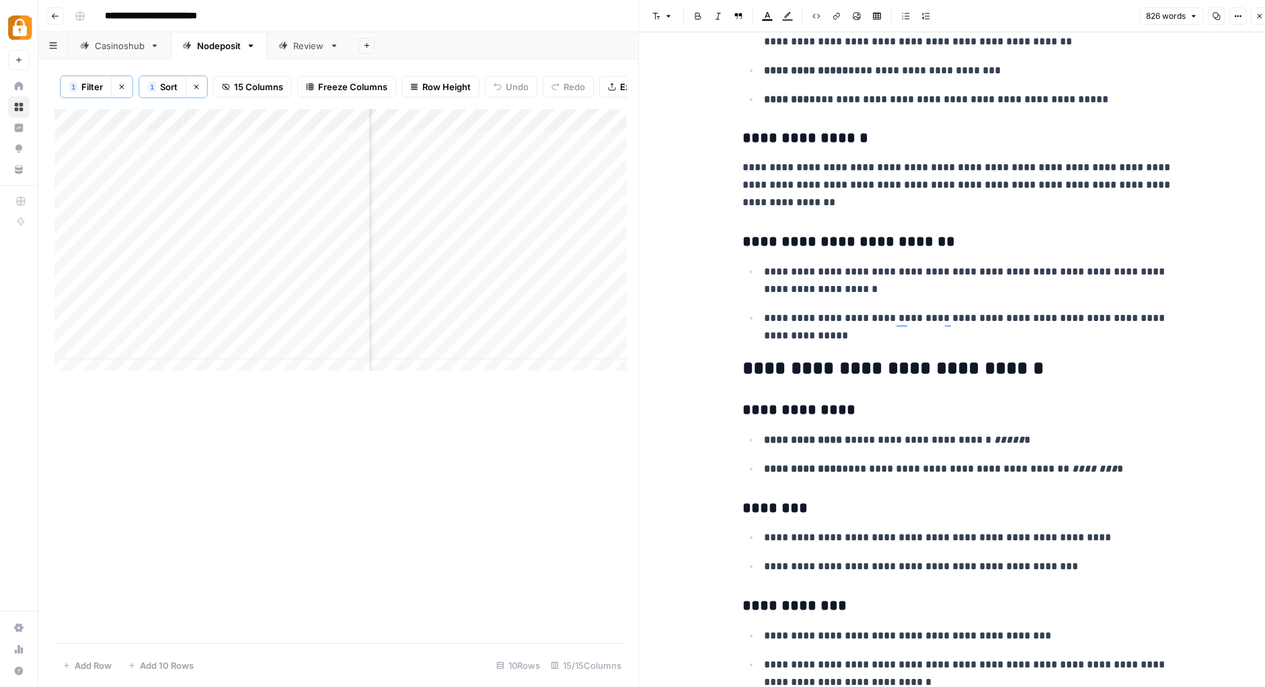
click at [903, 210] on p "**********" at bounding box center [957, 185] width 430 height 52
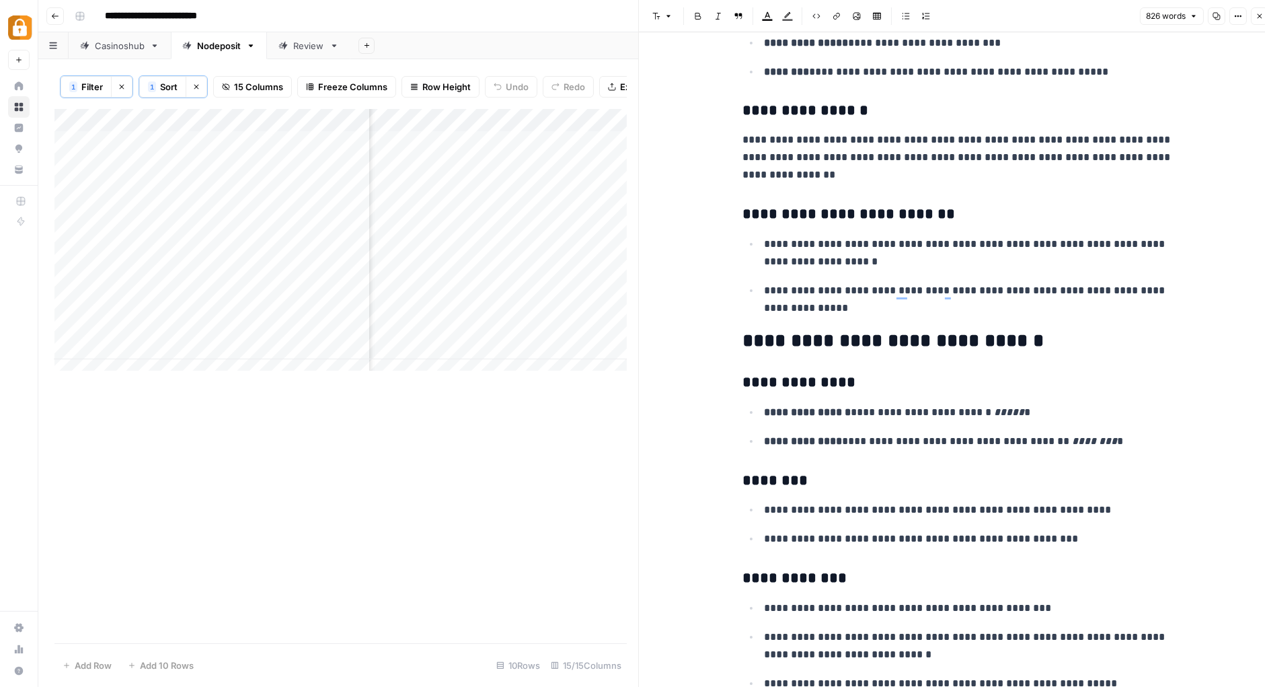
scroll to position [265, 0]
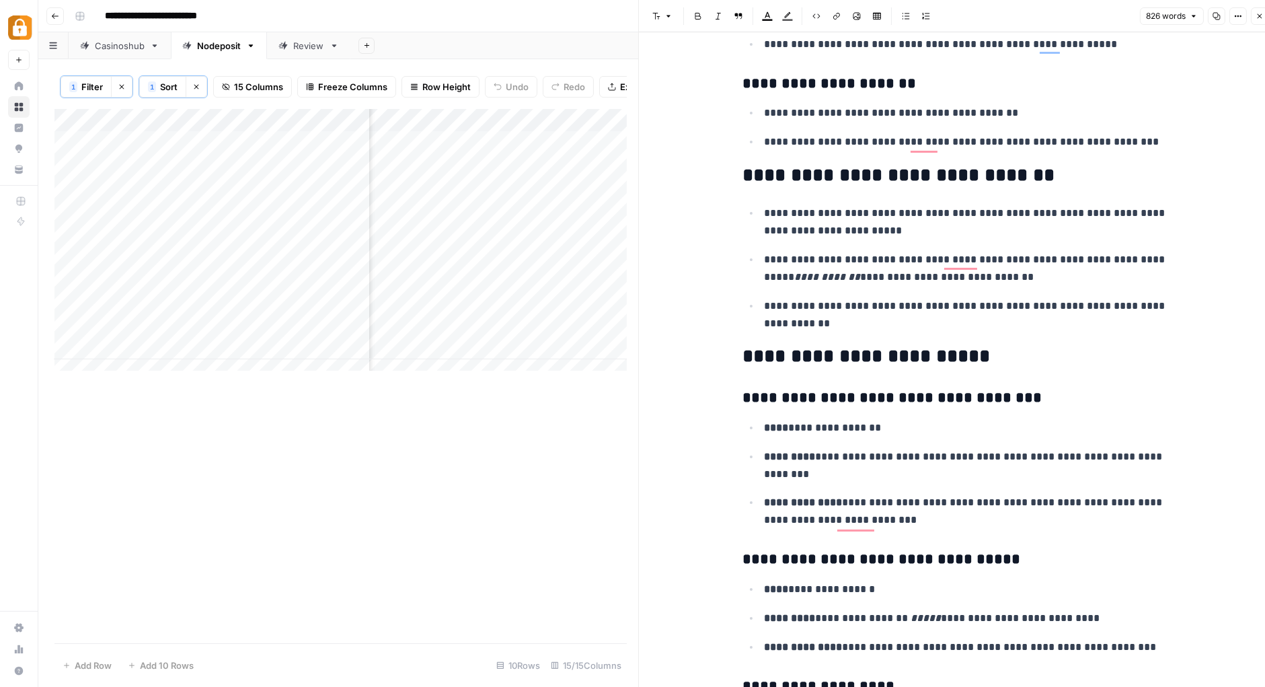
click at [764, 219] on p "**********" at bounding box center [968, 221] width 409 height 35
click at [1260, 15] on icon "button" at bounding box center [1260, 16] width 5 height 5
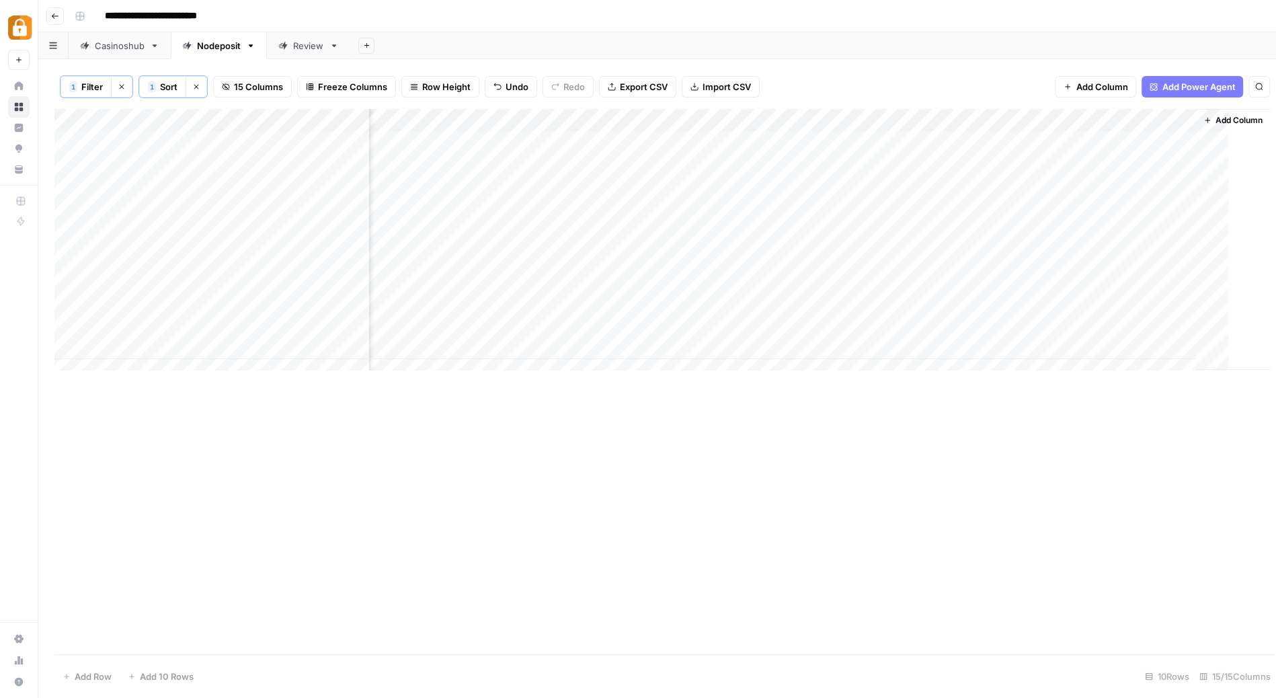
scroll to position [0, 884]
click at [929, 120] on div "Add Column" at bounding box center [657, 245] width 1206 height 273
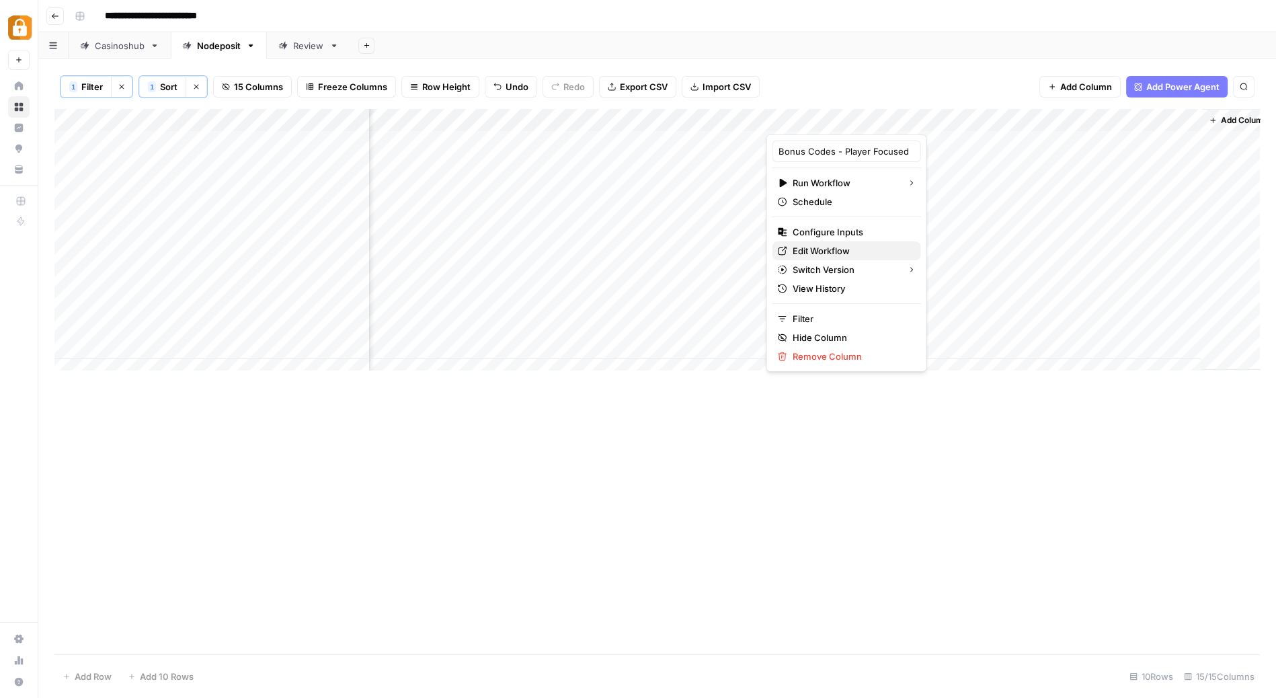
click at [833, 241] on link "Edit Workflow" at bounding box center [846, 250] width 149 height 19
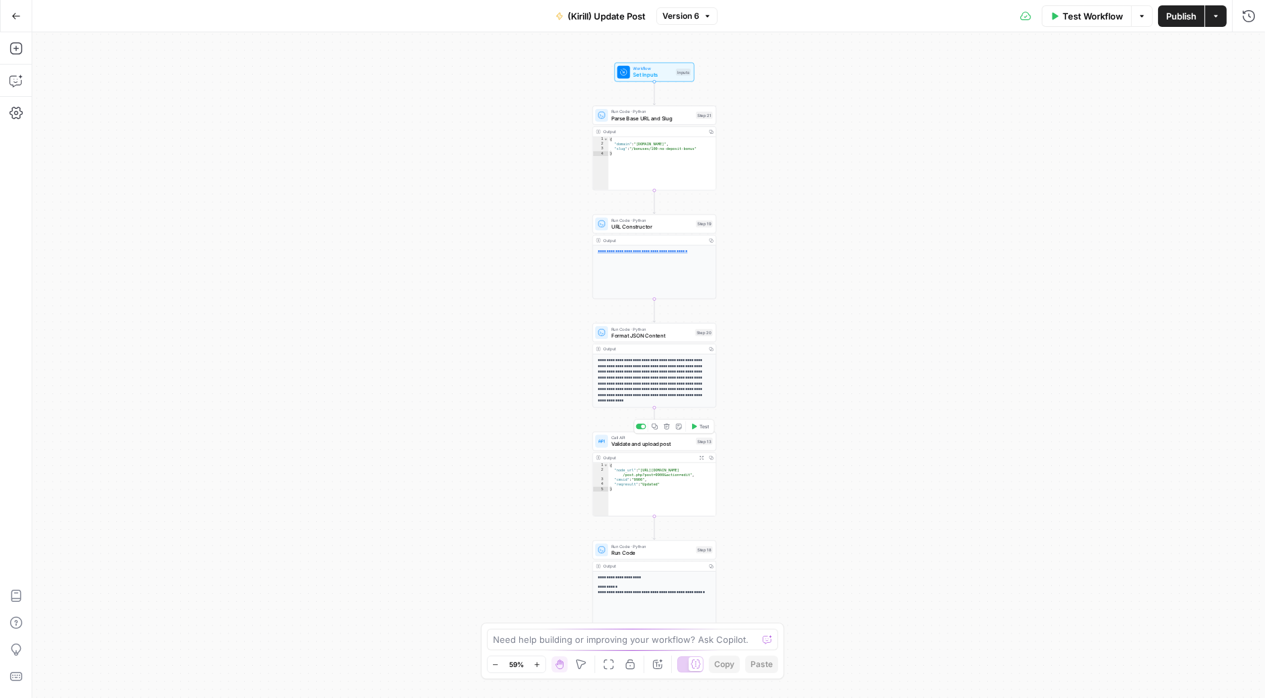
click at [634, 441] on span "Validate and upload post" at bounding box center [651, 444] width 81 height 8
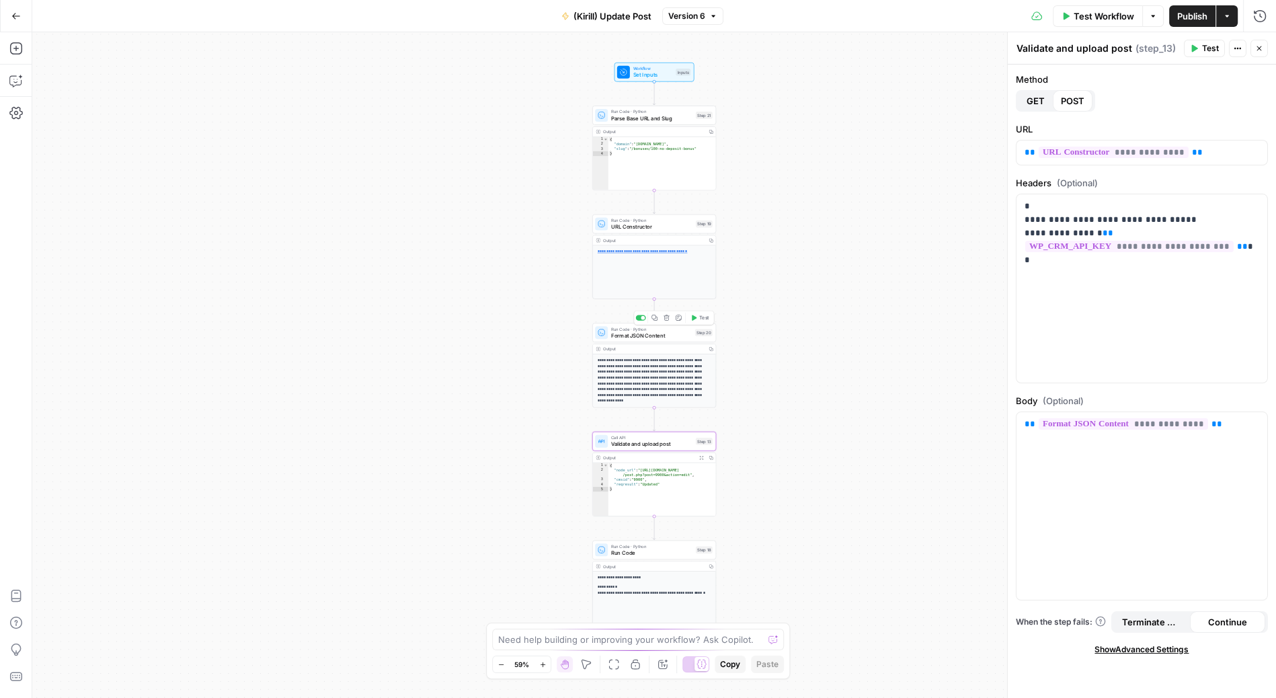
click at [642, 330] on span "Run Code · Python" at bounding box center [651, 329] width 81 height 7
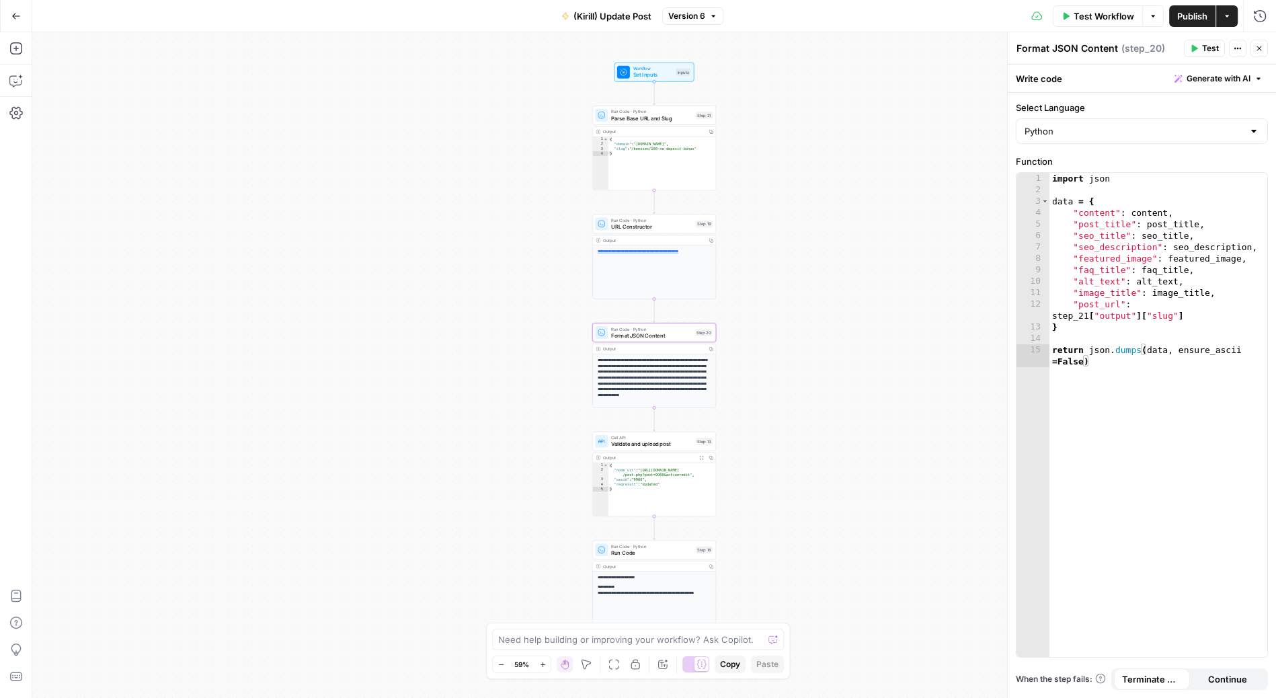
click at [16, 11] on icon "button" at bounding box center [15, 15] width 9 height 9
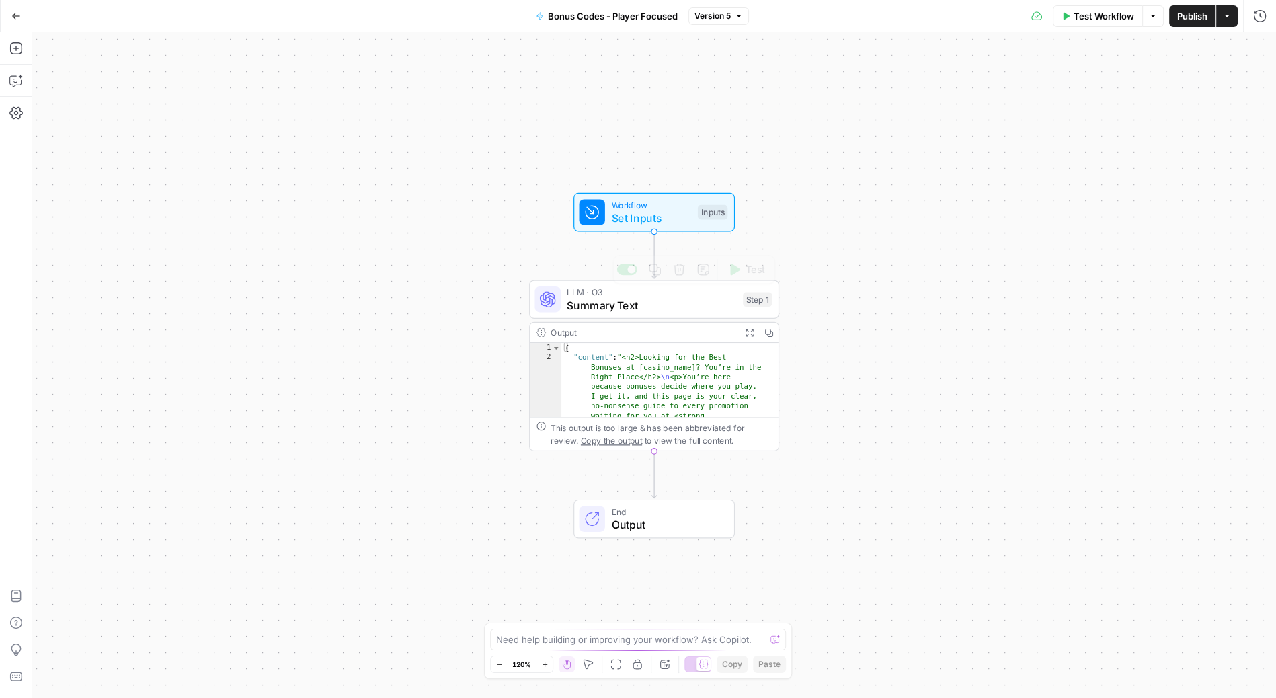
click at [634, 306] on span "Summary Text" at bounding box center [651, 305] width 169 height 16
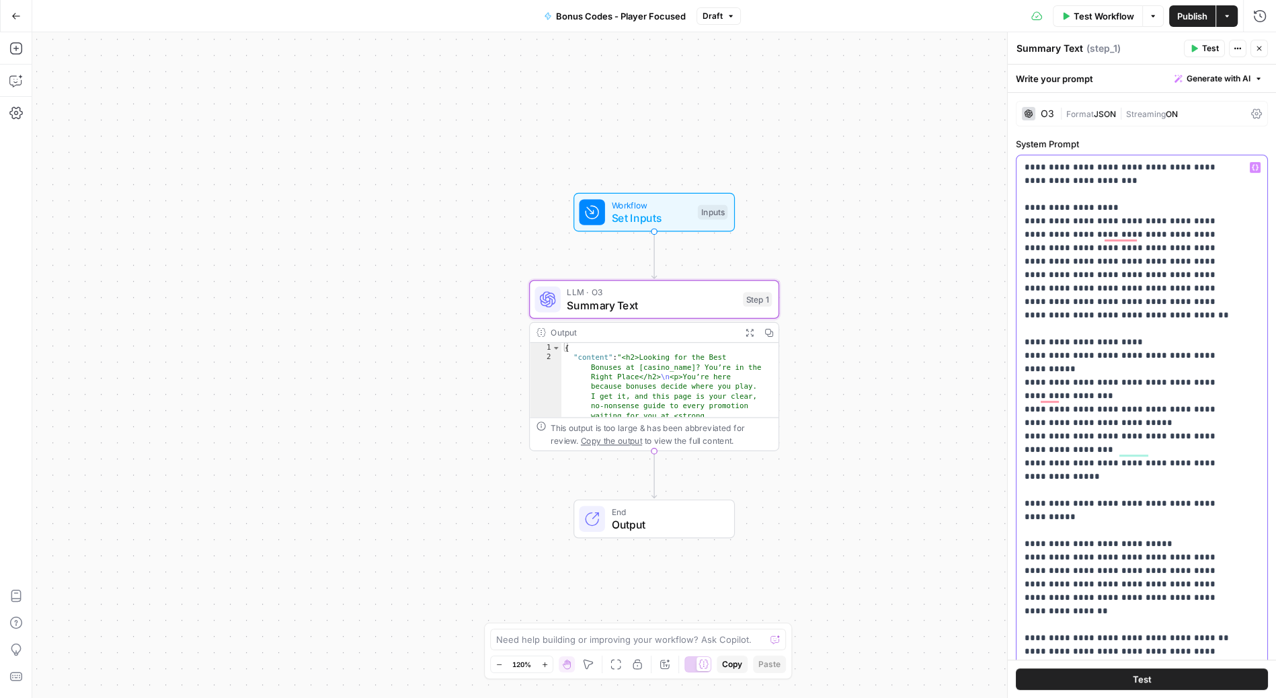
click at [1252, 168] on icon "button" at bounding box center [1255, 167] width 7 height 7
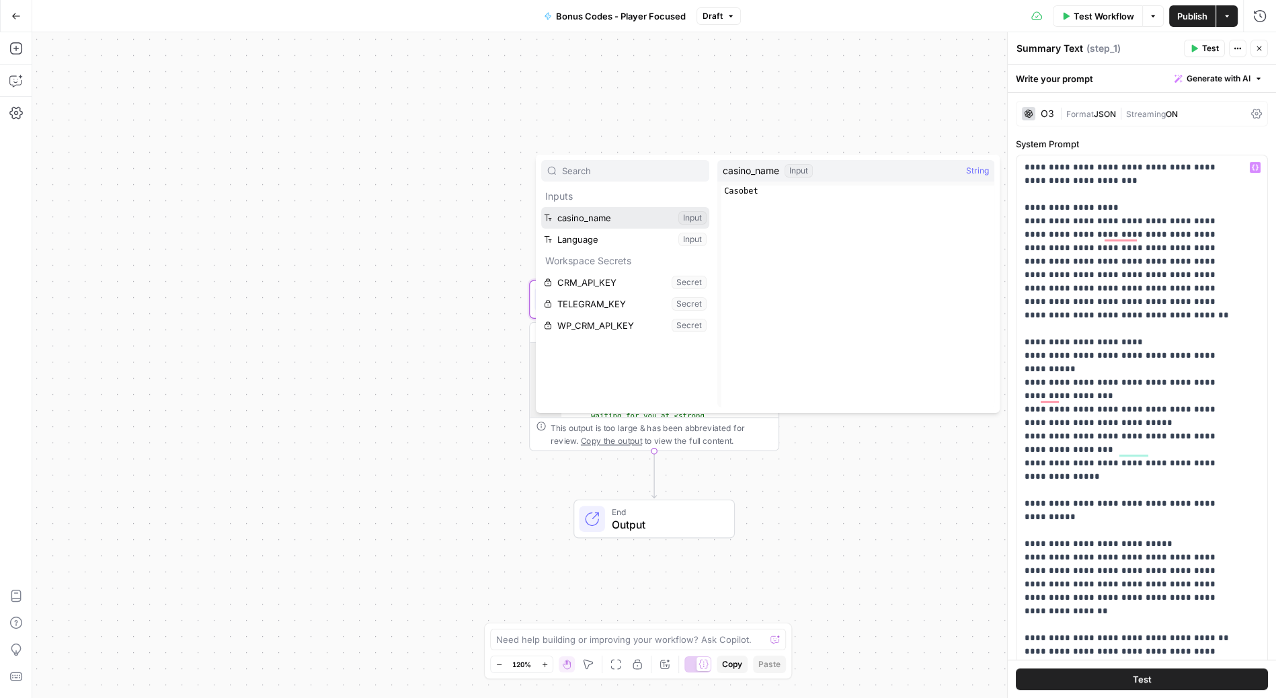
click at [601, 209] on button "Select variable casino_name" at bounding box center [625, 218] width 168 height 22
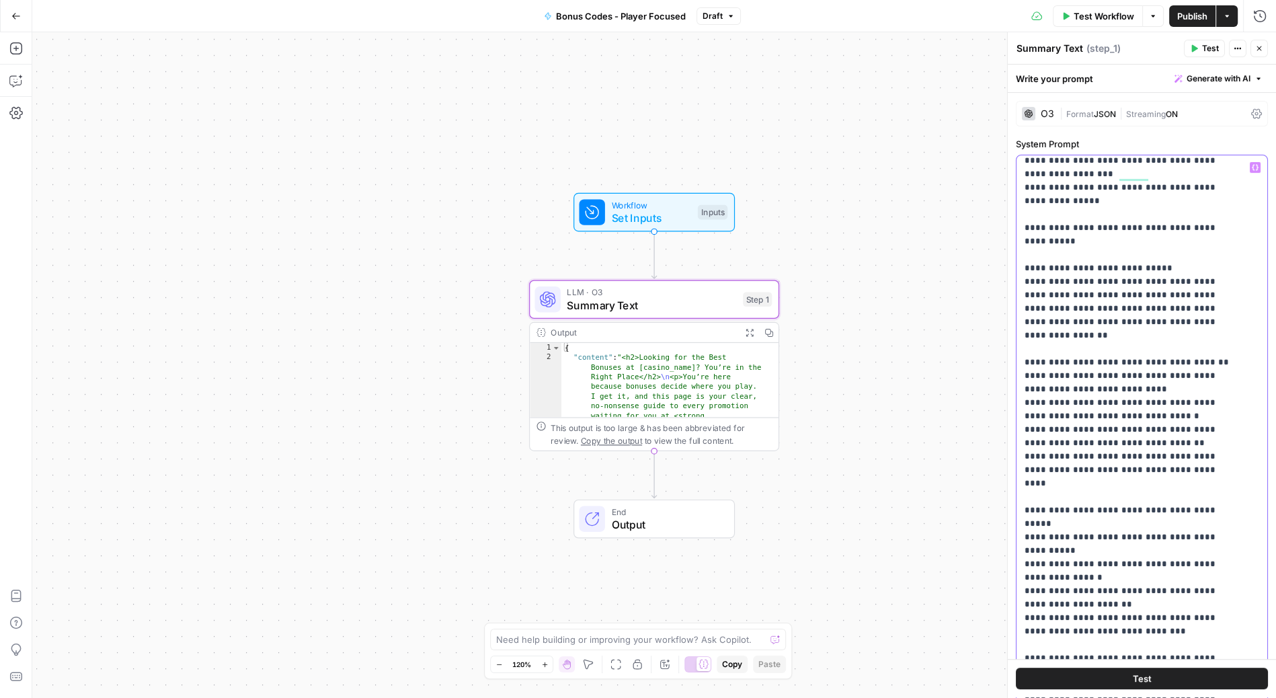
click at [1250, 170] on button "Variables Menu" at bounding box center [1255, 167] width 11 height 11
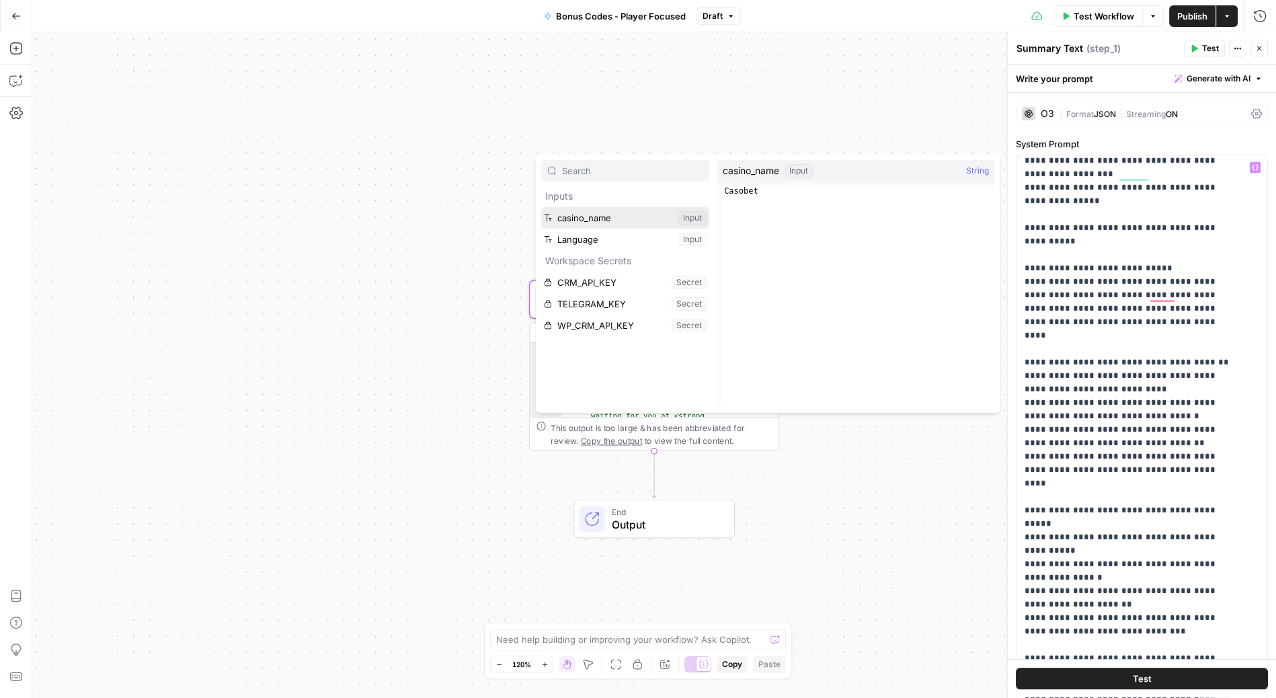
click at [612, 211] on button "Select variable casino_name" at bounding box center [625, 218] width 168 height 22
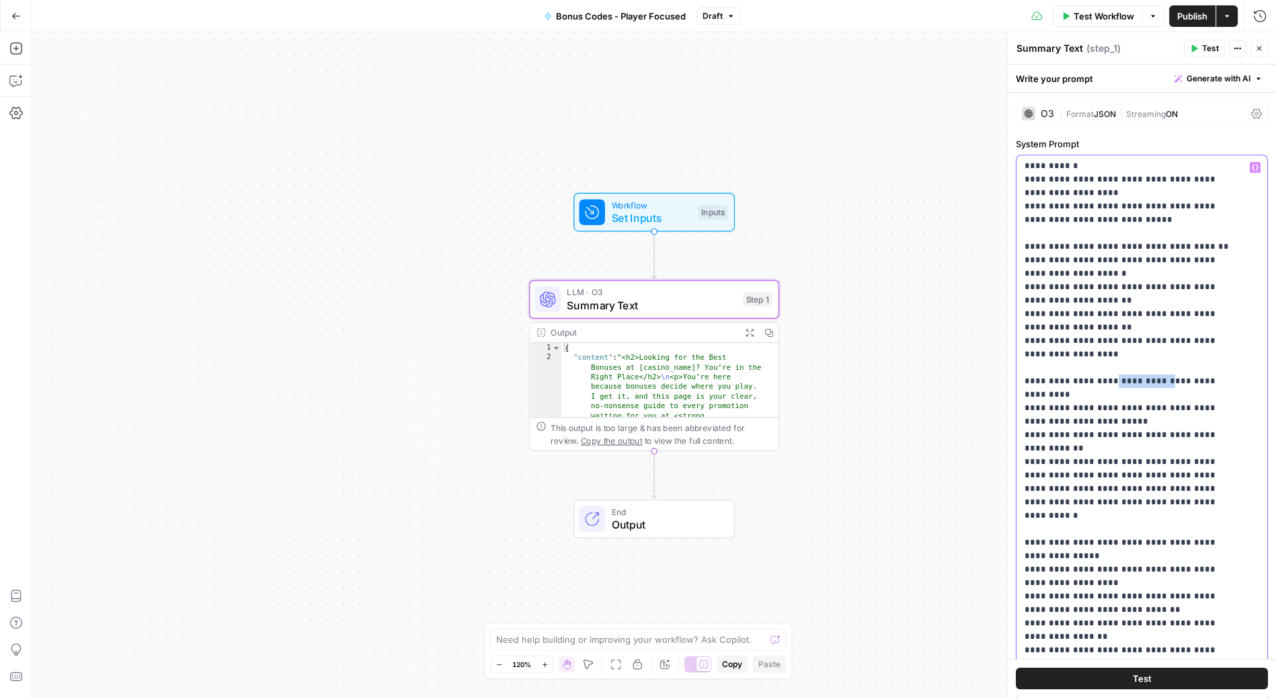
drag, startPoint x: 1171, startPoint y: 295, endPoint x: 1109, endPoint y: 298, distance: 61.9
click at [1109, 298] on p "**********" at bounding box center [1131, 522] width 213 height 2905
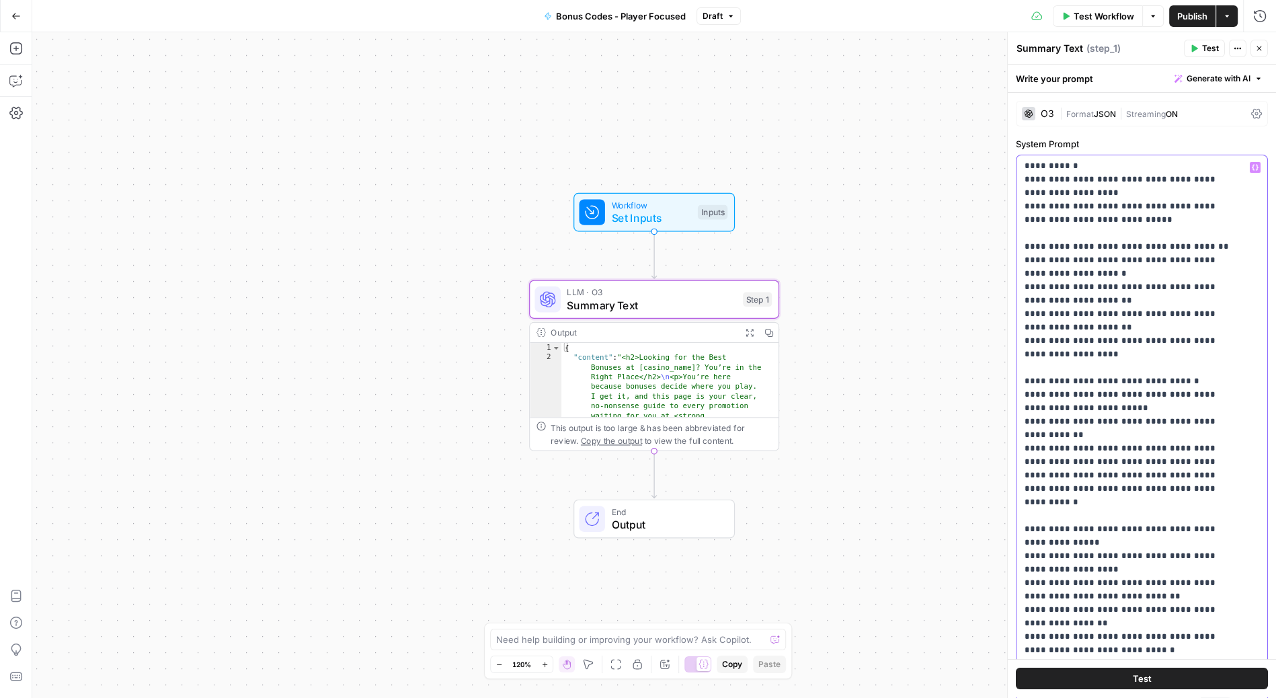
click at [1252, 169] on icon "button" at bounding box center [1255, 167] width 7 height 7
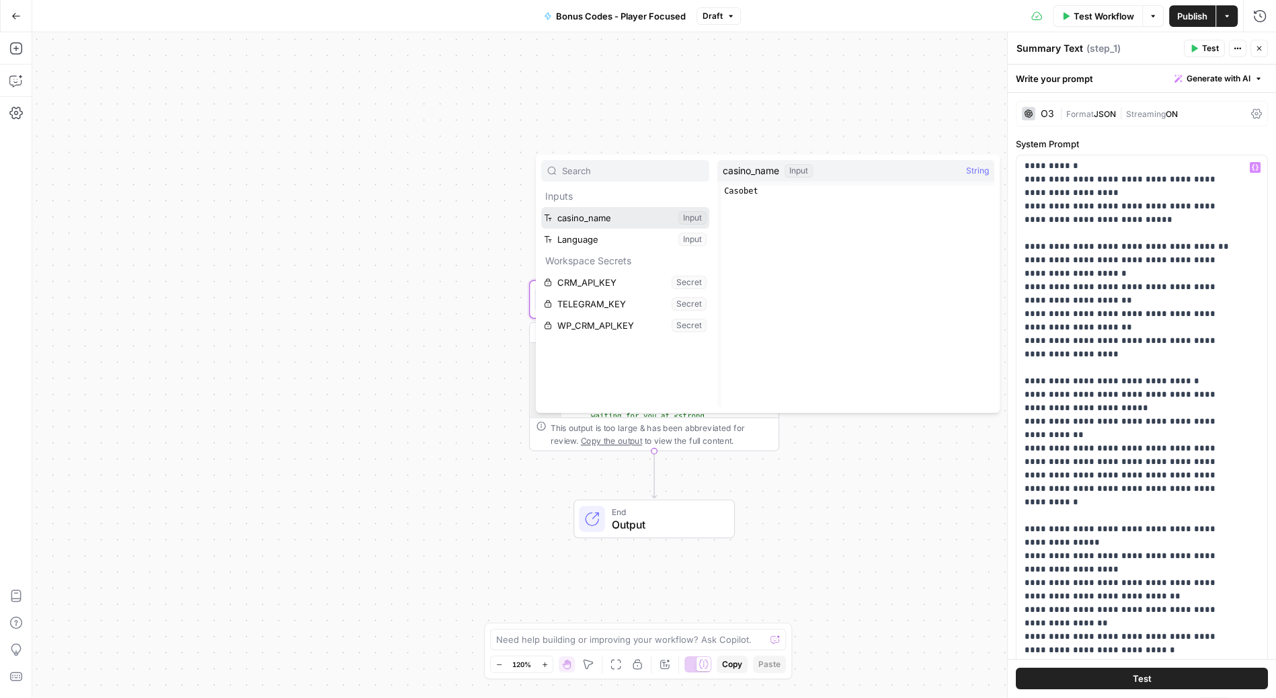
click at [595, 208] on button "Select variable casino_name" at bounding box center [625, 218] width 168 height 22
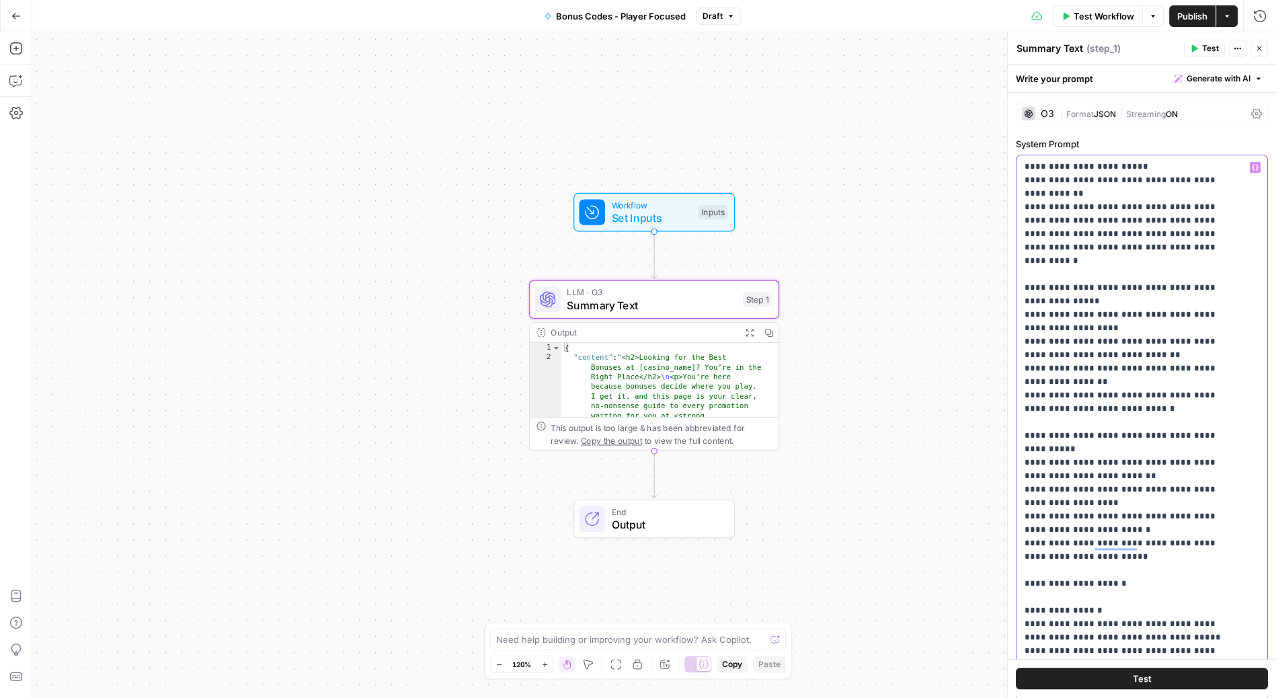
drag, startPoint x: 1229, startPoint y: 338, endPoint x: 1163, endPoint y: 338, distance: 66.6
click at [1163, 338] on p "**********" at bounding box center [1131, 261] width 213 height 2919
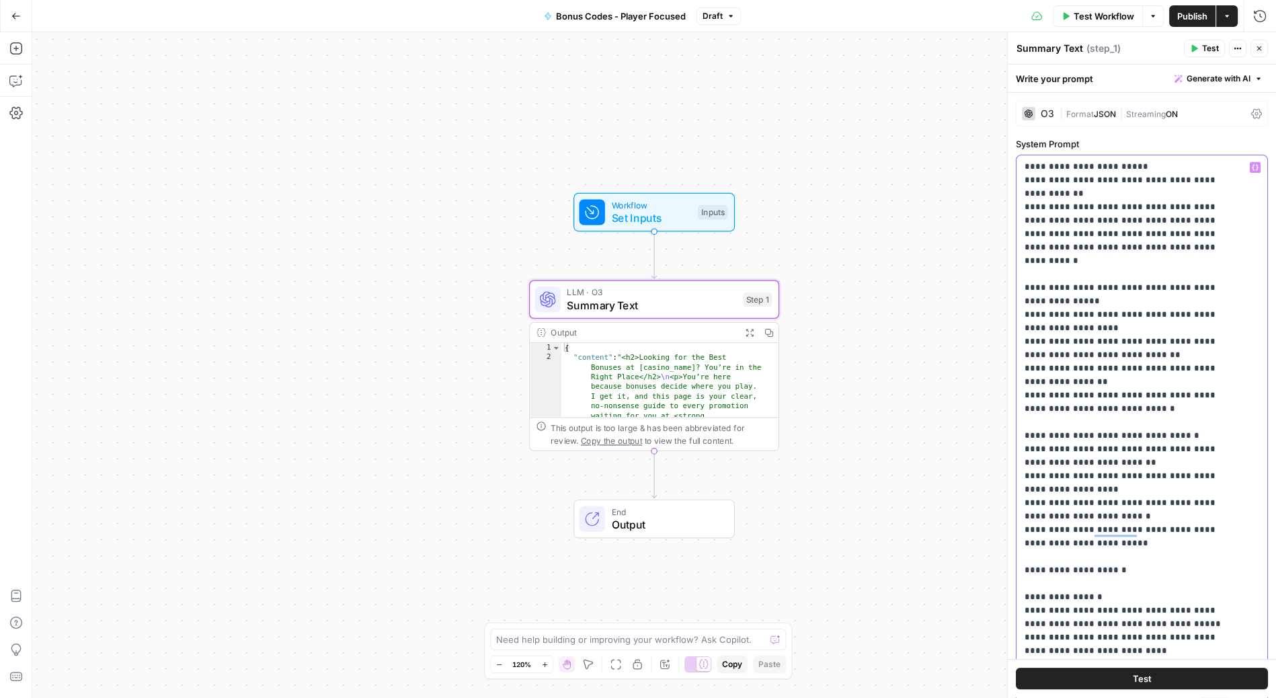
click at [1252, 165] on icon "button" at bounding box center [1255, 168] width 7 height 6
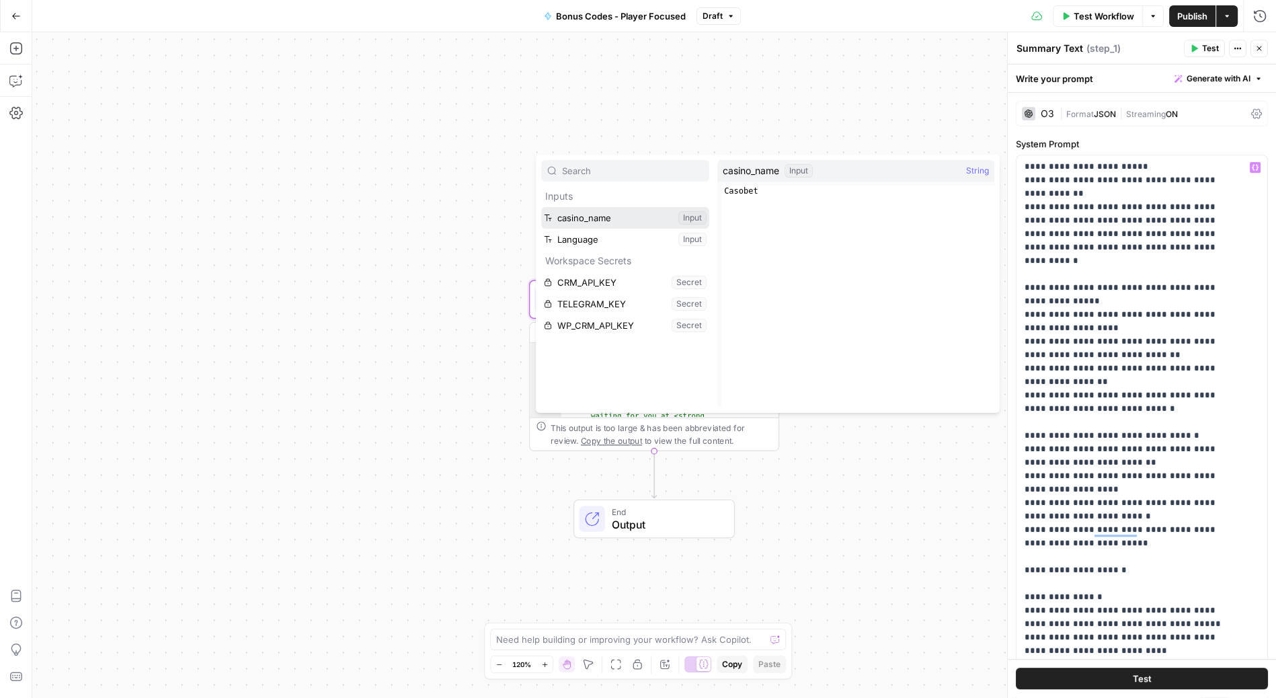
click at [591, 215] on button "Select variable casino_name" at bounding box center [625, 218] width 168 height 22
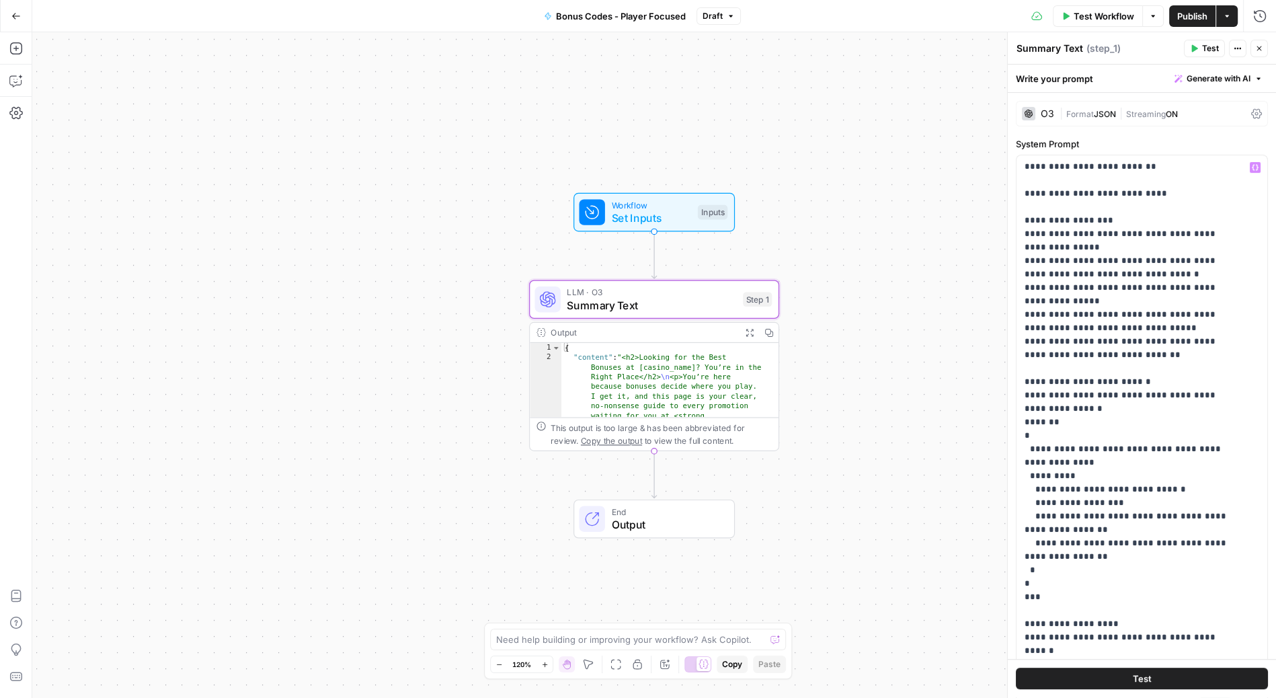
click at [1193, 13] on span "Publish" at bounding box center [1193, 15] width 30 height 13
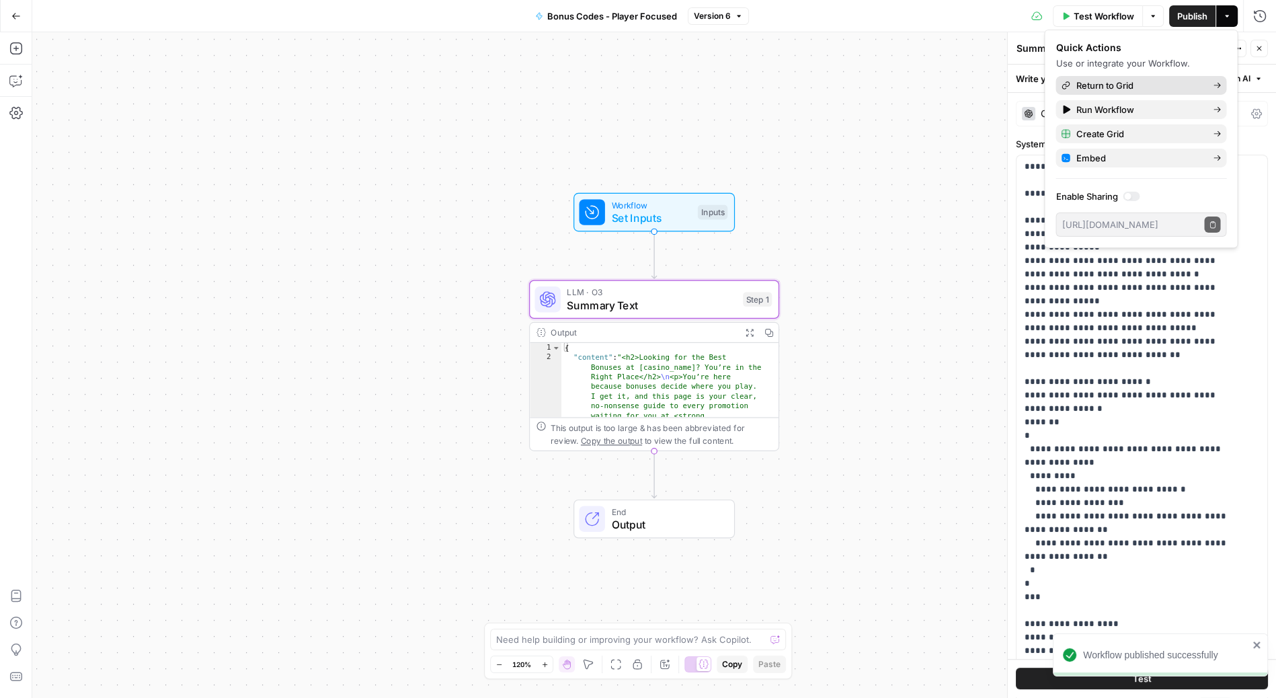
click at [1131, 81] on span "Return to Grid" at bounding box center [1139, 85] width 126 height 13
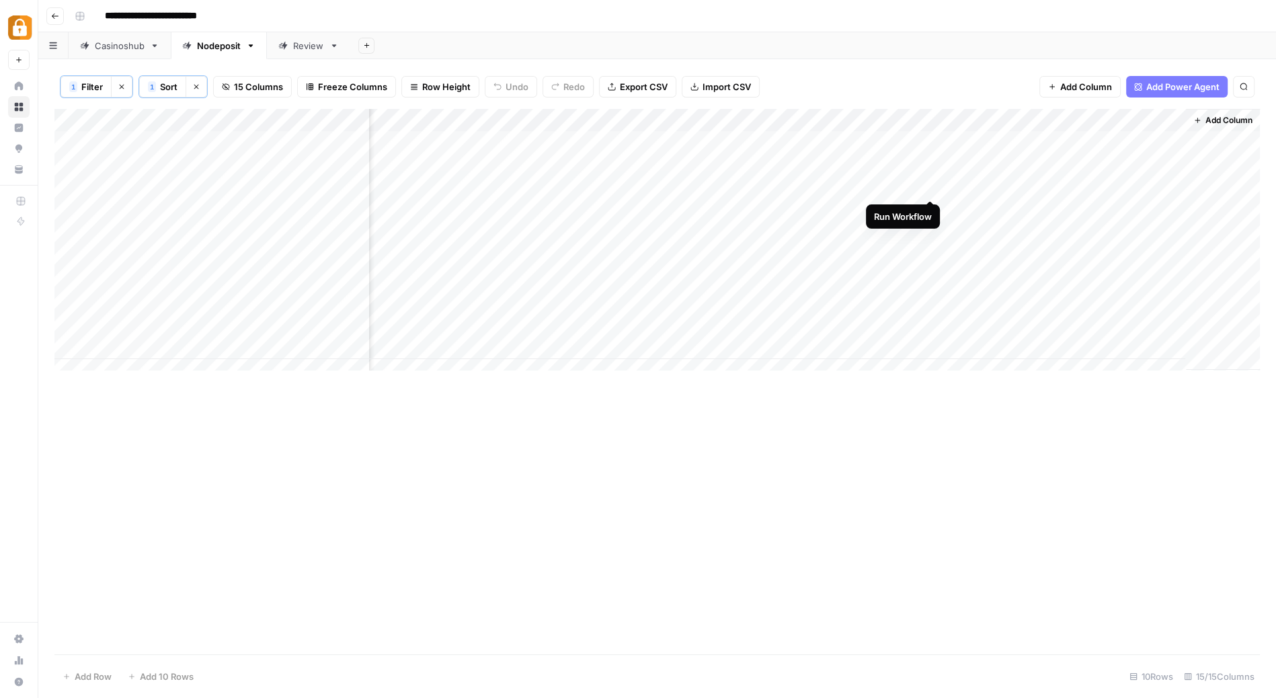
click at [931, 185] on div "Add Column" at bounding box center [657, 245] width 1206 height 273
click at [931, 229] on div "Add Column" at bounding box center [657, 245] width 1206 height 273
click at [933, 186] on div "Add Column" at bounding box center [657, 245] width 1206 height 273
click at [243, 180] on div "Add Column" at bounding box center [657, 245] width 1206 height 273
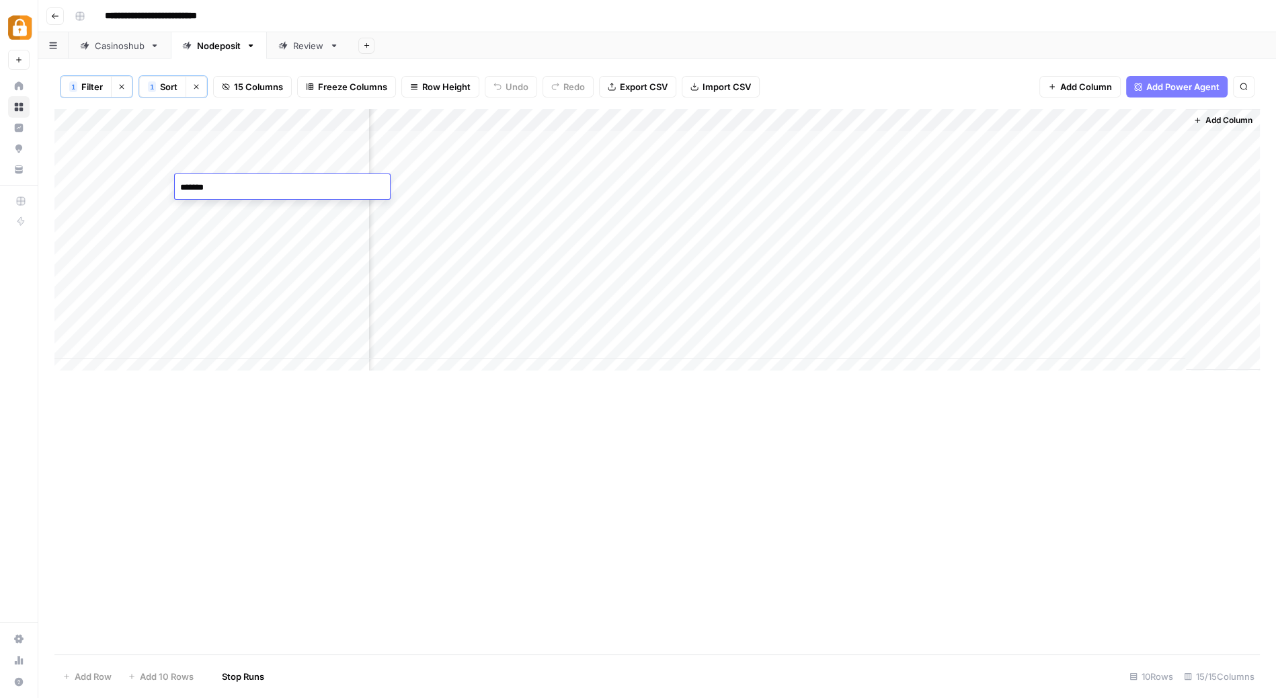
click at [243, 180] on textarea "*******" at bounding box center [282, 187] width 215 height 19
type textarea "*******"
click at [931, 184] on div "Add Column" at bounding box center [657, 245] width 1206 height 273
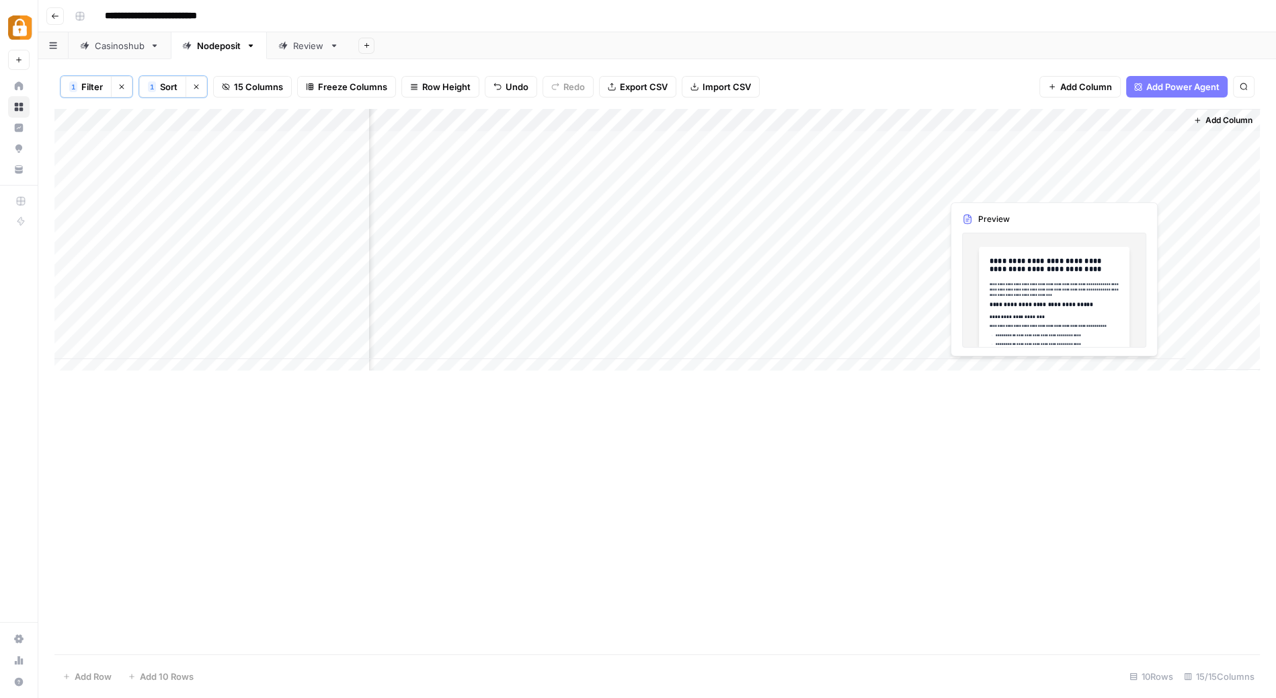
click at [1001, 180] on div "Add Column" at bounding box center [657, 245] width 1206 height 273
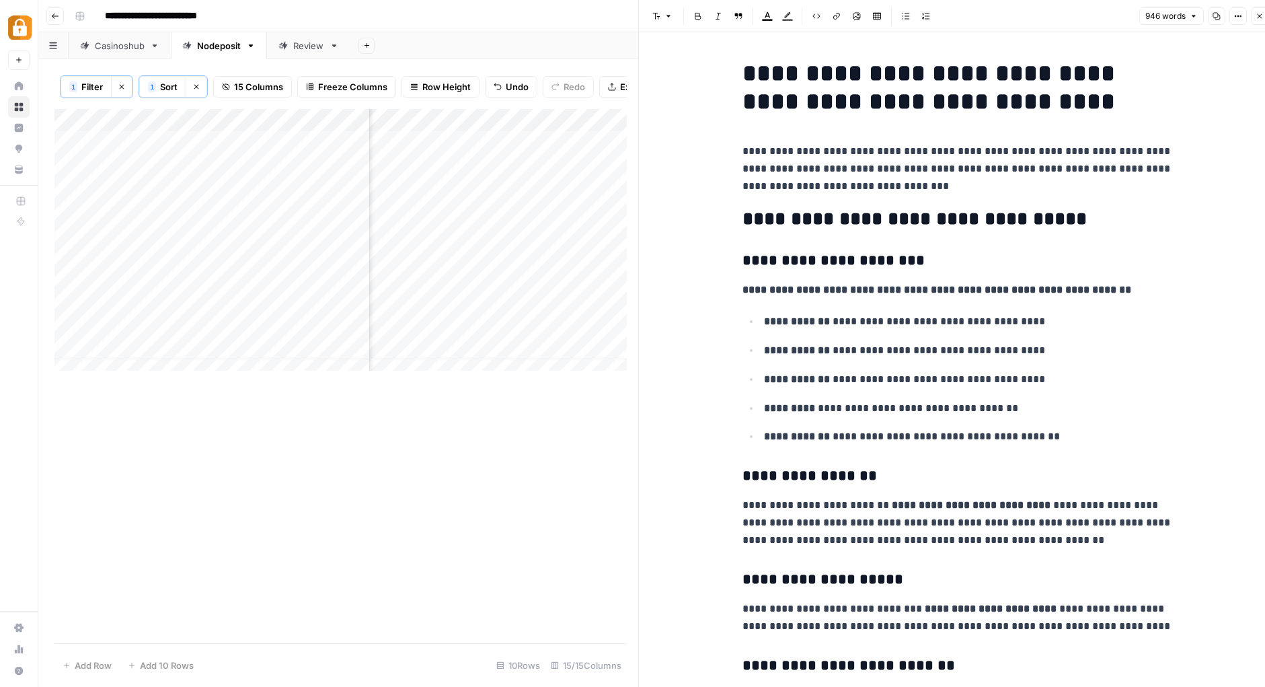
click at [1020, 104] on h1 "**********" at bounding box center [957, 87] width 430 height 56
drag, startPoint x: 1020, startPoint y: 104, endPoint x: 795, endPoint y: 93, distance: 225.6
click at [795, 93] on h1 "**********" at bounding box center [957, 87] width 430 height 56
click at [995, 95] on h1 "**********" at bounding box center [957, 87] width 430 height 56
drag, startPoint x: 742, startPoint y: 73, endPoint x: 1022, endPoint y: 93, distance: 280.4
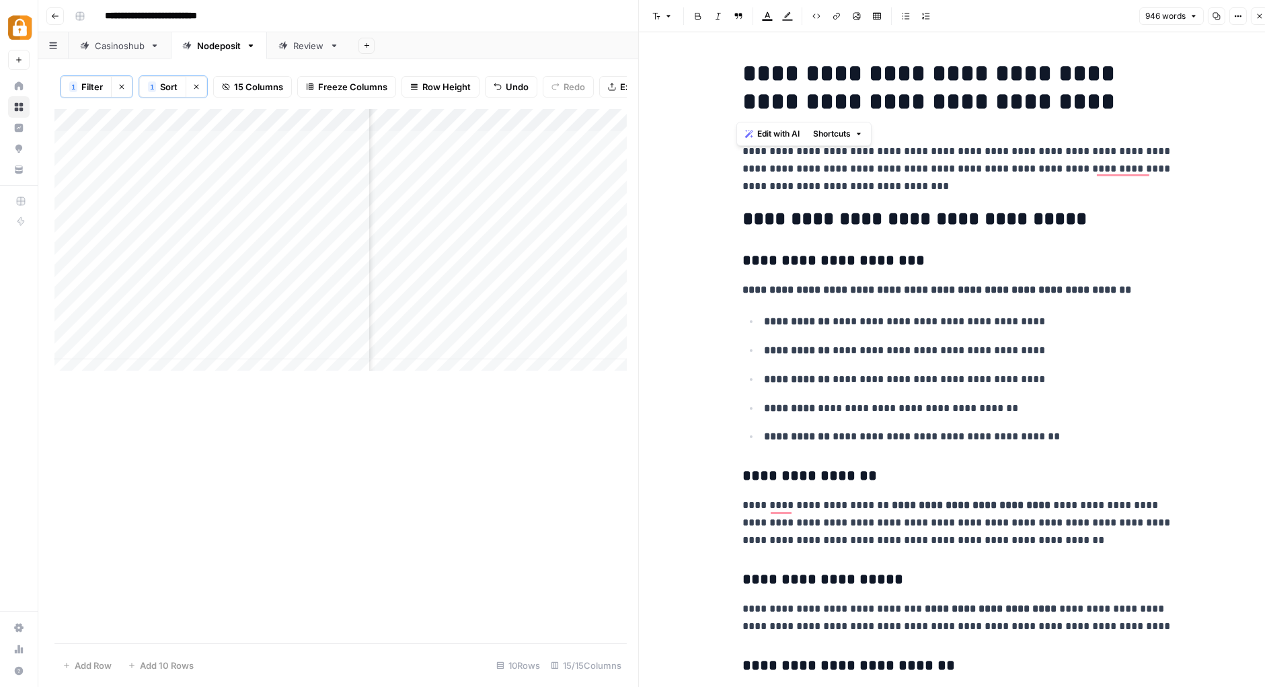
click at [1022, 93] on h1 "**********" at bounding box center [957, 87] width 430 height 56
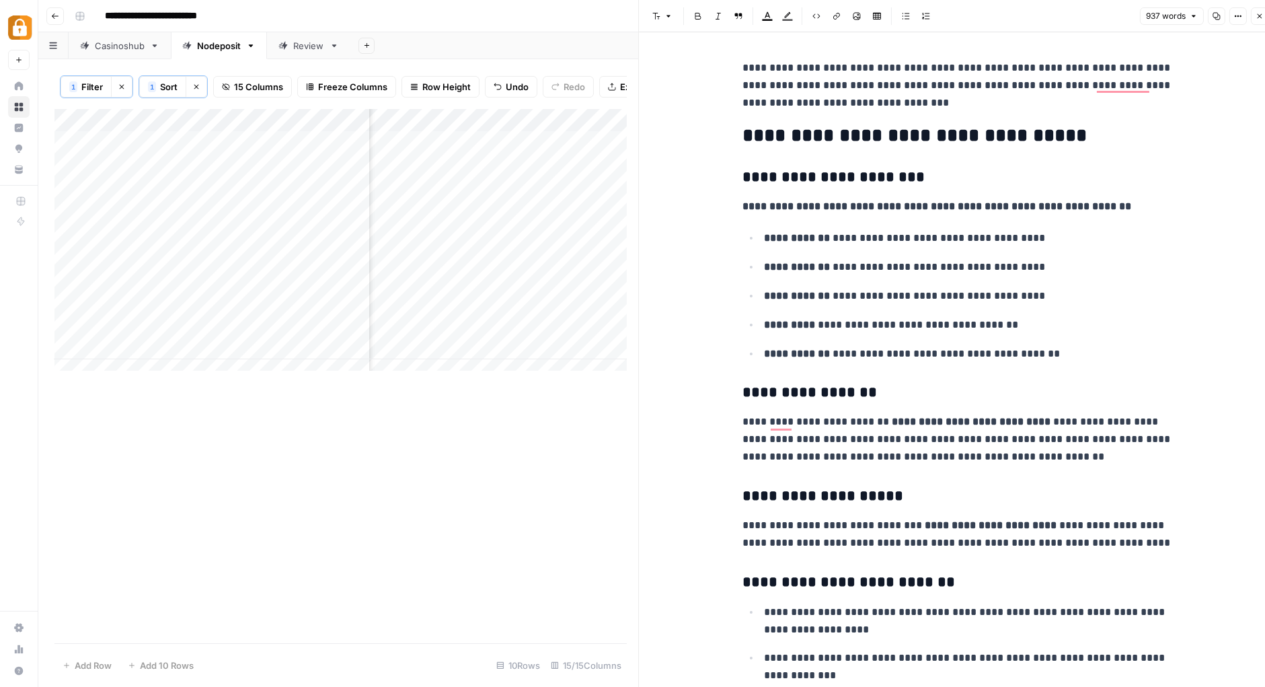
click at [1260, 17] on icon "button" at bounding box center [1260, 16] width 8 height 8
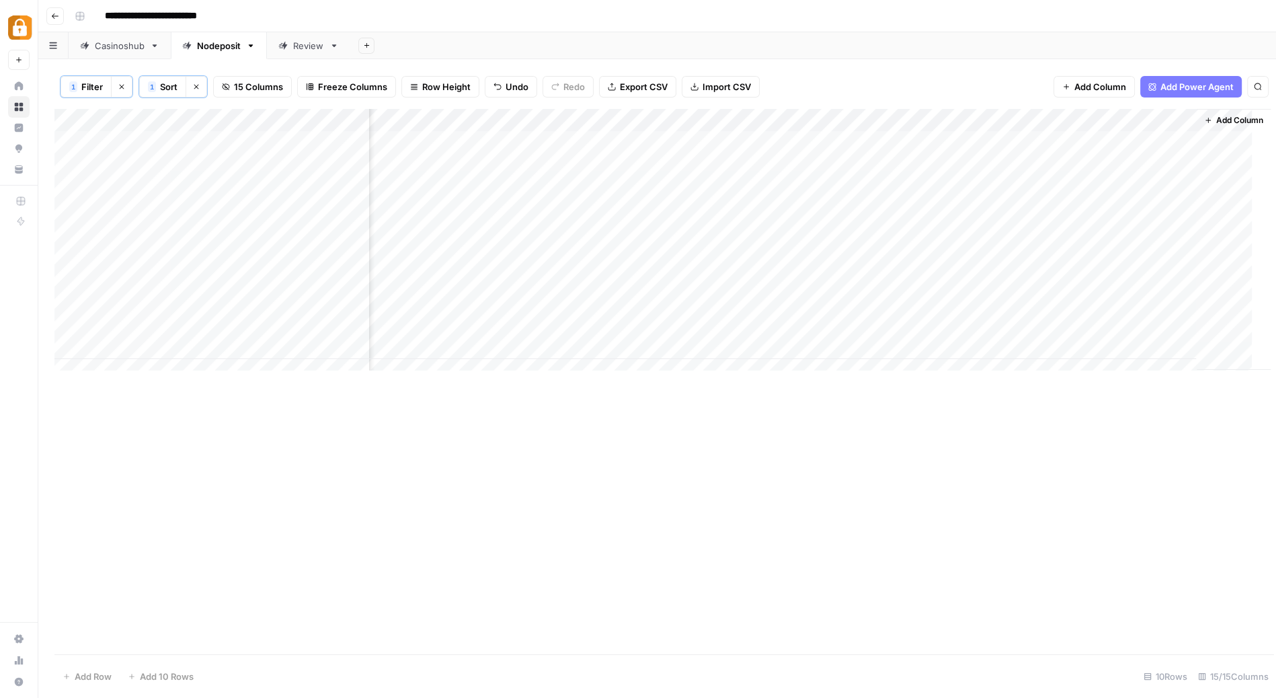
scroll to position [0, 884]
click at [929, 121] on div "Add Column" at bounding box center [657, 245] width 1206 height 273
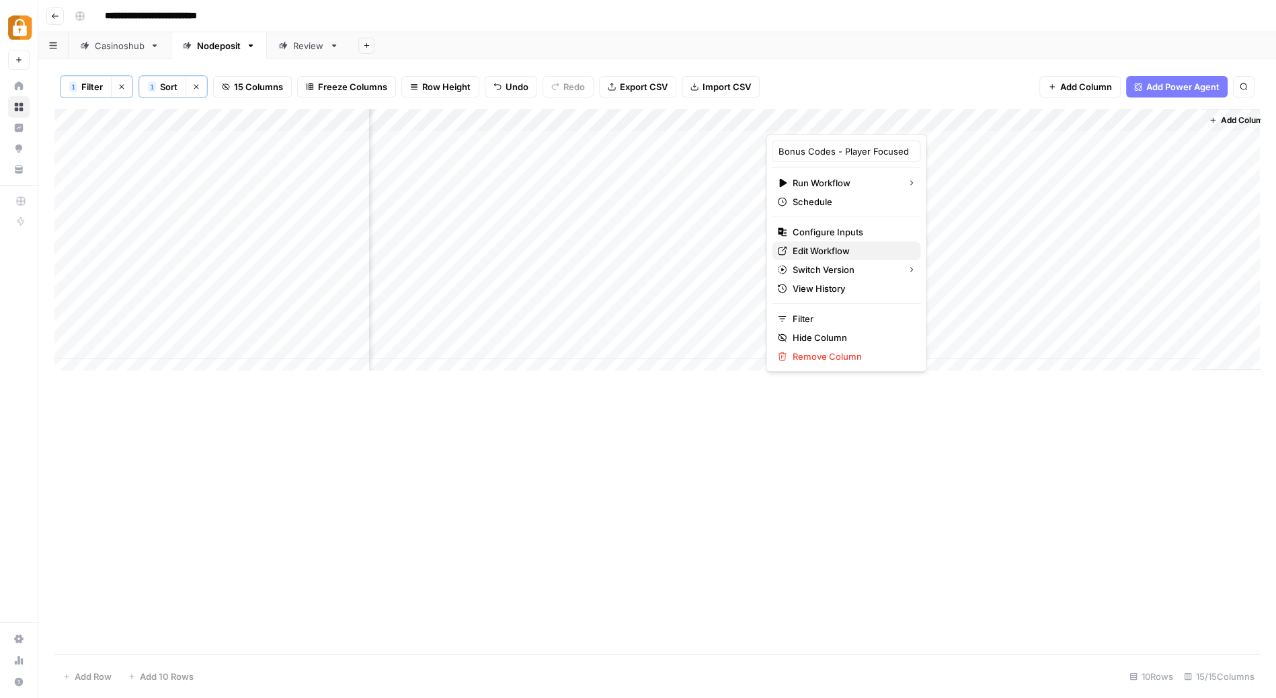
click at [843, 244] on span "Edit Workflow" at bounding box center [851, 250] width 118 height 13
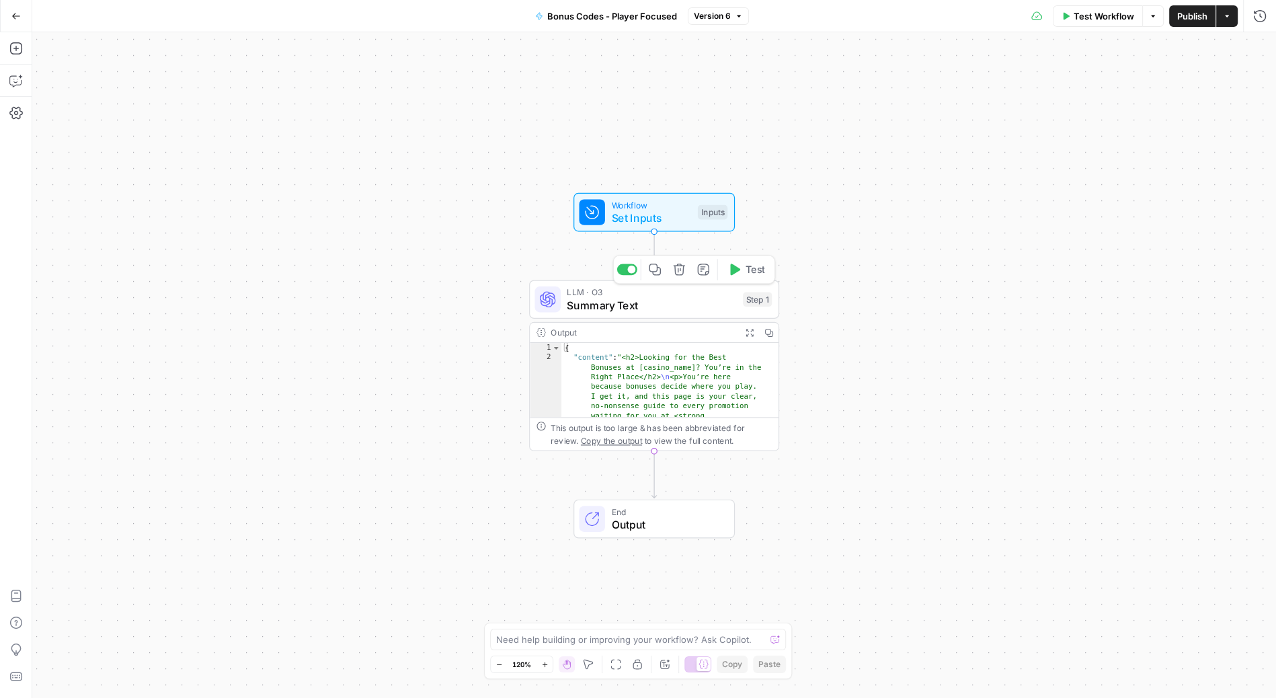
click at [654, 302] on span "Summary Text" at bounding box center [651, 305] width 169 height 16
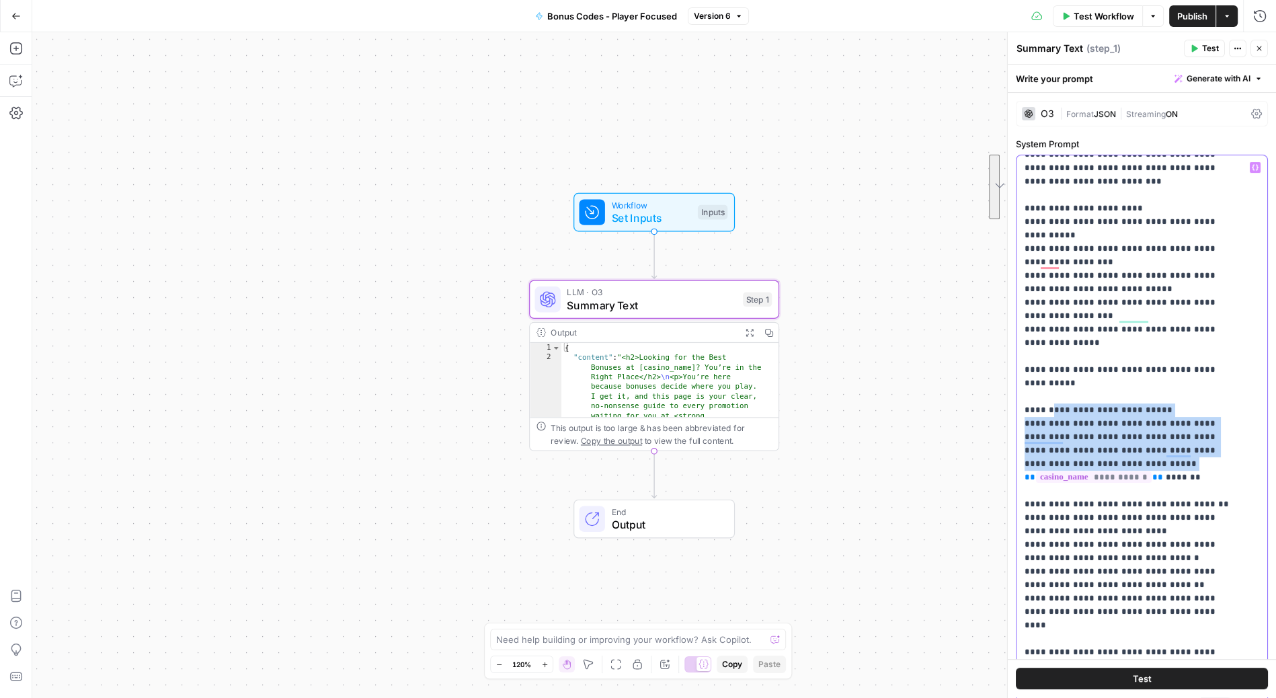
scroll to position [147, 0]
drag, startPoint x: 1161, startPoint y: 431, endPoint x: 1044, endPoint y: 383, distance: 125.8
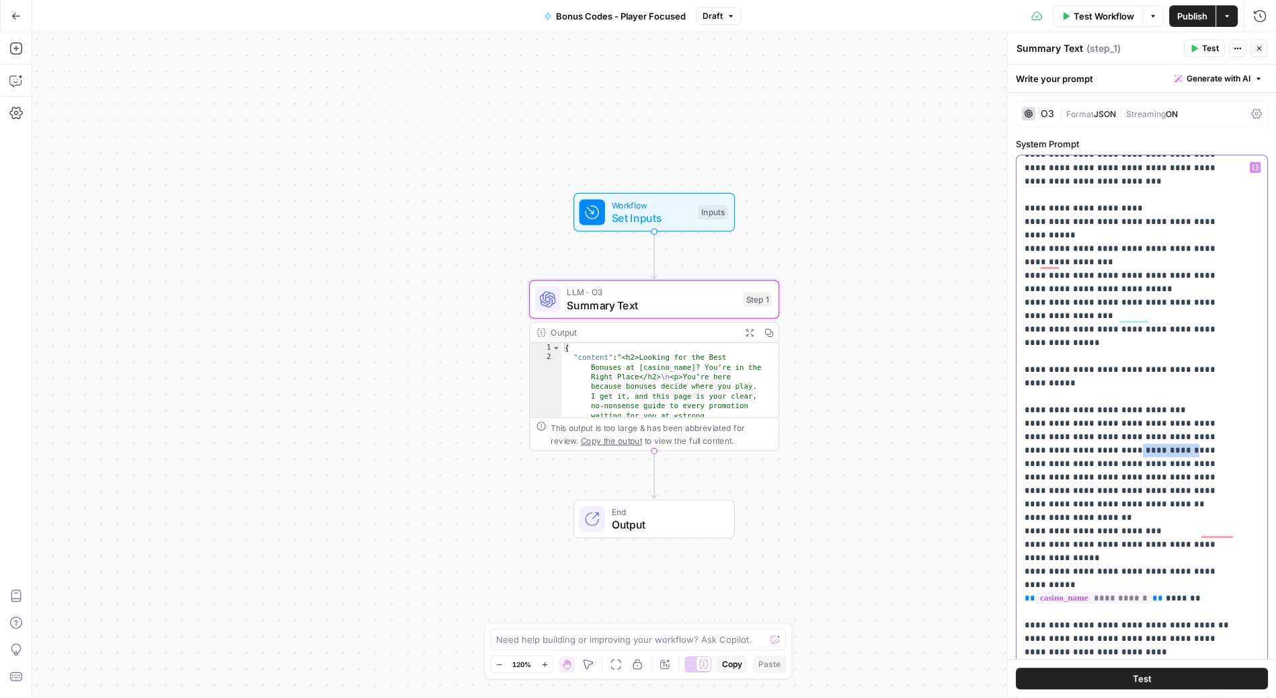
drag, startPoint x: 1121, startPoint y: 418, endPoint x: 1062, endPoint y: 419, distance: 59.2
click at [1252, 166] on icon "button" at bounding box center [1255, 167] width 7 height 7
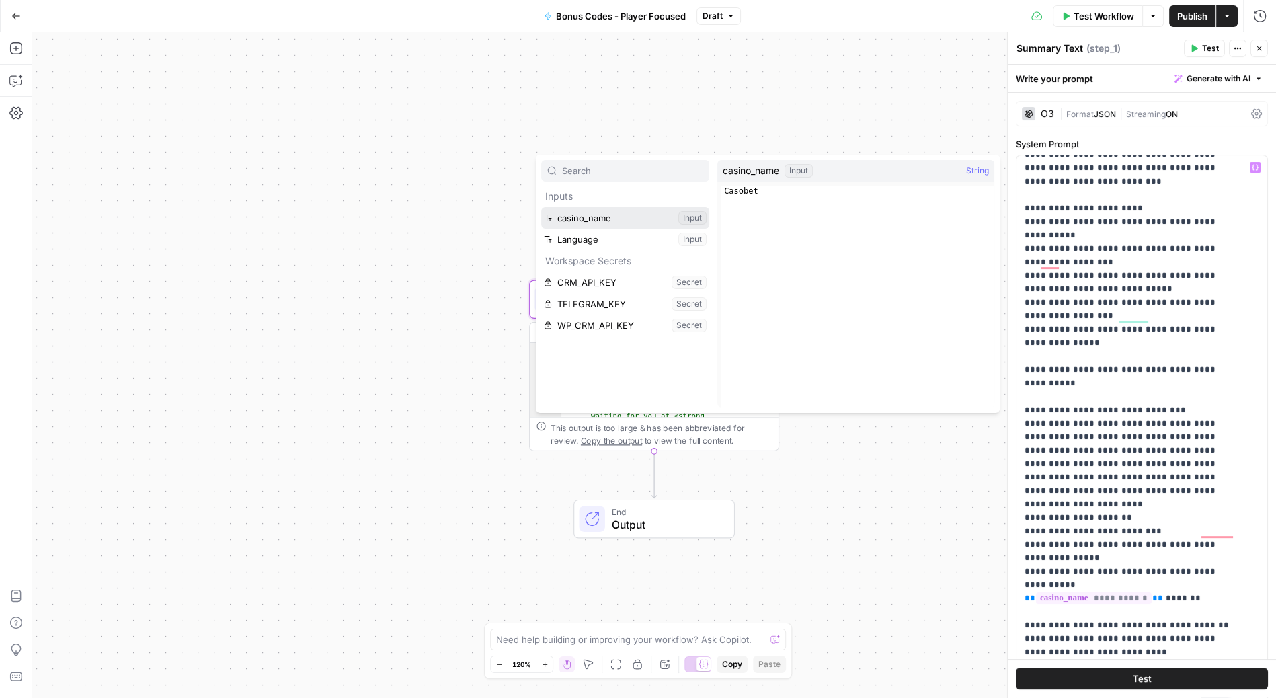
click at [601, 211] on button "Select variable casino_name" at bounding box center [625, 218] width 168 height 22
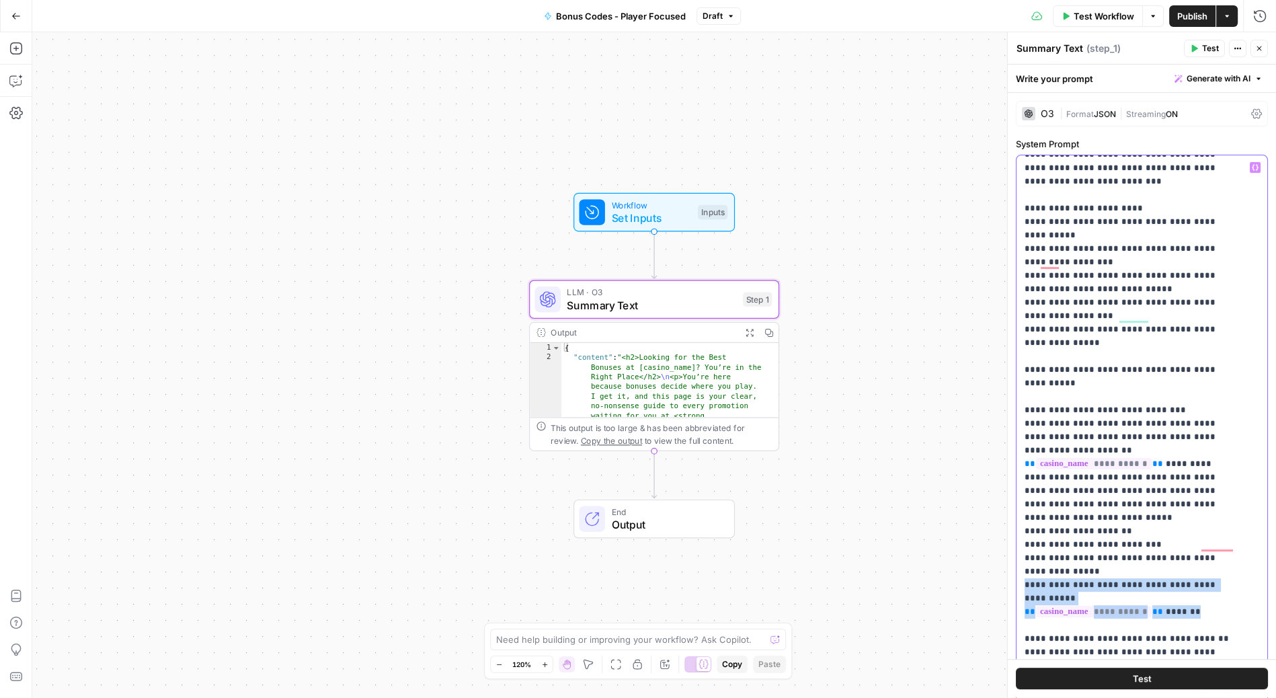
drag, startPoint x: 1209, startPoint y: 560, endPoint x: 1022, endPoint y: 541, distance: 187.9
click at [1022, 541] on div "**********" at bounding box center [1137, 428] width 241 height 547
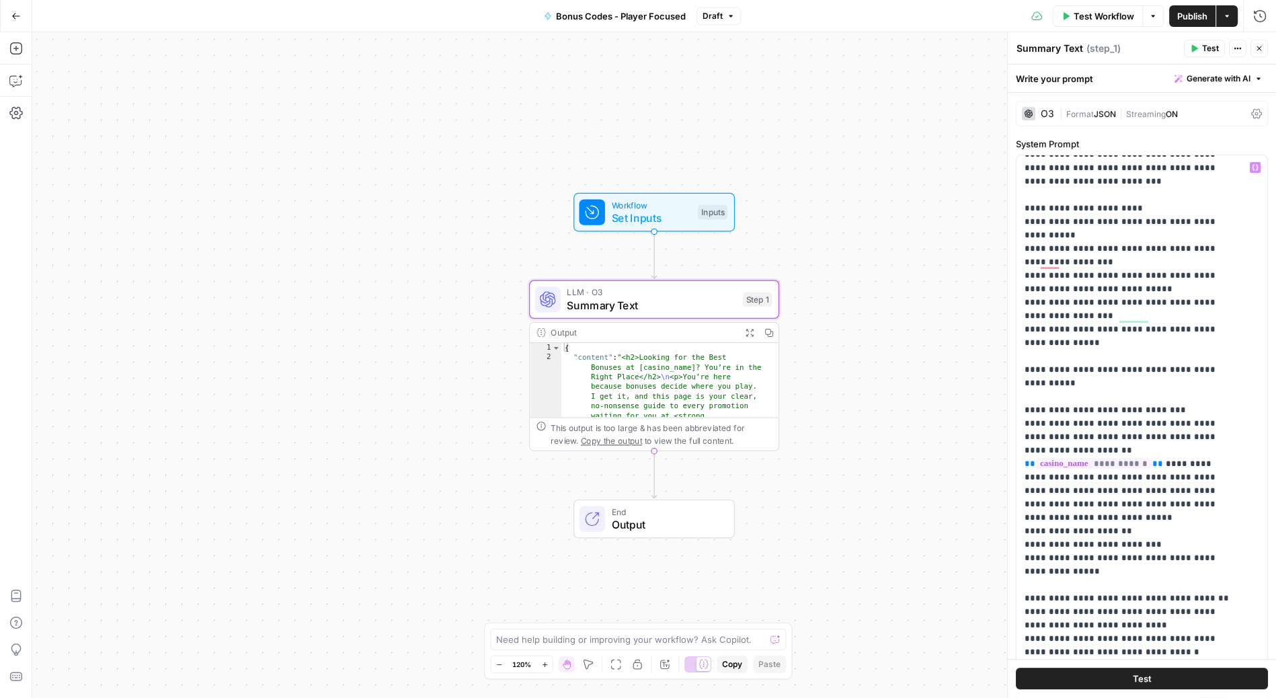
click at [1200, 22] on span "Publish" at bounding box center [1193, 15] width 30 height 13
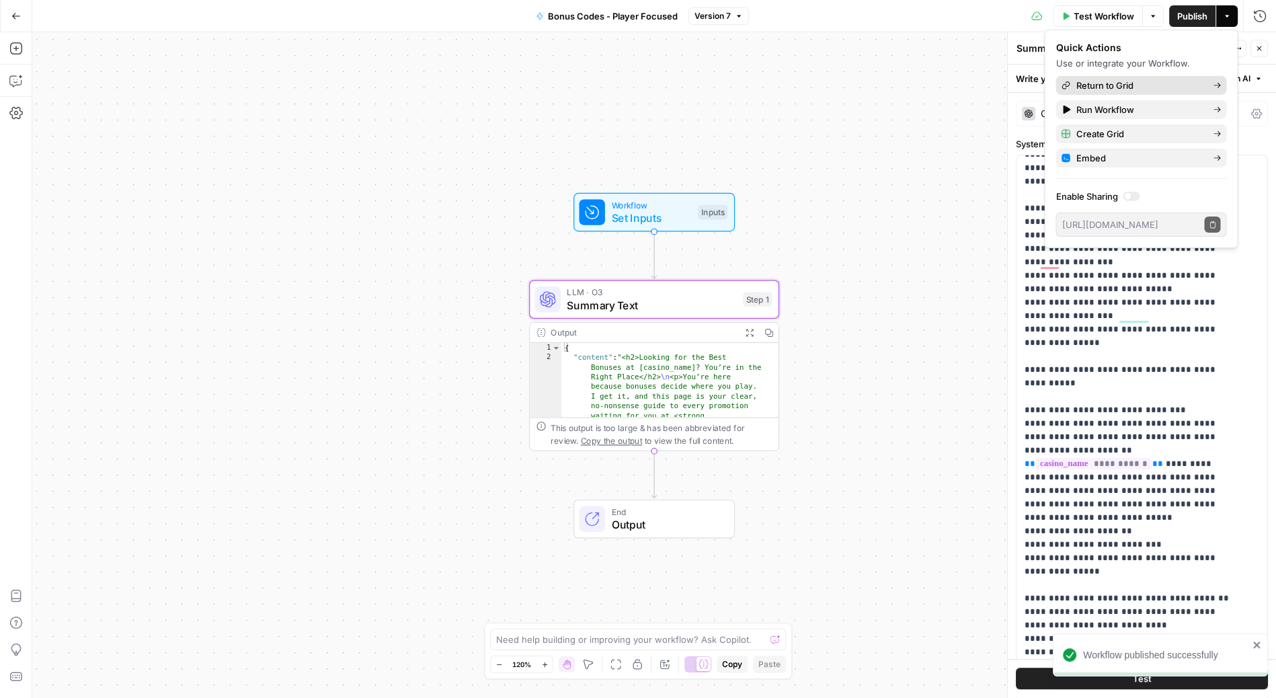
click at [1130, 85] on span "Return to Grid" at bounding box center [1139, 85] width 126 height 13
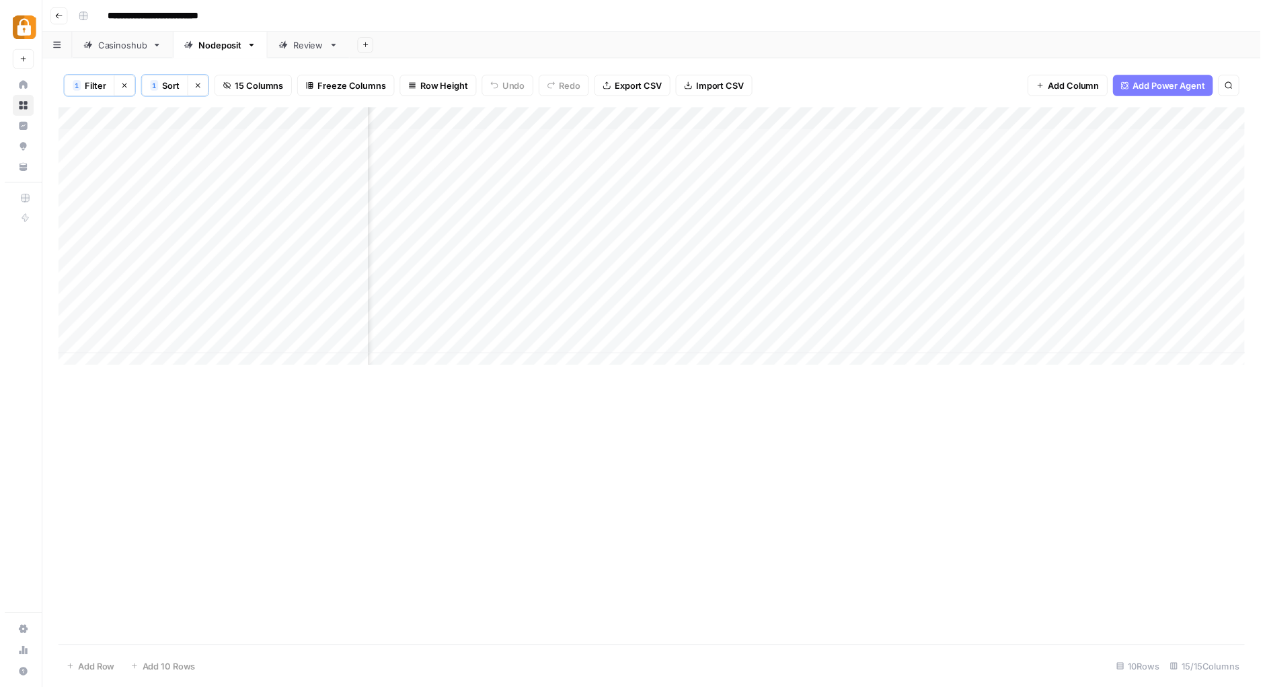
scroll to position [0, 900]
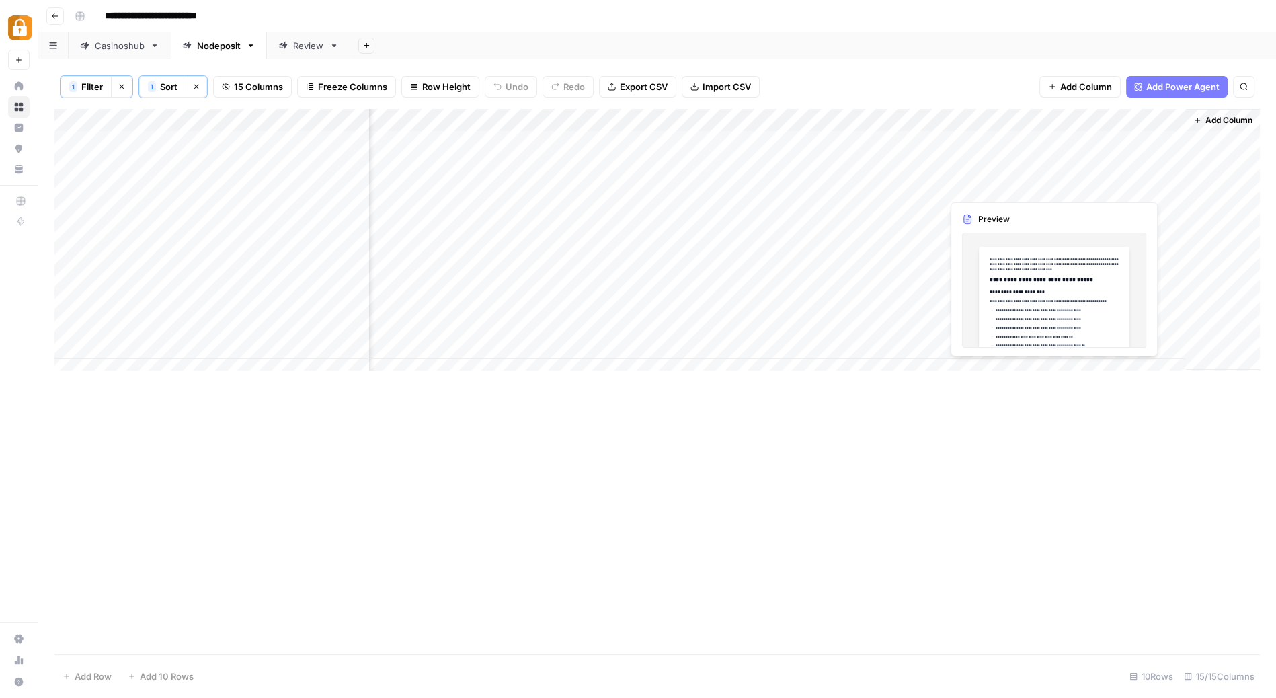
click at [1007, 187] on div "Add Column" at bounding box center [657, 245] width 1206 height 273
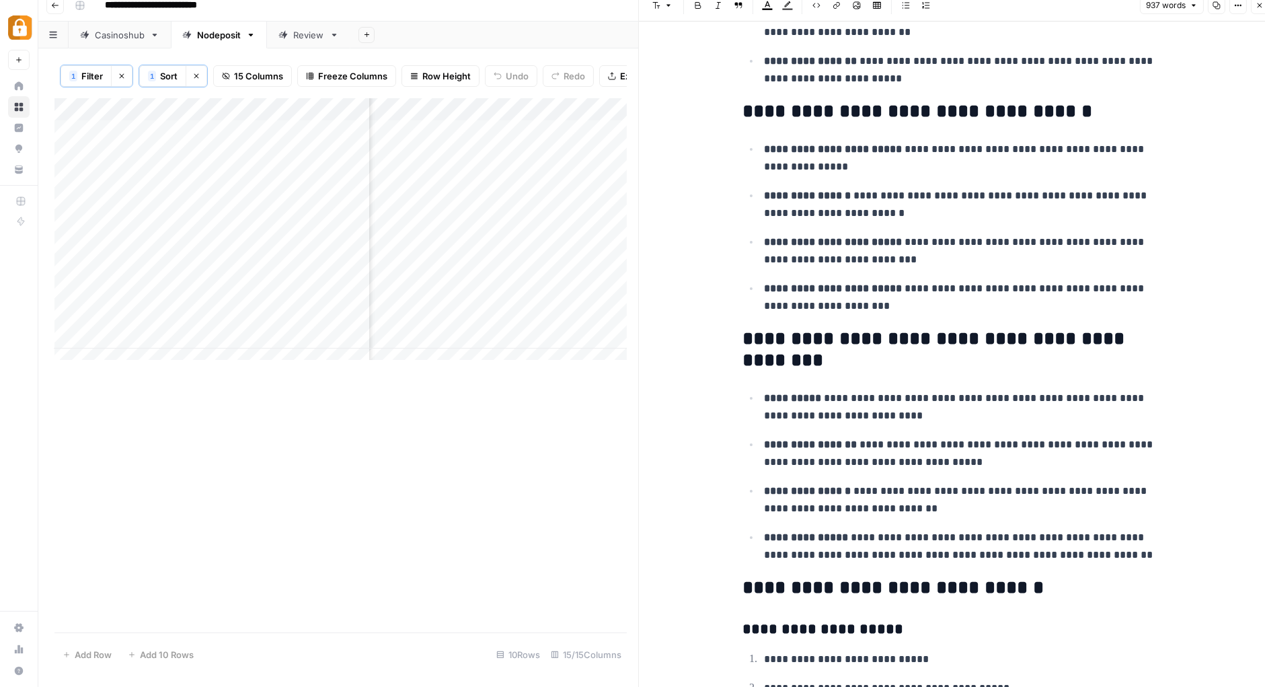
scroll to position [2051, 0]
drag, startPoint x: 733, startPoint y: 117, endPoint x: 875, endPoint y: 312, distance: 241.2
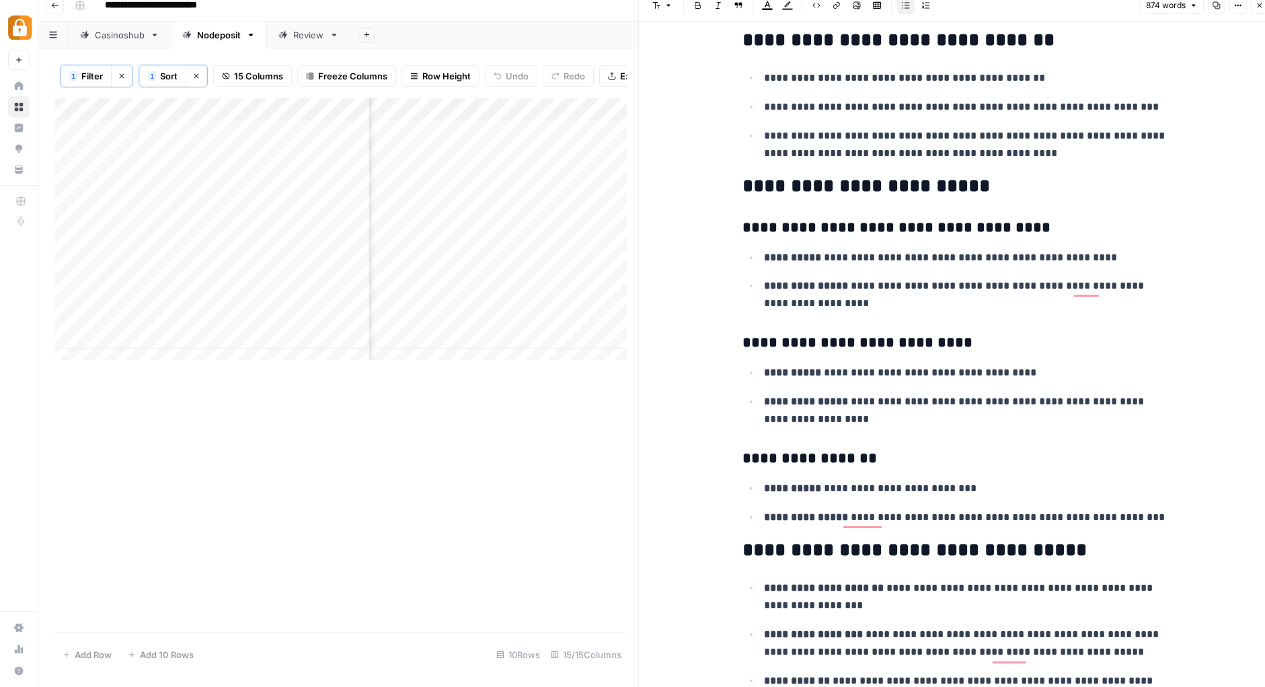
scroll to position [0, 0]
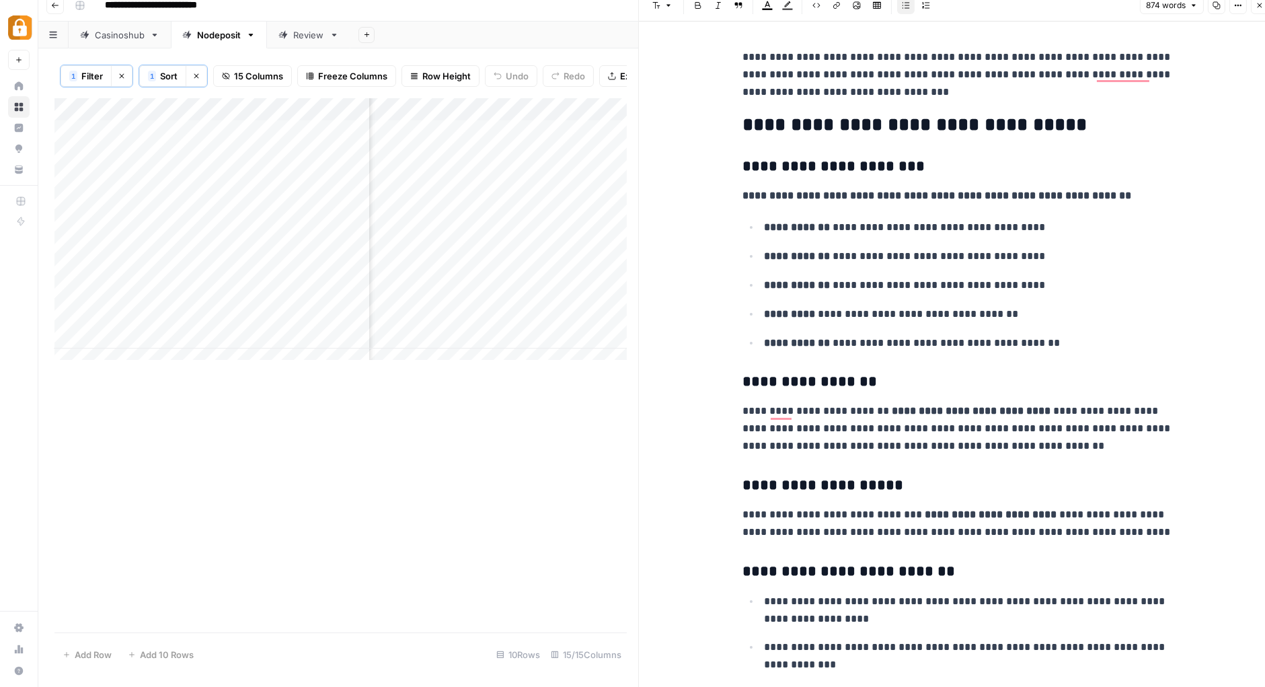
click at [958, 91] on p "**********" at bounding box center [957, 74] width 430 height 52
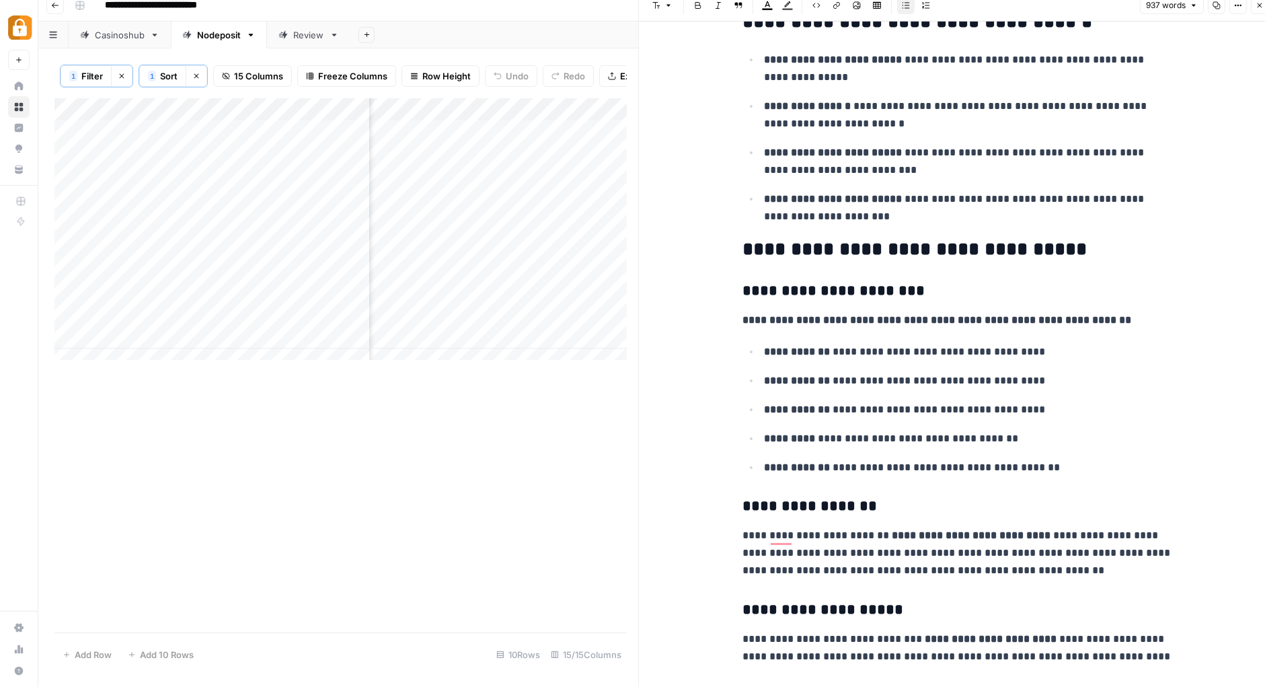
scroll to position [171, 0]
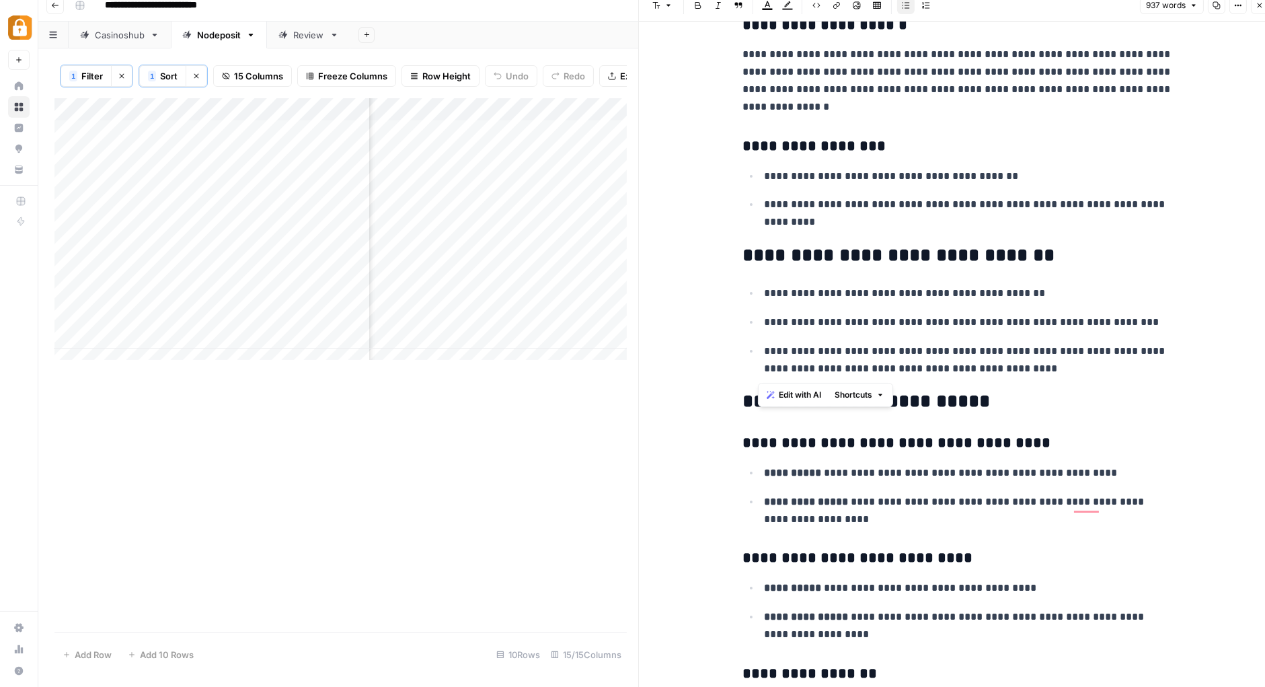
drag, startPoint x: 995, startPoint y: 369, endPoint x: 752, endPoint y: 297, distance: 253.2
click at [752, 297] on ul "**********" at bounding box center [957, 330] width 430 height 93
click at [794, 394] on span "Edit with AI" at bounding box center [800, 395] width 42 height 12
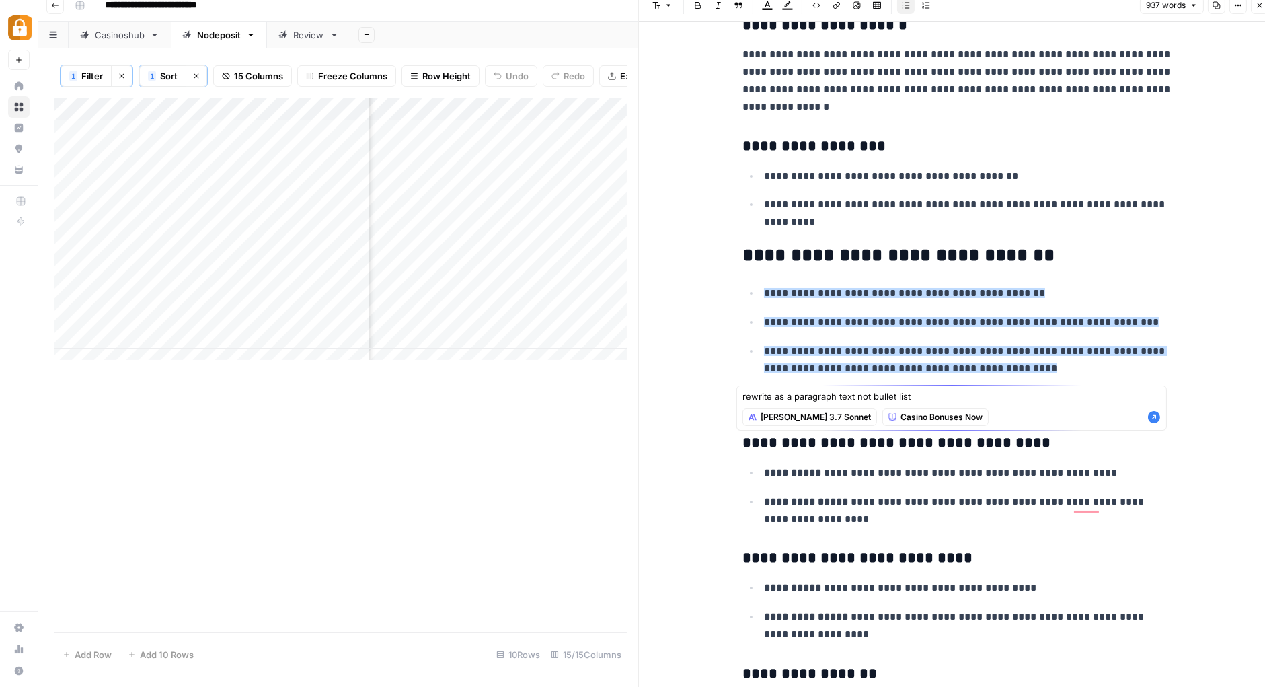
type textarea "rewrite as a paragraph text not bullet list"
click at [1155, 413] on icon "button" at bounding box center [1154, 417] width 12 height 12
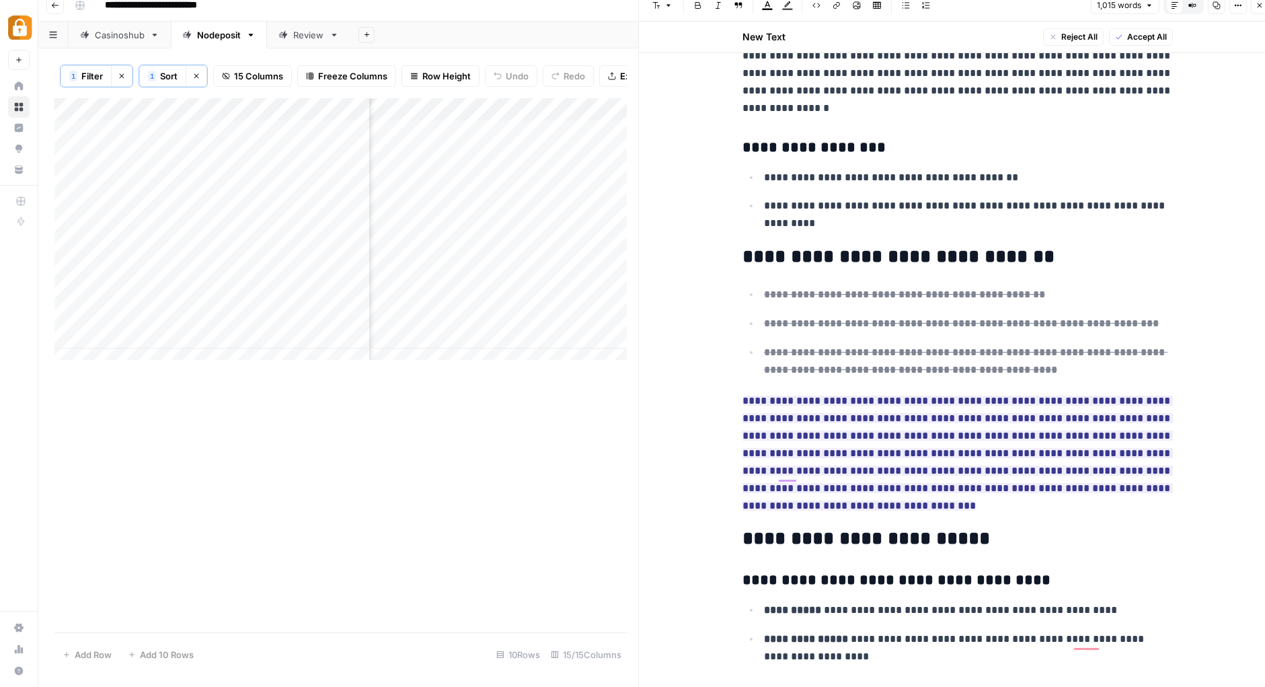
click at [1149, 34] on span "Accept All" at bounding box center [1147, 37] width 40 height 12
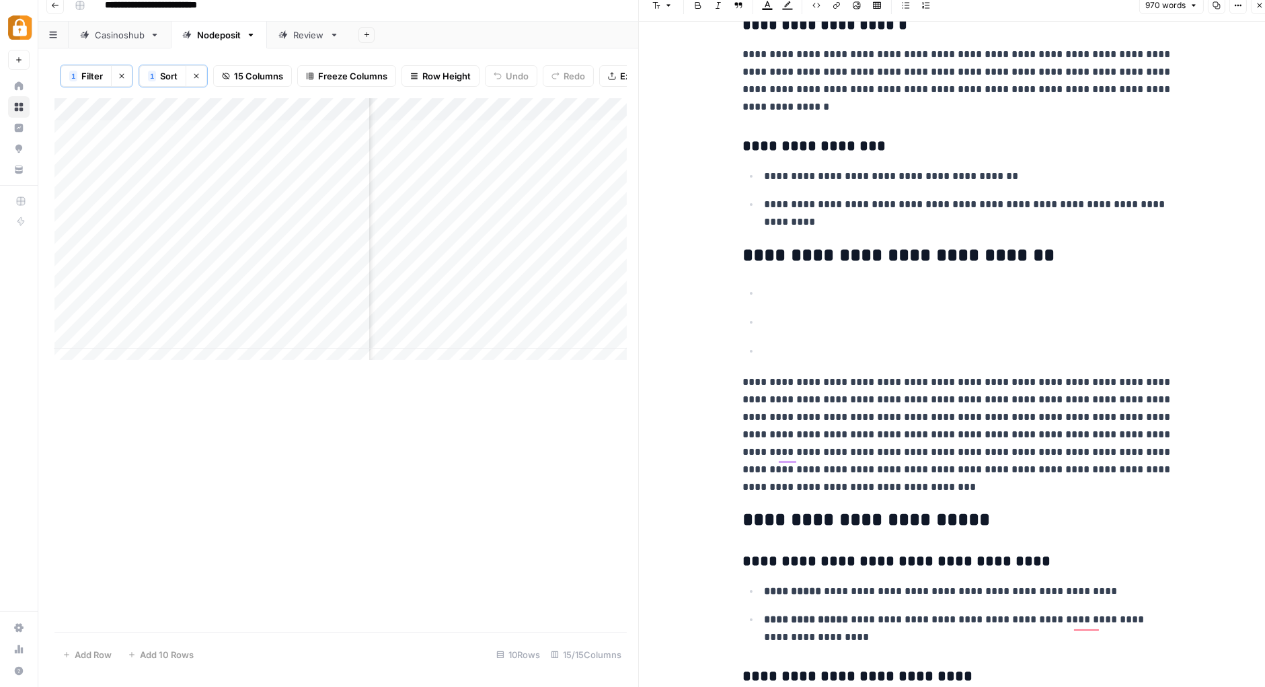
click at [780, 367] on div "**********" at bounding box center [957, 543] width 447 height 3250
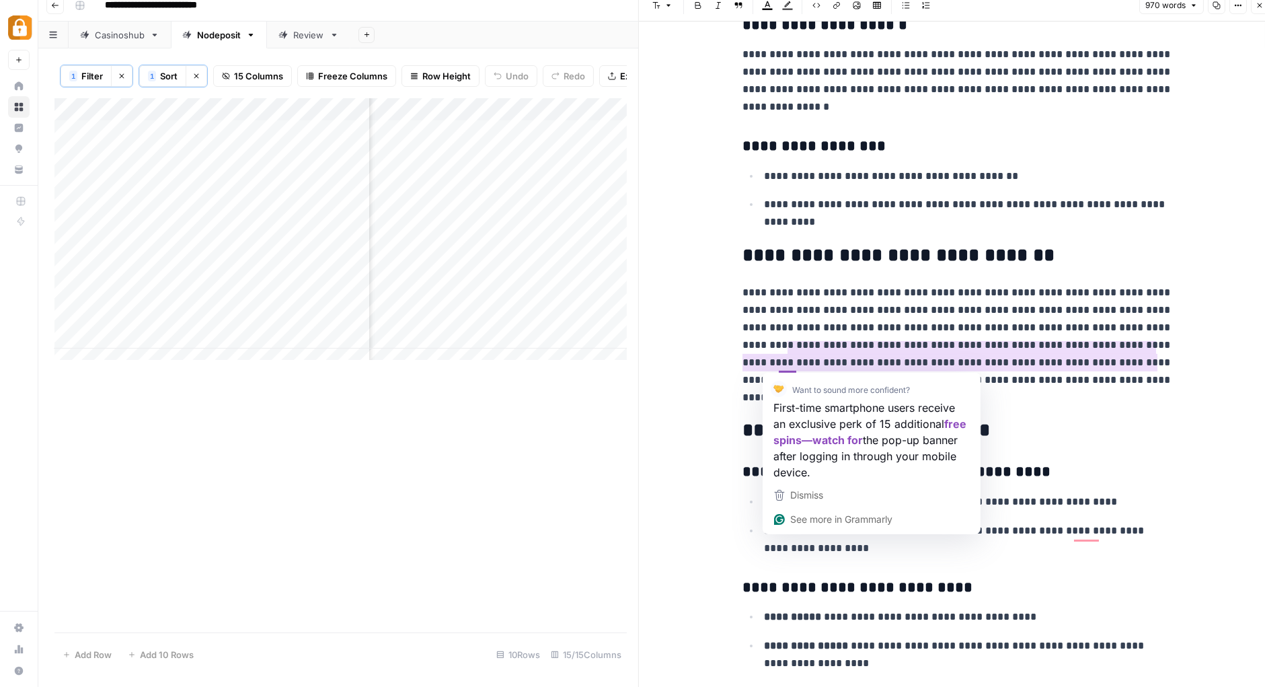
click at [772, 364] on p "**********" at bounding box center [957, 345] width 430 height 122
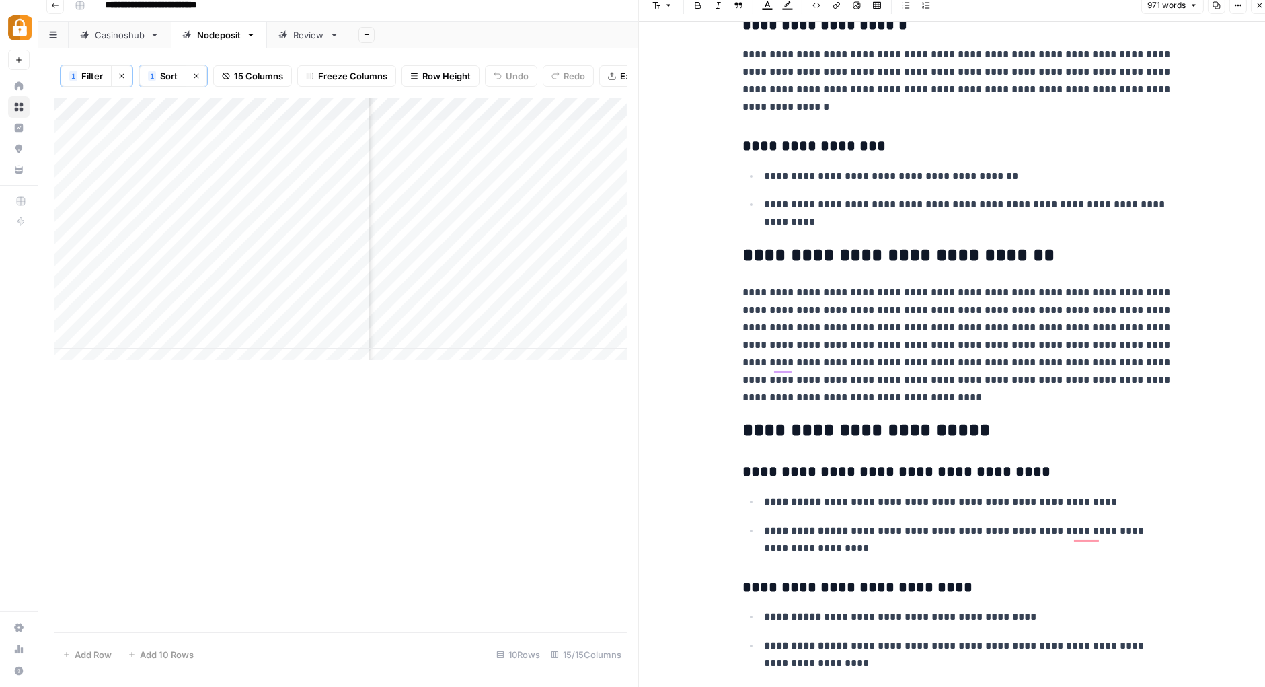
click at [742, 379] on p "**********" at bounding box center [957, 345] width 430 height 122
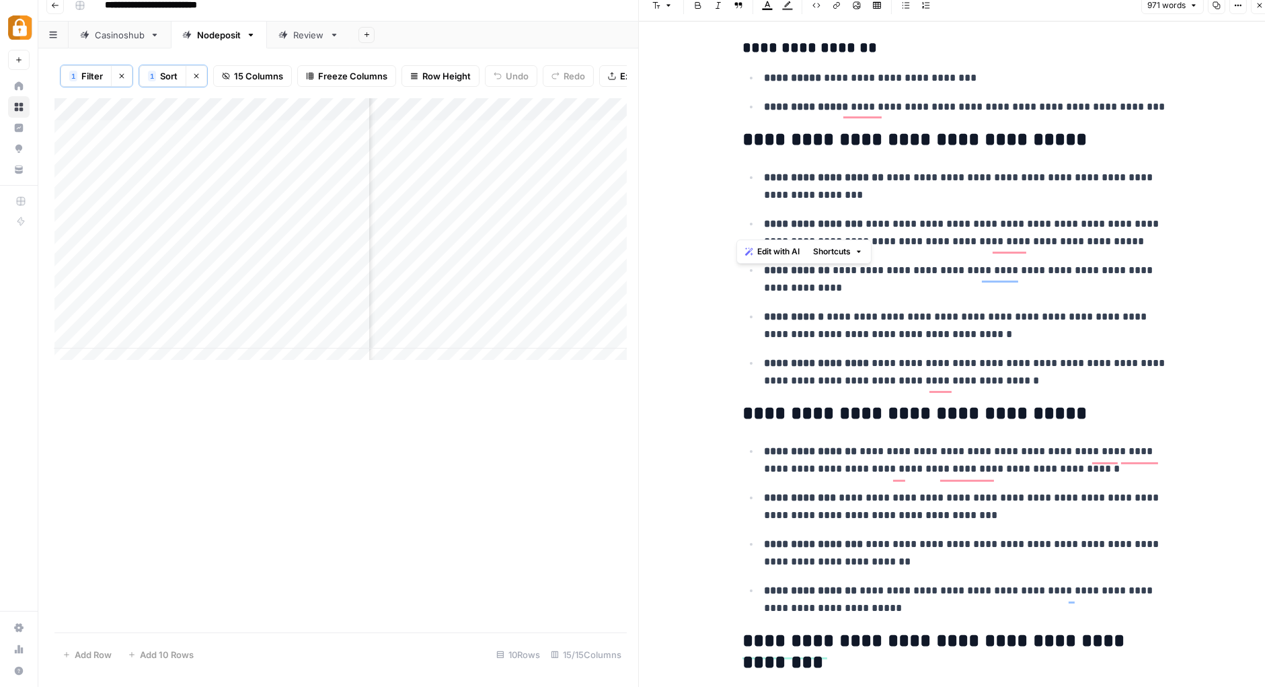
drag, startPoint x: 738, startPoint y: 93, endPoint x: 903, endPoint y: 222, distance: 208.8
click at [989, 213] on ul "**********" at bounding box center [957, 278] width 430 height 221
click at [1005, 145] on h2 "**********" at bounding box center [957, 140] width 430 height 22
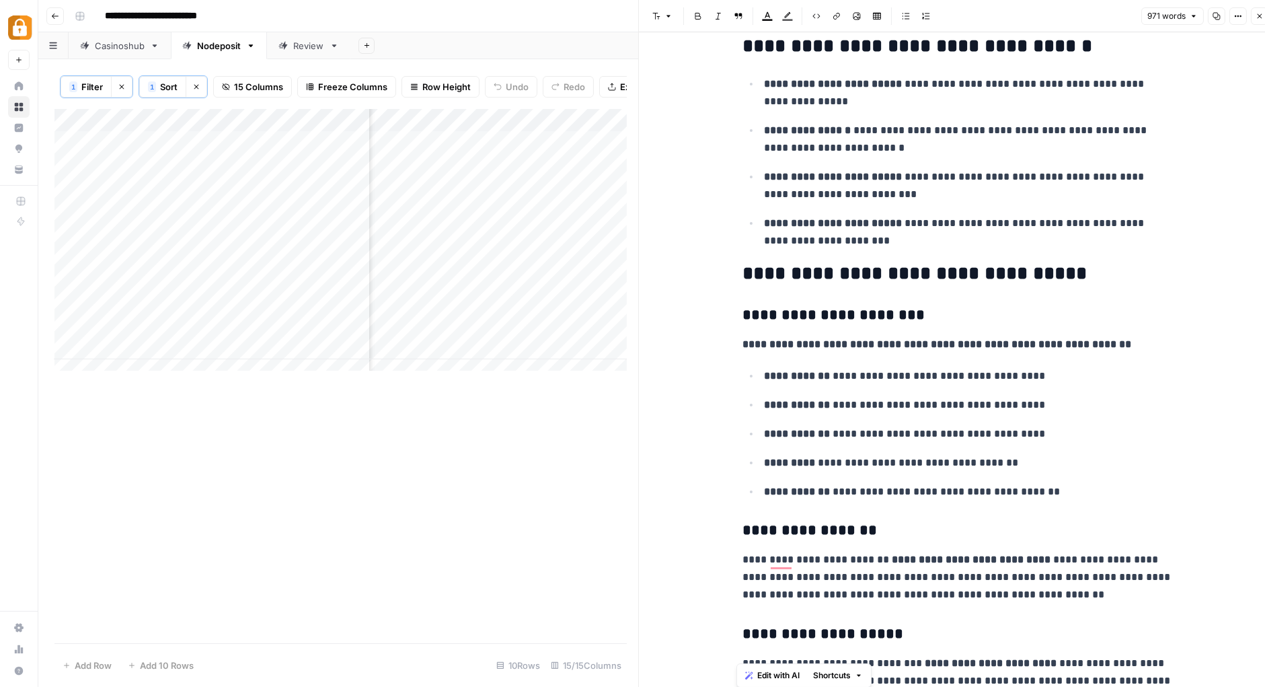
click at [1073, 278] on h2 "**********" at bounding box center [957, 274] width 430 height 22
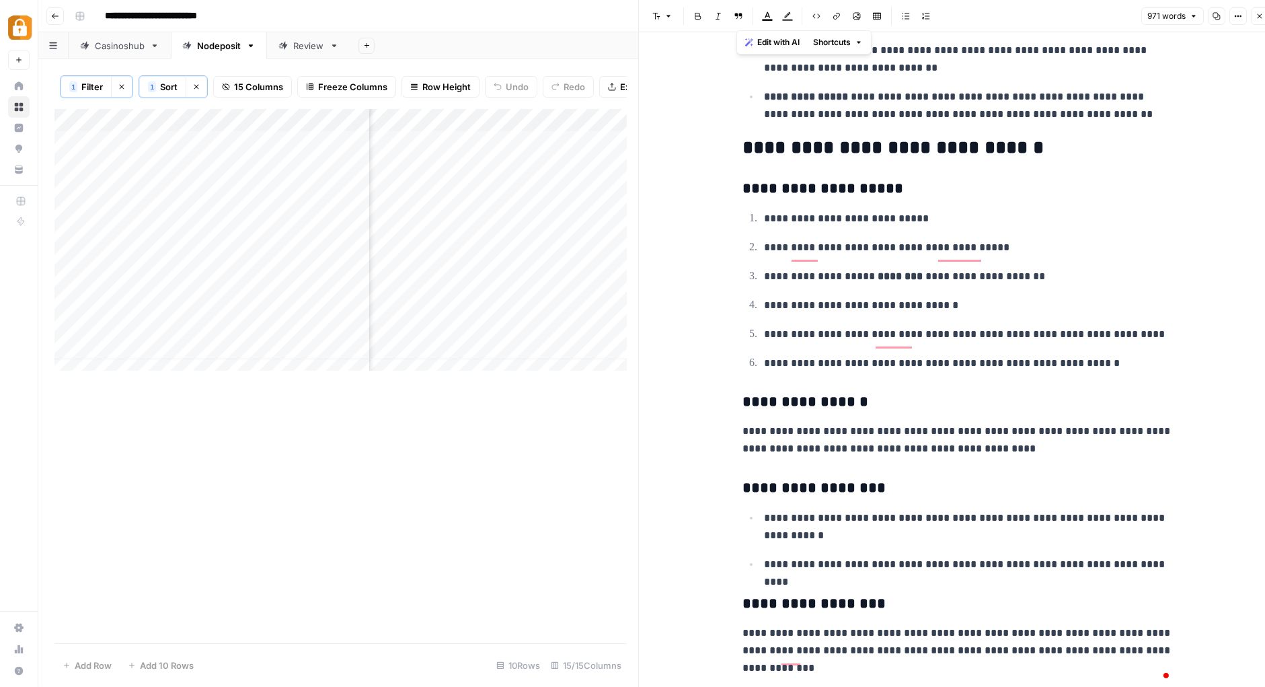
click at [1050, 157] on h2 "**********" at bounding box center [957, 148] width 430 height 22
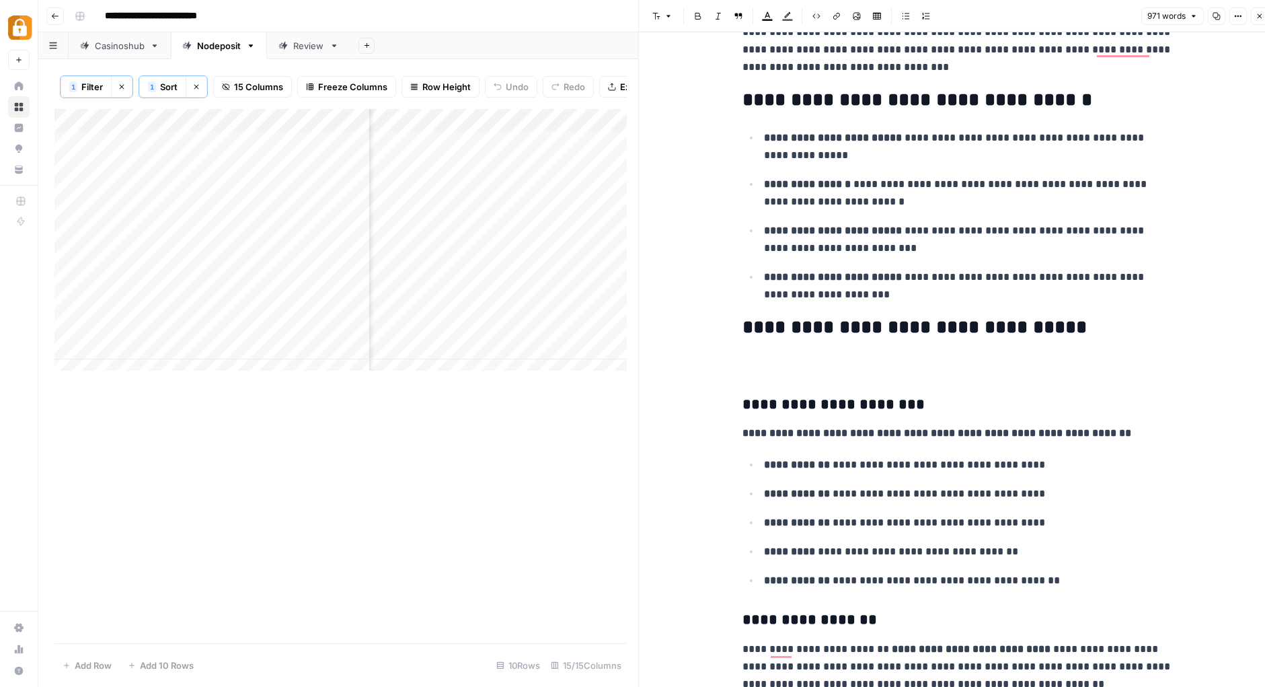
click at [912, 359] on p "To enrich screen reader interactions, please activate Accessibility in Grammarl…" at bounding box center [957, 364] width 430 height 17
drag, startPoint x: 737, startPoint y: 366, endPoint x: 907, endPoint y: 363, distance: 170.2
click at [907, 363] on p "**********" at bounding box center [957, 364] width 430 height 17
click at [786, 387] on span "Edit with AI" at bounding box center [778, 389] width 42 height 12
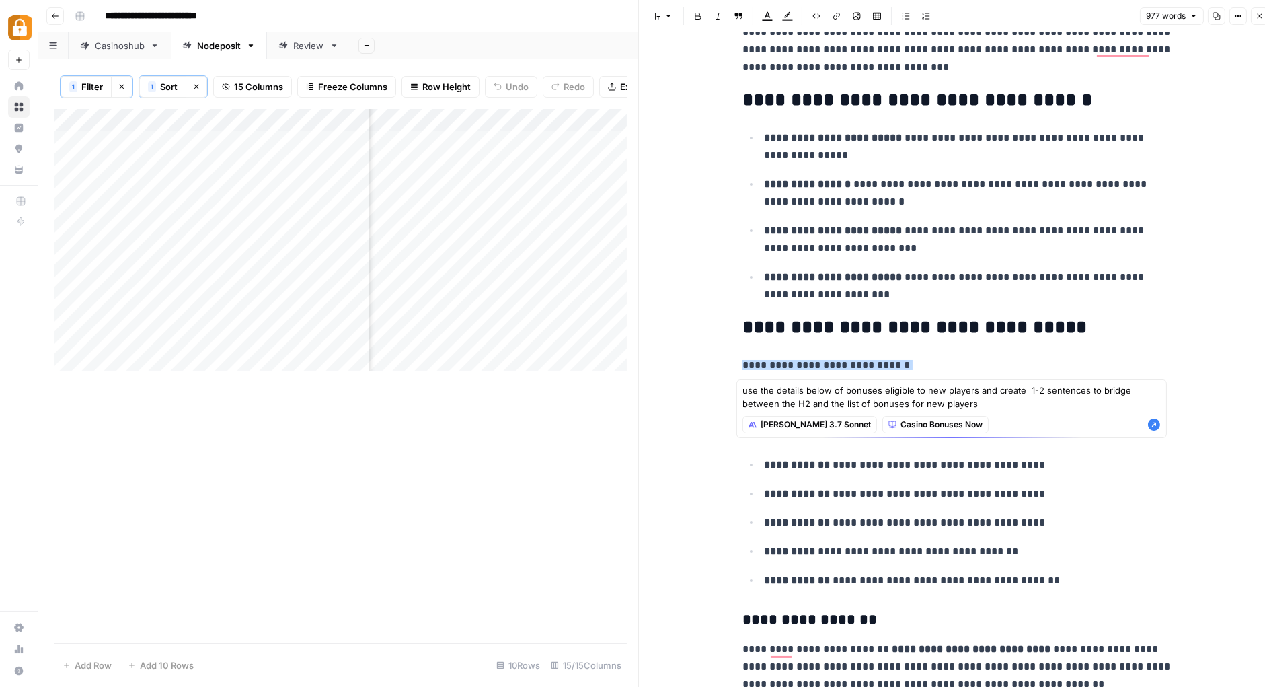
type textarea "use the details below of bonuses eligible to new players and create 1-2 sentenc…"
click at [1156, 419] on icon "button" at bounding box center [1154, 424] width 12 height 12
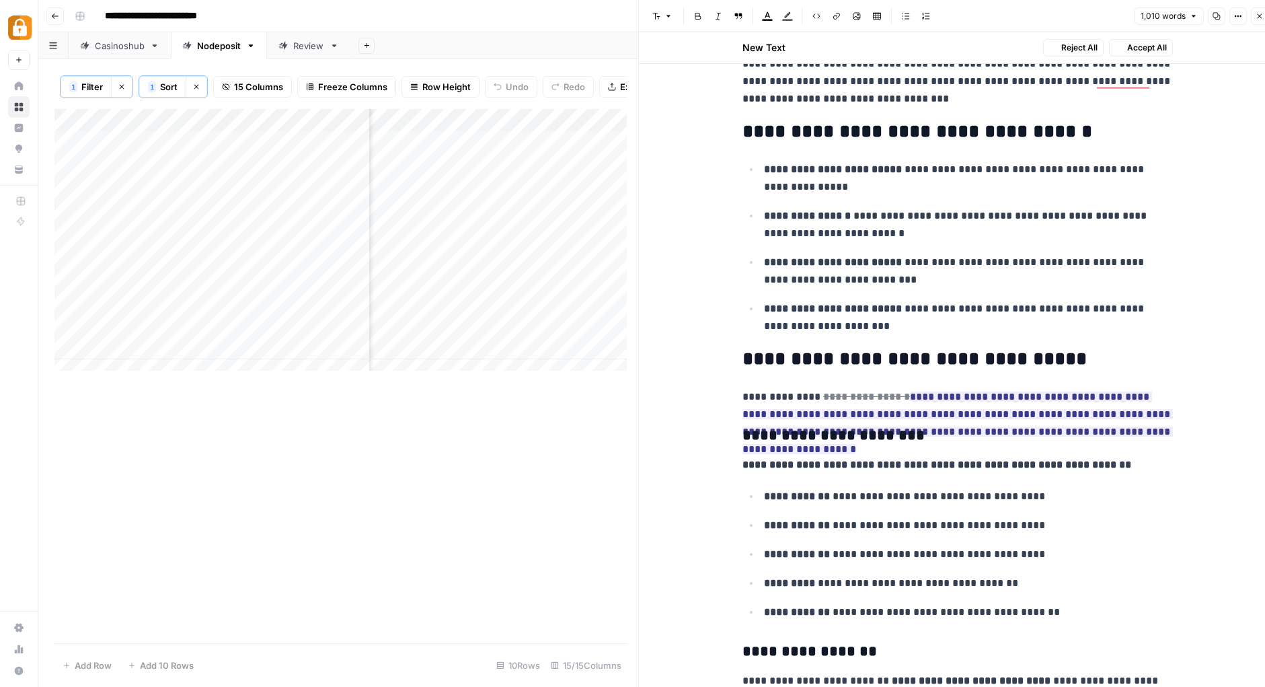
scroll to position [67, 0]
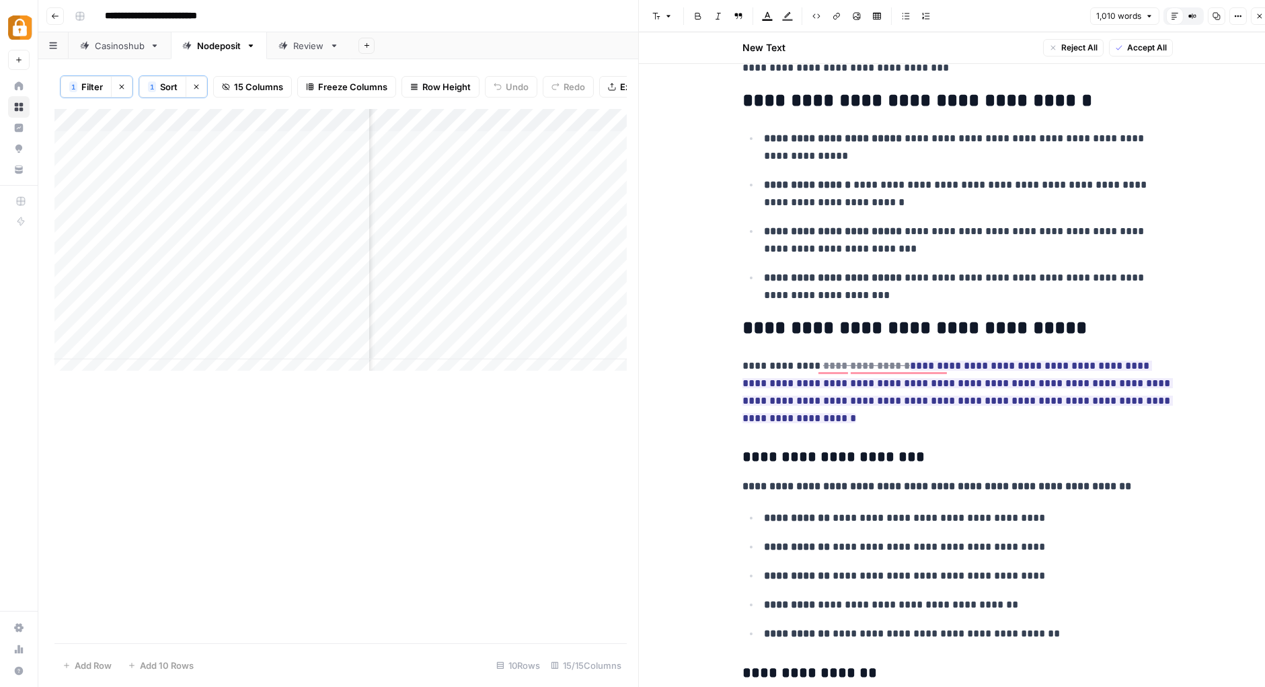
click at [1145, 44] on span "Accept All" at bounding box center [1147, 48] width 40 height 12
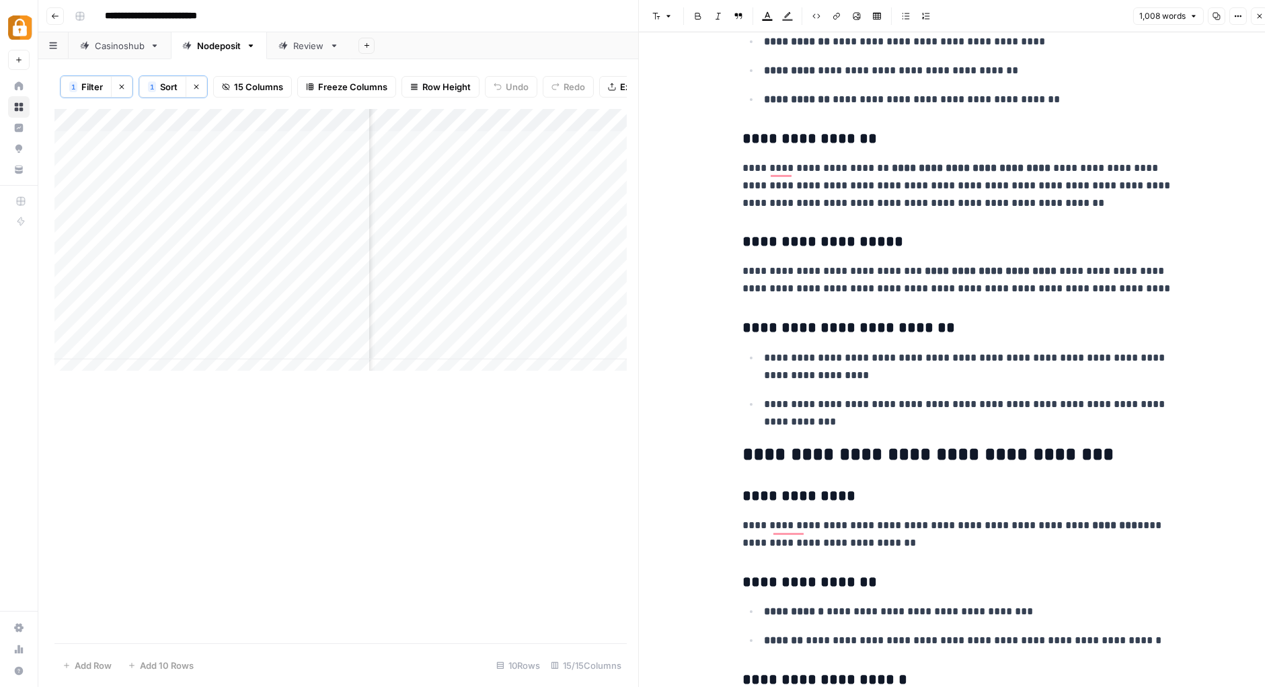
scroll to position [587, 0]
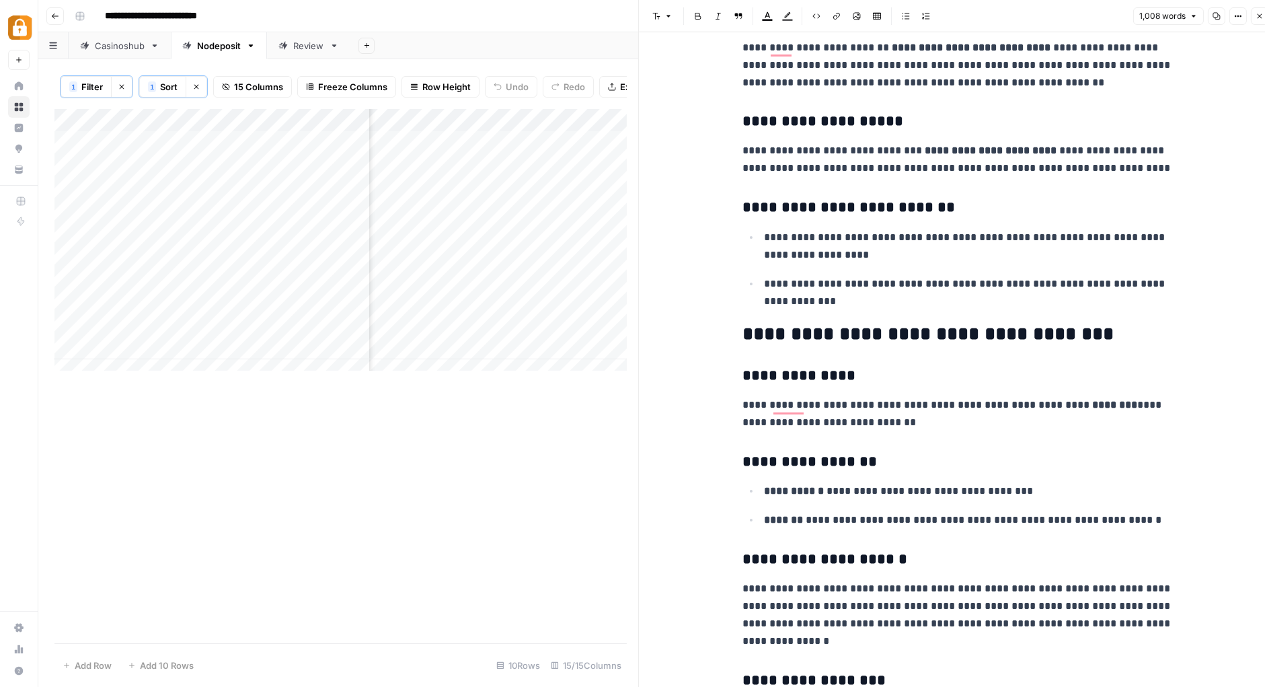
click at [1094, 341] on h2 "**********" at bounding box center [957, 334] width 430 height 22
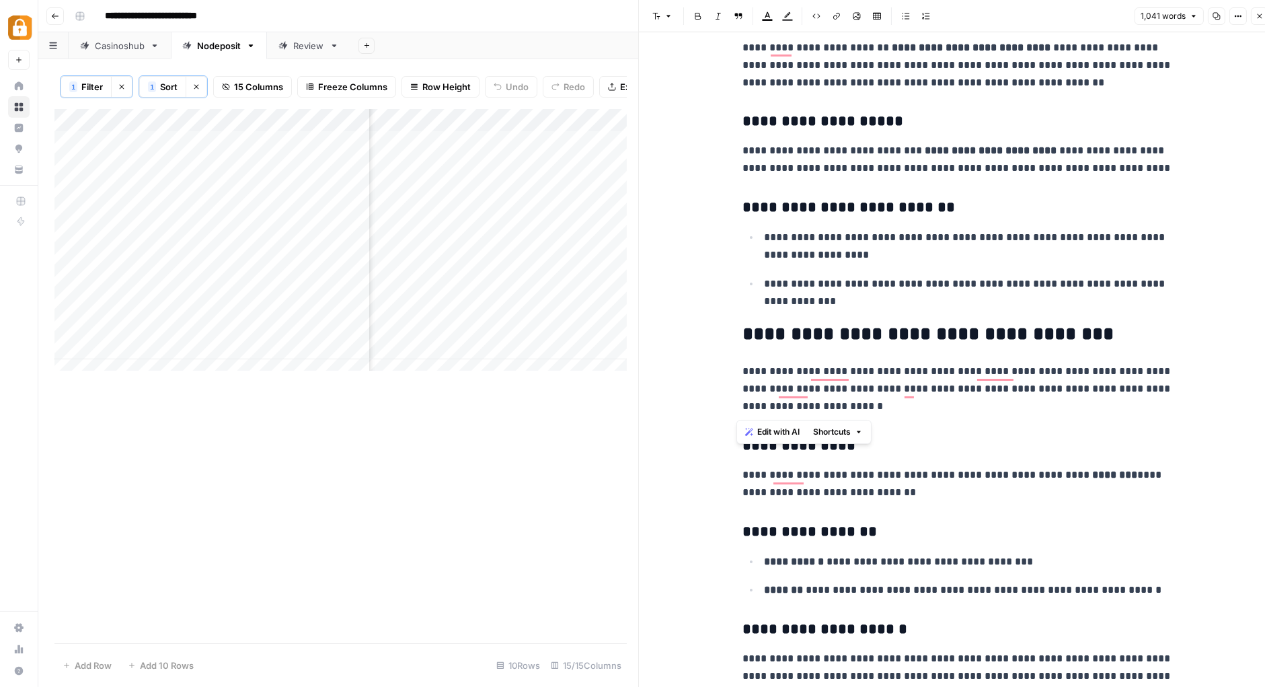
drag, startPoint x: 862, startPoint y: 406, endPoint x: 736, endPoint y: 374, distance: 129.8
click at [781, 426] on span "Edit with AI" at bounding box center [778, 432] width 42 height 12
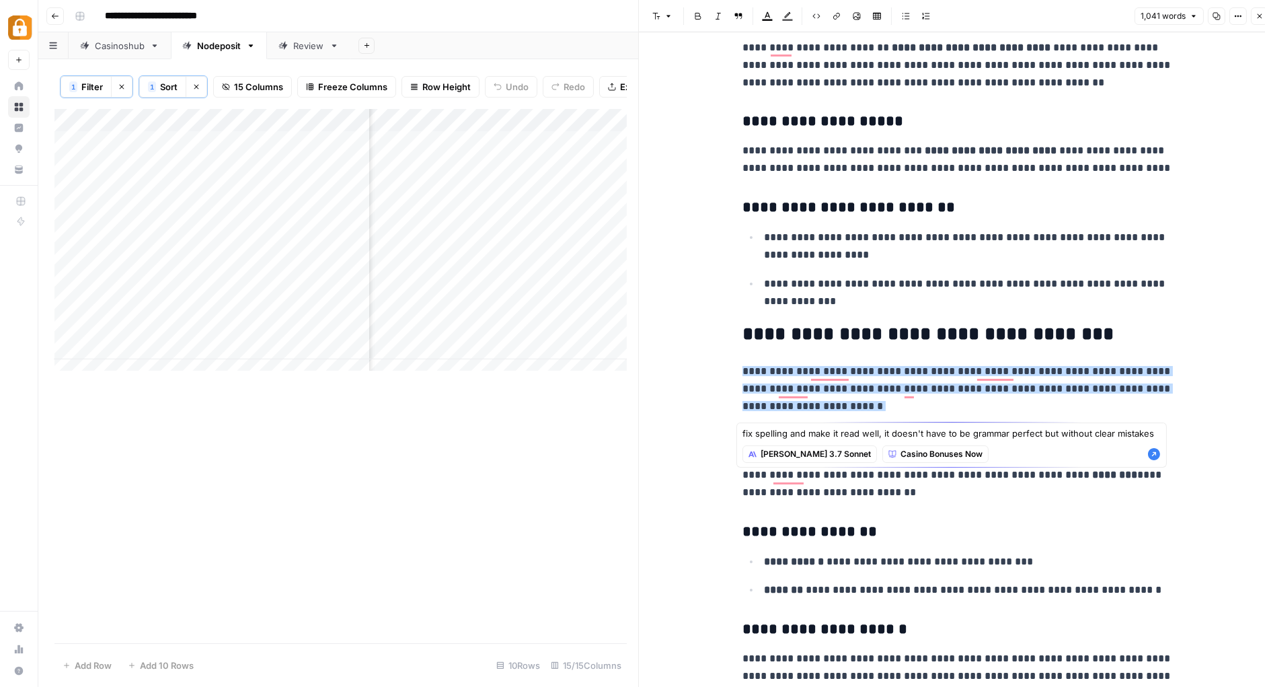
type textarea "fix spelling and make it read well, it doesn't have to be grammar perfect but w…"
click at [1155, 460] on div "Claude 3.7 Sonnet Casino Bonuses Now" at bounding box center [951, 454] width 418 height 25
click at [1155, 453] on icon "button" at bounding box center [1154, 454] width 12 height 12
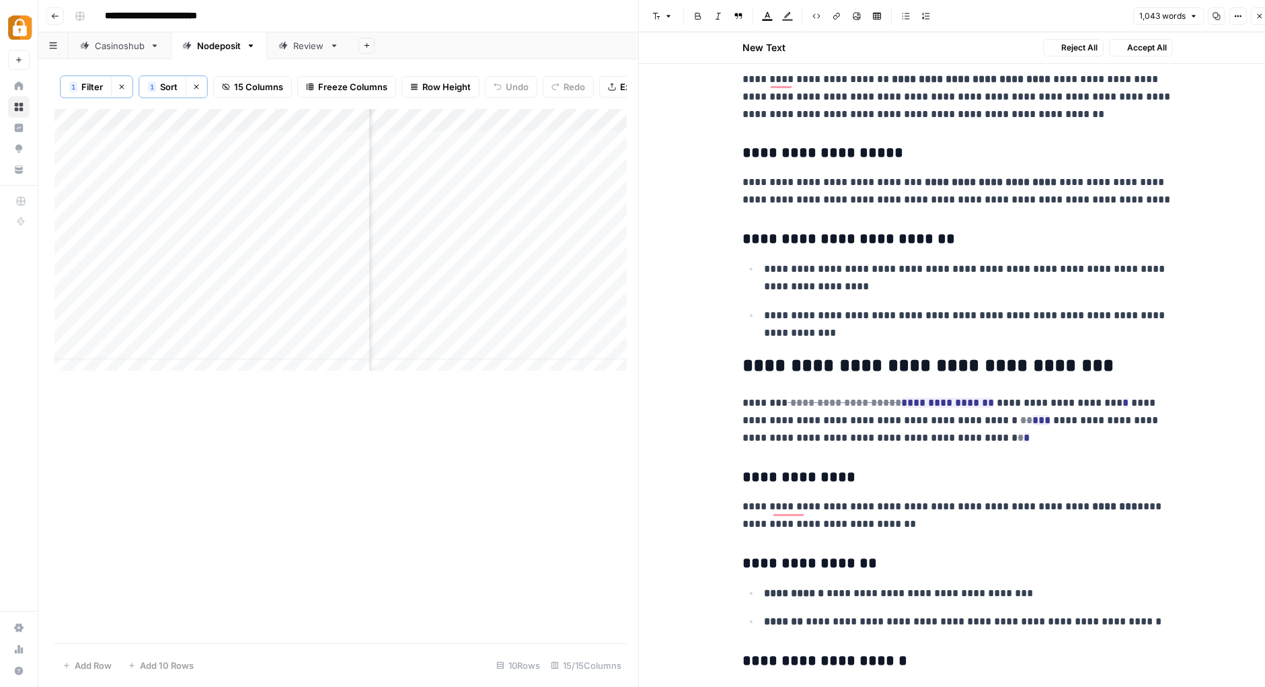
scroll to position [703, 0]
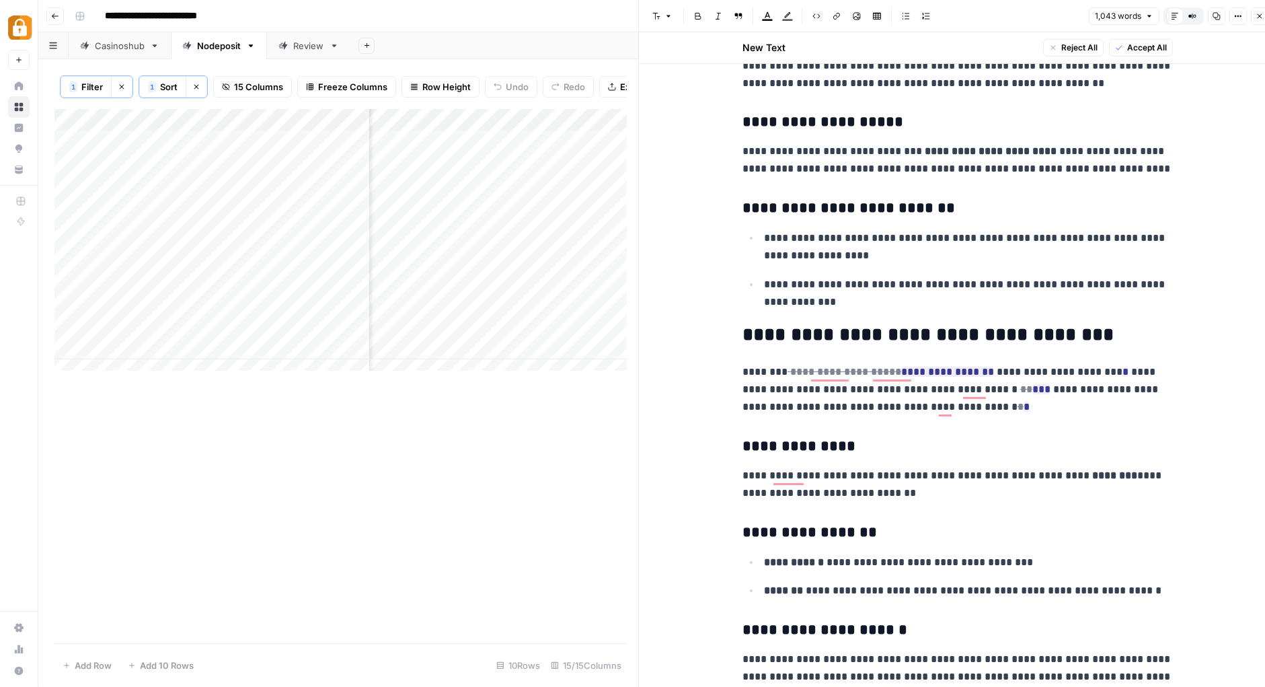
click at [1141, 45] on span "Accept All" at bounding box center [1147, 48] width 40 height 12
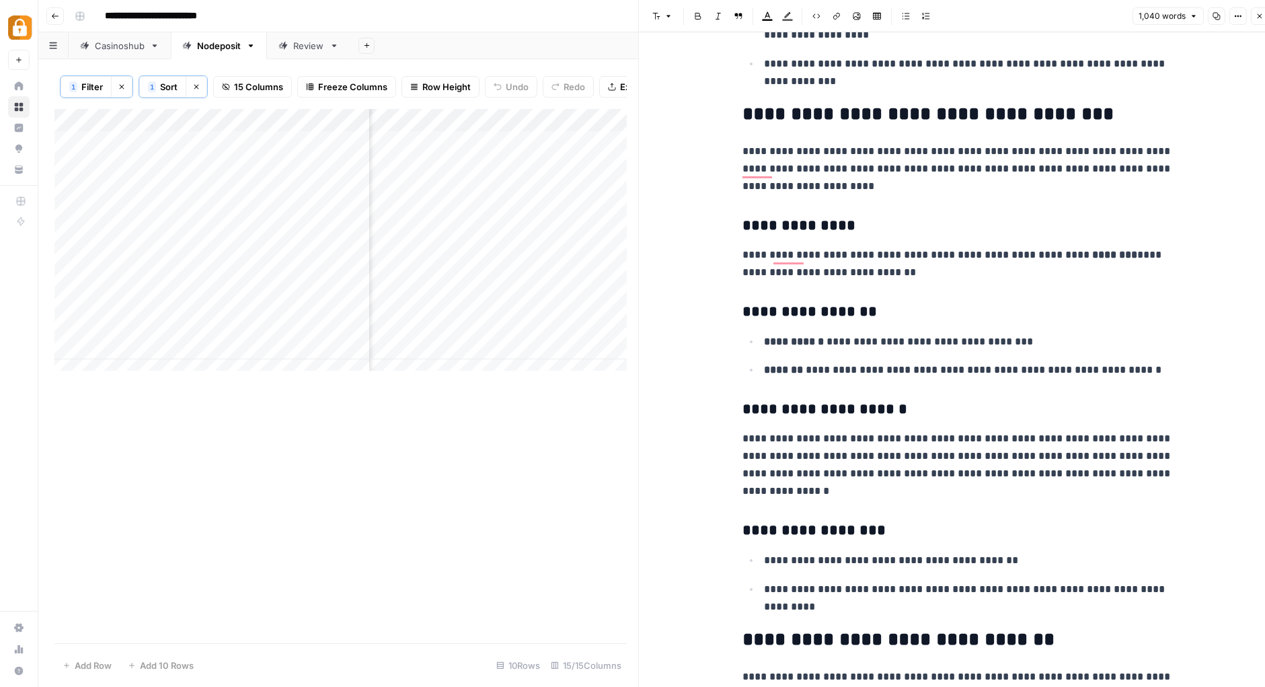
scroll to position [901, 0]
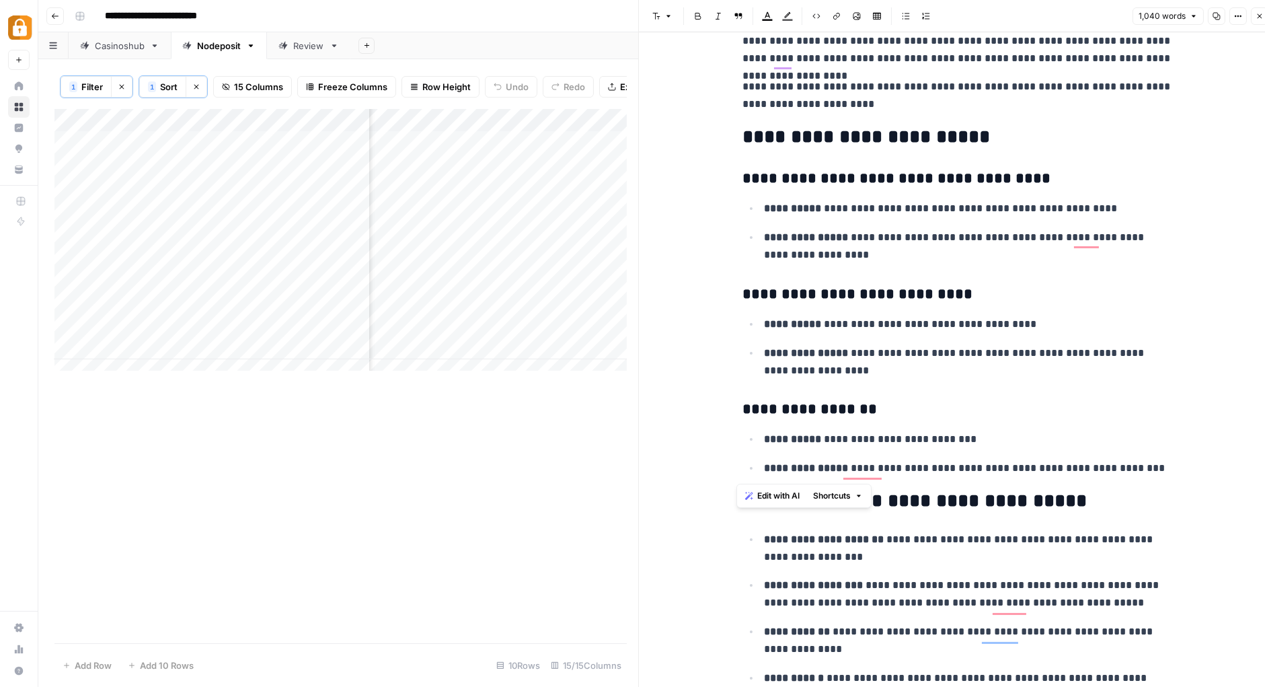
drag, startPoint x: 739, startPoint y: 177, endPoint x: 1136, endPoint y: 475, distance: 496.6
click at [1136, 475] on div "**********" at bounding box center [957, 130] width 447 height 3312
click at [781, 491] on span "Edit with AI" at bounding box center [778, 496] width 42 height 12
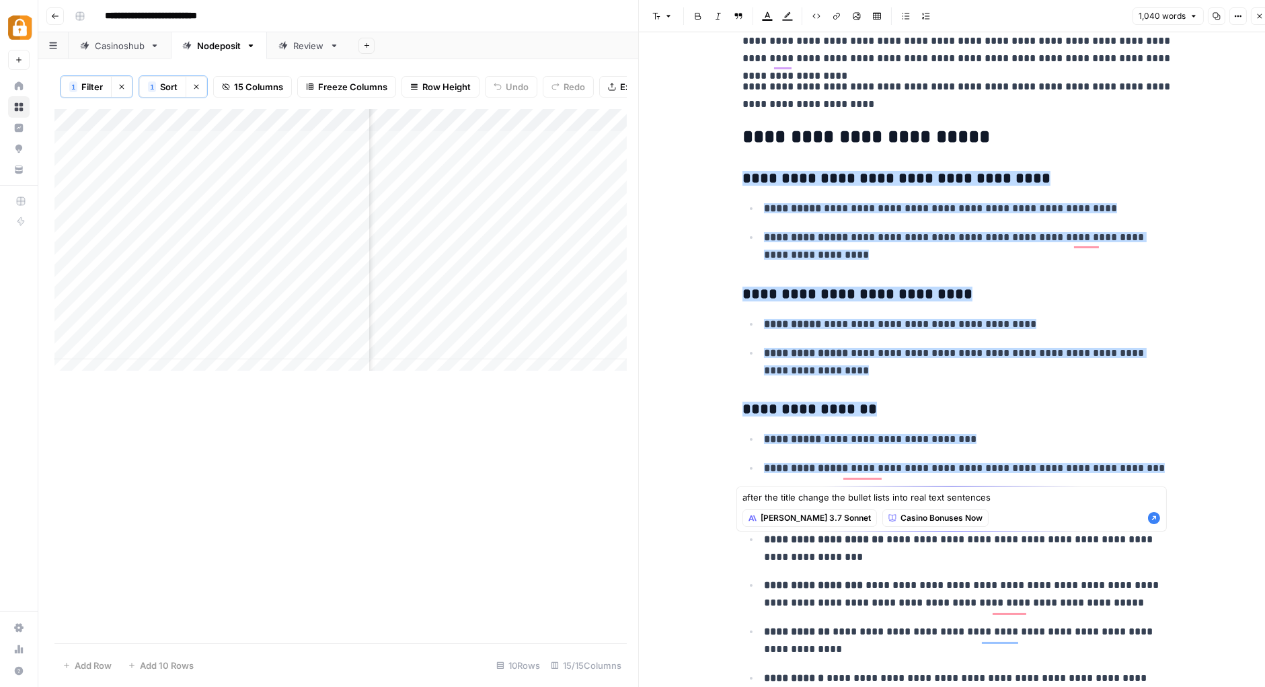
click at [778, 493] on textarea "after the title change the bullet lists into real text sentences" at bounding box center [951, 496] width 418 height 13
type textarea "after the bonus title change the bullet lists into real text sentences"
click at [1153, 516] on icon "button" at bounding box center [1154, 518] width 12 height 12
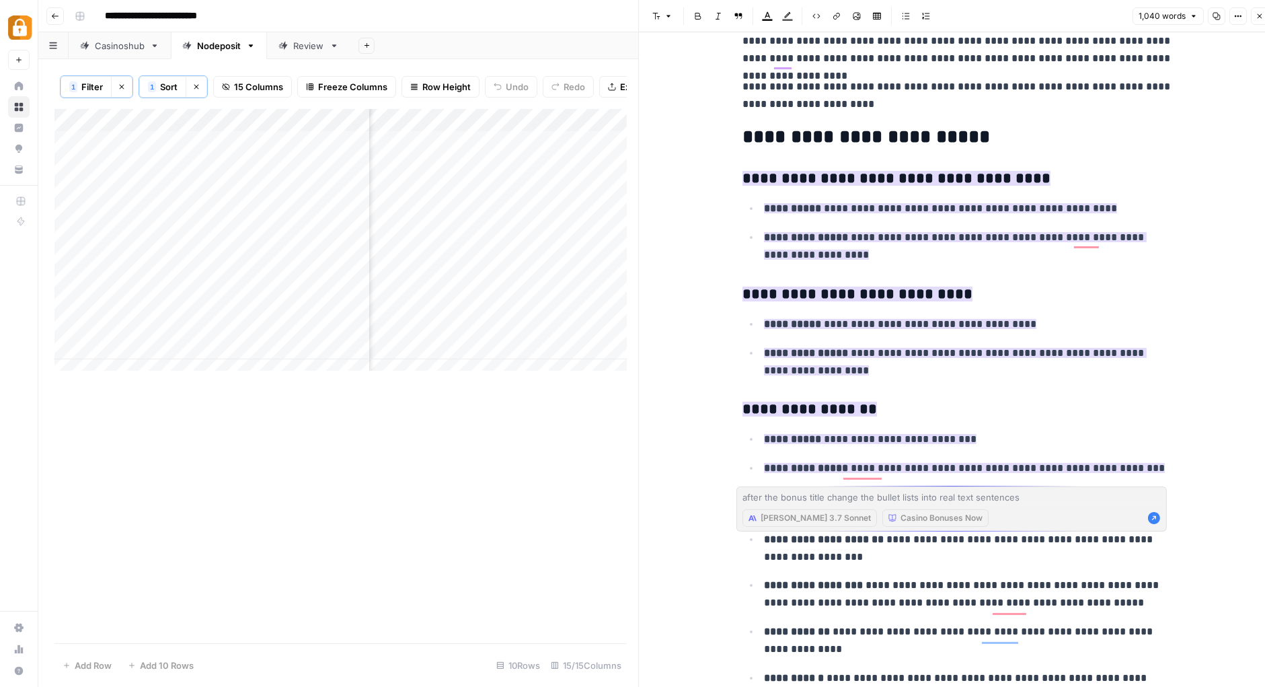
scroll to position [1673, 0]
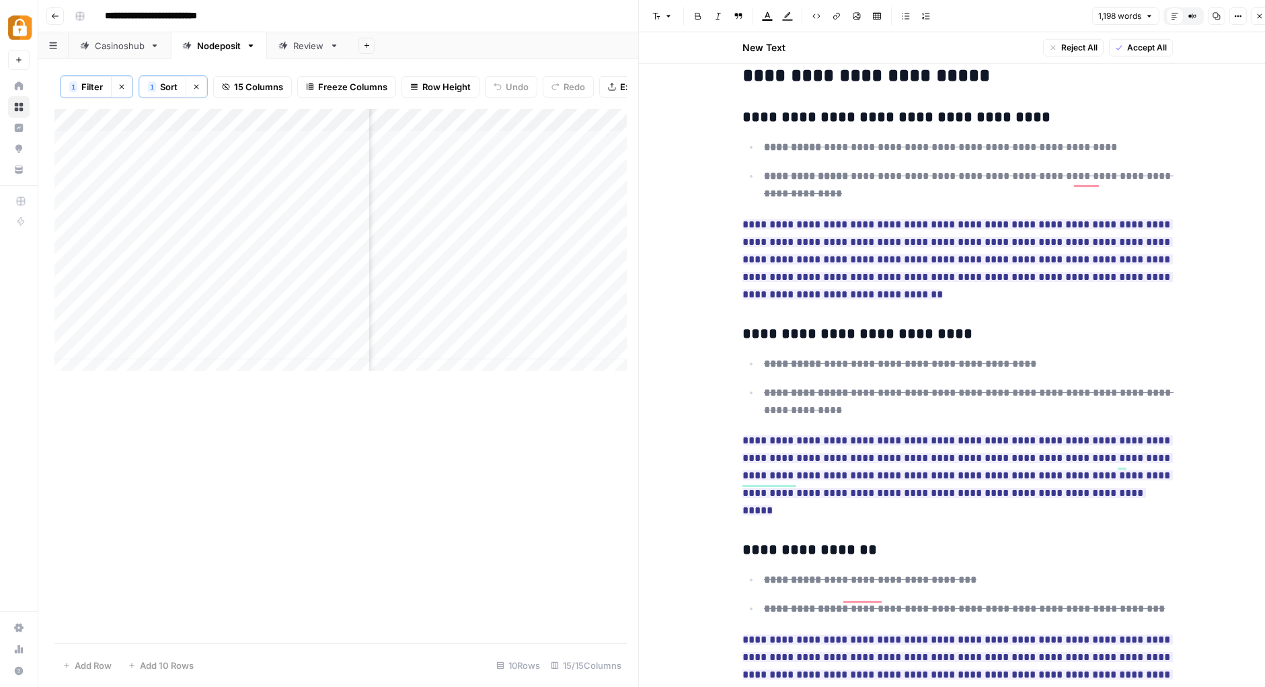
click at [1143, 43] on span "Accept All" at bounding box center [1147, 48] width 40 height 12
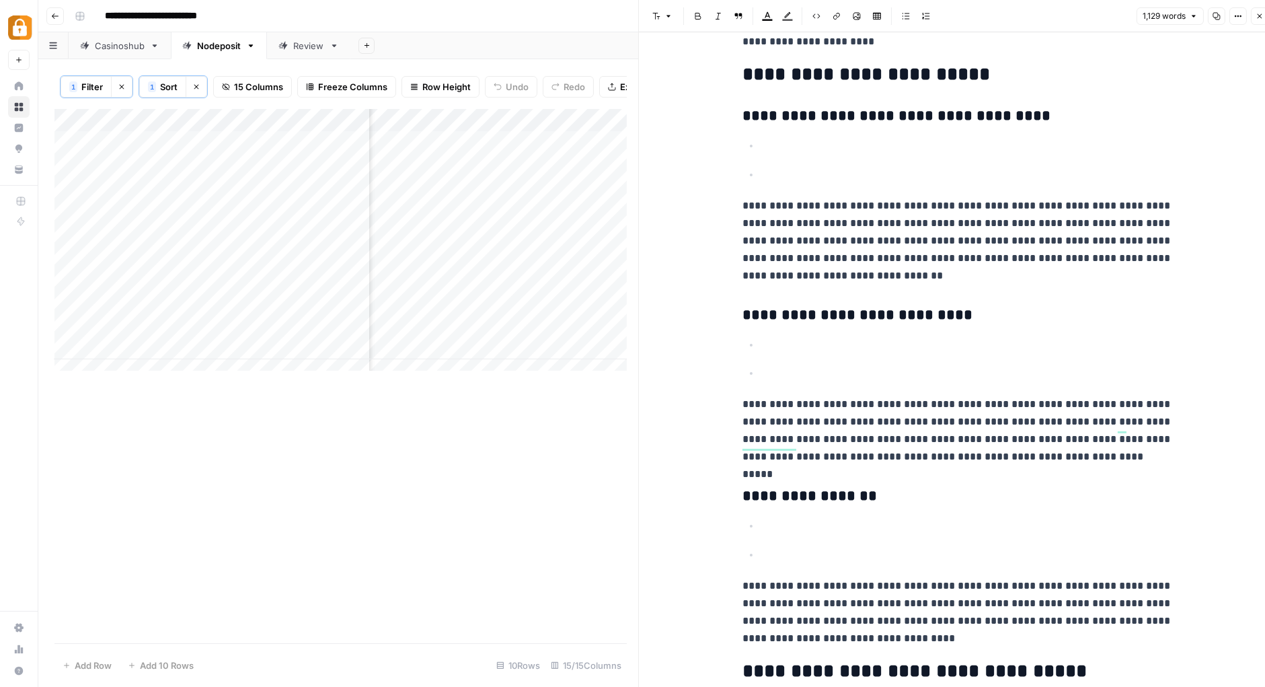
click at [807, 176] on p "To enrich screen reader interactions, please activate Accessibility in Grammarl…" at bounding box center [968, 174] width 409 height 17
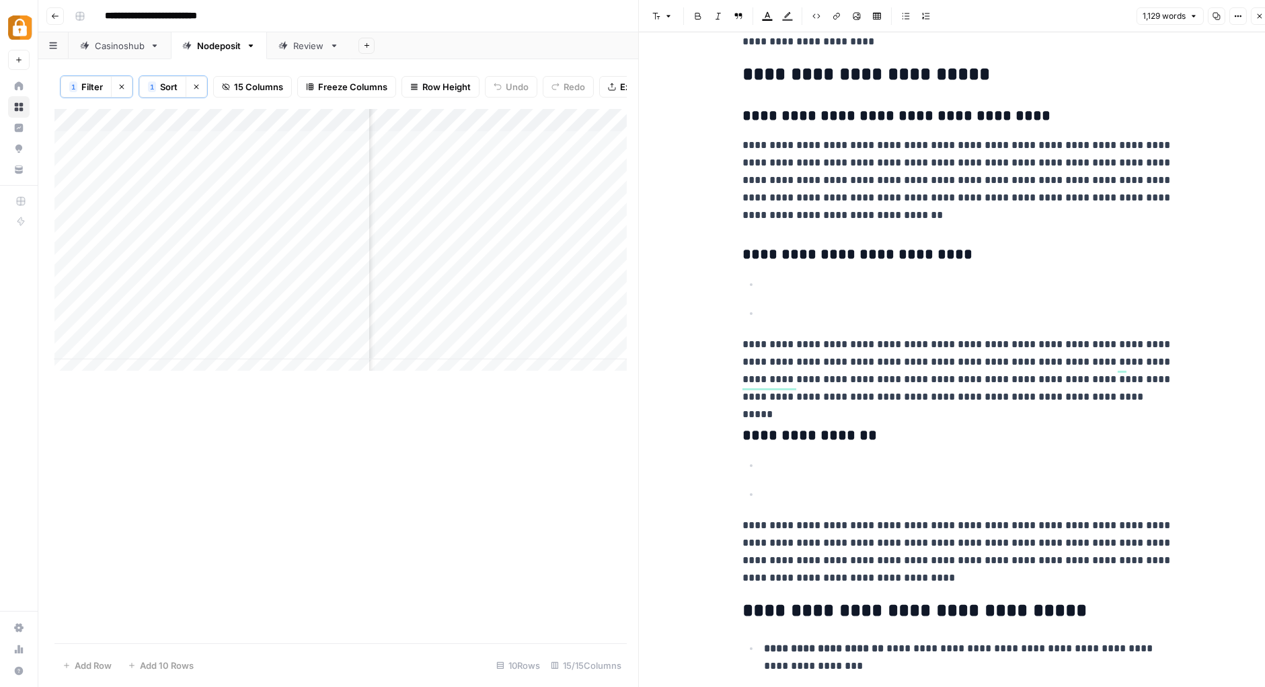
click at [764, 322] on p "To enrich screen reader interactions, please activate Accessibility in Grammarl…" at bounding box center [968, 313] width 409 height 17
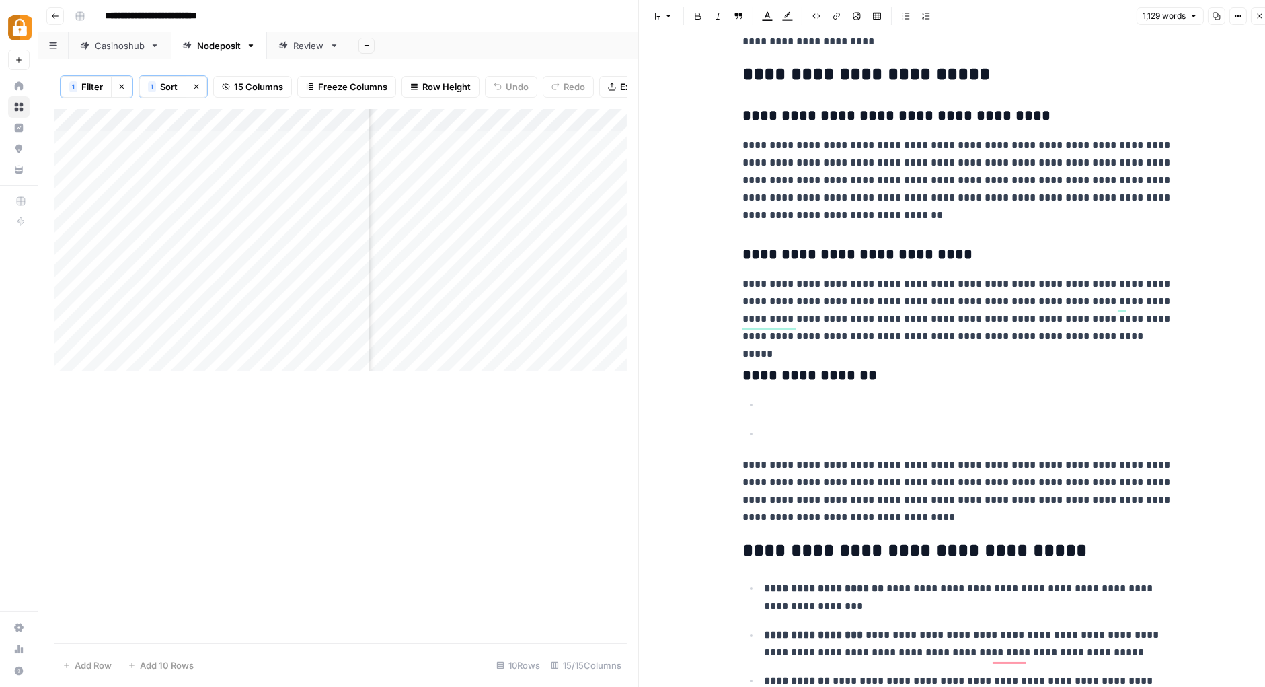
click at [765, 432] on p "To enrich screen reader interactions, please activate Accessibility in Grammarl…" at bounding box center [968, 433] width 409 height 17
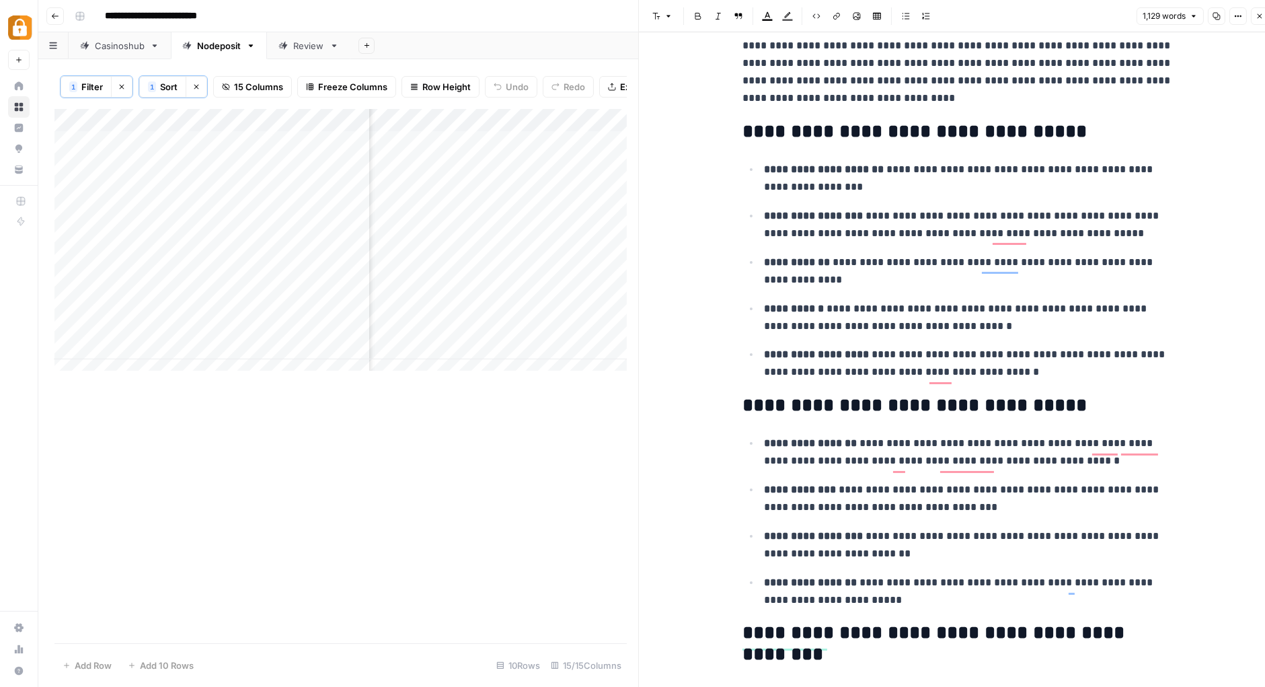
scroll to position [2014, 0]
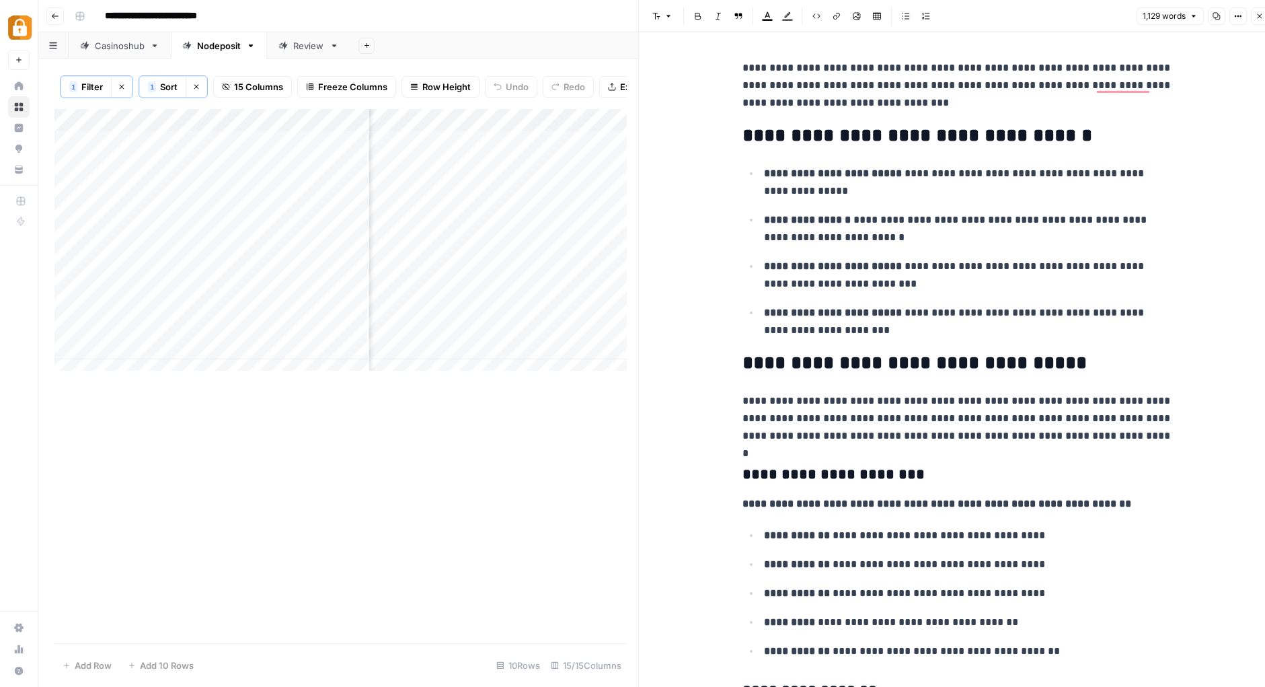
click at [531, 14] on div "**********" at bounding box center [660, 16] width 1182 height 22
click at [1257, 19] on icon "button" at bounding box center [1260, 16] width 8 height 8
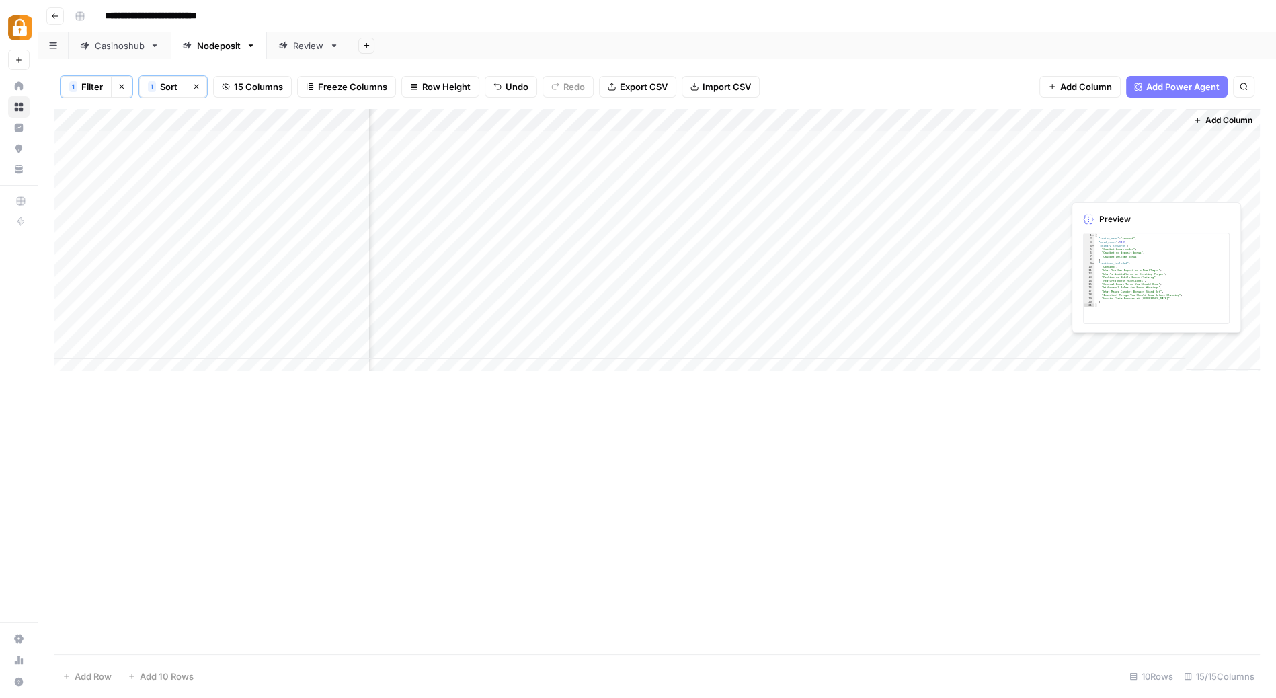
click at [1128, 180] on div "Add Column" at bounding box center [657, 245] width 1206 height 273
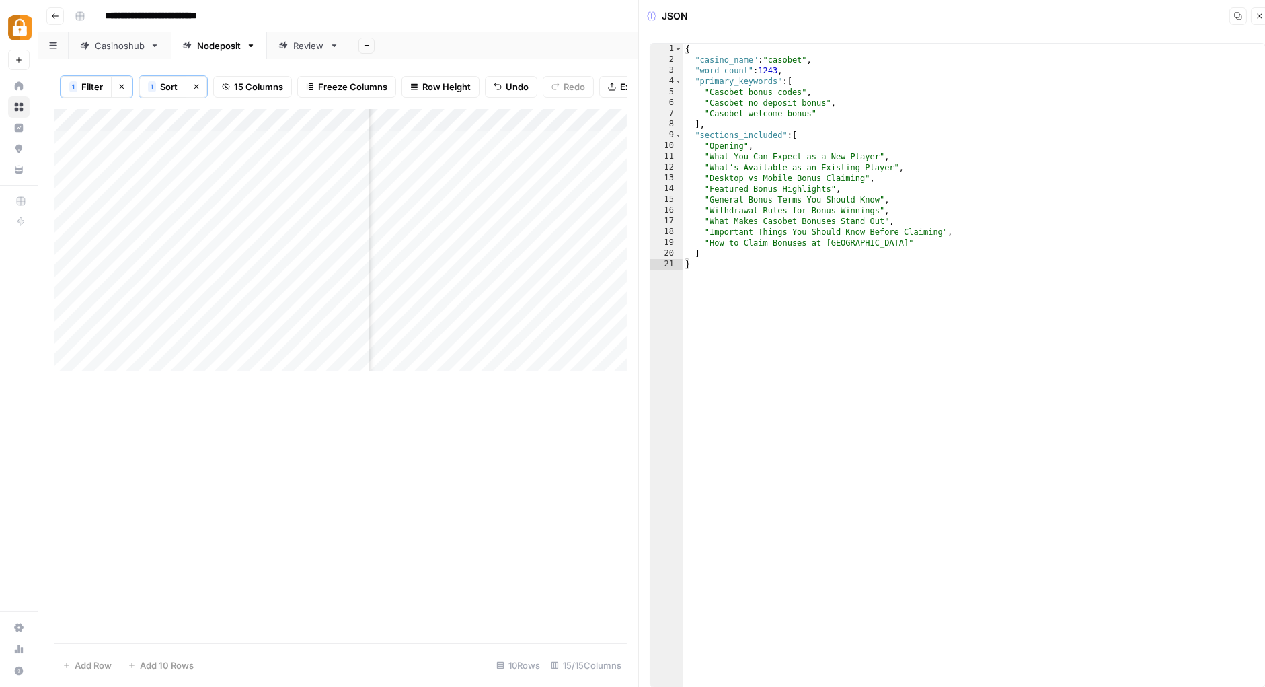
click at [1258, 13] on icon "button" at bounding box center [1260, 16] width 8 height 8
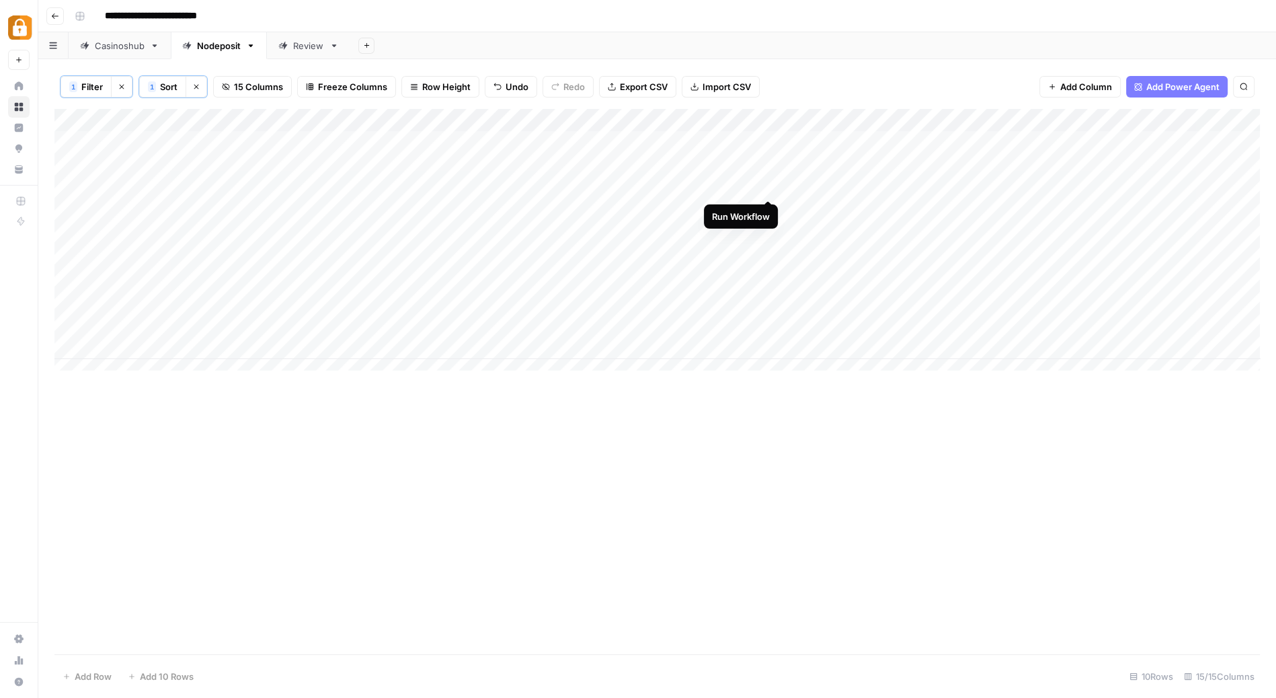
click at [770, 184] on div "Add Column" at bounding box center [657, 245] width 1206 height 273
click at [720, 185] on div "Add Column" at bounding box center [657, 245] width 1206 height 273
click at [720, 185] on div at bounding box center [720, 186] width 123 height 25
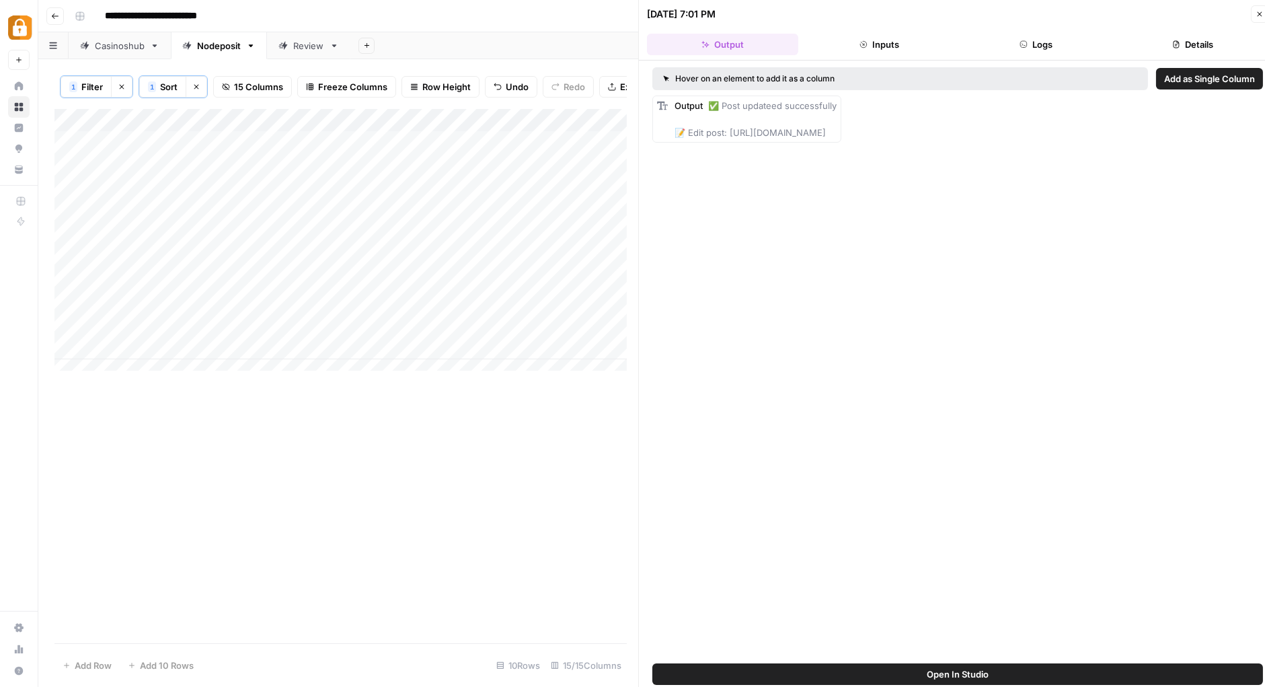
click at [576, 15] on div "**********" at bounding box center [660, 16] width 1182 height 22
click at [1262, 13] on icon "button" at bounding box center [1260, 14] width 8 height 8
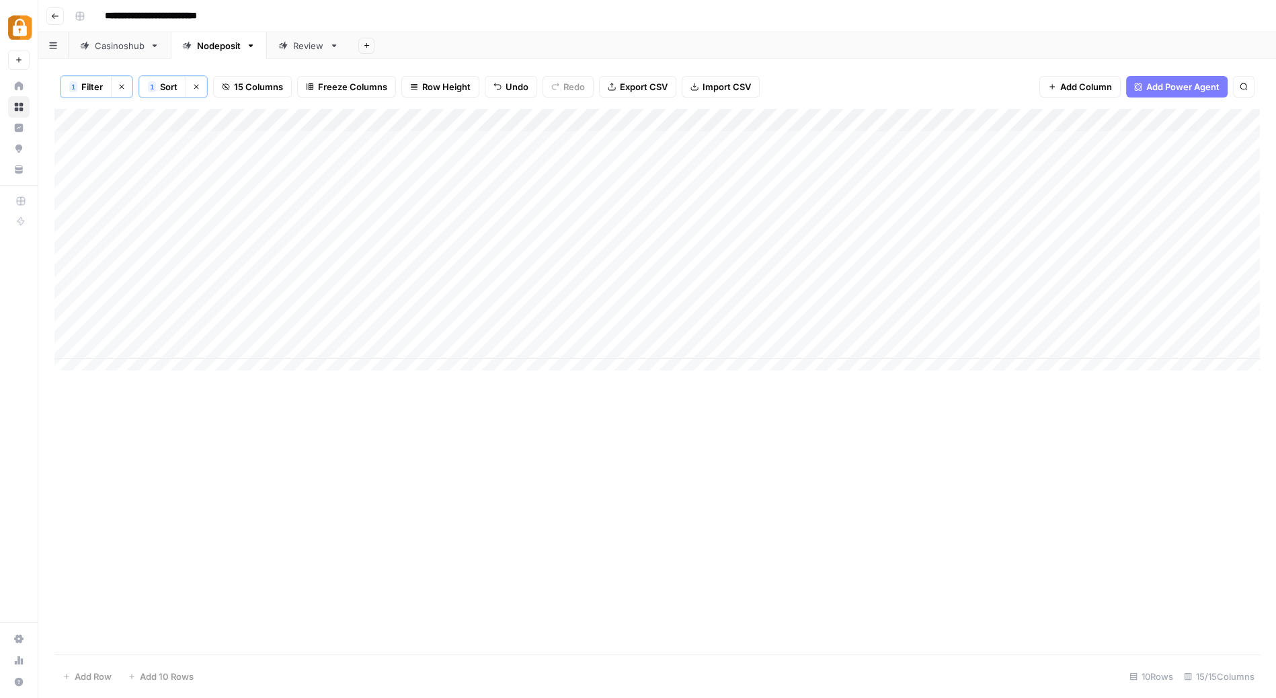
click at [937, 121] on div "Add Column" at bounding box center [657, 245] width 1206 height 273
click at [893, 146] on input "Manual Content" at bounding box center [928, 151] width 137 height 13
type input "Content"
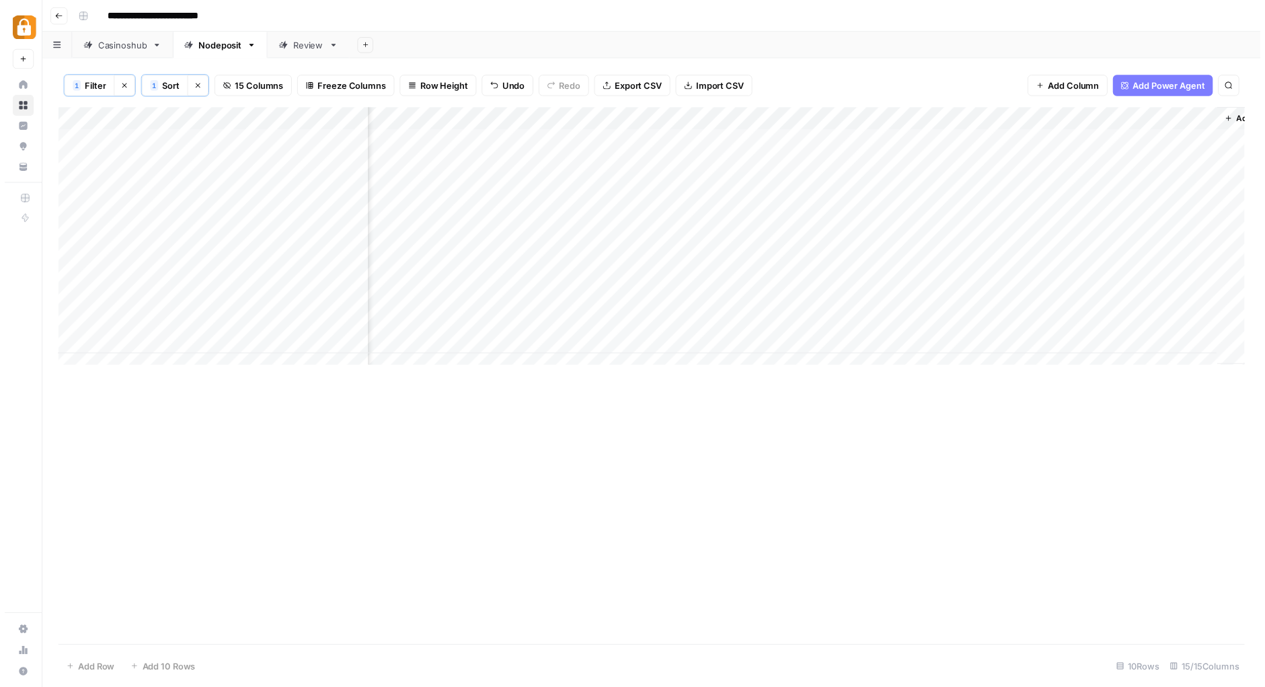
scroll to position [0, 855]
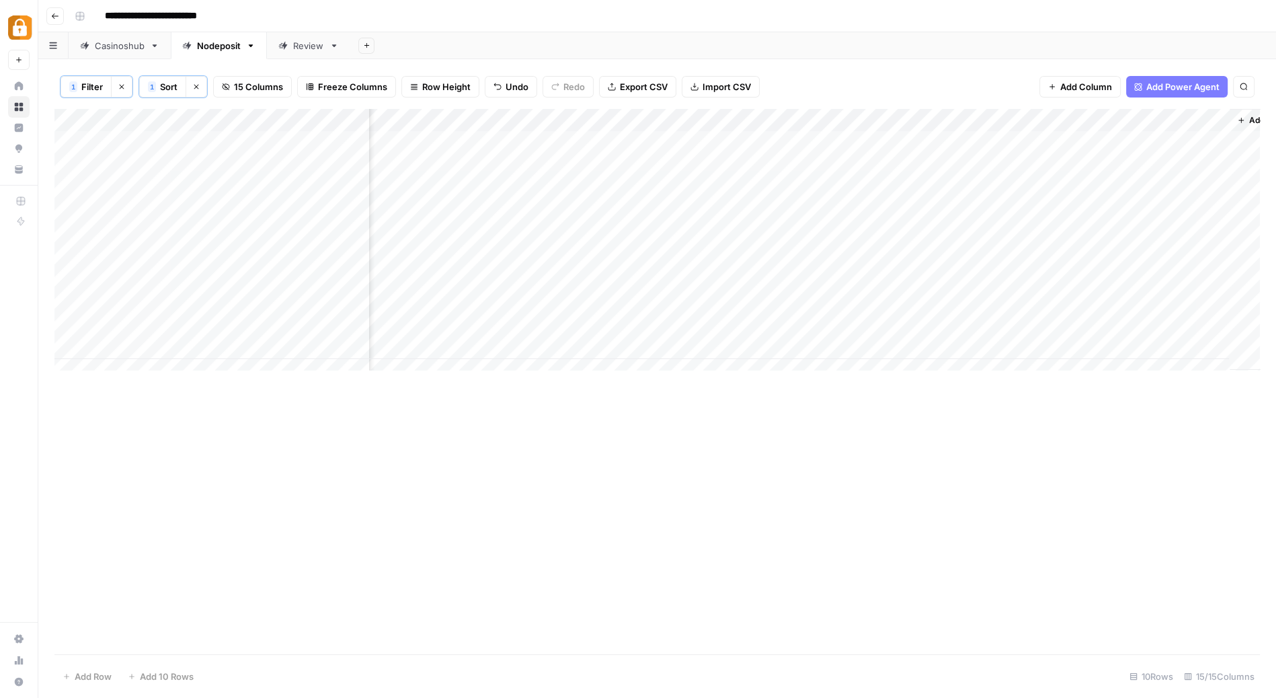
click at [1095, 119] on div "Add Column" at bounding box center [657, 245] width 1206 height 273
click at [1059, 151] on input "Content" at bounding box center [1067, 151] width 137 height 13
type input "Content (1)"
click at [1052, 183] on div "Add Column" at bounding box center [657, 245] width 1206 height 273
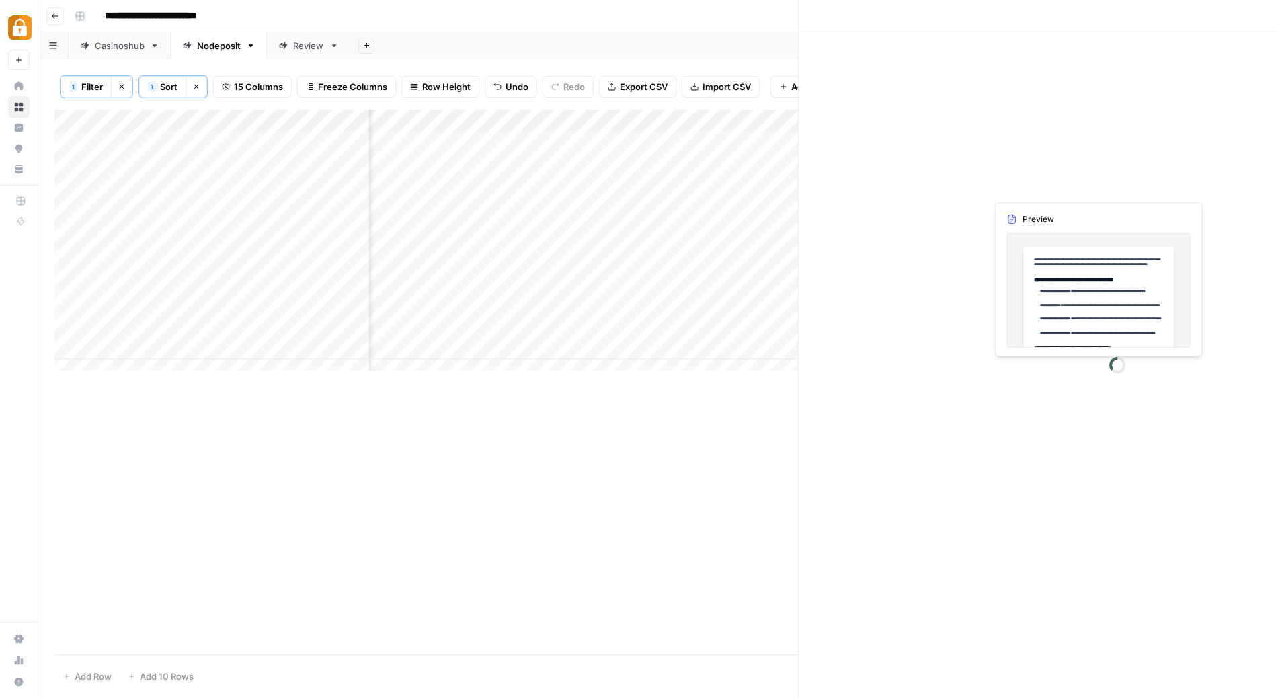
click at [1052, 183] on div at bounding box center [1048, 186] width 123 height 25
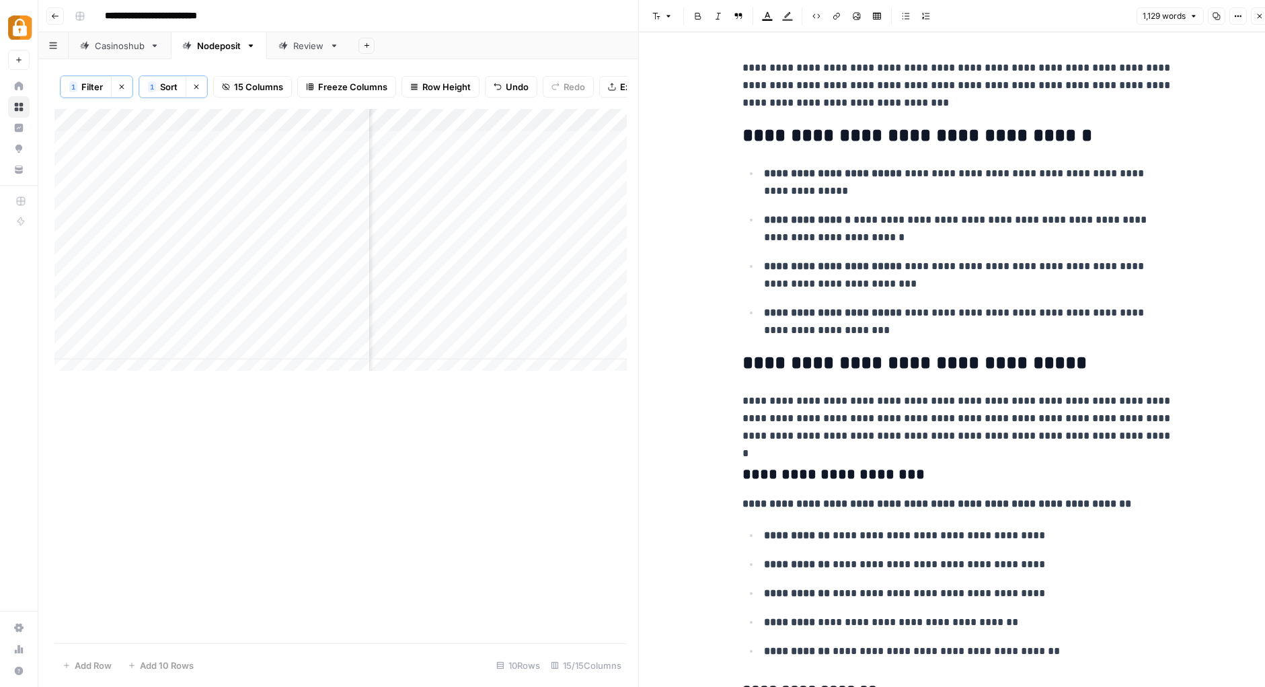
click at [1038, 100] on p "**********" at bounding box center [957, 85] width 430 height 52
copy div "**********"
click at [1262, 16] on icon "button" at bounding box center [1260, 16] width 8 height 8
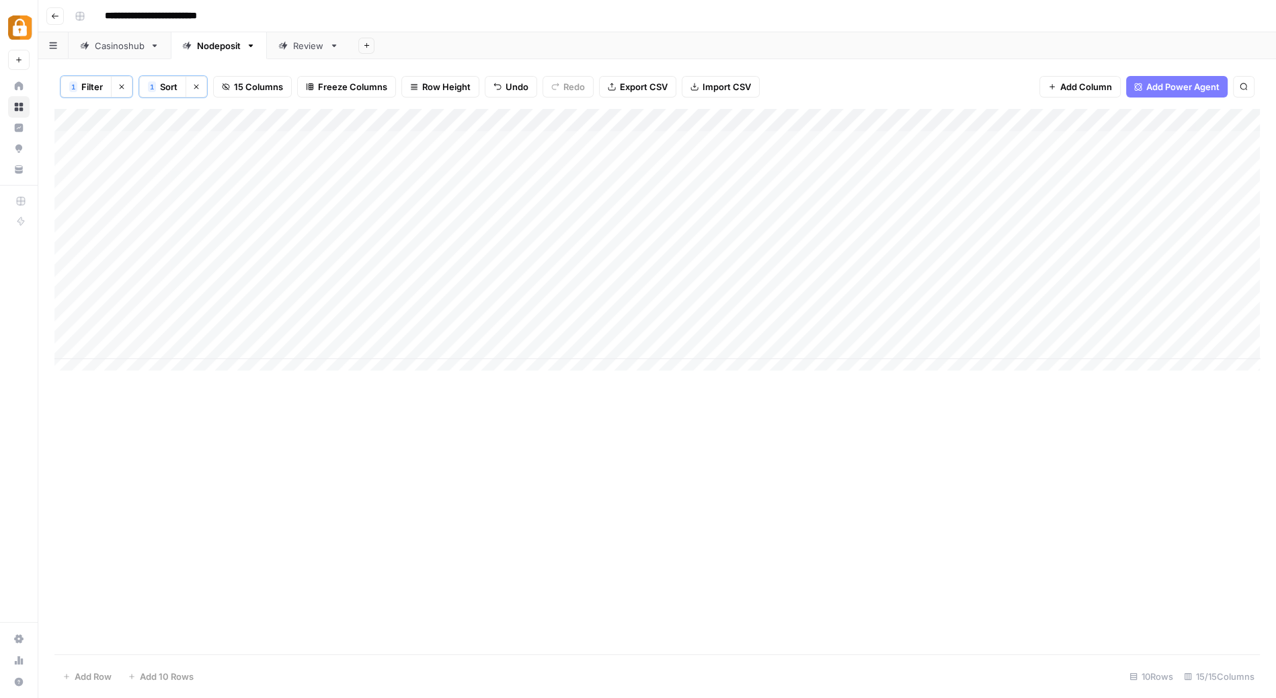
click at [898, 186] on div "Add Column" at bounding box center [657, 245] width 1206 height 273
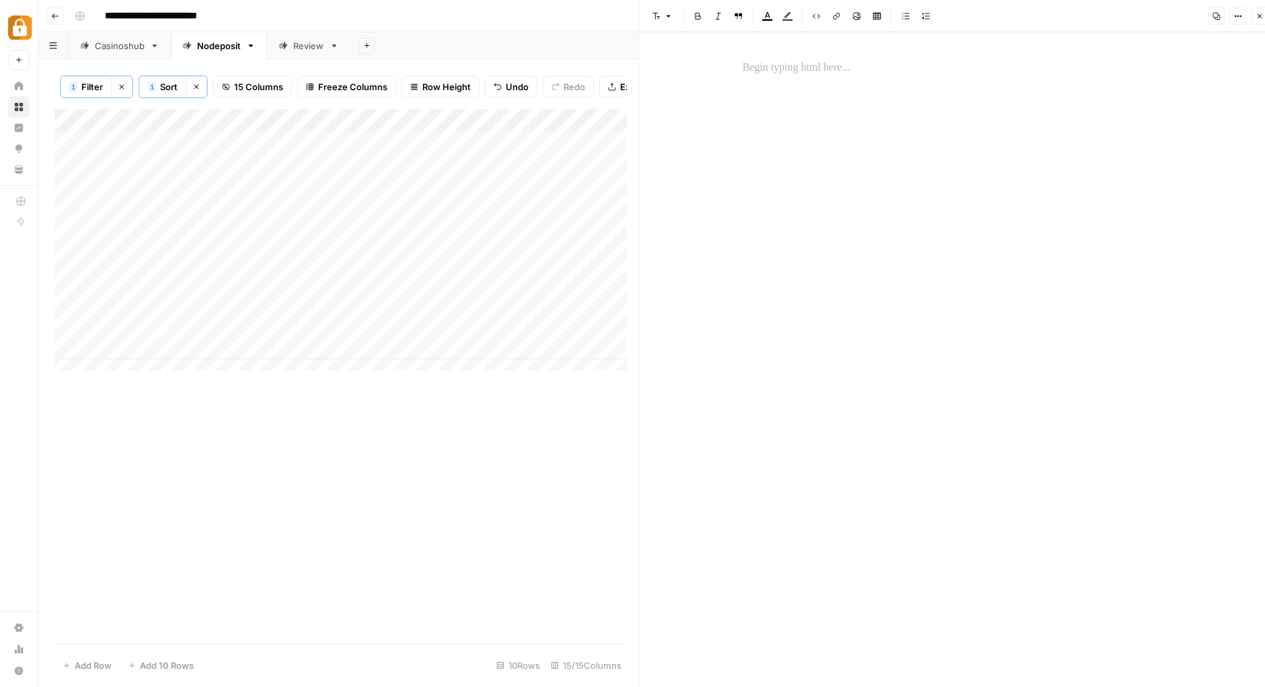
click at [820, 71] on p at bounding box center [957, 67] width 430 height 17
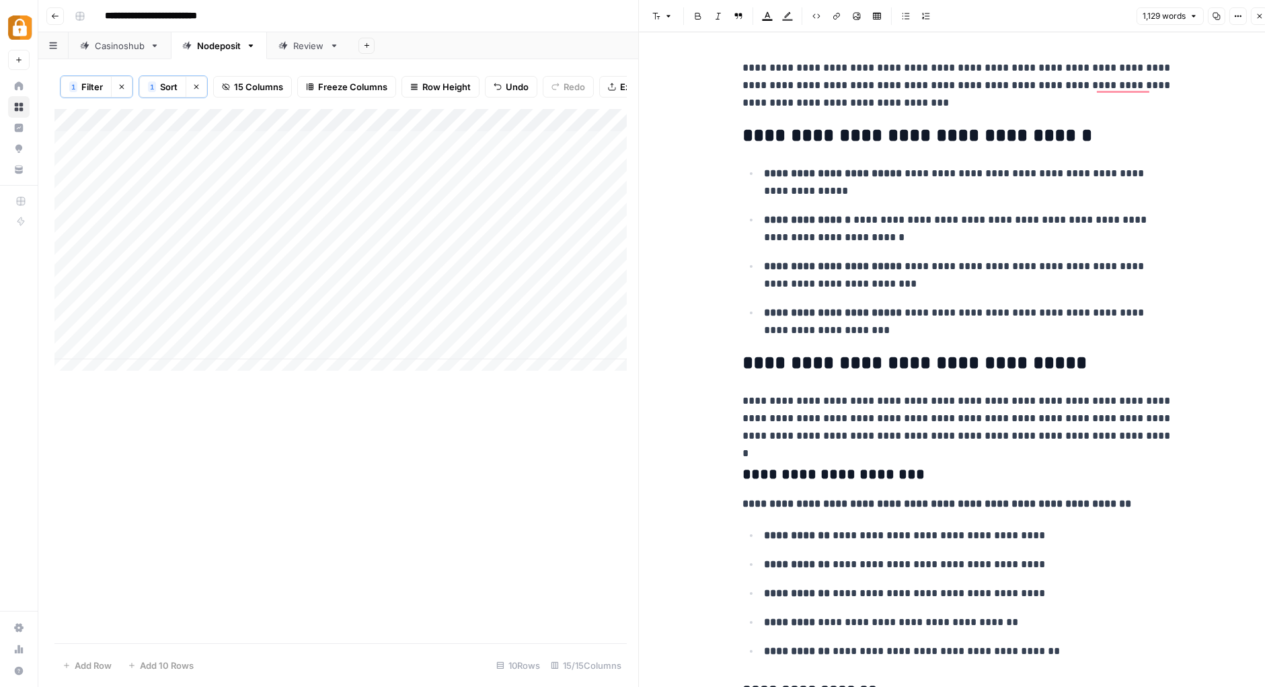
click at [1256, 17] on icon "button" at bounding box center [1260, 16] width 8 height 8
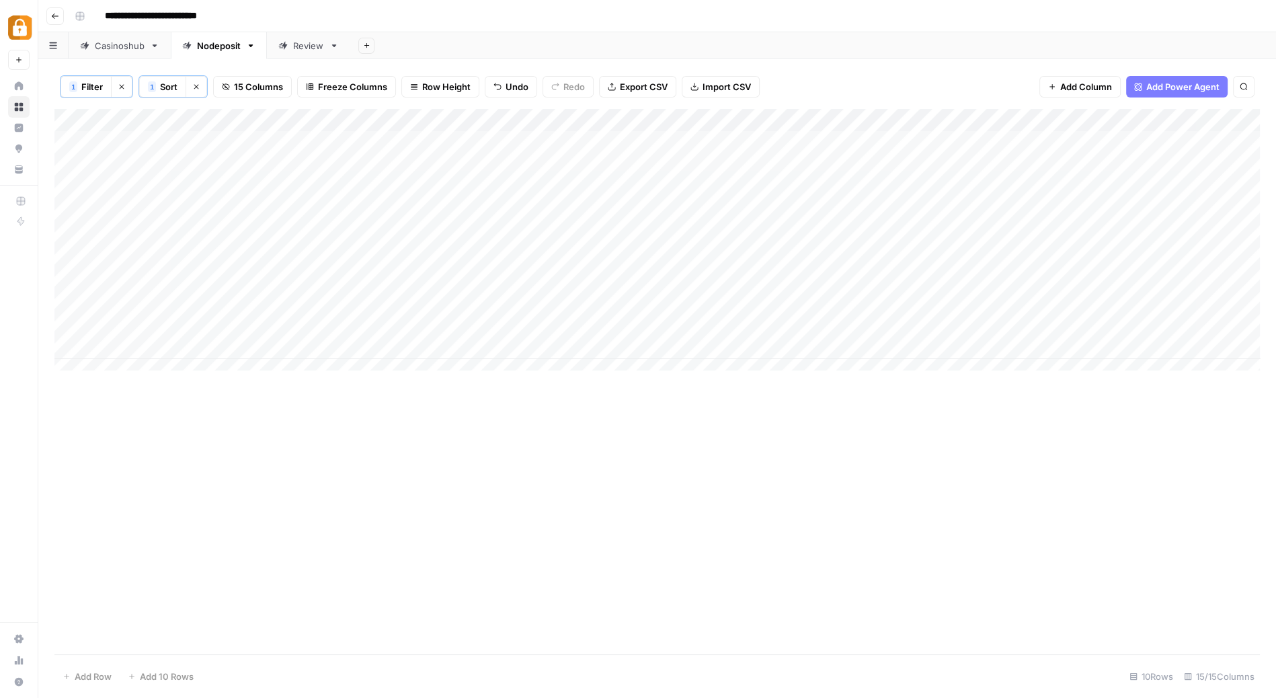
click at [944, 116] on div "Add Column" at bounding box center [657, 245] width 1206 height 273
click at [922, 141] on div "Content (1)" at bounding box center [928, 152] width 149 height 22
type input "Content"
click at [771, 186] on div "Add Column" at bounding box center [657, 245] width 1206 height 273
click at [816, 184] on div "Add Column" at bounding box center [657, 245] width 1206 height 273
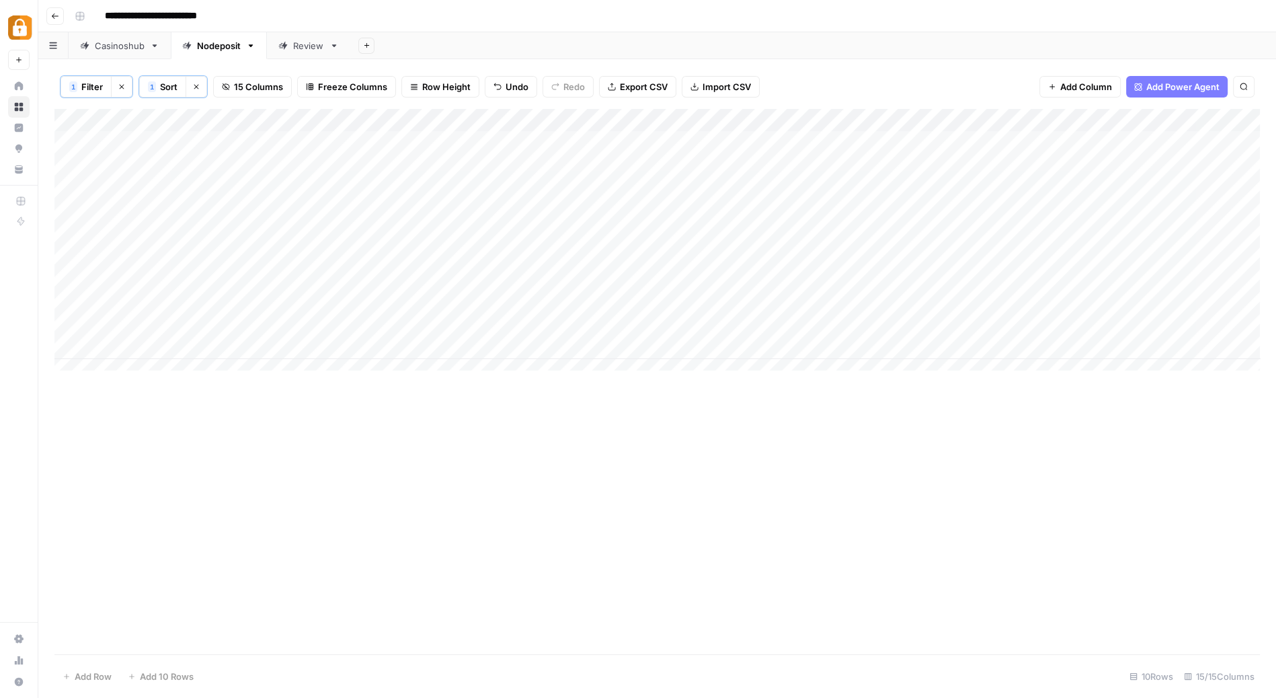
click at [816, 184] on div "Add Column" at bounding box center [657, 245] width 1206 height 273
drag, startPoint x: 938, startPoint y: 185, endPoint x: 952, endPoint y: 197, distance: 18.6
click at [952, 197] on textarea "**********" at bounding box center [914, 194] width 269 height 32
type textarea "**********"
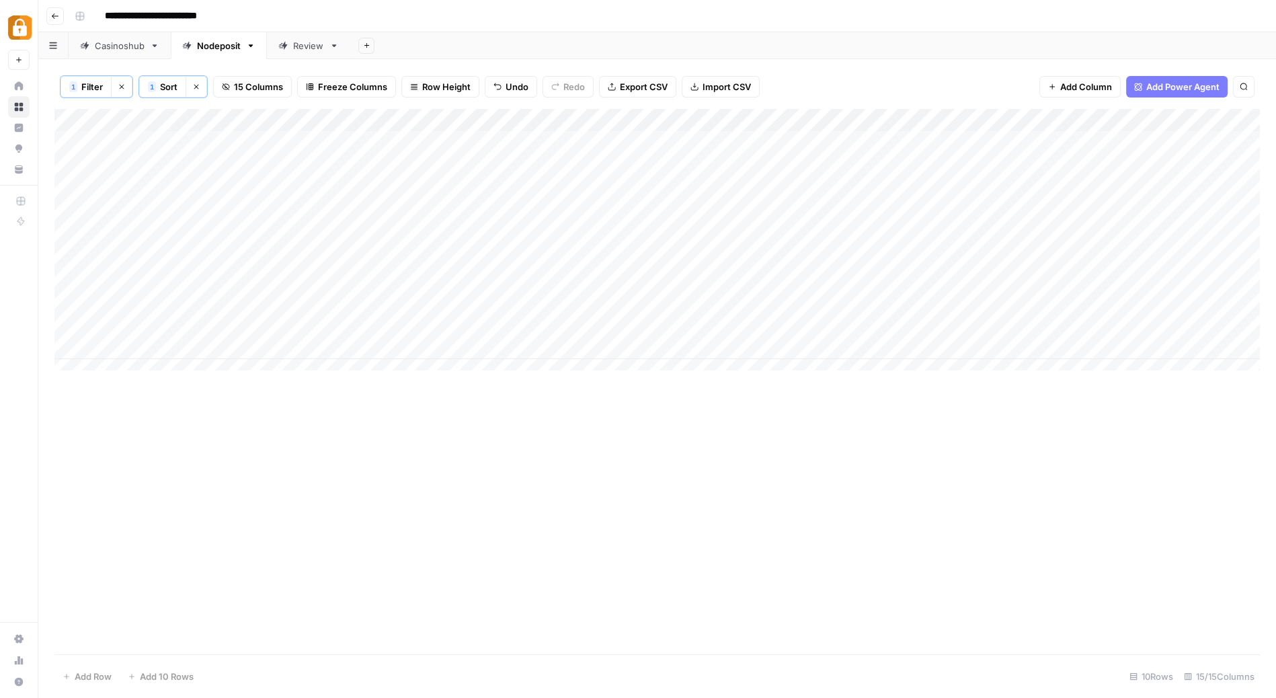
click at [803, 66] on div "1 Filter Clear filters 1 Sort Clear sorts 15 Columns Freeze Columns Row Height …" at bounding box center [657, 87] width 1206 height 44
click at [724, 184] on div "Add Column" at bounding box center [657, 245] width 1206 height 273
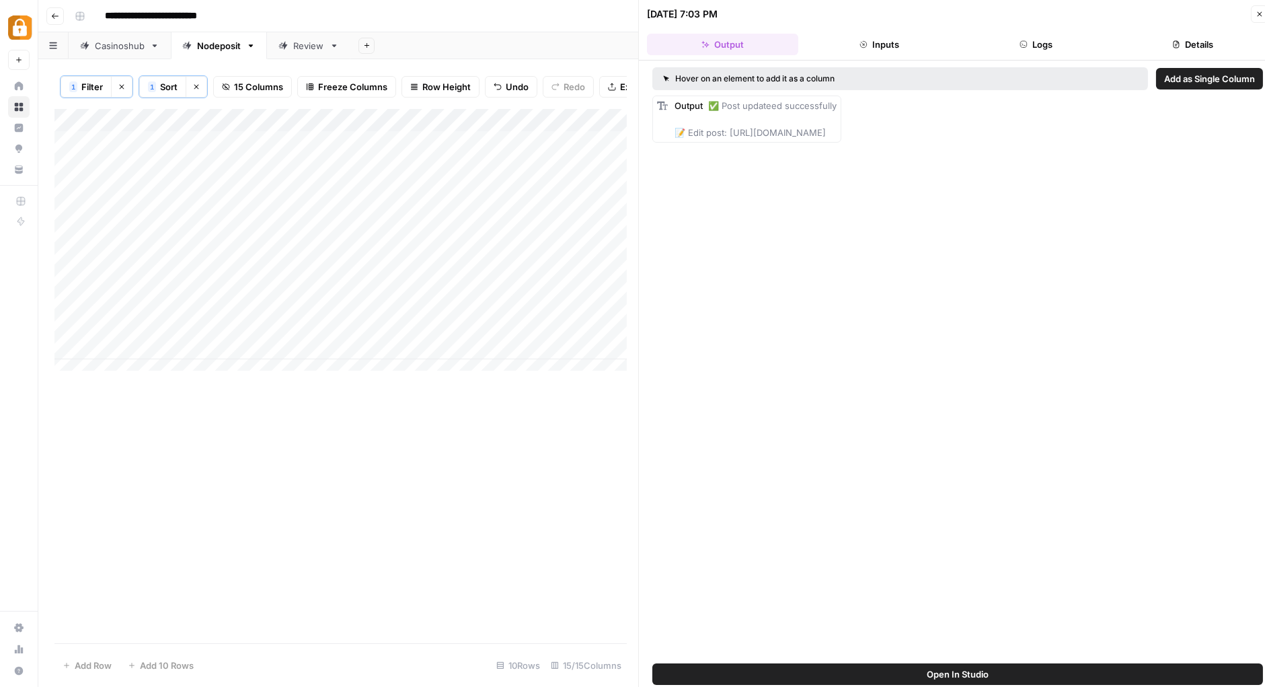
click at [570, 5] on div "**********" at bounding box center [660, 16] width 1182 height 22
click at [69, 198] on div "Add Column" at bounding box center [340, 245] width 572 height 273
click at [484, 200] on div "Add Column" at bounding box center [340, 245] width 572 height 273
click at [484, 200] on textarea "**********" at bounding box center [515, 199] width 293 height 19
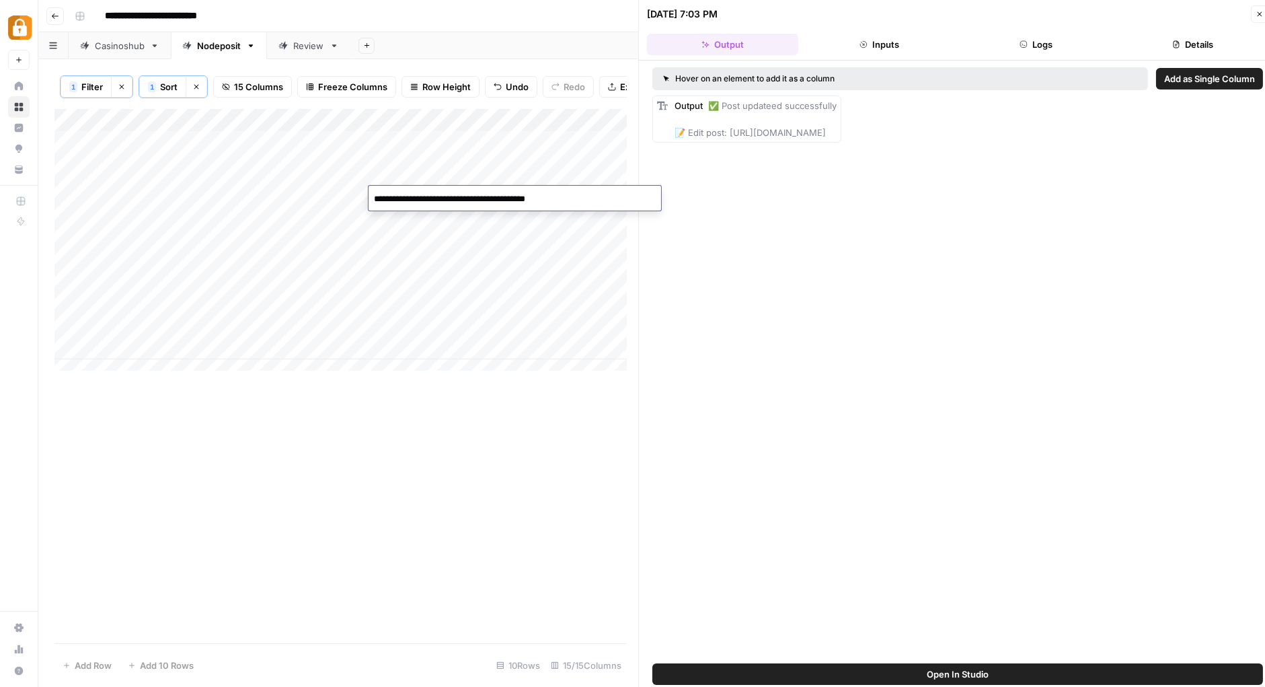
click at [69, 196] on div "Add Column" at bounding box center [340, 245] width 572 height 273
click at [95, 669] on span "Delete 1 Row" at bounding box center [90, 664] width 54 height 13
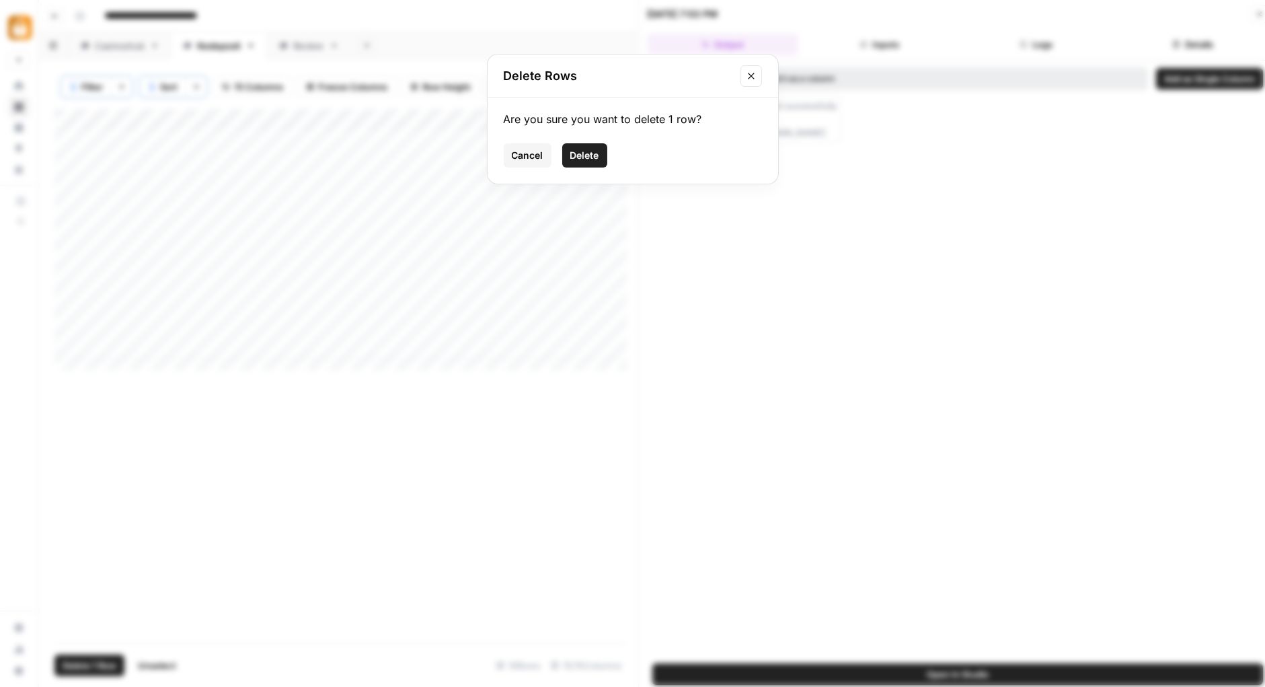
click at [585, 154] on span "Delete" at bounding box center [584, 155] width 29 height 13
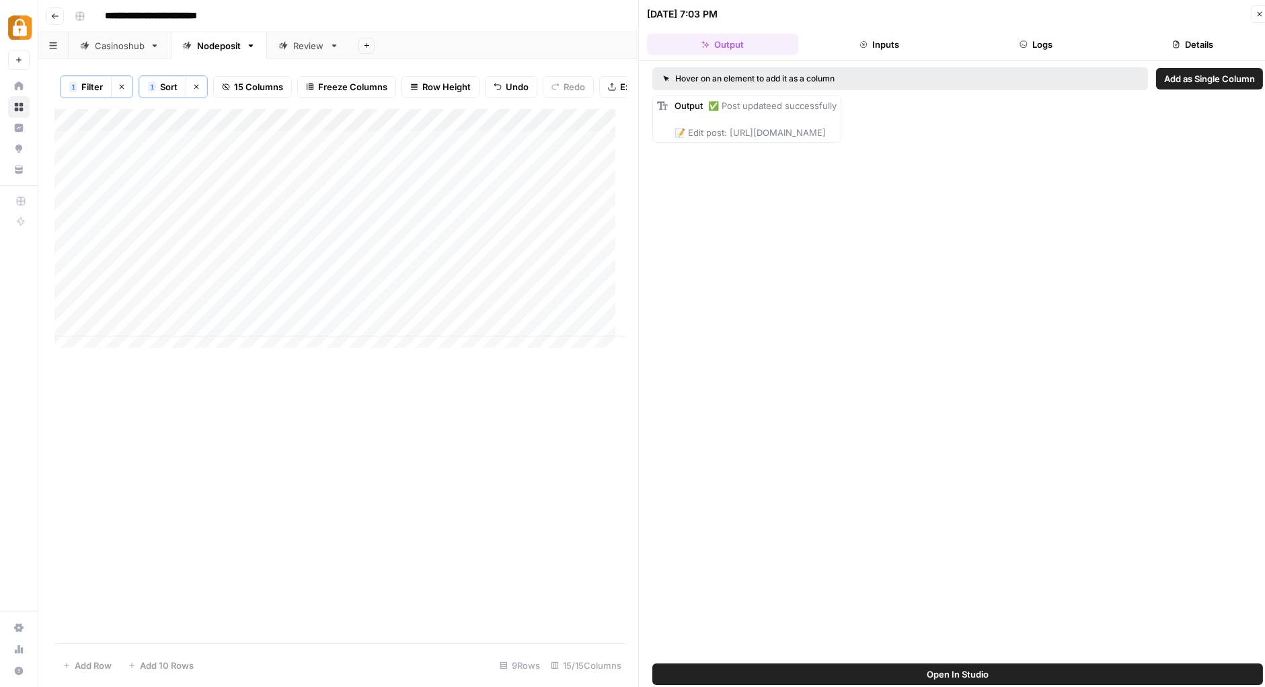
click at [1262, 16] on icon "button" at bounding box center [1260, 14] width 8 height 8
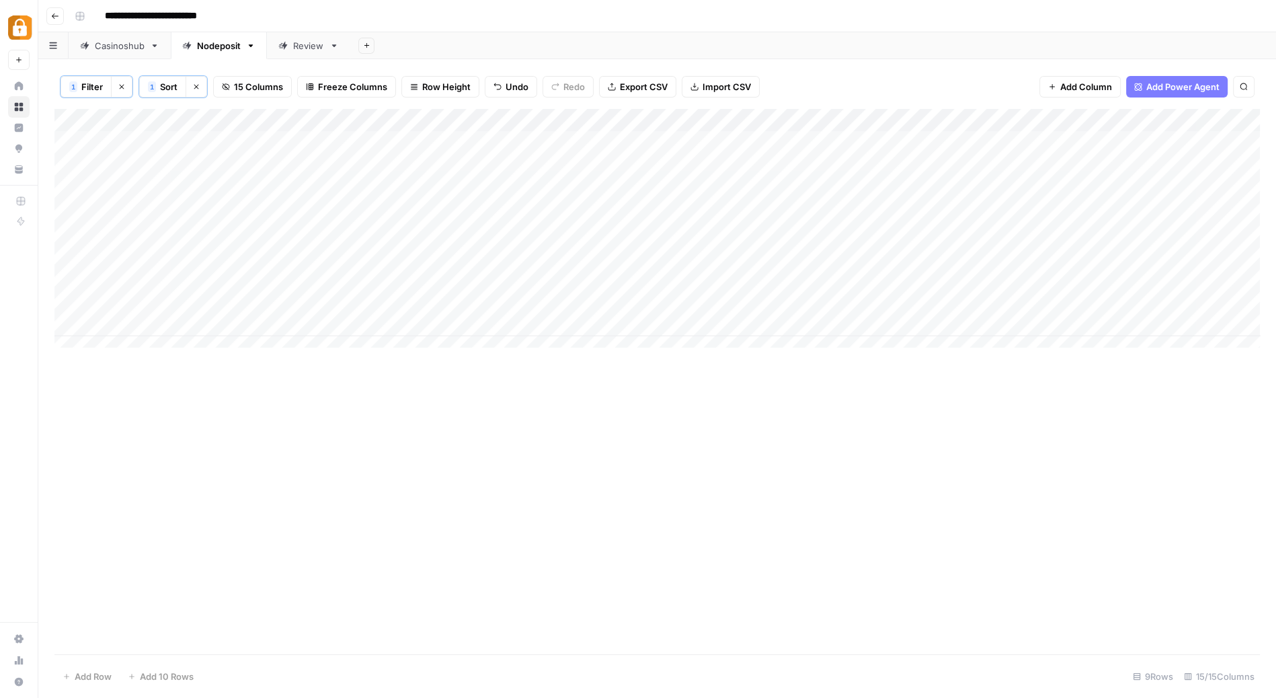
click at [121, 87] on icon "button" at bounding box center [122, 87] width 8 height 8
click at [155, 585] on div "Add Column" at bounding box center [657, 382] width 1206 height 547
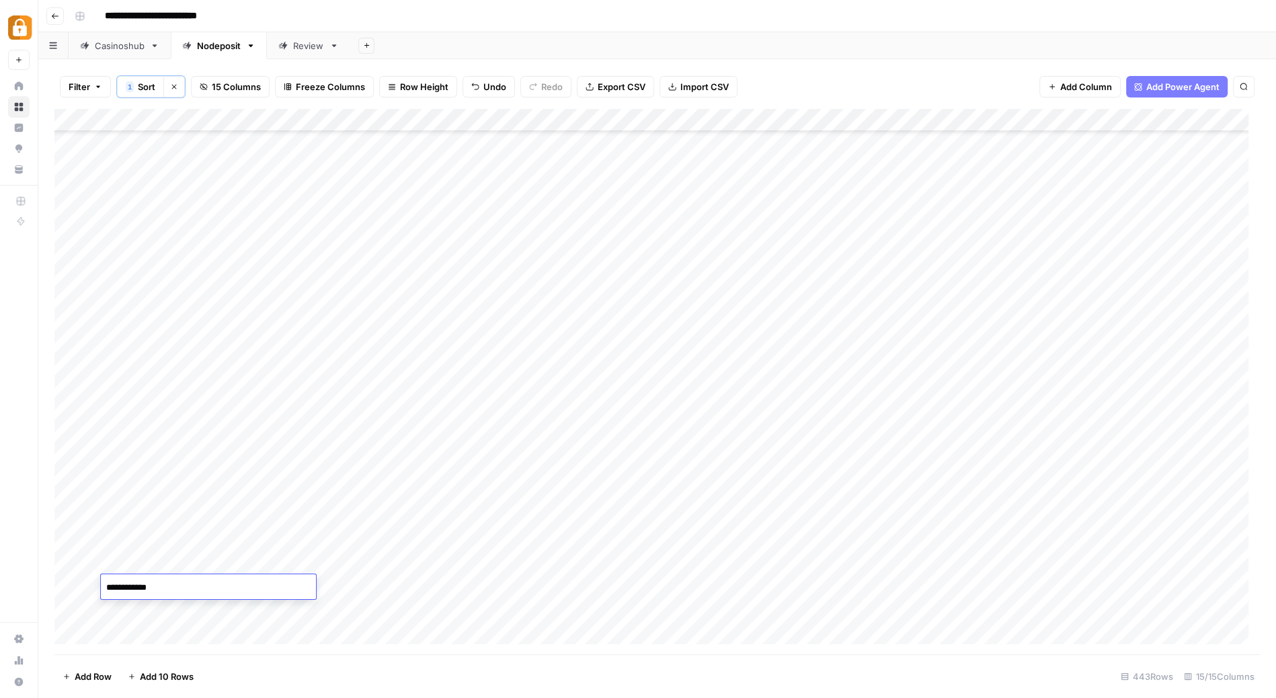
type textarea "**********"
type textarea "*******"
click at [912, 116] on div "Add Column" at bounding box center [657, 382] width 1206 height 547
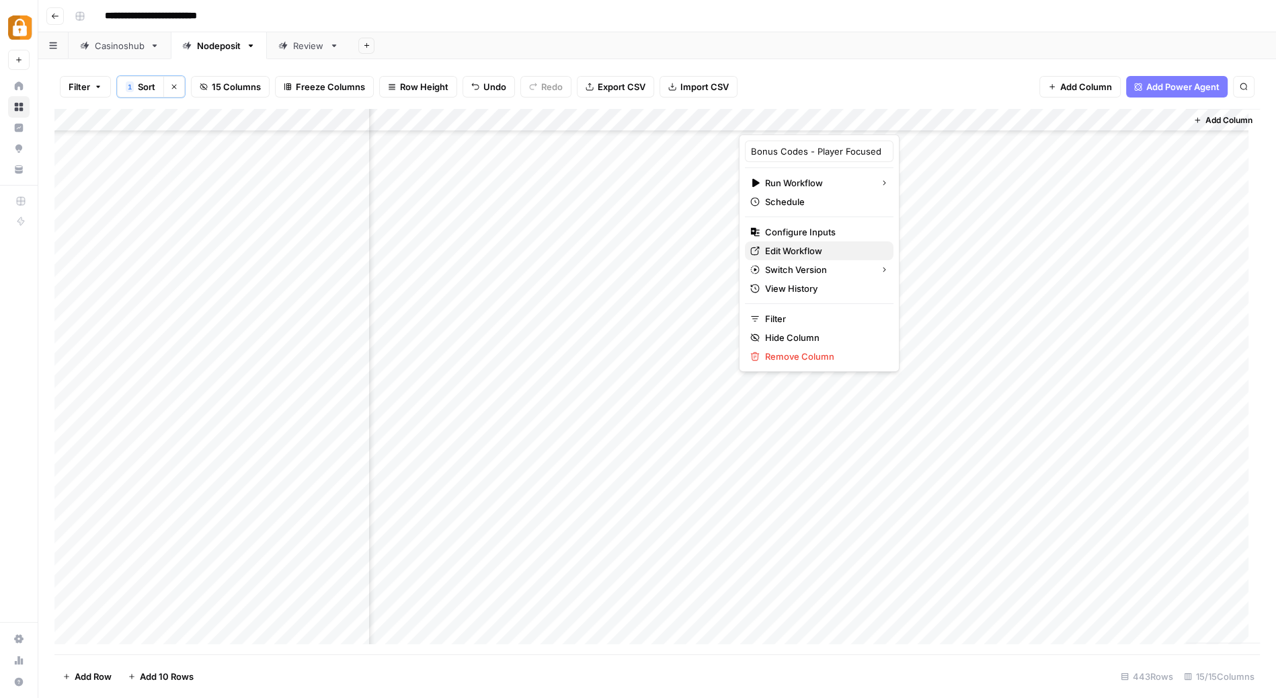
click at [823, 247] on span "Edit Workflow" at bounding box center [824, 250] width 118 height 13
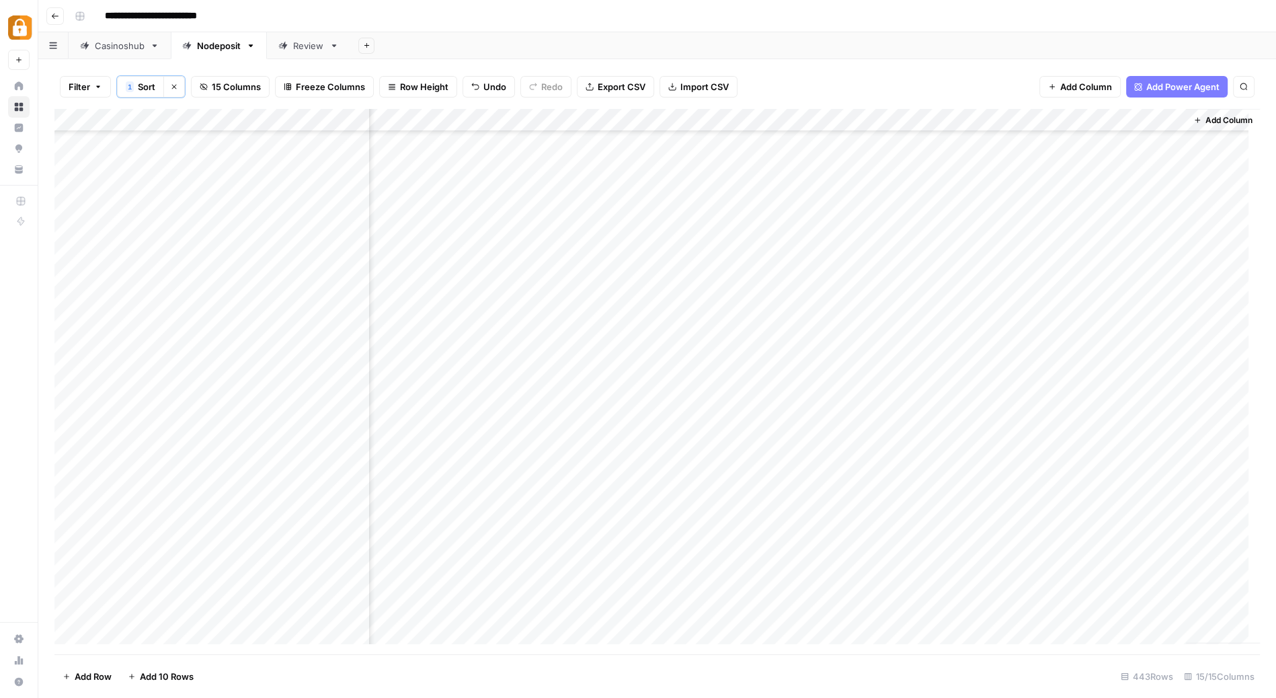
click at [641, 591] on div "Add Column" at bounding box center [657, 382] width 1206 height 547
click at [876, 577] on div "Add Column" at bounding box center [657, 382] width 1206 height 547
click at [623, 567] on div "Add Column" at bounding box center [657, 382] width 1206 height 547
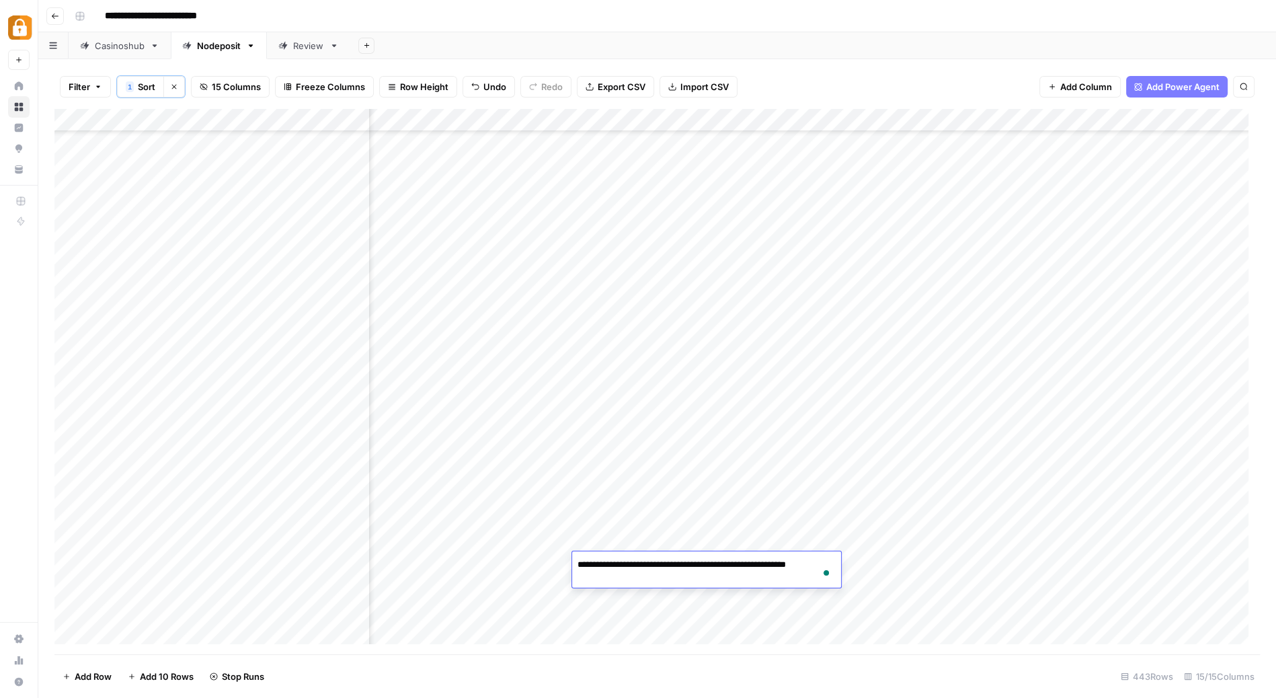
click at [623, 567] on textarea "**********" at bounding box center [706, 572] width 269 height 32
click at [592, 592] on div "Add Column" at bounding box center [657, 382] width 1206 height 547
click at [604, 586] on div "Add Column" at bounding box center [657, 382] width 1206 height 547
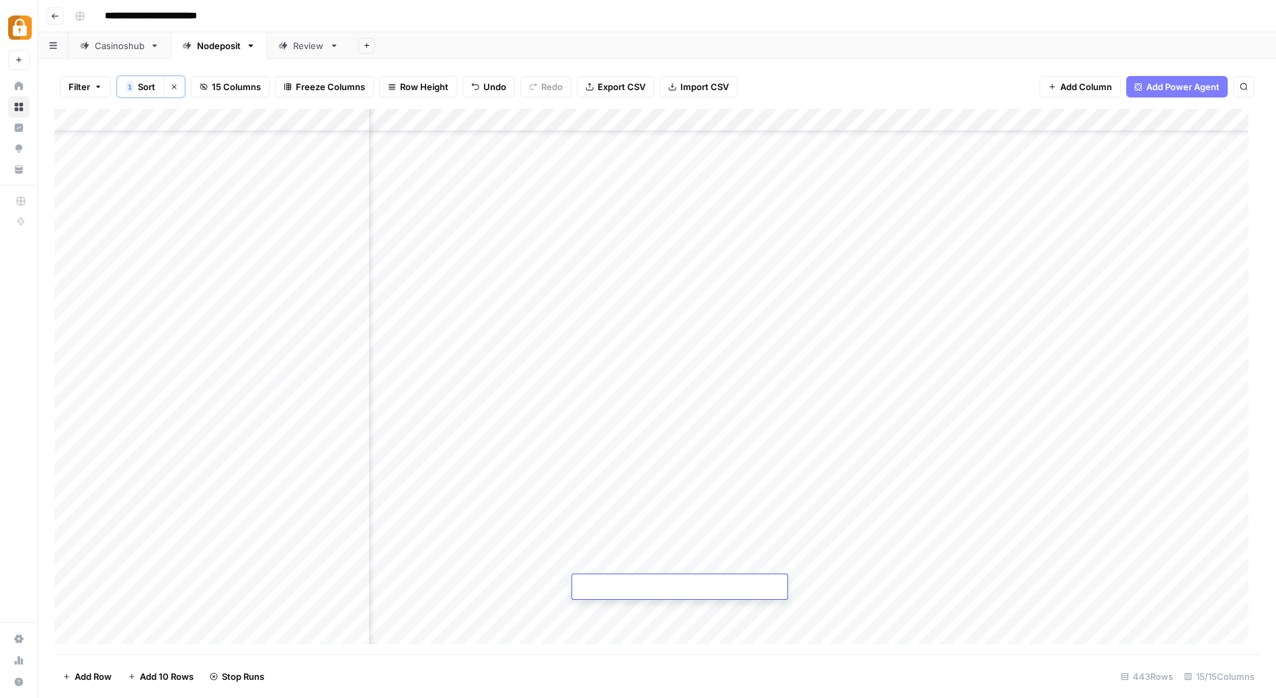
type textarea "**********"
click at [684, 556] on div "Add Column" at bounding box center [657, 382] width 1206 height 547
click at [686, 583] on div "Add Column" at bounding box center [657, 382] width 1206 height 547
click at [974, 582] on div "Add Column" at bounding box center [657, 382] width 1206 height 547
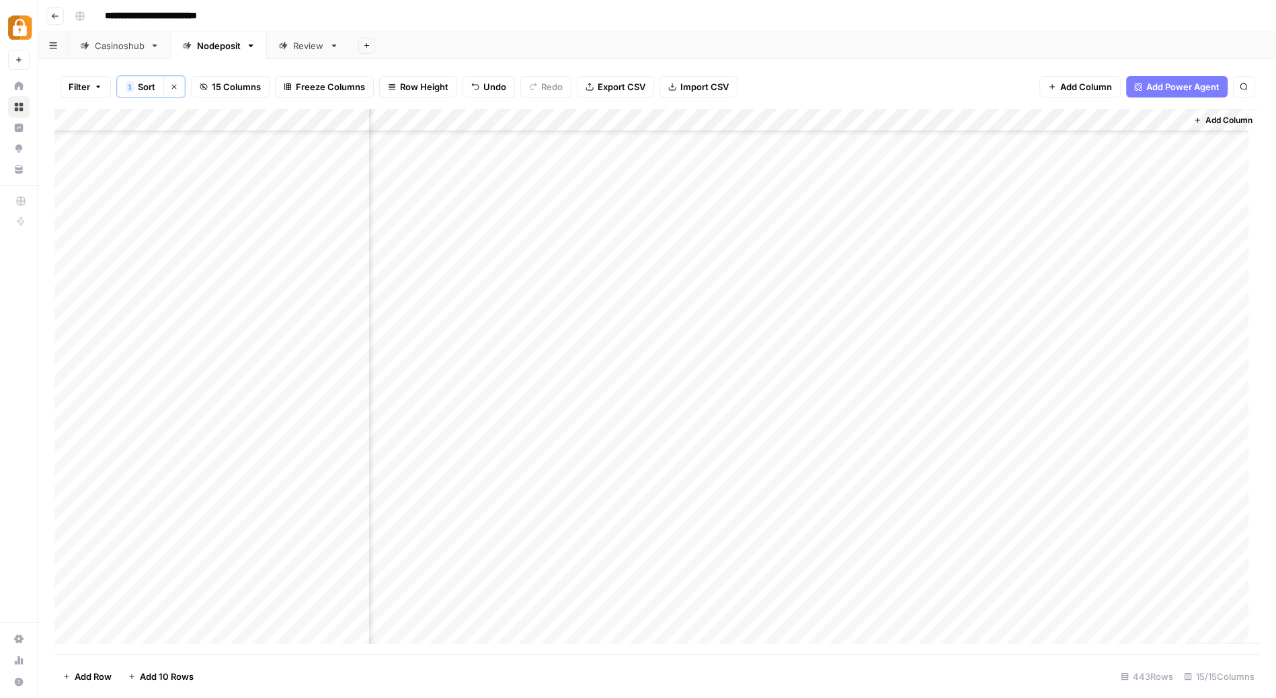
click at [974, 582] on div "Add Column" at bounding box center [657, 382] width 1206 height 547
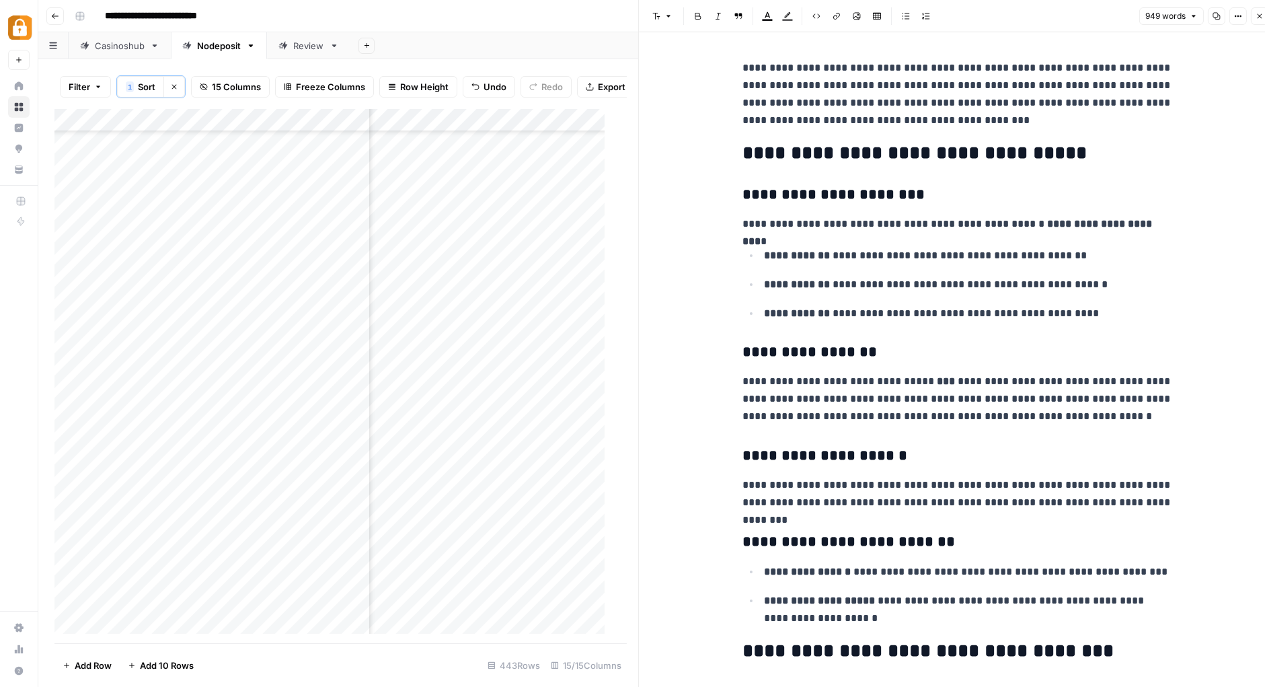
click at [1032, 110] on p "**********" at bounding box center [957, 94] width 430 height 70
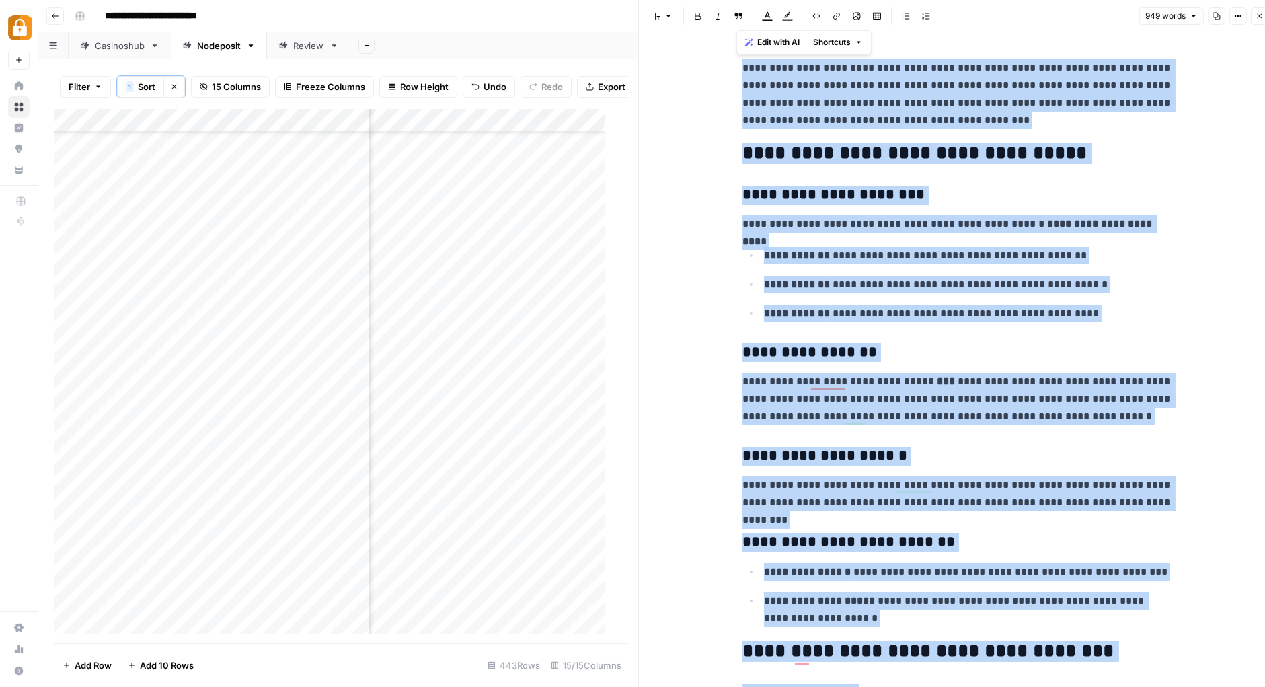
copy div "**********"
click at [1260, 16] on icon "button" at bounding box center [1260, 16] width 8 height 8
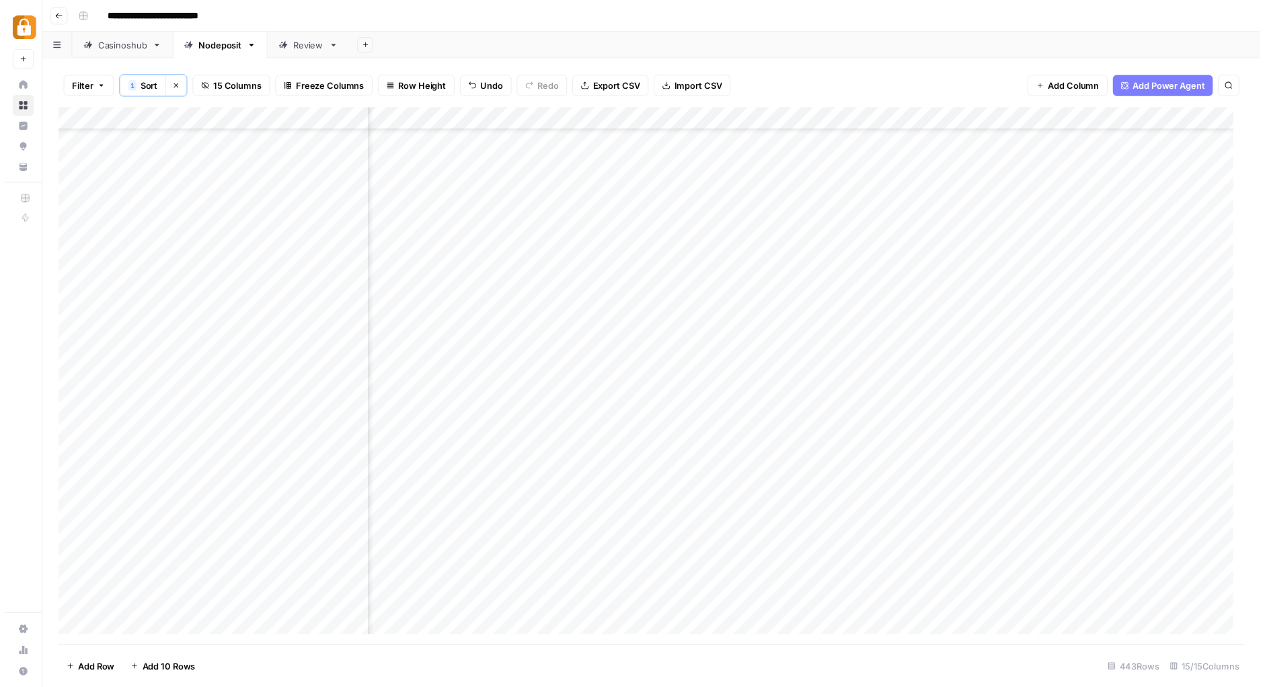
scroll to position [9638, 0]
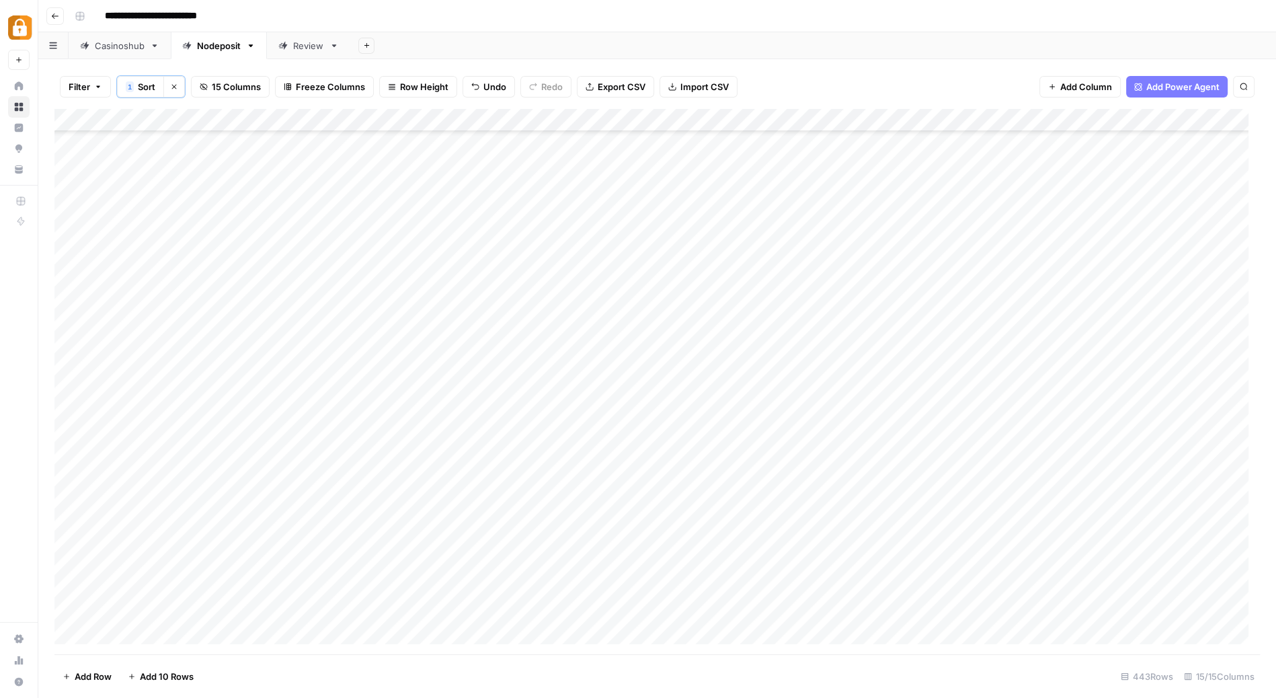
click at [890, 580] on div "Add Column" at bounding box center [657, 382] width 1206 height 547
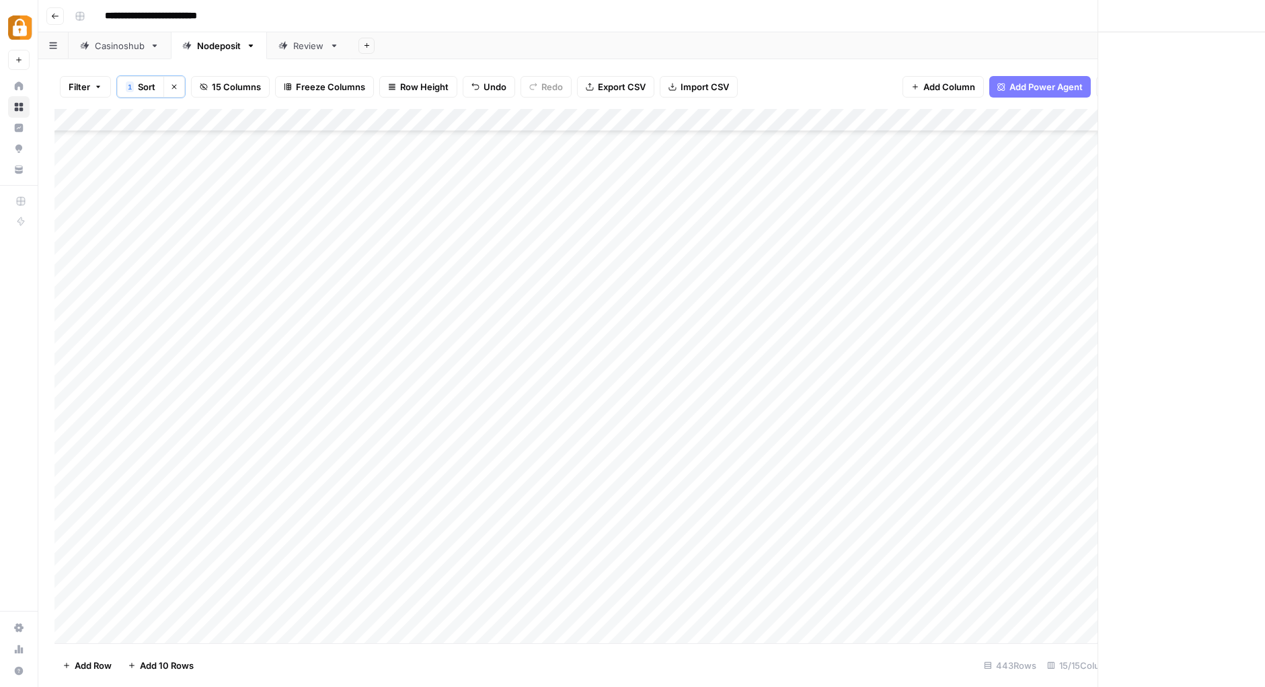
click at [890, 580] on div at bounding box center [908, 586] width 123 height 25
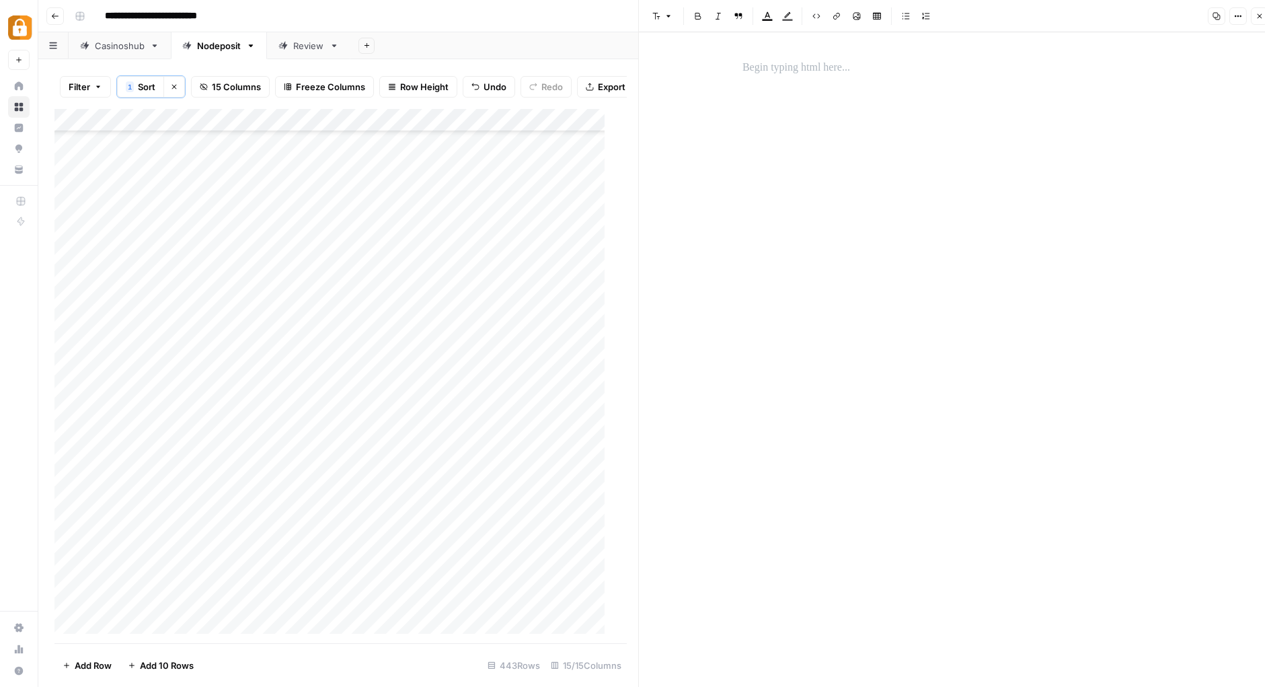
click at [841, 63] on p at bounding box center [957, 67] width 430 height 17
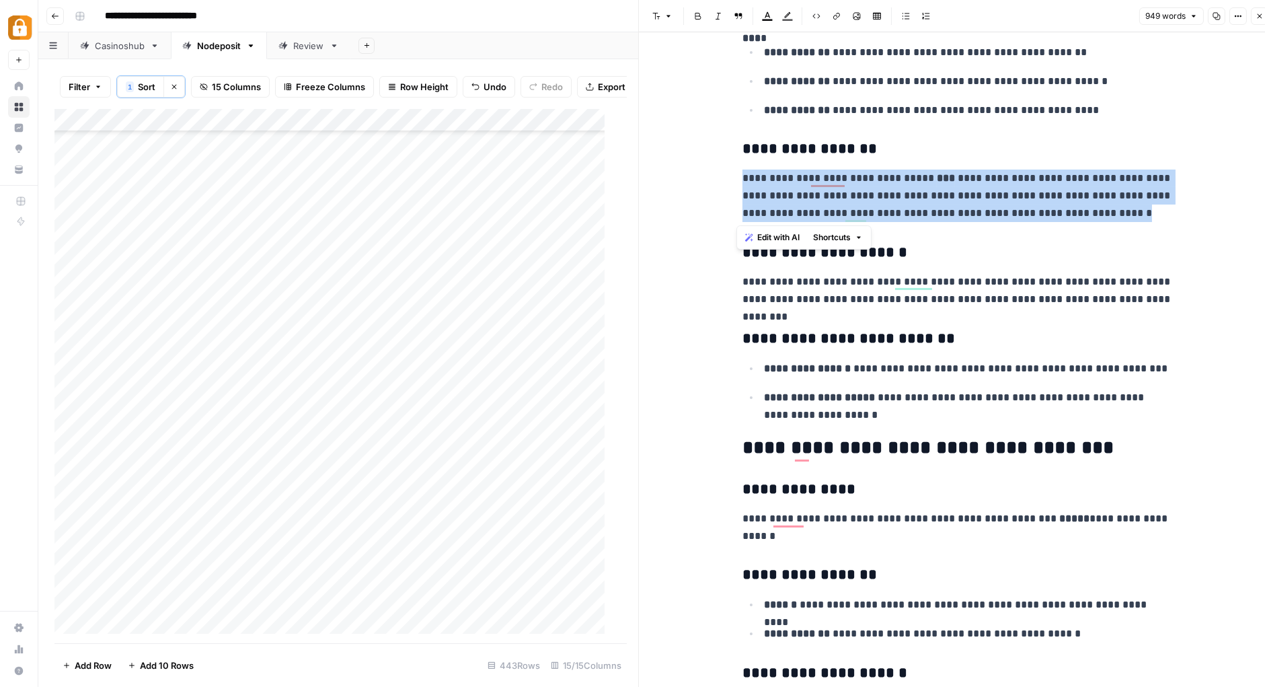
drag, startPoint x: 1073, startPoint y: 213, endPoint x: 738, endPoint y: 182, distance: 336.4
click at [742, 182] on p "**********" at bounding box center [957, 195] width 430 height 52
click at [794, 235] on span "Edit with AI" at bounding box center [778, 237] width 42 height 12
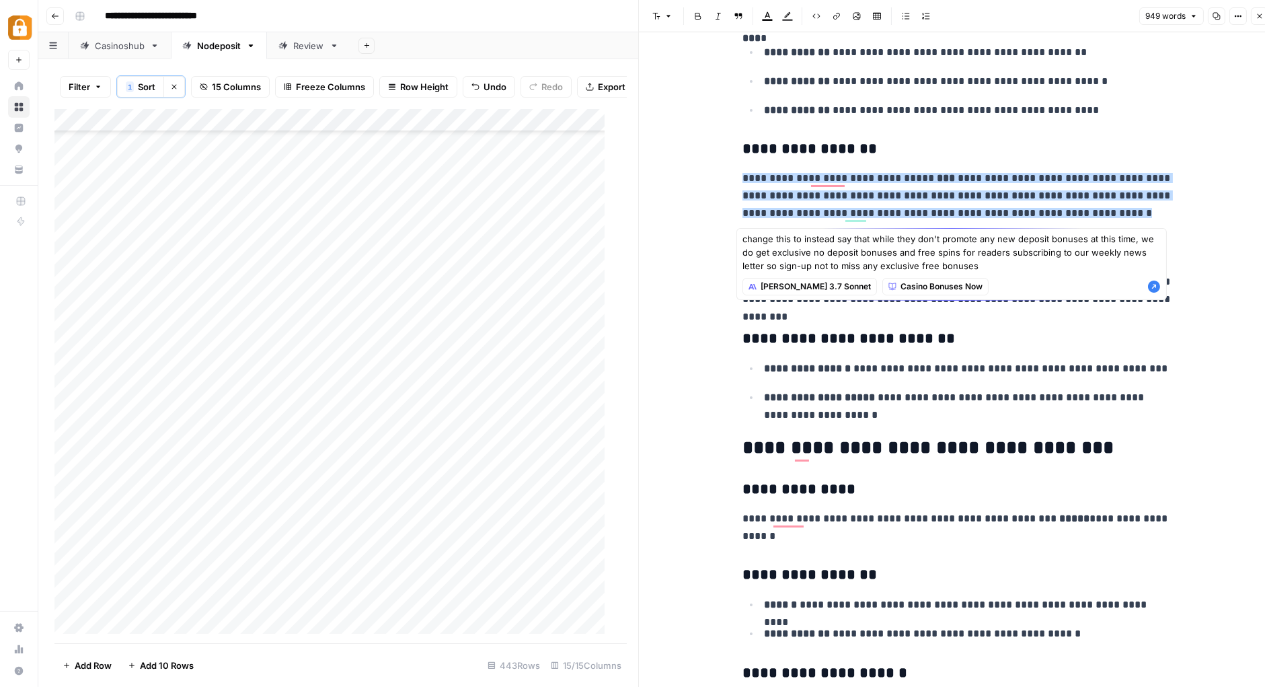
type textarea "change this to instead say that while they don't promote any new deposit bonuse…"
click at [1152, 283] on icon "button" at bounding box center [1154, 286] width 12 height 12
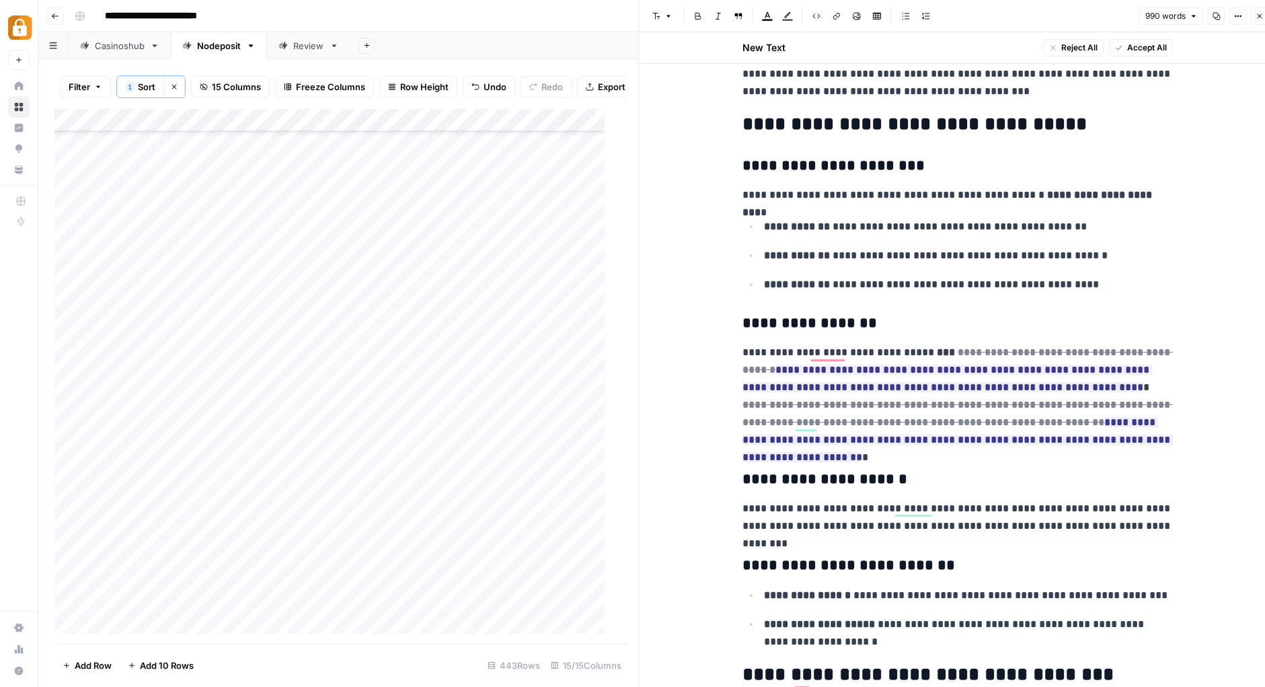
scroll to position [100, 0]
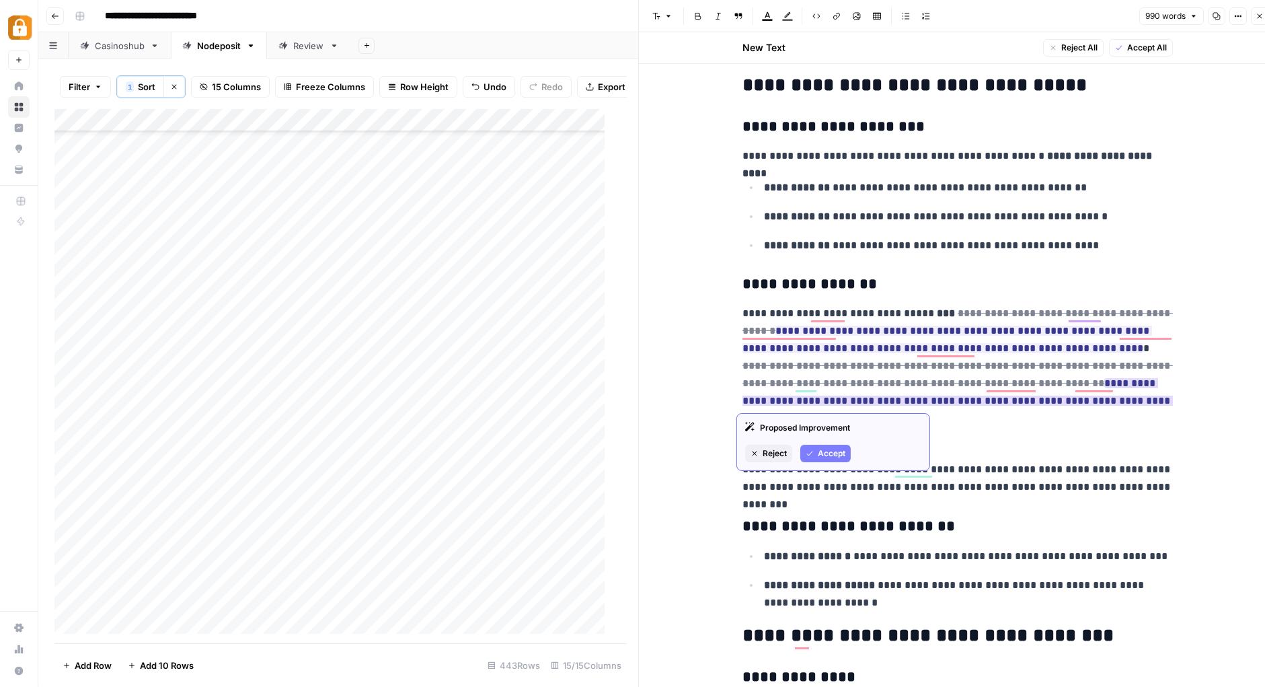
click at [835, 447] on span "Accept" at bounding box center [832, 453] width 28 height 12
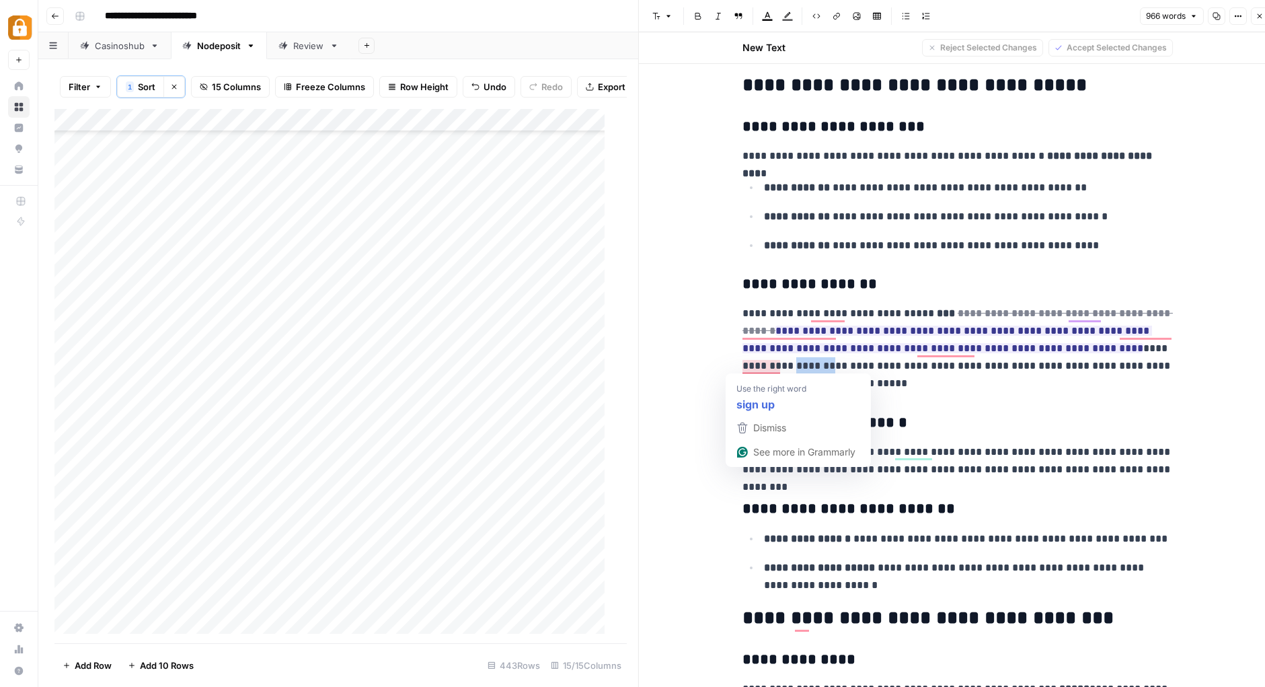
drag, startPoint x: 774, startPoint y: 368, endPoint x: 730, endPoint y: 367, distance: 44.4
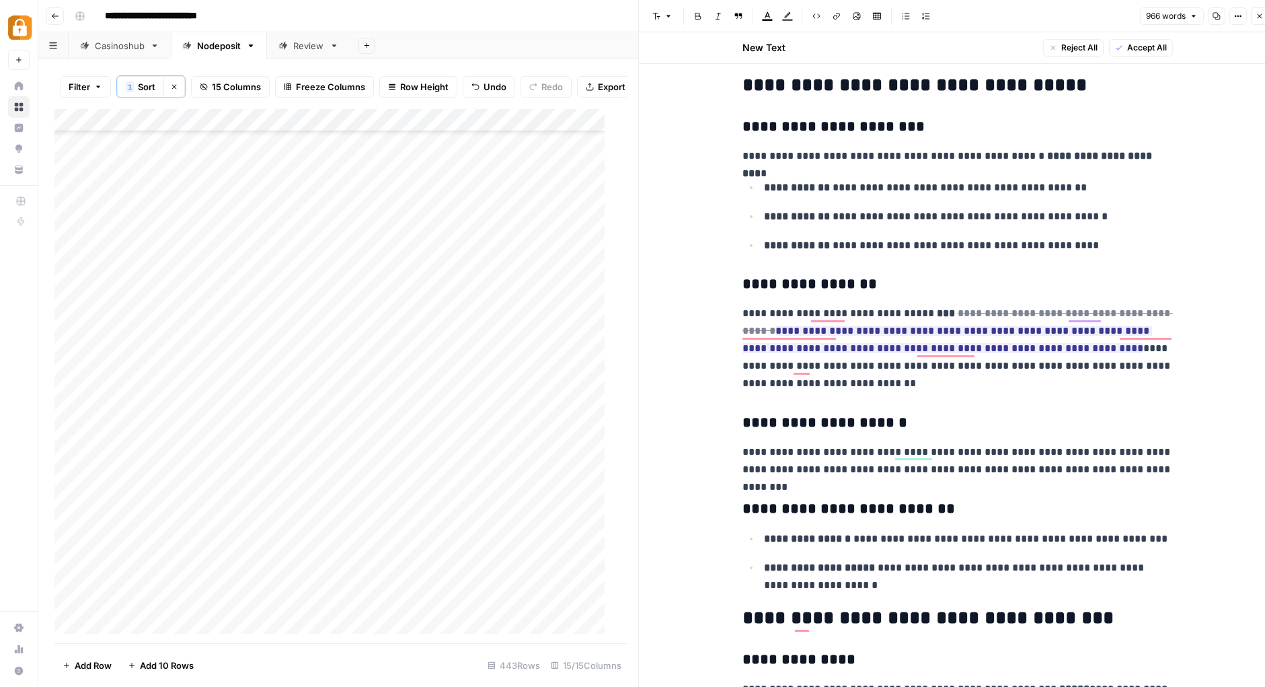
click at [742, 362] on p "**********" at bounding box center [957, 348] width 430 height 87
click at [1143, 48] on span "Accept All" at bounding box center [1147, 48] width 40 height 12
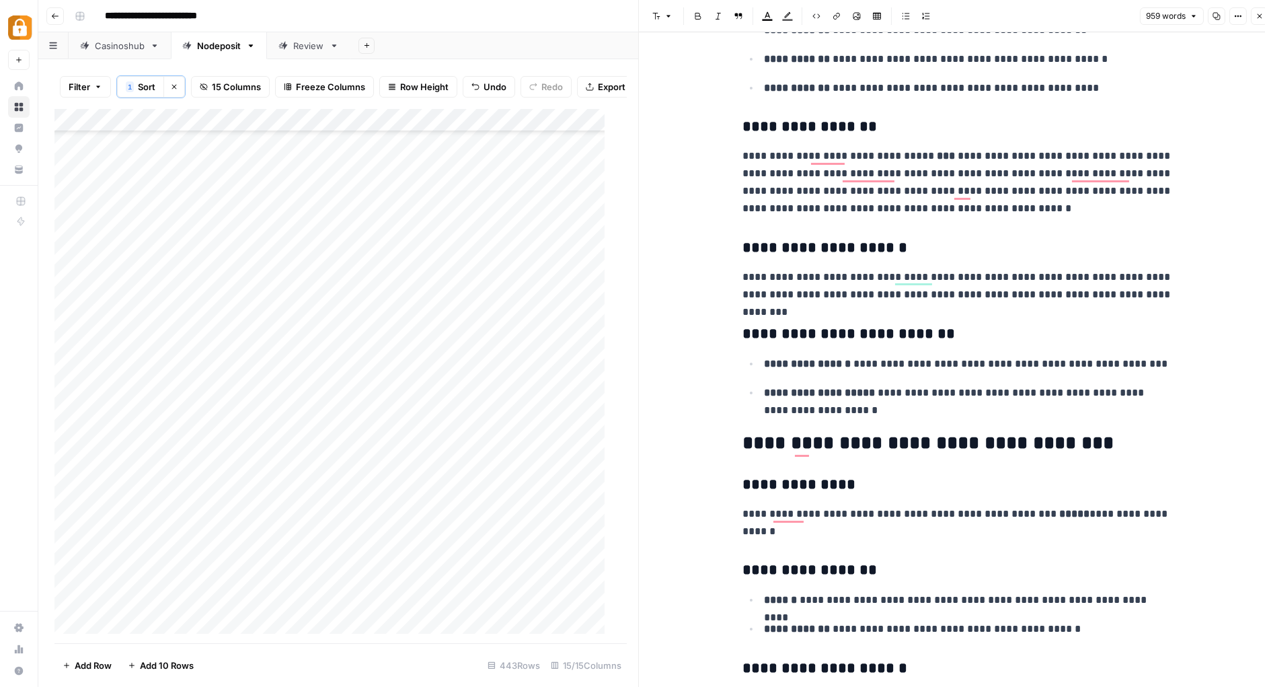
scroll to position [236, 0]
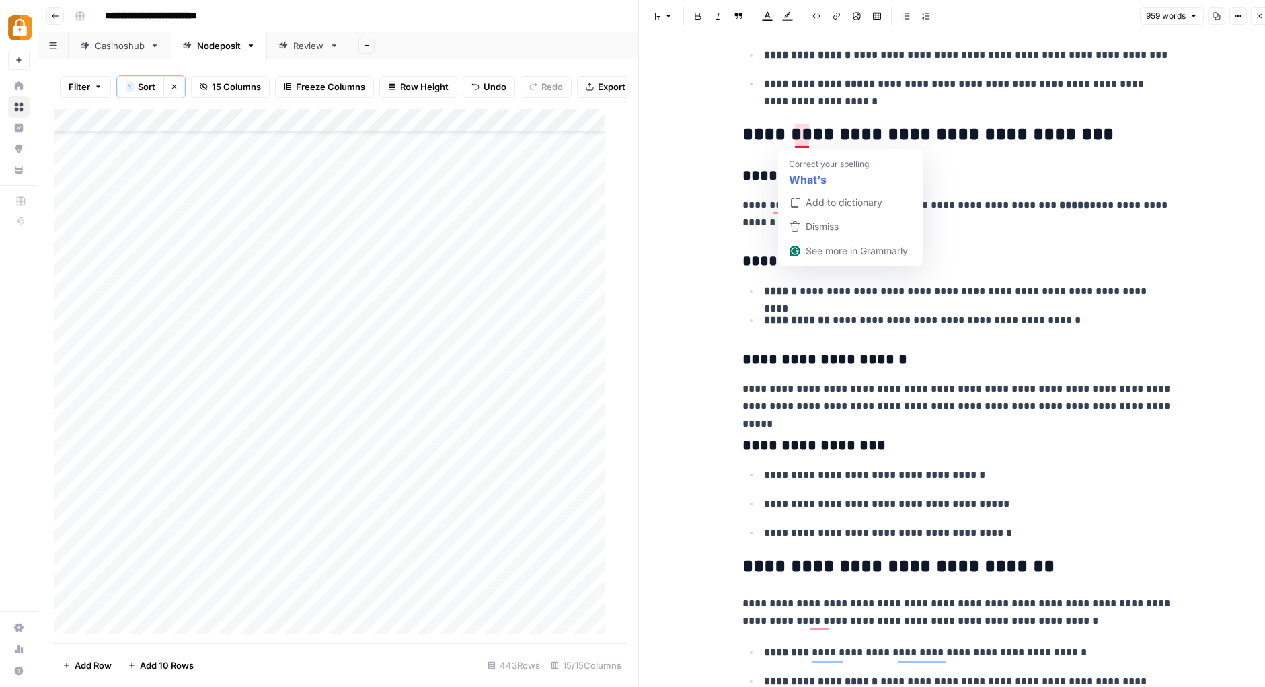
click at [790, 135] on h2 "**********" at bounding box center [957, 135] width 430 height 22
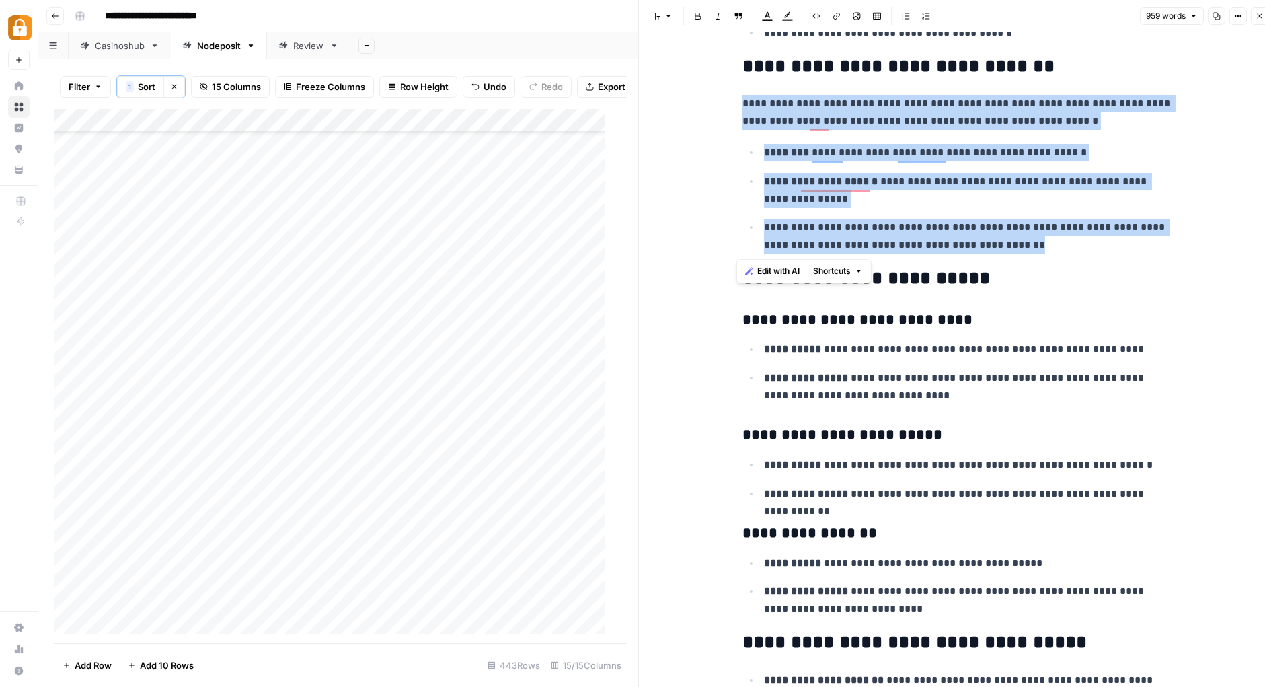
drag, startPoint x: 734, startPoint y: 103, endPoint x: 991, endPoint y: 251, distance: 296.5
click at [991, 251] on div "**********" at bounding box center [957, 531] width 447 height 3022
click at [768, 267] on span "Edit with AI" at bounding box center [778, 271] width 42 height 12
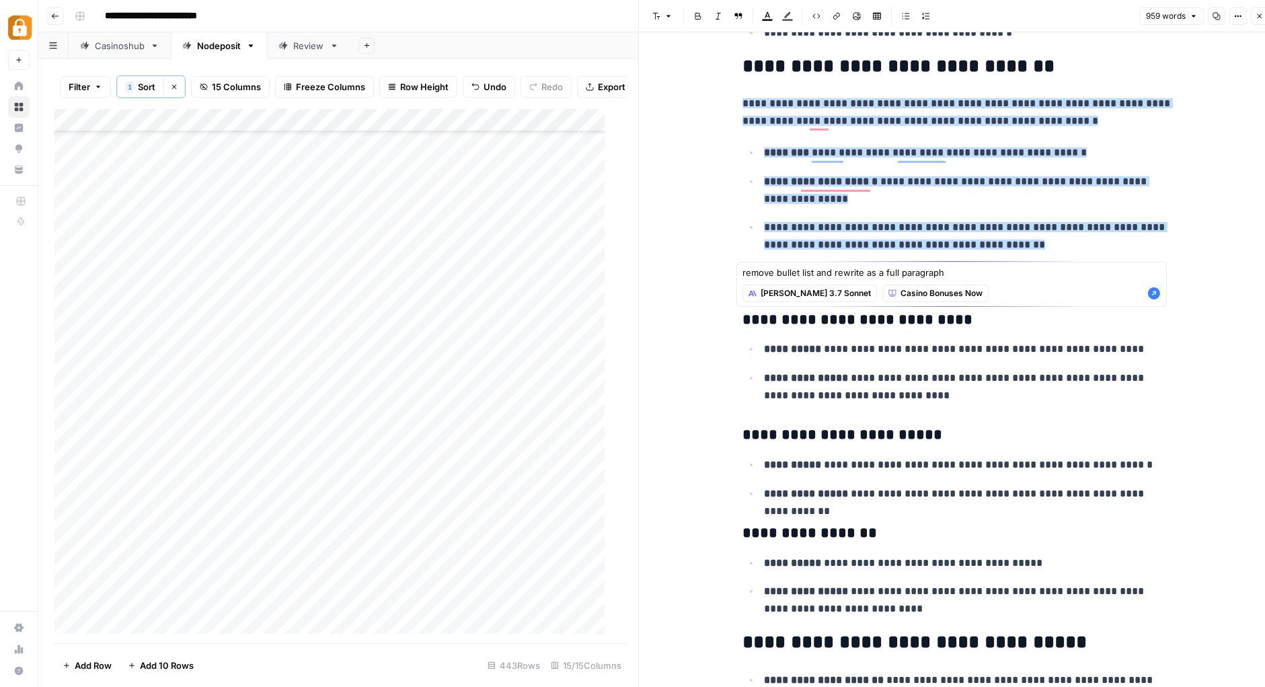
type textarea "remove bullet list and rewrite as a full paragraph"
click at [1159, 292] on icon "button" at bounding box center [1154, 293] width 12 height 12
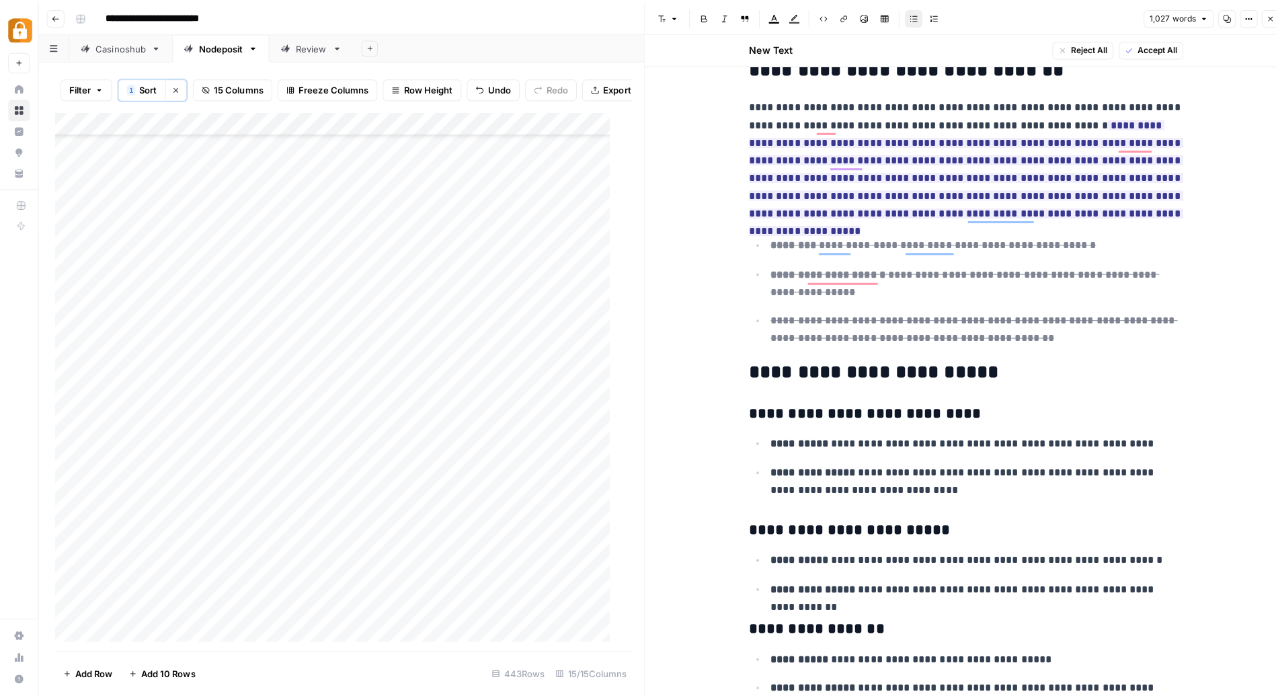
scroll to position [0, 18]
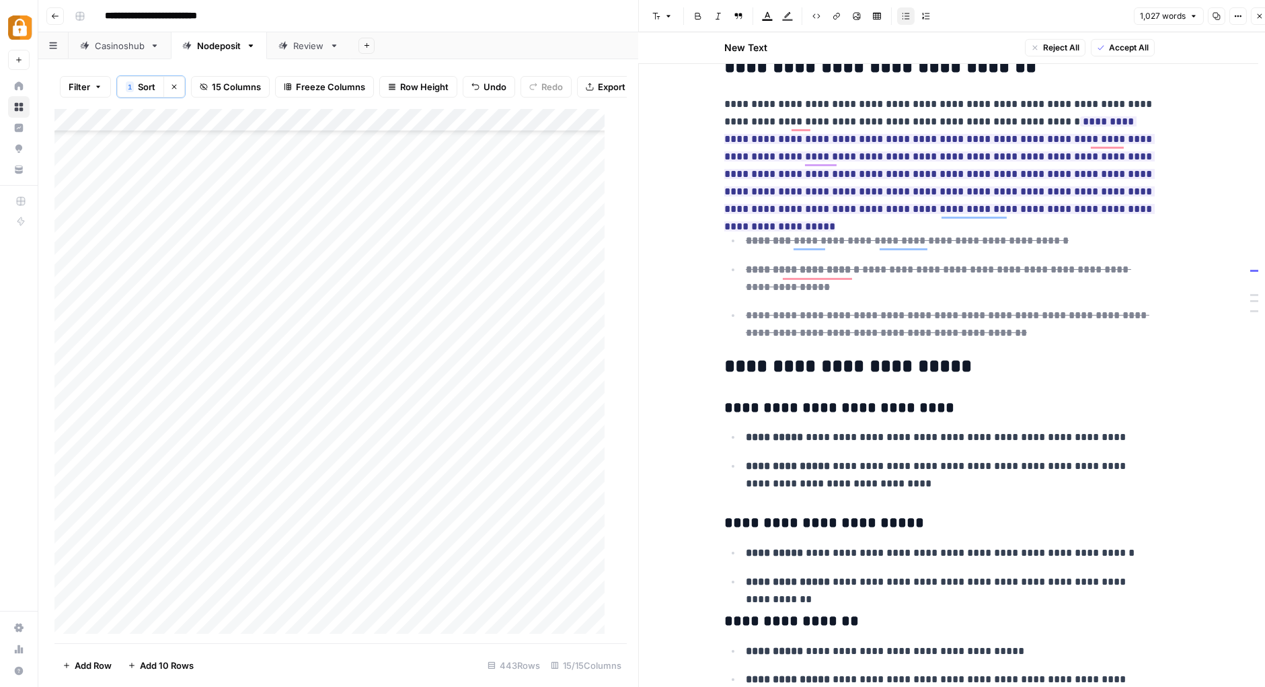
click at [1258, 17] on icon "button" at bounding box center [1260, 16] width 8 height 8
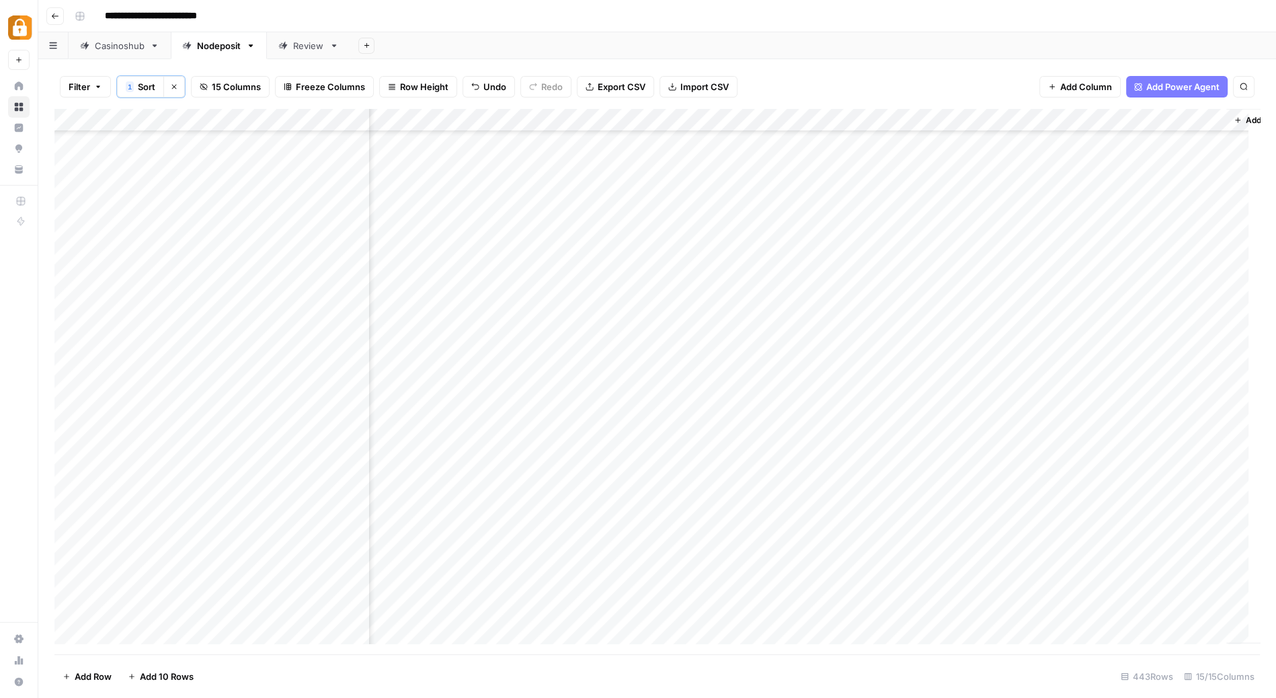
scroll to position [9638, 911]
click at [921, 118] on div "Add Column" at bounding box center [657, 382] width 1206 height 547
click at [898, 122] on div "Add Column" at bounding box center [657, 382] width 1206 height 547
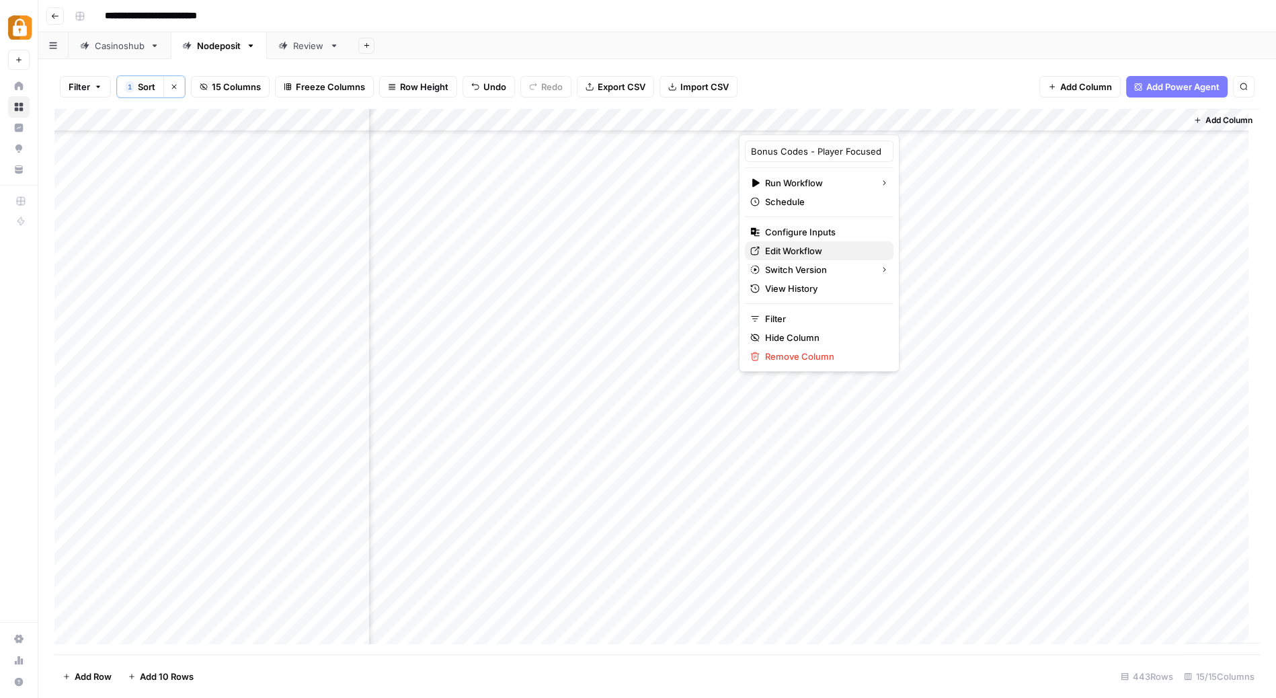
click at [814, 246] on span "Edit Workflow" at bounding box center [824, 250] width 118 height 13
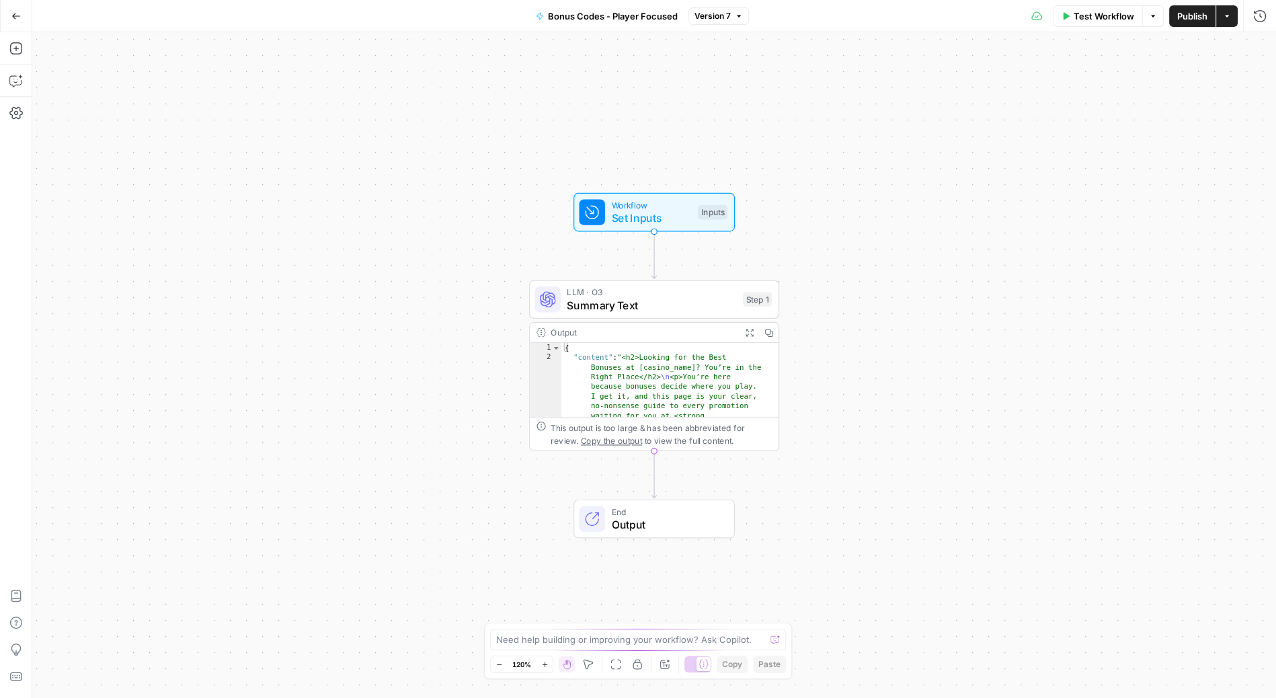
click at [637, 510] on span "End" at bounding box center [666, 511] width 110 height 13
click at [662, 298] on span "Summary Text" at bounding box center [651, 305] width 169 height 16
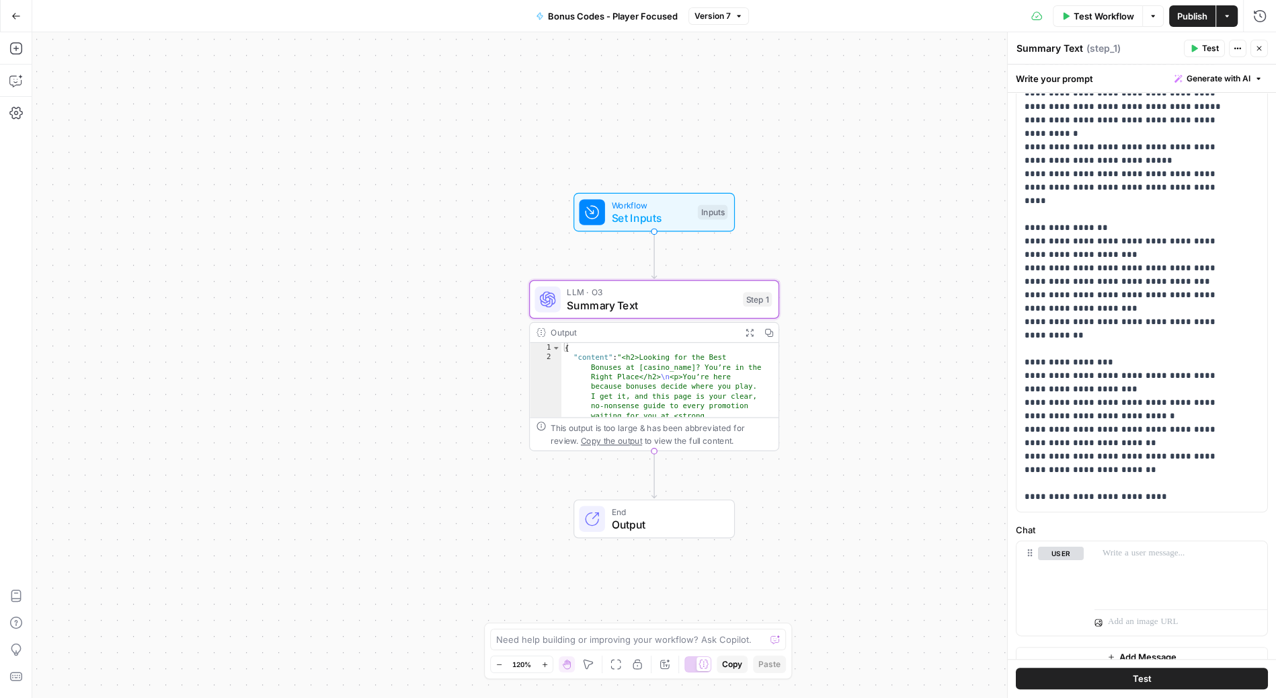
scroll to position [1975, 0]
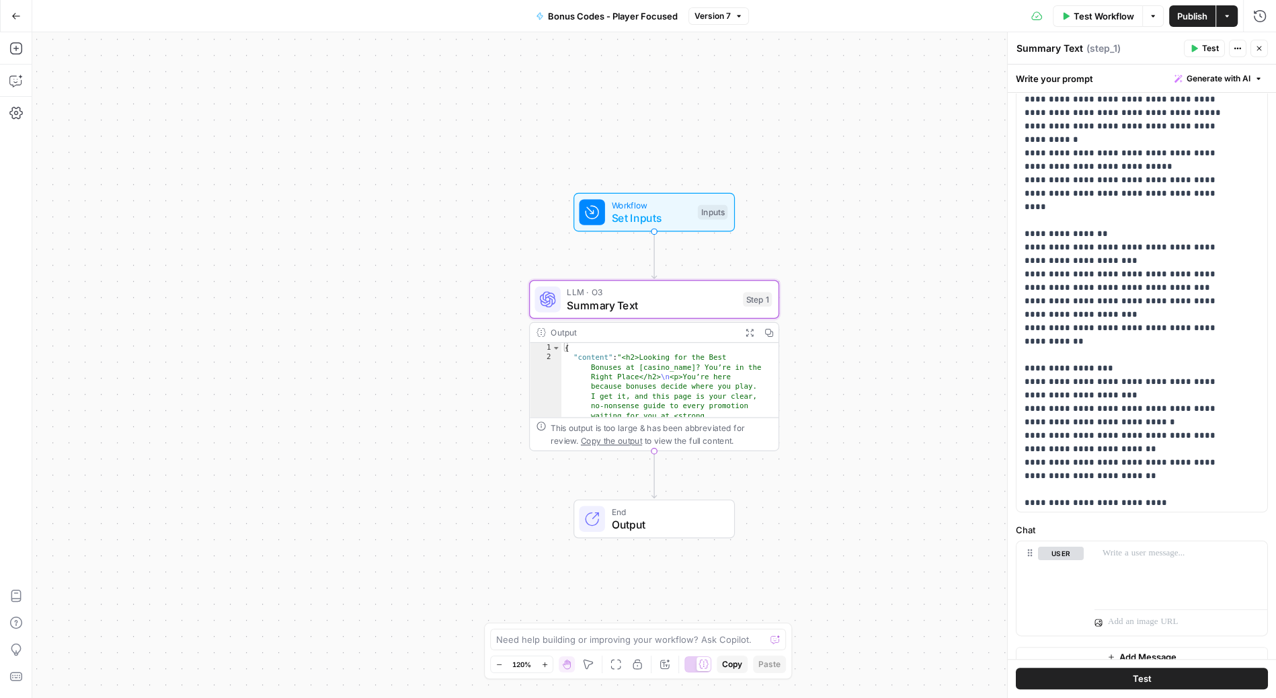
click at [666, 512] on span "End" at bounding box center [666, 511] width 110 height 13
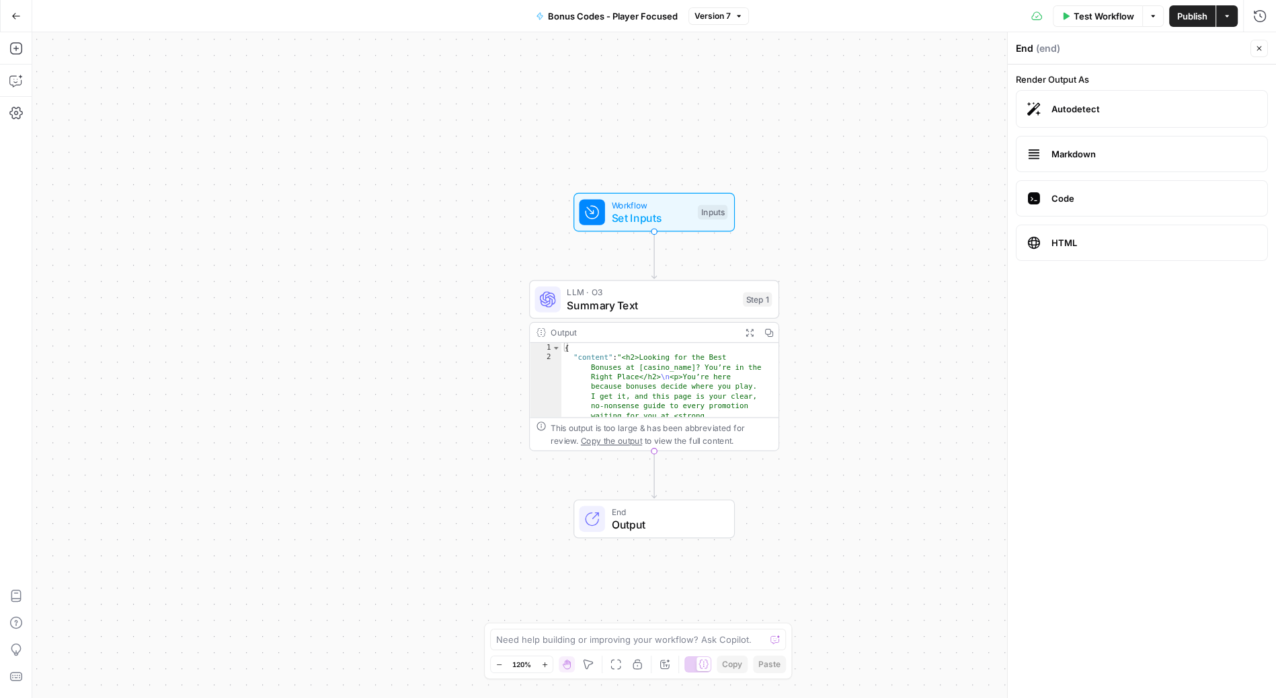
click at [1256, 47] on icon "button" at bounding box center [1260, 48] width 8 height 8
click at [11, 9] on button "Go Back" at bounding box center [16, 16] width 24 height 24
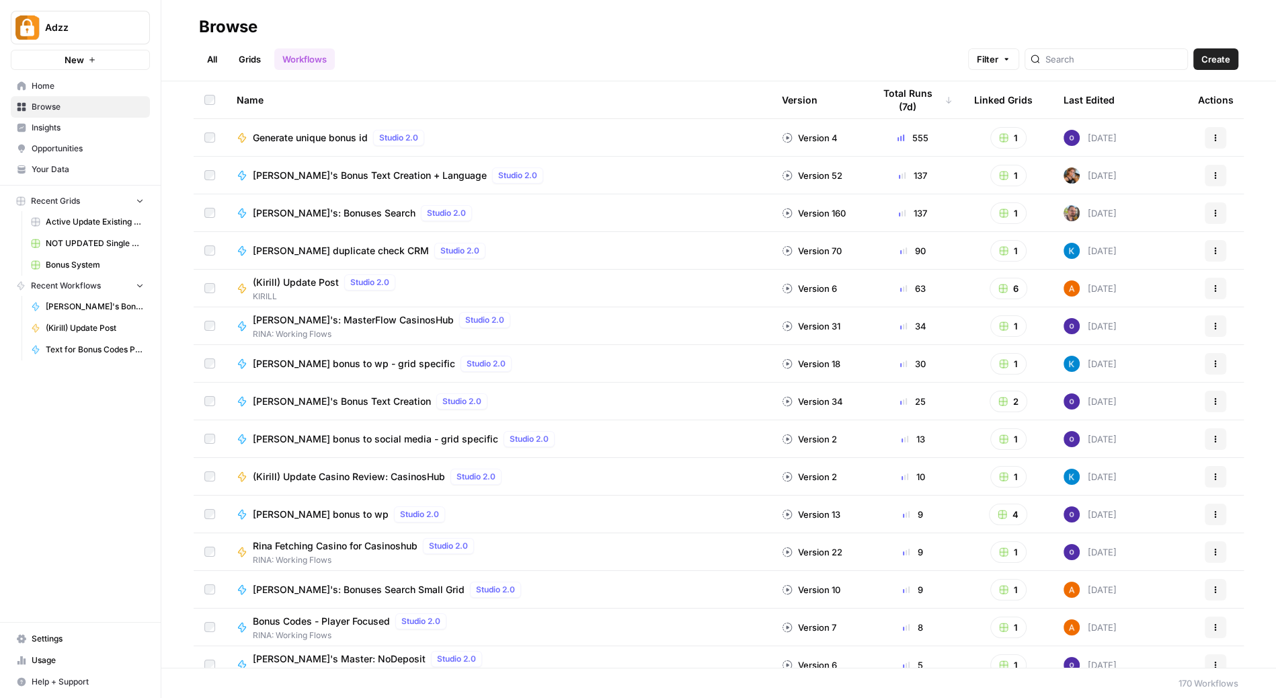
click at [252, 53] on link "Grids" at bounding box center [250, 59] width 38 height 22
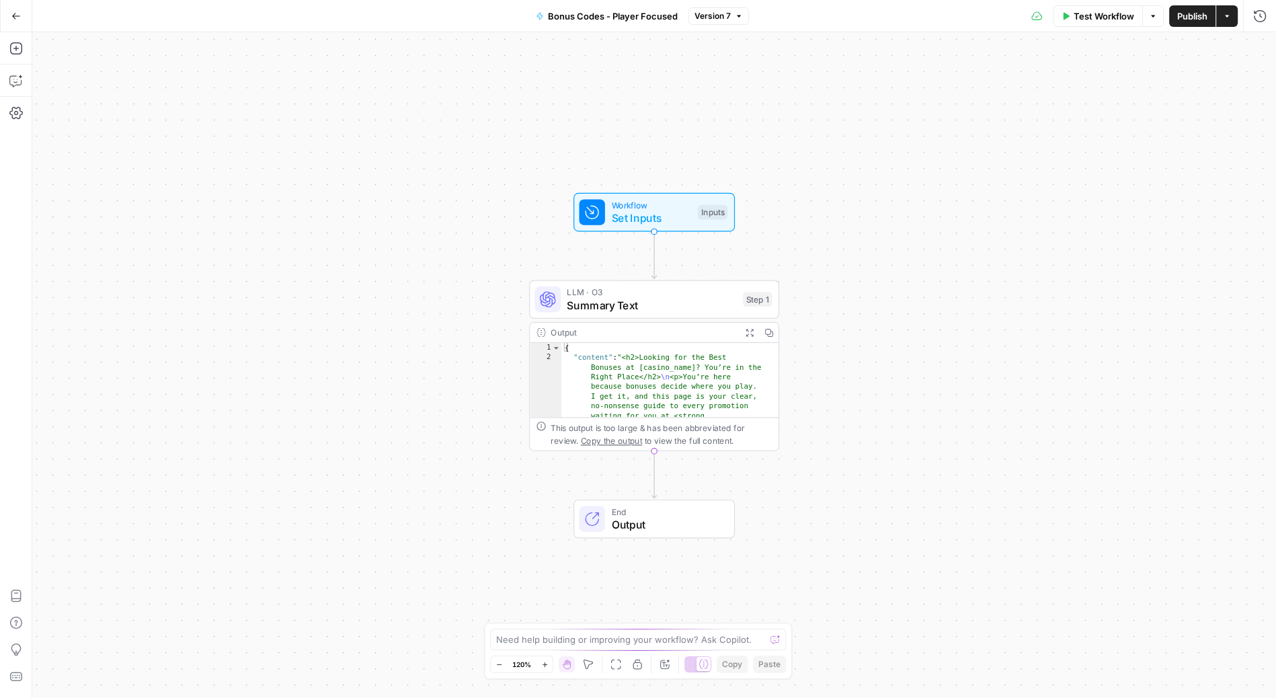
click at [701, 303] on span "Summary Text" at bounding box center [651, 305] width 169 height 16
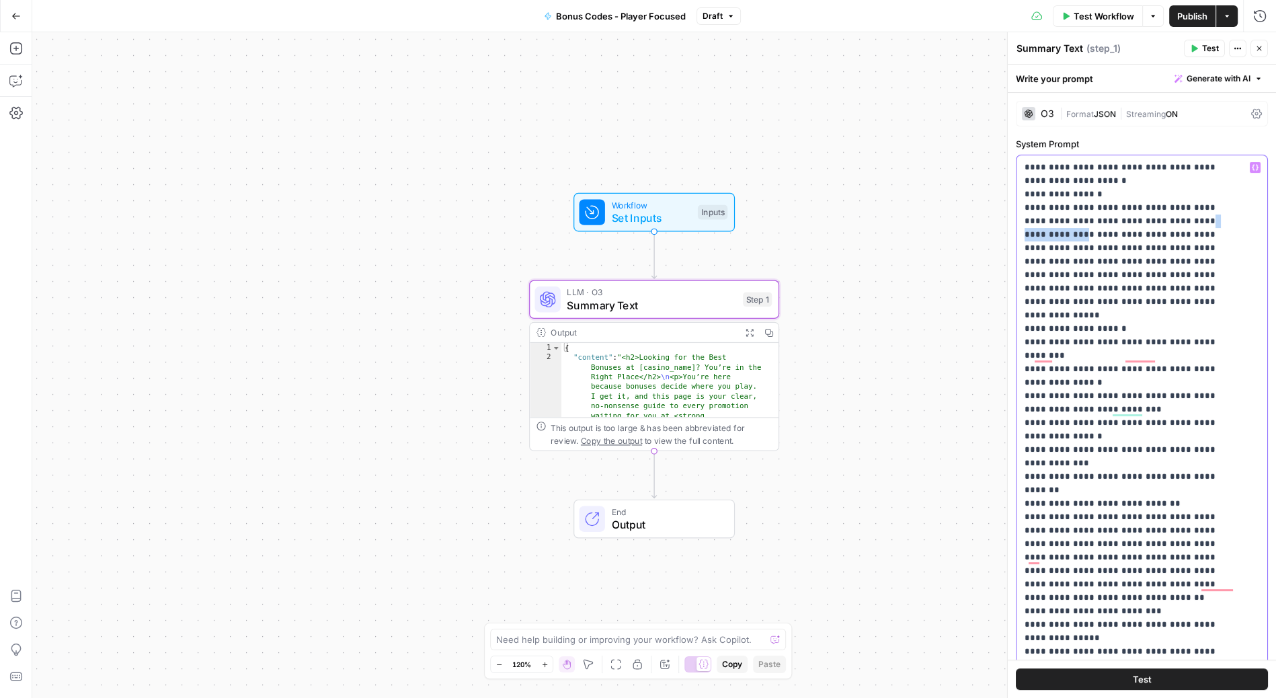
drag, startPoint x: 1196, startPoint y: 217, endPoint x: 1134, endPoint y: 215, distance: 61.9
click at [1243, 174] on div "**********" at bounding box center [1142, 429] width 251 height 548
drag, startPoint x: 1195, startPoint y: 222, endPoint x: 1136, endPoint y: 219, distance: 59.2
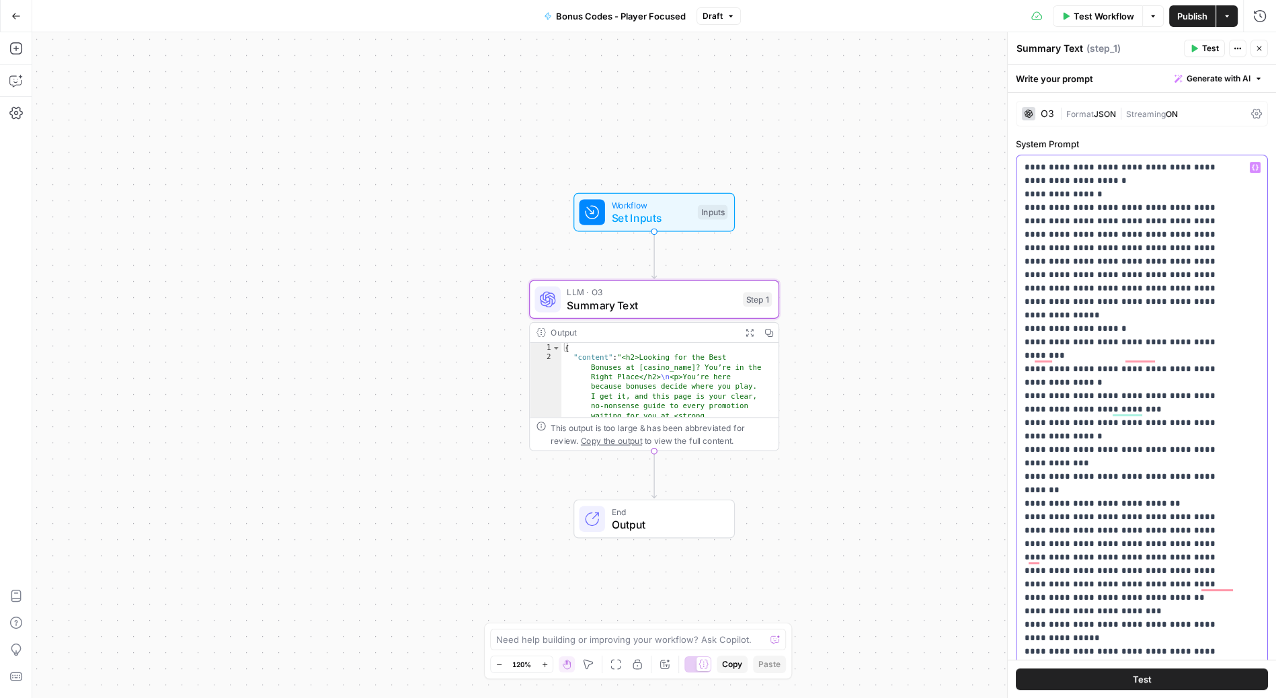
drag, startPoint x: 1195, startPoint y: 220, endPoint x: 1134, endPoint y: 219, distance: 61.2
click at [1252, 168] on icon "button" at bounding box center [1255, 168] width 7 height 6
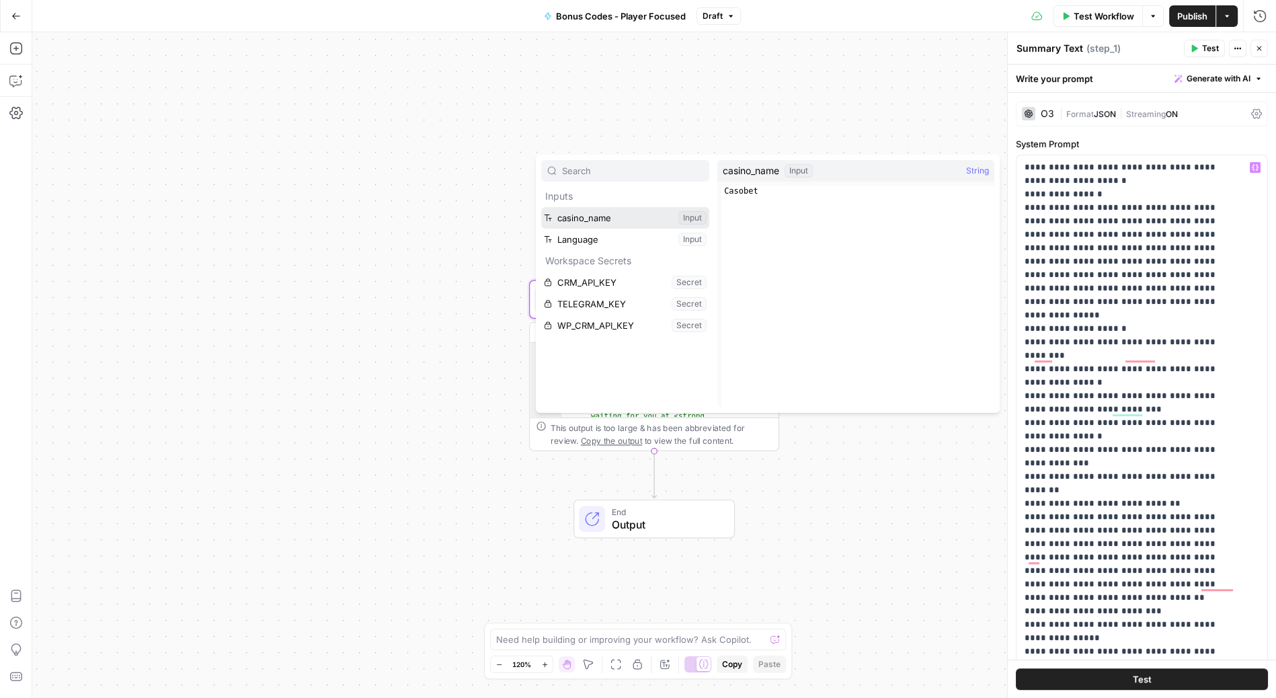
click at [615, 212] on button "Select variable casino_name" at bounding box center [625, 218] width 168 height 22
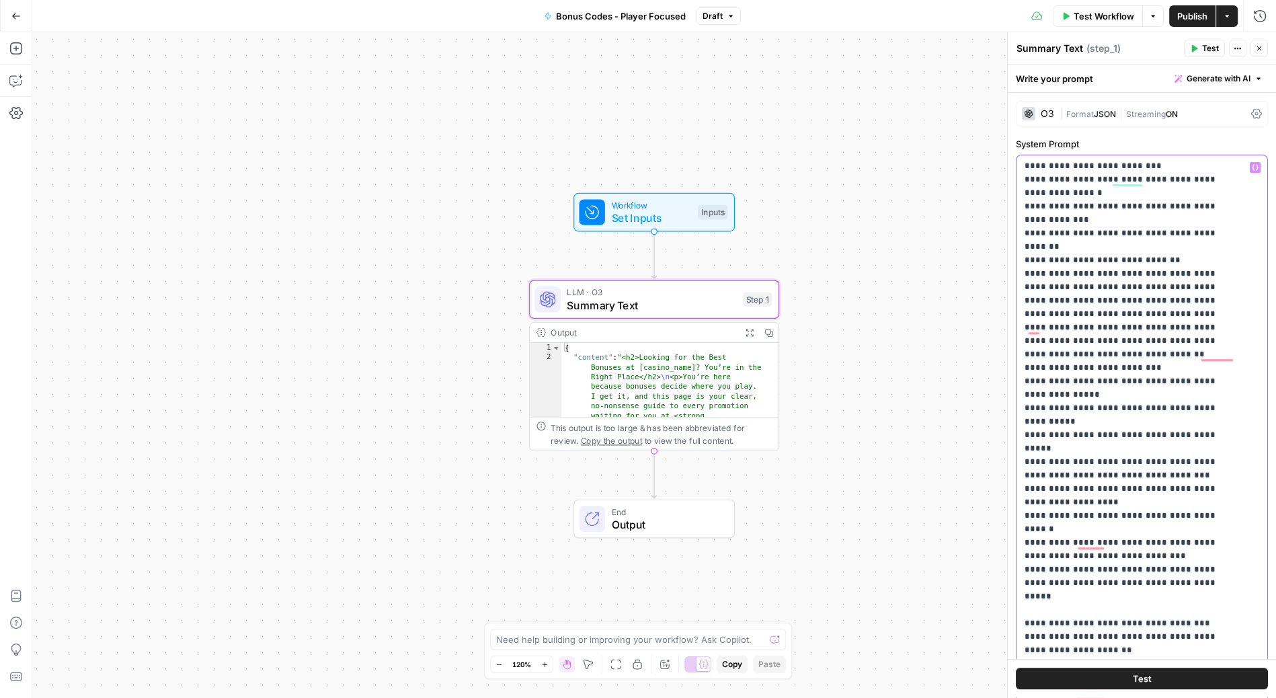
drag, startPoint x: 1121, startPoint y: 259, endPoint x: 1060, endPoint y: 259, distance: 61.2
click at [1252, 167] on icon "button" at bounding box center [1255, 167] width 7 height 7
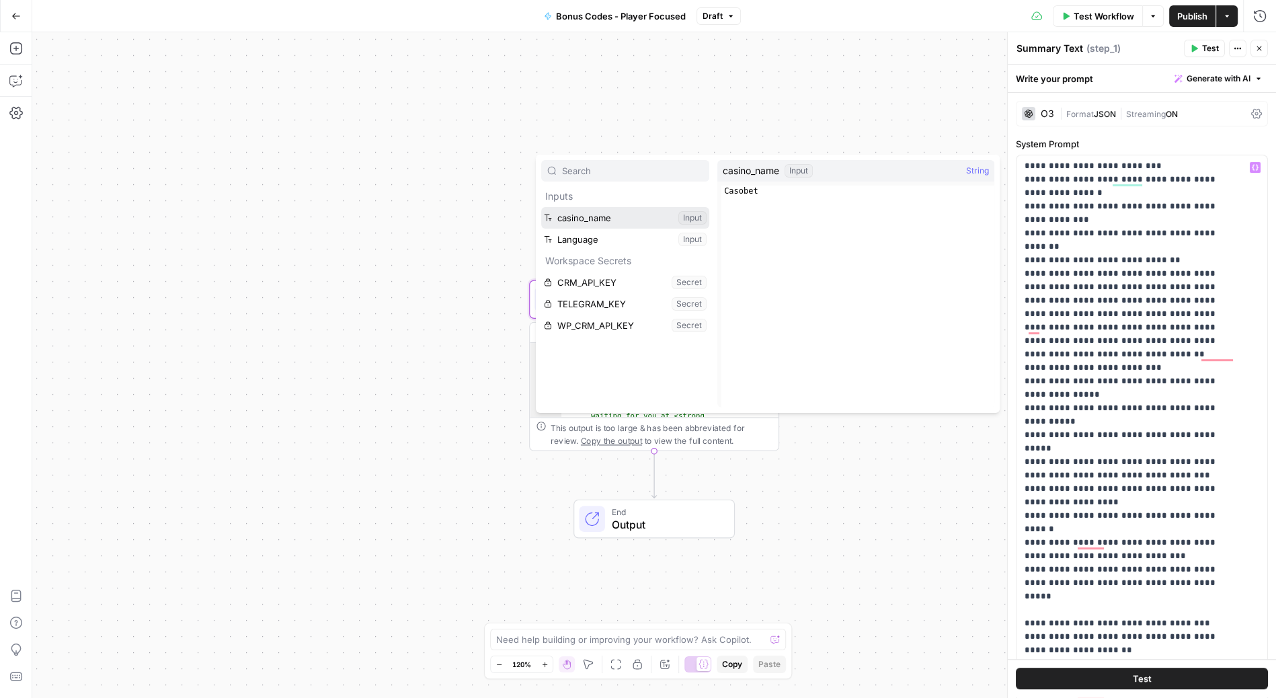
click at [588, 212] on button "Select variable casino_name" at bounding box center [625, 218] width 168 height 22
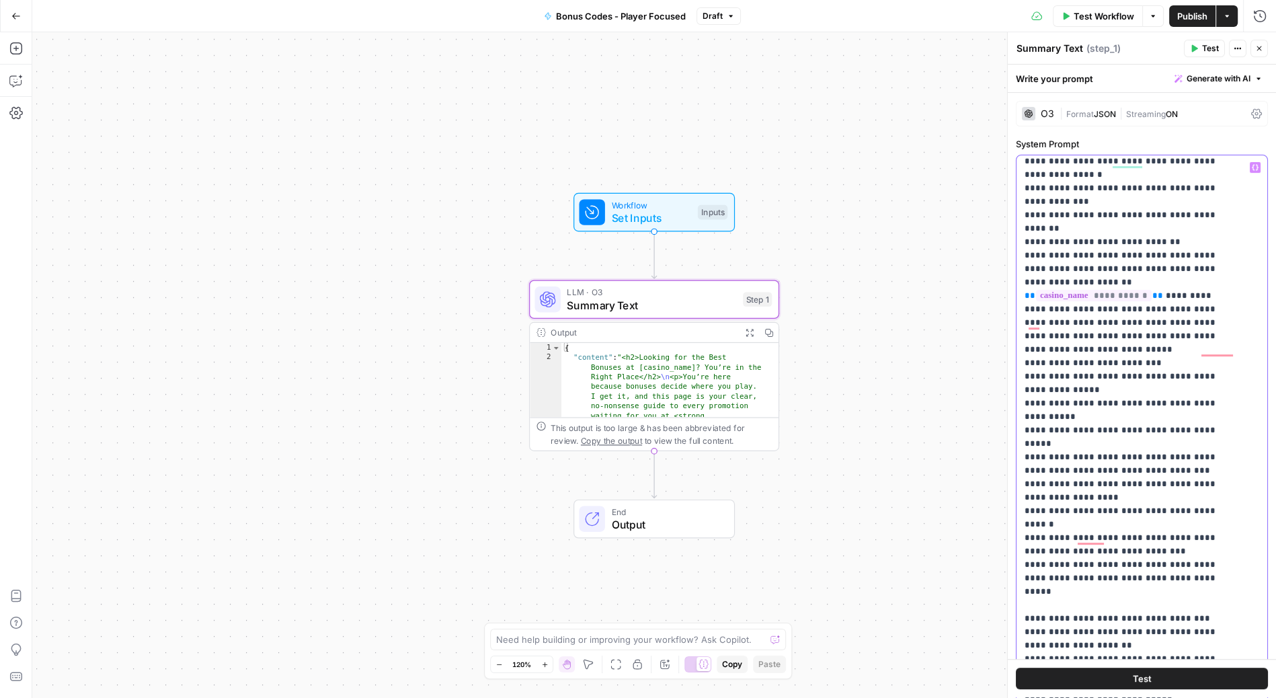
drag, startPoint x: 1152, startPoint y: 365, endPoint x: 1089, endPoint y: 365, distance: 62.5
click at [1252, 165] on icon "button" at bounding box center [1255, 167] width 7 height 7
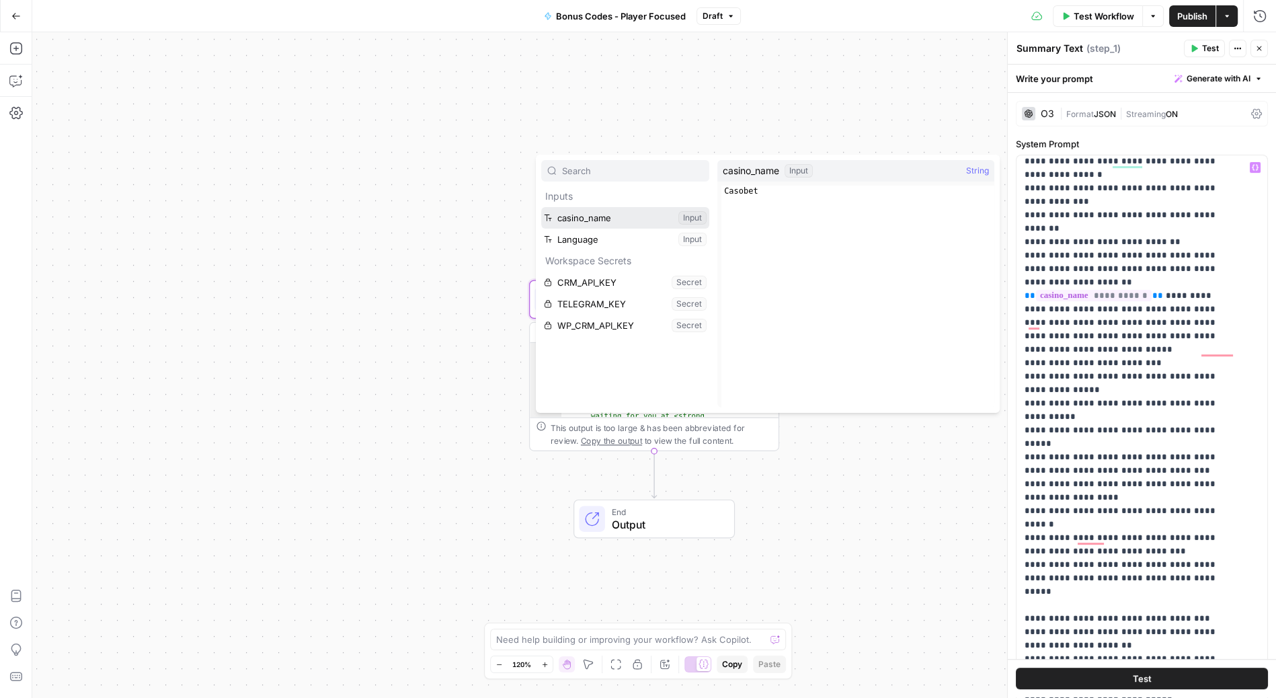
click at [600, 211] on button "Select variable casino_name" at bounding box center [625, 218] width 168 height 22
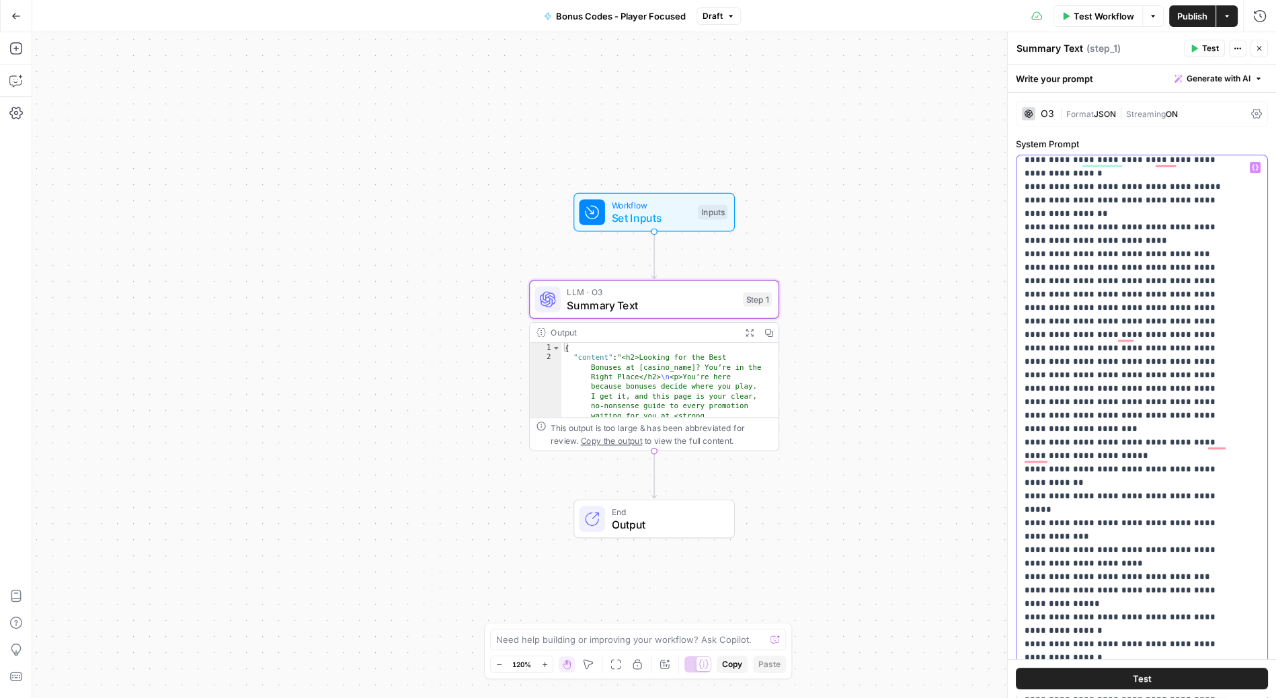
click at [1171, 256] on p "**********" at bounding box center [1131, 409] width 213 height 2878
click at [1151, 255] on p "**********" at bounding box center [1131, 409] width 213 height 2878
click at [1250, 171] on button "Variables Menu" at bounding box center [1255, 167] width 11 height 11
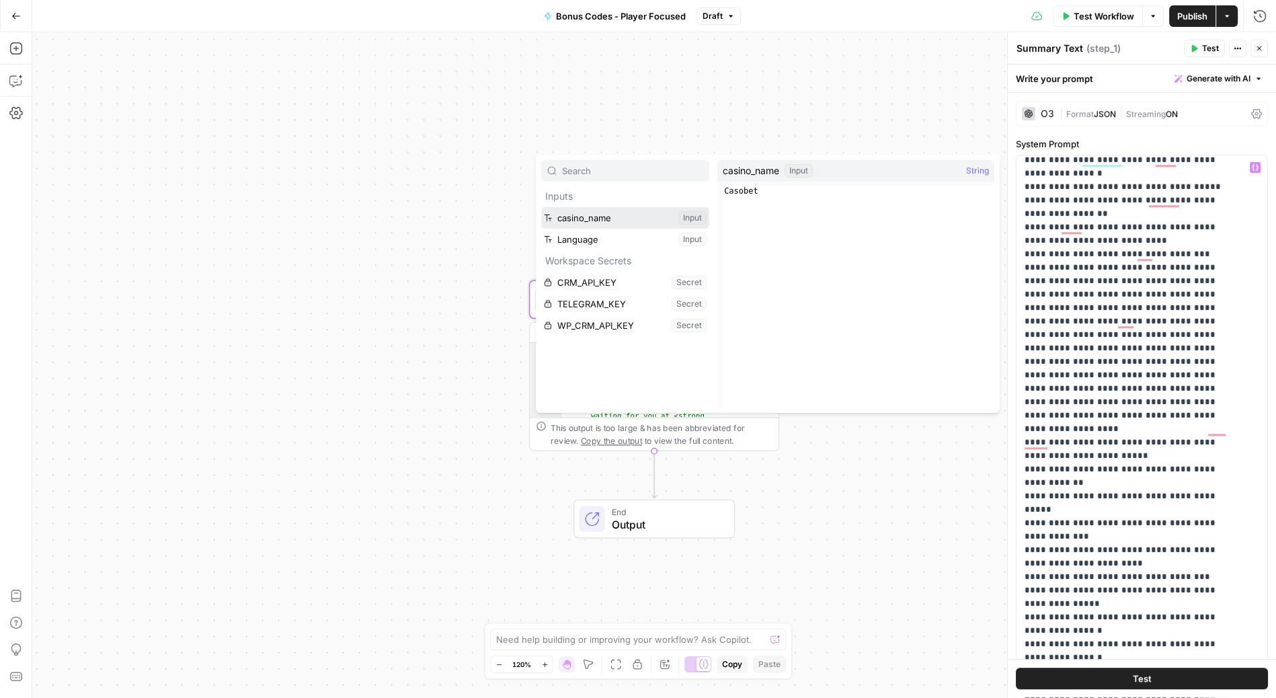
click at [625, 218] on button "Select variable casino_name" at bounding box center [625, 218] width 168 height 22
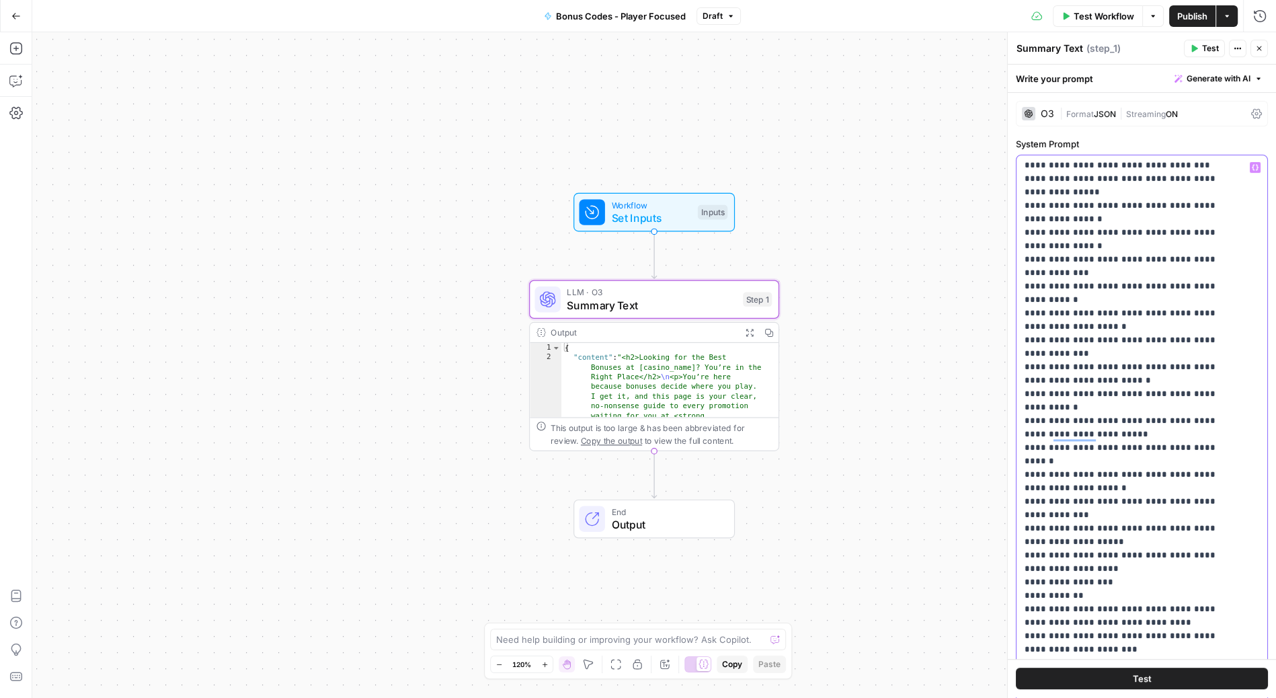
drag, startPoint x: 1206, startPoint y: 270, endPoint x: 1144, endPoint y: 274, distance: 62.0
click at [1252, 165] on icon "button" at bounding box center [1255, 167] width 7 height 7
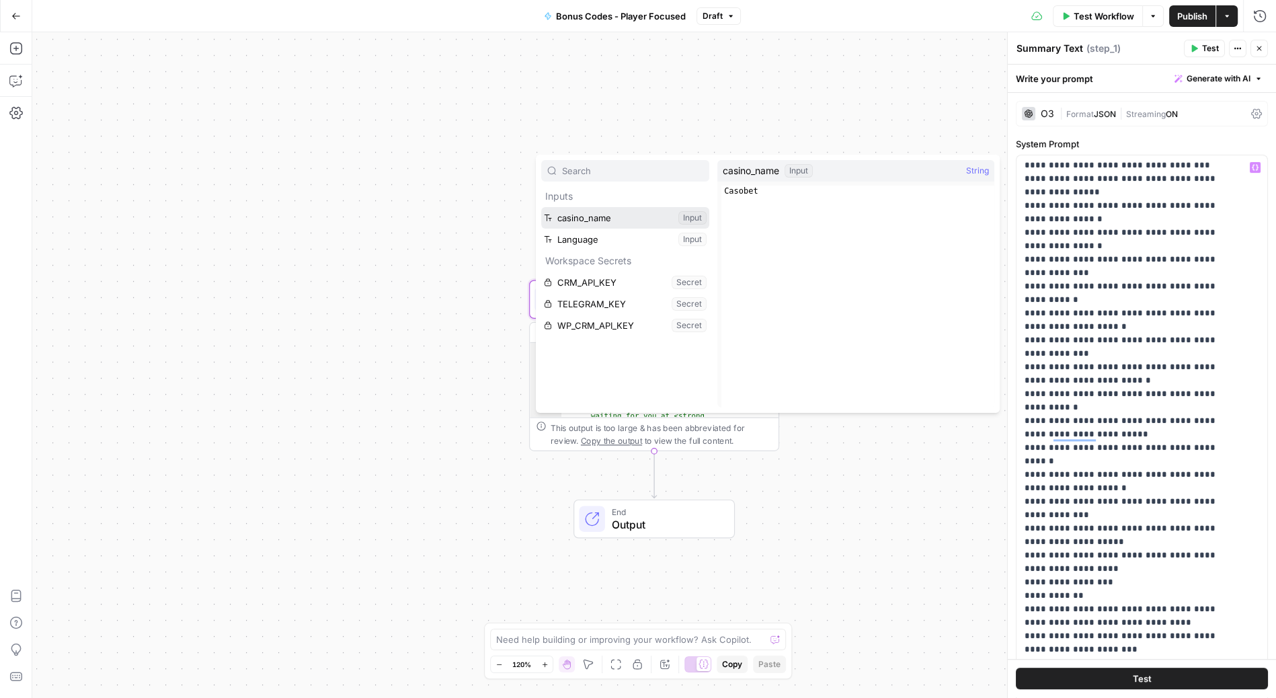
click at [583, 214] on button "Select variable casino_name" at bounding box center [625, 218] width 168 height 22
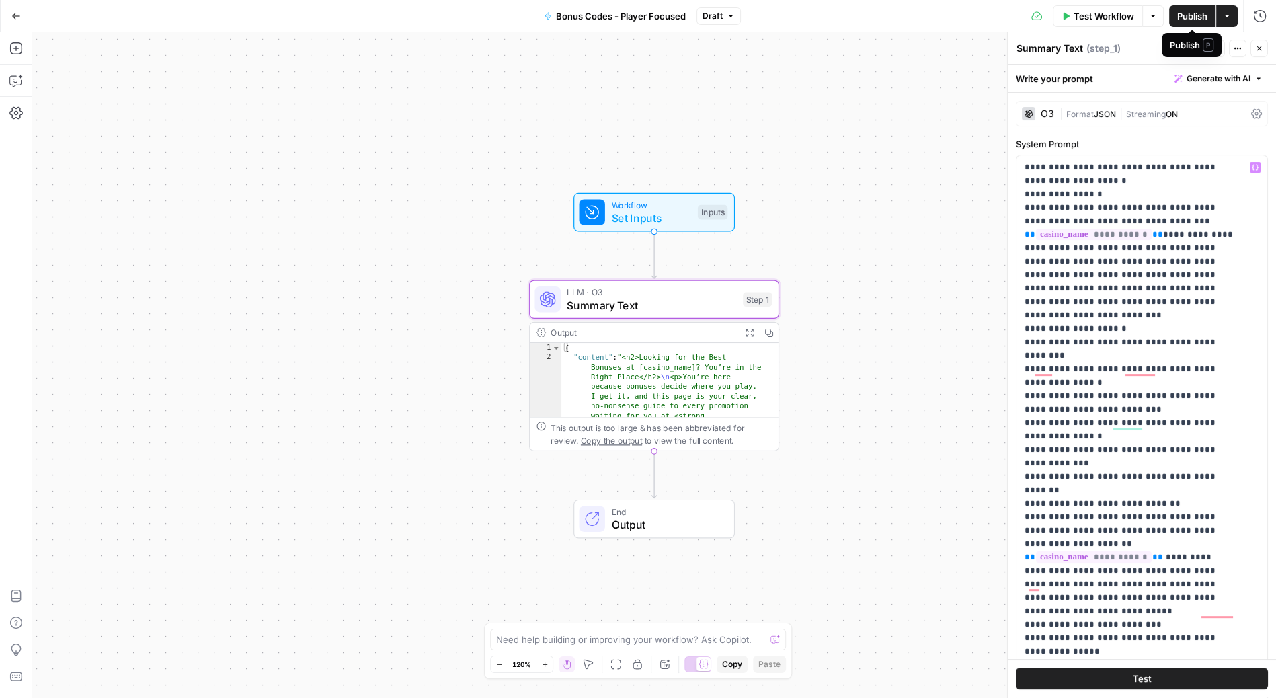
click at [1192, 11] on span "Publish" at bounding box center [1193, 15] width 30 height 13
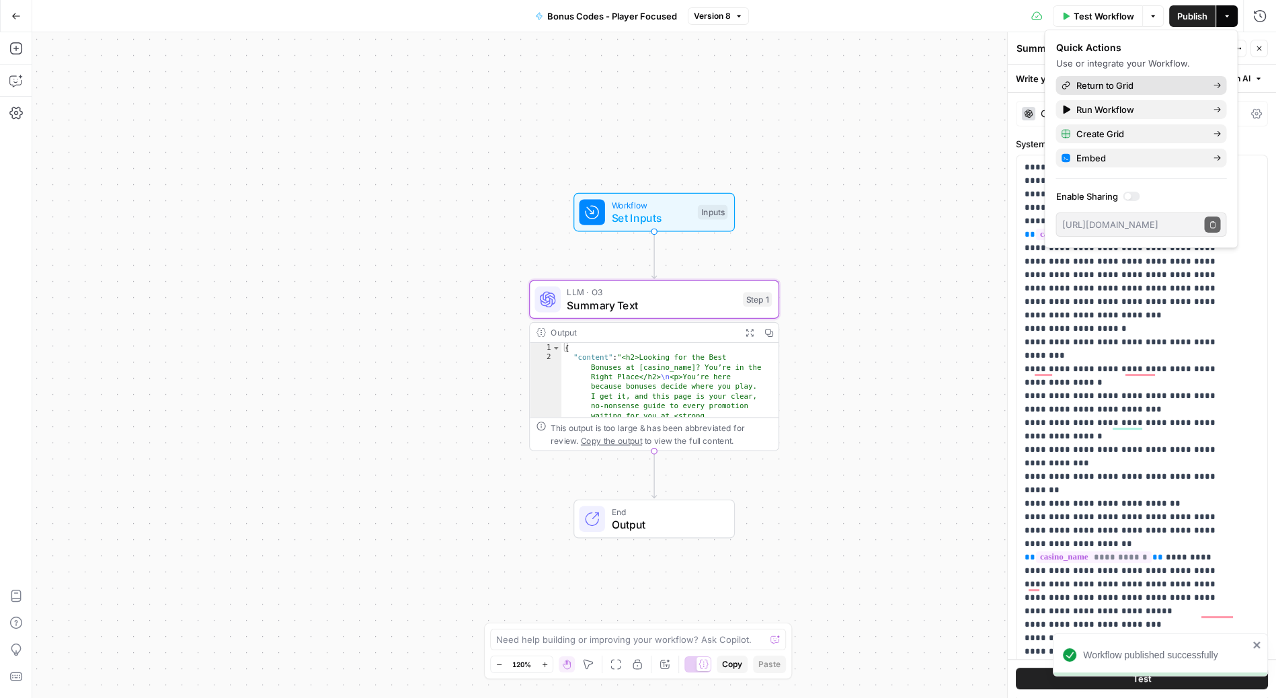
click at [1147, 81] on span "Return to Grid" at bounding box center [1139, 85] width 126 height 13
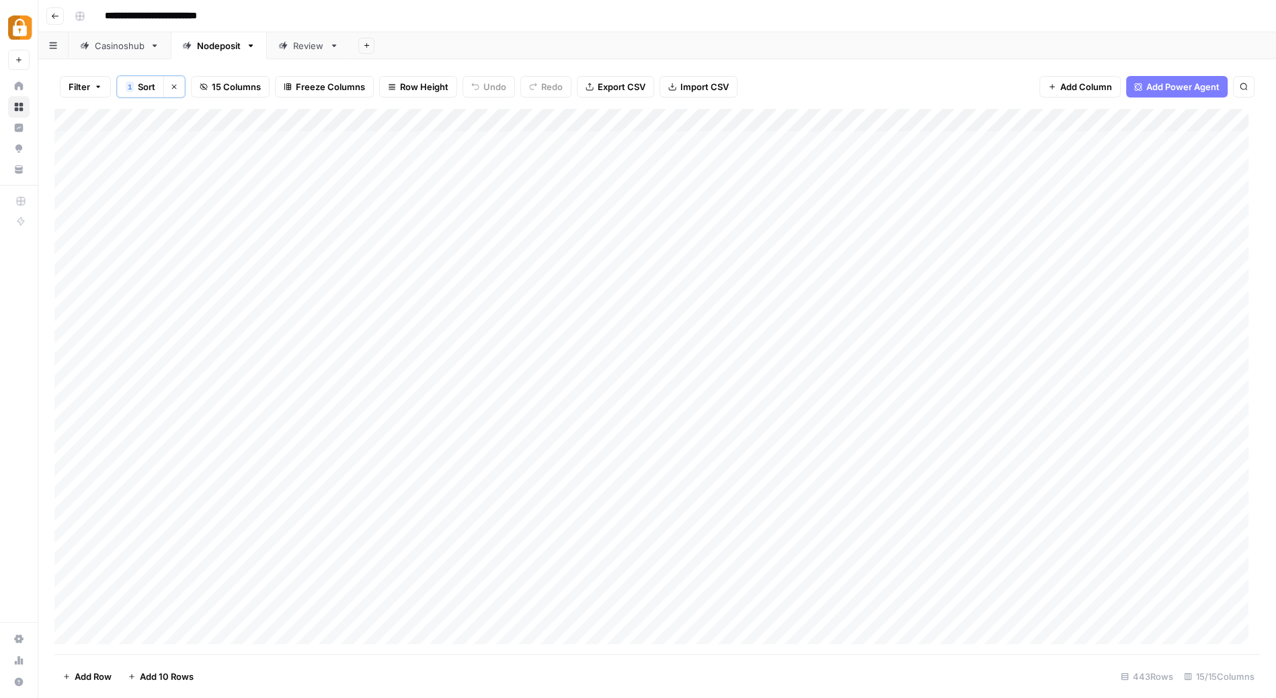
click at [254, 393] on div "Add Column" at bounding box center [657, 382] width 1206 height 547
type textarea "**********"
click at [839, 393] on div "Add Column" at bounding box center [657, 382] width 1206 height 547
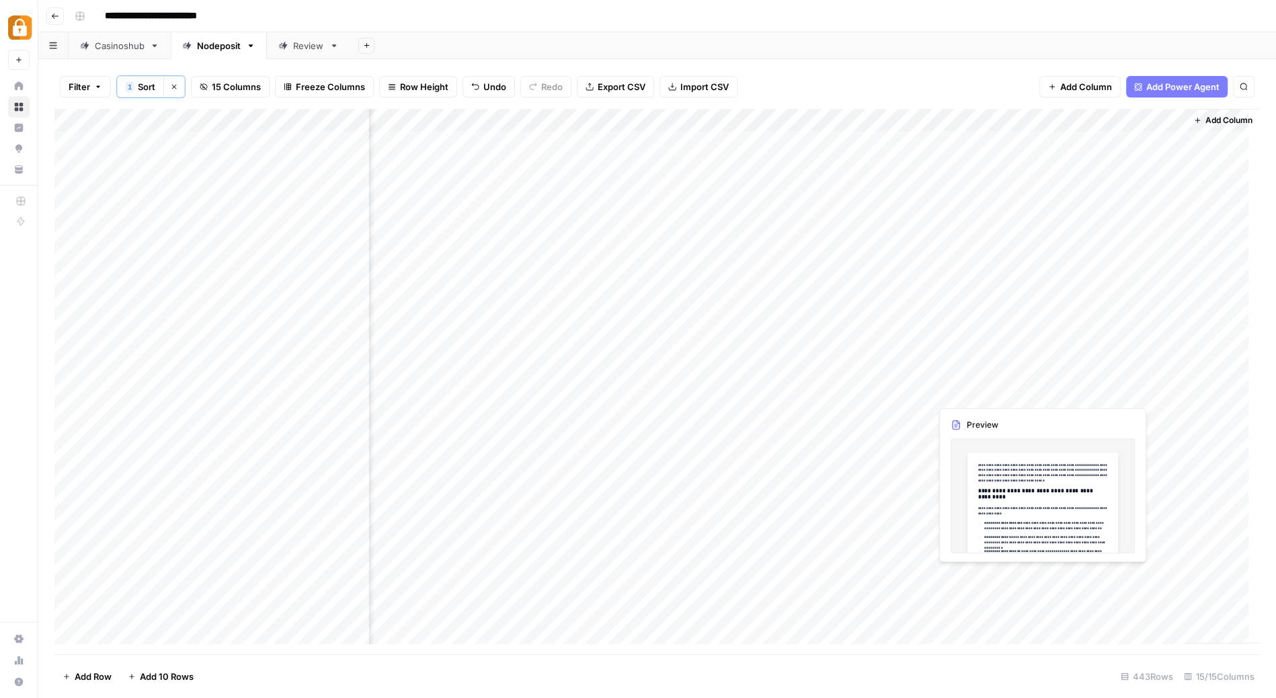
click at [969, 391] on div "Add Column" at bounding box center [657, 382] width 1206 height 547
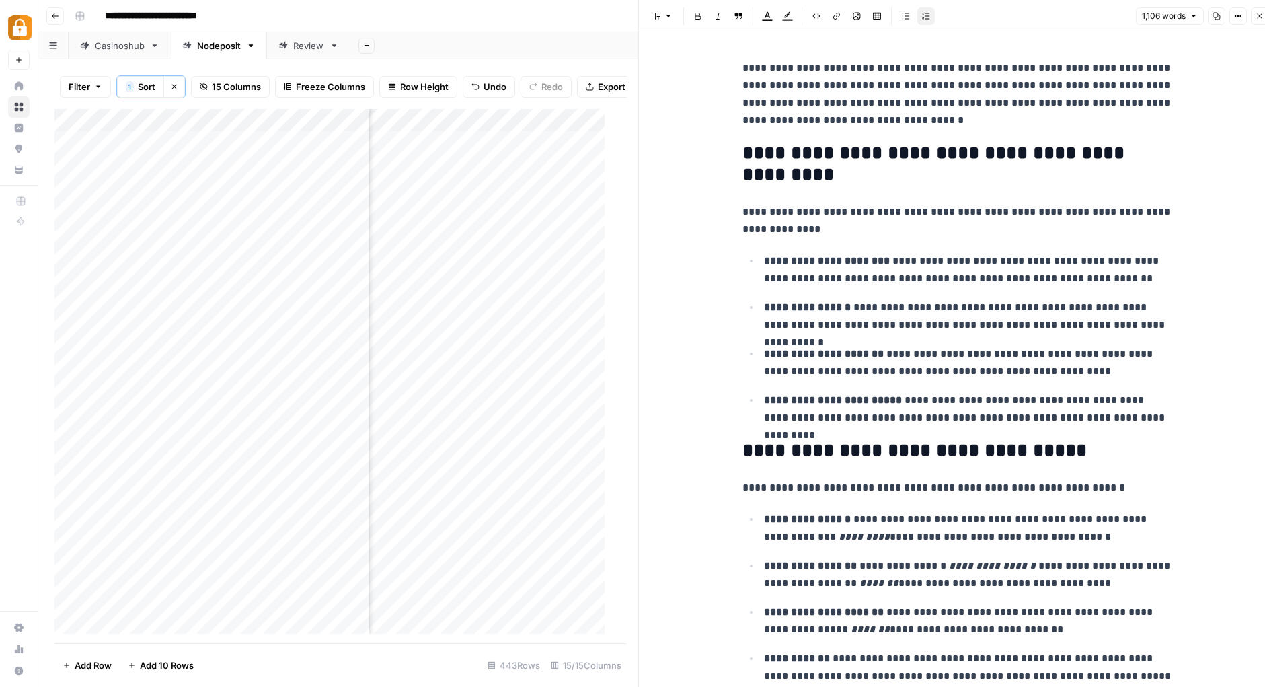
click at [1219, 15] on icon "button" at bounding box center [1217, 16] width 8 height 8
click at [1260, 16] on icon "button" at bounding box center [1260, 16] width 5 height 5
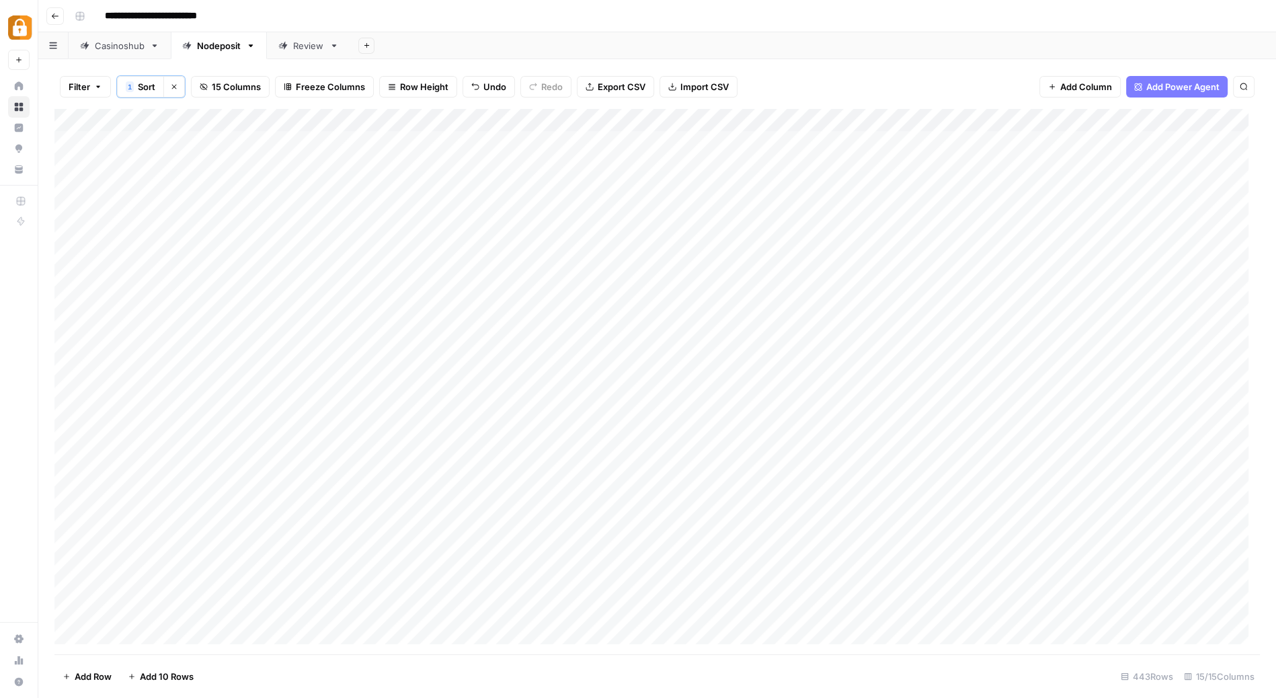
click at [884, 387] on div "Add Column" at bounding box center [657, 382] width 1206 height 547
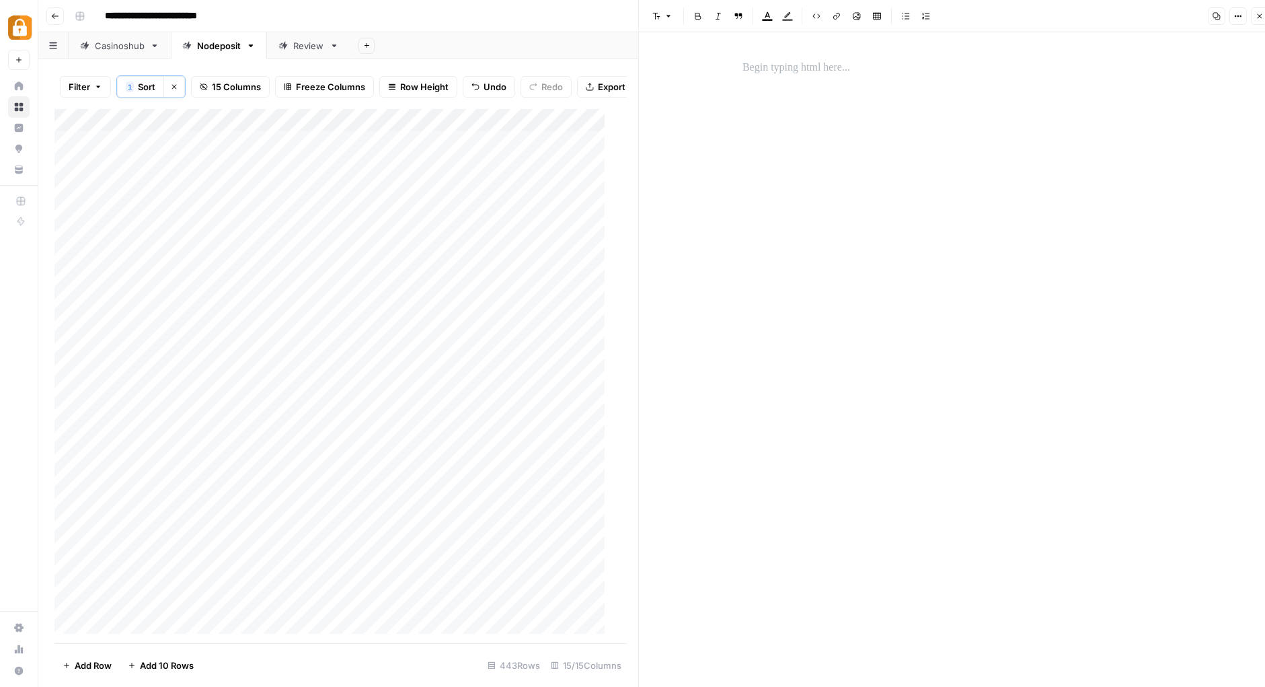
click at [813, 73] on p at bounding box center [957, 67] width 430 height 17
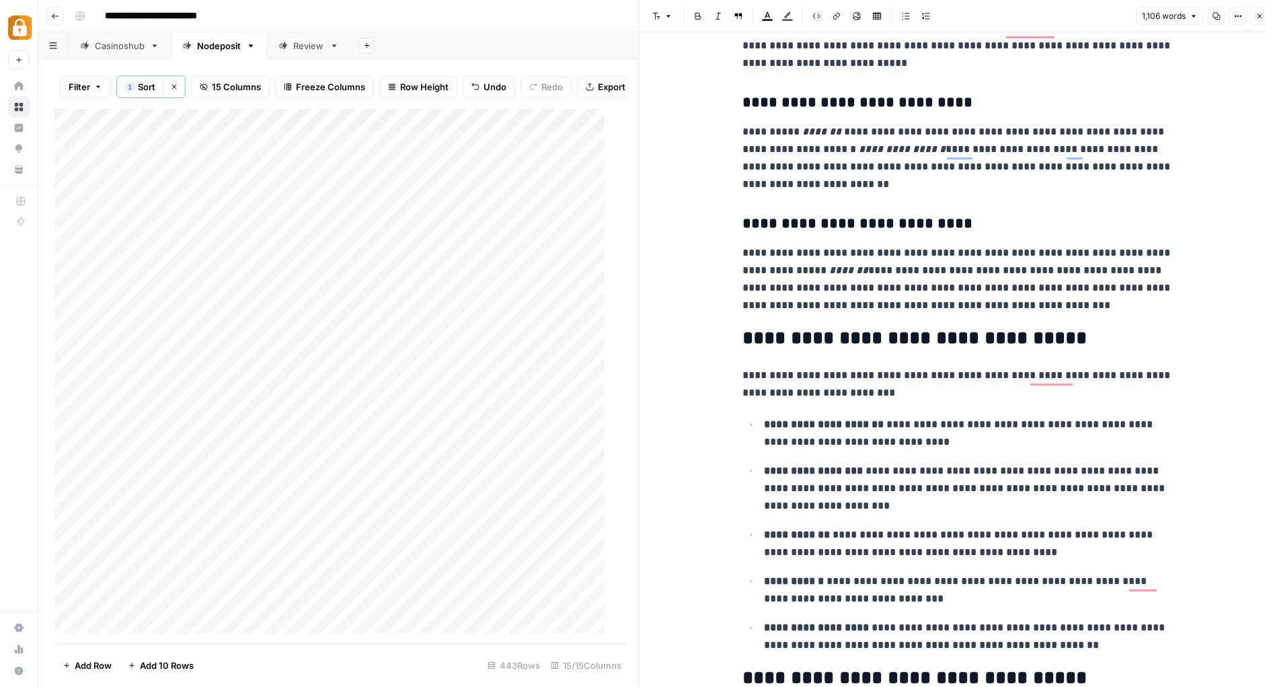
scroll to position [1344, 0]
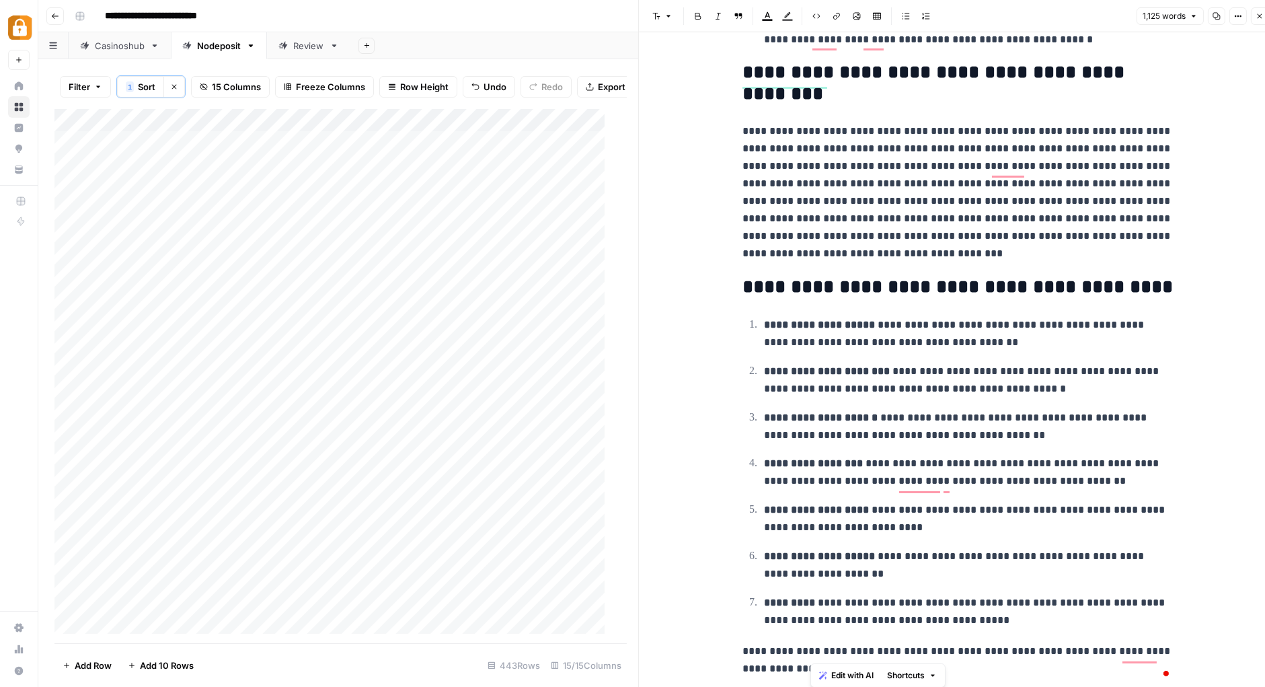
drag, startPoint x: 810, startPoint y: 653, endPoint x: 932, endPoint y: 652, distance: 121.7
click at [932, 652] on p "**********" at bounding box center [957, 659] width 430 height 35
click at [837, 13] on icon "button" at bounding box center [837, 16] width 8 height 8
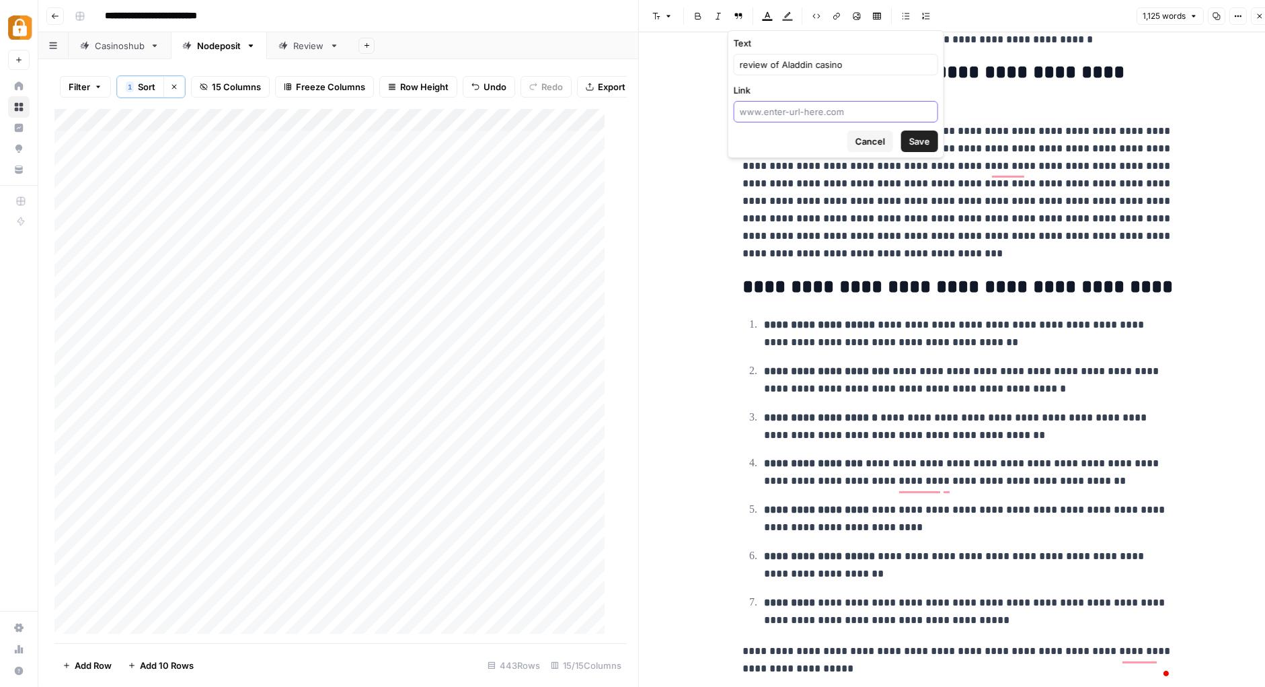
click at [827, 109] on input "Link" at bounding box center [836, 111] width 192 height 13
type input "/casinos/aladdins-gold-casino"
click at [921, 142] on span "Save" at bounding box center [919, 141] width 21 height 13
click at [737, 112] on div "/casinos/aladdins-gold-casino" at bounding box center [836, 112] width 204 height 22
click at [737, 110] on div "/casinos/aladdins-gold-casino" at bounding box center [836, 112] width 204 height 22
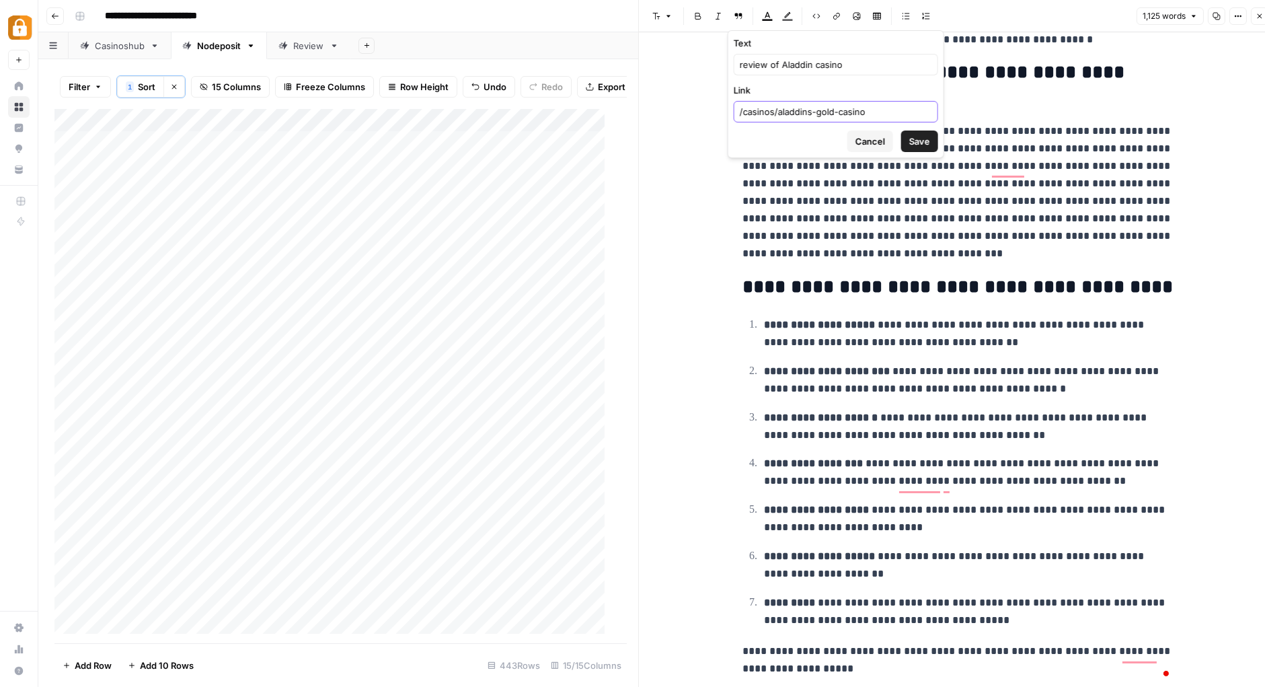
click at [748, 107] on input "/casinos/aladdins-gold-casino" at bounding box center [836, 111] width 192 height 13
click at [736, 107] on div "/casinos/aladdins-gold-casino" at bounding box center [836, 112] width 204 height 22
click at [886, 111] on input "/casinos/aladdins-gold-casino" at bounding box center [836, 111] width 192 height 13
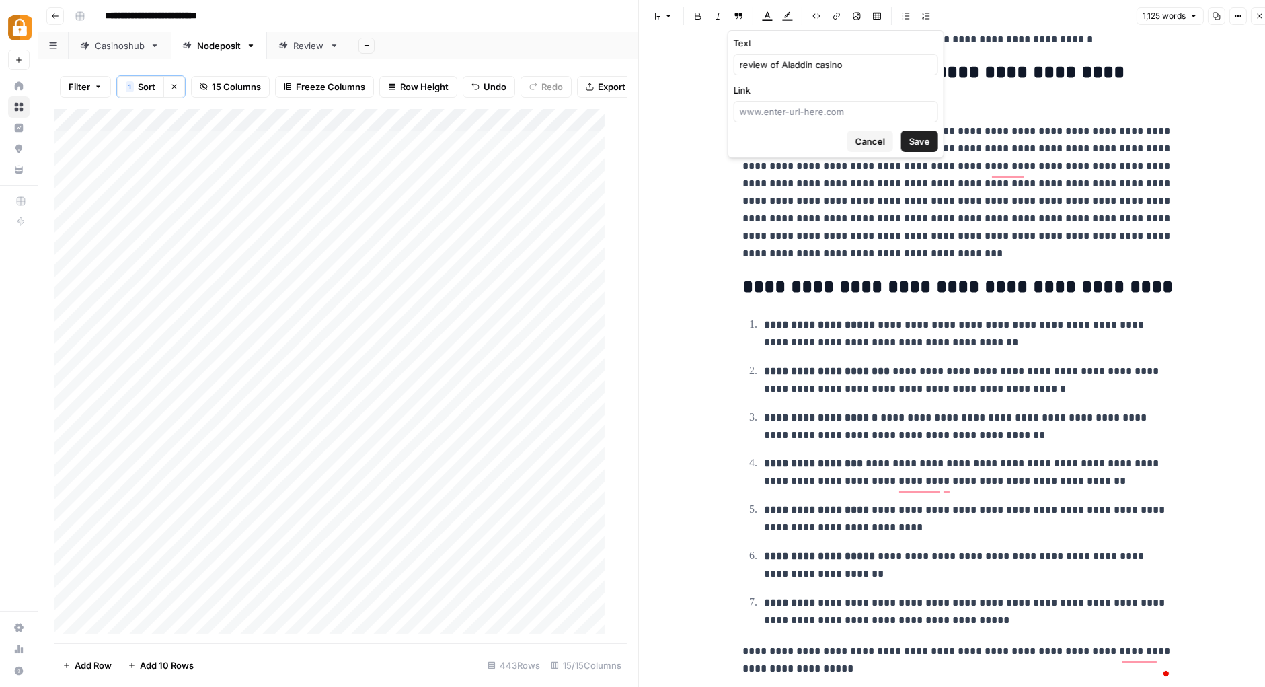
click at [872, 139] on span "Cancel" at bounding box center [870, 141] width 30 height 13
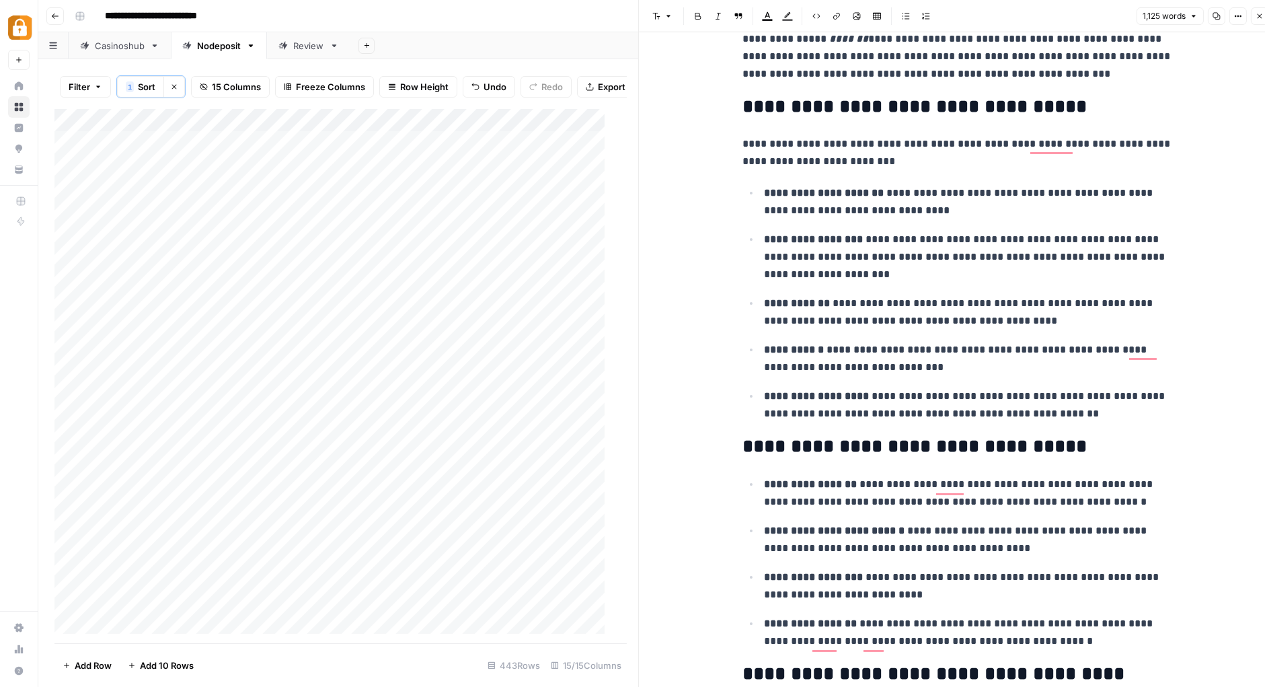
scroll to position [1383, 0]
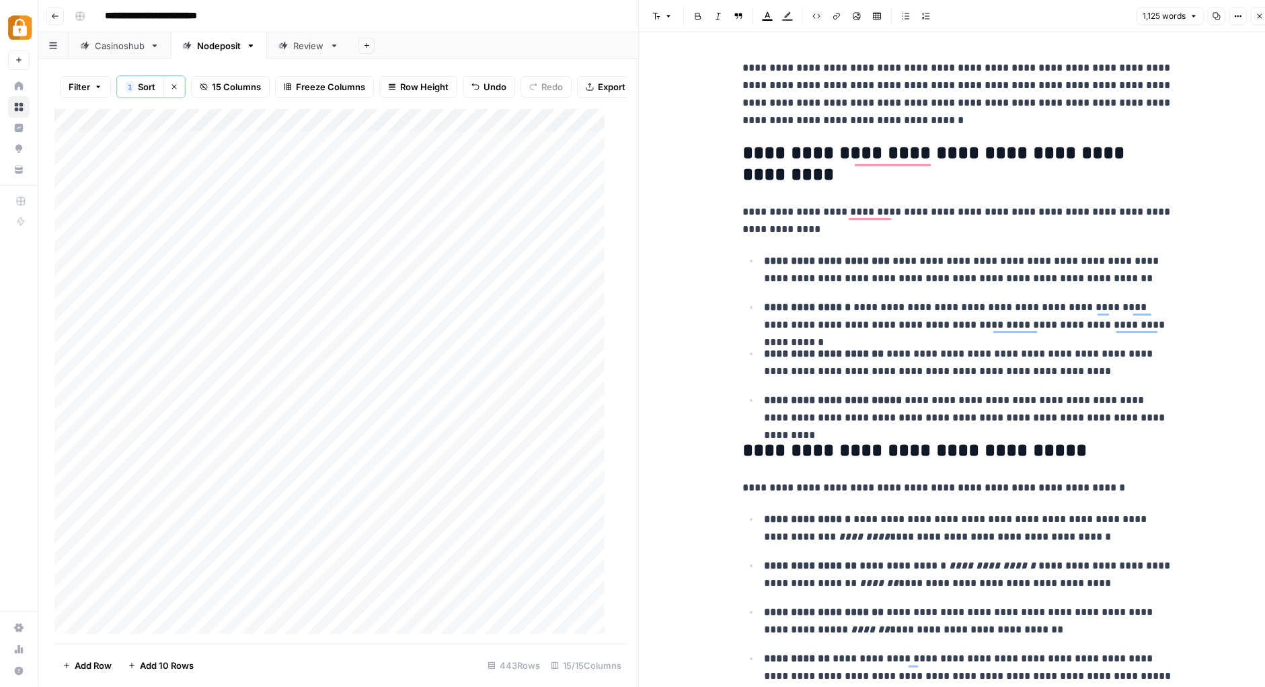
click at [967, 580] on p "**********" at bounding box center [968, 574] width 409 height 35
click at [341, 405] on div "Add Column" at bounding box center [334, 376] width 561 height 535
click at [1262, 16] on icon "button" at bounding box center [1260, 16] width 8 height 8
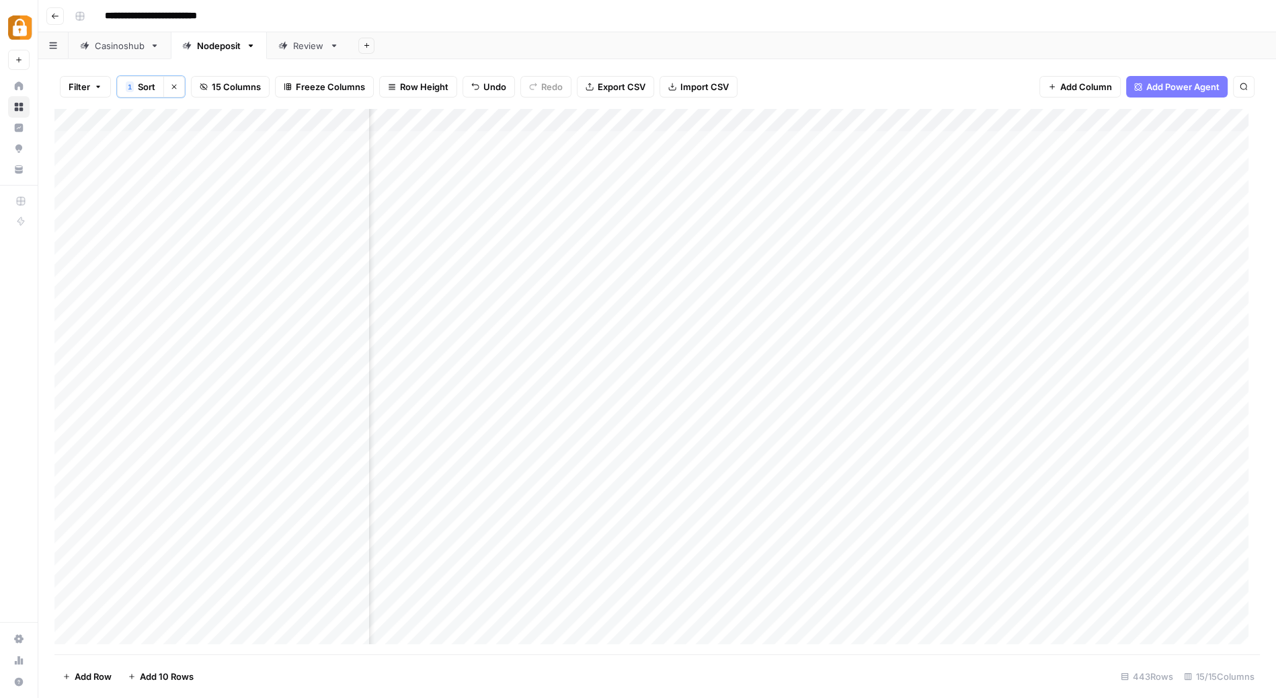
click at [545, 388] on div "Add Column" at bounding box center [657, 382] width 1206 height 547
click at [903, 124] on div "Add Column" at bounding box center [657, 382] width 1206 height 547
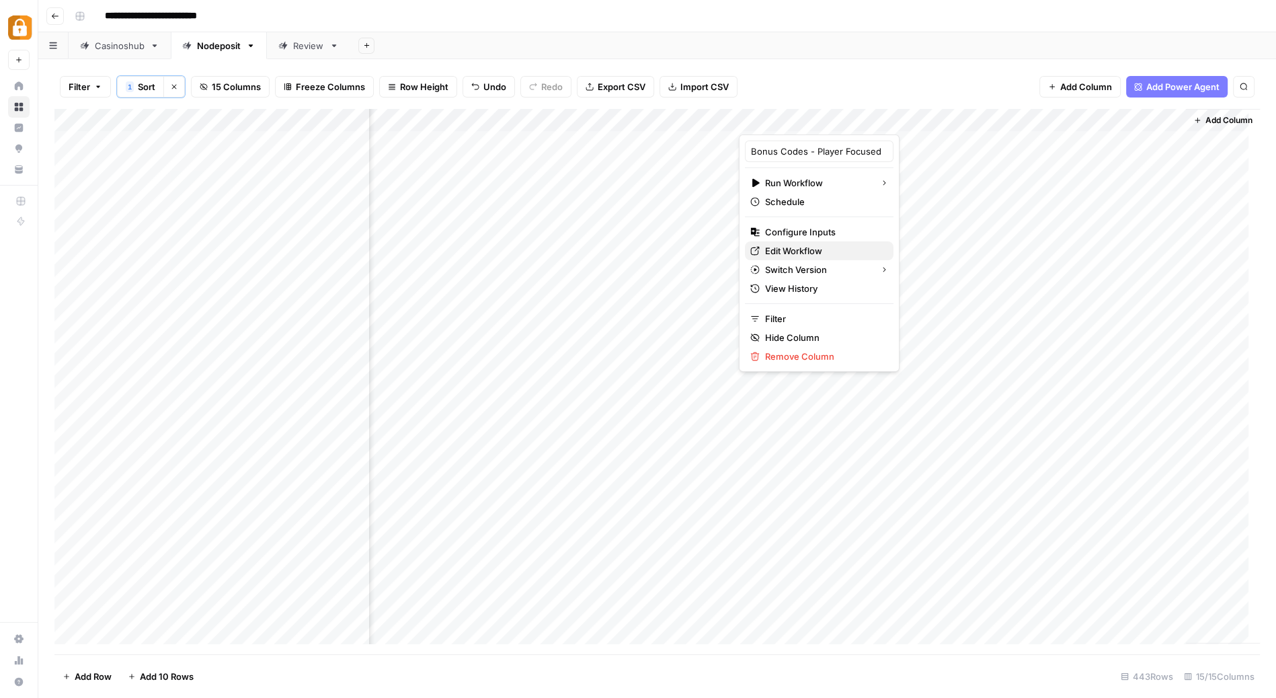
click at [817, 250] on span "Edit Workflow" at bounding box center [824, 250] width 118 height 13
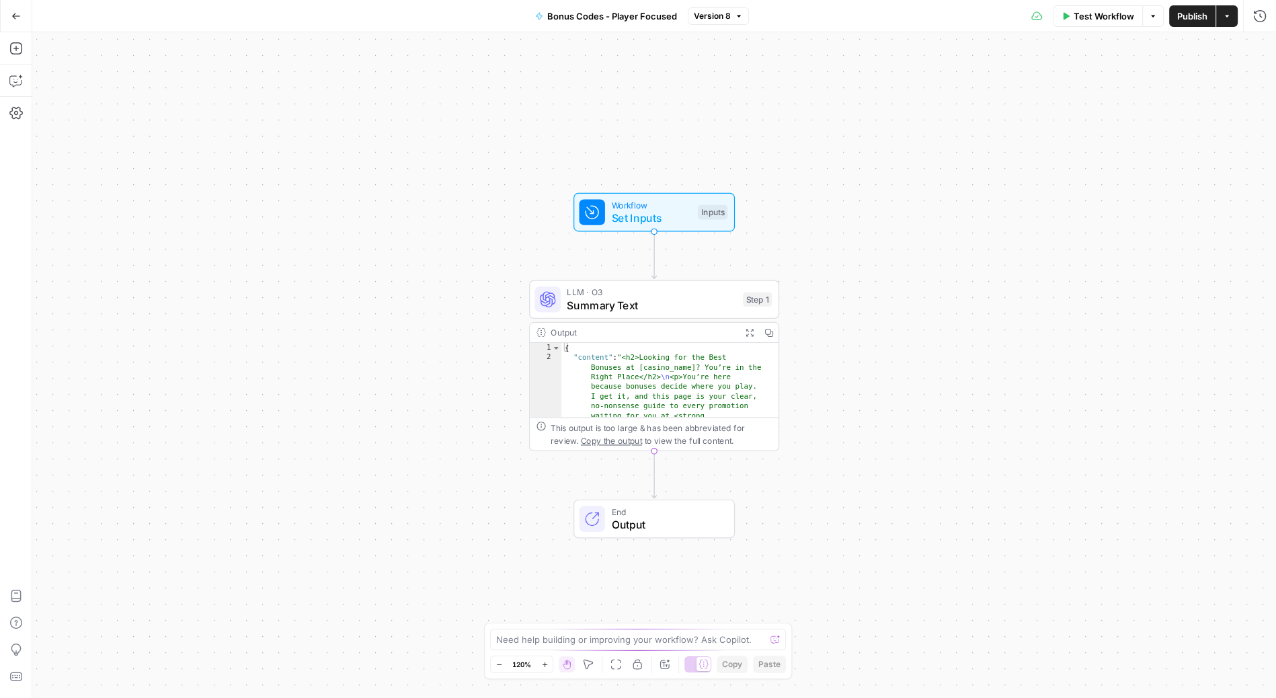
click at [651, 299] on span "Summary Text" at bounding box center [651, 305] width 169 height 16
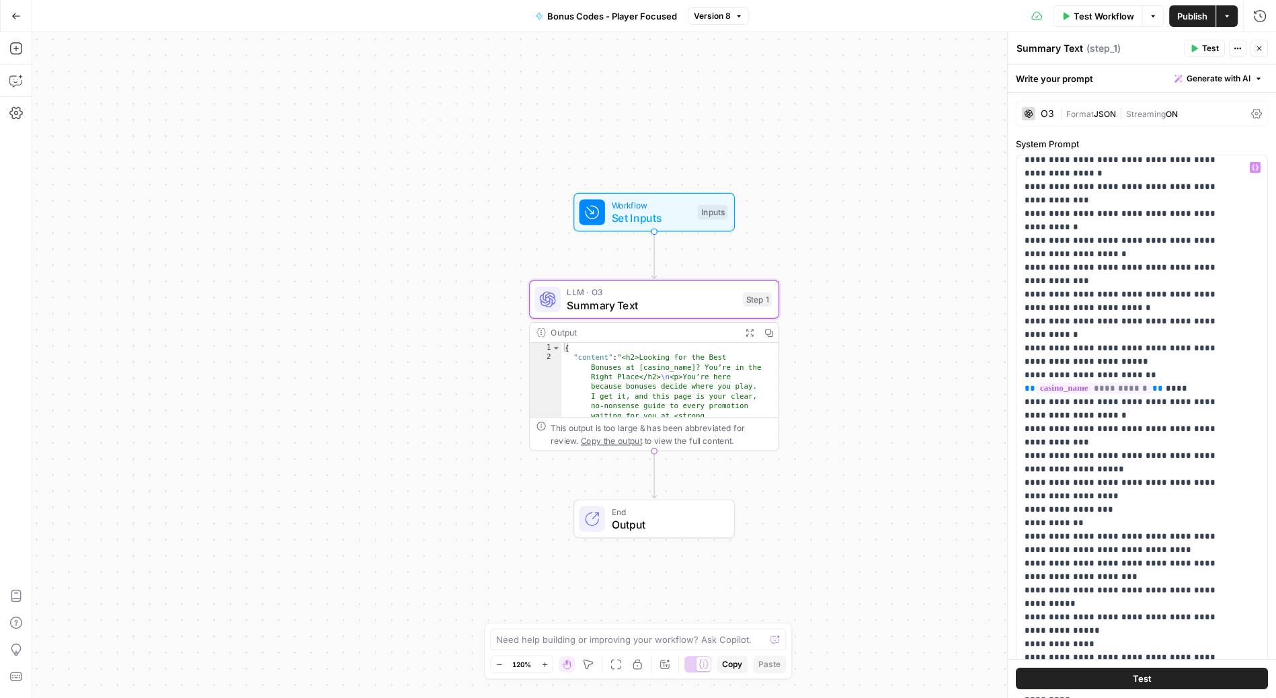
scroll to position [1691, 0]
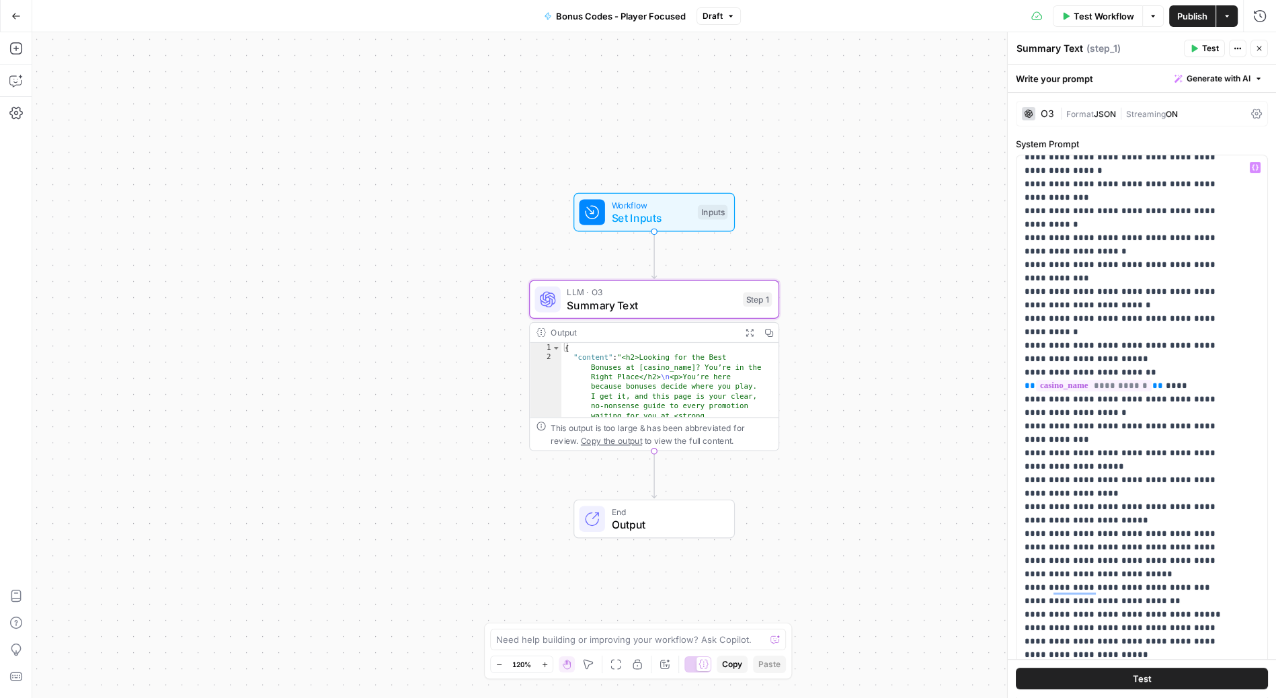
click at [1189, 12] on span "Publish" at bounding box center [1193, 15] width 30 height 13
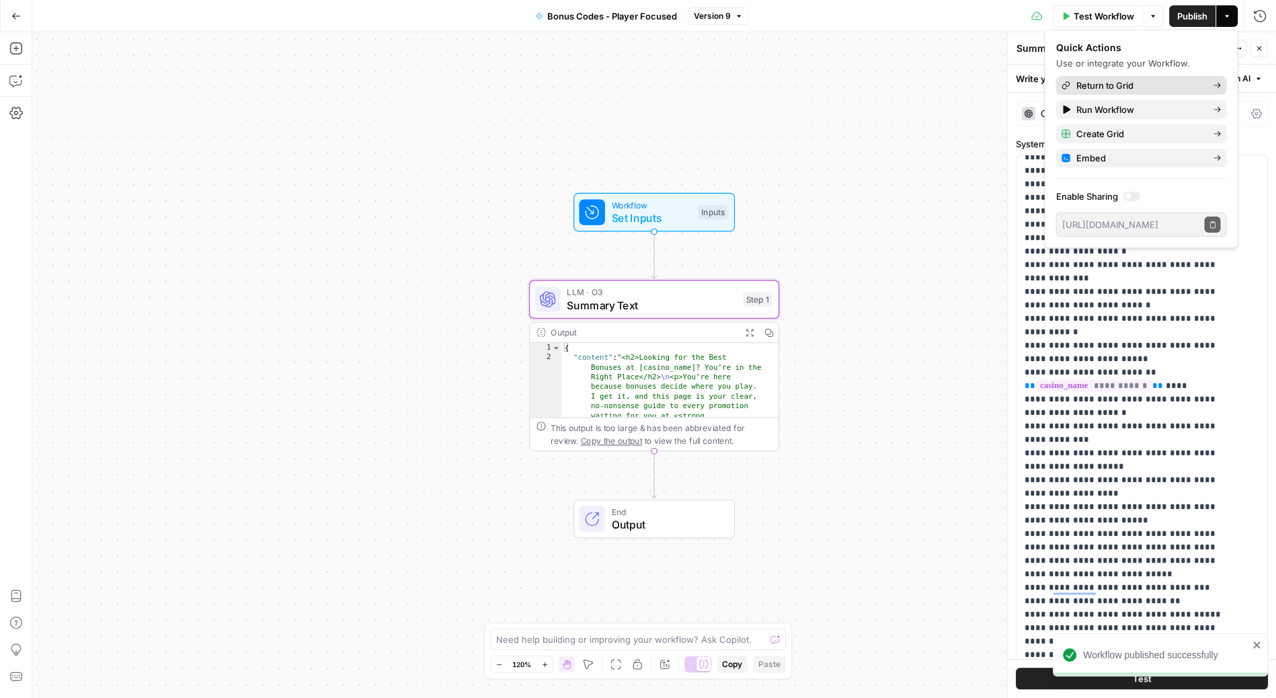
click at [1122, 84] on span "Return to Grid" at bounding box center [1139, 85] width 126 height 13
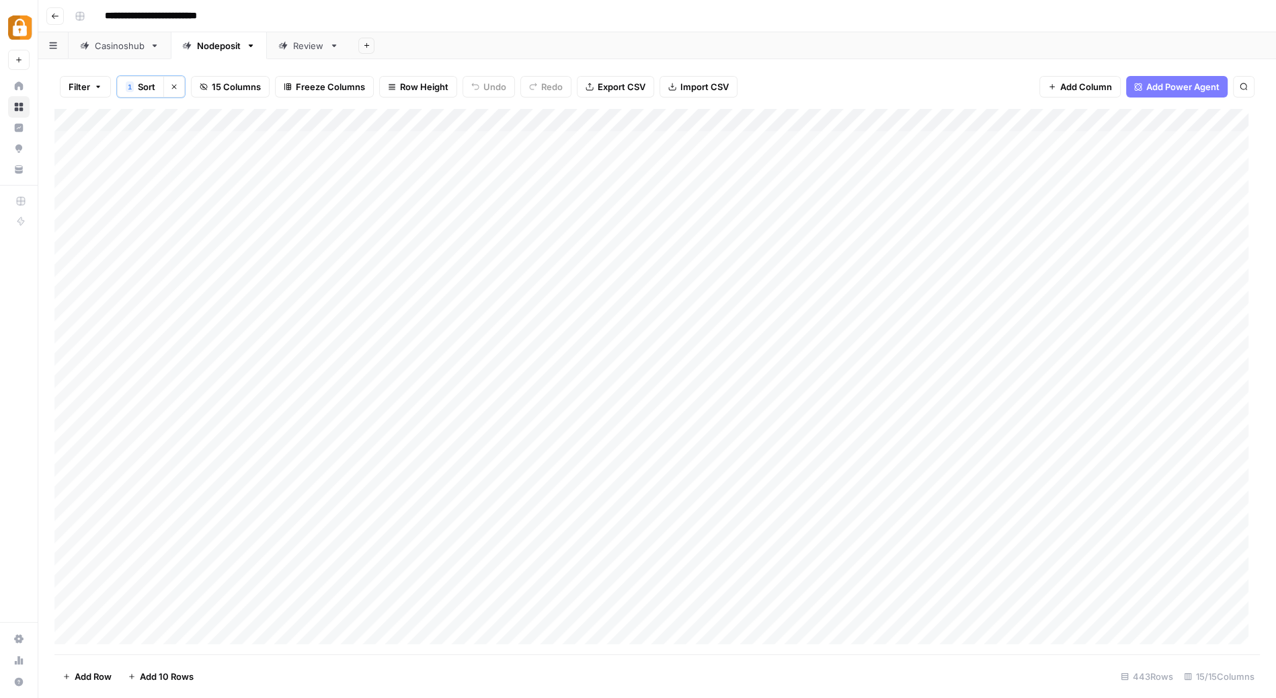
click at [141, 394] on div "Add Column" at bounding box center [657, 382] width 1206 height 547
type textarea "*"
type textarea "*********"
click at [342, 414] on div "Add Column" at bounding box center [657, 382] width 1206 height 547
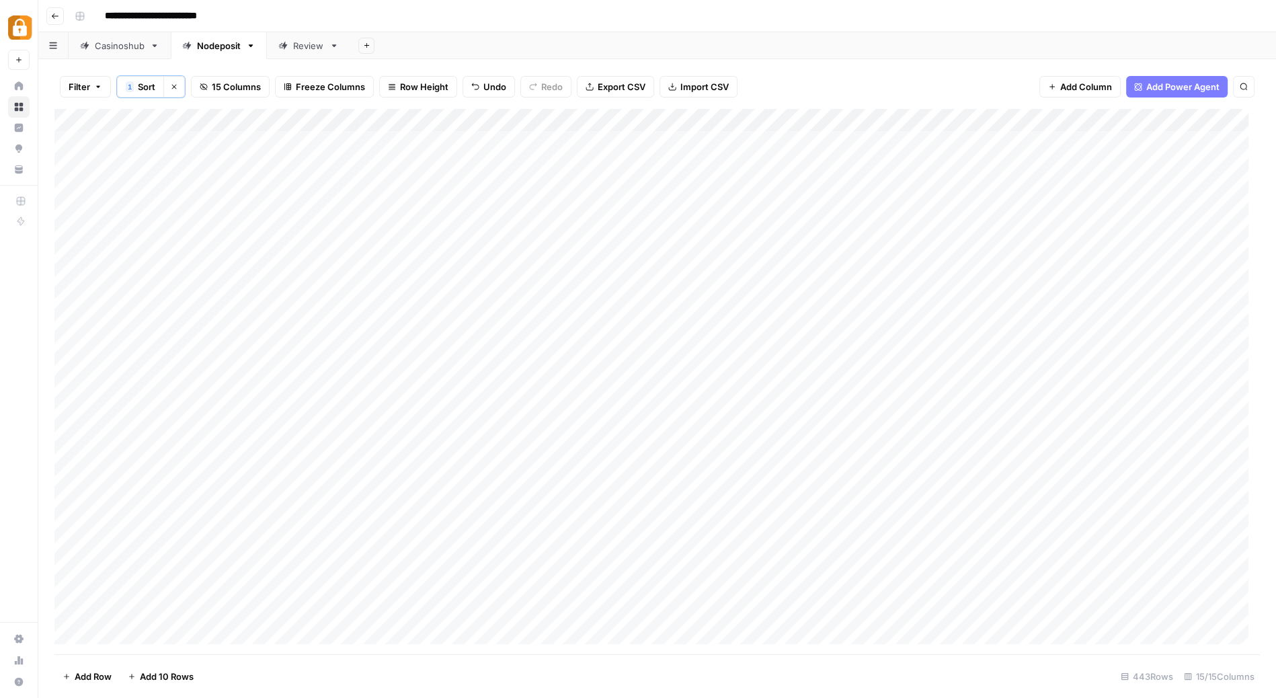
click at [145, 412] on div "Add Column" at bounding box center [657, 382] width 1206 height 547
type textarea "**********"
click at [342, 422] on div "Add Column" at bounding box center [657, 382] width 1206 height 547
click at [317, 419] on div "Add Column" at bounding box center [657, 382] width 1206 height 547
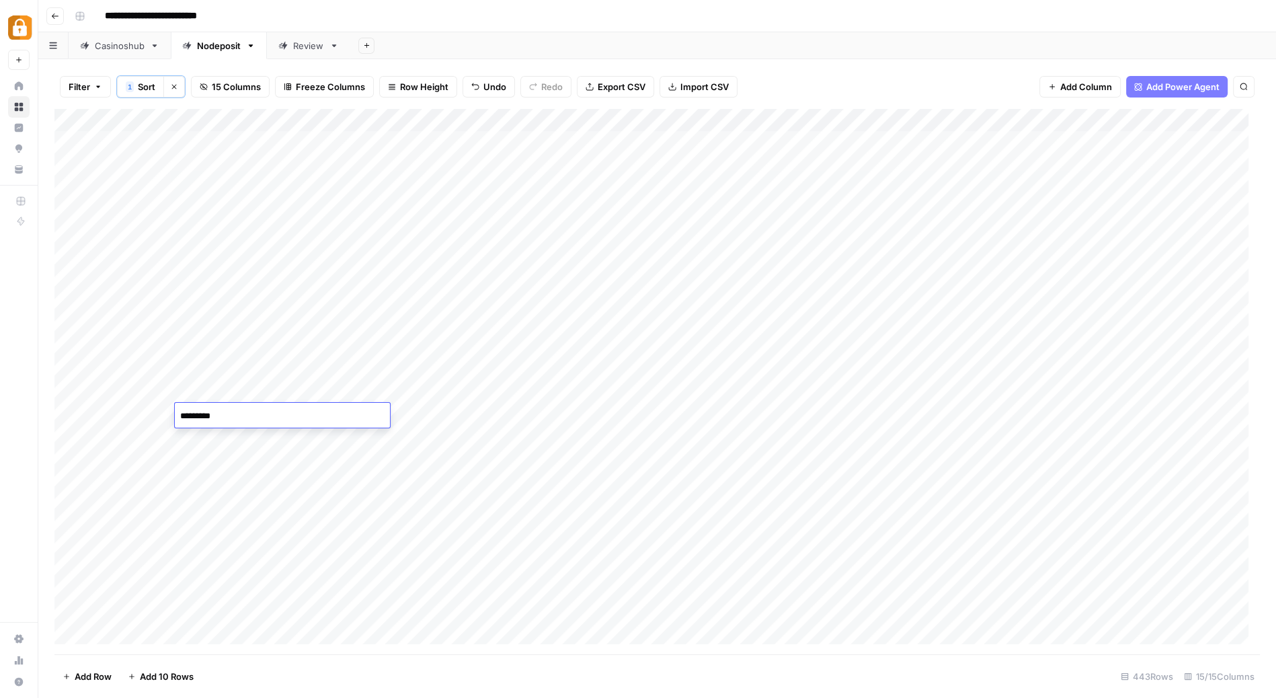
type textarea "**********"
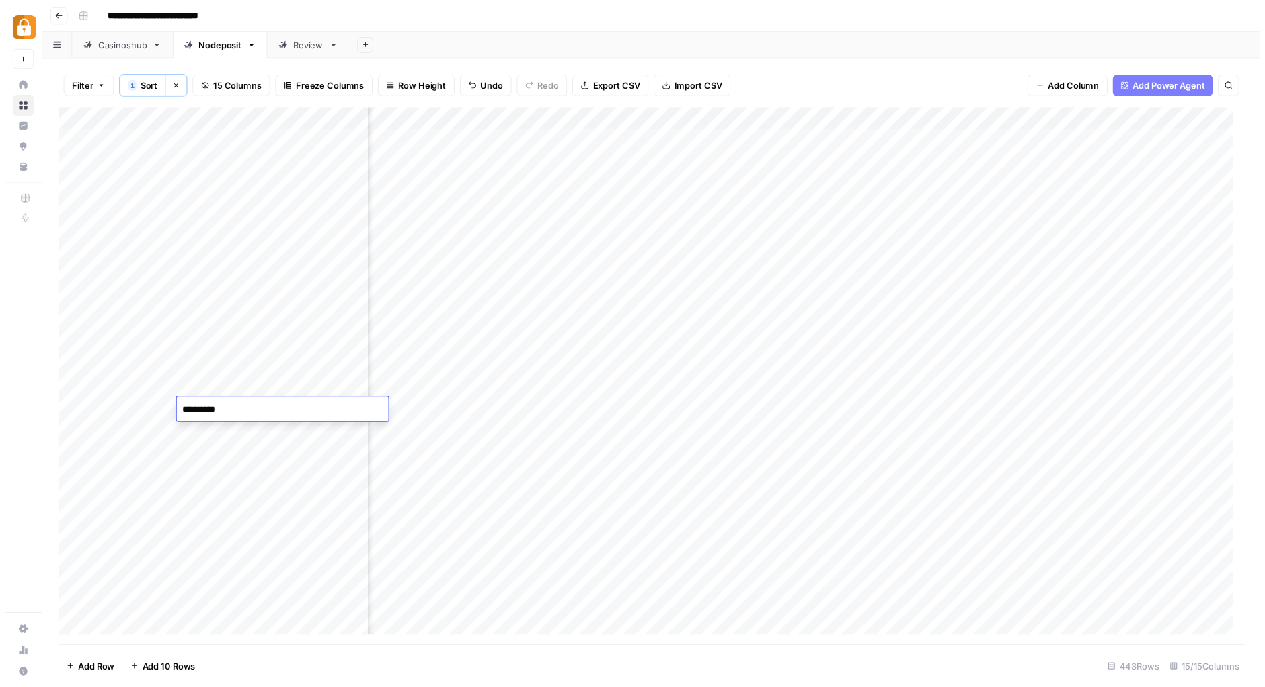
scroll to position [0, 911]
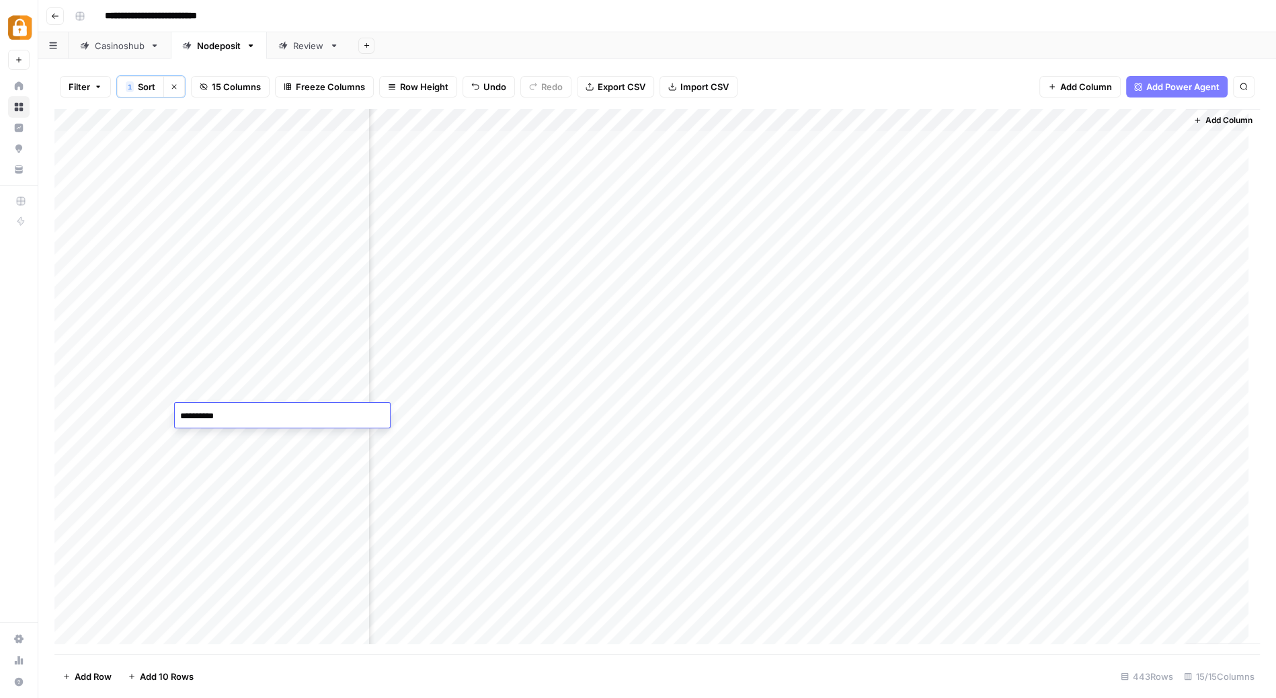
click at [839, 414] on div "Add Column" at bounding box center [657, 382] width 1206 height 547
click at [296, 415] on div "Add Column" at bounding box center [657, 382] width 1206 height 547
click at [837, 414] on div "Add Column" at bounding box center [657, 382] width 1206 height 547
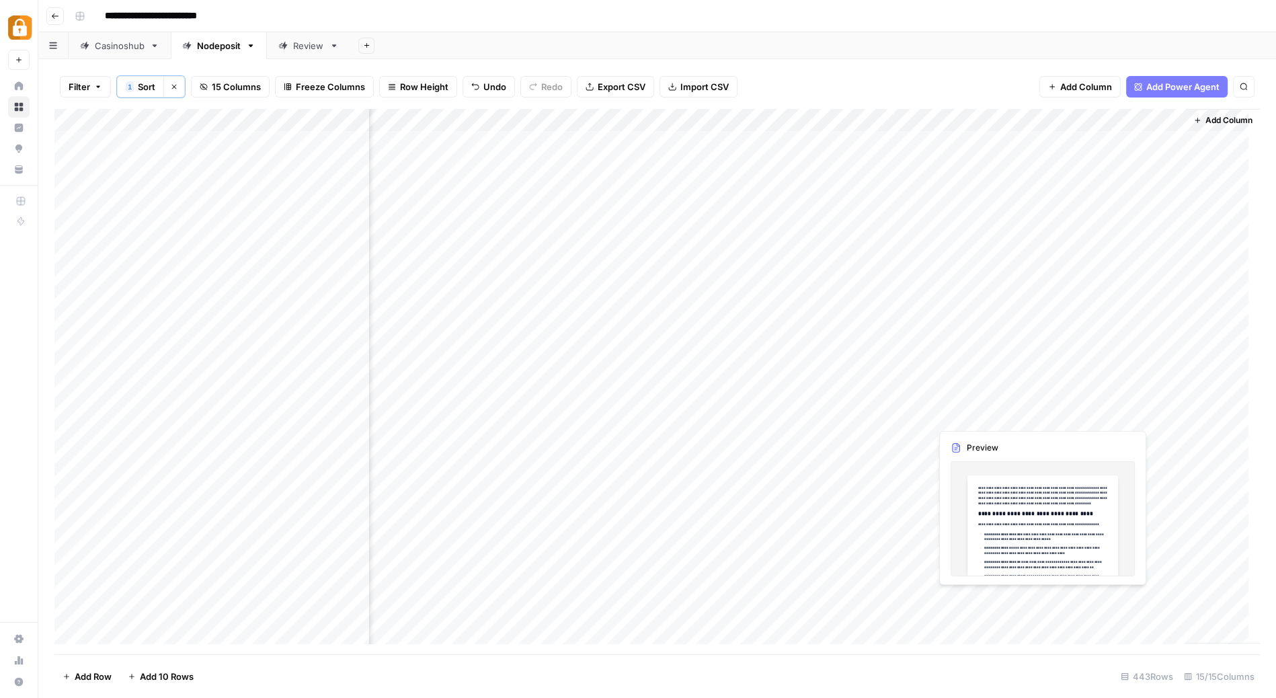
click at [1008, 423] on div "Add Column" at bounding box center [657, 382] width 1206 height 547
click at [1004, 415] on div "Add Column" at bounding box center [657, 382] width 1206 height 547
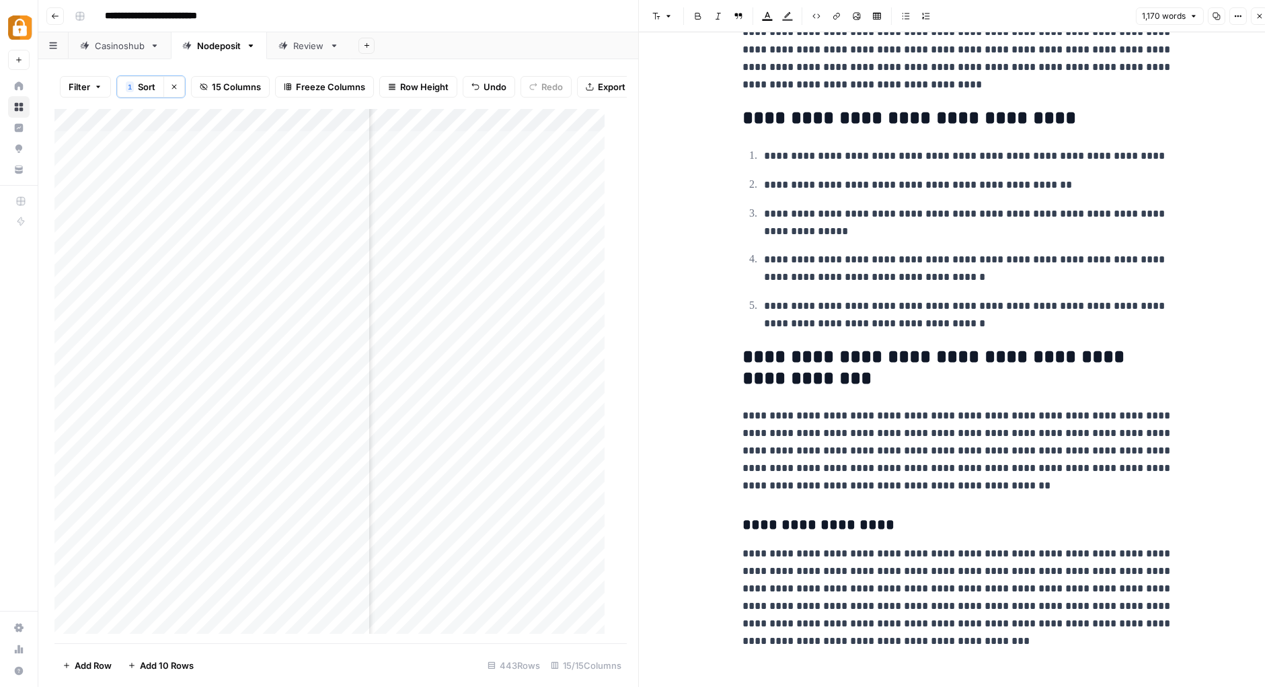
scroll to position [11, 0]
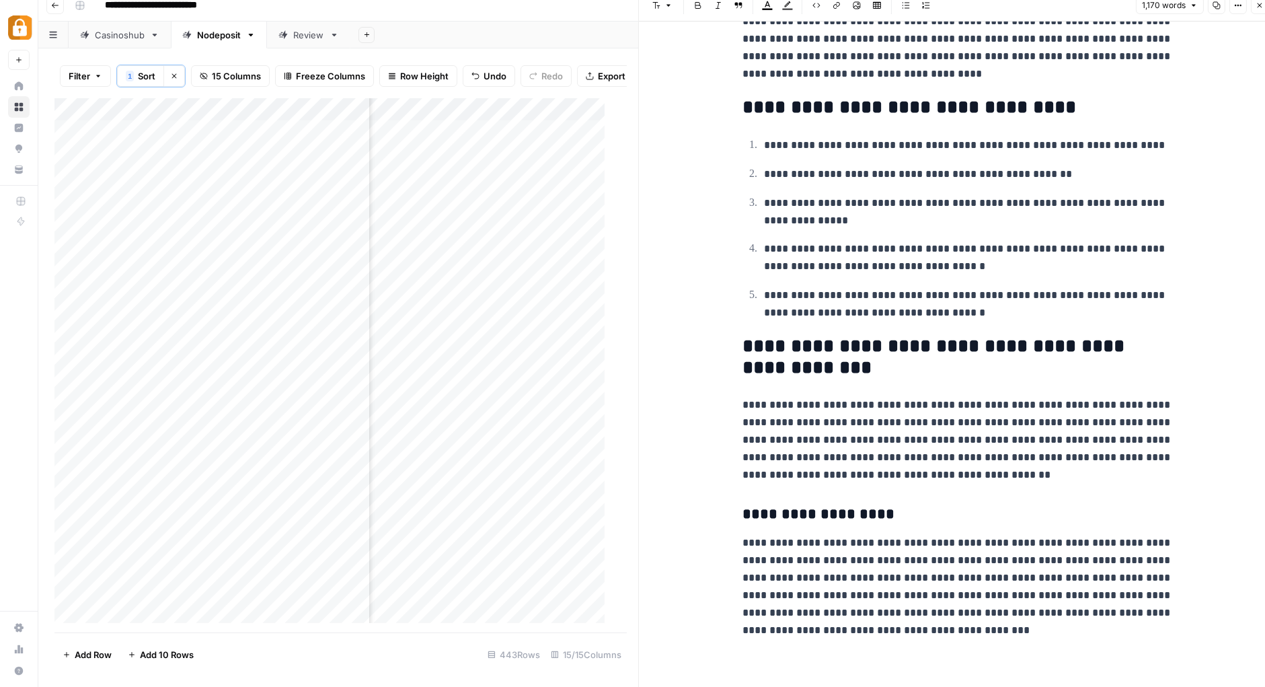
click at [808, 512] on h3 "**********" at bounding box center [957, 514] width 430 height 19
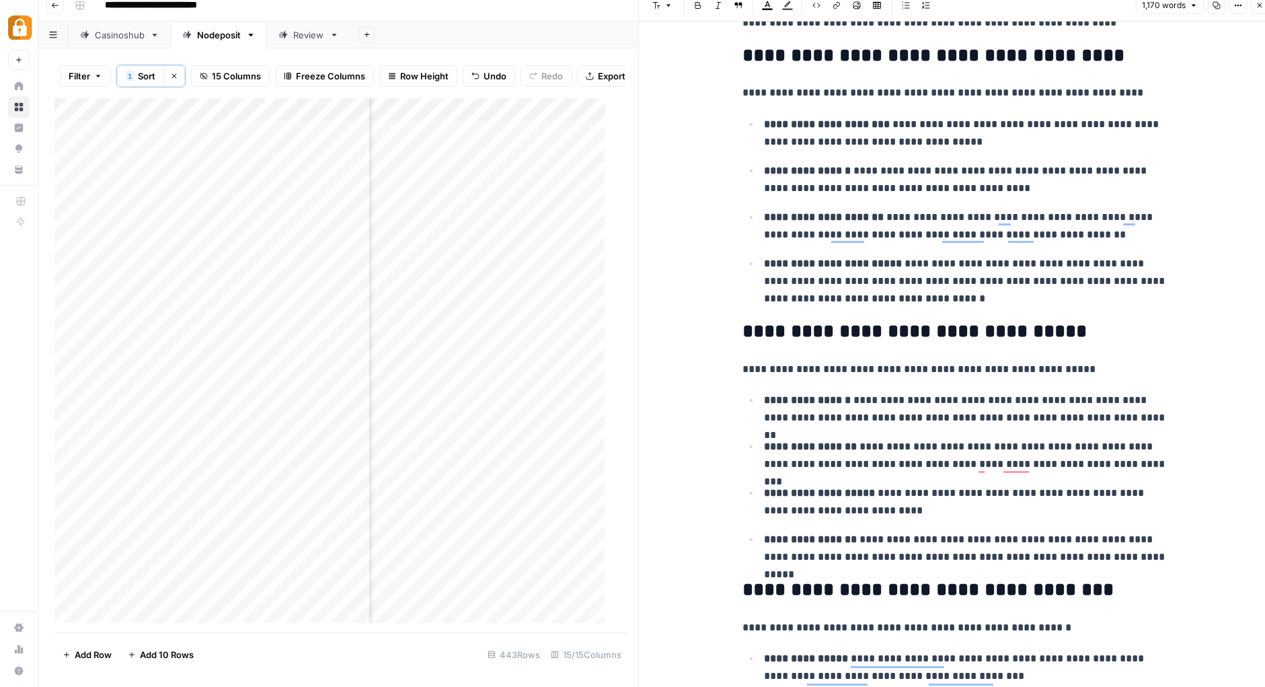
scroll to position [0, 0]
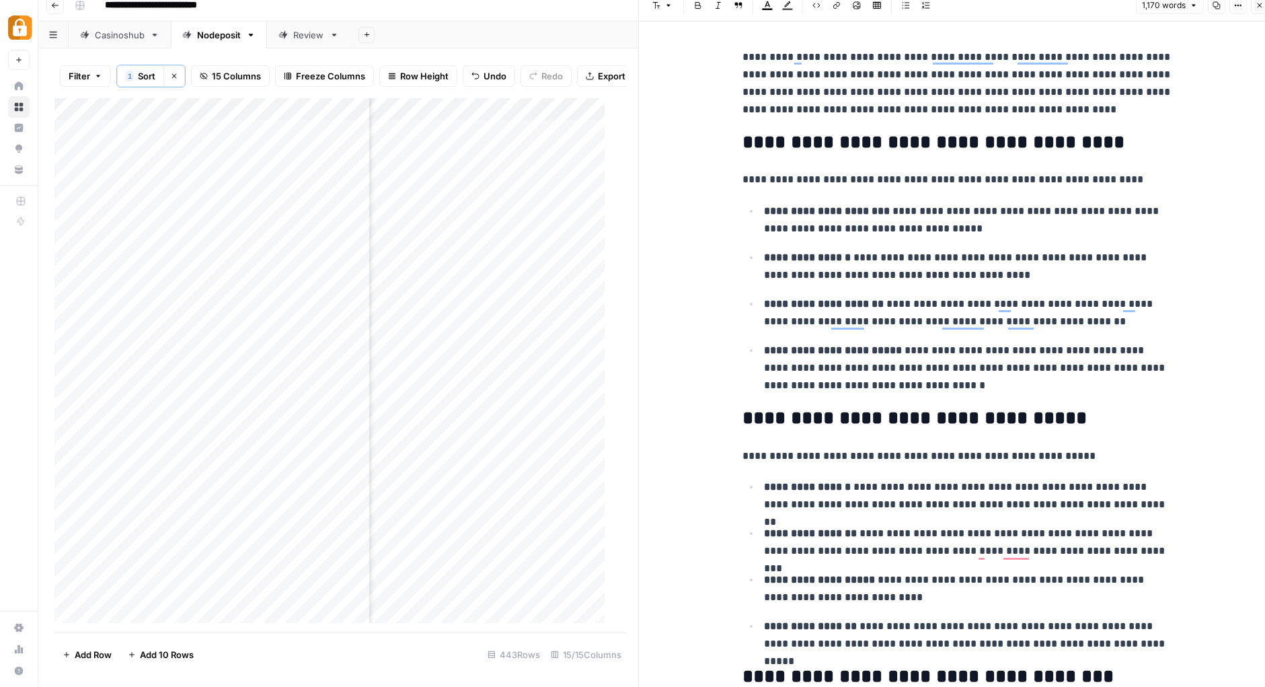
click at [1219, 4] on icon "button" at bounding box center [1216, 5] width 7 height 7
click at [1261, 6] on icon "button" at bounding box center [1260, 5] width 5 height 5
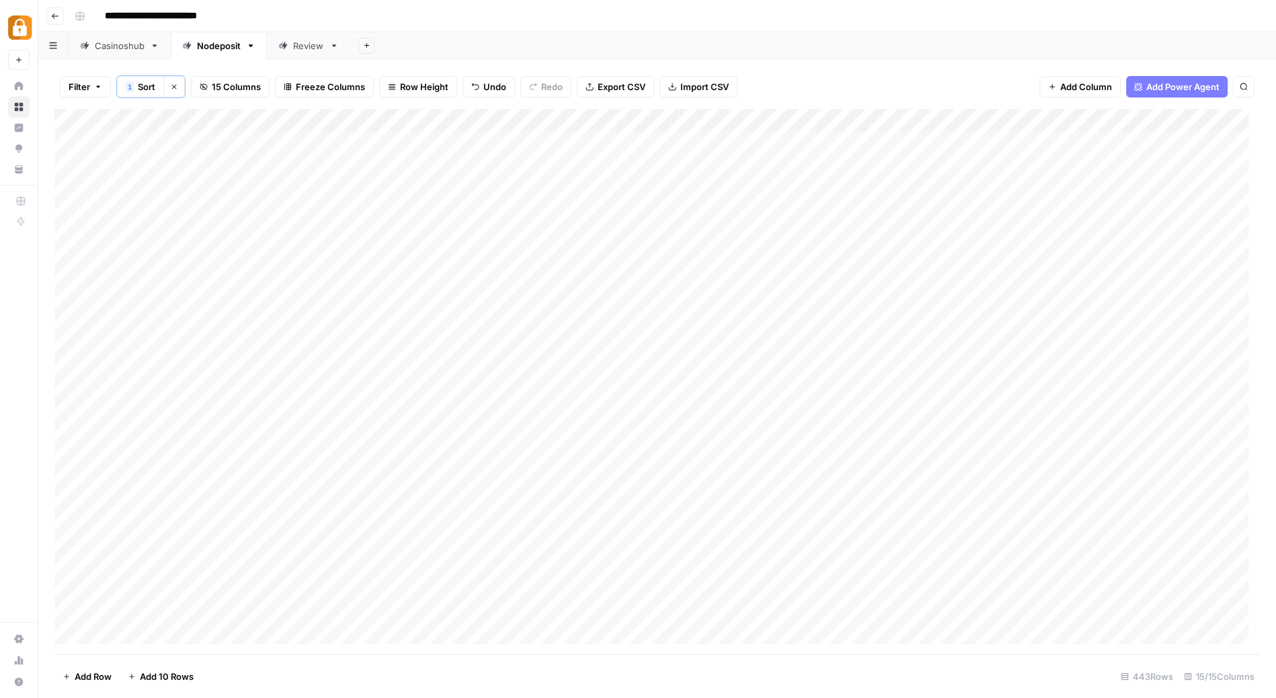
click at [894, 418] on div "Add Column" at bounding box center [657, 382] width 1206 height 547
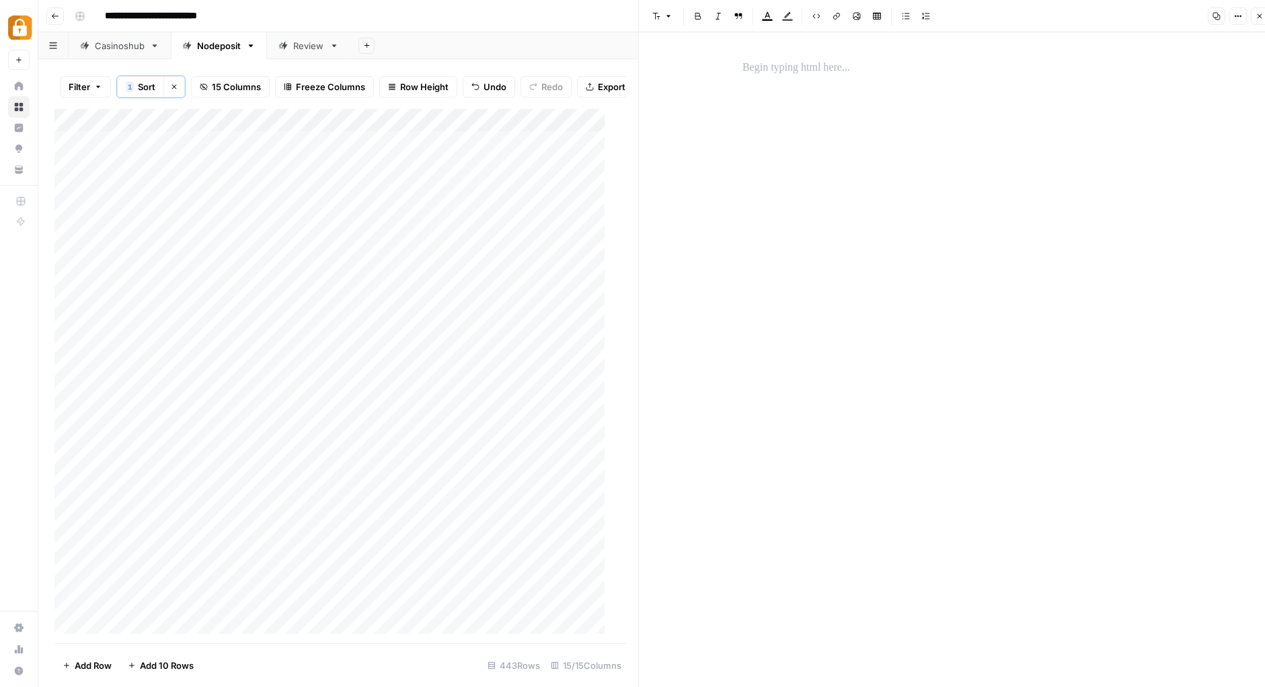
click at [846, 73] on p at bounding box center [957, 67] width 430 height 17
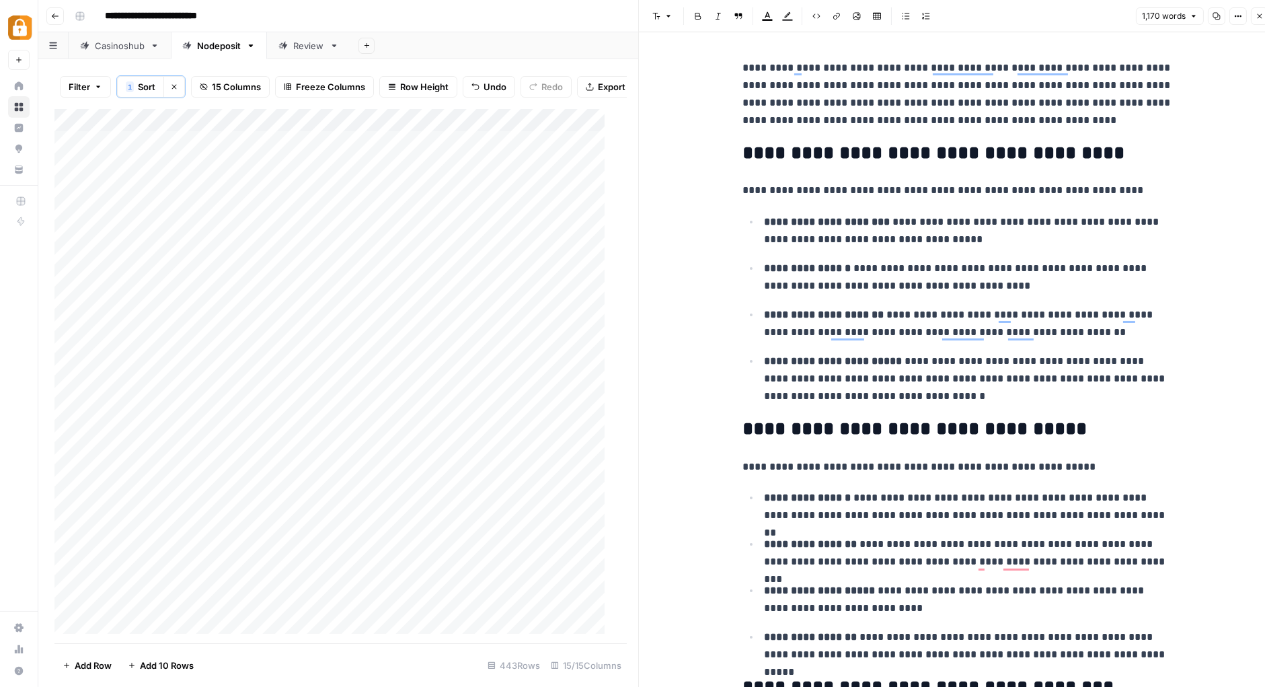
click at [1262, 15] on icon "button" at bounding box center [1260, 16] width 8 height 8
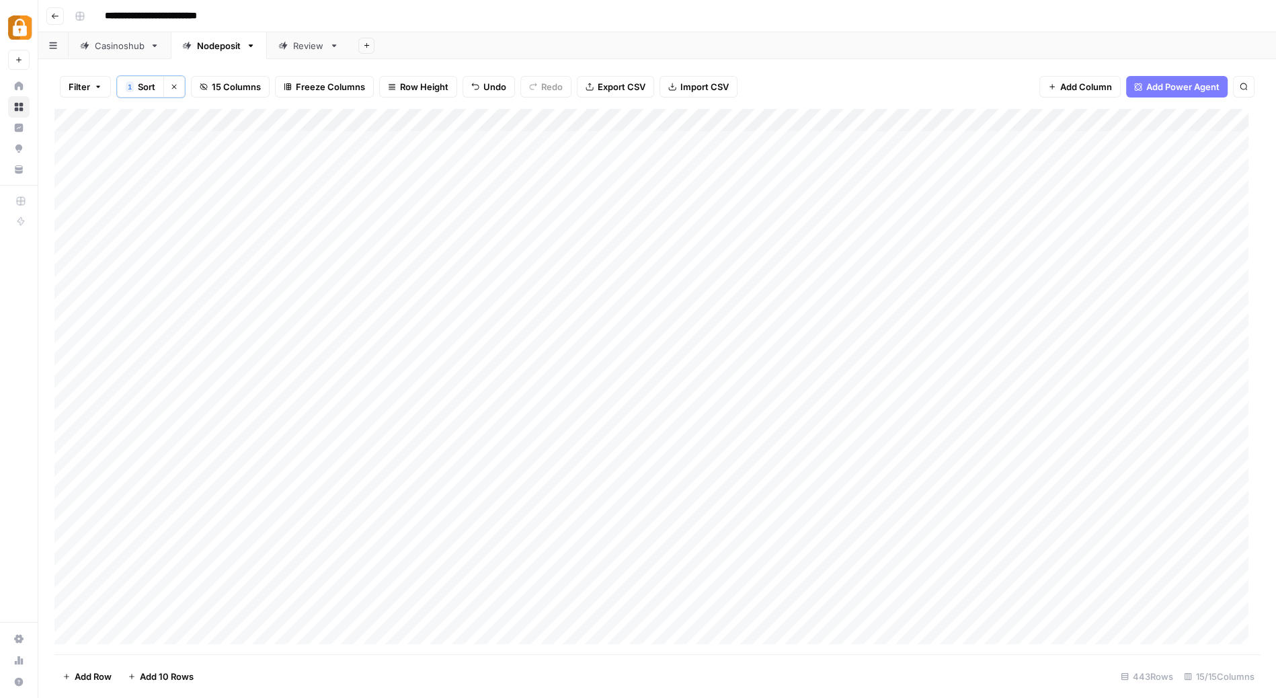
click at [806, 418] on div "Add Column" at bounding box center [657, 382] width 1206 height 547
click at [723, 412] on div "Add Column" at bounding box center [657, 382] width 1206 height 547
click at [766, 413] on div "Add Column" at bounding box center [657, 382] width 1206 height 547
click at [884, 415] on div "Add Column" at bounding box center [657, 382] width 1206 height 547
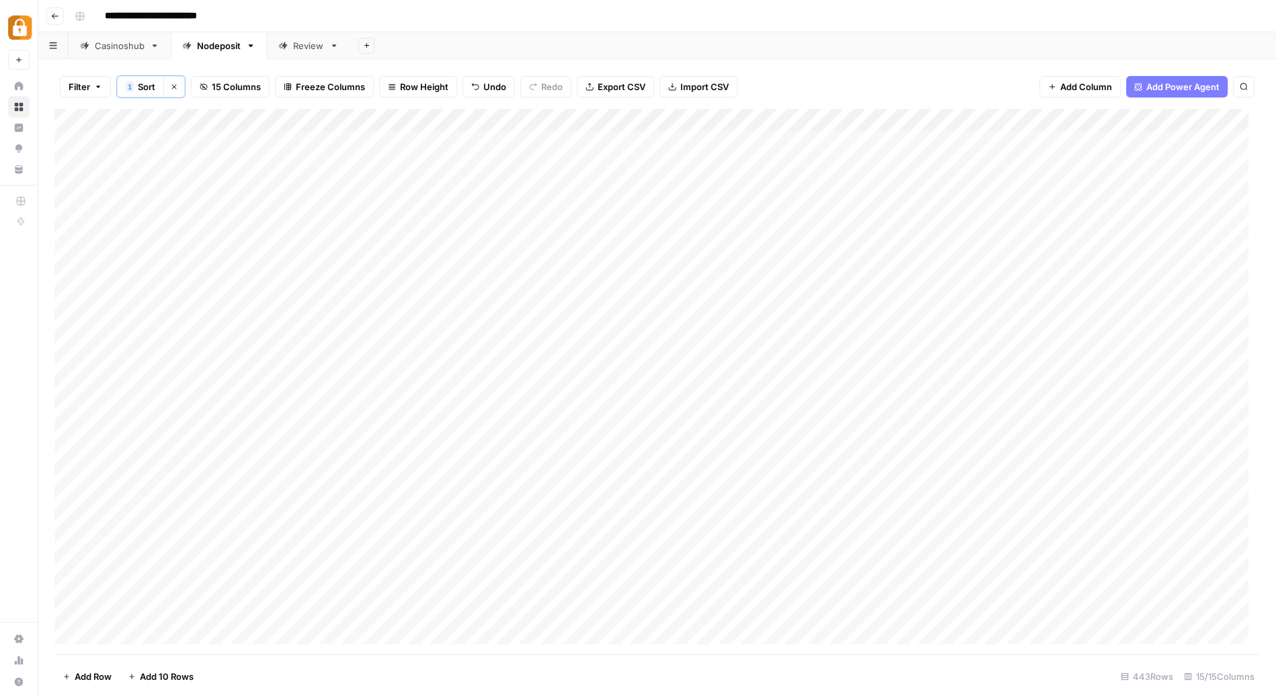
click at [884, 415] on div "Add Column" at bounding box center [657, 382] width 1206 height 547
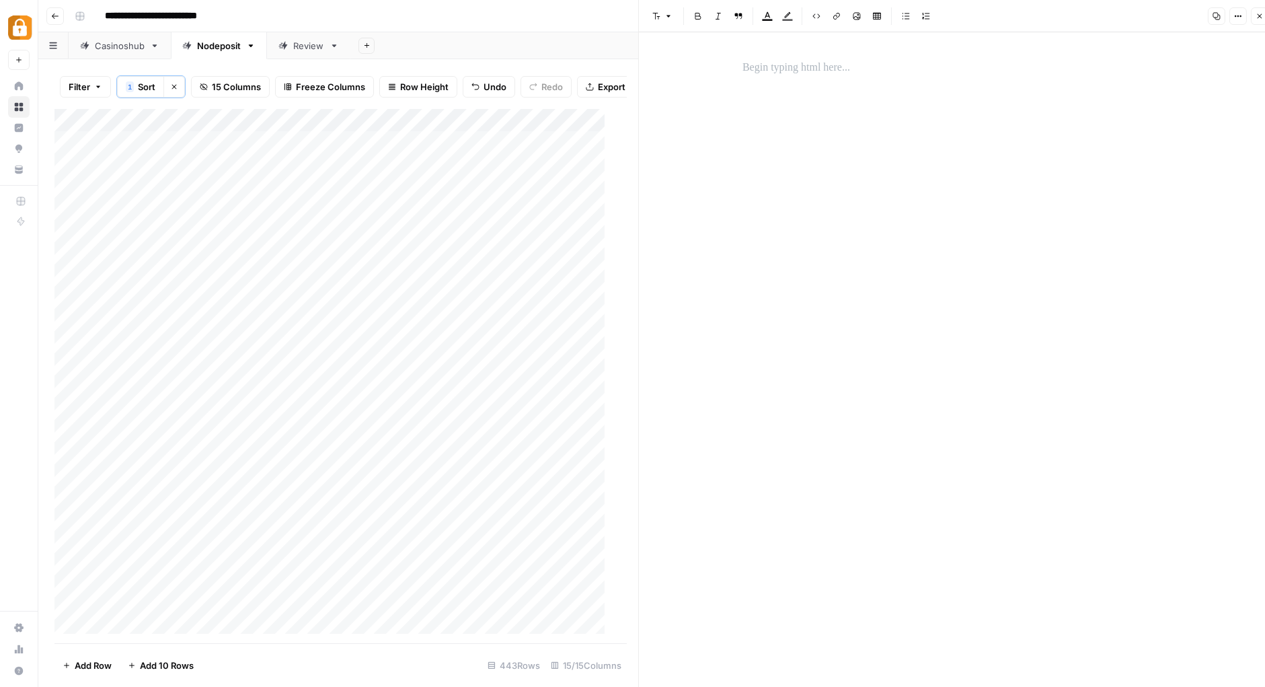
click at [793, 69] on p at bounding box center [957, 67] width 430 height 17
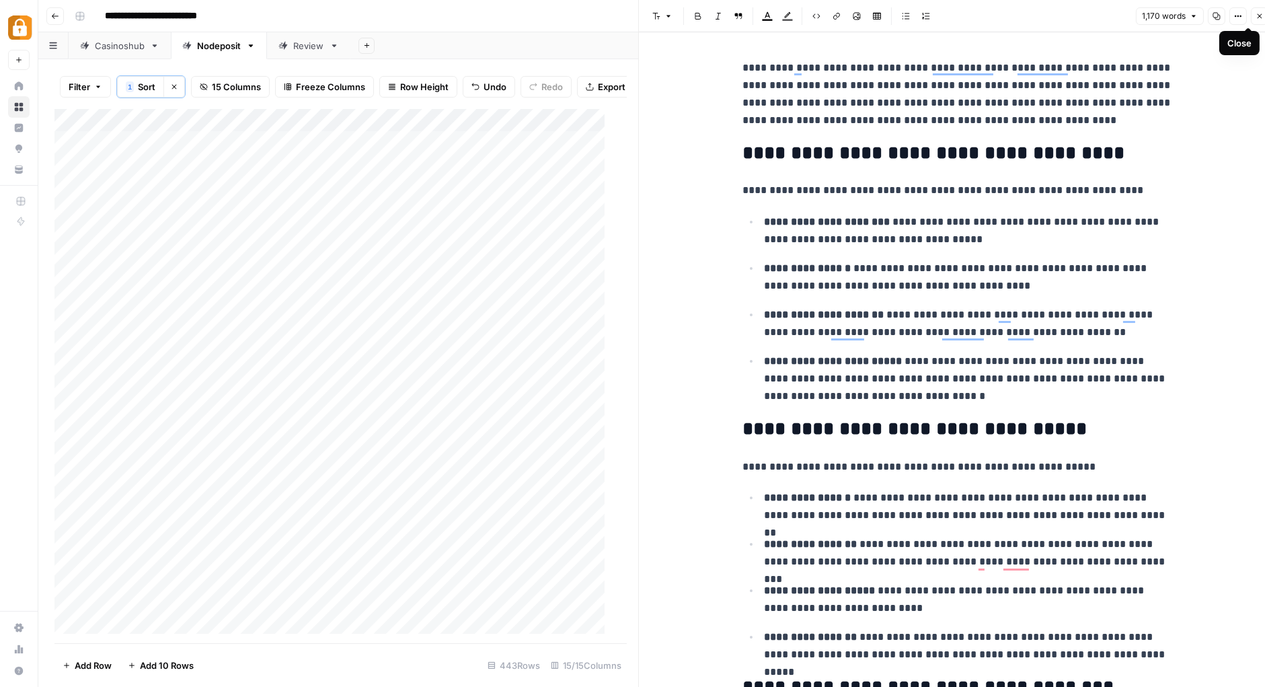
click at [1262, 10] on button "Close" at bounding box center [1259, 15] width 17 height 17
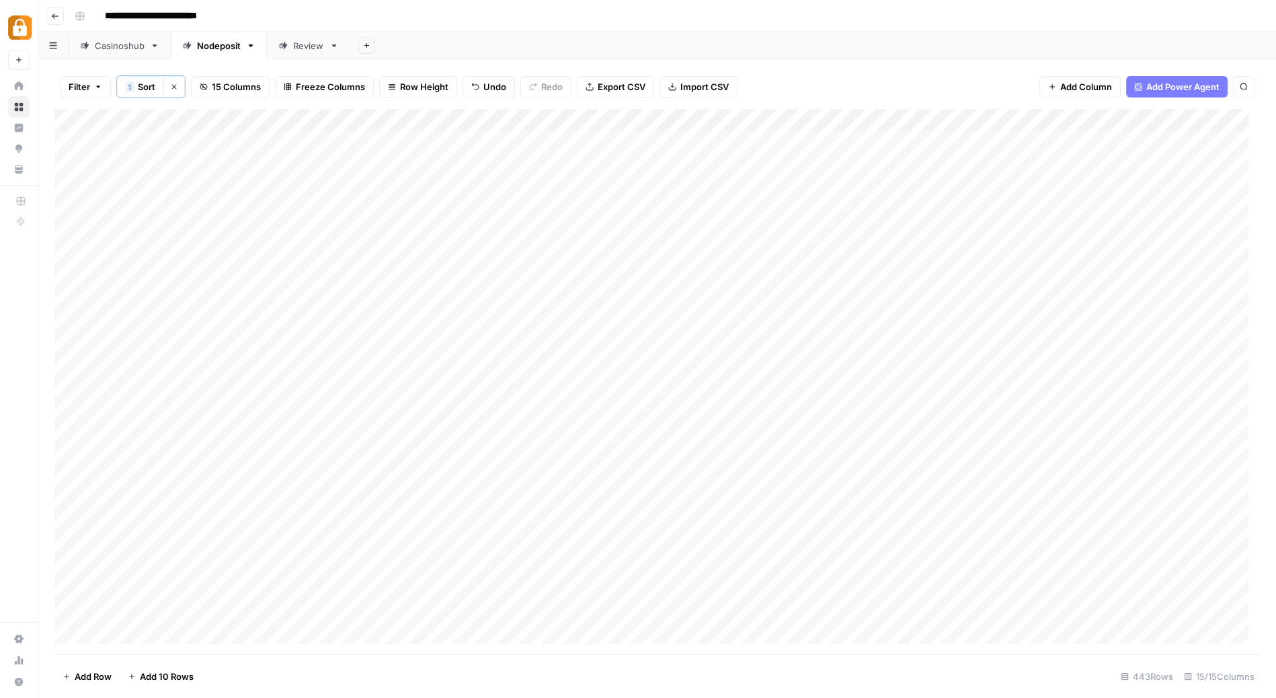
click at [885, 416] on div "Add Column" at bounding box center [657, 382] width 1206 height 547
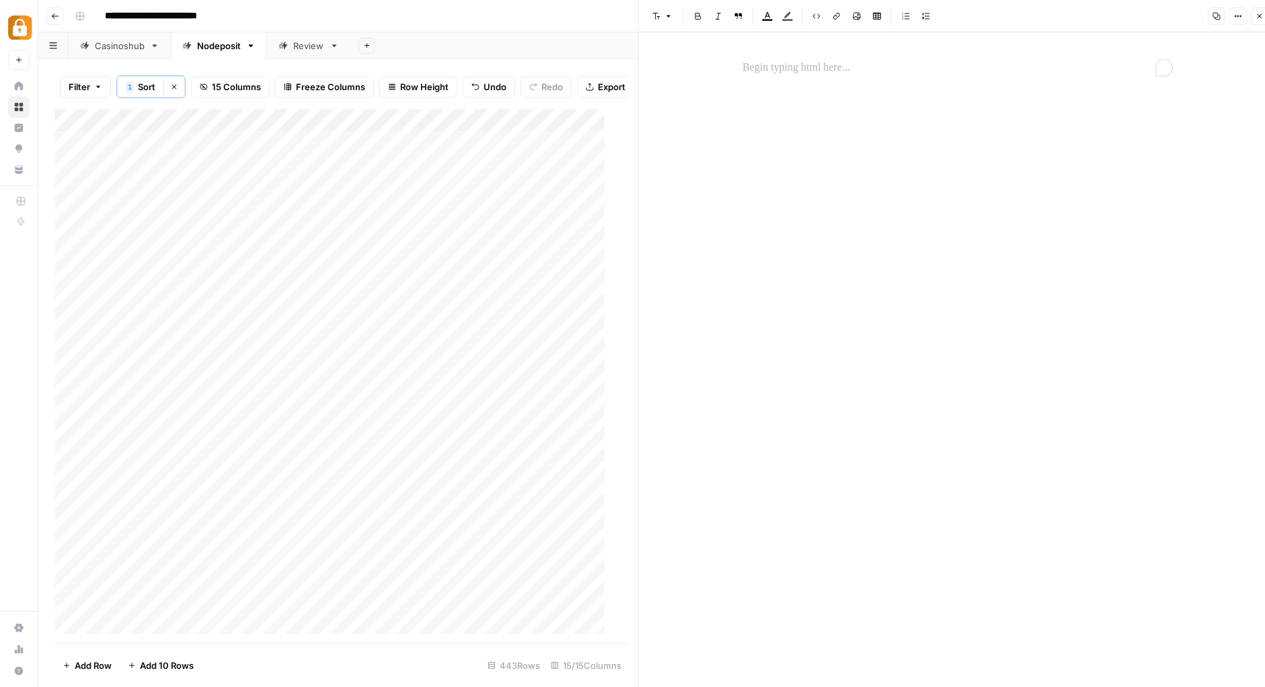
click at [808, 66] on p "To enrich screen reader interactions, please activate Accessibility in Grammarl…" at bounding box center [957, 67] width 430 height 17
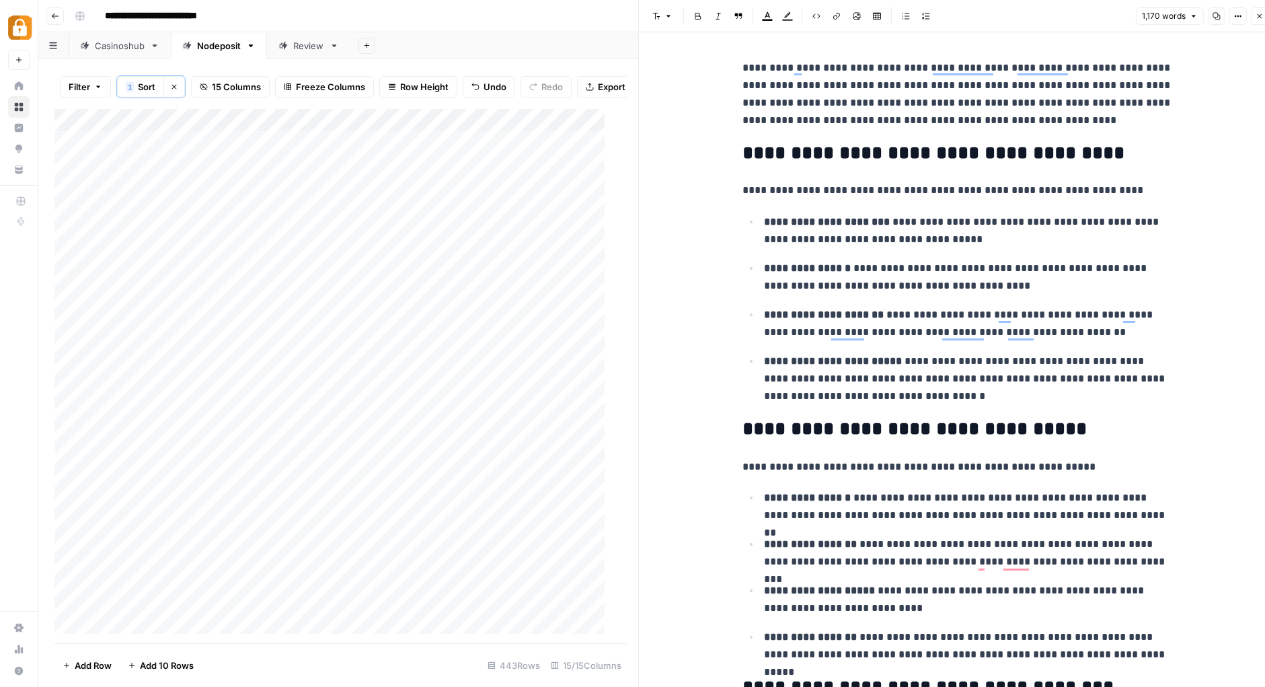
click at [599, 10] on div "**********" at bounding box center [660, 16] width 1182 height 22
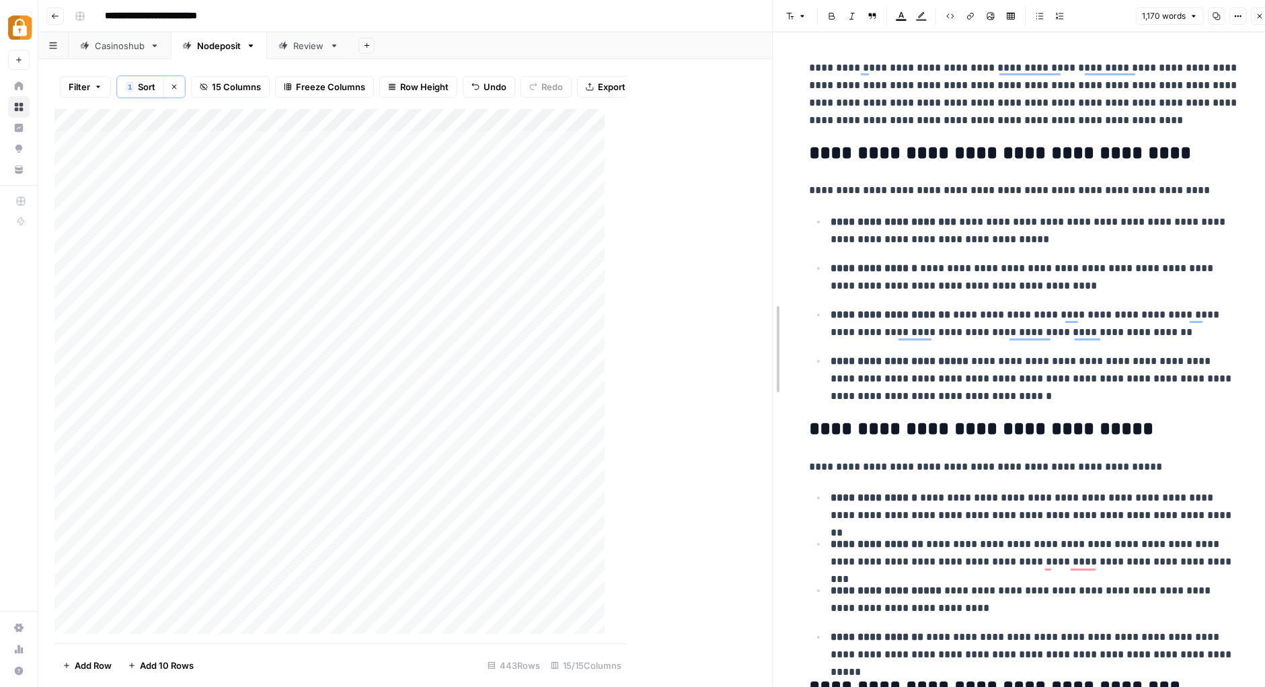
drag, startPoint x: 640, startPoint y: 171, endPoint x: 1011, endPoint y: 210, distance: 373.2
drag, startPoint x: 771, startPoint y: 293, endPoint x: 1040, endPoint y: 299, distance: 269.1
drag, startPoint x: 771, startPoint y: 115, endPoint x: 1011, endPoint y: 132, distance: 240.7
click at [1261, 19] on icon "button" at bounding box center [1260, 16] width 8 height 8
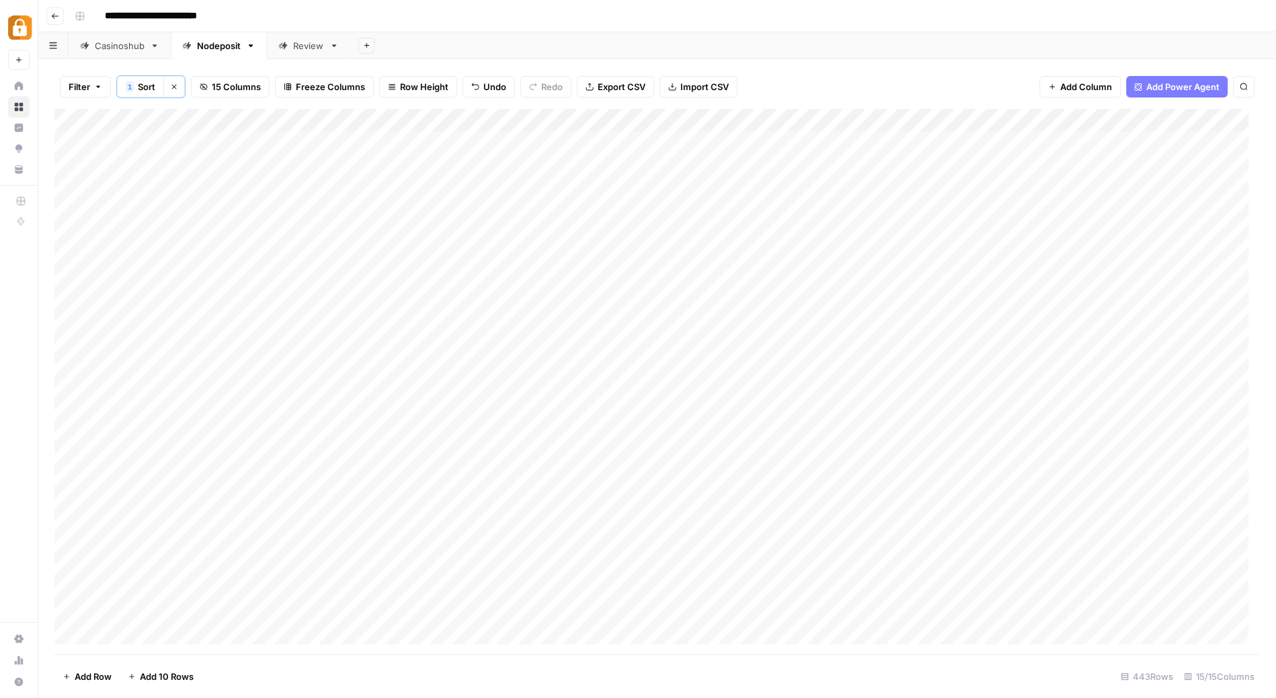
click at [884, 411] on div "Add Column" at bounding box center [657, 382] width 1206 height 547
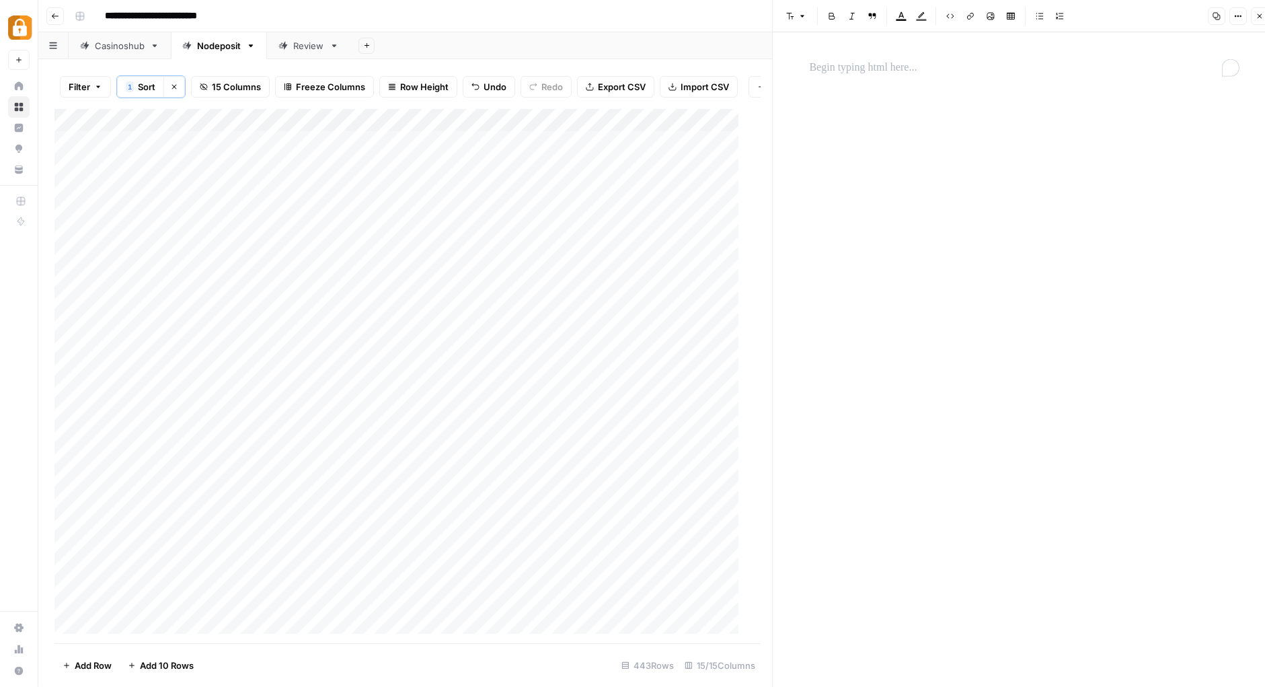
click at [883, 69] on p "To enrich screen reader interactions, please activate Accessibility in Grammarl…" at bounding box center [1025, 67] width 430 height 17
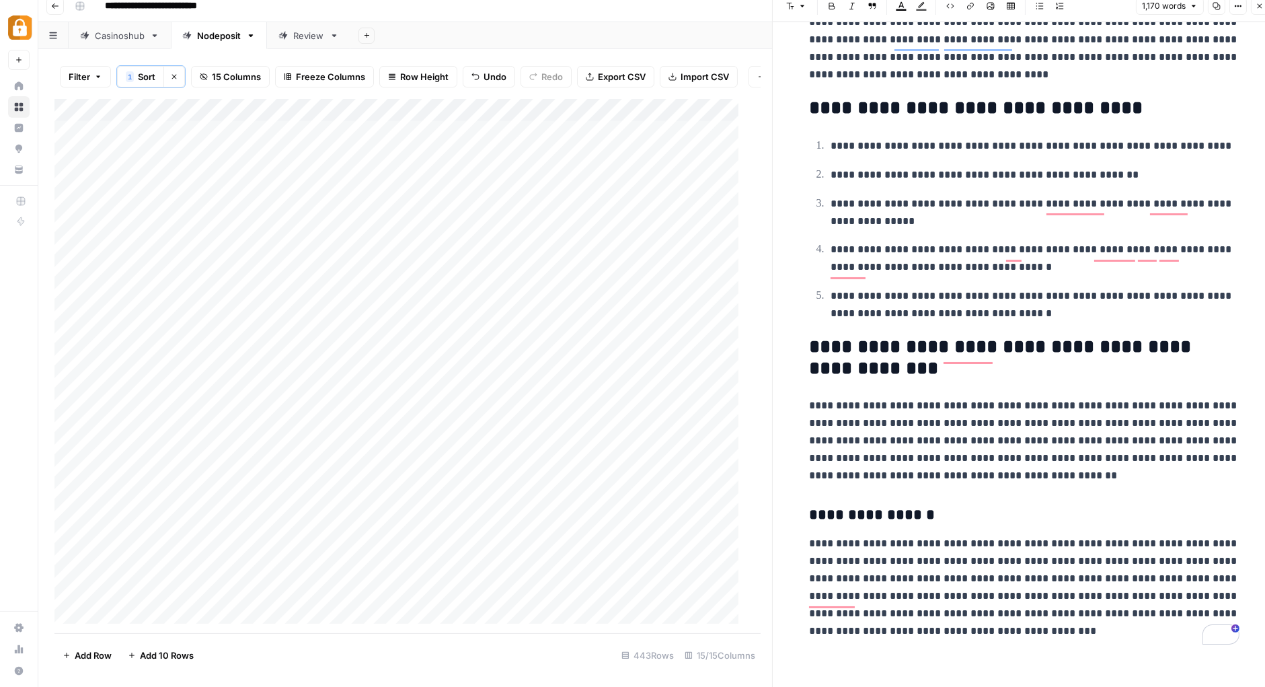
scroll to position [11, 0]
click at [1075, 624] on p "**********" at bounding box center [1025, 586] width 430 height 105
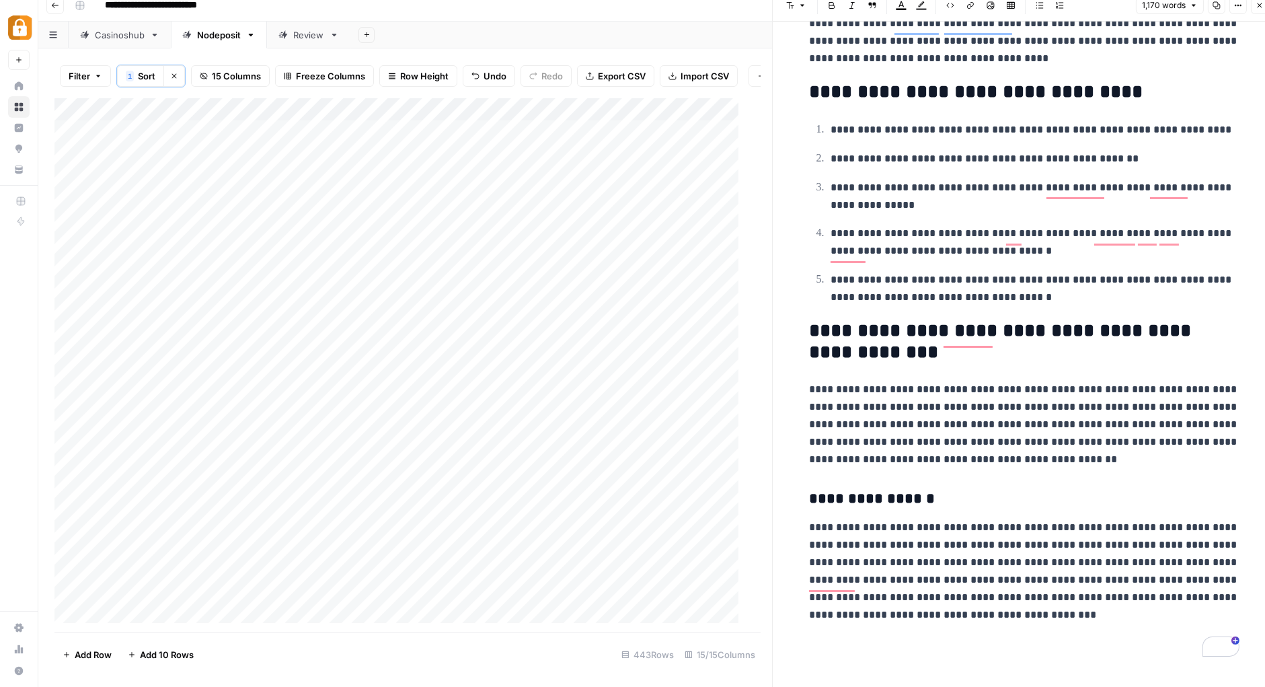
click at [898, 501] on h3 "**********" at bounding box center [1025, 499] width 430 height 19
click at [1102, 284] on p "**********" at bounding box center [1035, 288] width 409 height 35
click at [1262, 9] on icon "button" at bounding box center [1260, 5] width 8 height 8
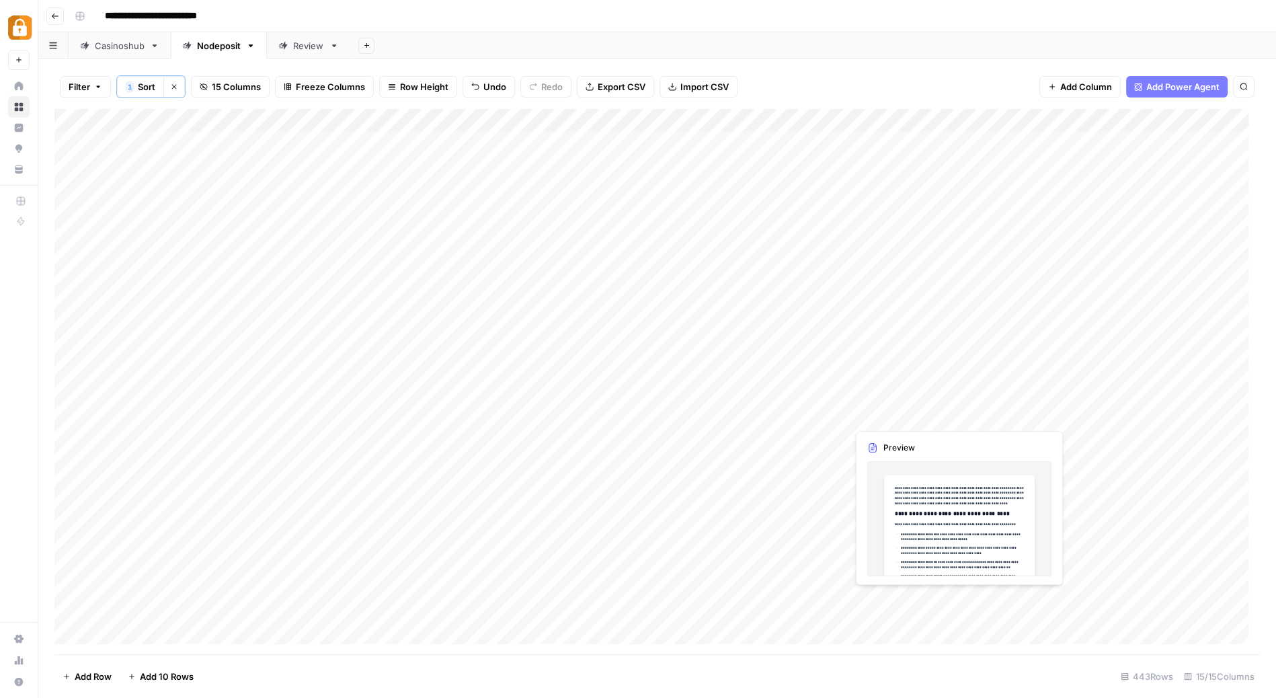
click at [925, 414] on div "Add Column" at bounding box center [657, 382] width 1206 height 547
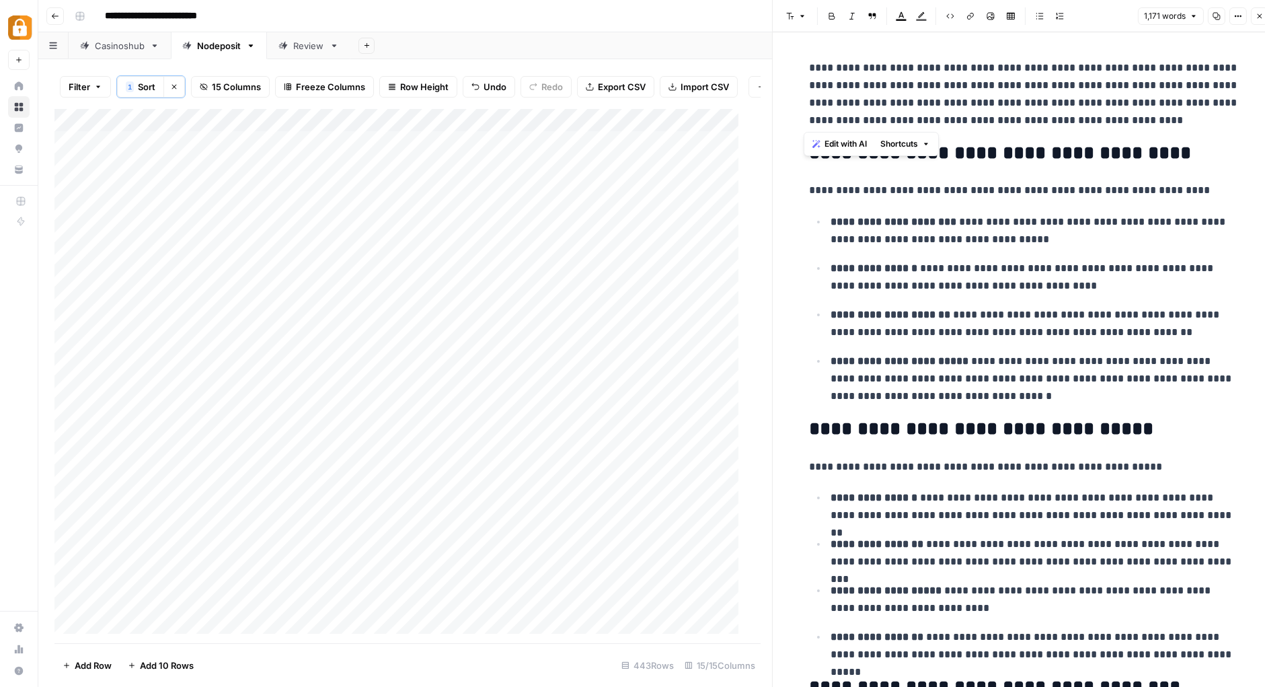
drag, startPoint x: 1139, startPoint y: 116, endPoint x: 808, endPoint y: 54, distance: 336.7
click at [930, 143] on icon "button" at bounding box center [926, 144] width 8 height 8
click at [853, 140] on span "Edit with AI" at bounding box center [846, 144] width 42 height 12
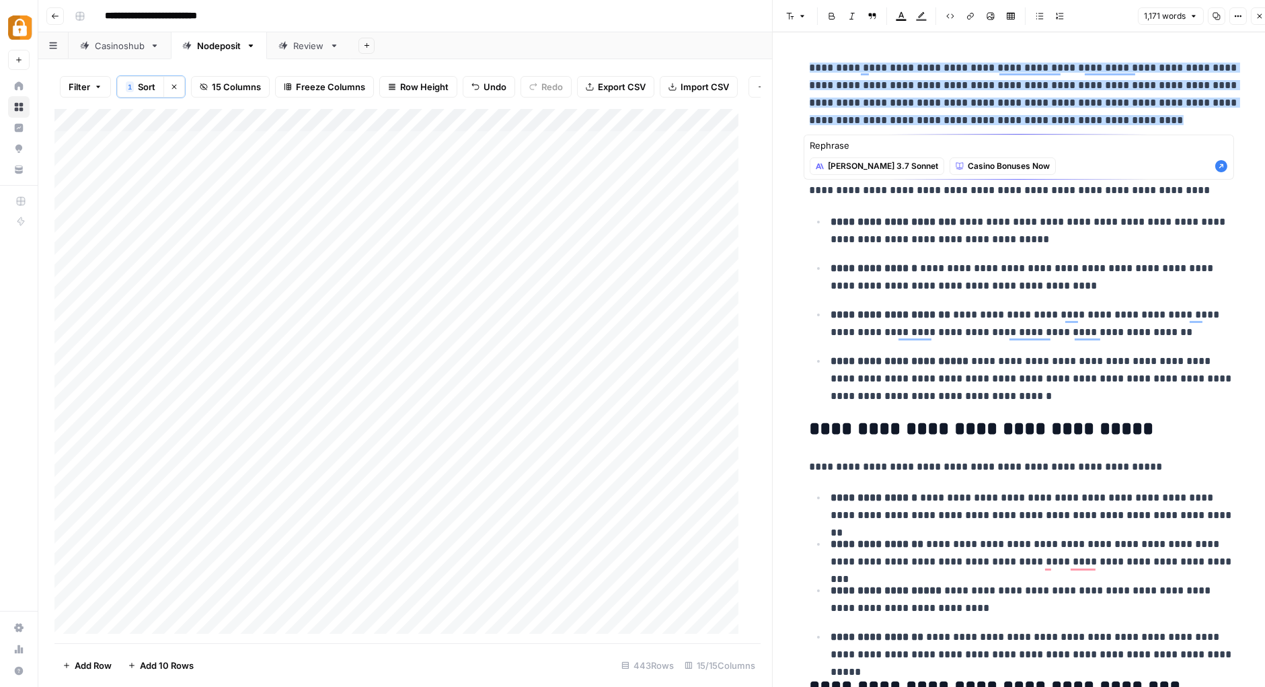
type textarea "Rephrase"
click at [1223, 169] on icon "button" at bounding box center [1221, 166] width 12 height 12
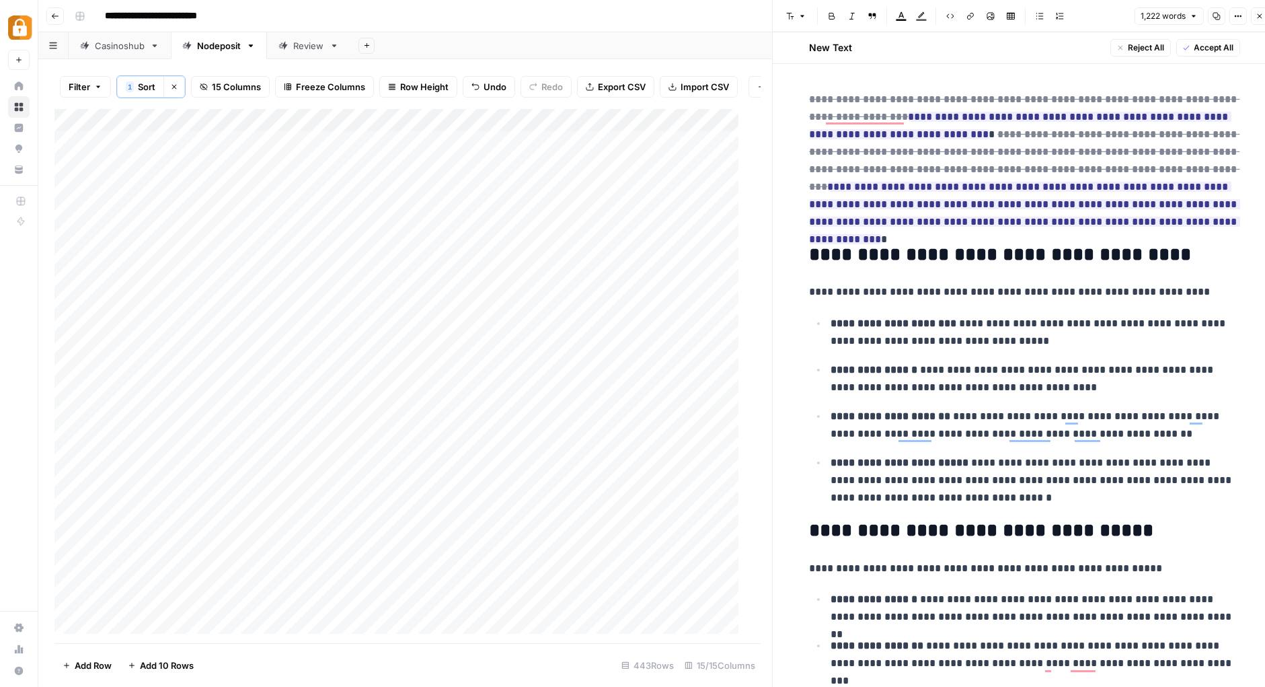
click at [1213, 44] on span "Accept All" at bounding box center [1214, 48] width 40 height 12
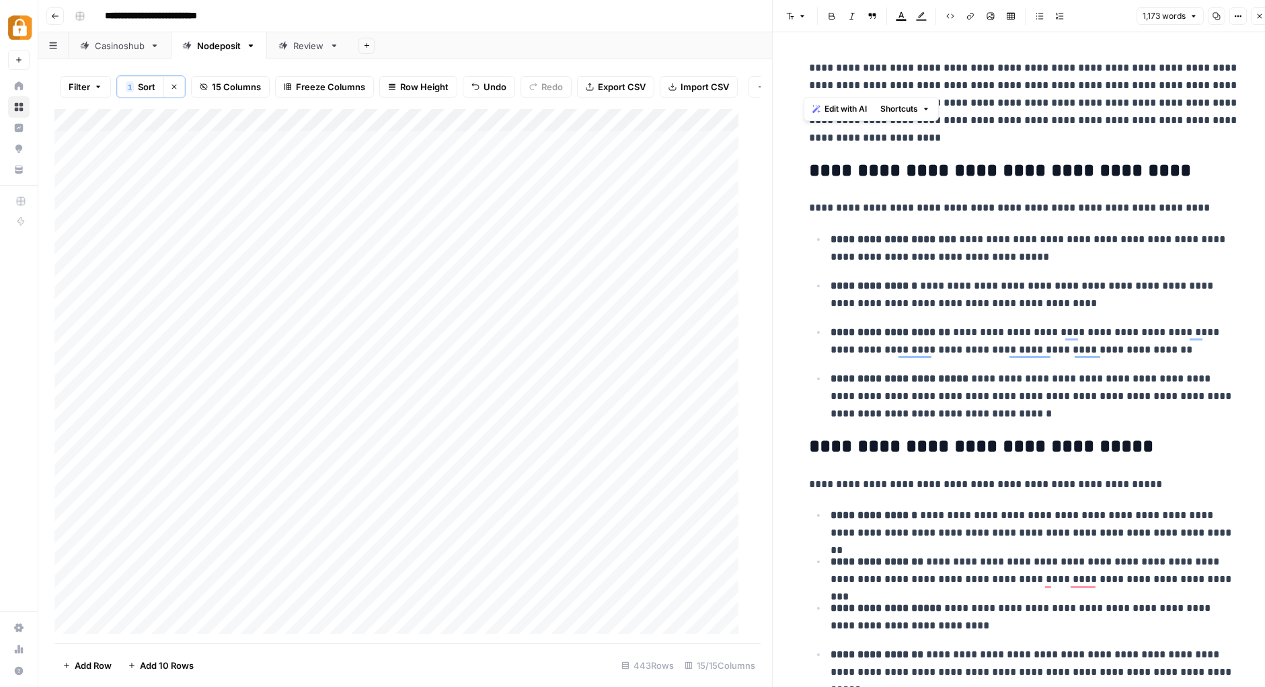
drag, startPoint x: 853, startPoint y: 82, endPoint x: 800, endPoint y: 69, distance: 54.6
click at [970, 82] on p "**********" at bounding box center [1025, 102] width 430 height 87
click at [1049, 80] on p "**********" at bounding box center [1025, 102] width 430 height 87
click at [861, 122] on p "**********" at bounding box center [1025, 102] width 430 height 87
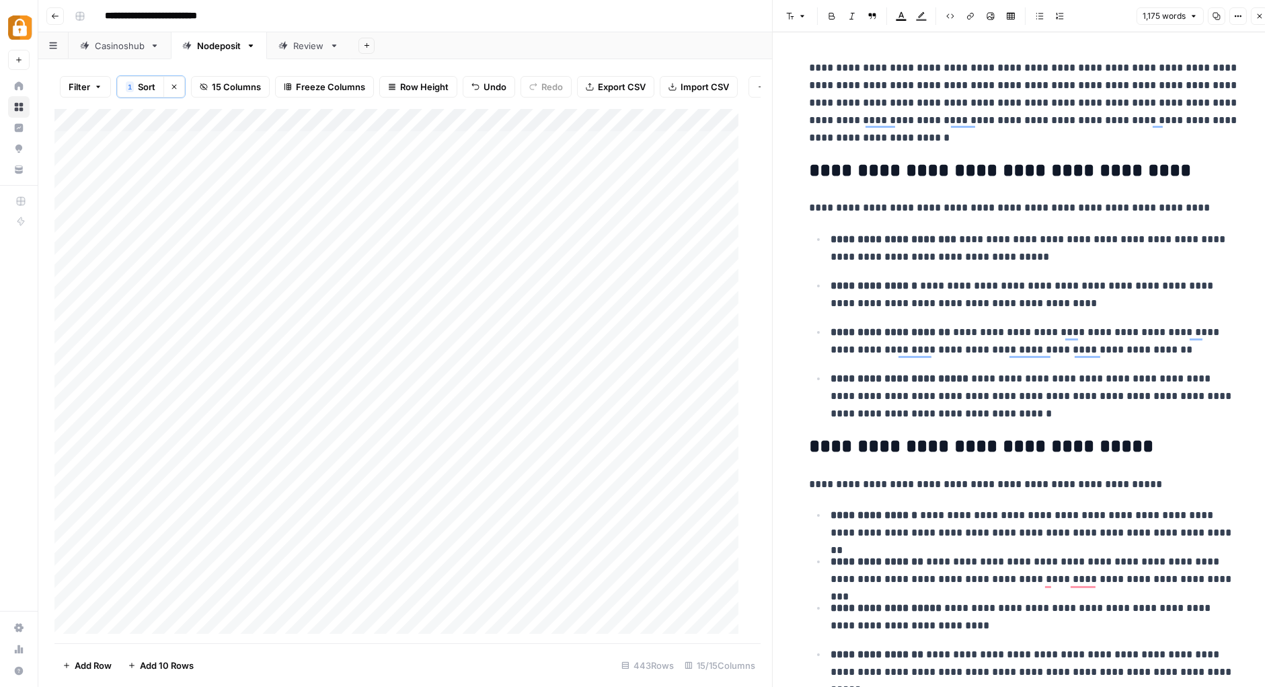
click at [1050, 96] on p "**********" at bounding box center [1025, 102] width 430 height 87
drag, startPoint x: 1030, startPoint y: 109, endPoint x: 1094, endPoint y: 100, distance: 65.2
click at [1030, 109] on p "**********" at bounding box center [1025, 102] width 430 height 87
click at [951, 137] on p "**********" at bounding box center [1025, 102] width 430 height 87
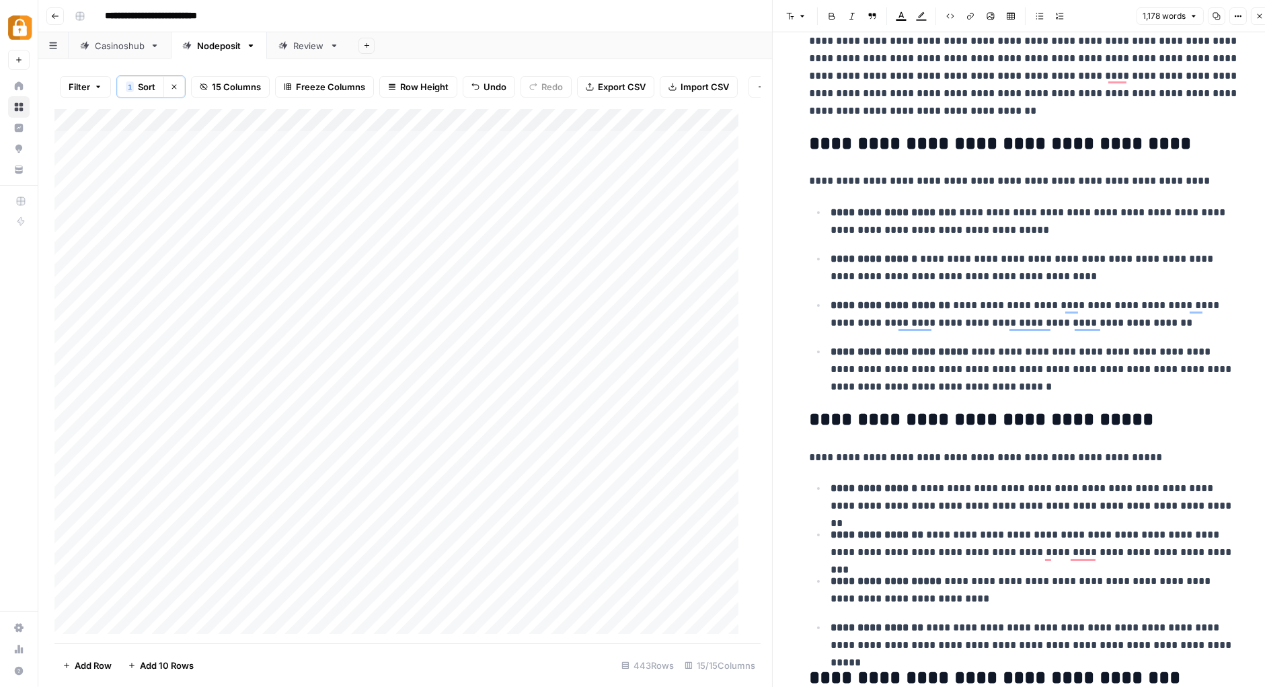
scroll to position [354, 0]
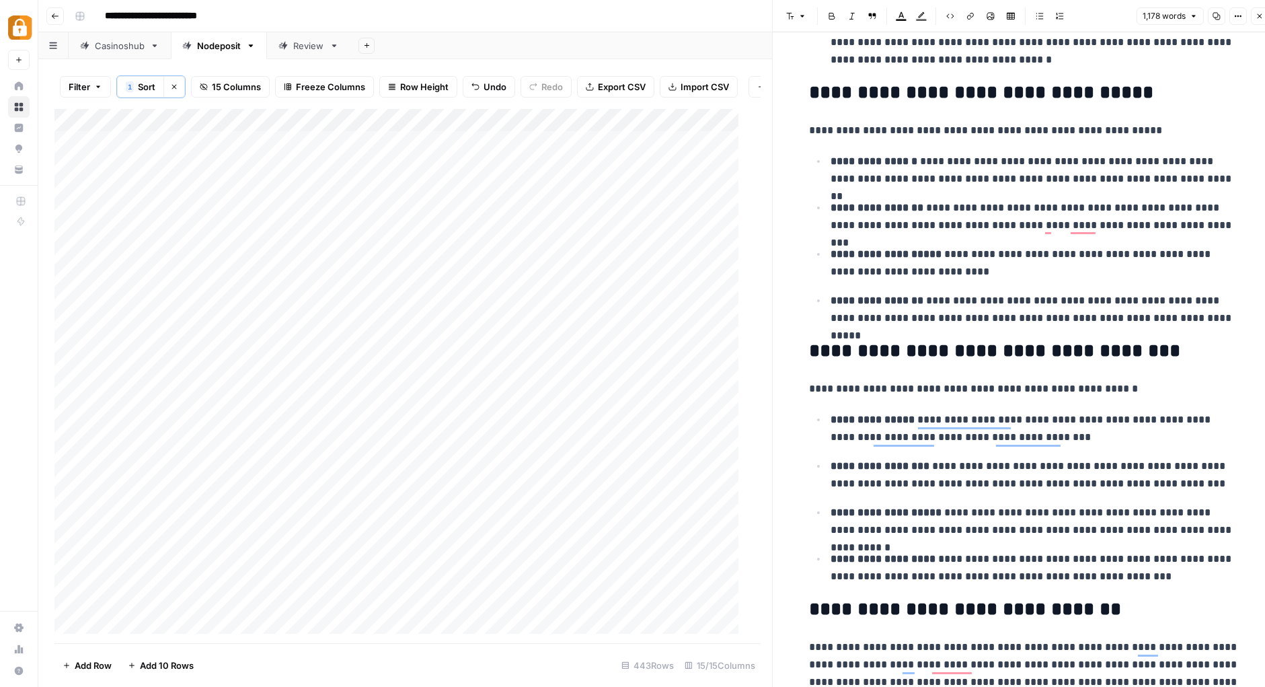
click at [1005, 98] on h2 "**********" at bounding box center [1025, 93] width 430 height 22
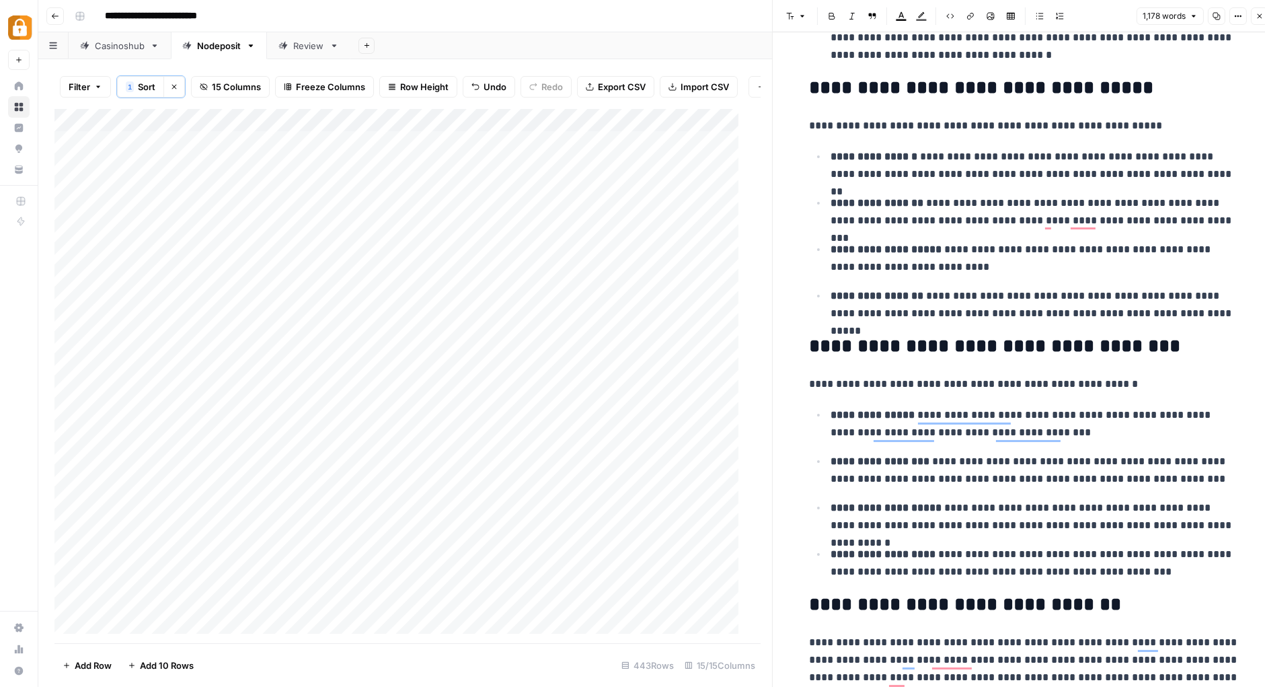
scroll to position [361, 0]
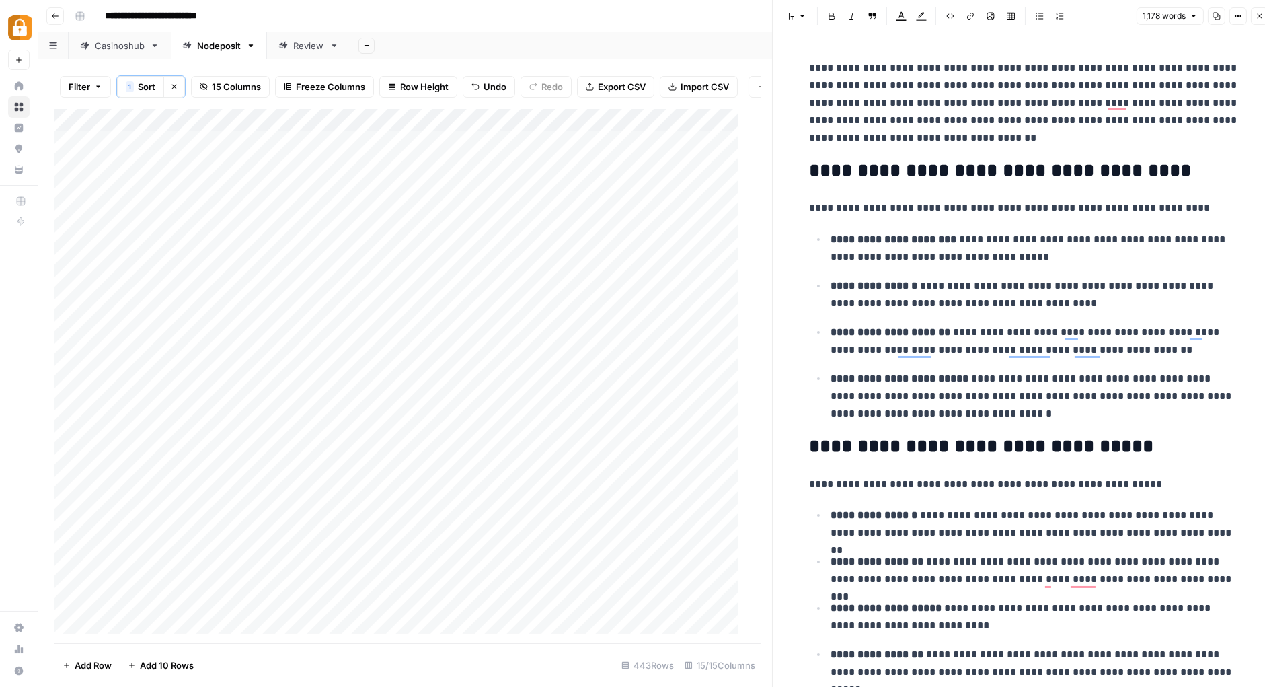
scroll to position [365, 0]
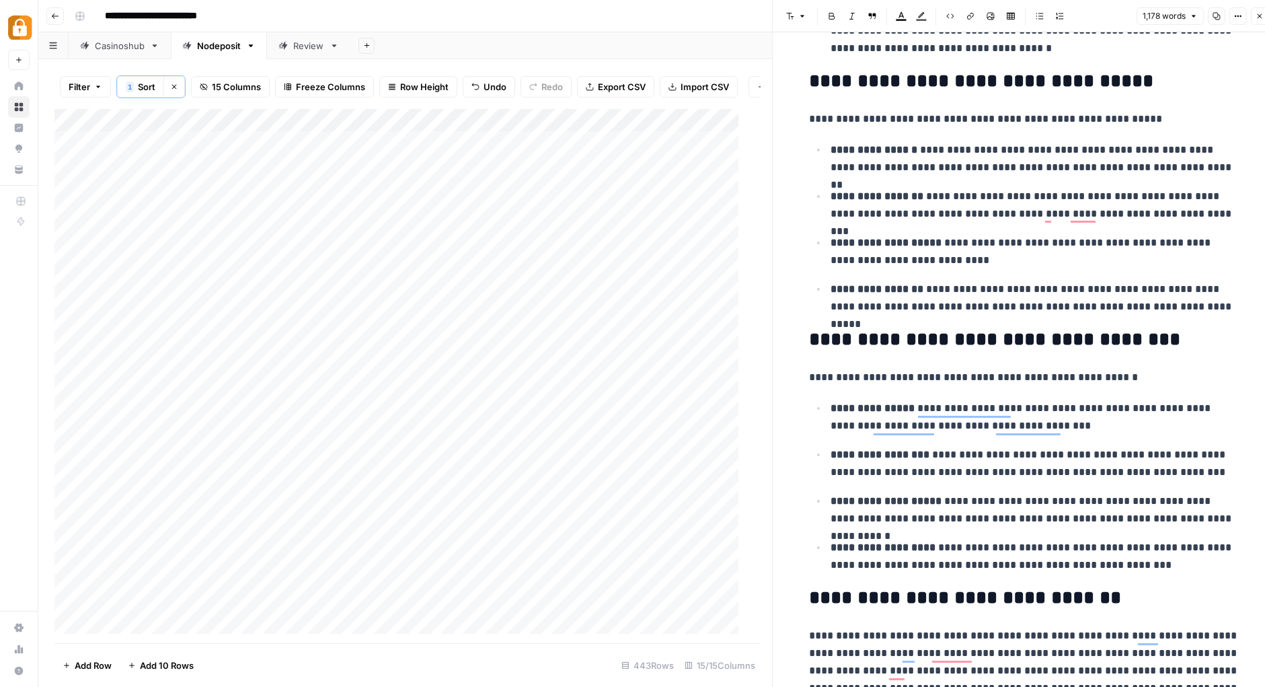
click at [1001, 342] on h2 "**********" at bounding box center [1025, 340] width 430 height 22
click at [1117, 341] on h2 "**********" at bounding box center [1025, 340] width 430 height 22
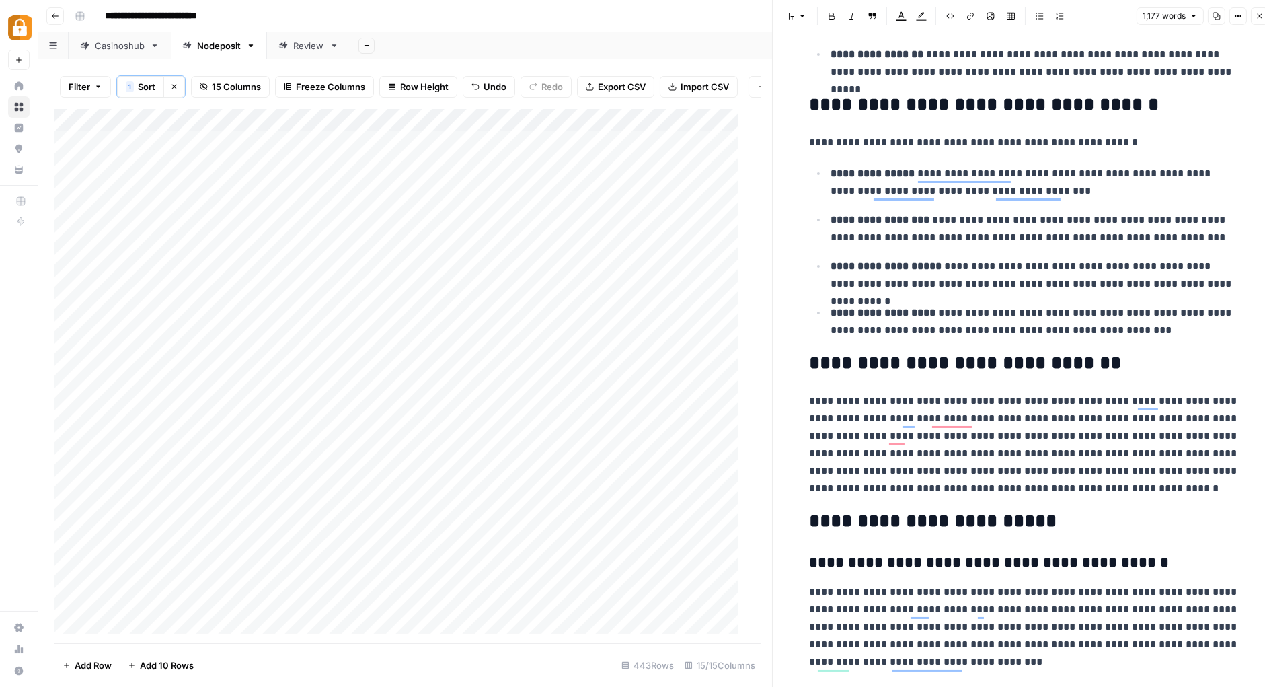
scroll to position [0, 0]
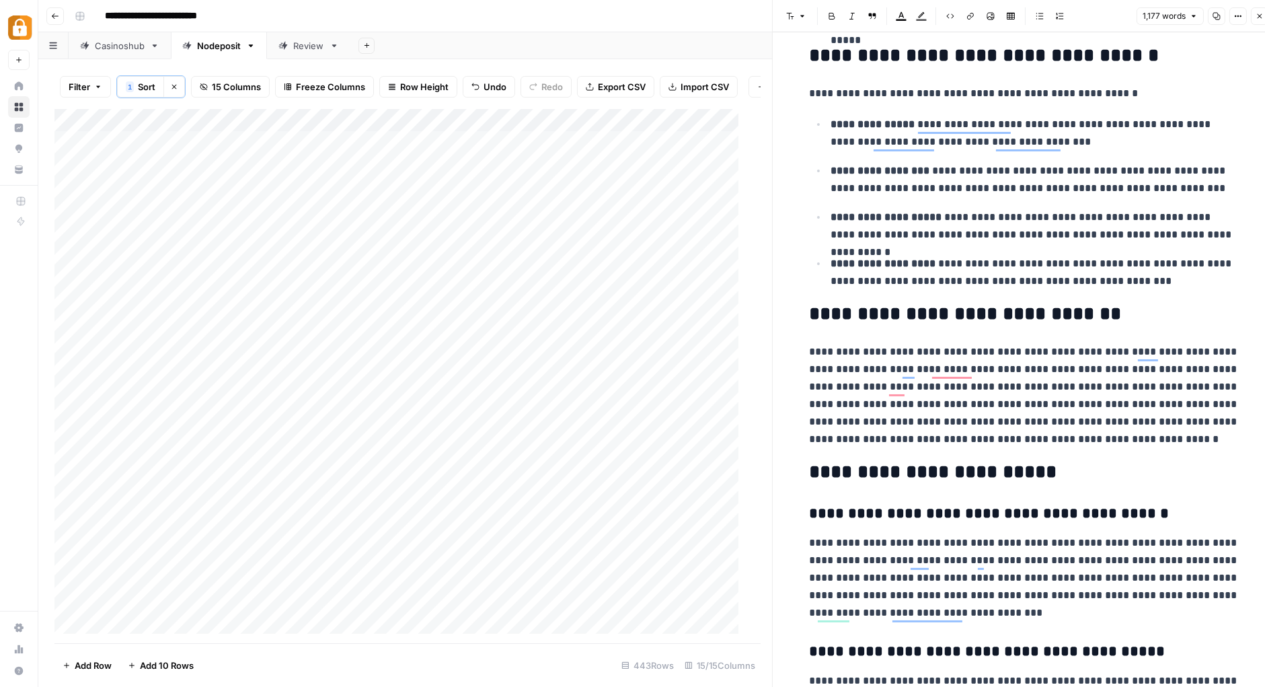
click at [901, 317] on h2 "**********" at bounding box center [1025, 314] width 430 height 22
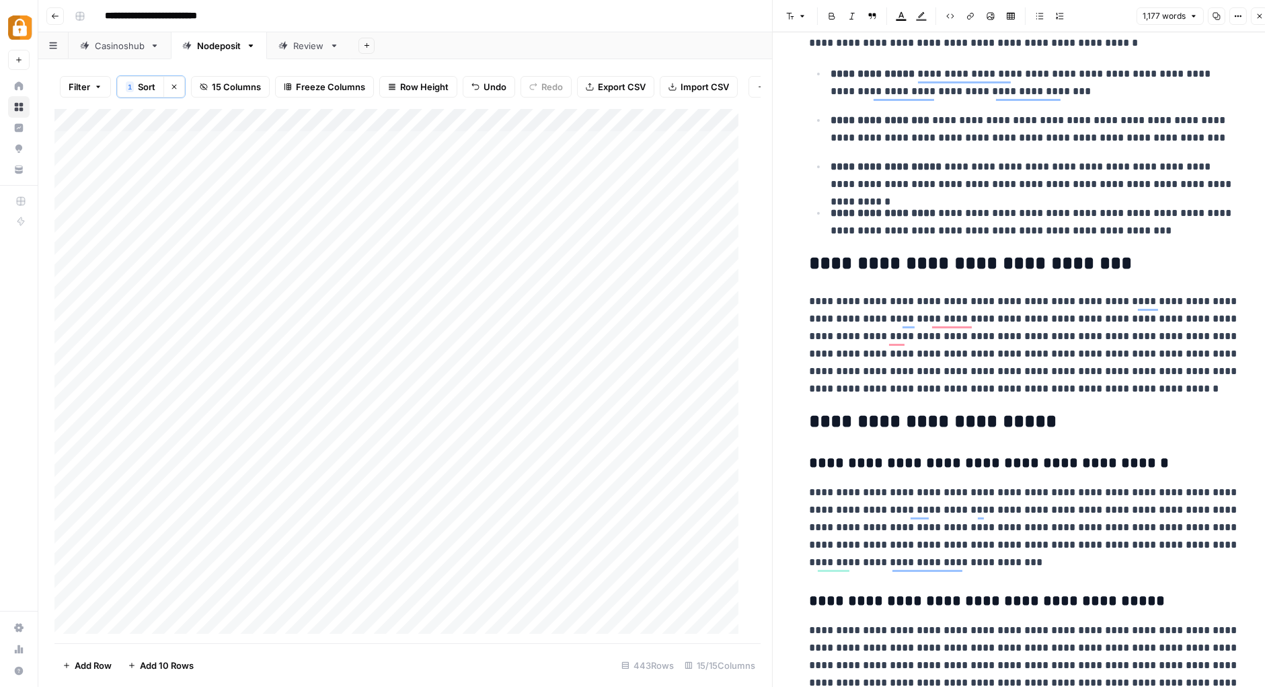
scroll to position [744, 0]
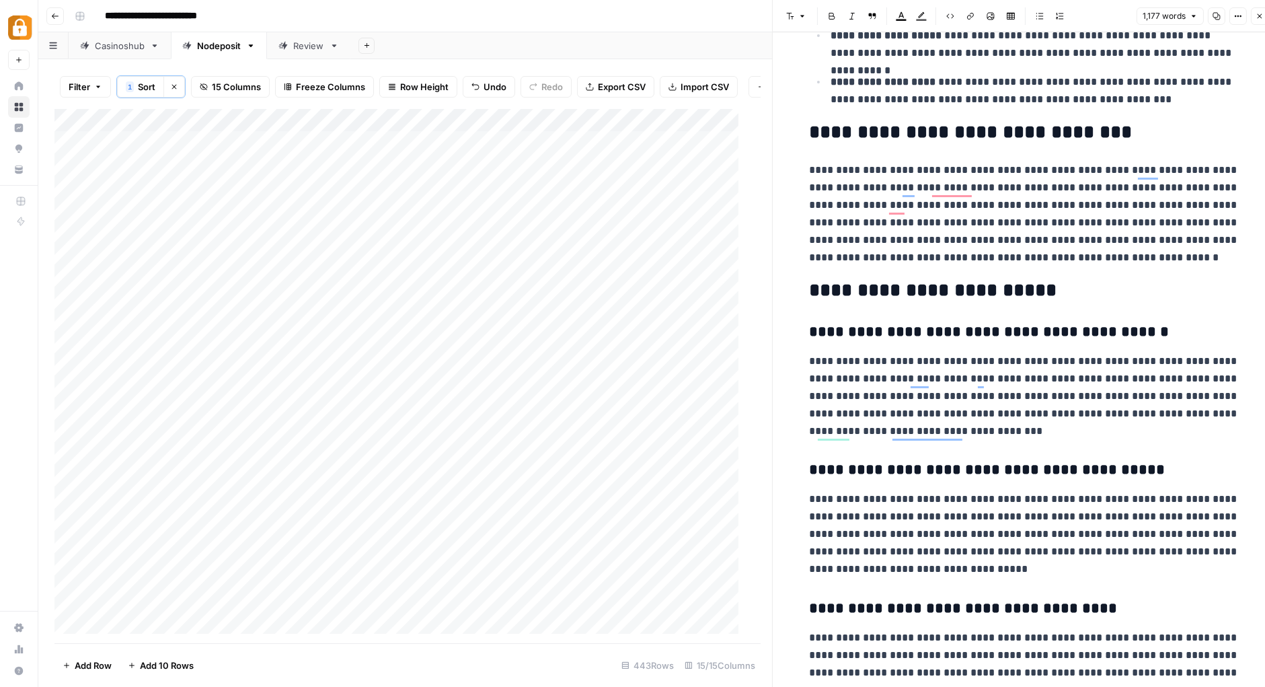
click at [886, 287] on h2 "**********" at bounding box center [1025, 291] width 430 height 22
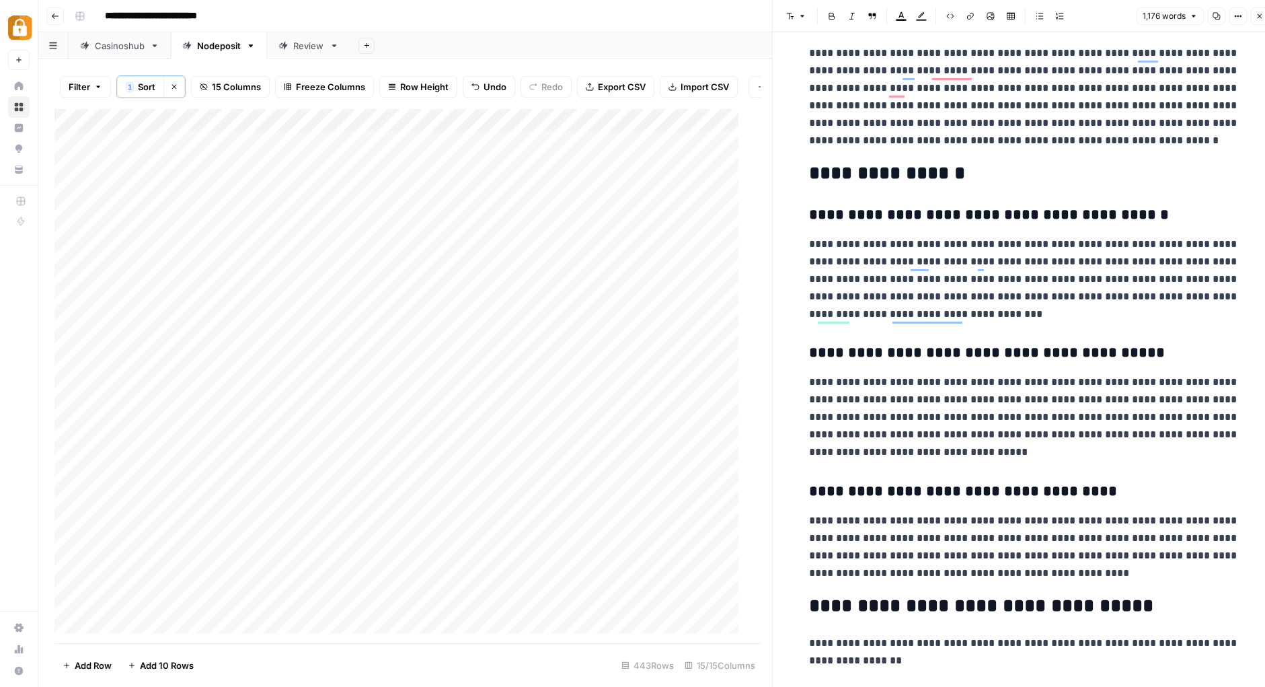
click at [995, 180] on h2 "**********" at bounding box center [1025, 174] width 430 height 22
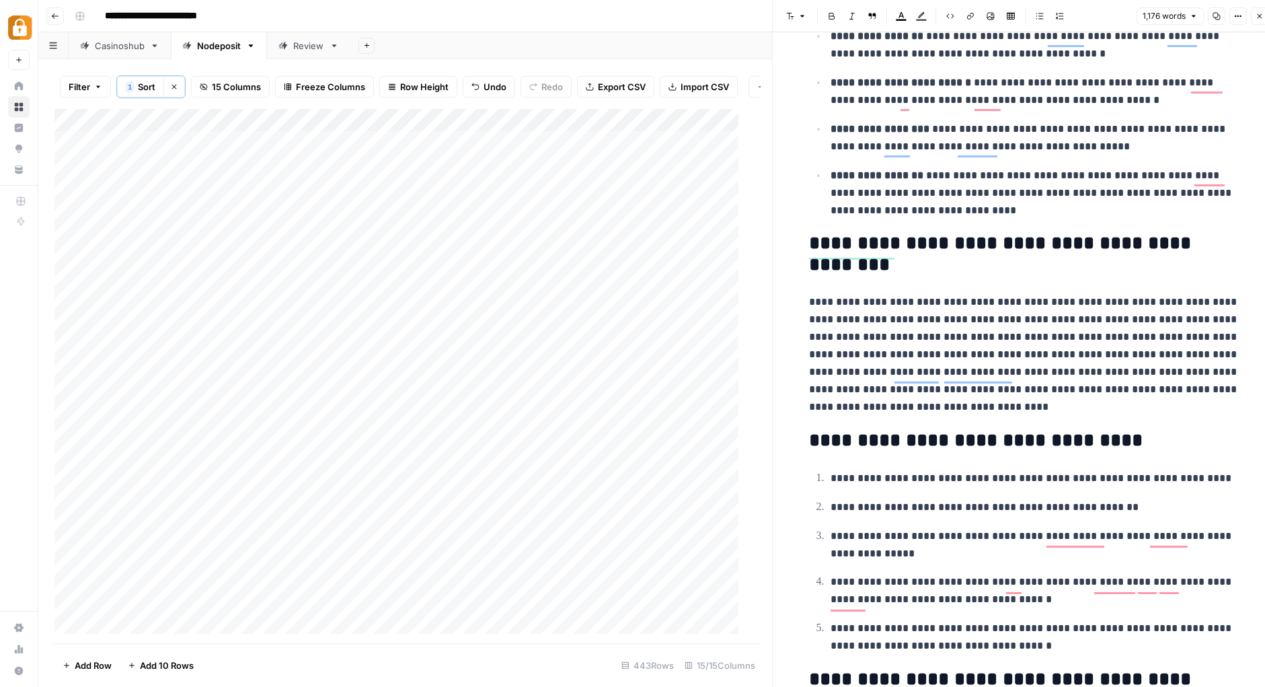
click at [915, 244] on h2 "**********" at bounding box center [1025, 254] width 430 height 43
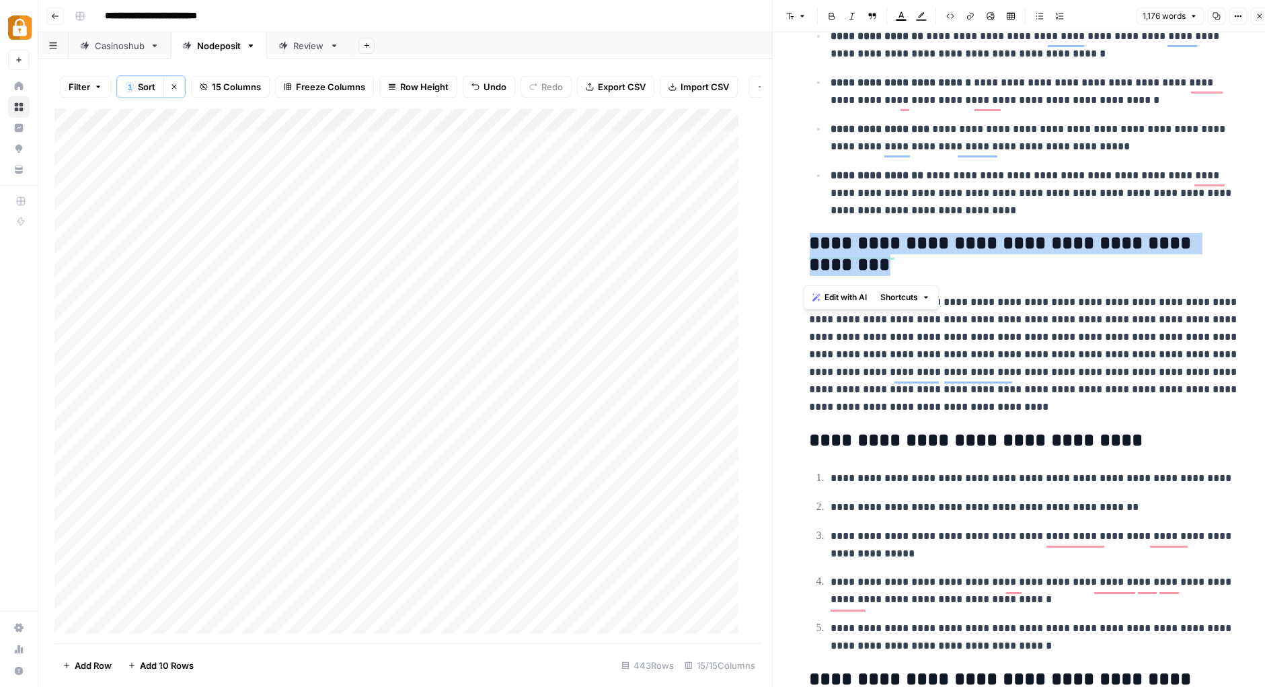
click at [804, 15] on icon "button" at bounding box center [802, 16] width 8 height 8
click at [823, 108] on span "heading 3" at bounding box center [839, 107] width 65 height 13
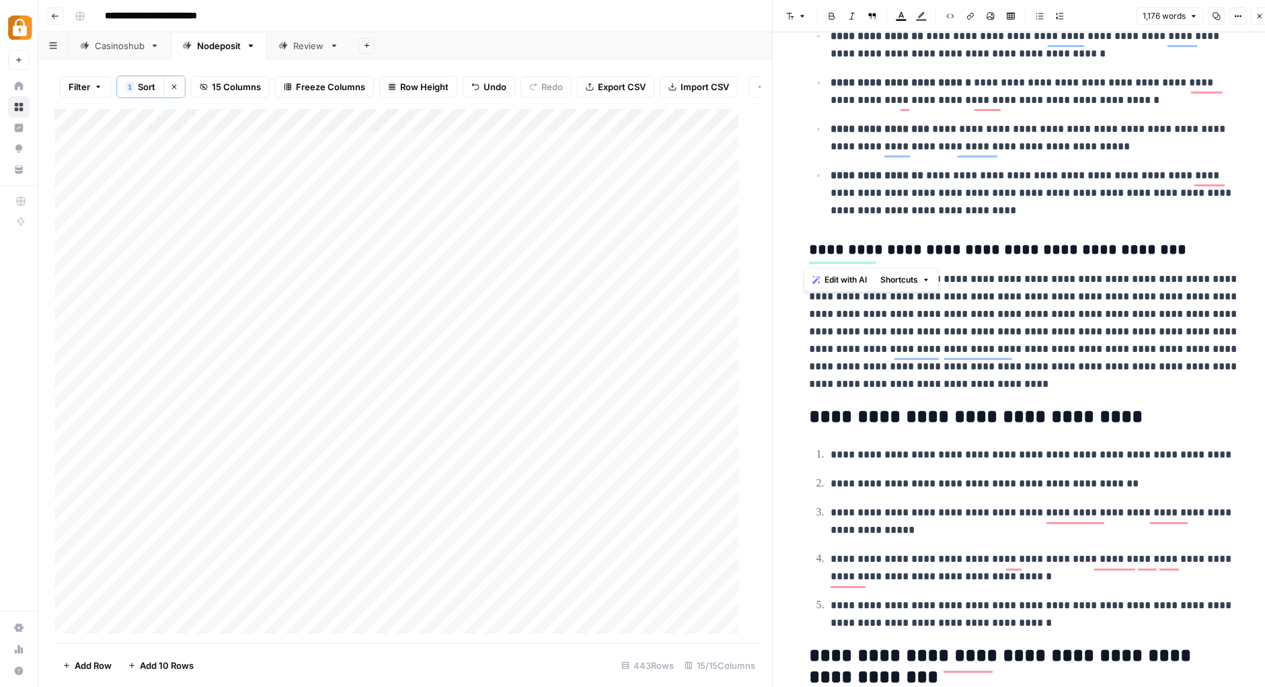
click at [1179, 252] on h3 "**********" at bounding box center [1025, 250] width 430 height 19
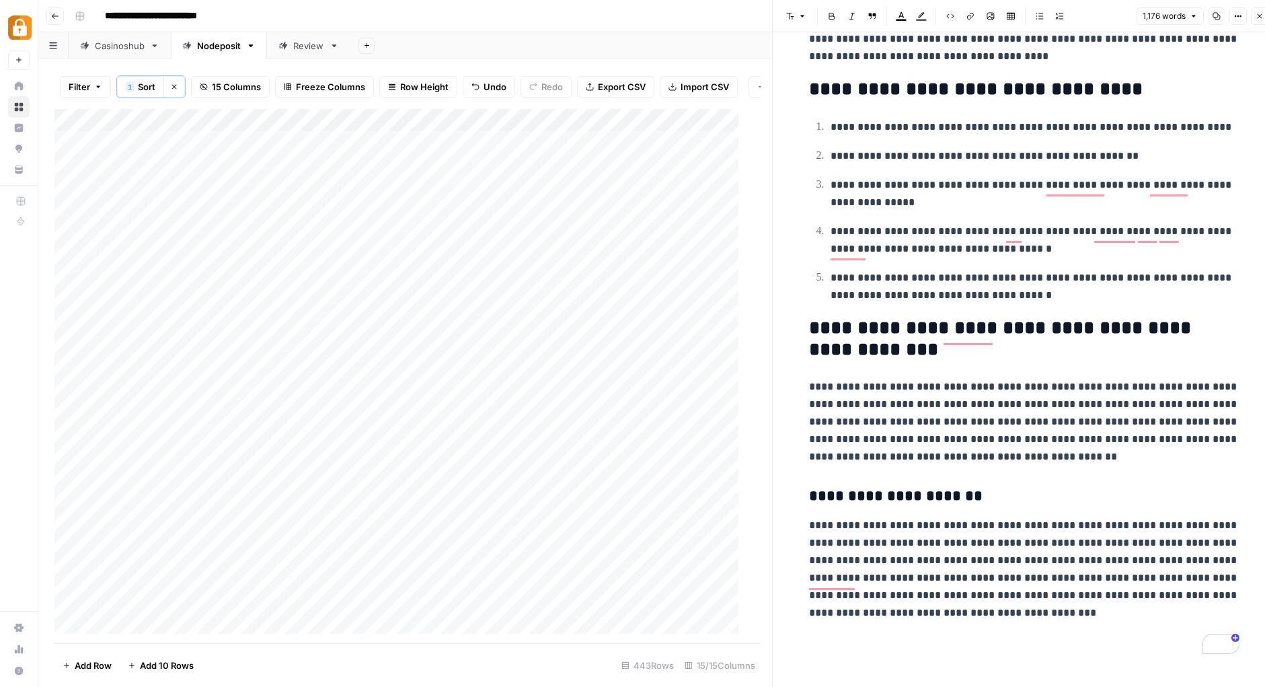
click at [1087, 319] on h2 "**********" at bounding box center [1025, 338] width 430 height 43
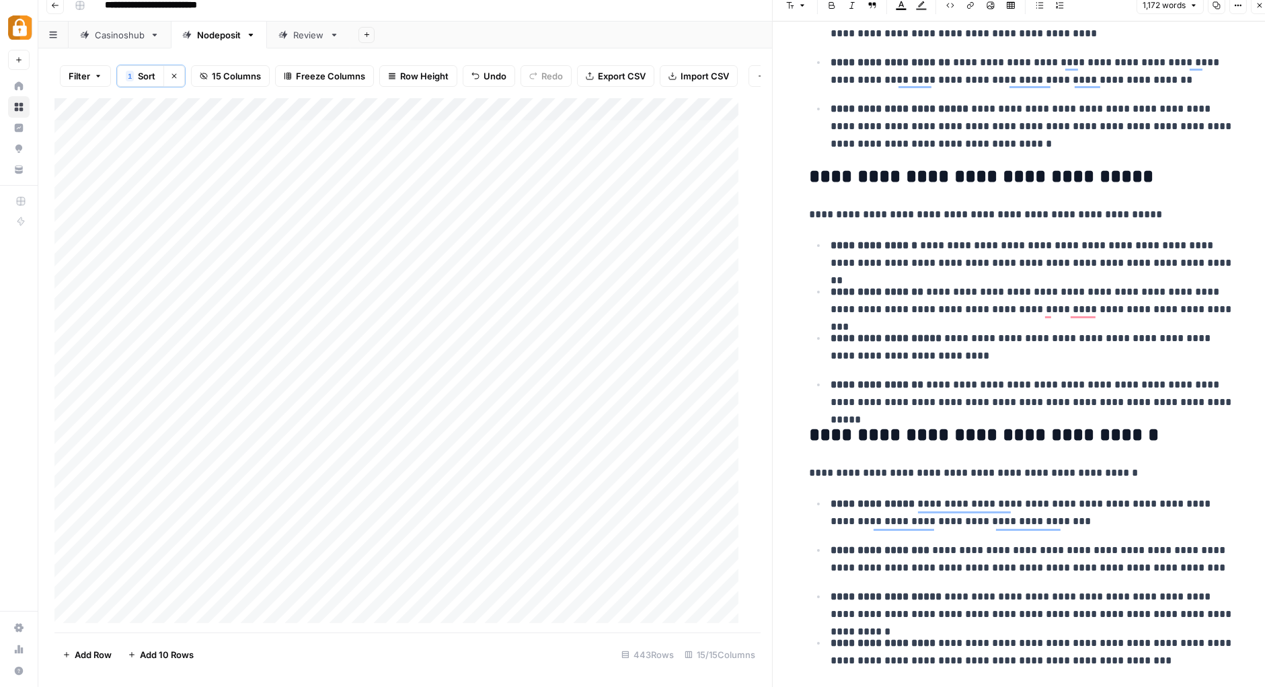
click at [744, 9] on div "**********" at bounding box center [660, 6] width 1182 height 22
click at [1262, 5] on icon "button" at bounding box center [1260, 5] width 8 height 8
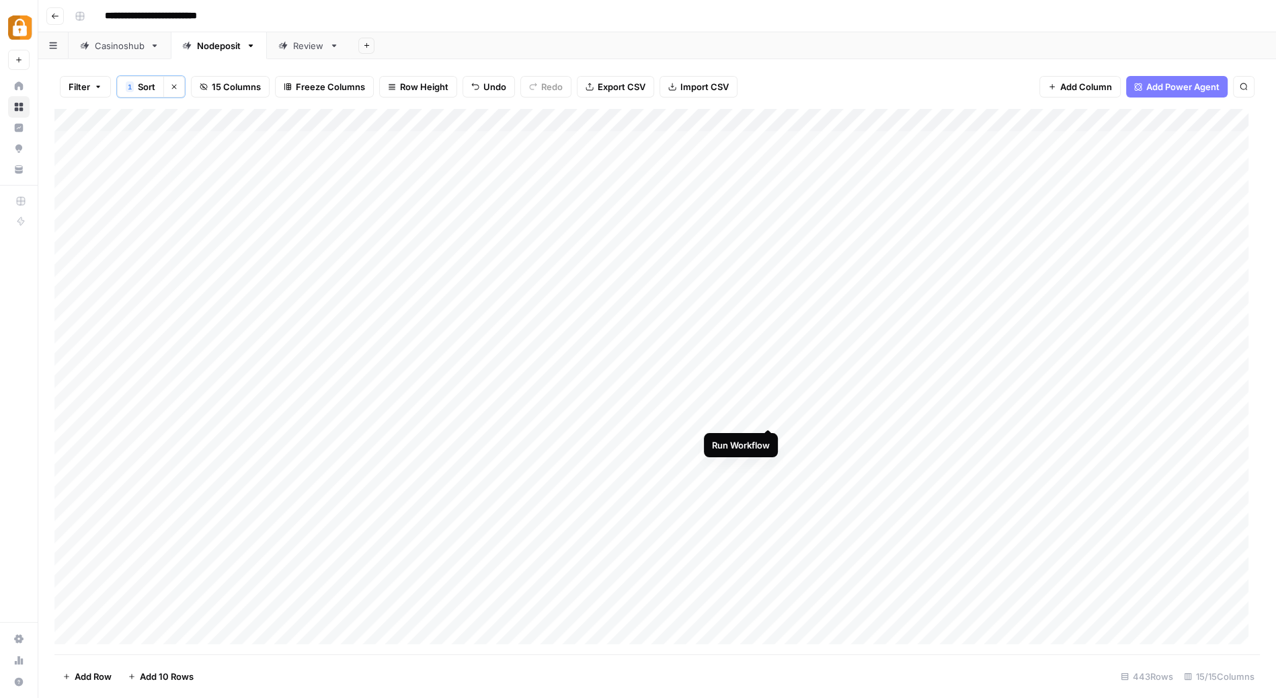
click at [769, 413] on div "Add Column" at bounding box center [657, 382] width 1206 height 547
click at [149, 416] on div "Add Column" at bounding box center [657, 382] width 1206 height 547
click at [149, 416] on textarea "**********" at bounding box center [208, 416] width 215 height 19
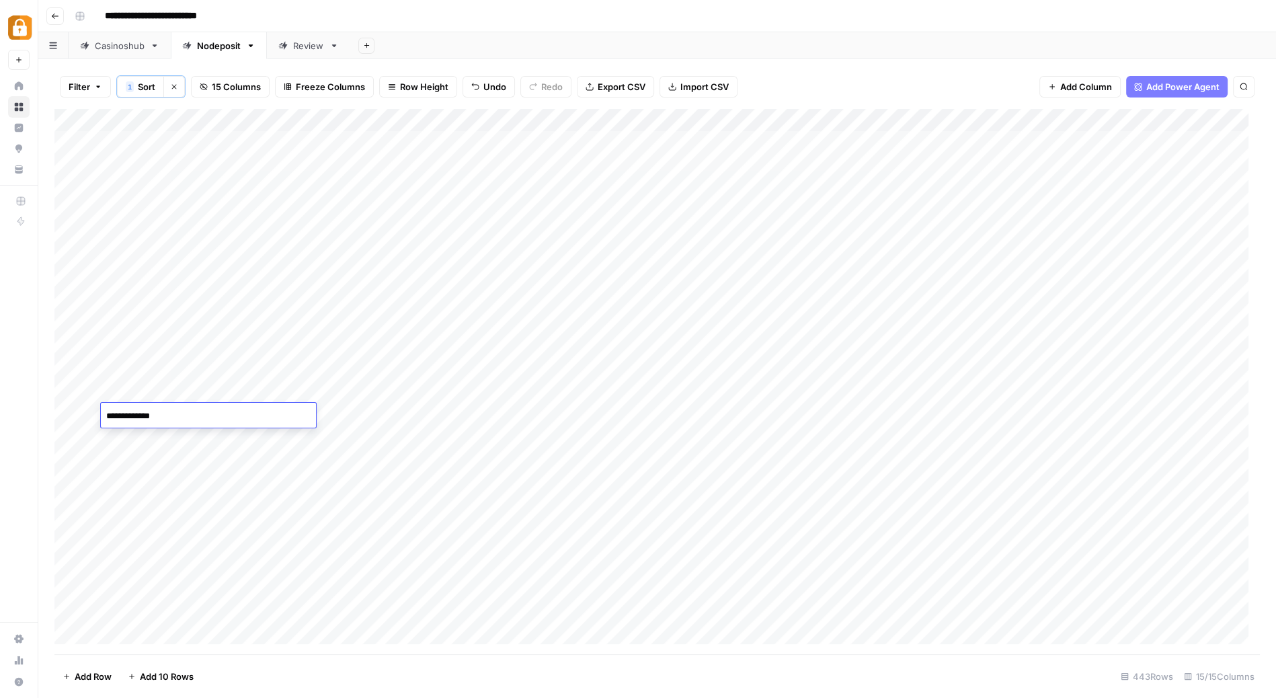
click at [149, 416] on textarea "**********" at bounding box center [208, 416] width 215 height 19
click at [106, 416] on textarea "**********" at bounding box center [208, 416] width 215 height 19
type textarea "**********"
click at [282, 461] on div "Add Column" at bounding box center [657, 382] width 1206 height 547
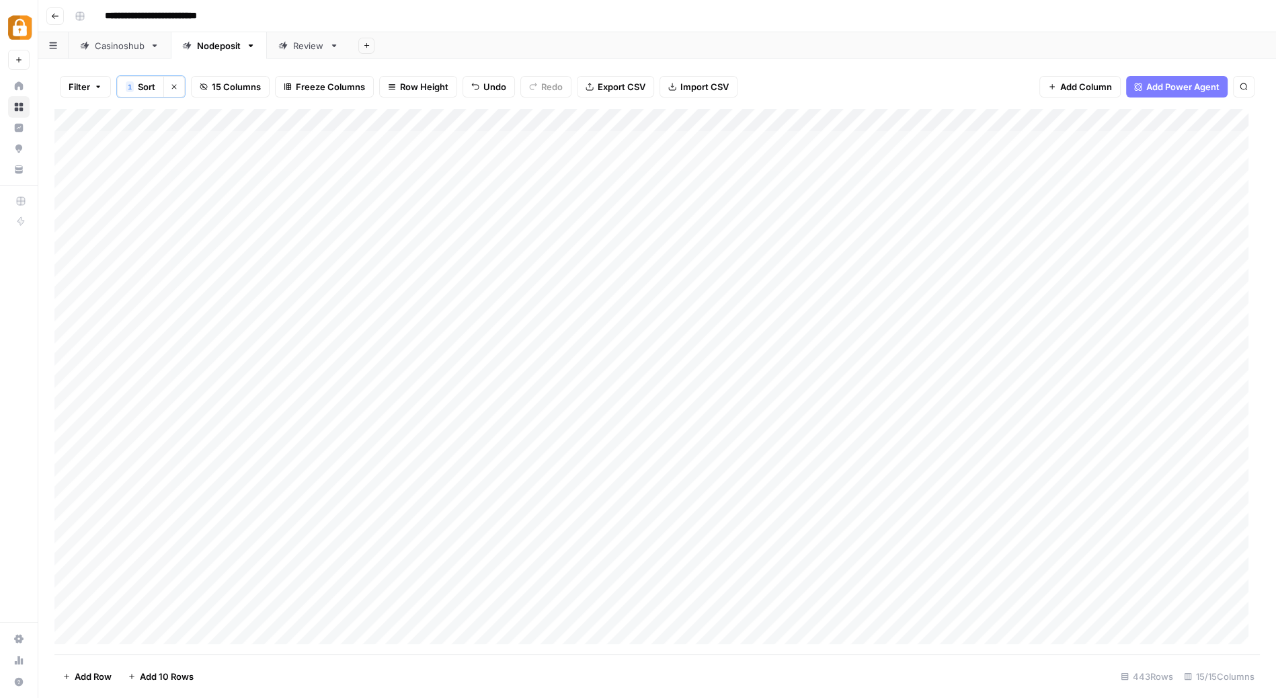
click at [132, 414] on div "Add Column" at bounding box center [657, 382] width 1206 height 547
click at [142, 394] on div "Add Column" at bounding box center [657, 382] width 1206 height 547
click at [155, 393] on div "Add Column" at bounding box center [657, 382] width 1206 height 547
click at [155, 393] on textarea "**********" at bounding box center [208, 393] width 215 height 19
click at [508, 387] on div "Add Column" at bounding box center [657, 382] width 1206 height 547
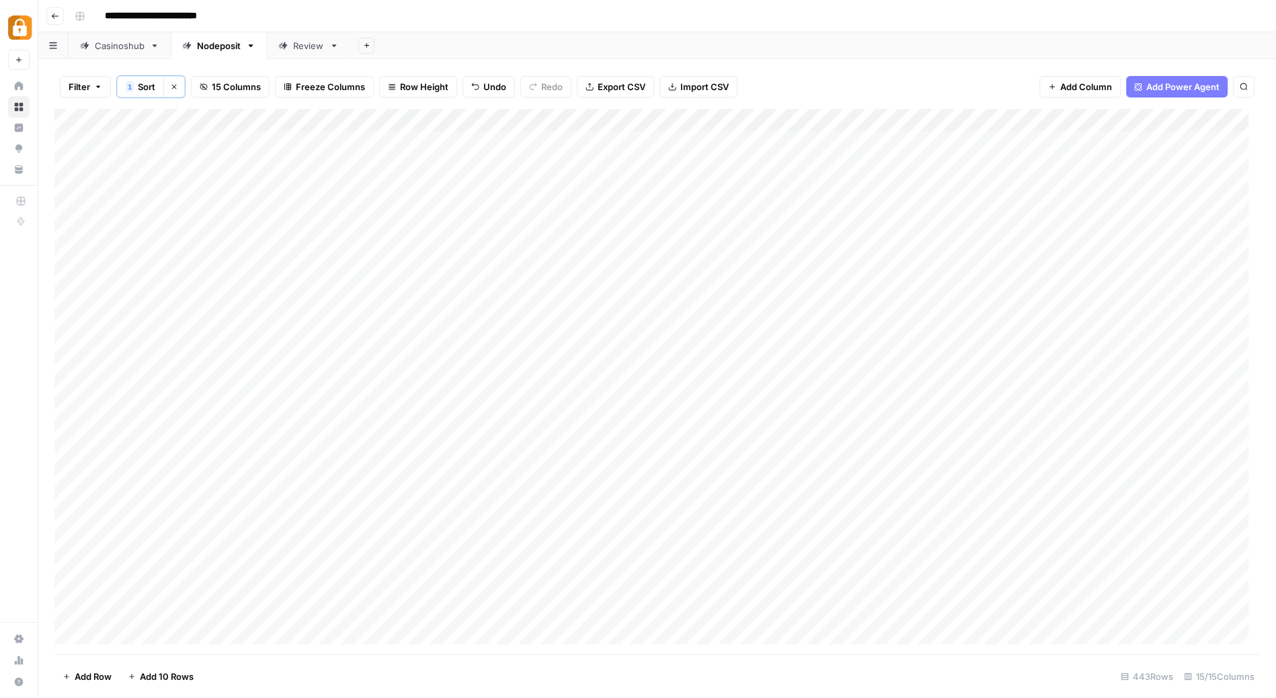
click at [508, 387] on div "Add Column" at bounding box center [657, 382] width 1206 height 547
click at [508, 387] on textarea "**********" at bounding box center [515, 393] width 293 height 19
click at [591, 416] on div "Add Column" at bounding box center [657, 382] width 1206 height 547
click at [626, 388] on div "Add Column" at bounding box center [657, 382] width 1206 height 547
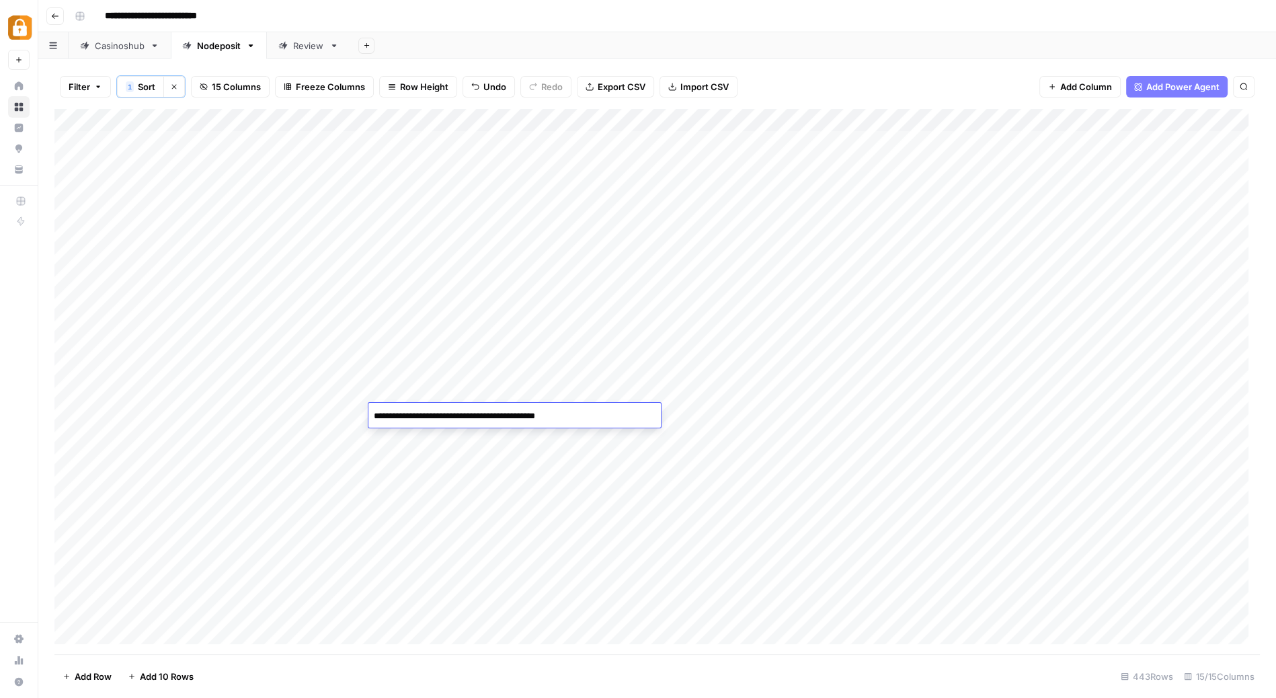
click at [626, 388] on div "Add Column" at bounding box center [657, 382] width 1206 height 547
click at [626, 388] on textarea "**********" at bounding box center [515, 393] width 293 height 19
click at [918, 16] on div "**********" at bounding box center [666, 16] width 1194 height 22
